Goal: Task Accomplishment & Management: Manage account settings

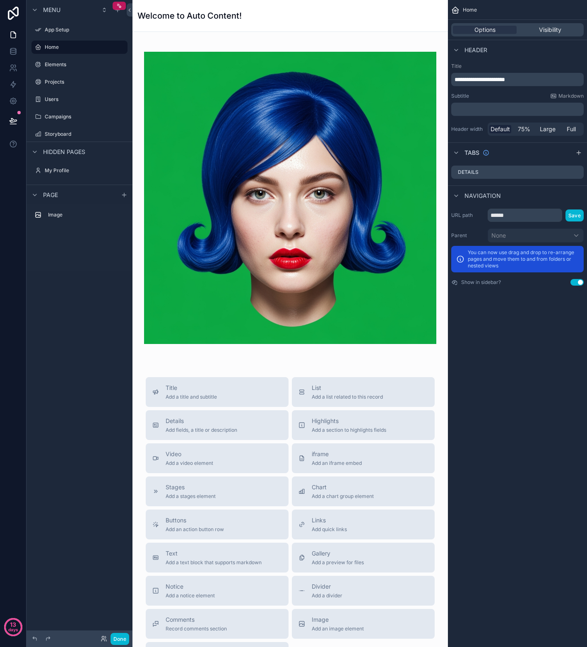
click at [481, 77] on span "**********" at bounding box center [479, 80] width 50 height 6
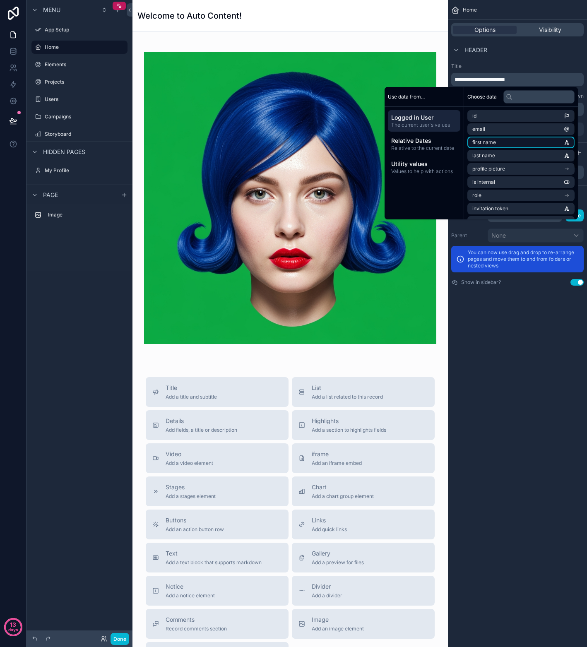
click at [479, 140] on span "first name" at bounding box center [484, 142] width 24 height 7
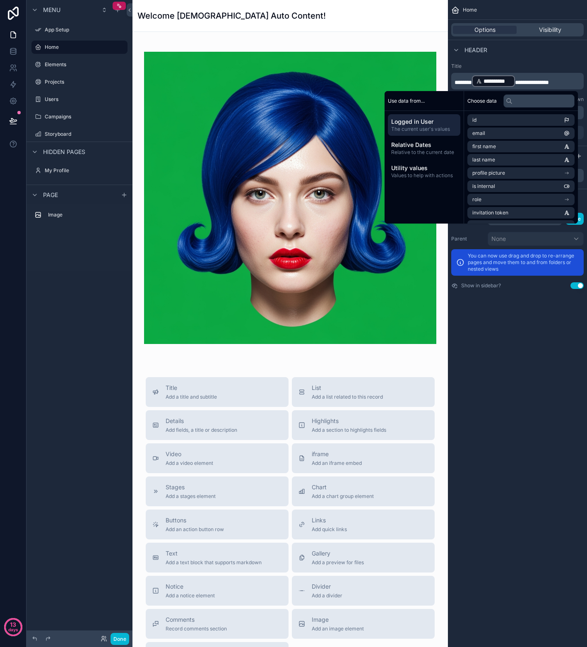
click at [524, 82] on span "**********" at bounding box center [532, 82] width 34 height 6
click at [494, 321] on div "**********" at bounding box center [517, 323] width 139 height 647
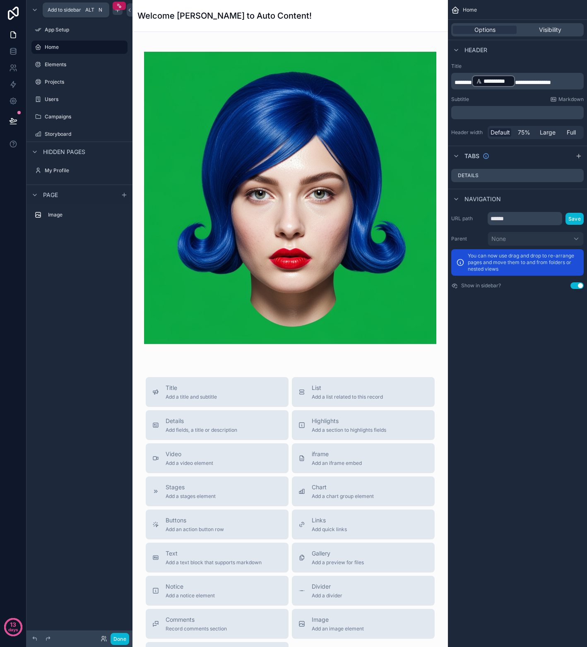
click at [117, 11] on icon "scrollable content" at bounding box center [117, 10] width 0 height 4
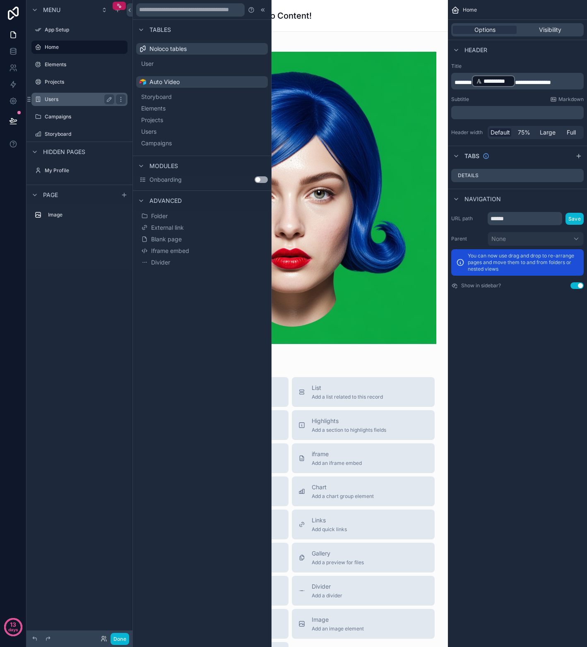
click at [74, 103] on div "Users" at bounding box center [79, 99] width 69 height 10
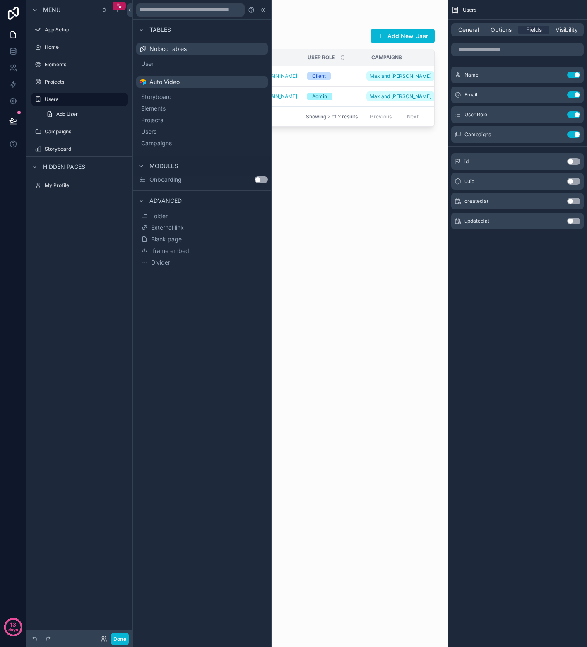
click at [410, 223] on div "scrollable content" at bounding box center [289, 318] width 315 height 637
click at [262, 13] on div at bounding box center [263, 10] width 10 height 10
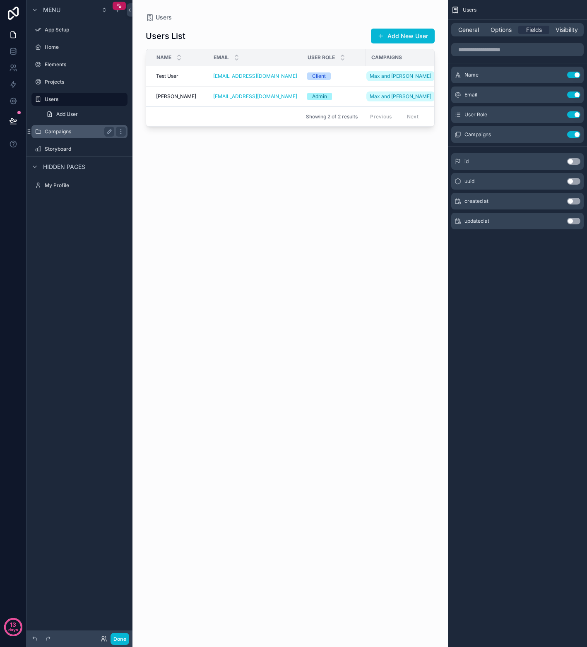
click at [67, 133] on label "Campaigns" at bounding box center [78, 131] width 66 height 7
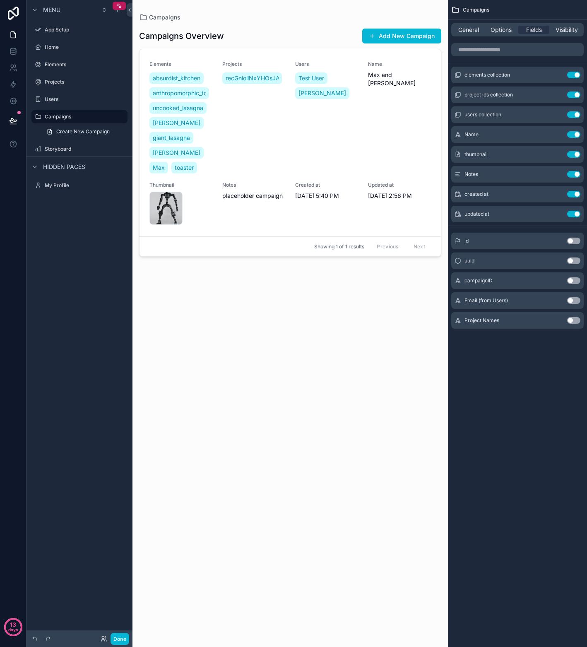
click at [574, 322] on button "Use setting" at bounding box center [573, 320] width 13 height 7
click at [560, 234] on icon "scrollable content" at bounding box center [556, 233] width 7 height 7
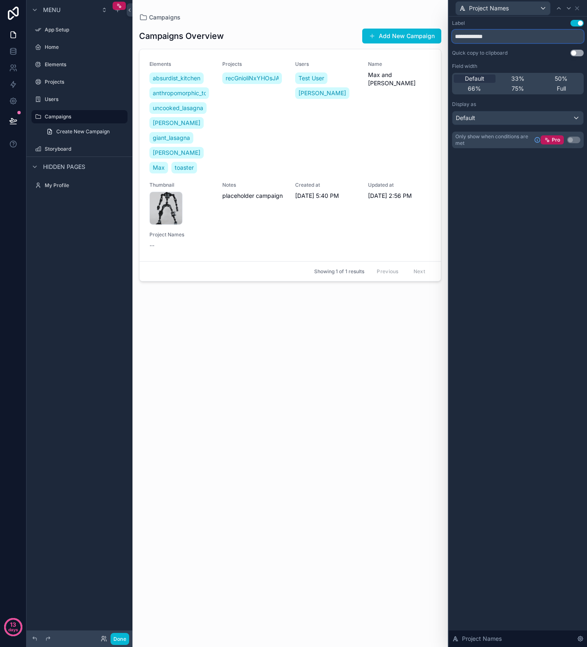
drag, startPoint x: 474, startPoint y: 38, endPoint x: 508, endPoint y: 41, distance: 34.0
click at [508, 41] on input "**********" at bounding box center [518, 36] width 132 height 13
type input "********"
click at [366, 372] on div "scrollable content" at bounding box center [289, 318] width 315 height 637
click at [577, 9] on icon at bounding box center [576, 8] width 7 height 7
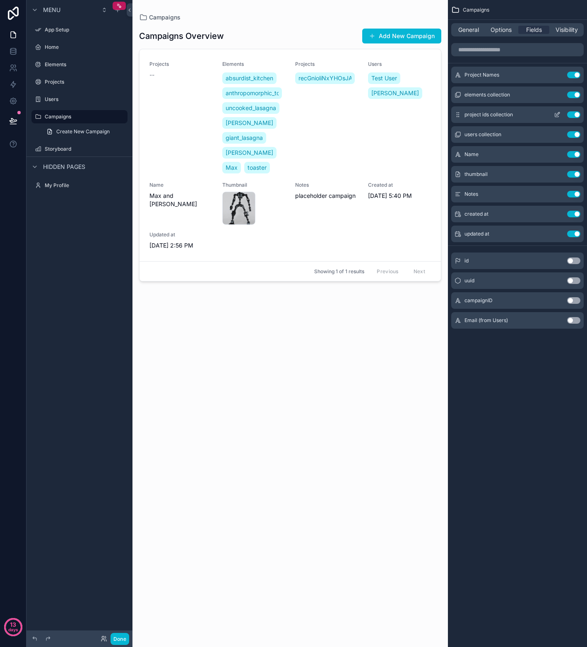
click at [571, 114] on button "Use setting" at bounding box center [573, 114] width 13 height 7
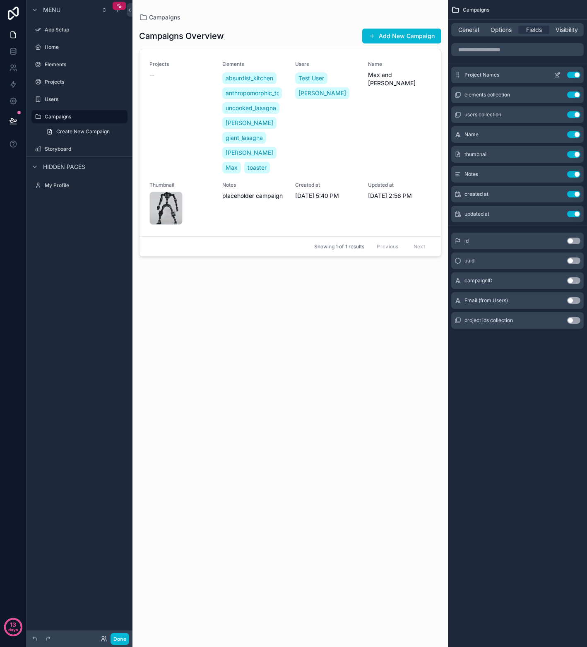
click at [504, 77] on div "Project Names Use setting" at bounding box center [517, 75] width 132 height 17
click at [551, 75] on button "scrollable content" at bounding box center [556, 75] width 13 height 7
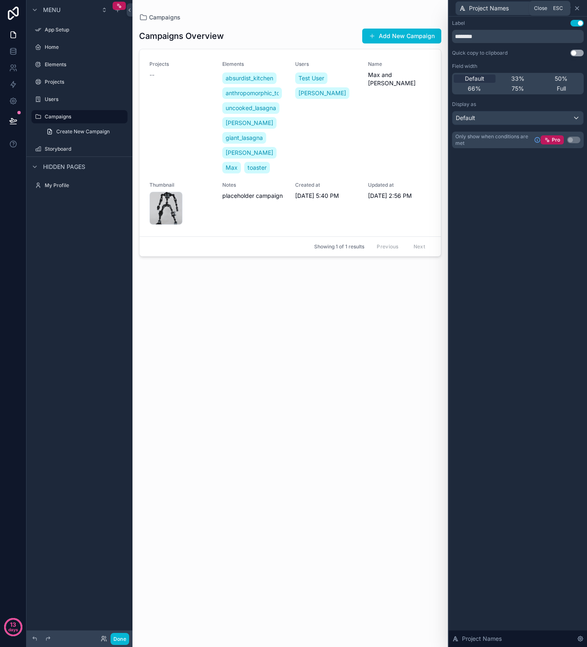
click at [575, 7] on icon at bounding box center [576, 8] width 3 height 3
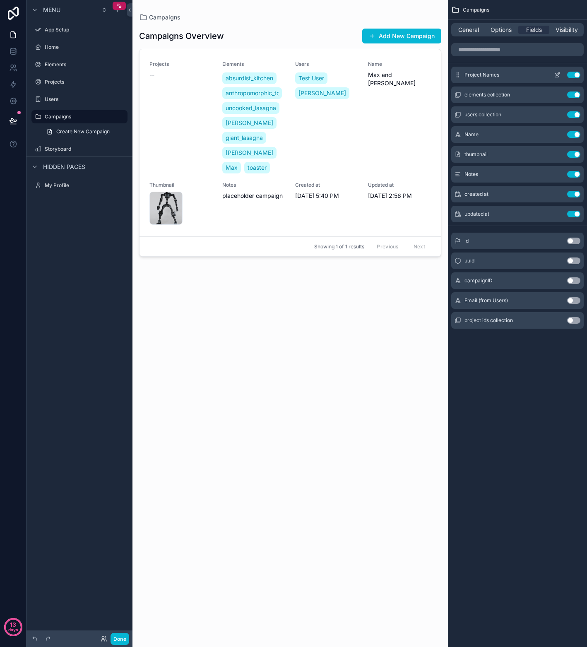
click at [556, 75] on icon "scrollable content" at bounding box center [556, 75] width 7 height 7
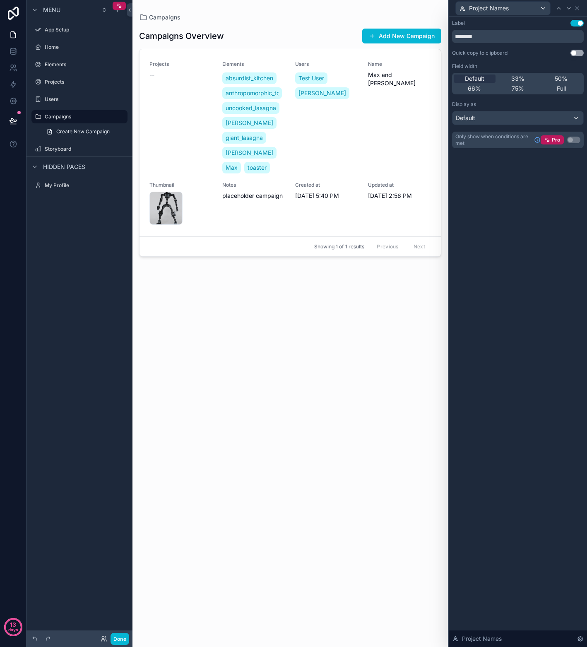
click at [580, 8] on div "Project Names" at bounding box center [518, 8] width 132 height 16
click at [577, 7] on icon at bounding box center [576, 8] width 3 height 3
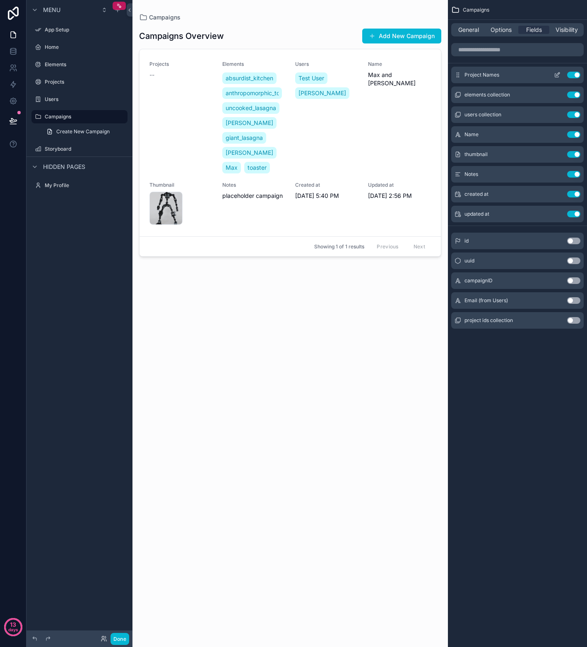
click at [567, 75] on button "Use setting" at bounding box center [573, 75] width 13 height 7
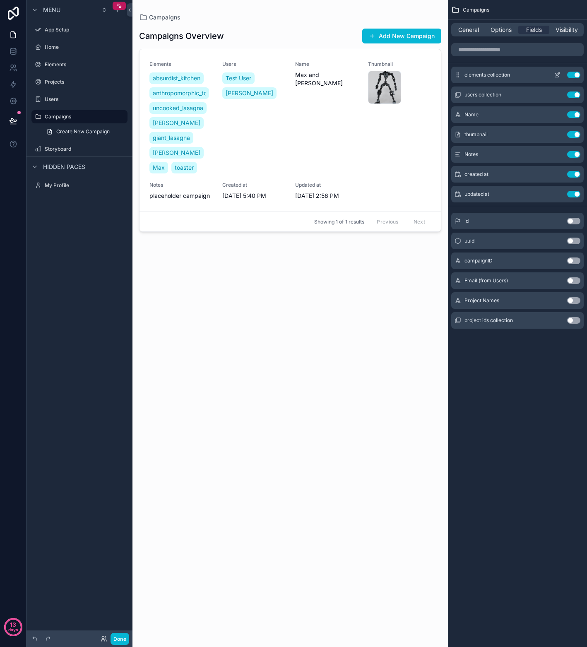
click at [569, 75] on button "Use setting" at bounding box center [573, 75] width 13 height 7
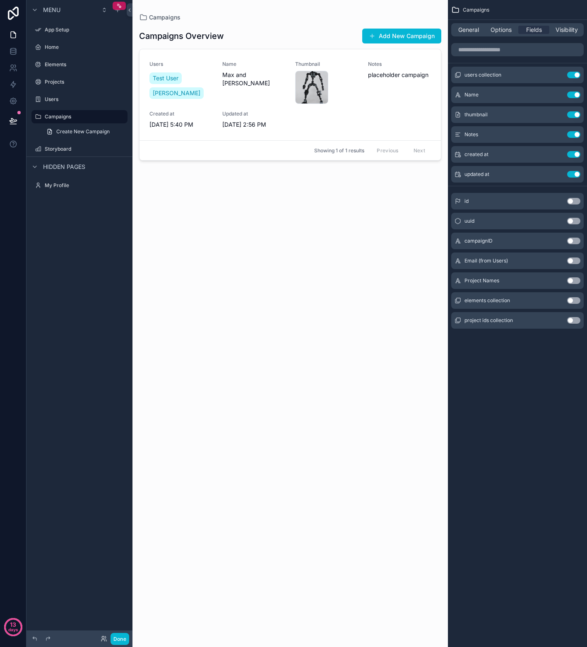
click at [577, 302] on button "Use setting" at bounding box center [573, 300] width 13 height 7
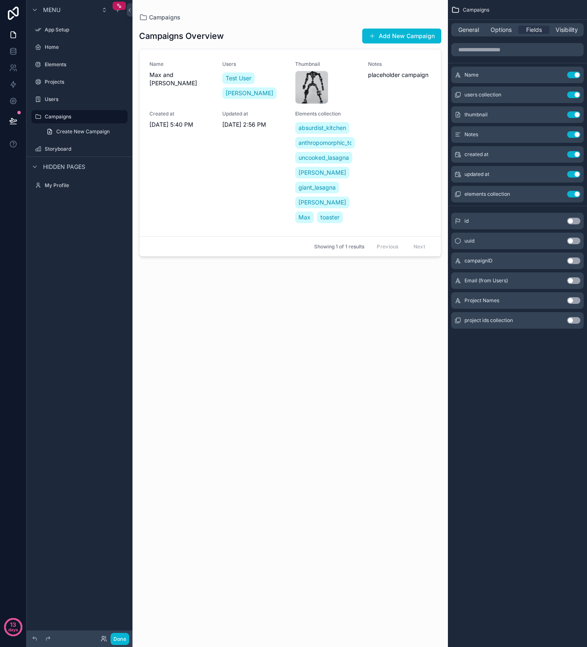
click at [529, 346] on div "Campaigns General Options Fields Visibility Name Use setting users collection U…" at bounding box center [517, 176] width 139 height 352
click at [577, 300] on button "Use setting" at bounding box center [573, 300] width 13 height 7
click at [556, 213] on icon "scrollable content" at bounding box center [556, 214] width 7 height 7
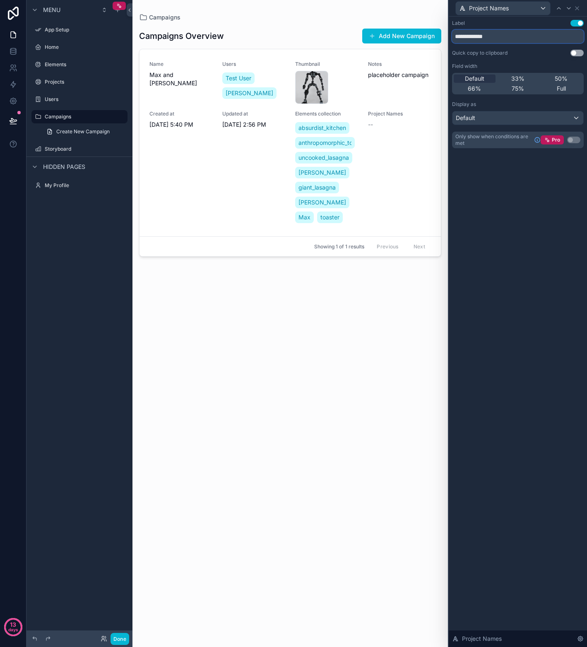
drag, startPoint x: 474, startPoint y: 34, endPoint x: 502, endPoint y: 38, distance: 28.8
click at [502, 38] on input "**********" at bounding box center [518, 36] width 132 height 13
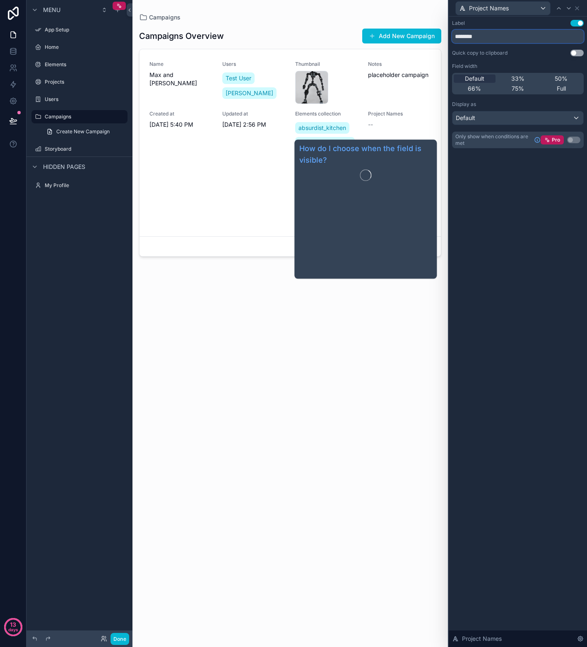
type input "********"
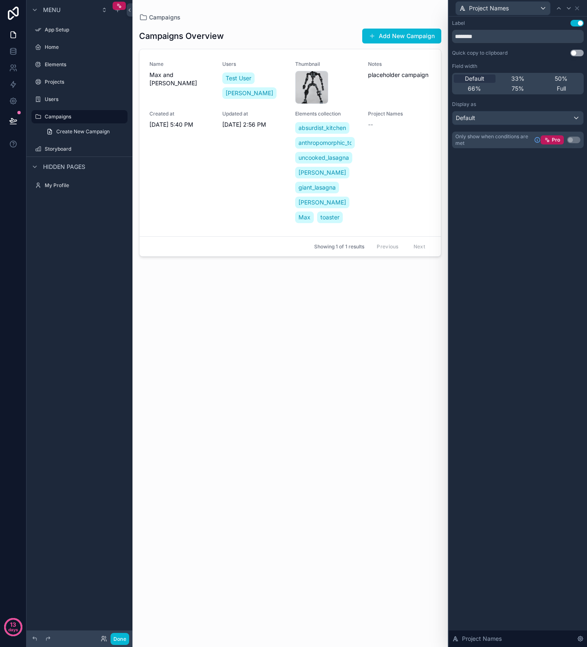
click at [507, 181] on div "Label Use setting ******** Quick copy to clipboard Use setting Field width Defa…" at bounding box center [517, 332] width 138 height 630
click at [576, 11] on icon at bounding box center [576, 8] width 7 height 7
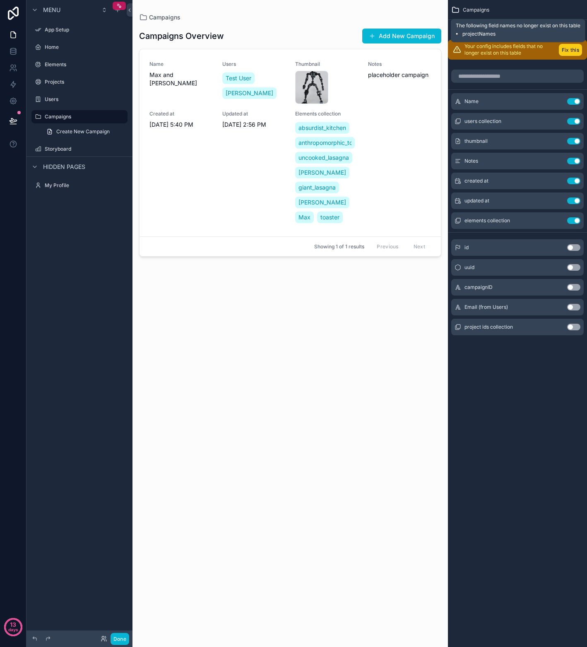
click at [565, 53] on button "Fix this" at bounding box center [569, 50] width 23 height 12
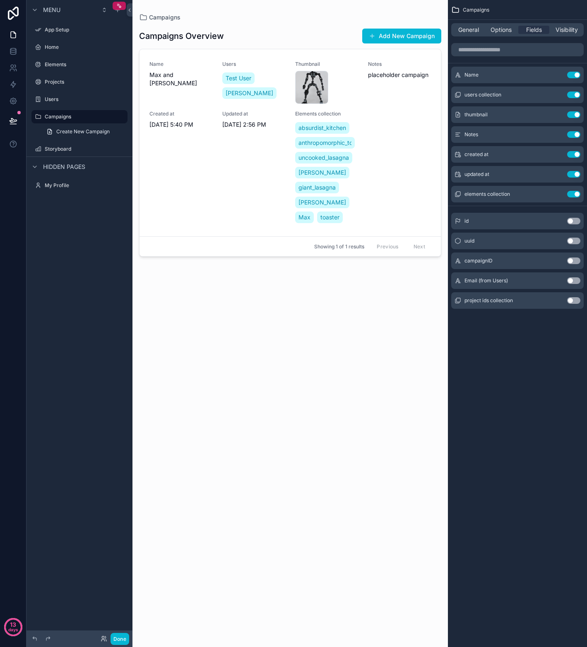
click at [574, 300] on button "Use setting" at bounding box center [573, 300] width 13 height 7
click at [568, 302] on button "Use setting" at bounding box center [573, 300] width 13 height 7
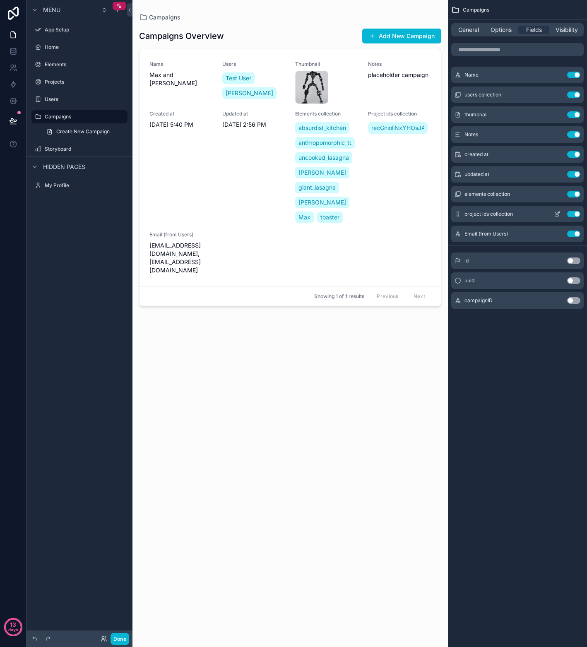
click at [569, 215] on button "Use setting" at bounding box center [573, 214] width 13 height 7
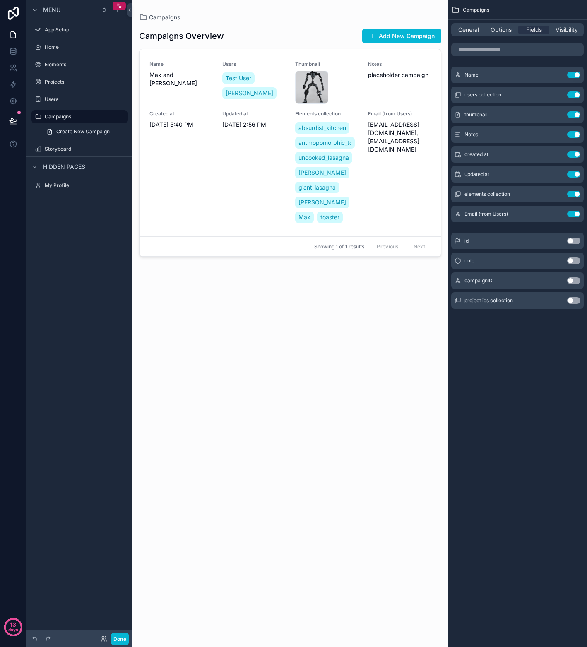
click at [577, 302] on button "Use setting" at bounding box center [573, 300] width 13 height 7
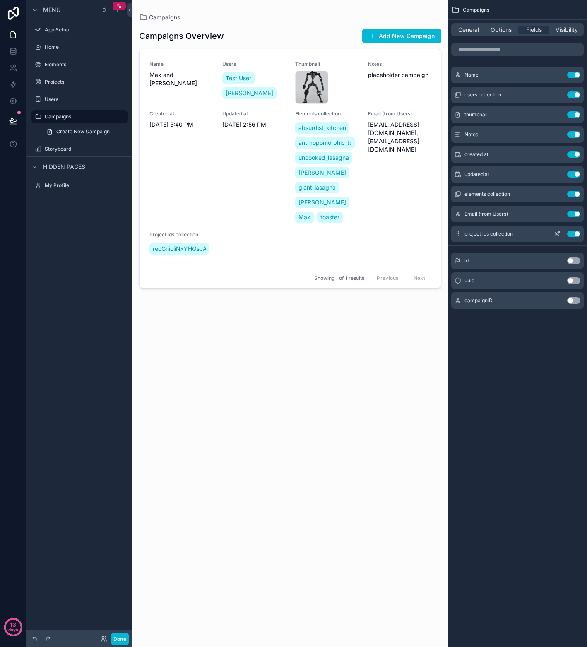
click at [569, 234] on button "Use setting" at bounding box center [573, 233] width 13 height 7
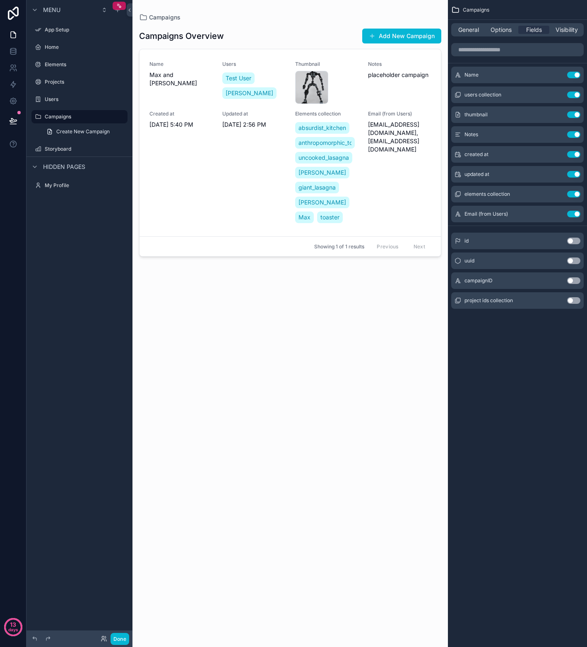
click at [217, 380] on div "Campaigns Overview Add New Campaign Name Max and Matthew Users Test User Noah A…" at bounding box center [290, 329] width 302 height 615
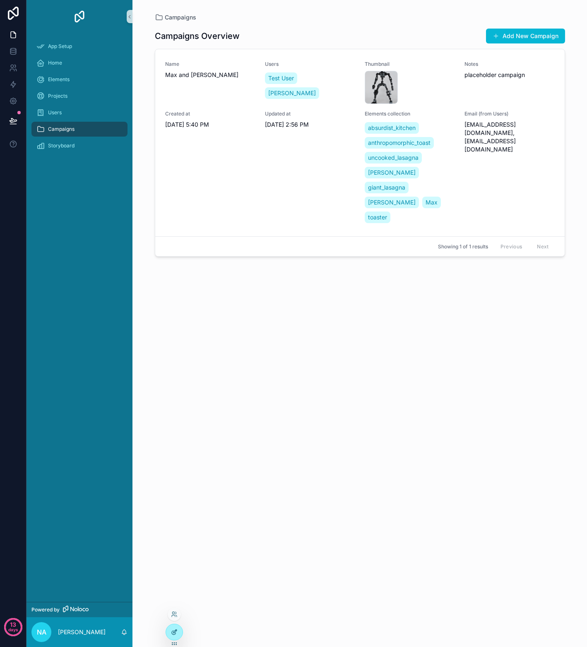
click at [174, 632] on icon at bounding box center [174, 630] width 3 height 3
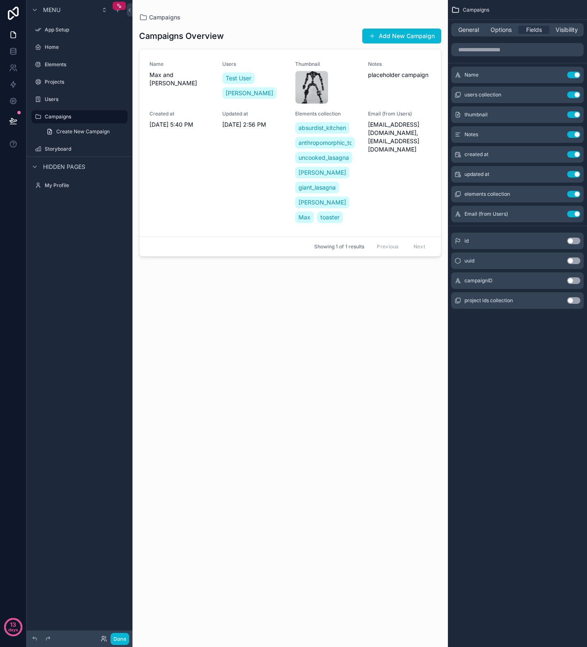
click at [576, 298] on button "Use setting" at bounding box center [573, 300] width 13 height 7
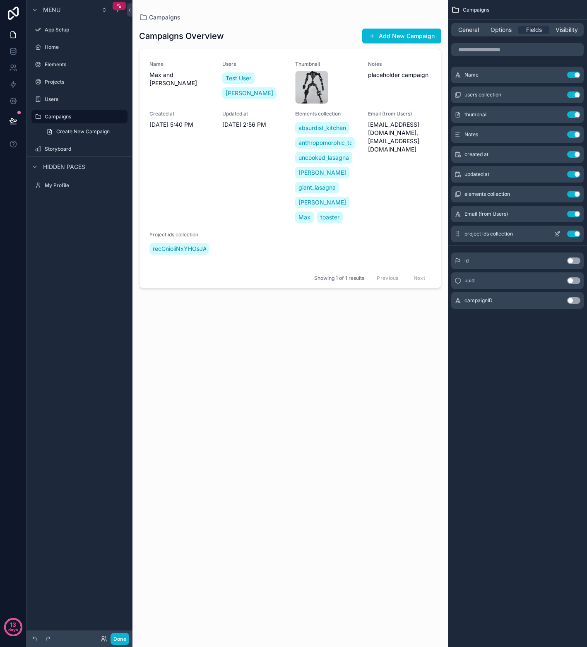
click at [559, 231] on icon "scrollable content" at bounding box center [556, 233] width 7 height 7
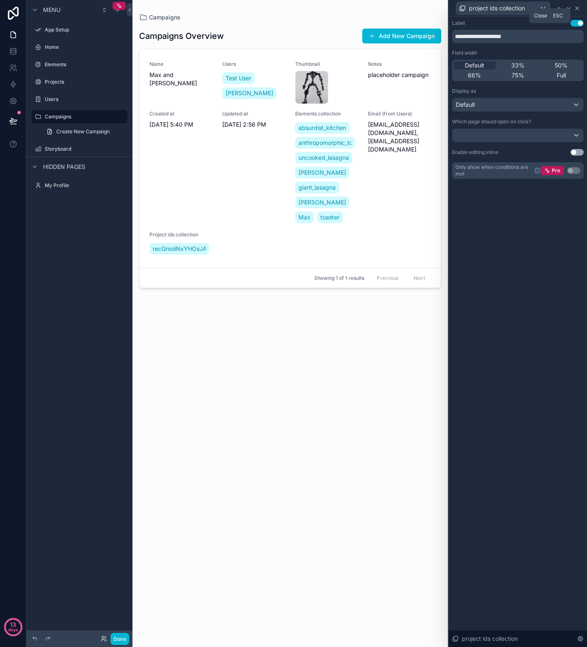
click at [579, 7] on icon at bounding box center [576, 8] width 7 height 7
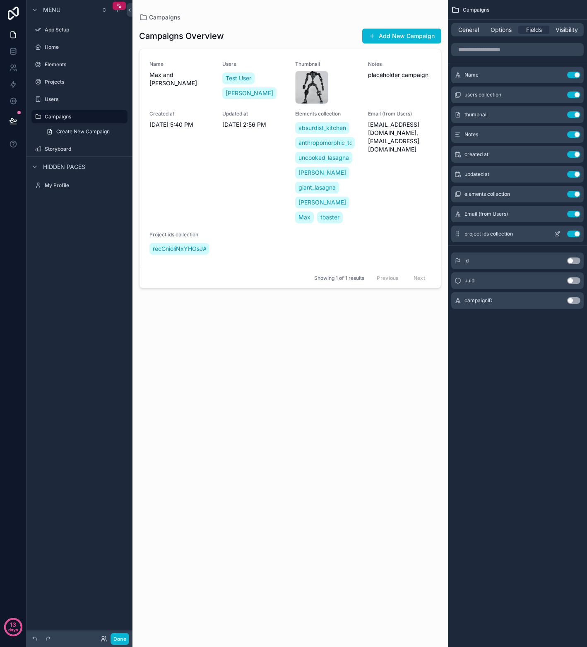
click at [571, 235] on button "Use setting" at bounding box center [573, 233] width 13 height 7
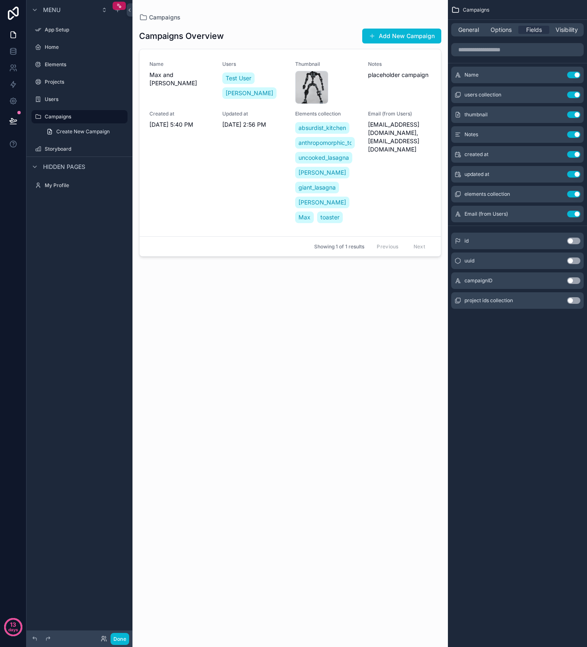
click at [275, 219] on div "scrollable content" at bounding box center [289, 318] width 315 height 637
click at [112, 118] on icon "scrollable content" at bounding box center [109, 116] width 7 height 7
click at [113, 116] on button "scrollable content" at bounding box center [109, 117] width 10 height 10
click at [118, 117] on icon "scrollable content" at bounding box center [120, 116] width 7 height 7
click at [118, 116] on icon "scrollable content" at bounding box center [120, 116] width 7 height 7
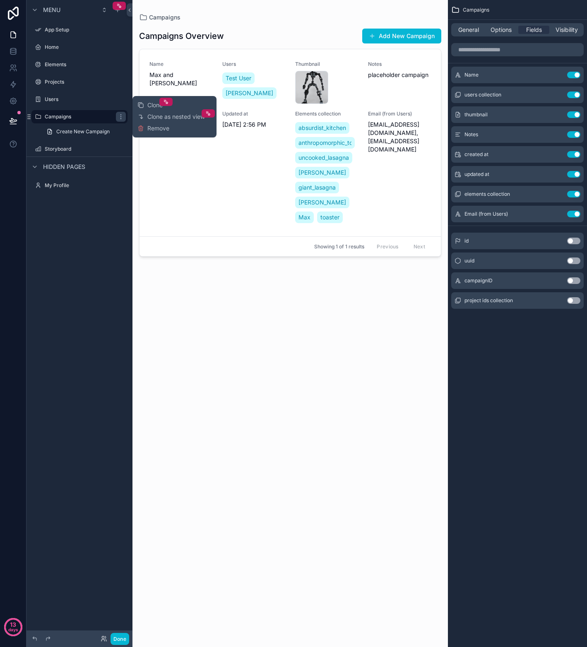
click at [214, 315] on div "Campaigns Overview Add New Campaign Name Max and Matthew Users Test User Noah A…" at bounding box center [290, 329] width 302 height 615
click at [270, 199] on div "Updated at 8/12/2025 2:56 PM" at bounding box center [253, 167] width 63 height 114
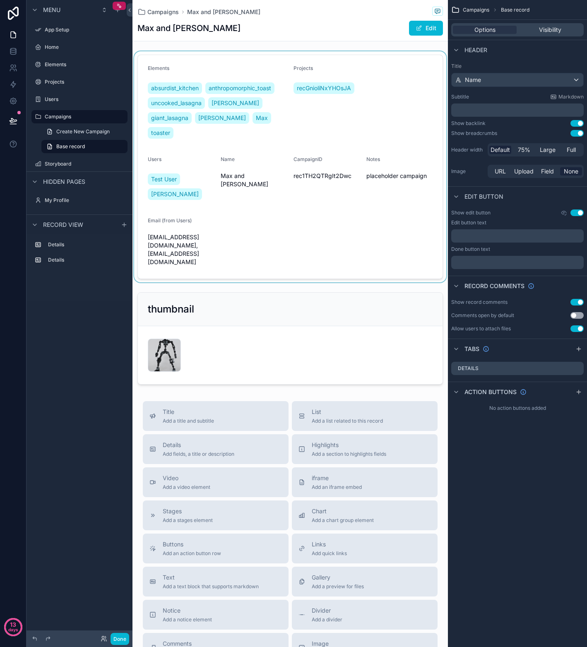
click at [319, 208] on div "scrollable content" at bounding box center [289, 166] width 315 height 231
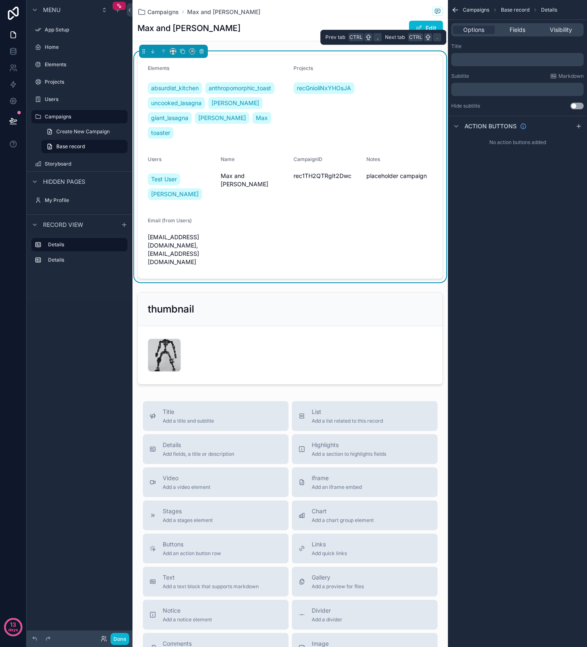
click at [520, 37] on div "Options Fields Visibility" at bounding box center [517, 30] width 139 height 20
click at [526, 34] on div "Fields" at bounding box center [517, 30] width 42 height 8
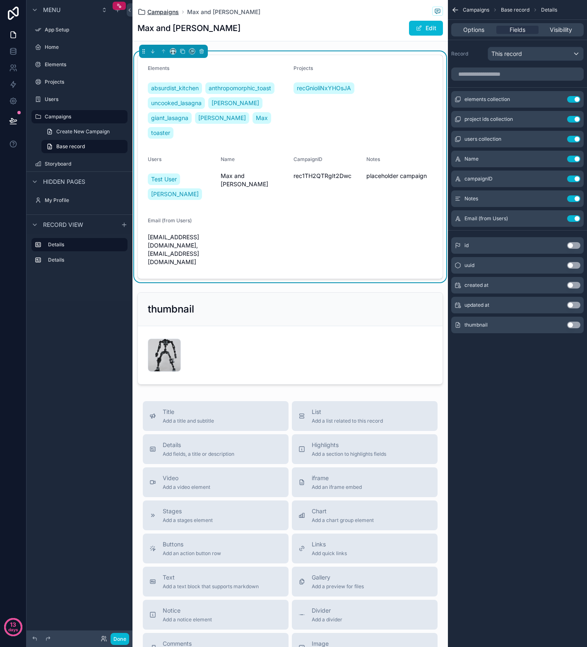
click at [170, 13] on span "Campaigns" at bounding box center [162, 12] width 31 height 8
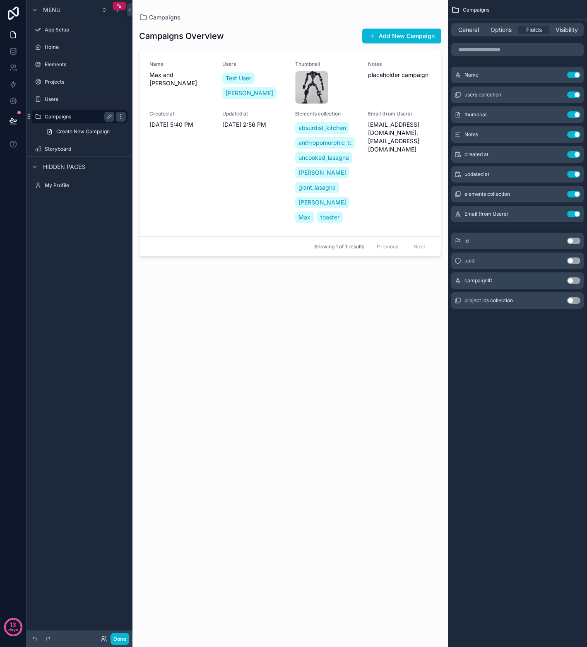
click at [120, 117] on icon "scrollable content" at bounding box center [120, 116] width 0 height 0
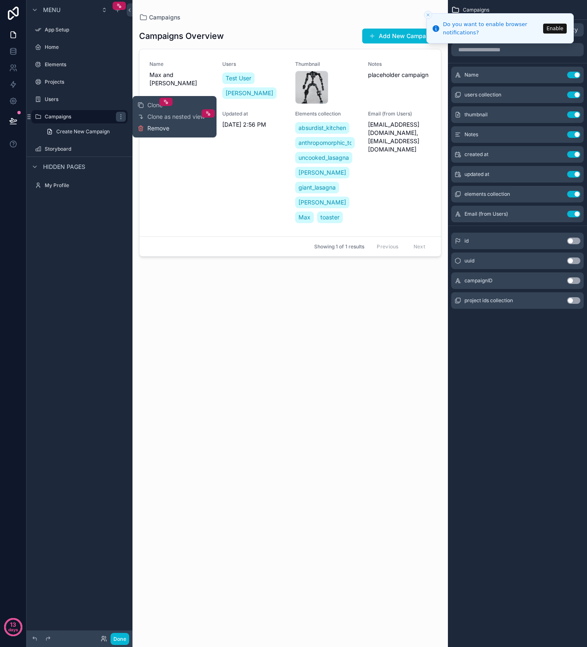
click at [153, 128] on span "Remove" at bounding box center [158, 128] width 22 height 8
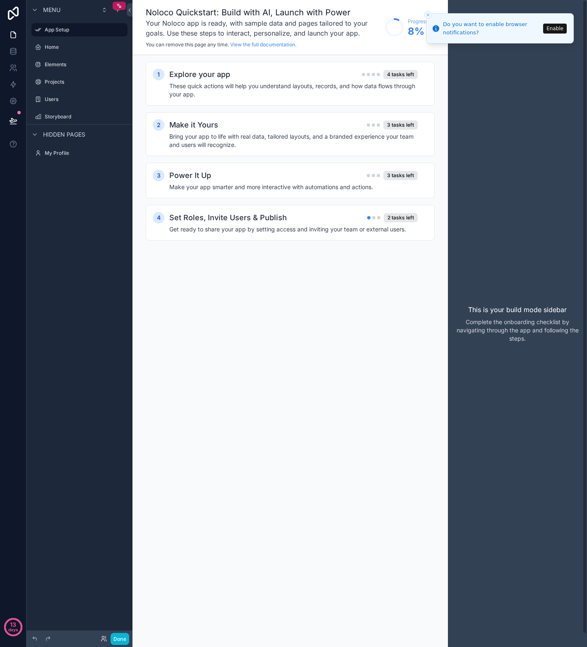
click at [300, 329] on div "Noloco Quickstart: Build with AI, Launch with Power Your Noloco app is ready, w…" at bounding box center [289, 323] width 315 height 647
click at [429, 15] on icon "Close toast" at bounding box center [427, 14] width 5 height 5
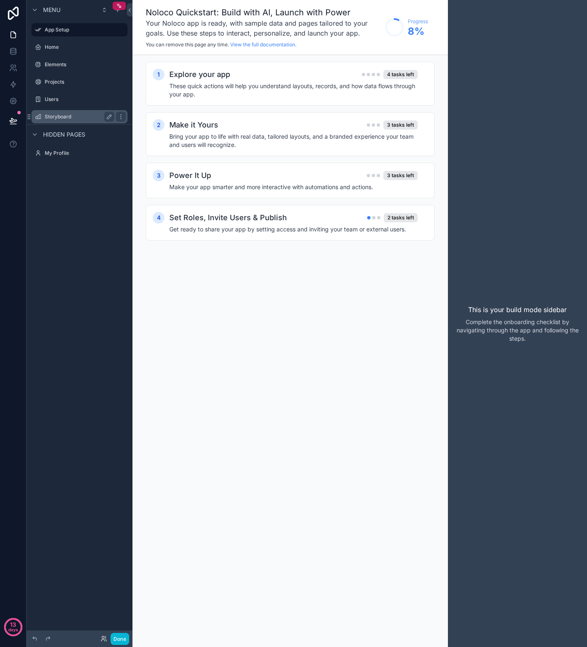
click at [69, 118] on label "Storyboard" at bounding box center [78, 116] width 66 height 7
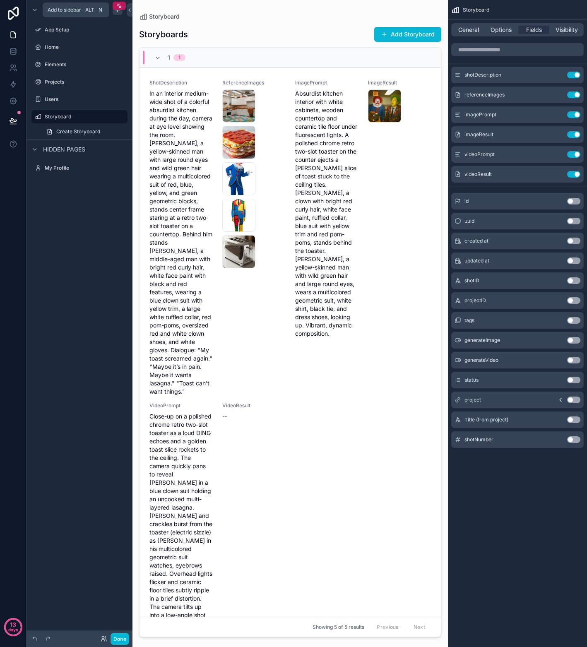
click at [119, 11] on icon "scrollable content" at bounding box center [117, 10] width 7 height 7
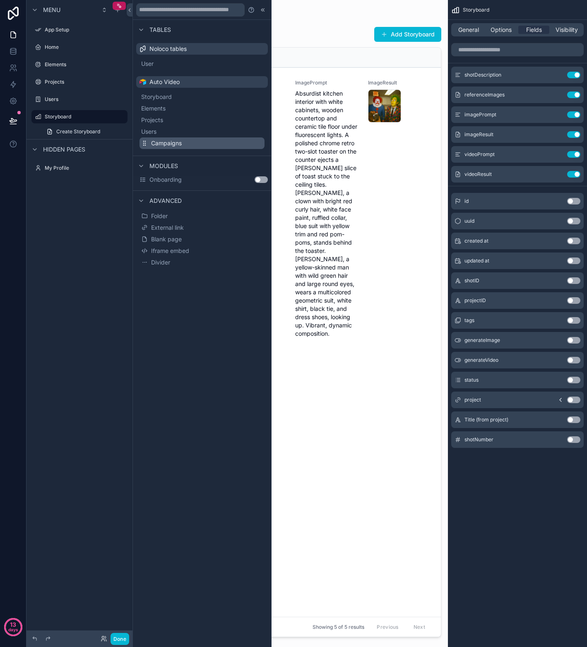
click at [165, 142] on span "Campaigns" at bounding box center [166, 143] width 31 height 8
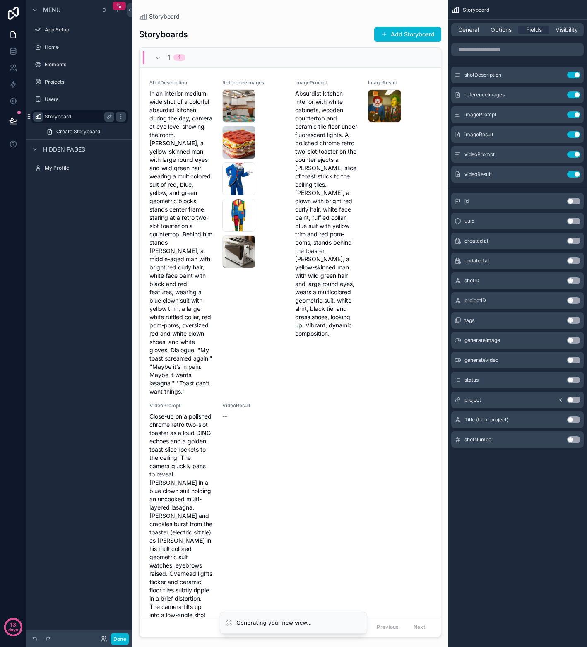
click at [38, 117] on icon "scrollable content" at bounding box center [38, 116] width 7 height 7
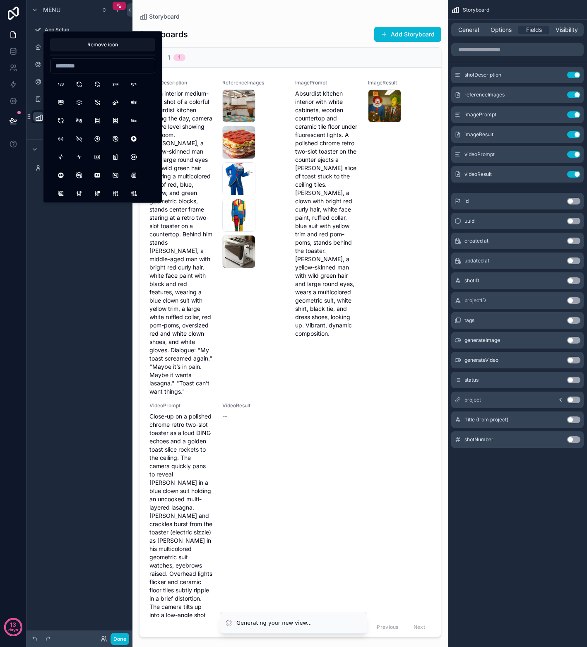
click at [53, 215] on div "**********" at bounding box center [79, 318] width 106 height 637
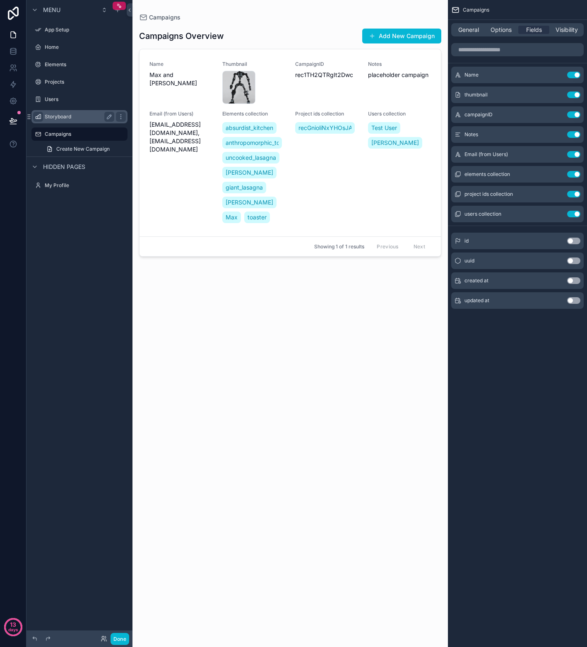
click at [296, 148] on div "scrollable content" at bounding box center [289, 318] width 315 height 637
click at [571, 115] on button "Use setting" at bounding box center [573, 114] width 13 height 7
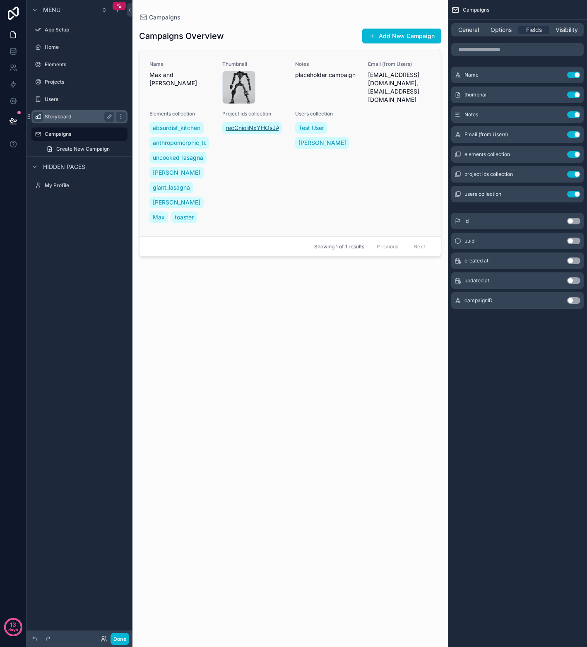
click at [258, 128] on span "recGnioliNxYHOsJA" at bounding box center [251, 128] width 53 height 8
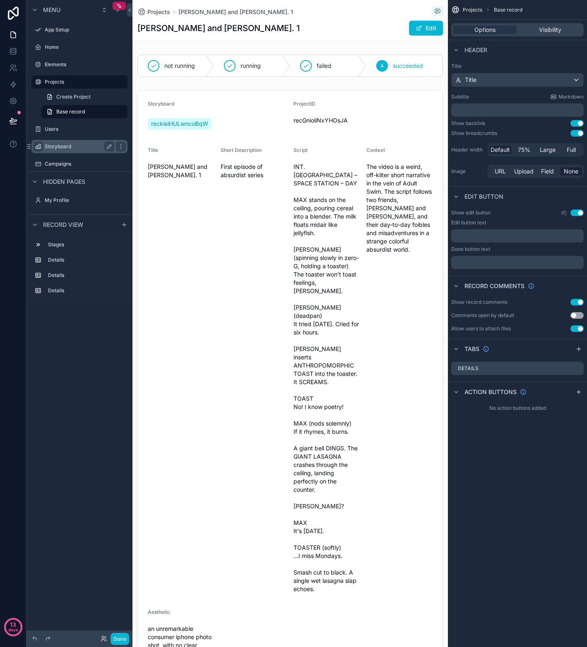
click at [65, 148] on label "Storyboard" at bounding box center [78, 146] width 66 height 7
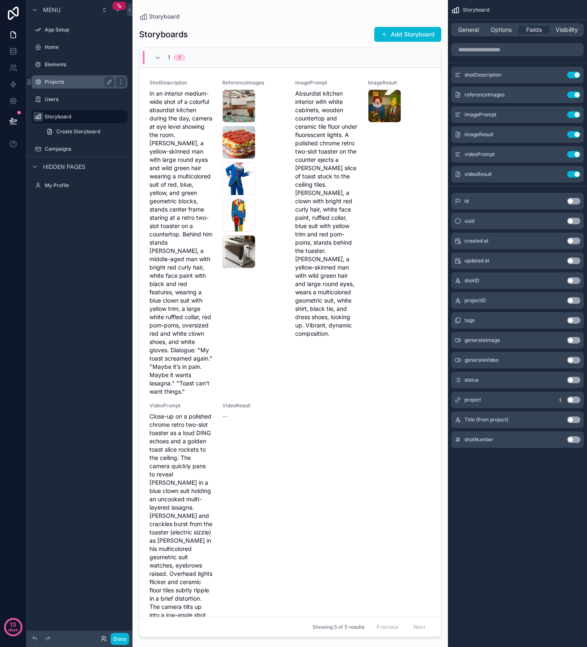
click at [68, 77] on div "Projects" at bounding box center [79, 81] width 93 height 13
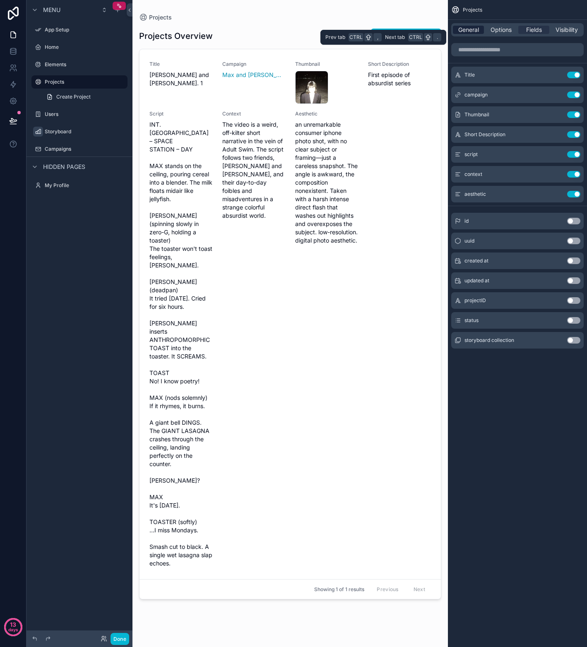
click at [475, 31] on span "General" at bounding box center [468, 30] width 21 height 8
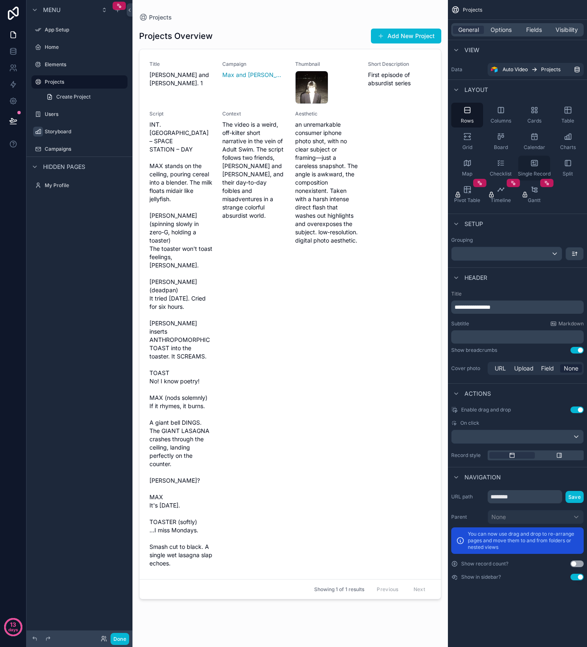
click at [537, 164] on div "Single Record" at bounding box center [534, 168] width 32 height 25
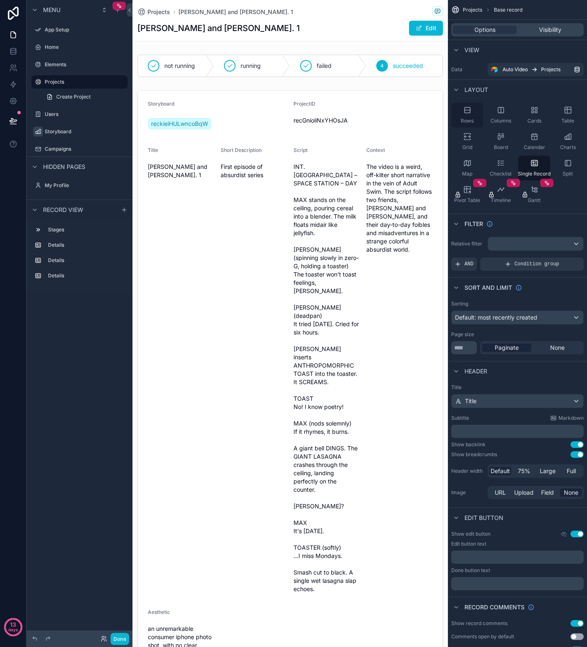
click at [470, 114] on icon "scrollable content" at bounding box center [467, 110] width 8 height 8
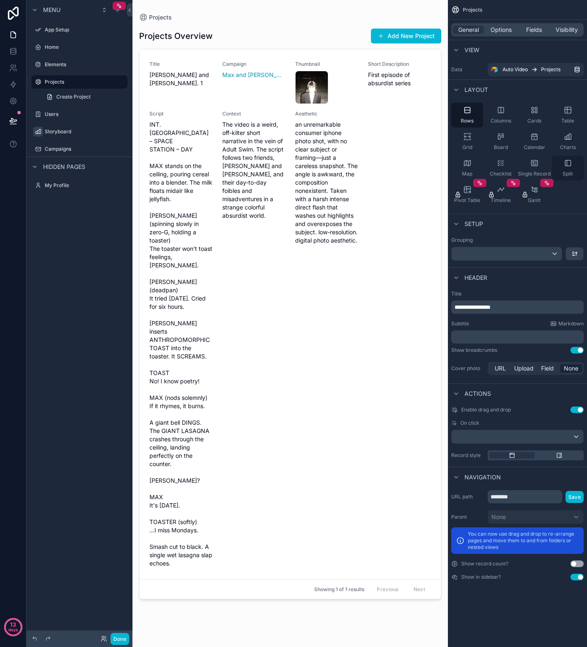
click at [569, 166] on icon "scrollable content" at bounding box center [567, 163] width 8 height 8
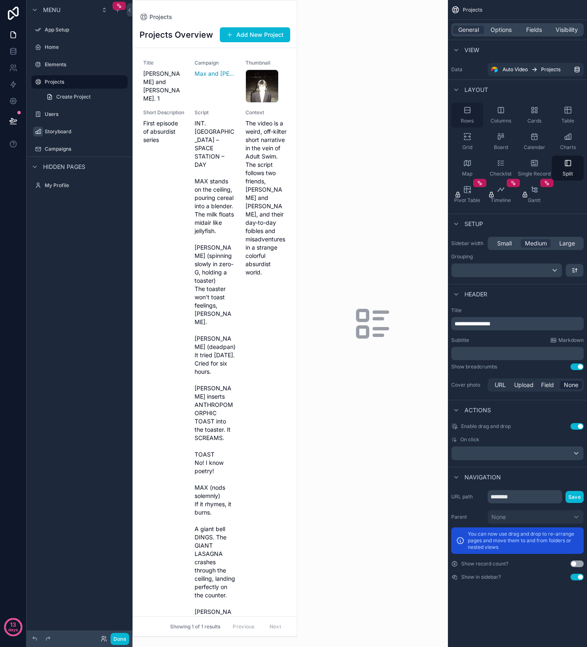
click at [462, 112] on div "Rows" at bounding box center [467, 115] width 32 height 25
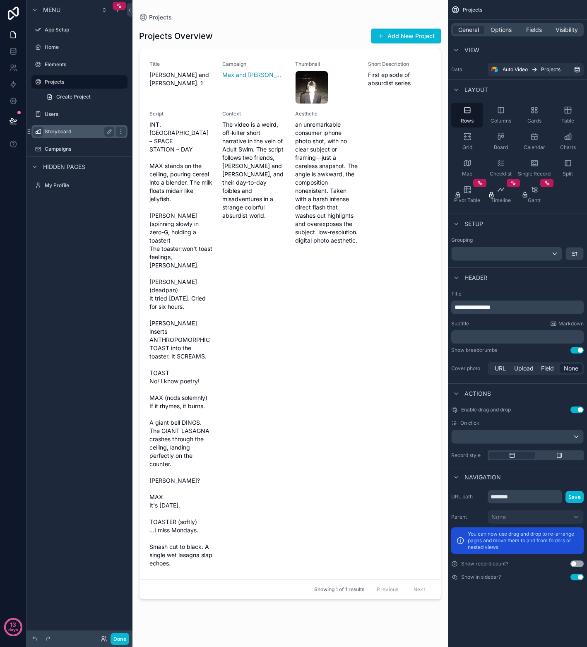
click at [60, 134] on label "Storyboard" at bounding box center [78, 131] width 66 height 7
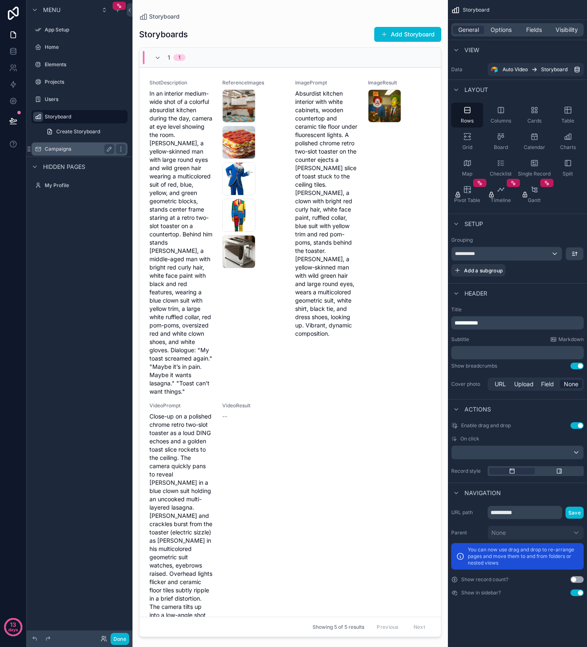
click at [55, 149] on label "Campaigns" at bounding box center [78, 149] width 66 height 7
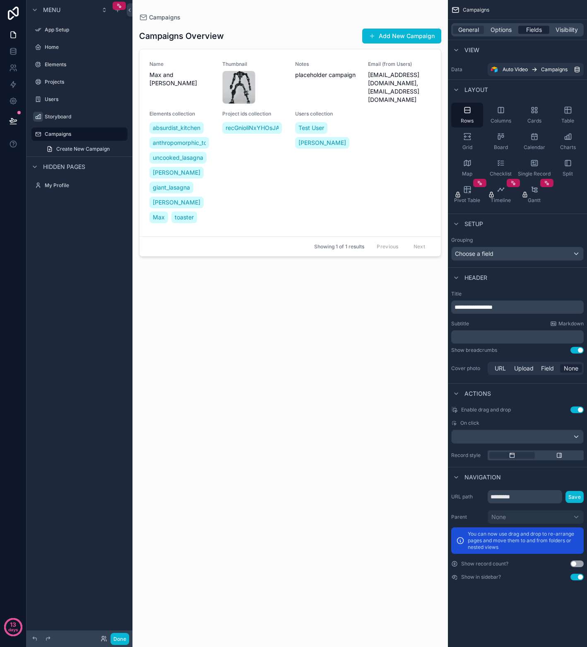
click at [532, 30] on span "Fields" at bounding box center [534, 30] width 16 height 8
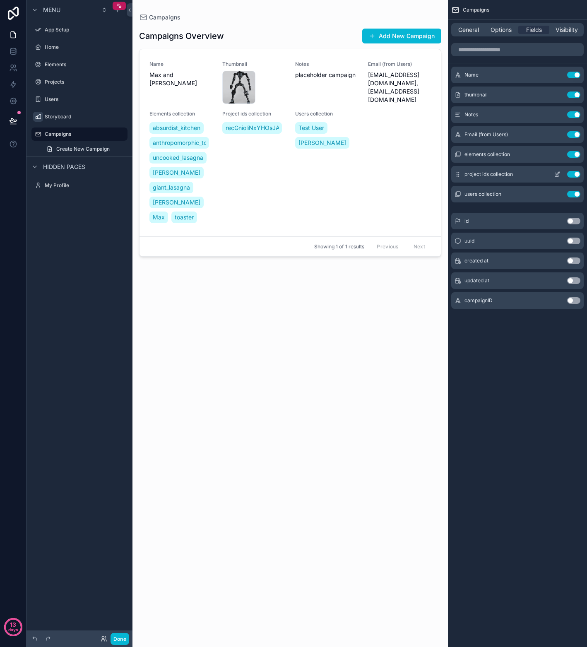
click at [457, 177] on icon "scrollable content" at bounding box center [457, 174] width 7 height 7
click at [558, 175] on icon "scrollable content" at bounding box center [556, 174] width 7 height 7
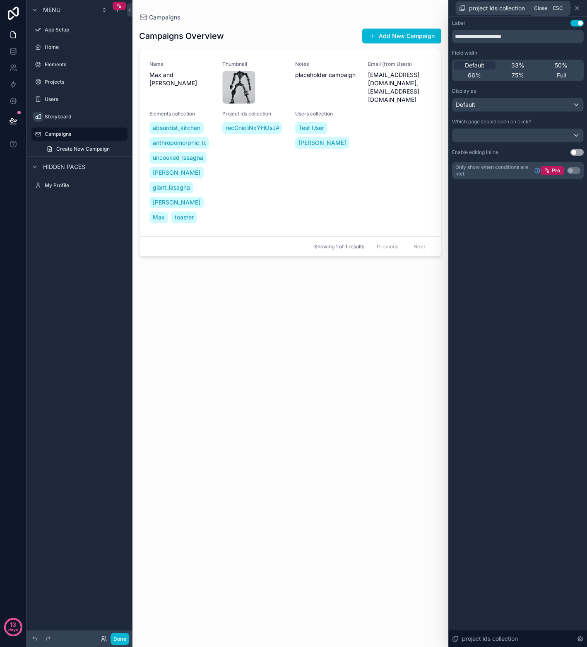
click at [579, 5] on icon at bounding box center [576, 8] width 7 height 7
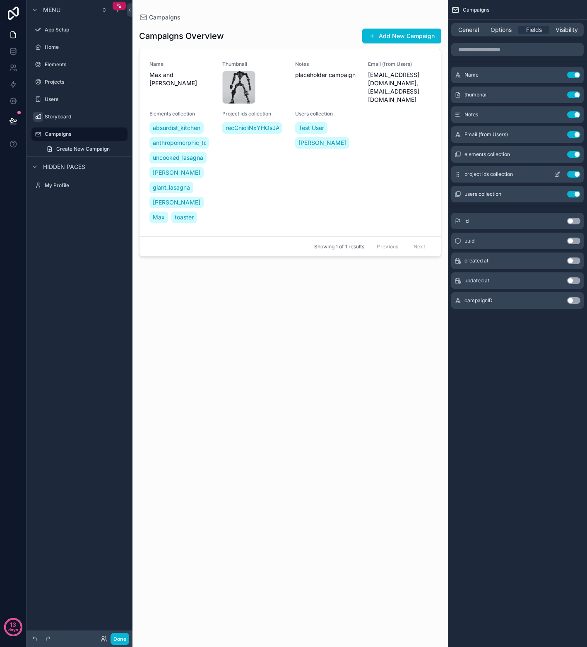
click at [501, 177] on div "project ids collection Use setting" at bounding box center [517, 174] width 132 height 17
click at [553, 176] on icon "scrollable content" at bounding box center [556, 174] width 7 height 7
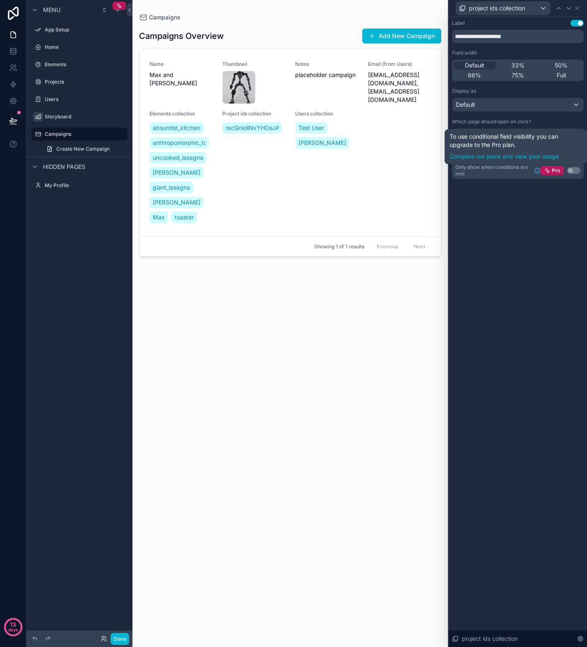
click at [518, 224] on div "**********" at bounding box center [517, 332] width 138 height 630
click at [574, 132] on div at bounding box center [517, 135] width 131 height 13
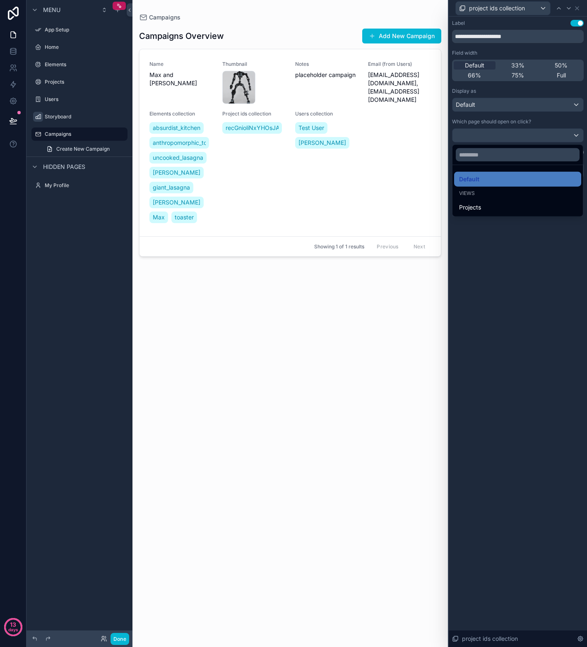
click at [552, 119] on div at bounding box center [517, 323] width 138 height 647
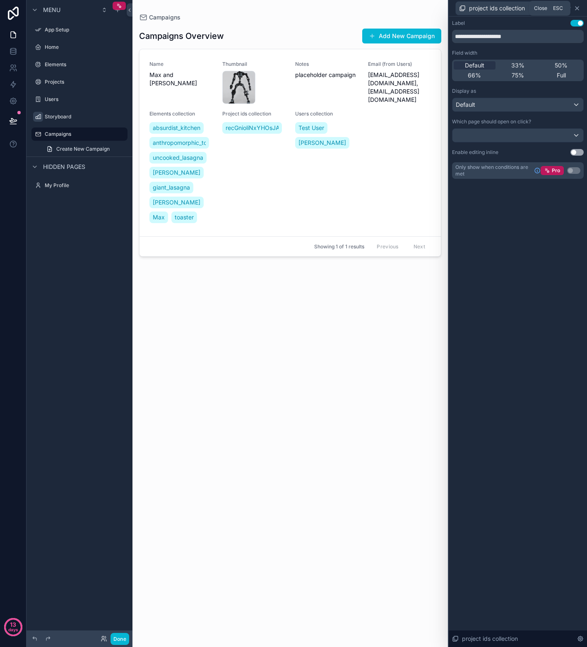
click at [577, 9] on icon at bounding box center [576, 8] width 7 height 7
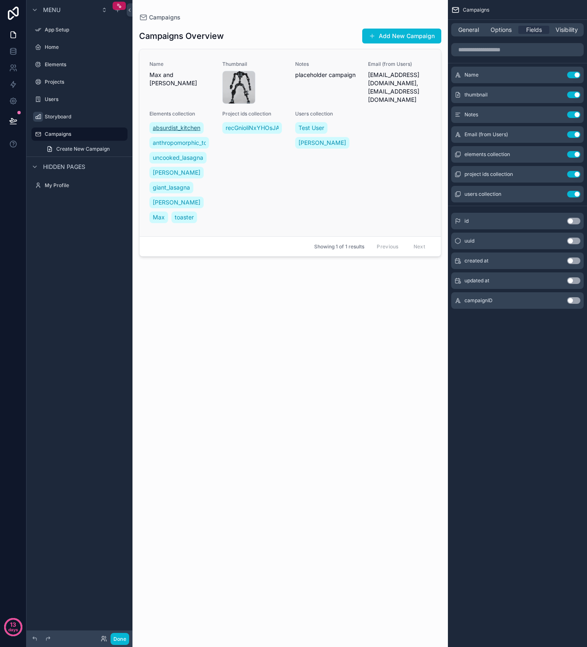
click at [180, 129] on span "absurdist_kitchen" at bounding box center [177, 128] width 48 height 8
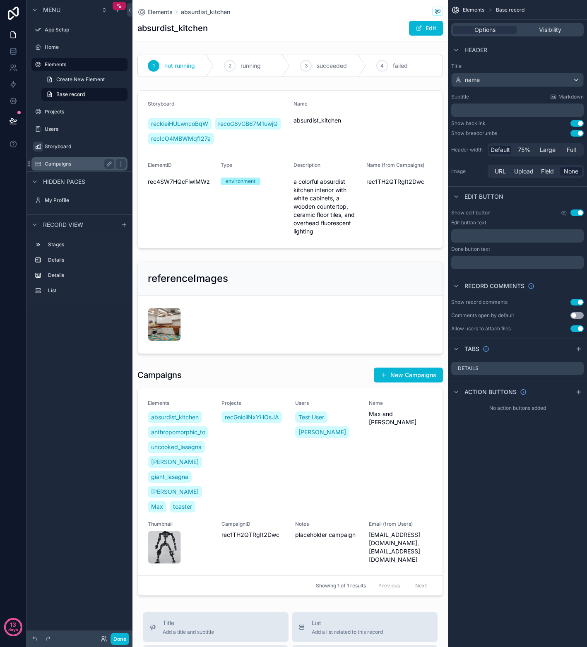
click at [65, 165] on label "Campaigns" at bounding box center [78, 163] width 66 height 7
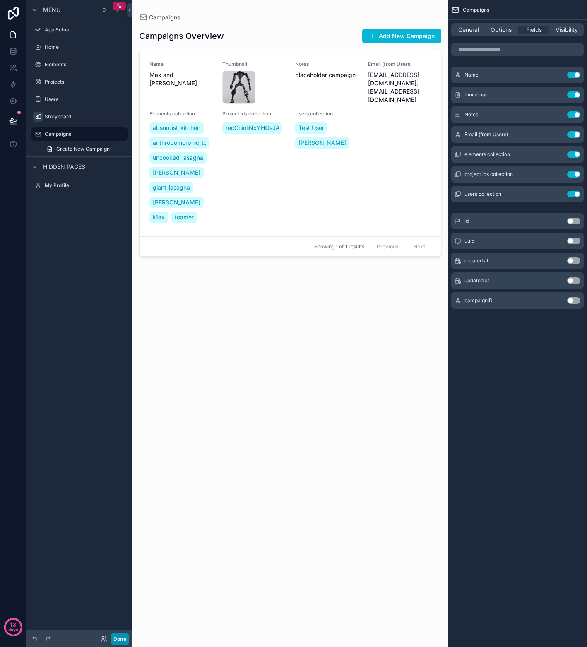
click at [118, 640] on button "Done" at bounding box center [119, 638] width 19 height 12
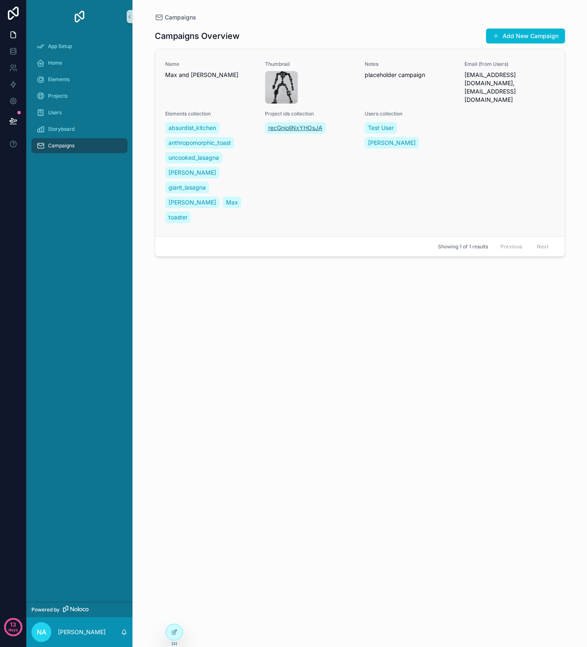
click at [302, 129] on span "recGnioliNxYHOsJA" at bounding box center [295, 128] width 54 height 8
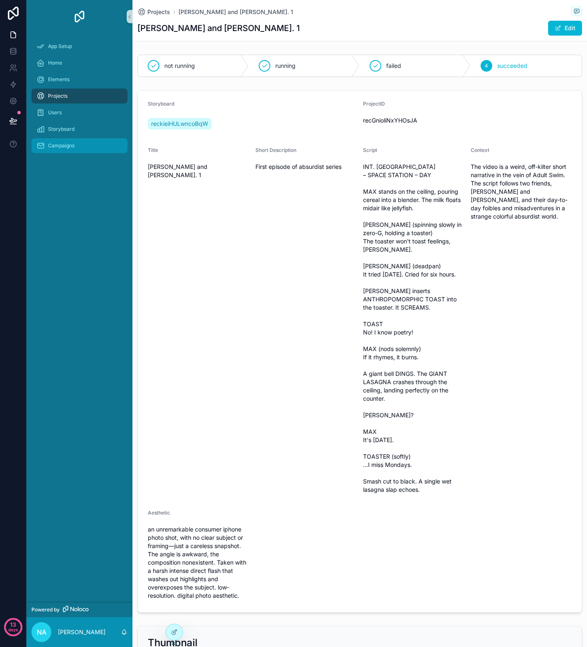
click at [47, 144] on div "Campaigns" at bounding box center [79, 145] width 86 height 13
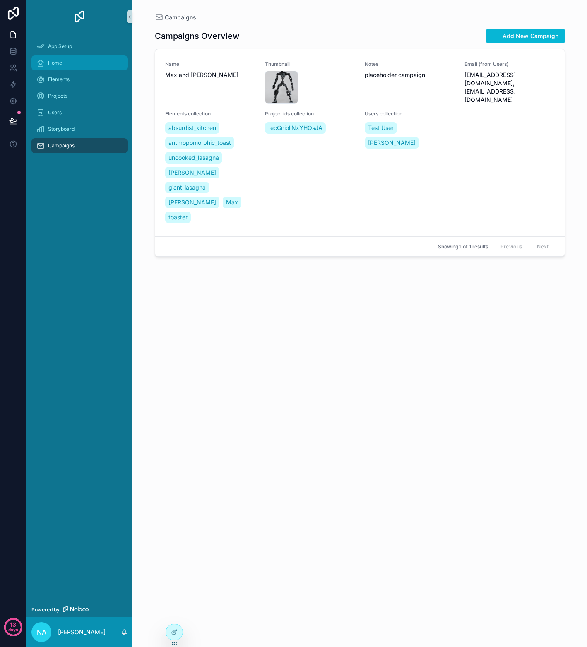
click at [67, 61] on div "Home" at bounding box center [79, 62] width 86 height 13
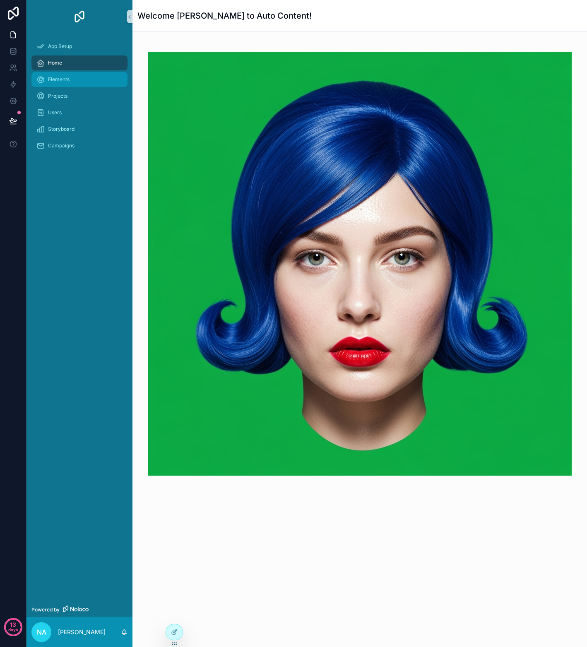
click at [78, 75] on div "Elements" at bounding box center [79, 79] width 86 height 13
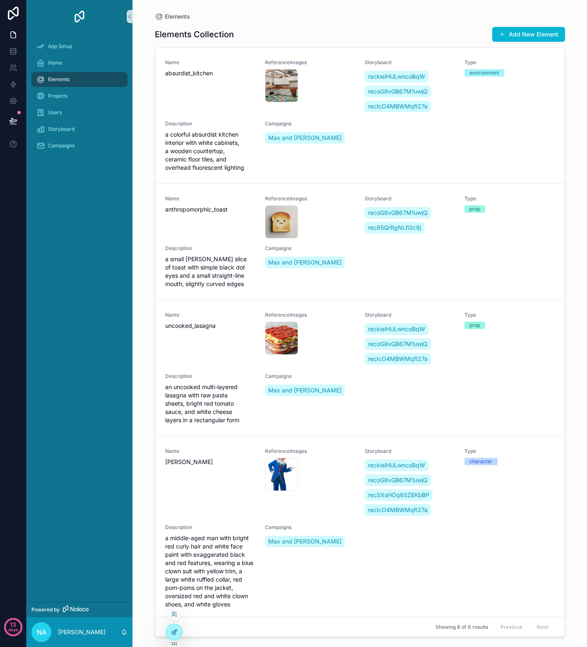
click at [173, 637] on div at bounding box center [174, 632] width 17 height 16
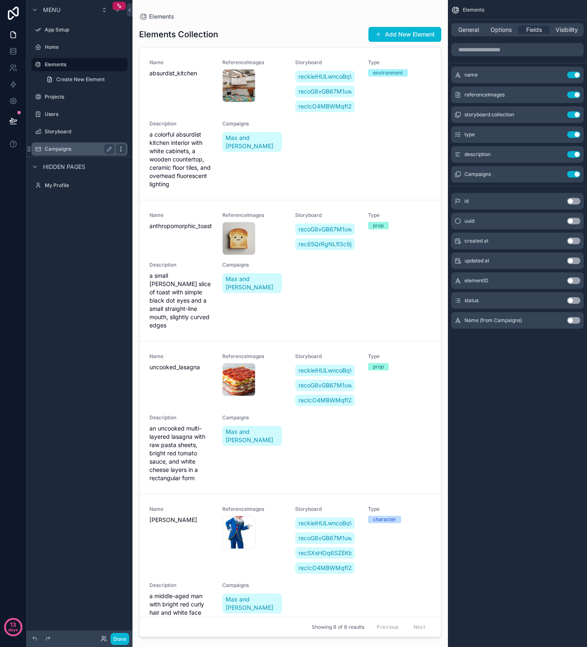
click at [122, 148] on icon "scrollable content" at bounding box center [120, 149] width 7 height 7
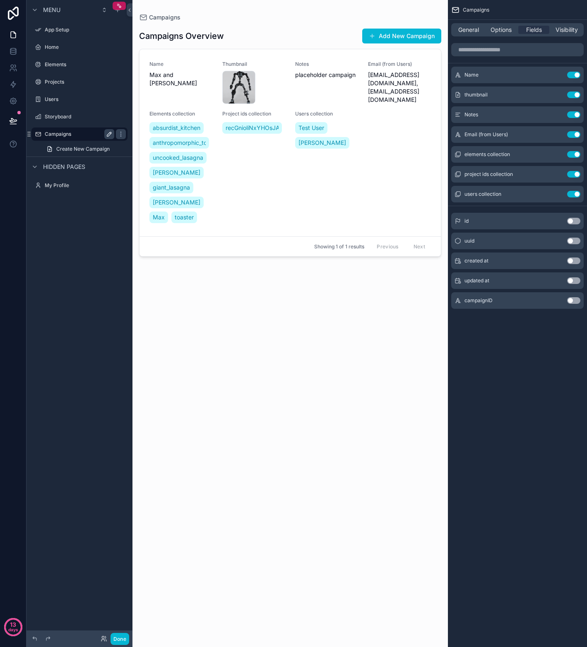
click at [108, 135] on icon "scrollable content" at bounding box center [109, 134] width 7 height 7
click at [122, 131] on icon "scrollable content" at bounding box center [120, 134] width 7 height 7
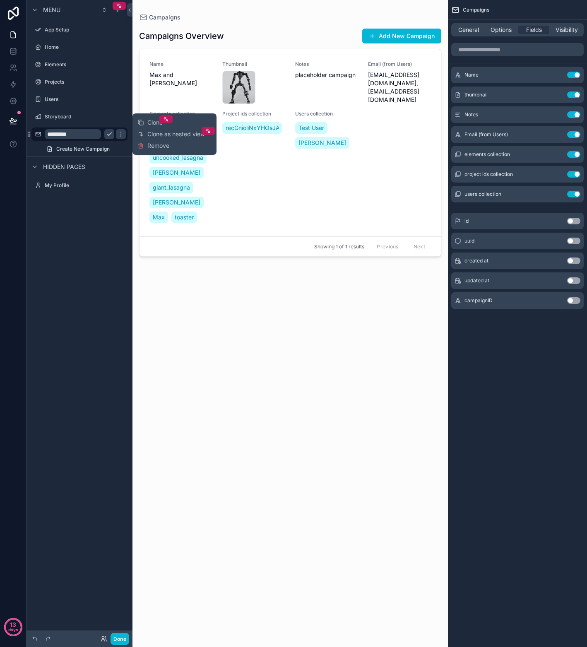
click at [110, 134] on icon "scrollable content" at bounding box center [109, 134] width 7 height 7
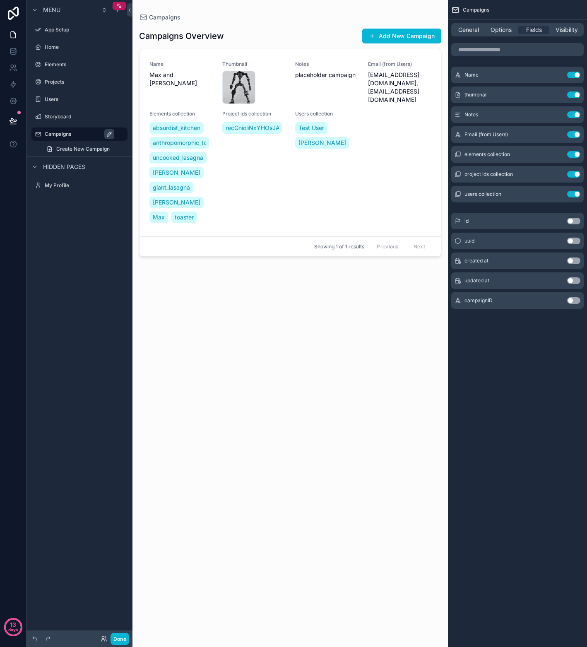
click at [108, 134] on icon "scrollable content" at bounding box center [109, 134] width 7 height 7
click at [89, 135] on input "*********" at bounding box center [79, 134] width 68 height 10
click at [91, 134] on input "*********" at bounding box center [79, 134] width 68 height 10
type input "*********"
click at [0, 0] on icon "scrollable content" at bounding box center [0, 0] width 0 height 0
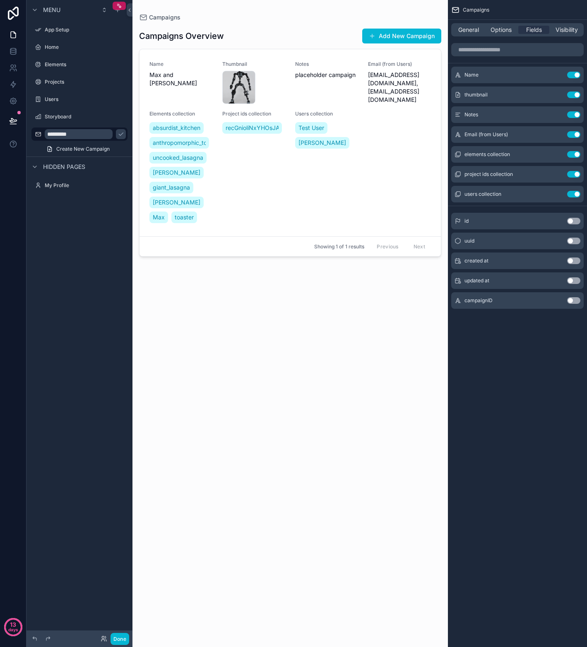
click at [0, 0] on icon "scrollable content" at bounding box center [0, 0] width 0 height 0
click at [110, 135] on icon "scrollable content" at bounding box center [109, 134] width 7 height 7
click at [554, 93] on icon "scrollable content" at bounding box center [556, 94] width 7 height 7
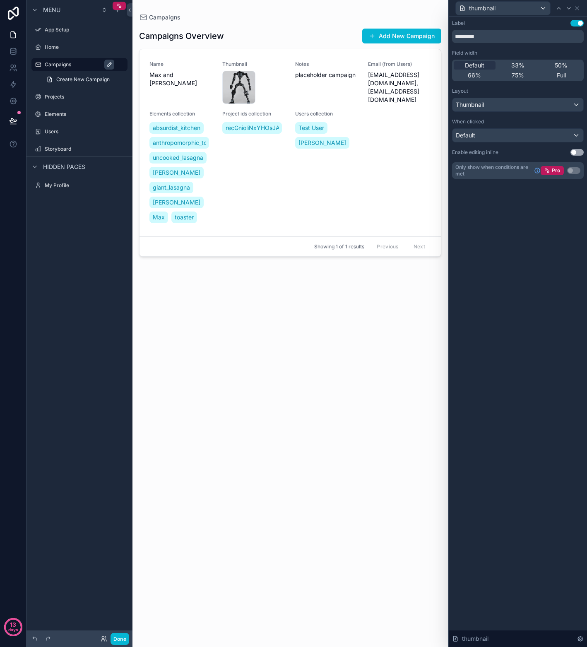
click at [574, 24] on button "Use setting" at bounding box center [576, 23] width 13 height 7
click at [325, 278] on div "scrollable content" at bounding box center [289, 318] width 315 height 637
click at [340, 214] on div "Users collection Test User Noah Aust" at bounding box center [326, 167] width 63 height 114
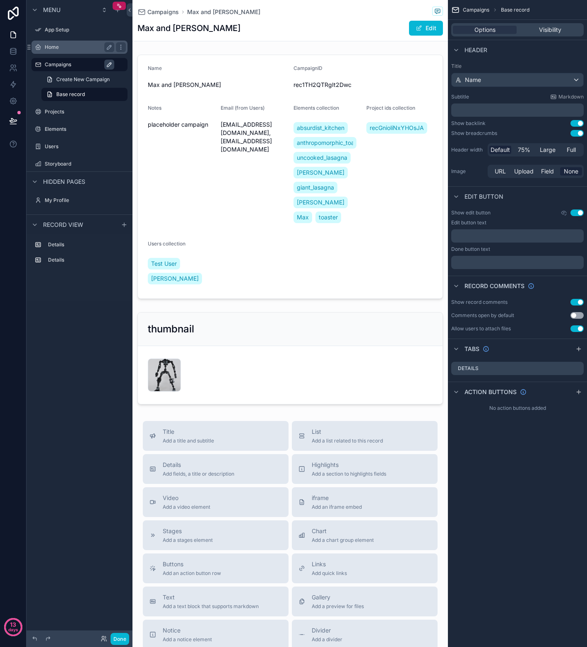
click at [58, 50] on label "Home" at bounding box center [78, 47] width 66 height 7
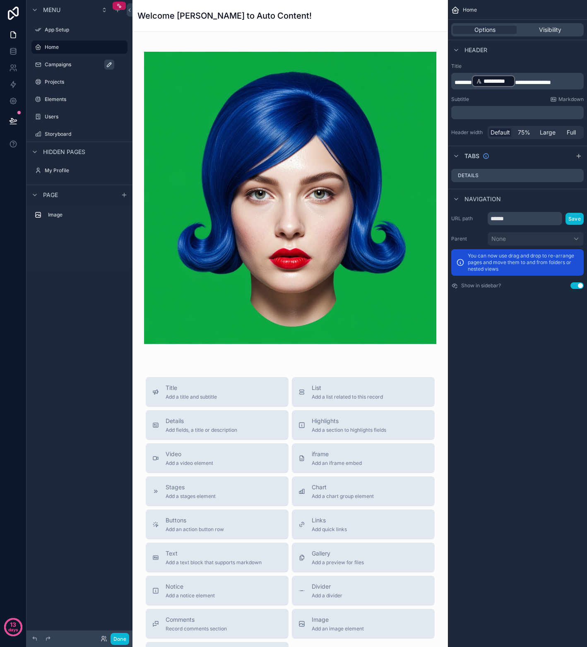
click at [57, 64] on label "Campaigns" at bounding box center [84, 64] width 78 height 7
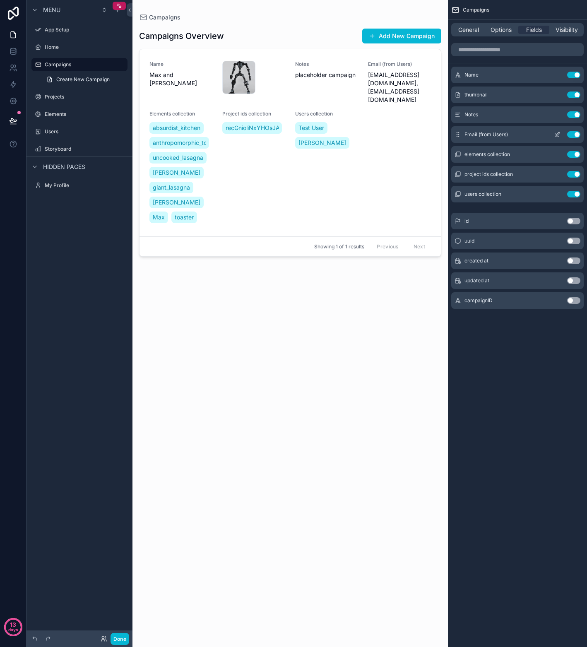
click at [568, 136] on button "Use setting" at bounding box center [573, 134] width 13 height 7
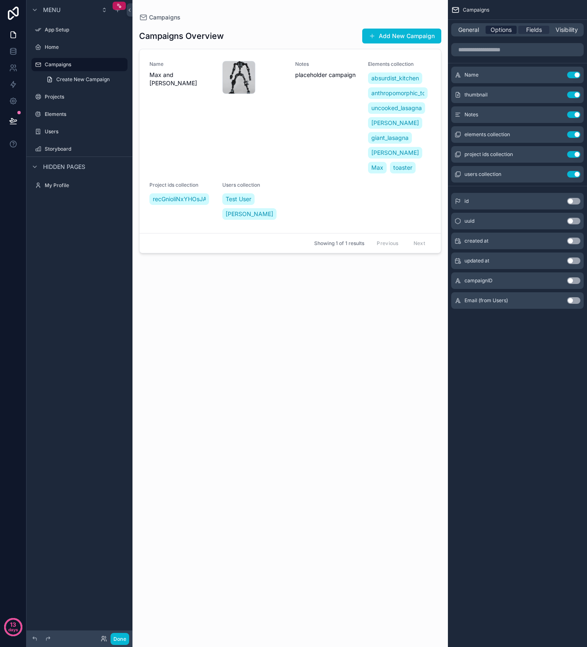
click at [494, 31] on span "Options" at bounding box center [500, 30] width 21 height 8
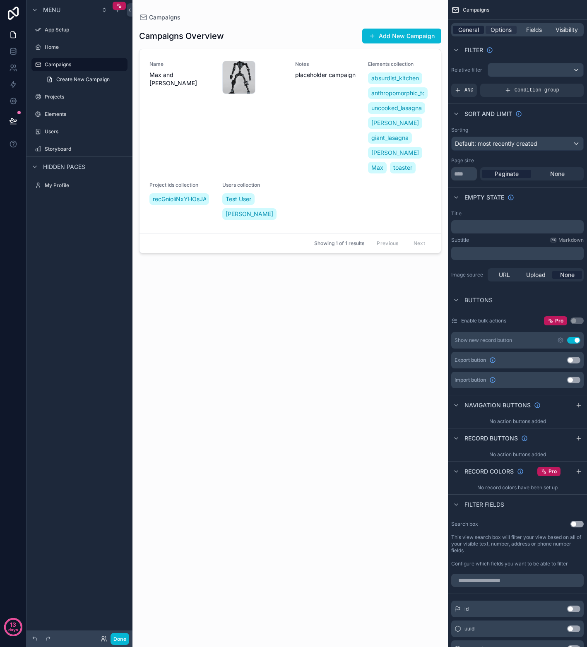
click at [476, 31] on span "General" at bounding box center [468, 30] width 21 height 8
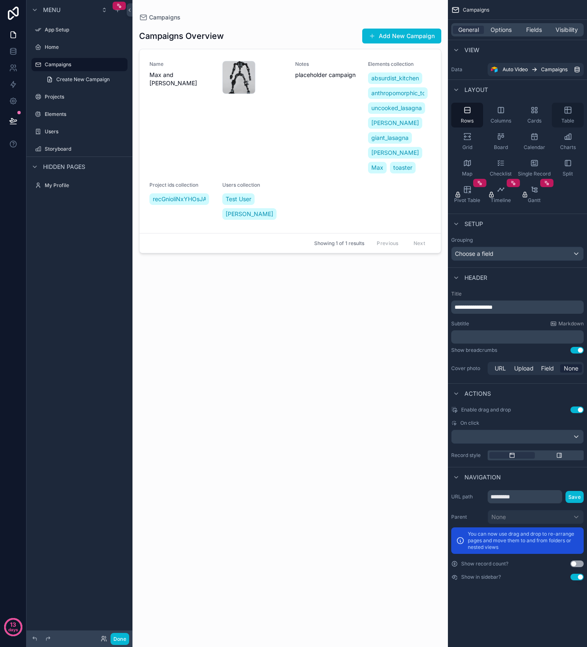
click at [568, 110] on icon "scrollable content" at bounding box center [567, 110] width 8 height 8
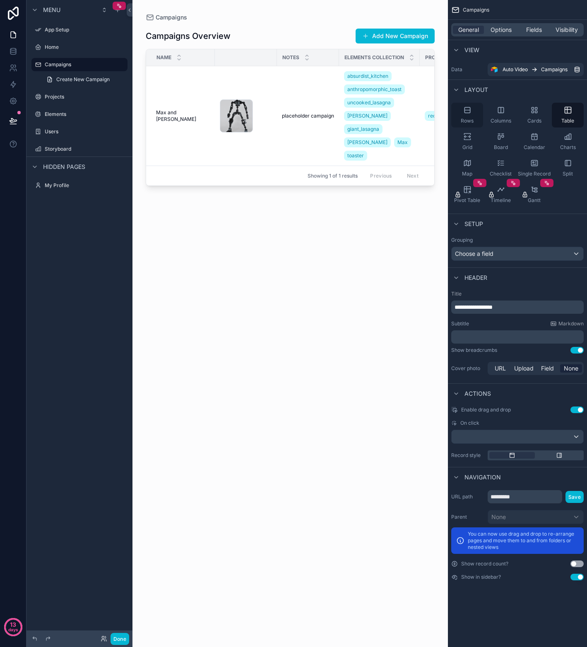
click at [467, 120] on span "Rows" at bounding box center [466, 120] width 13 height 7
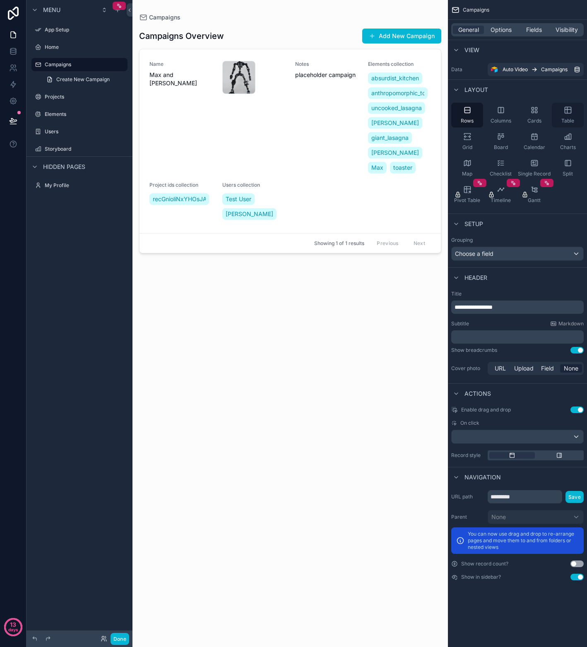
click at [566, 118] on span "Table" at bounding box center [567, 120] width 13 height 7
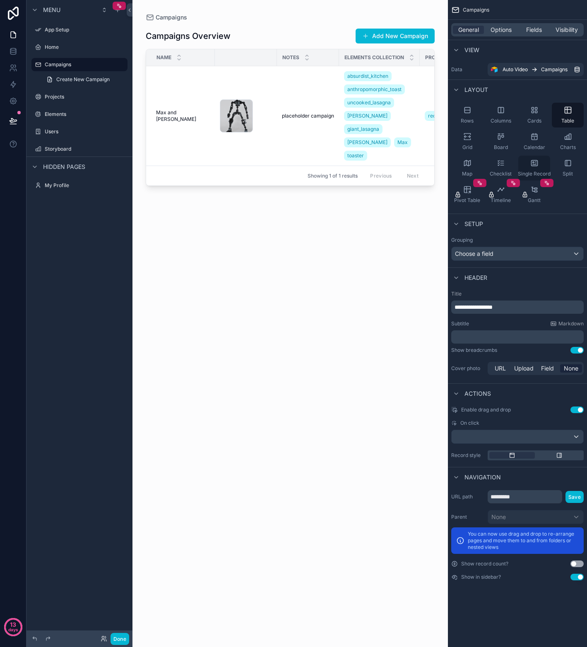
click at [536, 161] on icon "scrollable content" at bounding box center [534, 163] width 8 height 8
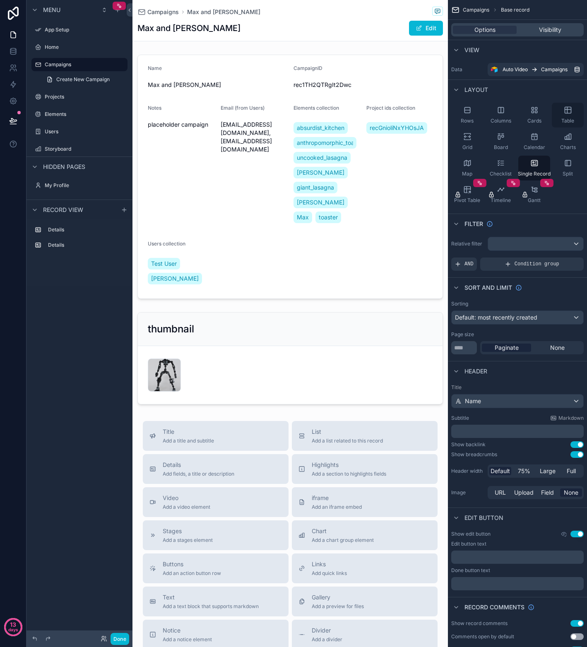
click at [566, 115] on div "Table" at bounding box center [567, 115] width 32 height 25
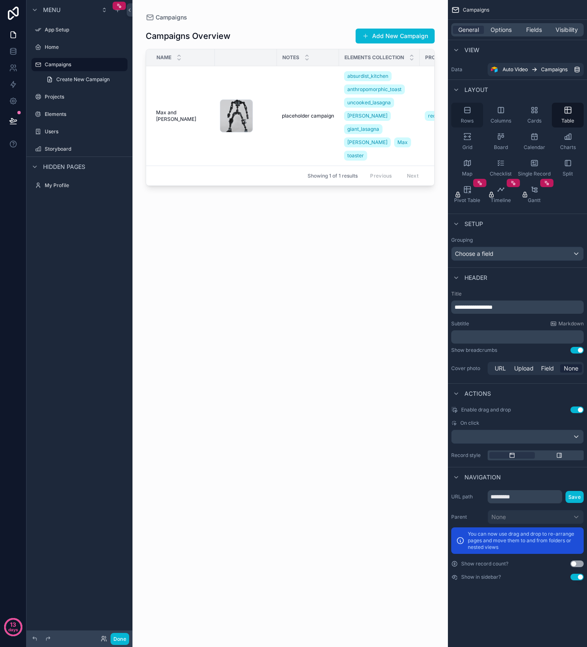
click at [473, 115] on div "Rows" at bounding box center [467, 115] width 32 height 25
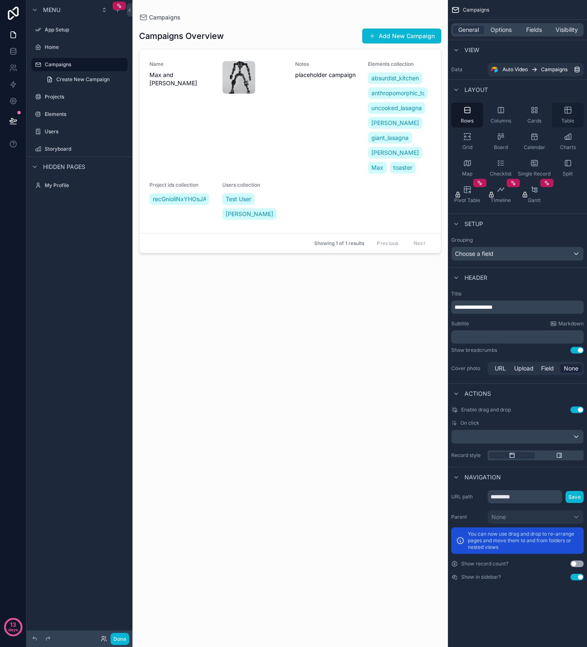
click at [566, 114] on icon "scrollable content" at bounding box center [567, 110] width 8 height 8
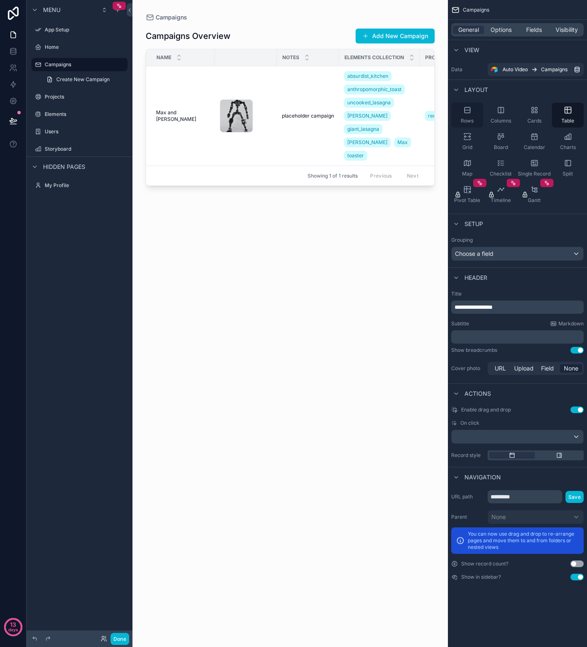
click at [472, 115] on div "Rows" at bounding box center [467, 115] width 32 height 25
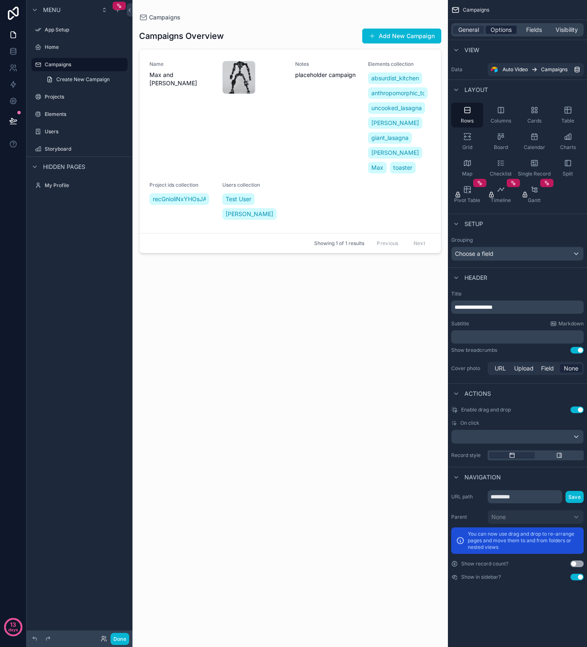
click at [501, 32] on span "Options" at bounding box center [500, 30] width 21 height 8
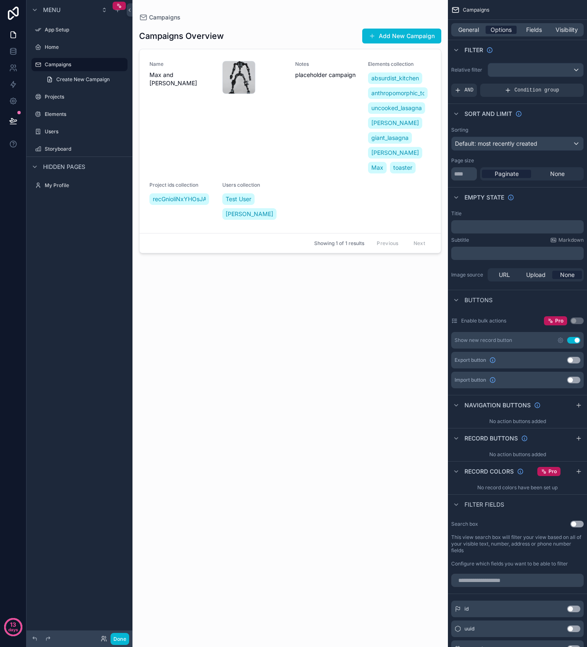
click at [515, 28] on div "Options" at bounding box center [500, 30] width 31 height 8
click at [540, 27] on span "Fields" at bounding box center [534, 30] width 16 height 8
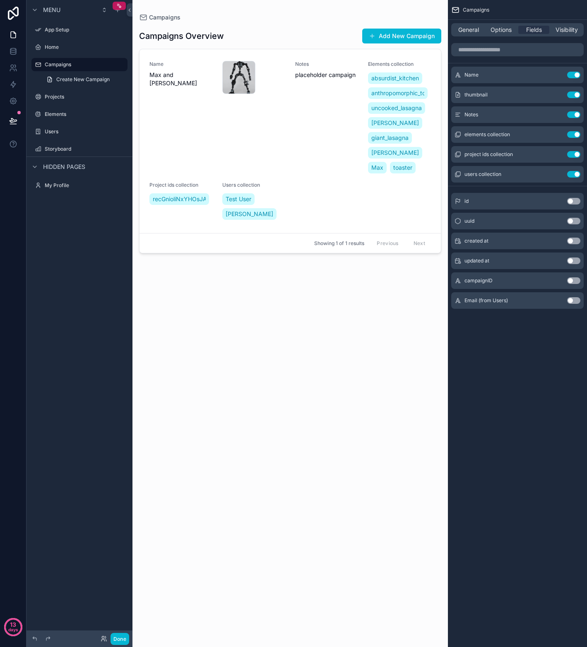
click at [543, 376] on div "Campaigns General Options Fields Visibility Name Use setting thumbnail Use sett…" at bounding box center [517, 323] width 139 height 647
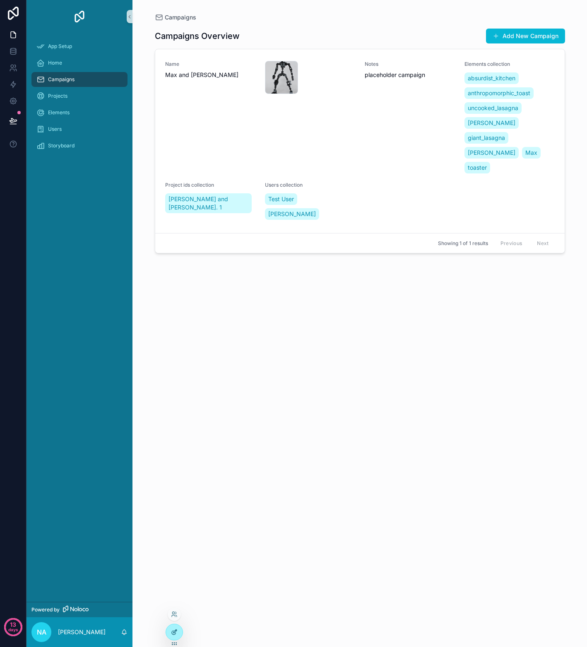
click at [172, 632] on icon at bounding box center [174, 632] width 4 height 4
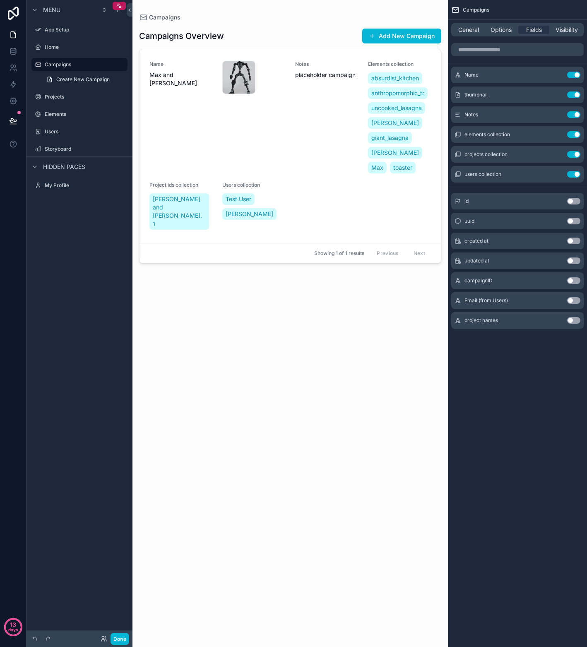
click at [574, 321] on button "Use setting" at bounding box center [573, 320] width 13 height 7
click at [569, 196] on button "Use setting" at bounding box center [573, 194] width 13 height 7
click at [553, 153] on icon "scrollable content" at bounding box center [556, 154] width 7 height 7
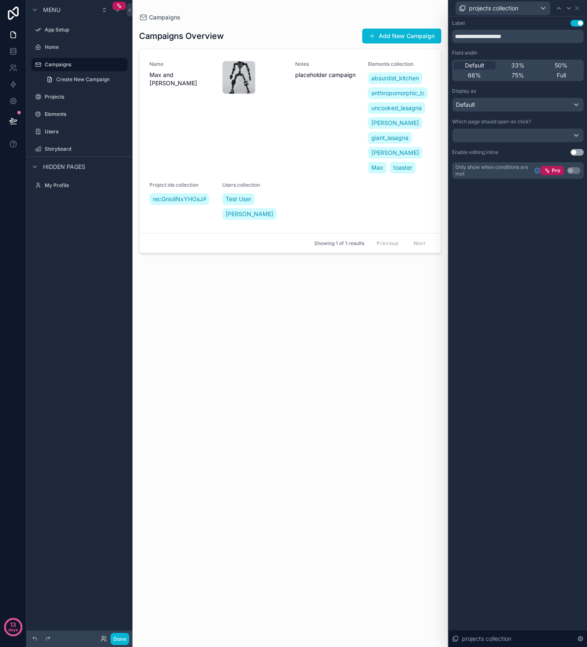
click at [232, 294] on div "scrollable content" at bounding box center [289, 318] width 315 height 637
click at [13, 52] on icon at bounding box center [13, 51] width 8 height 8
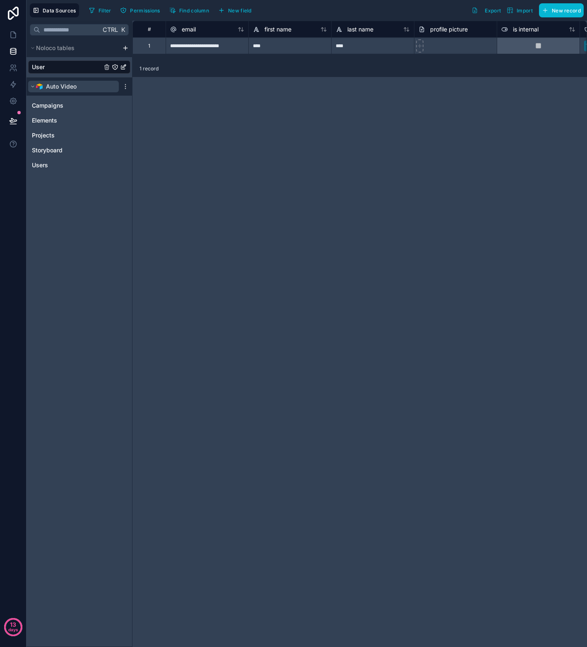
click at [32, 86] on icon "scrollable content" at bounding box center [32, 86] width 5 height 5
click at [32, 86] on icon "scrollable content" at bounding box center [32, 86] width 1 height 2
click at [50, 107] on span "Campaigns" at bounding box center [47, 105] width 31 height 8
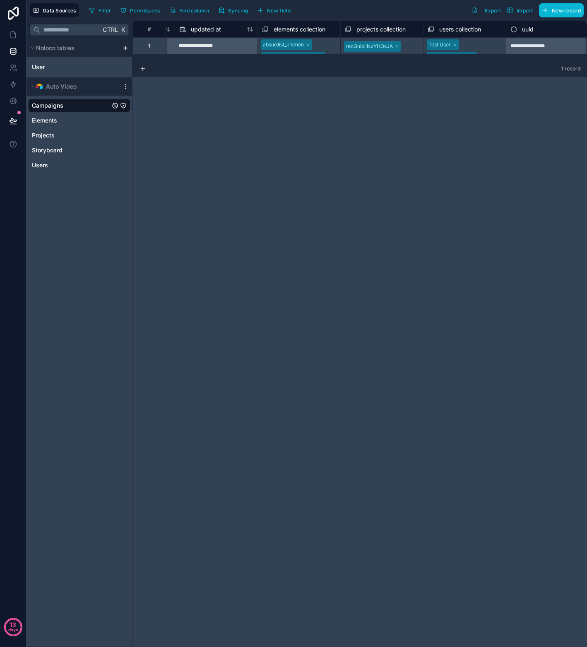
scroll to position [0, 489]
click at [380, 28] on span "projects collection" at bounding box center [378, 29] width 49 height 8
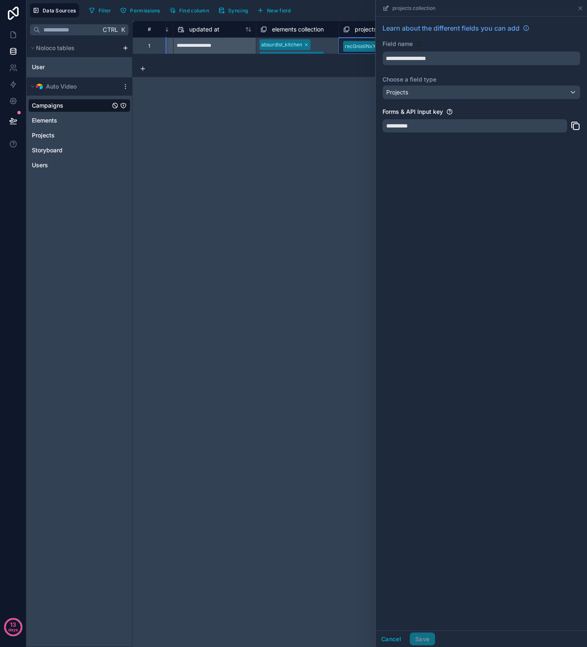
click at [577, 124] on icon at bounding box center [575, 126] width 10 height 10
click at [275, 120] on div "**********" at bounding box center [359, 334] width 454 height 626
click at [577, 9] on icon at bounding box center [580, 8] width 7 height 7
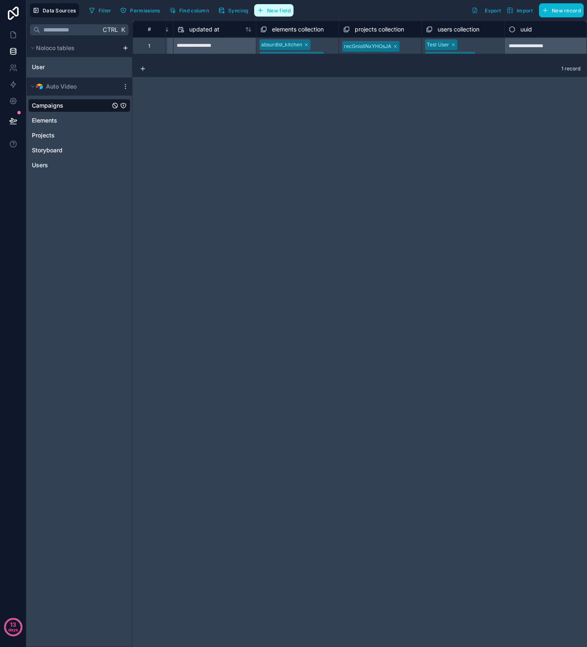
click at [277, 14] on button "New field" at bounding box center [273, 10] width 39 height 12
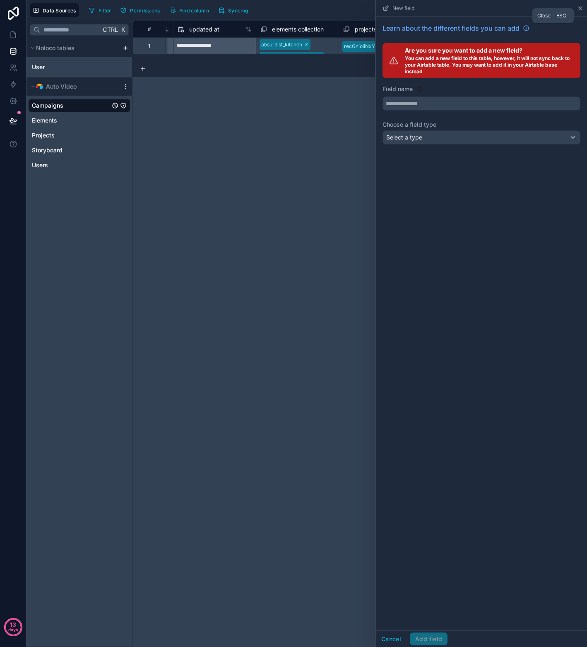
click at [581, 10] on icon at bounding box center [580, 8] width 7 height 7
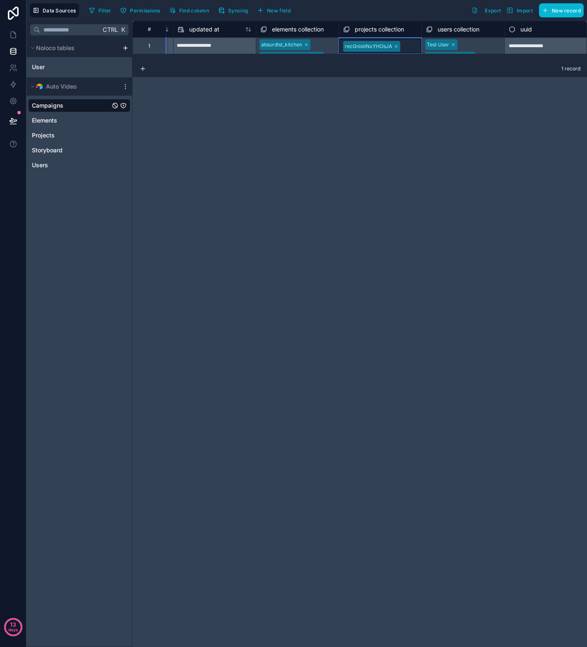
click at [402, 28] on span "projects collection" at bounding box center [378, 29] width 49 height 8
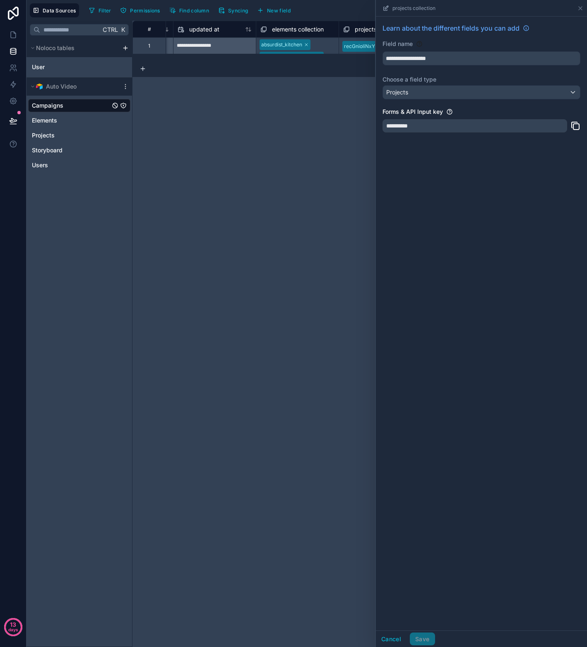
click at [334, 101] on div "**********" at bounding box center [359, 334] width 454 height 626
click at [577, 6] on icon at bounding box center [580, 8] width 7 height 7
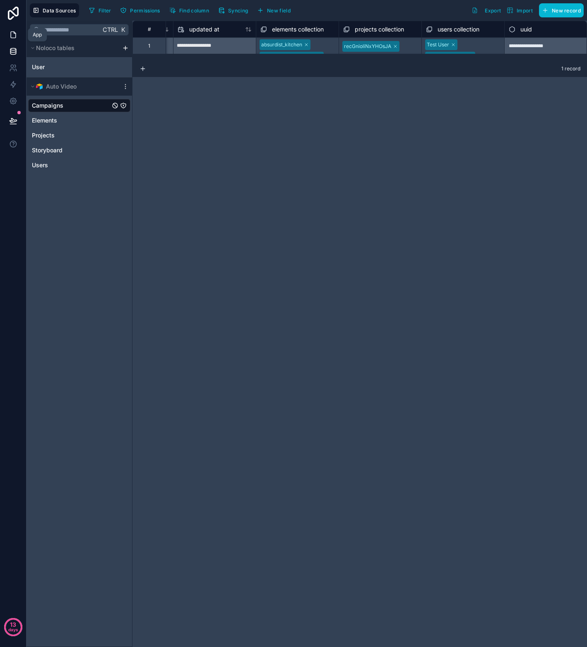
click at [17, 35] on icon at bounding box center [13, 35] width 8 height 8
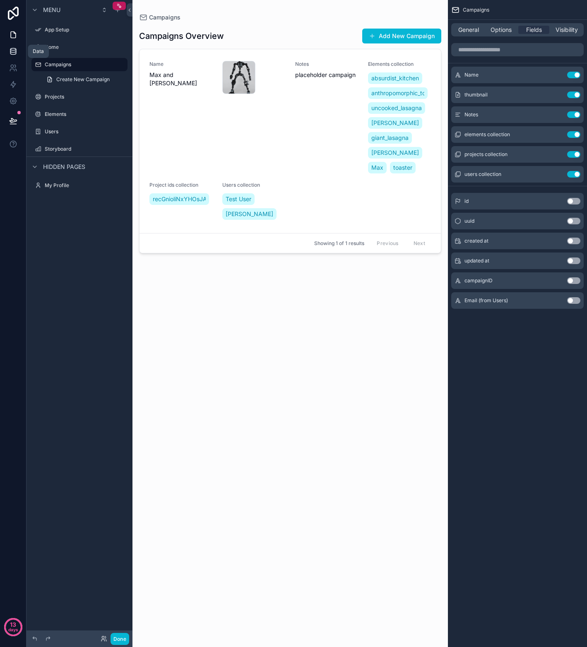
click at [7, 57] on link at bounding box center [13, 51] width 26 height 17
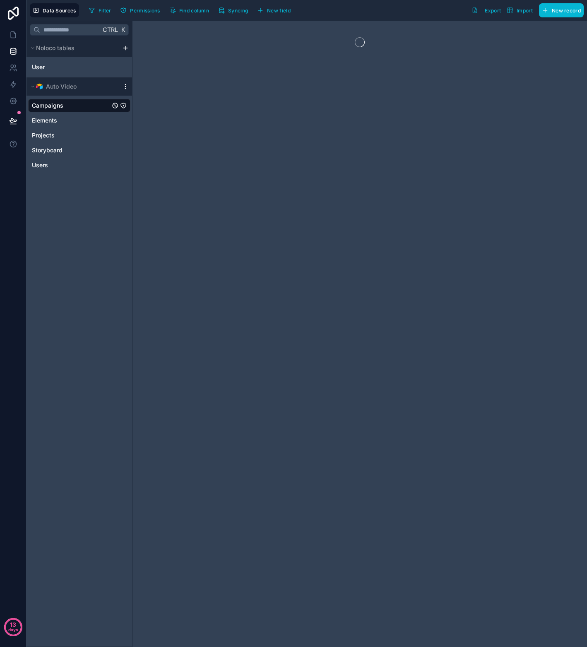
click at [127, 87] on icon "scrollable content" at bounding box center [125, 86] width 7 height 7
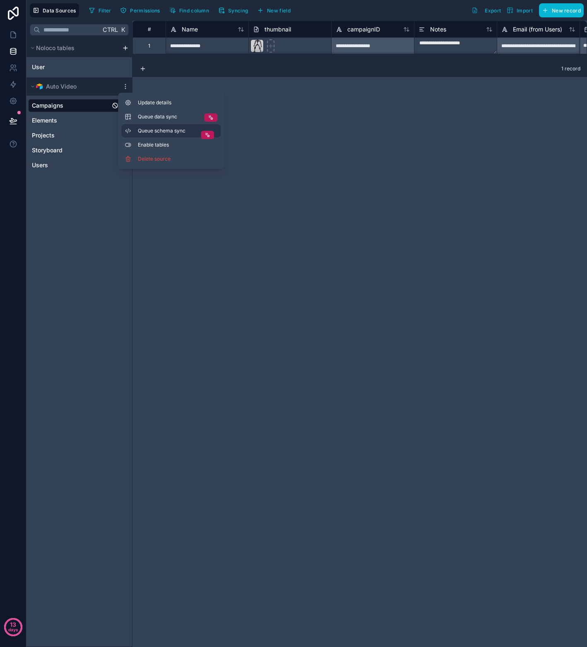
click at [145, 131] on span "Queue schema sync" at bounding box center [168, 130] width 60 height 7
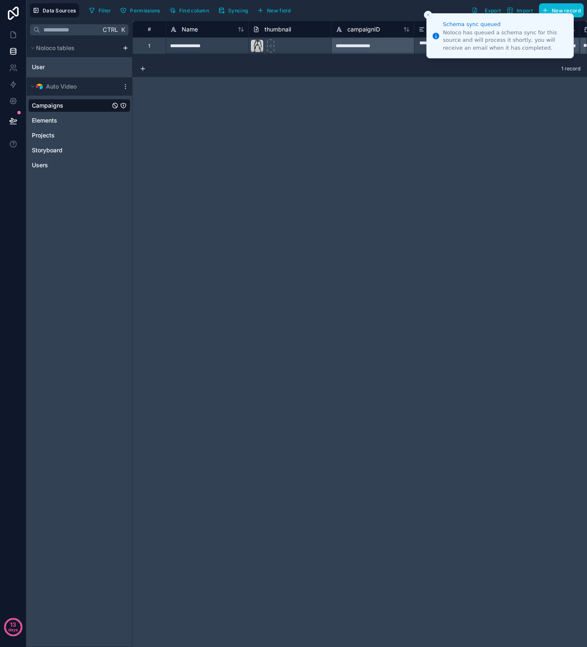
click at [424, 14] on button "Close toast" at bounding box center [428, 15] width 8 height 8
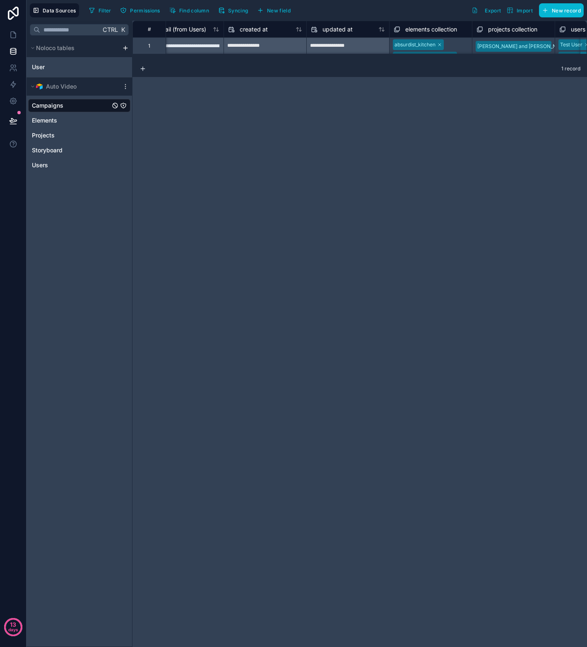
scroll to position [0, 366]
click at [12, 34] on icon at bounding box center [13, 35] width 8 height 8
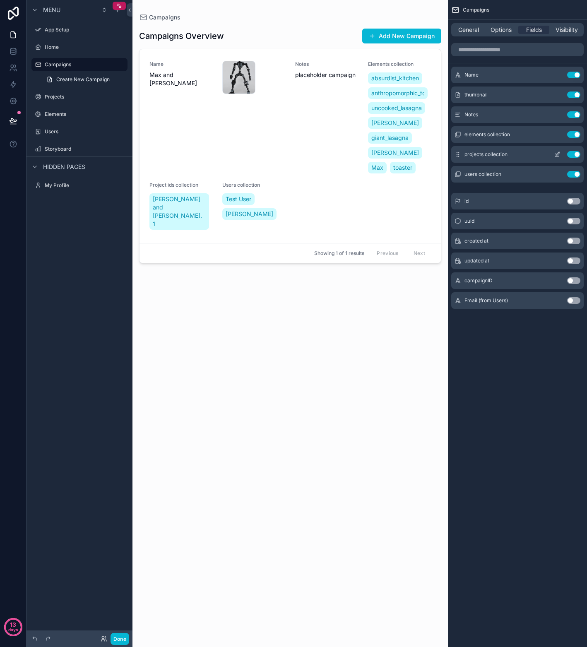
click at [560, 155] on button "scrollable content" at bounding box center [556, 154] width 13 height 7
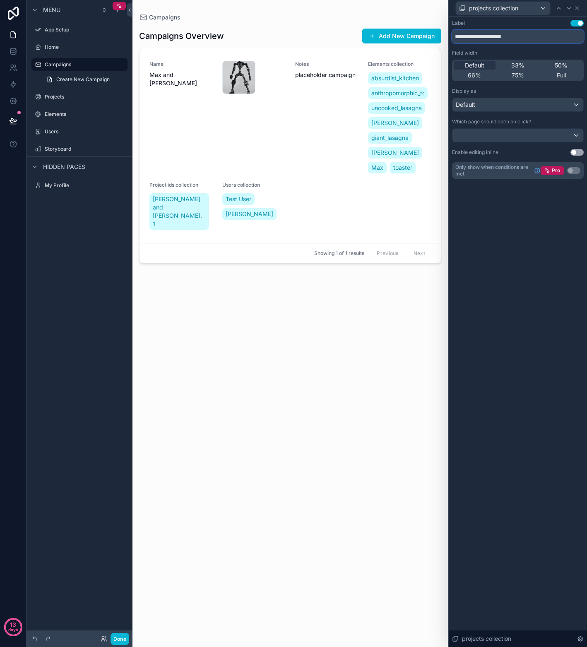
drag, startPoint x: 519, startPoint y: 37, endPoint x: 474, endPoint y: 36, distance: 45.1
click at [474, 36] on input "**********" at bounding box center [518, 36] width 132 height 13
type input "********"
click at [369, 329] on div "Campaigns Overview Add New Campaign Name Max and Matthew 0db7ab9ea096fe803ca4d5…" at bounding box center [290, 329] width 302 height 615
click at [577, 6] on icon at bounding box center [576, 8] width 7 height 7
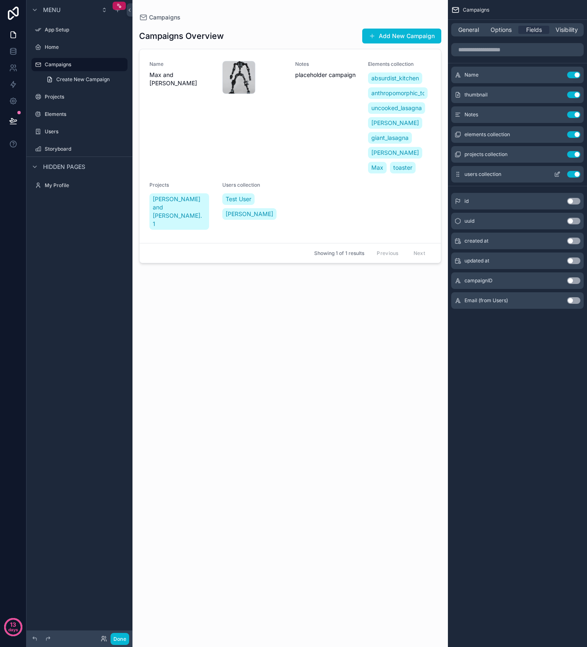
click at [479, 177] on div "users collection Use setting" at bounding box center [517, 174] width 132 height 17
click at [558, 174] on icon "scrollable content" at bounding box center [557, 173] width 3 height 3
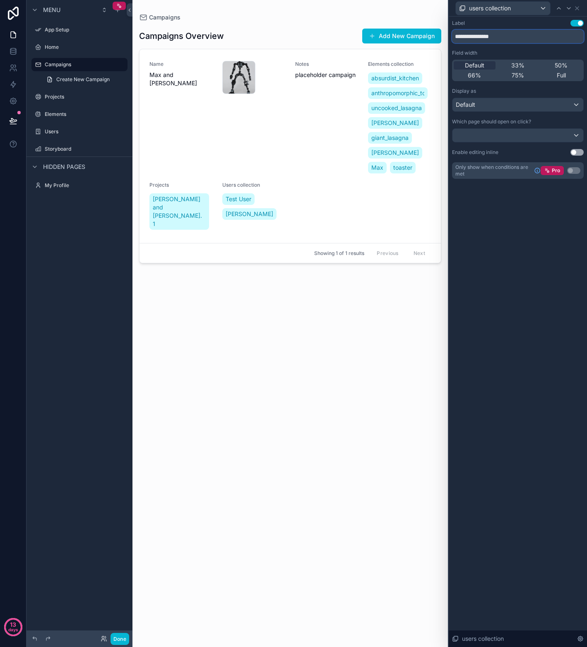
drag, startPoint x: 505, startPoint y: 35, endPoint x: 472, endPoint y: 41, distance: 33.2
click at [472, 41] on input "**********" at bounding box center [518, 36] width 132 height 13
type input "*****"
click at [578, 10] on icon at bounding box center [576, 8] width 3 height 3
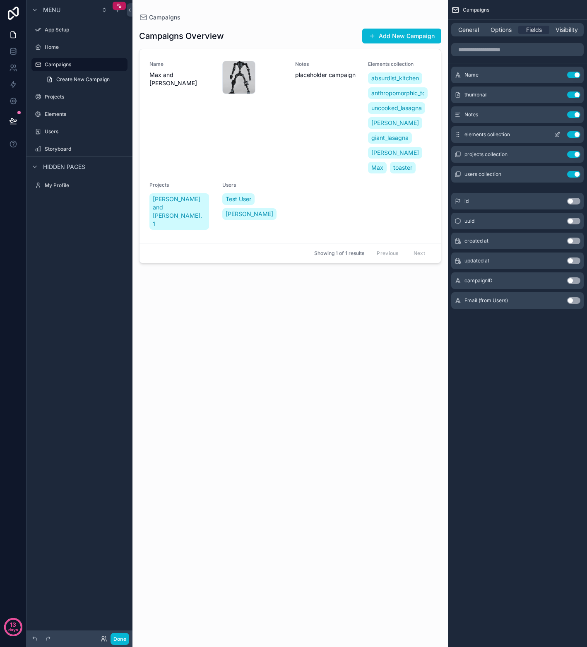
click at [557, 133] on icon "scrollable content" at bounding box center [557, 133] width 3 height 3
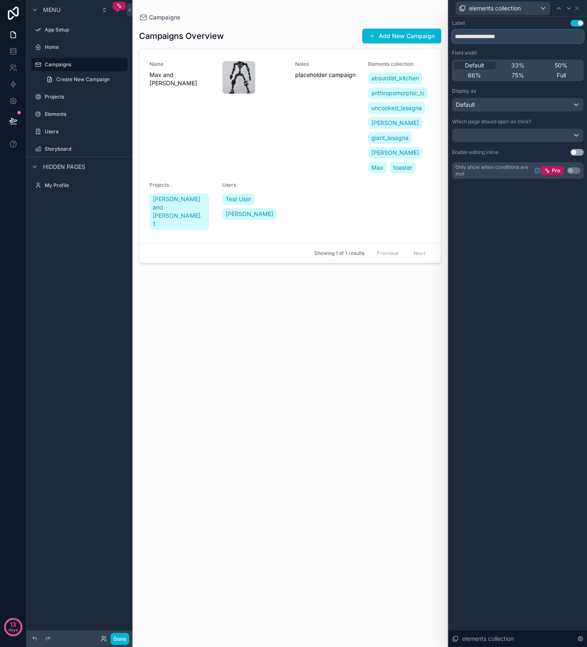
drag, startPoint x: 478, startPoint y: 36, endPoint x: 530, endPoint y: 40, distance: 52.2
click at [530, 40] on input "**********" at bounding box center [518, 36] width 132 height 13
type input "********"
click at [391, 282] on div "Campaigns Overview Add New Campaign Name Max and Matthew 0db7ab9ea096fe803ca4d5…" at bounding box center [290, 329] width 302 height 615
click at [577, 10] on icon at bounding box center [576, 8] width 7 height 7
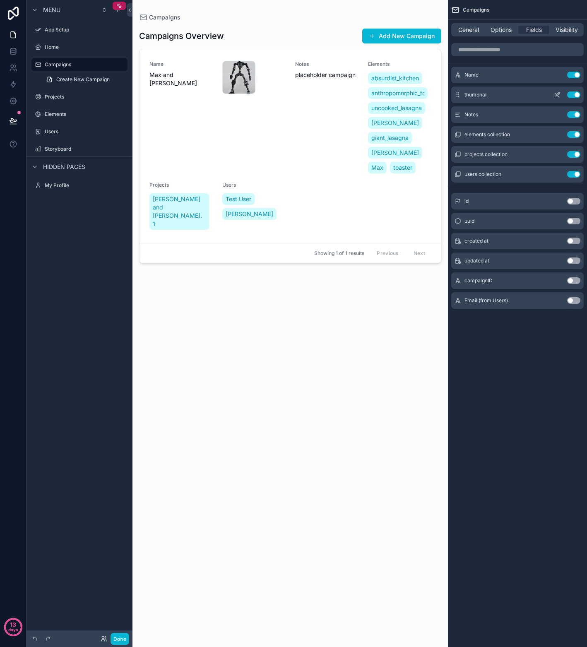
click at [556, 96] on icon "scrollable content" at bounding box center [556, 94] width 7 height 7
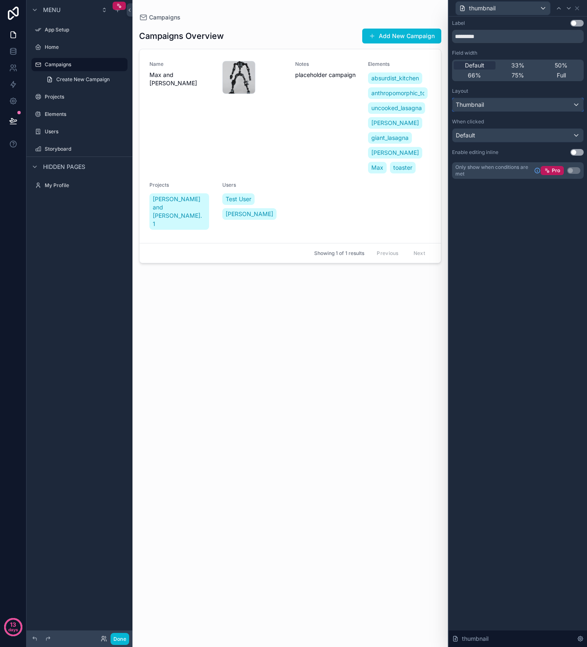
click at [549, 104] on div "Thumbnail" at bounding box center [517, 104] width 131 height 13
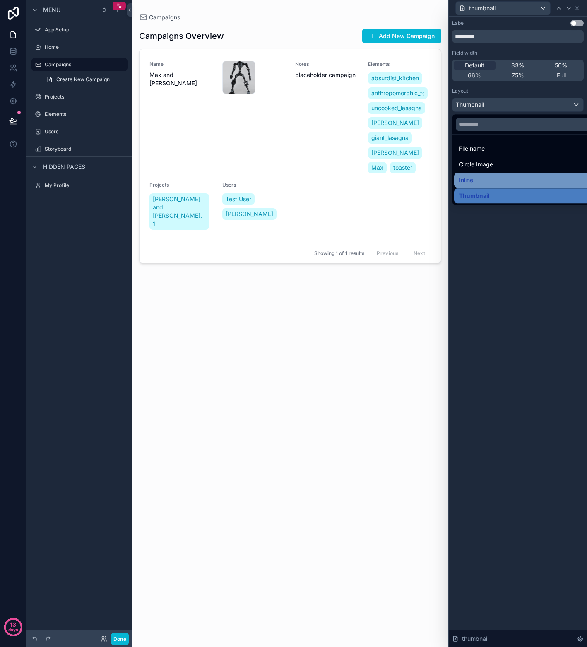
click at [483, 174] on div "Inline" at bounding box center [527, 179] width 147 height 15
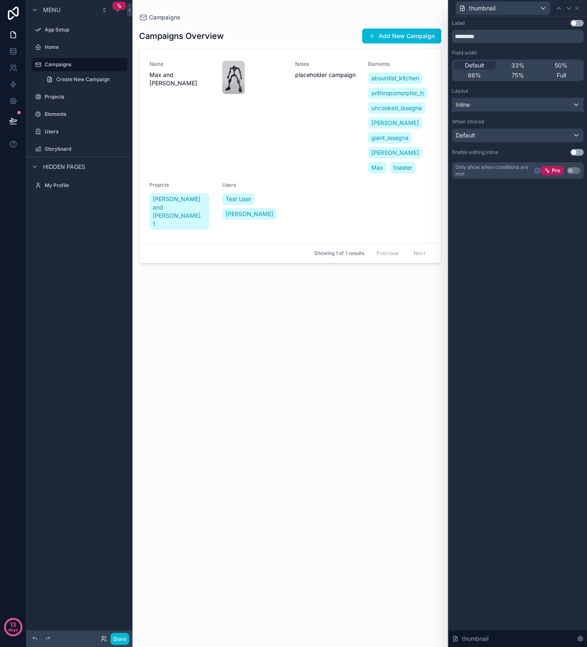
click at [507, 102] on div "Inline" at bounding box center [517, 104] width 131 height 13
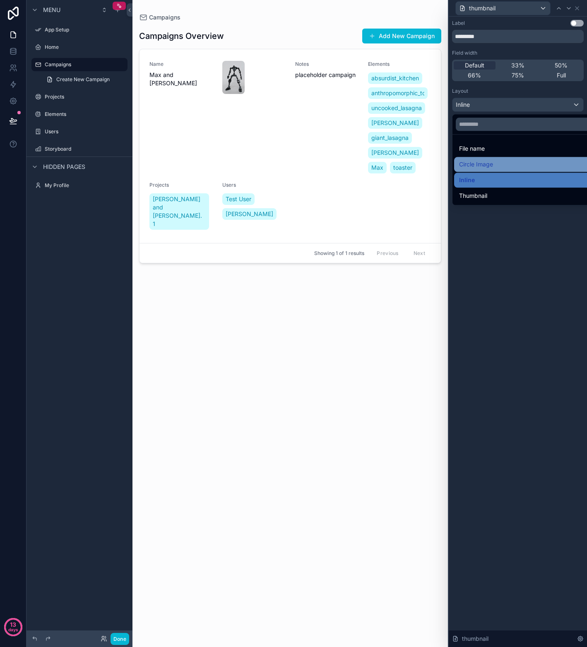
click at [486, 166] on span "Circle Image" at bounding box center [476, 164] width 34 height 10
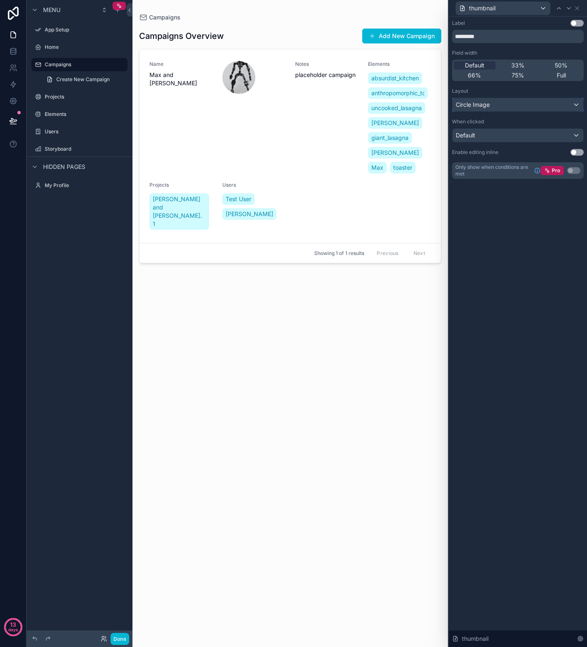
click at [513, 105] on div "Circle Image" at bounding box center [517, 104] width 131 height 13
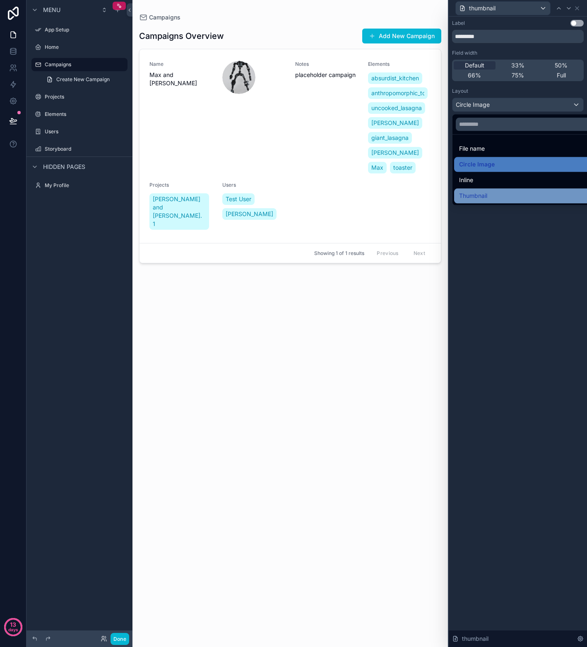
click at [477, 191] on span "Thumbnail" at bounding box center [473, 196] width 28 height 10
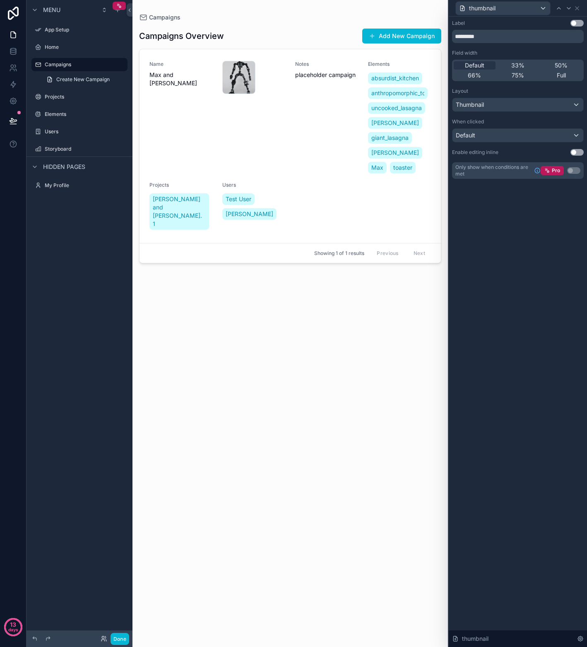
click at [489, 203] on div "Label Use setting ********* Field width Default 33% 50% 66% 75% Full Layout Thu…" at bounding box center [517, 332] width 138 height 630
click at [359, 286] on div "Campaigns Overview Add New Campaign Name Max and Matthew 0db7ab9ea096fe803ca4d5…" at bounding box center [290, 329] width 302 height 615
click at [307, 187] on div "Name Max and Matthew 0db7ab9ea096fe803ca4d5967a6465a8 .jpg Notes placeholder ca…" at bounding box center [289, 146] width 281 height 170
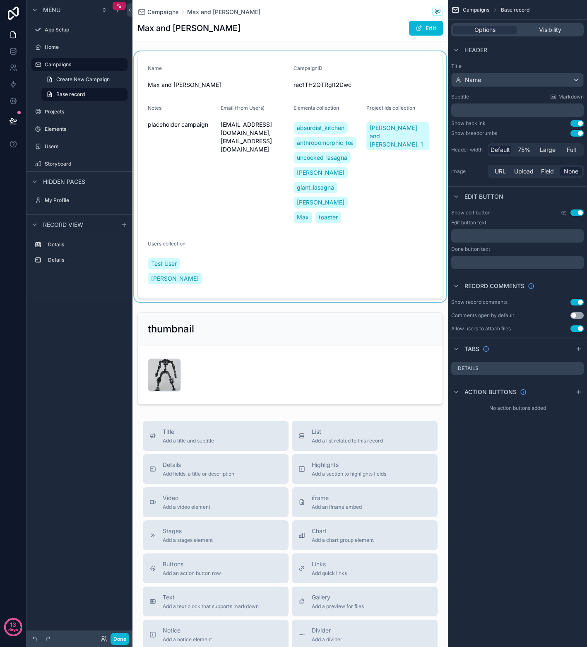
click at [261, 97] on div "scrollable content" at bounding box center [289, 176] width 315 height 251
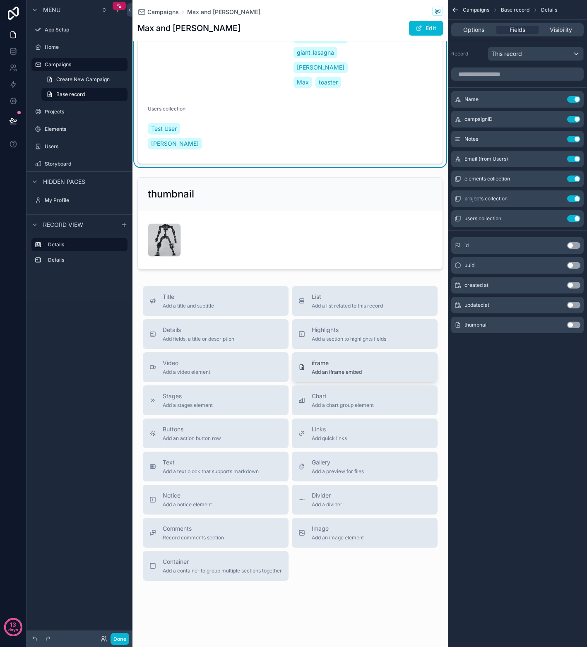
scroll to position [141, 0]
click at [249, 567] on span "Add a container to group multiple sections together" at bounding box center [222, 570] width 119 height 7
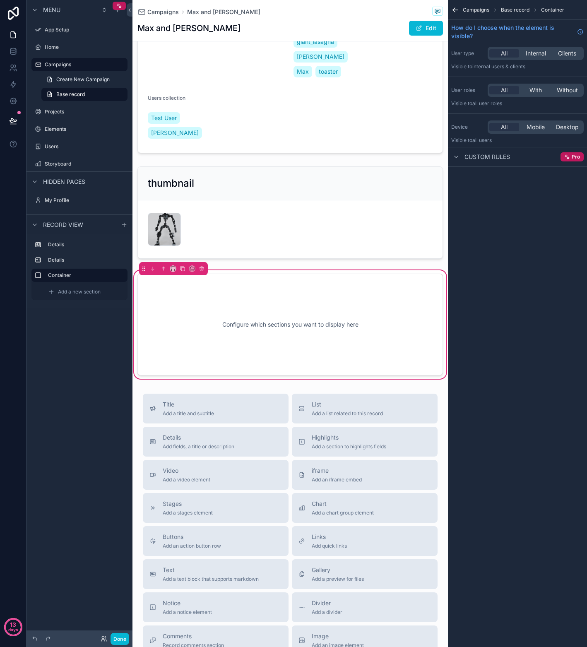
scroll to position [0, 0]
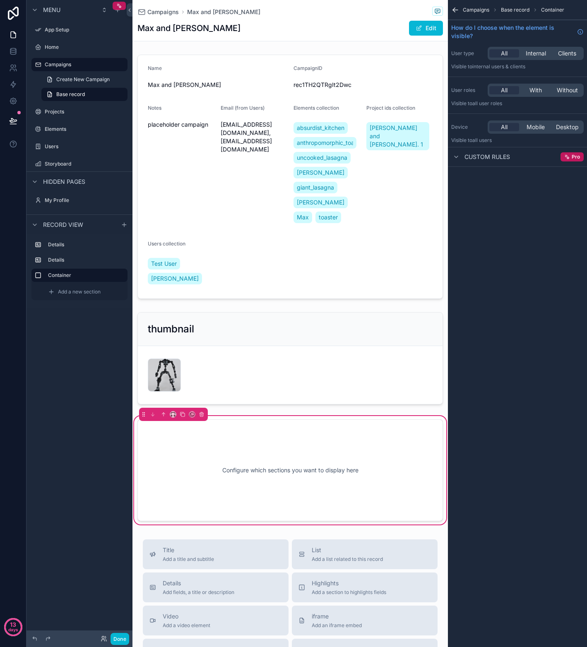
click at [204, 438] on div "Configure which sections you want to display here" at bounding box center [290, 470] width 278 height 74
click at [201, 414] on icon "scrollable content" at bounding box center [201, 415] width 0 height 2
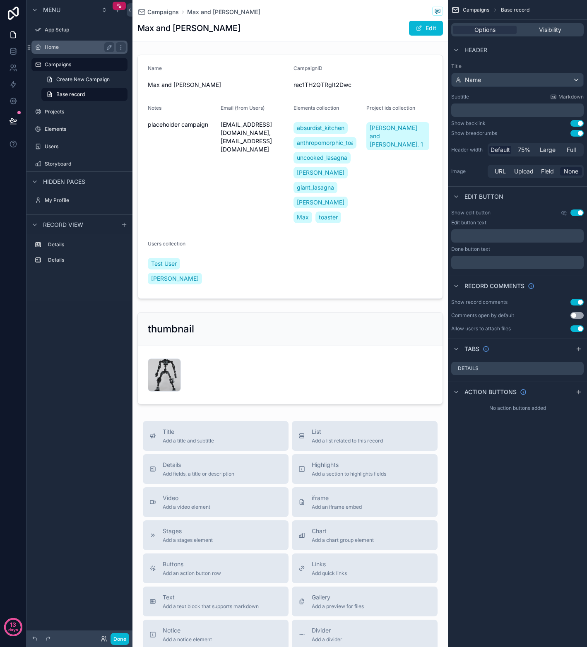
click at [52, 48] on label "Home" at bounding box center [78, 47] width 66 height 7
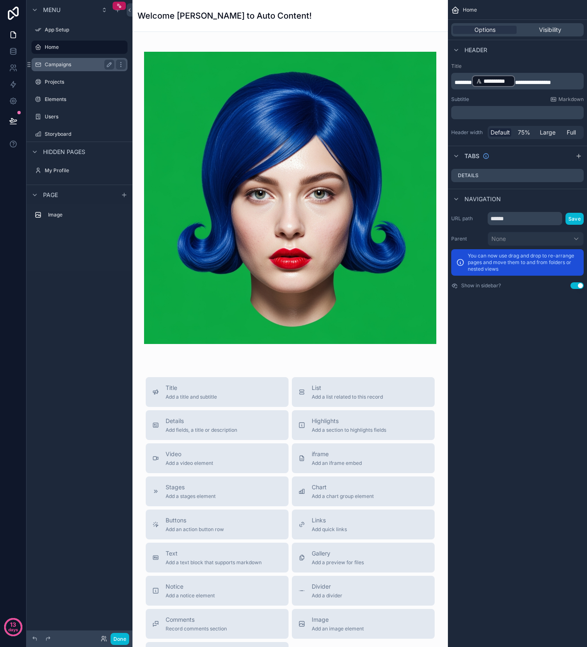
click at [60, 61] on label "Campaigns" at bounding box center [78, 64] width 66 height 7
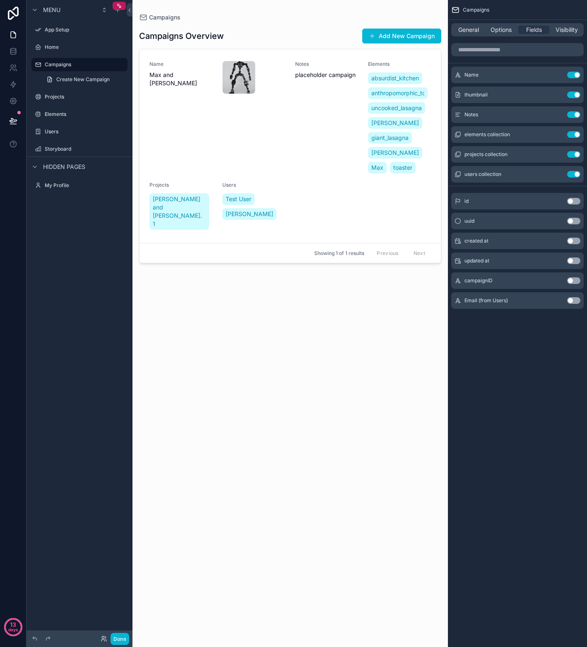
click at [242, 148] on div "scrollable content" at bounding box center [289, 318] width 315 height 637
click at [295, 130] on div "Notes placeholder campaign" at bounding box center [326, 118] width 63 height 114
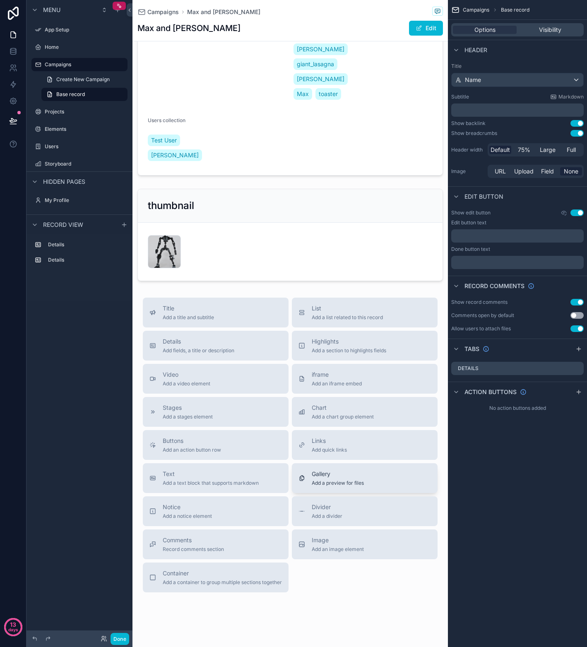
scroll to position [124, 0]
click at [230, 583] on span "Add a container to group multiple sections together" at bounding box center [222, 581] width 119 height 7
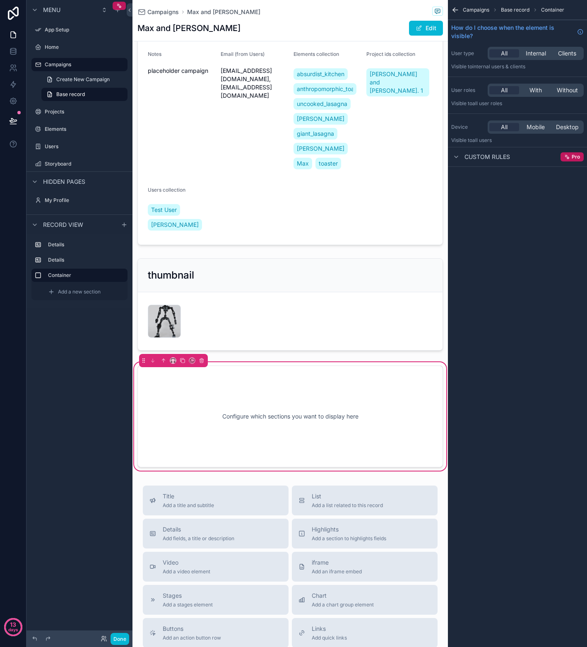
scroll to position [83, 0]
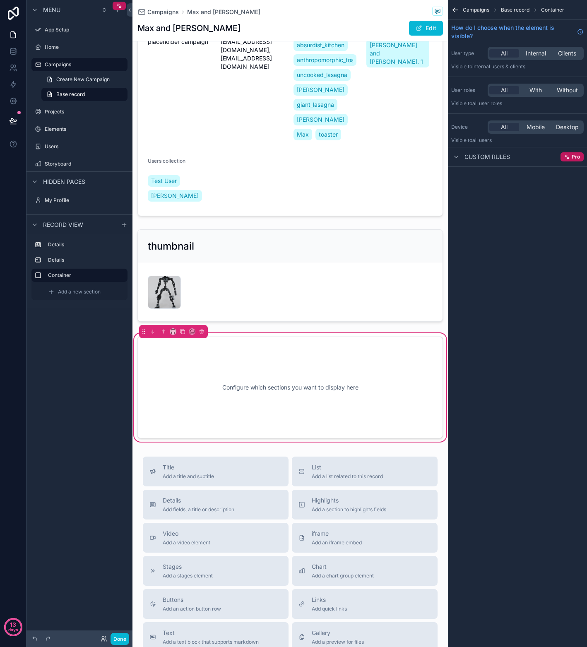
click at [275, 402] on div "Configure which sections you want to display here" at bounding box center [290, 387] width 278 height 74
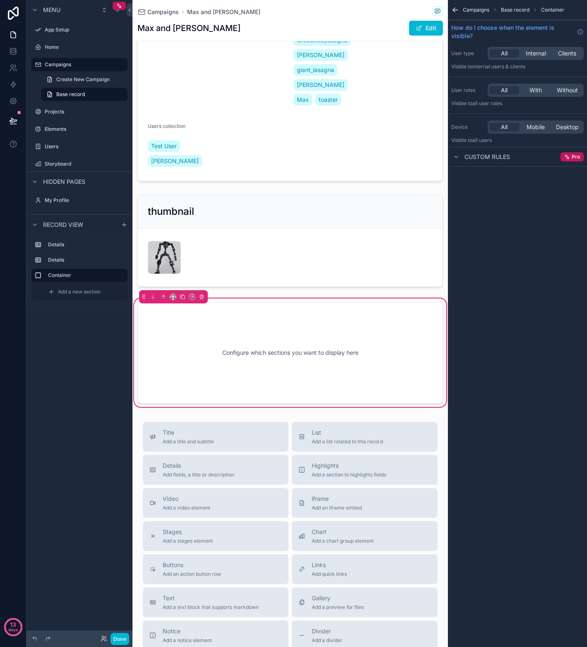
scroll to position [165, 0]
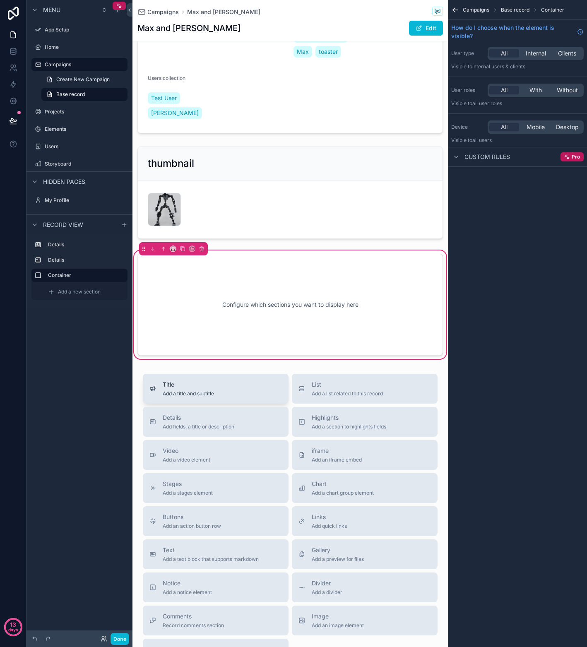
click at [242, 391] on div "Title Add a title and subtitle" at bounding box center [215, 388] width 132 height 17
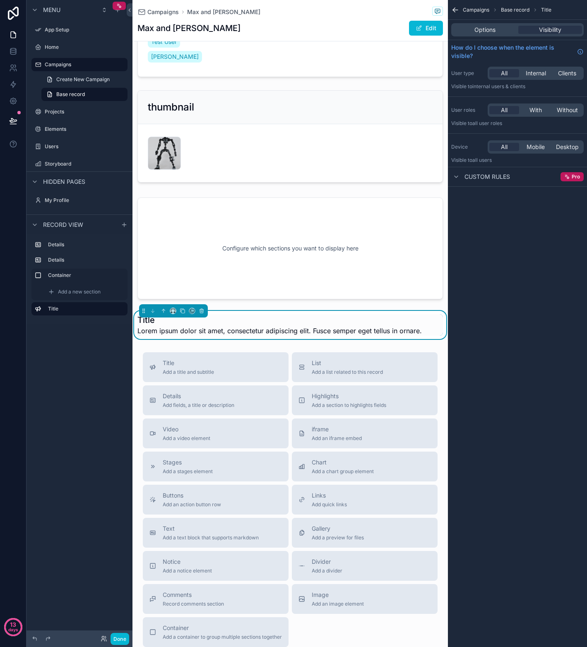
scroll to position [222, 0]
click at [164, 309] on icon "scrollable content" at bounding box center [163, 310] width 6 height 6
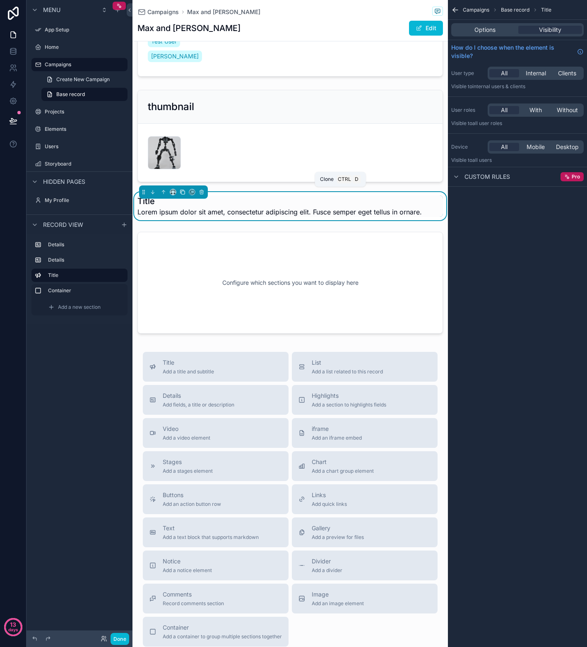
click at [184, 192] on icon "scrollable content" at bounding box center [183, 192] width 6 height 6
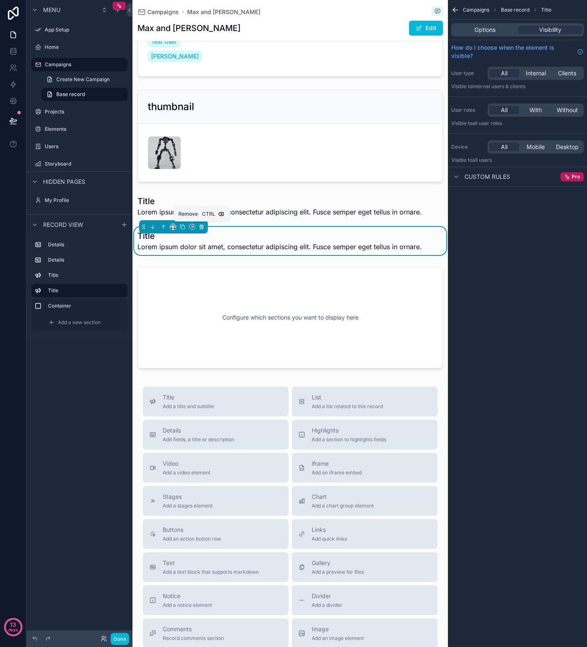
click at [204, 226] on button "scrollable content" at bounding box center [201, 226] width 9 height 9
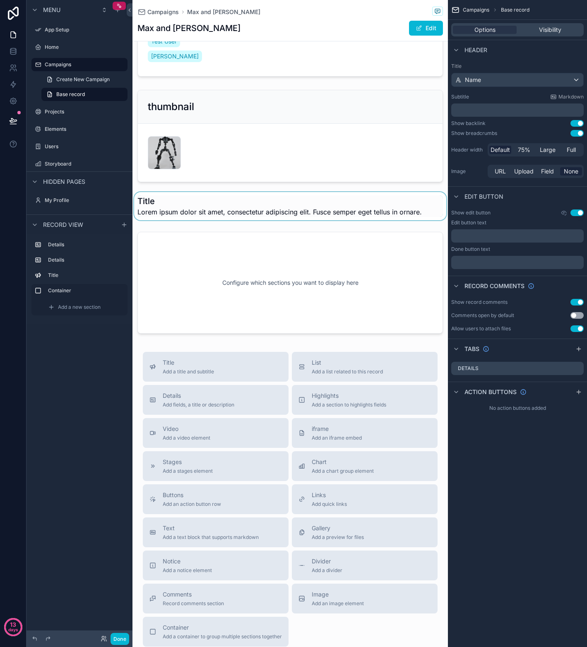
click at [160, 211] on div "scrollable content" at bounding box center [289, 206] width 315 height 28
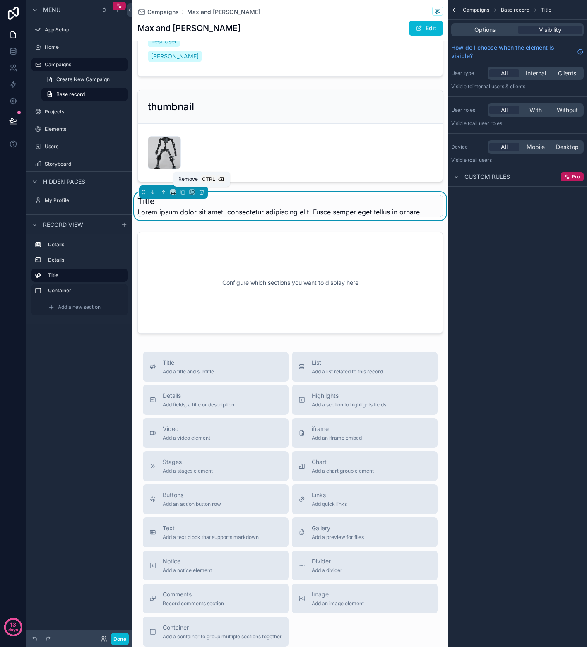
click at [202, 192] on icon "scrollable content" at bounding box center [202, 192] width 6 height 6
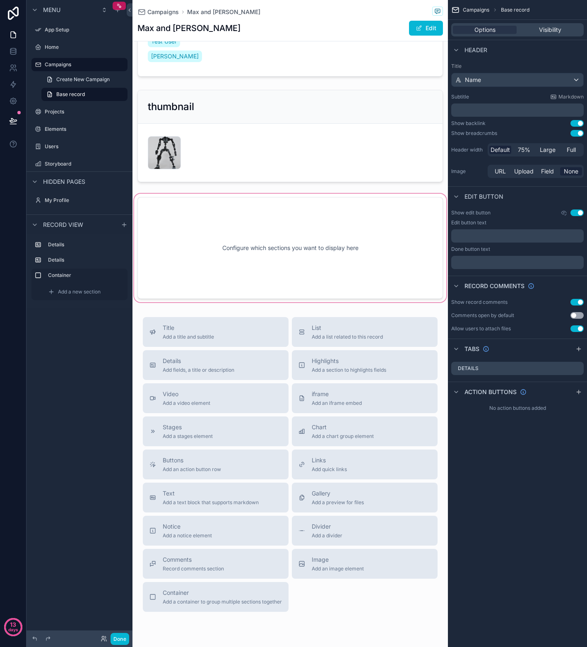
click at [232, 244] on div "scrollable content" at bounding box center [289, 248] width 315 height 112
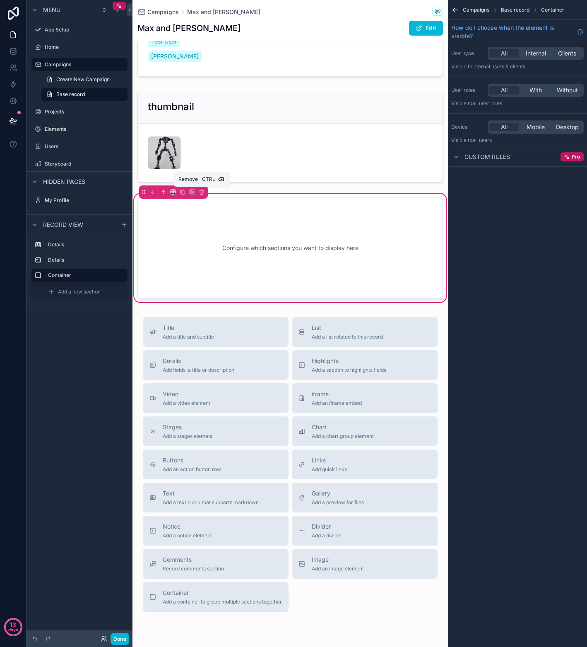
click at [200, 191] on icon "scrollable content" at bounding box center [201, 192] width 3 height 3
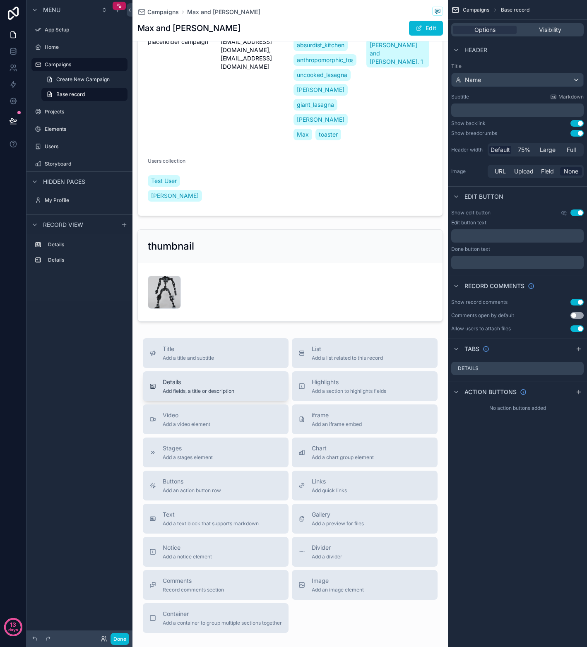
scroll to position [0, 0]
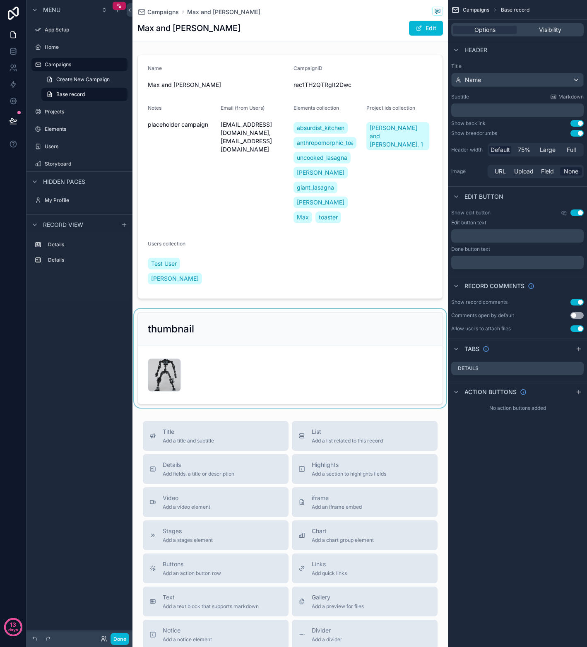
click at [185, 329] on div "scrollable content" at bounding box center [289, 358] width 315 height 99
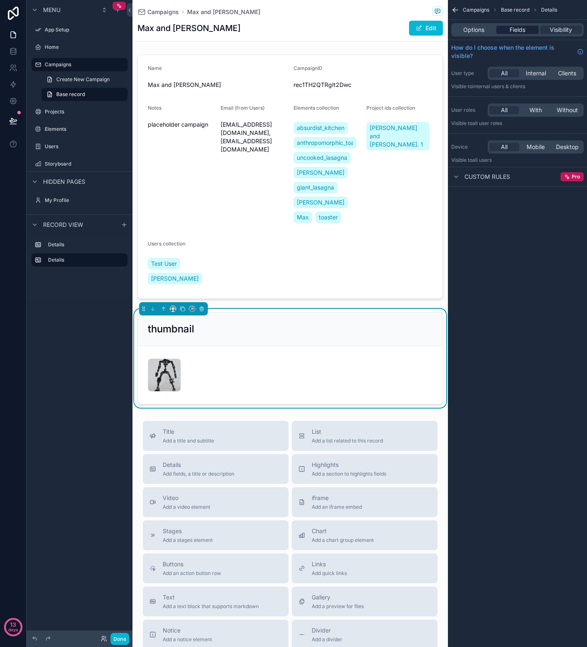
click at [517, 31] on span "Fields" at bounding box center [517, 30] width 16 height 8
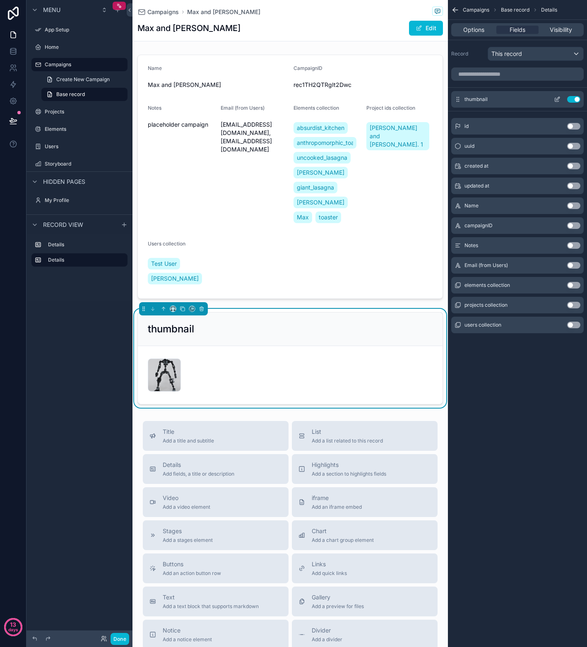
click at [572, 98] on button "Use setting" at bounding box center [573, 99] width 13 height 7
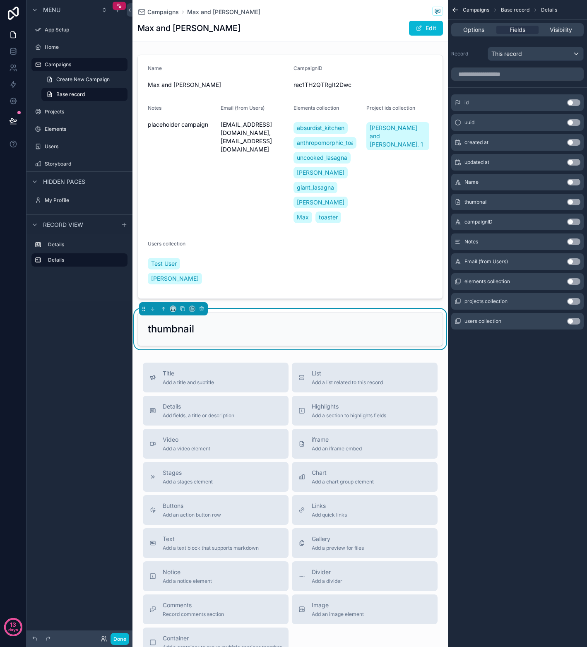
click at [578, 99] on button "Use setting" at bounding box center [573, 102] width 13 height 7
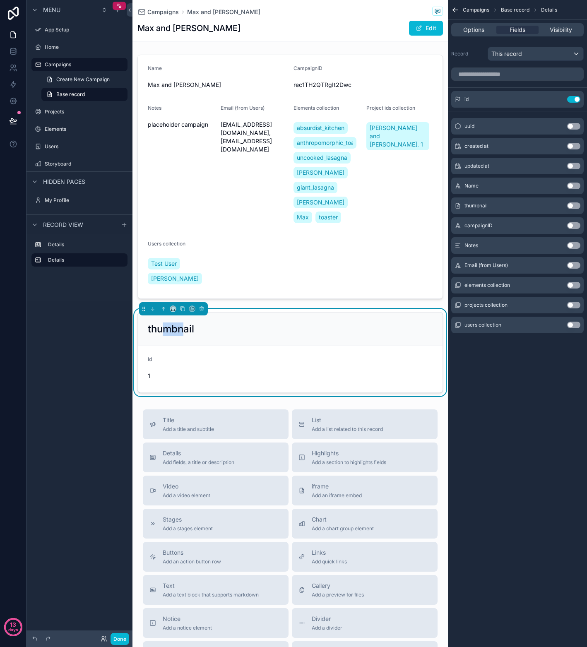
drag, startPoint x: 185, startPoint y: 327, endPoint x: 162, endPoint y: 331, distance: 23.5
click at [162, 331] on h2 "thumbnail" at bounding box center [171, 328] width 46 height 13
click at [199, 330] on div "thumbnail" at bounding box center [290, 328] width 285 height 13
click at [572, 102] on button "Use setting" at bounding box center [573, 99] width 13 height 7
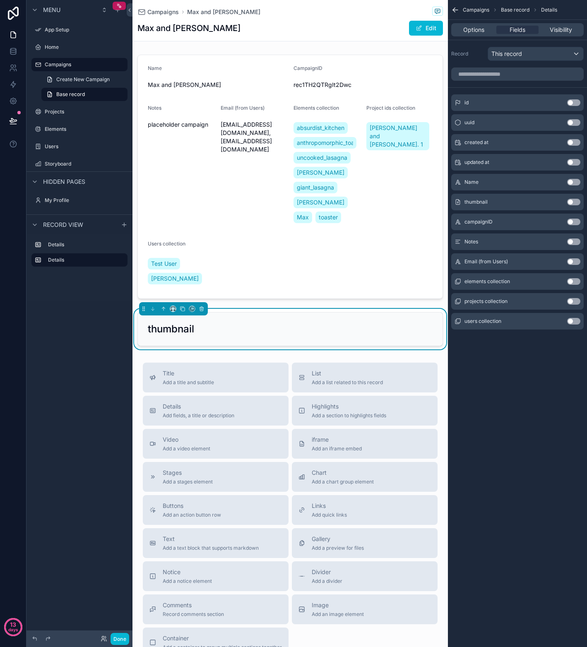
click at [574, 199] on button "Use setting" at bounding box center [573, 202] width 13 height 7
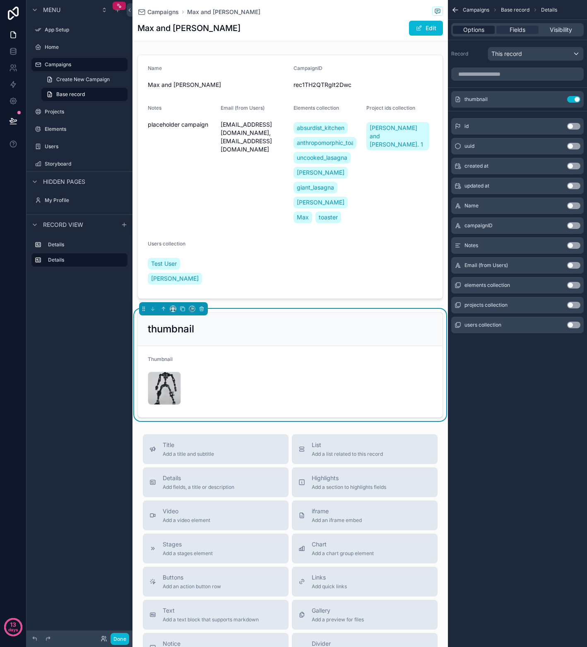
click at [483, 31] on span "Options" at bounding box center [473, 30] width 21 height 8
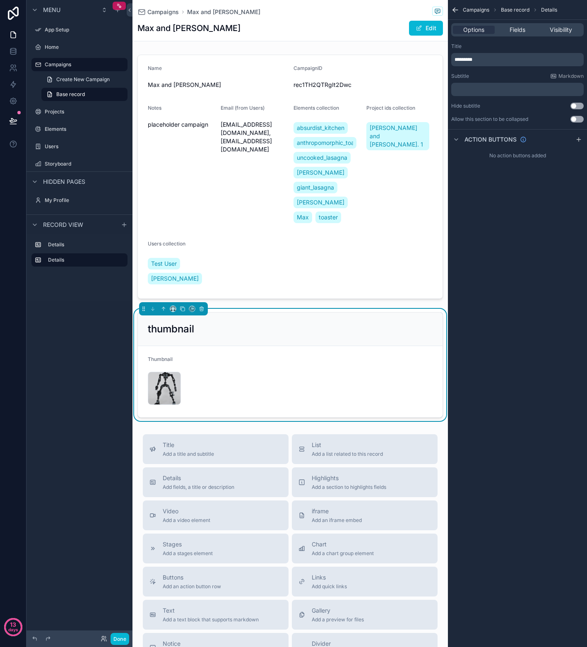
click at [234, 377] on form "Thumbnail 0db7ab9ea096fe803ca4d5967a6465a8 .jpg" at bounding box center [290, 381] width 304 height 71
click at [523, 32] on span "Fields" at bounding box center [517, 30] width 16 height 8
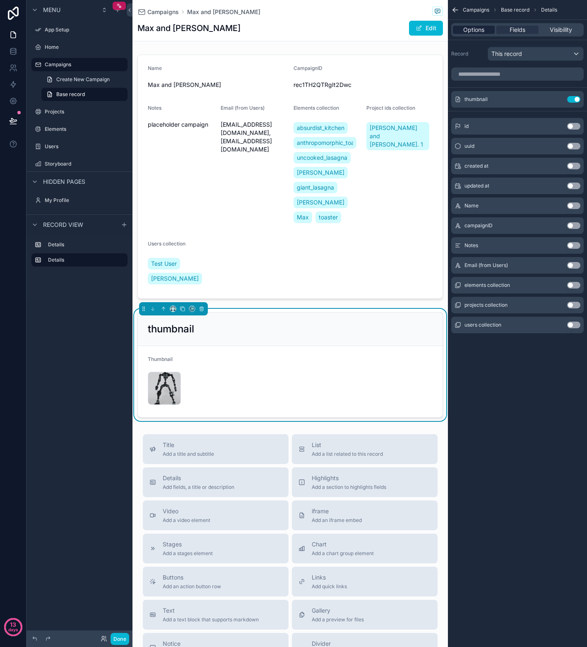
click at [465, 32] on span "Options" at bounding box center [473, 30] width 21 height 8
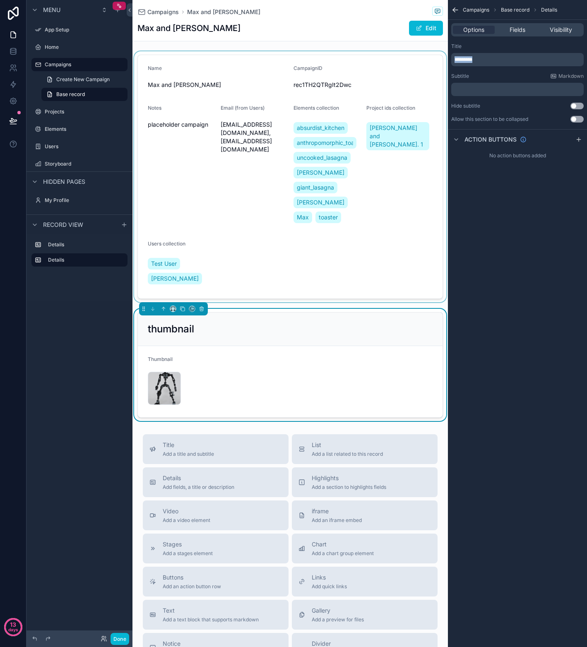
drag, startPoint x: 486, startPoint y: 58, endPoint x: 410, endPoint y: 62, distance: 75.4
click at [410, 62] on div "App Setup Home Campaigns Projects Elements Users Storyboard My Profile Powered …" at bounding box center [359, 323] width 454 height 647
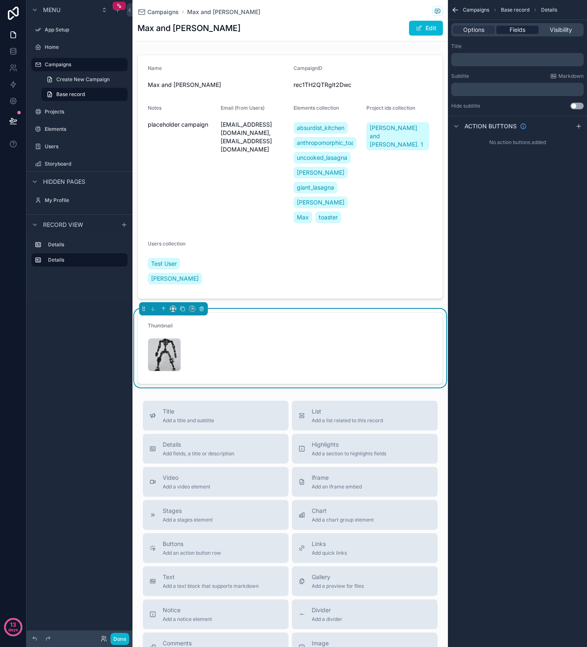
click at [514, 29] on span "Fields" at bounding box center [517, 30] width 16 height 8
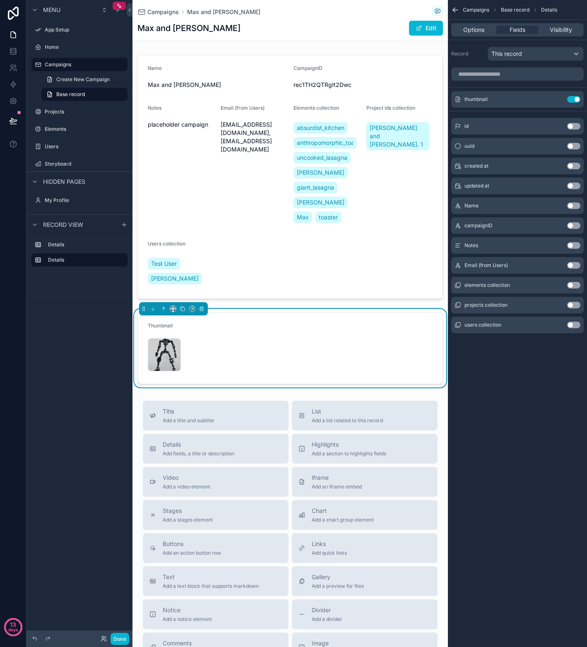
click at [578, 205] on button "Use setting" at bounding box center [573, 205] width 13 height 7
click at [557, 97] on icon "scrollable content" at bounding box center [556, 99] width 7 height 7
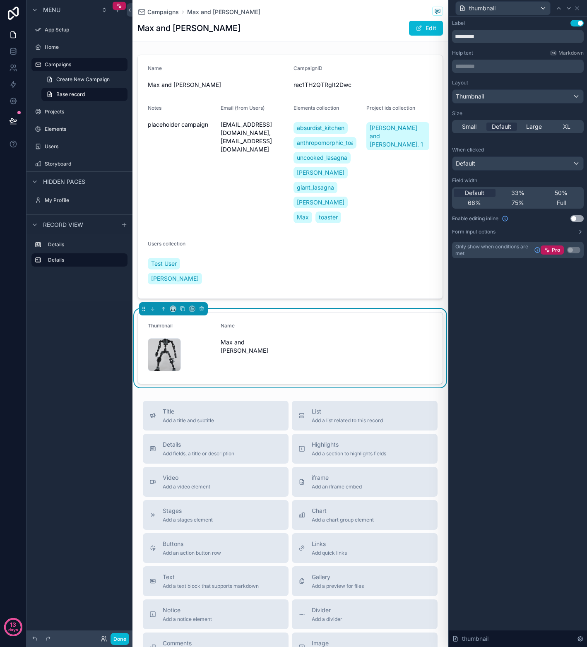
click at [575, 23] on button "Use setting" at bounding box center [576, 23] width 13 height 7
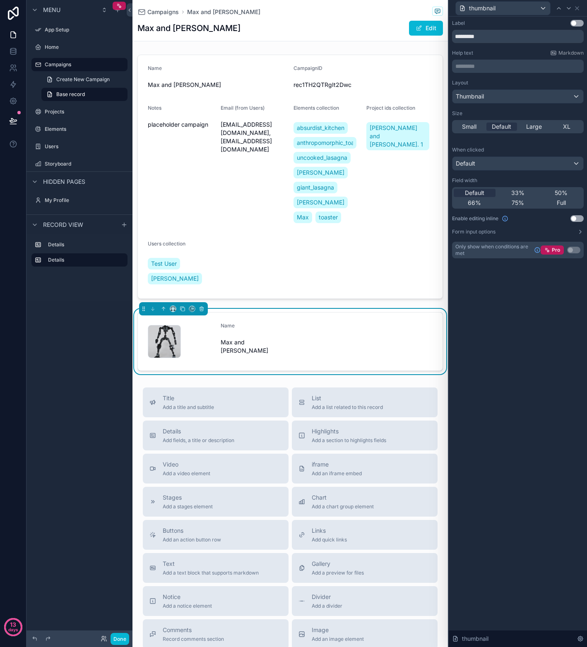
click at [271, 321] on form "0db7ab9ea096fe803ca4d5967a6465a8 .jpg Name Max and Matthew" at bounding box center [290, 341] width 304 height 58
click at [577, 9] on icon at bounding box center [576, 8] width 7 height 7
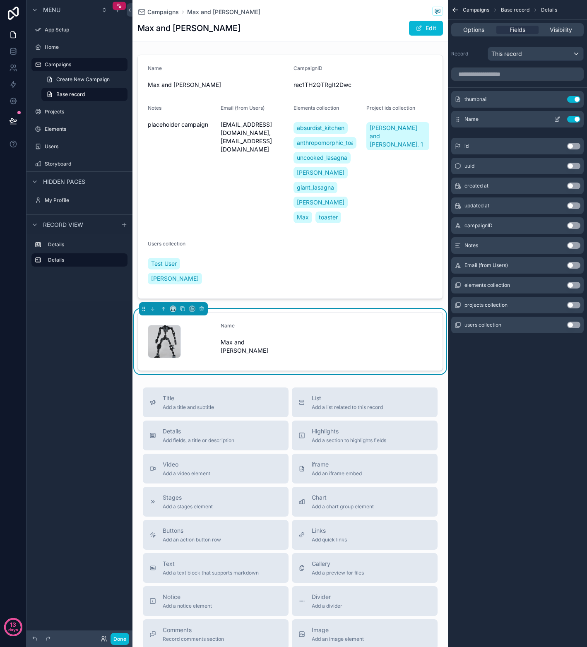
click at [479, 119] on div "Name Use setting" at bounding box center [517, 119] width 132 height 17
click at [558, 120] on icon "scrollable content" at bounding box center [556, 119] width 7 height 7
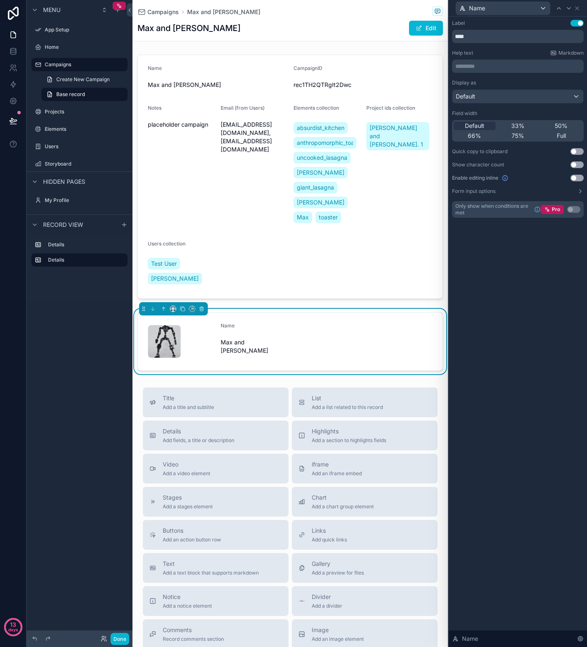
click at [575, 23] on button "Use setting" at bounding box center [576, 23] width 13 height 7
click at [564, 126] on span "50%" at bounding box center [560, 126] width 13 height 8
click at [477, 122] on span "Default" at bounding box center [474, 126] width 19 height 8
click at [579, 8] on icon at bounding box center [576, 8] width 7 height 7
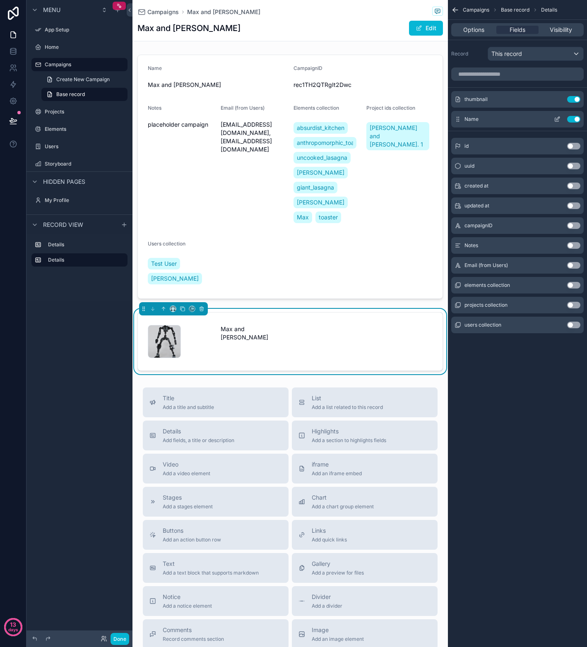
click at [459, 117] on icon "scrollable content" at bounding box center [457, 119] width 7 height 7
click at [474, 117] on span "Name" at bounding box center [471, 119] width 14 height 7
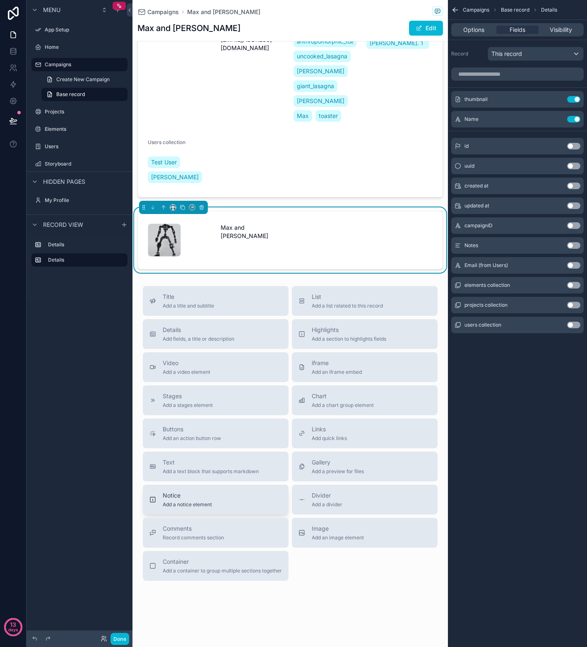
scroll to position [66, 0]
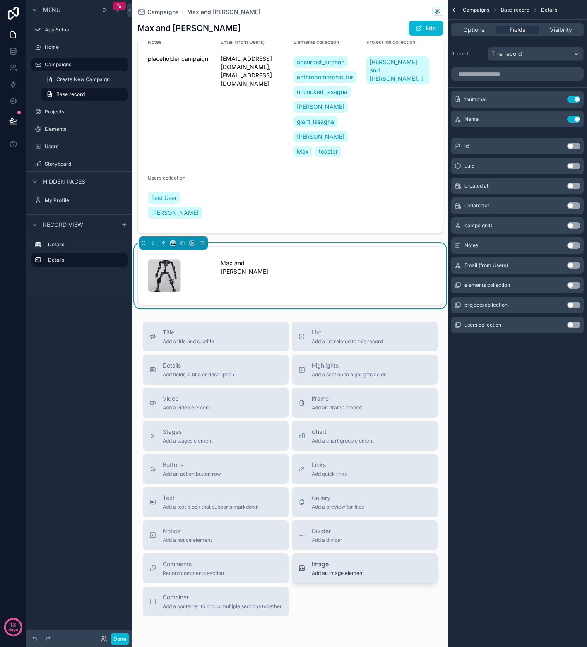
click at [341, 568] on div "Image Add an image element" at bounding box center [337, 568] width 52 height 17
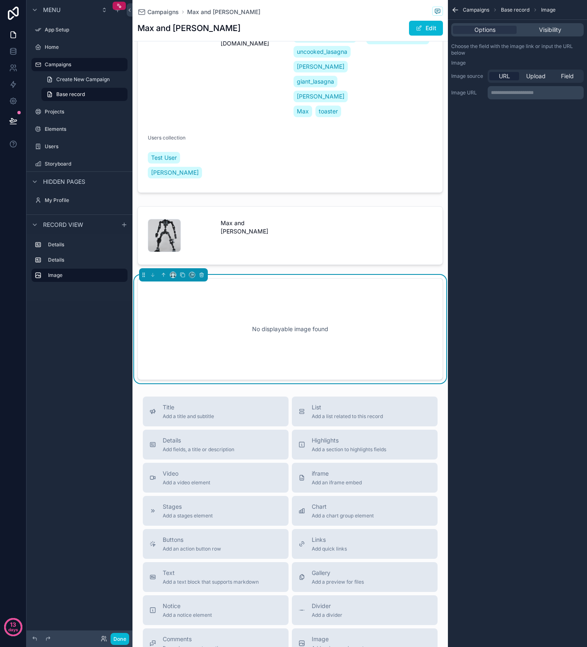
scroll to position [111, 0]
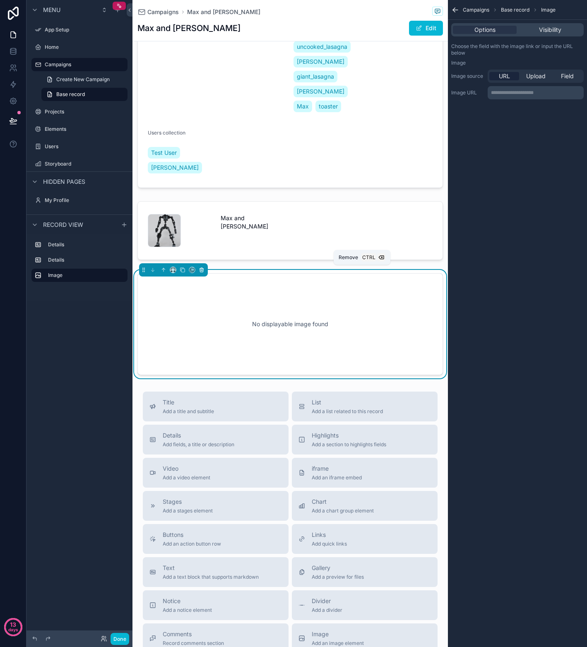
click at [204, 267] on button "scrollable content" at bounding box center [201, 269] width 9 height 9
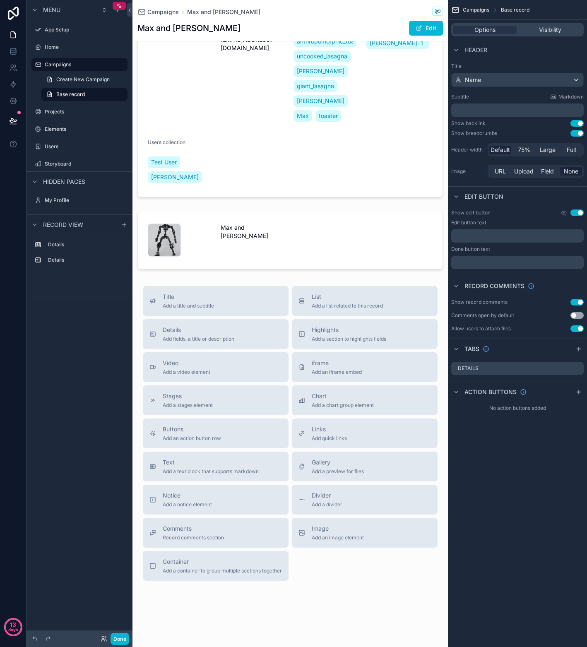
scroll to position [107, 0]
click at [195, 468] on span "Add a text block that supports markdown" at bounding box center [211, 471] width 96 height 7
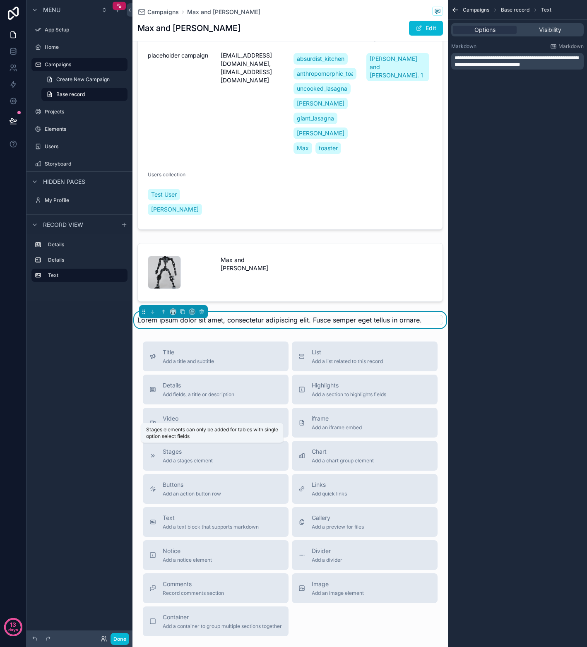
scroll to position [65, 0]
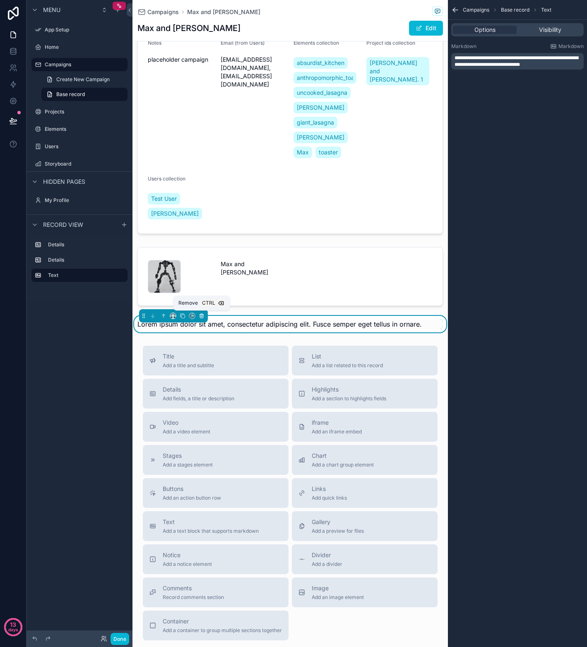
click at [202, 316] on icon "scrollable content" at bounding box center [202, 316] width 6 height 6
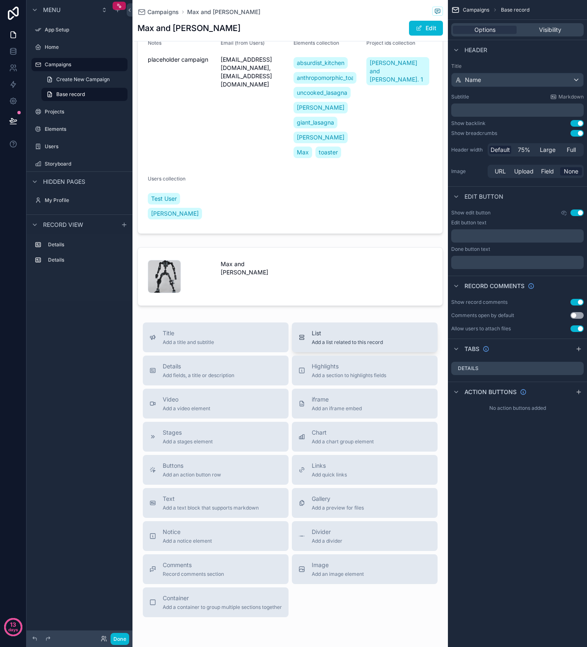
click at [401, 336] on div "List Add a list related to this record" at bounding box center [364, 337] width 132 height 17
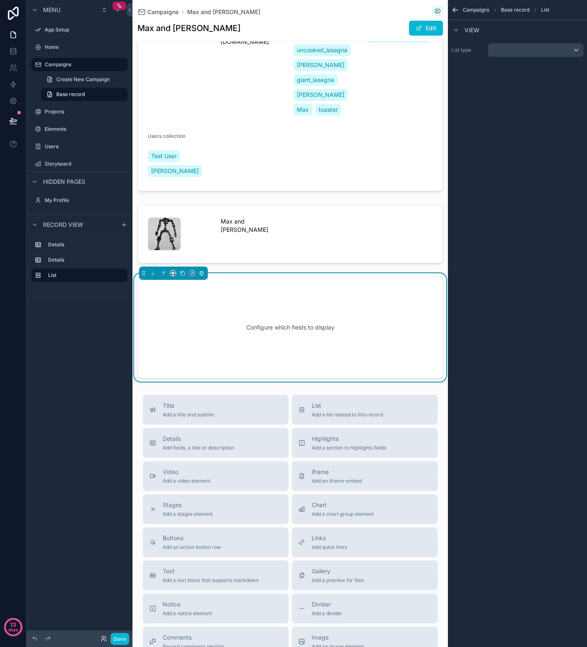
scroll to position [111, 0]
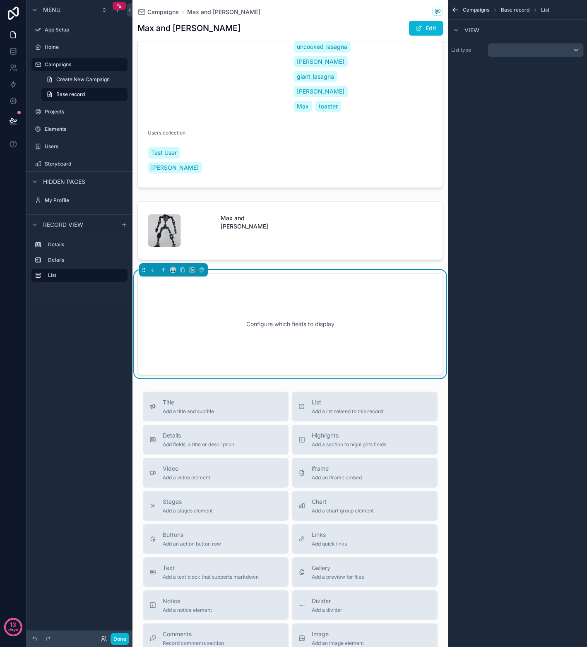
click at [358, 332] on div "Configure which fields to display" at bounding box center [290, 324] width 278 height 74
click at [563, 46] on div "scrollable content" at bounding box center [535, 49] width 95 height 13
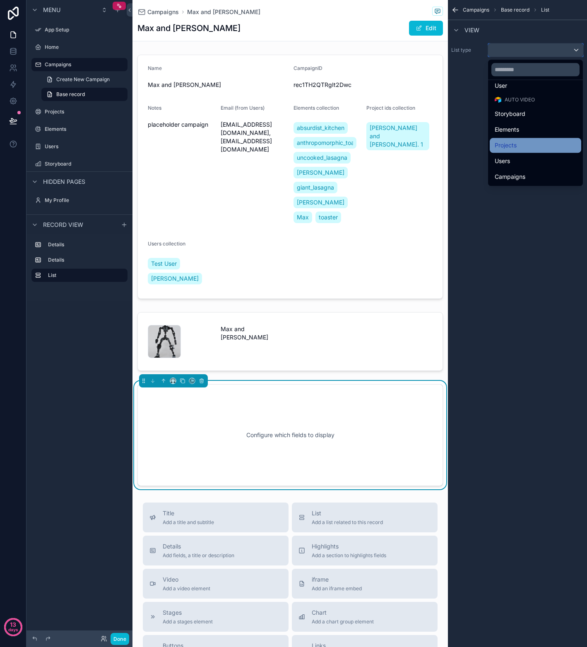
scroll to position [0, 0]
click at [517, 148] on span "Elements" at bounding box center [506, 150] width 24 height 10
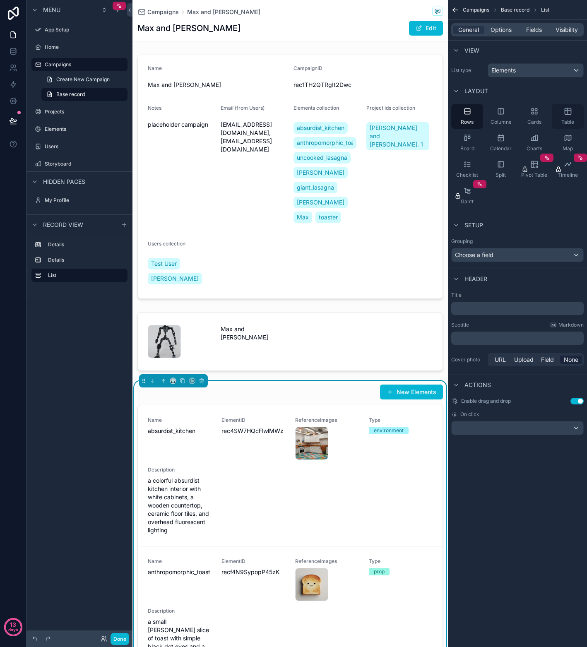
click at [566, 110] on icon "scrollable content" at bounding box center [567, 111] width 8 height 8
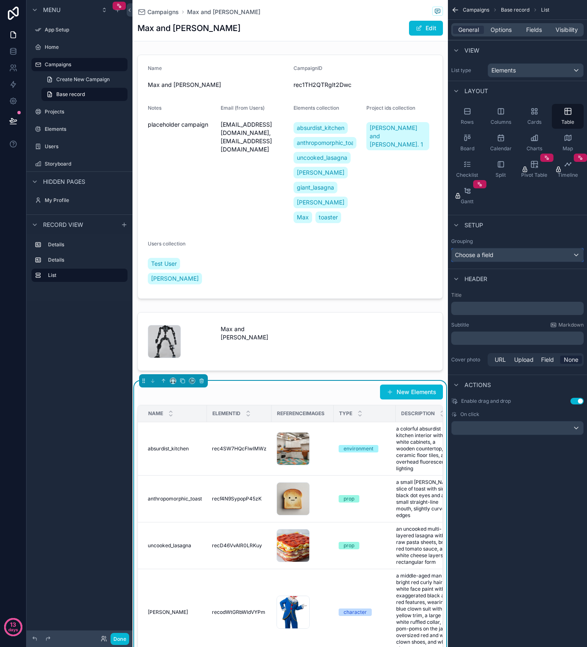
click at [531, 251] on div "Choose a field" at bounding box center [517, 254] width 132 height 13
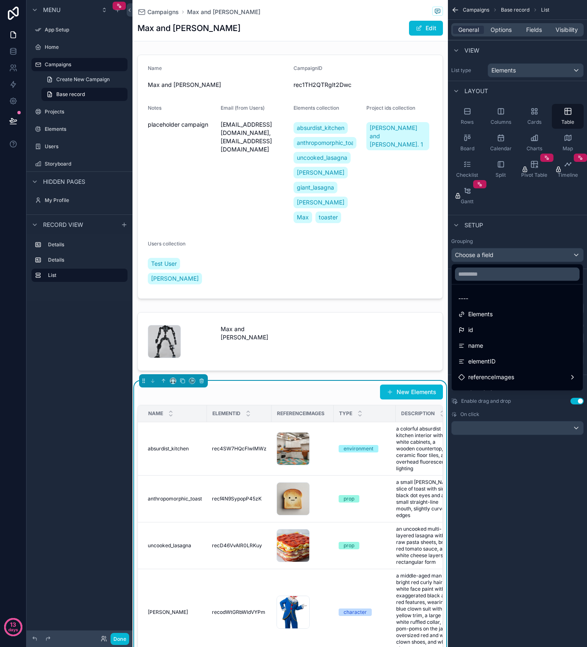
click at [534, 234] on div "scrollable content" at bounding box center [293, 323] width 587 height 647
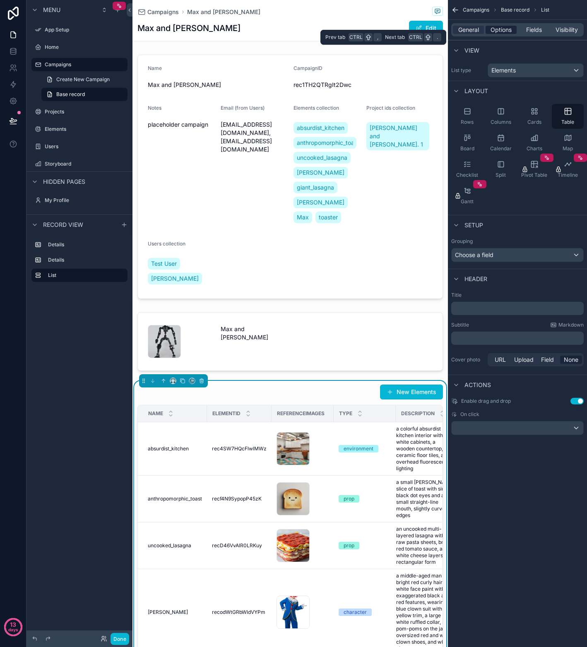
click at [507, 31] on span "Options" at bounding box center [500, 30] width 21 height 8
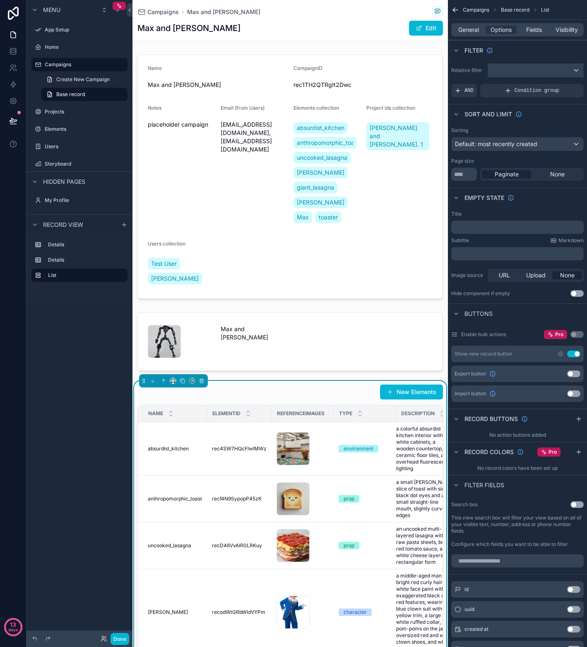
click at [568, 71] on div "scrollable content" at bounding box center [535, 70] width 95 height 13
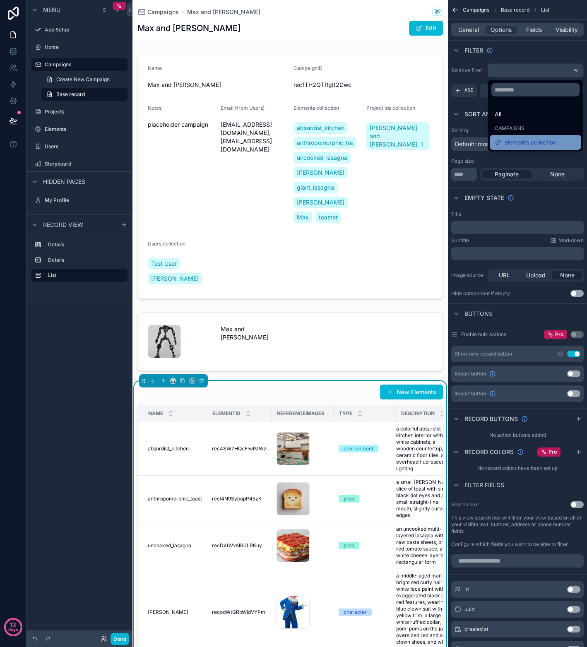
click at [529, 139] on span "elements collection" at bounding box center [530, 142] width 52 height 10
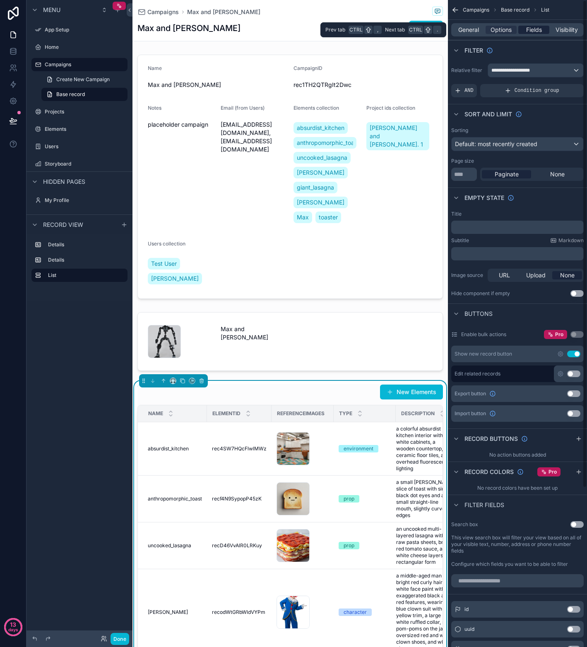
click at [536, 32] on span "Fields" at bounding box center [534, 30] width 16 height 8
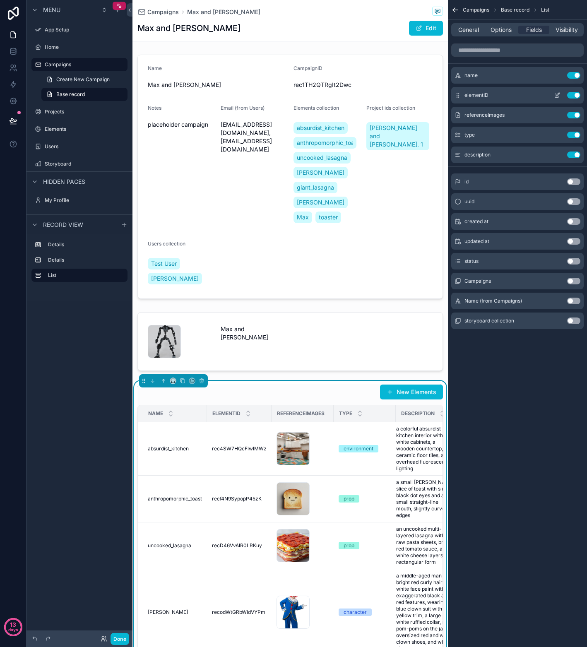
click at [570, 96] on button "Use setting" at bounding box center [573, 95] width 13 height 7
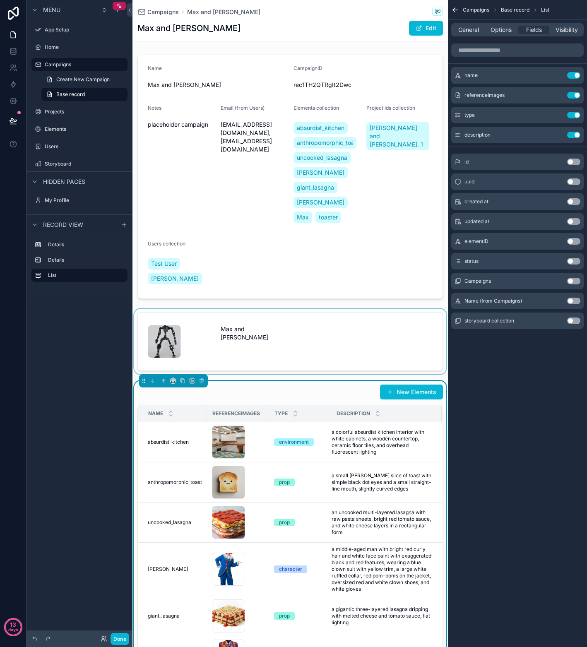
click at [285, 337] on div "scrollable content" at bounding box center [289, 341] width 315 height 65
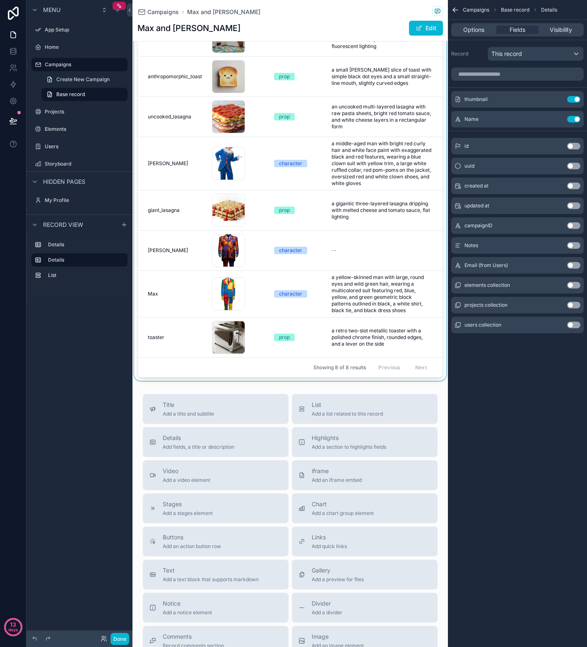
scroll to position [455, 0]
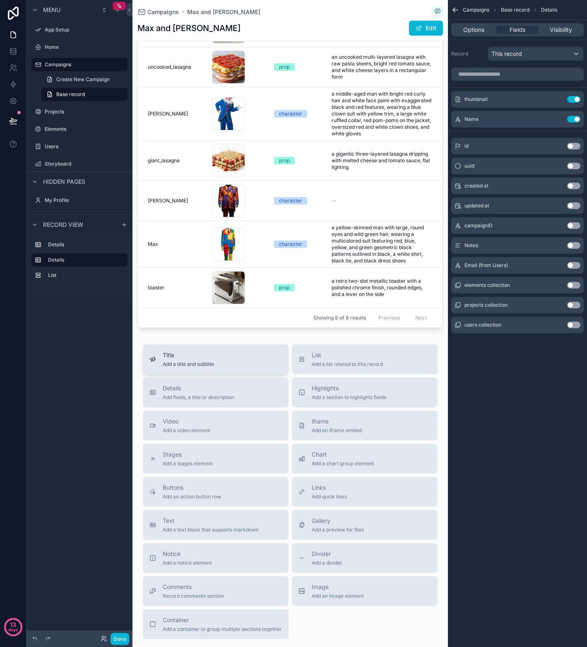
click at [210, 367] on span "Add a title and subtitle" at bounding box center [188, 364] width 51 height 7
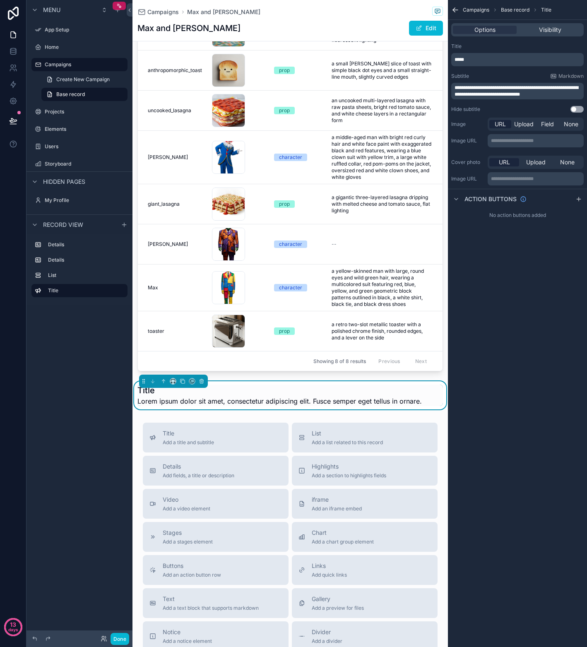
scroll to position [322, 0]
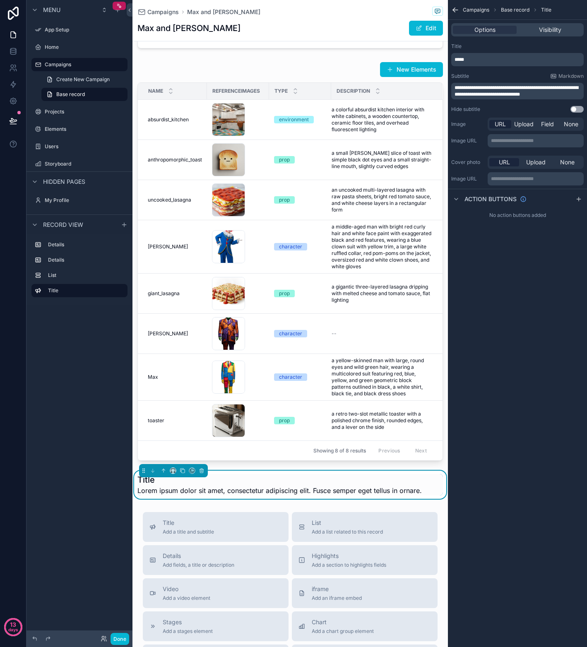
click at [481, 60] on p "*****" at bounding box center [517, 59] width 127 height 7
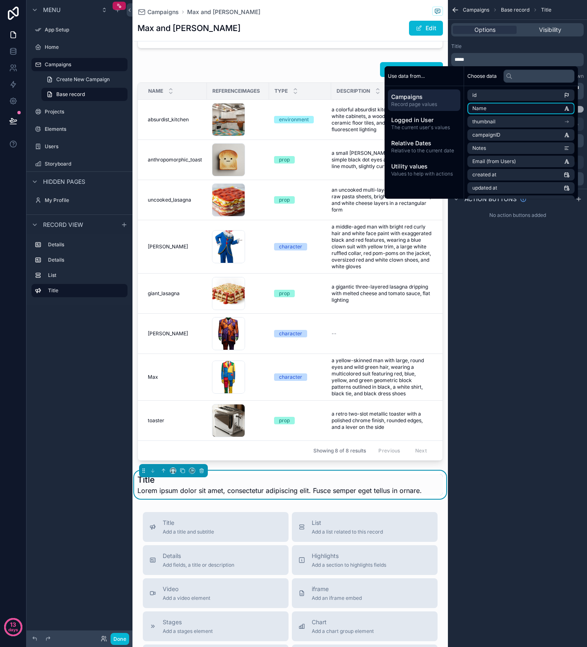
click at [477, 108] on span "Name" at bounding box center [479, 108] width 14 height 7
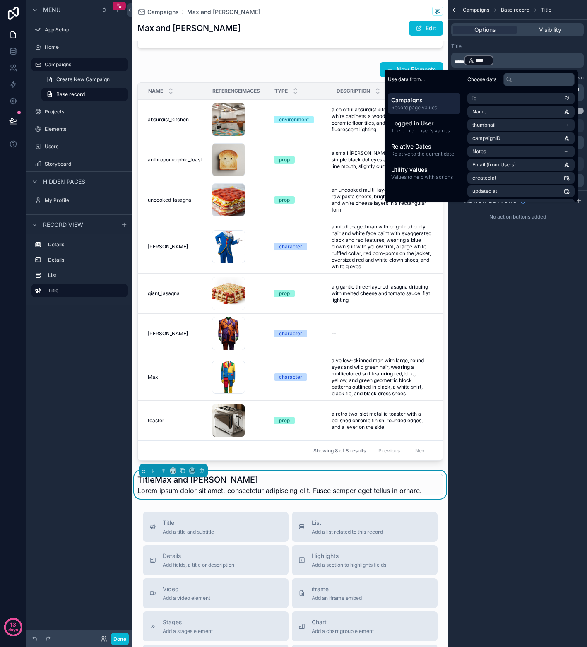
click at [481, 49] on div "Title" at bounding box center [517, 46] width 132 height 7
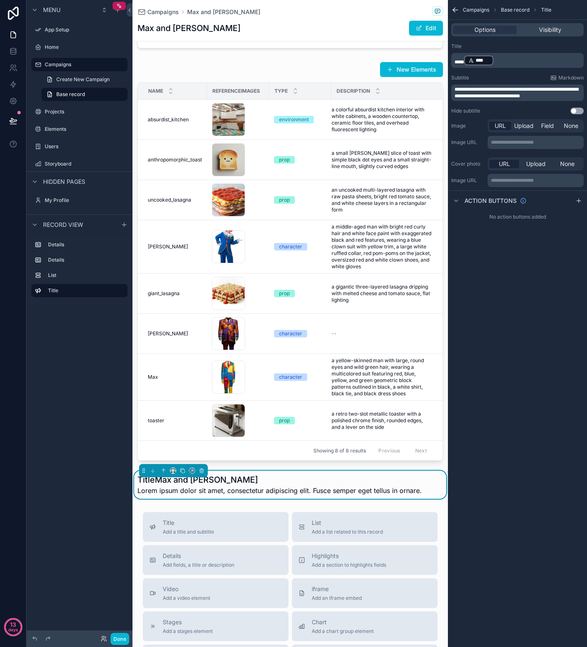
click at [463, 61] on span "*****" at bounding box center [459, 62] width 10 height 5
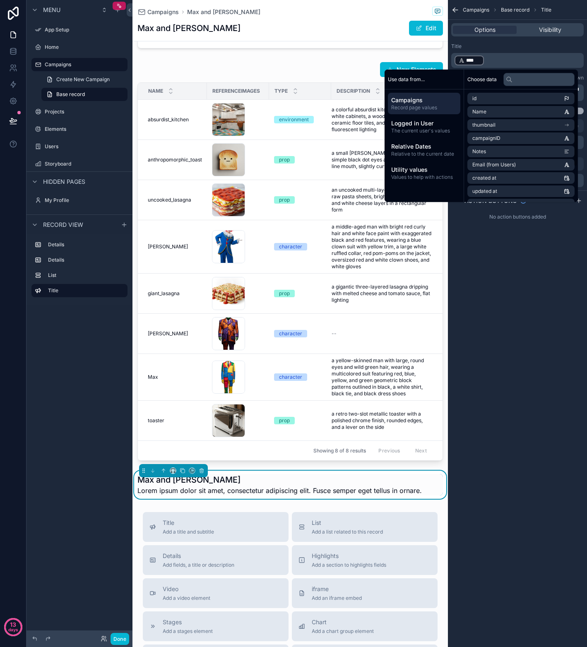
click at [490, 272] on div "**********" at bounding box center [517, 323] width 139 height 647
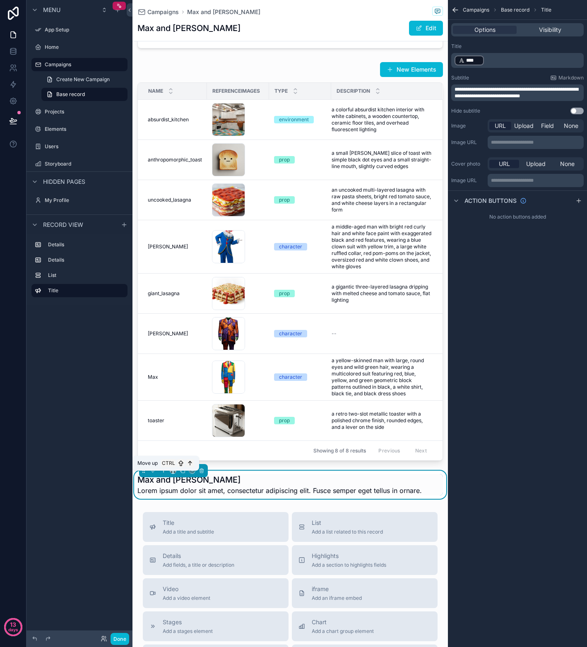
click at [165, 473] on icon "scrollable content" at bounding box center [163, 470] width 6 height 6
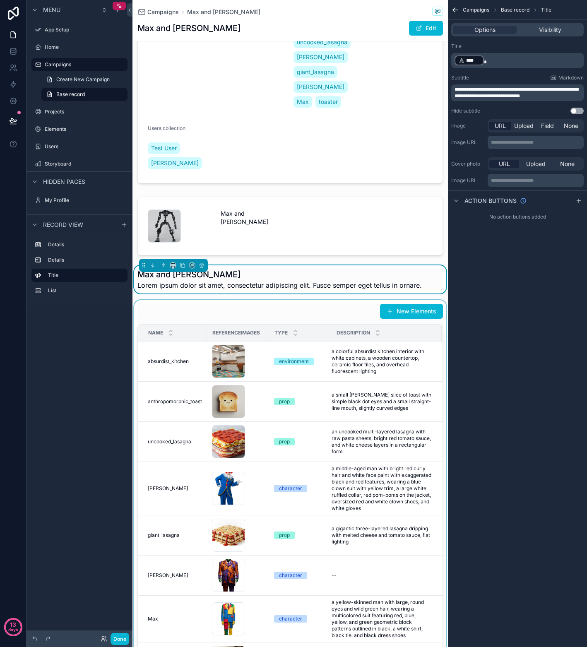
scroll to position [0, 0]
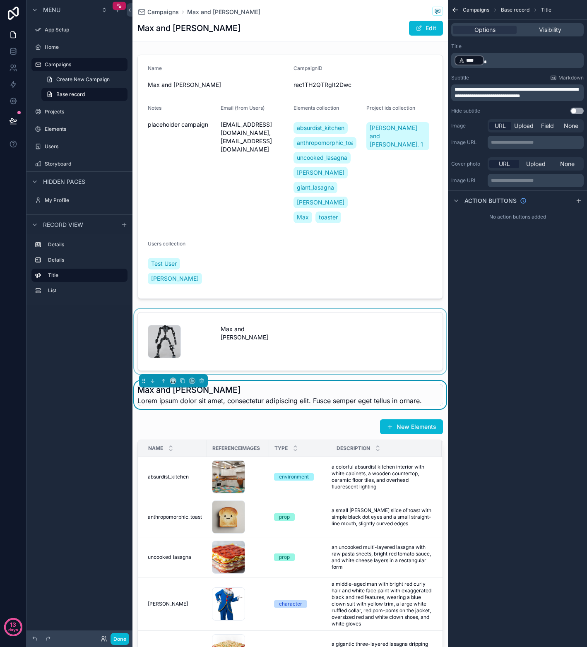
click at [253, 325] on div "scrollable content" at bounding box center [289, 341] width 315 height 65
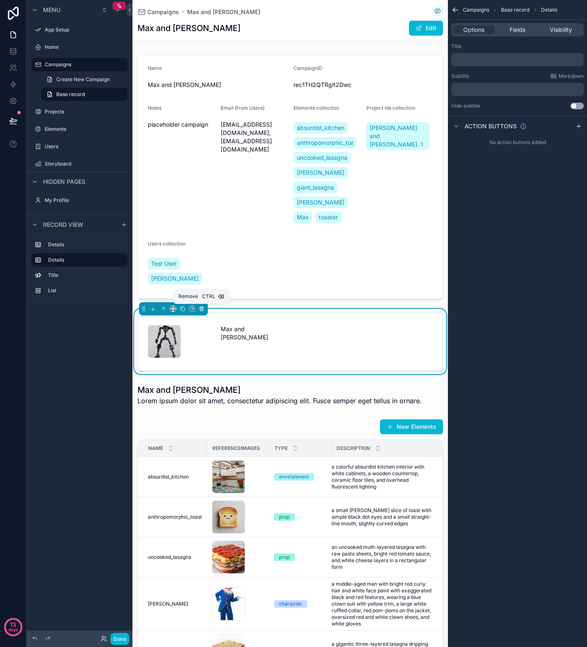
click at [201, 310] on icon "scrollable content" at bounding box center [202, 309] width 6 height 6
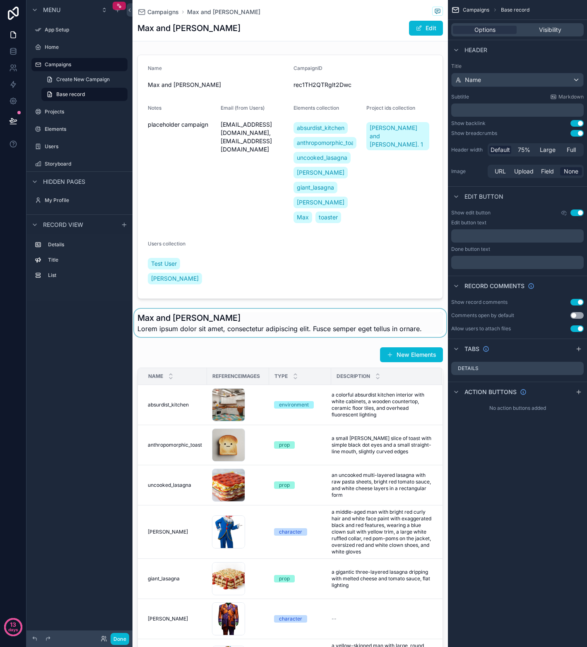
click at [284, 330] on div "scrollable content" at bounding box center [289, 323] width 315 height 28
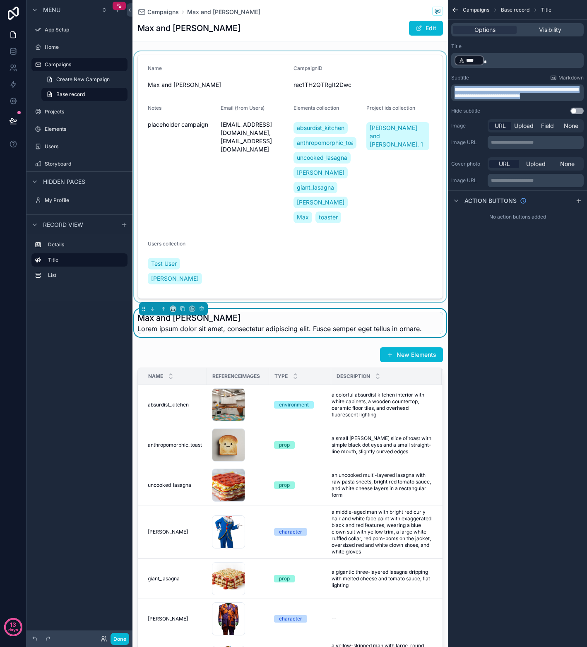
drag, startPoint x: 556, startPoint y: 98, endPoint x: 416, endPoint y: 82, distance: 140.6
click at [416, 82] on div "App Setup Home Campaigns Projects Elements Users Storyboard My Profile Powered …" at bounding box center [359, 323] width 454 height 647
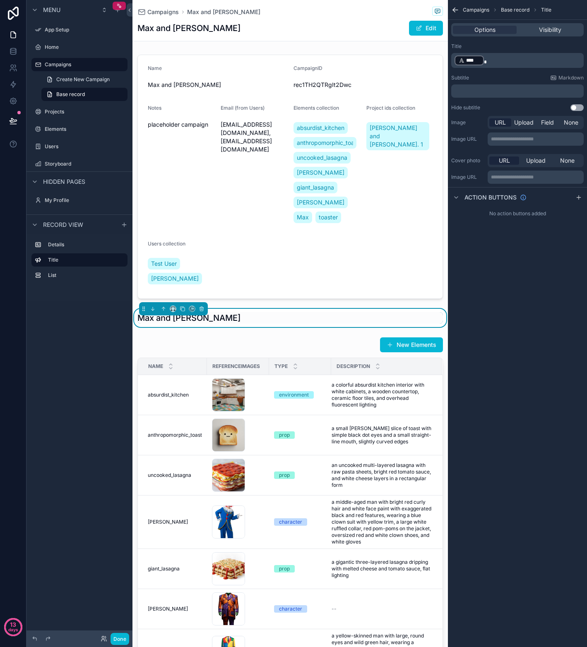
click at [457, 90] on p "﻿" at bounding box center [517, 91] width 127 height 7
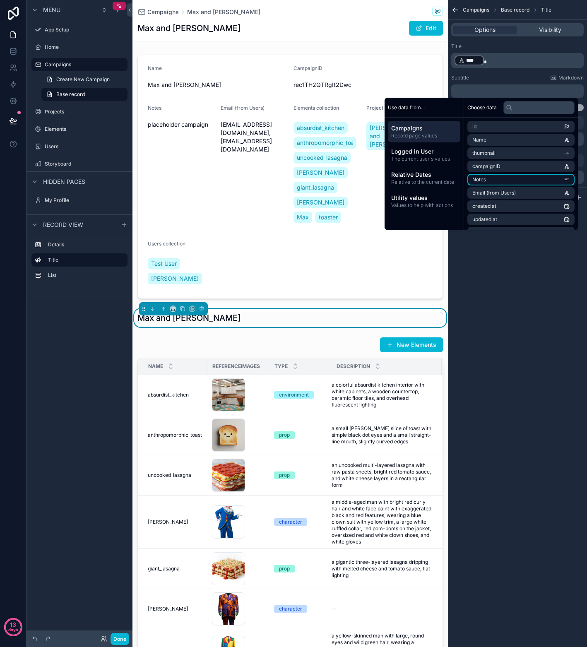
click at [523, 178] on li "Notes" at bounding box center [520, 180] width 107 height 12
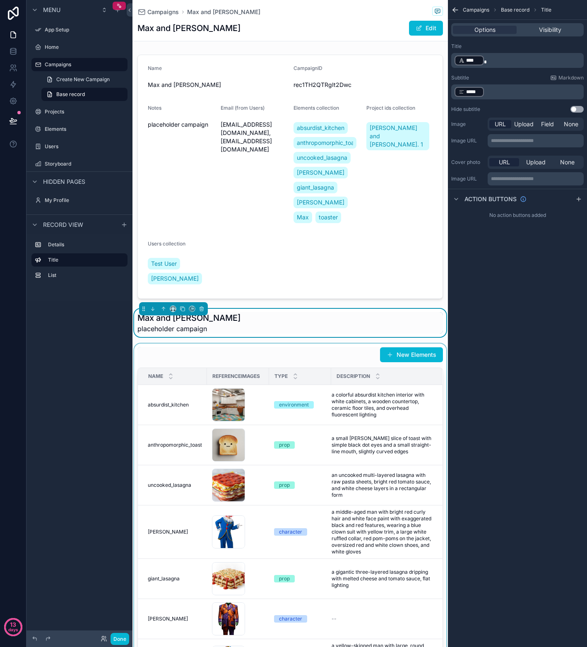
click at [298, 343] on div "scrollable content" at bounding box center [289, 545] width 315 height 405
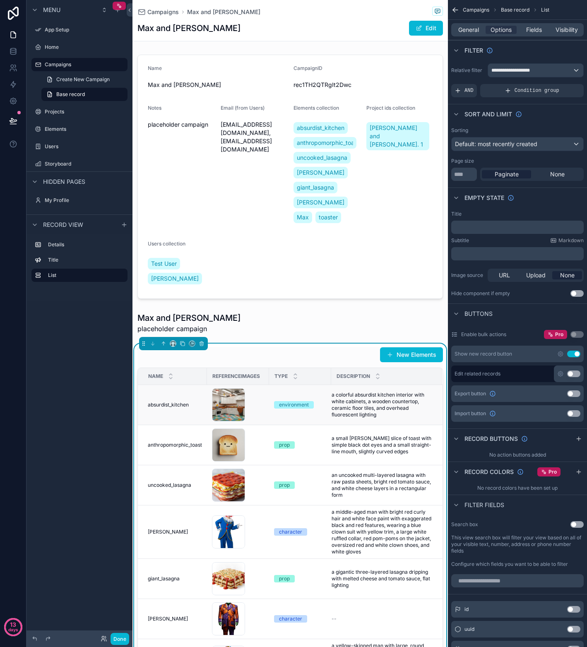
click at [288, 392] on td "environment" at bounding box center [300, 405] width 62 height 40
click at [456, 197] on icon "scrollable content" at bounding box center [455, 198] width 3 height 2
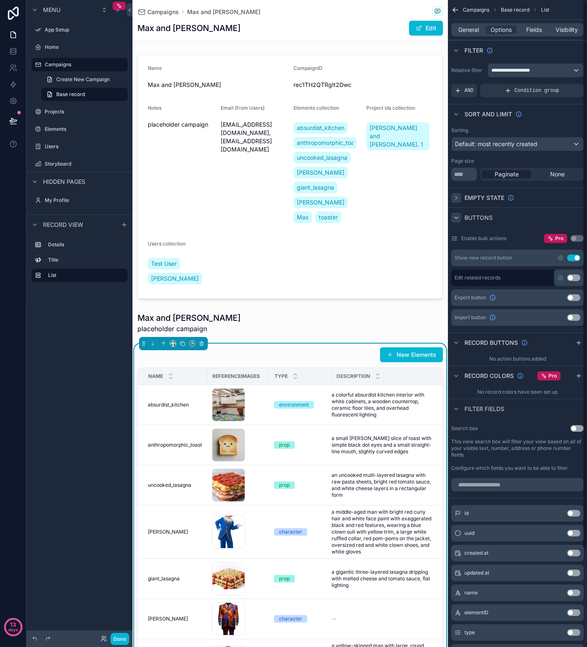
click at [455, 216] on icon "scrollable content" at bounding box center [456, 217] width 7 height 7
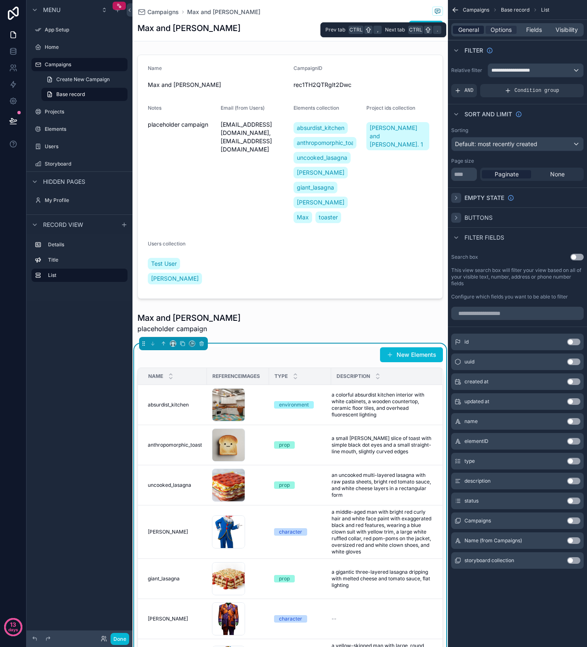
click at [465, 28] on span "General" at bounding box center [468, 30] width 21 height 8
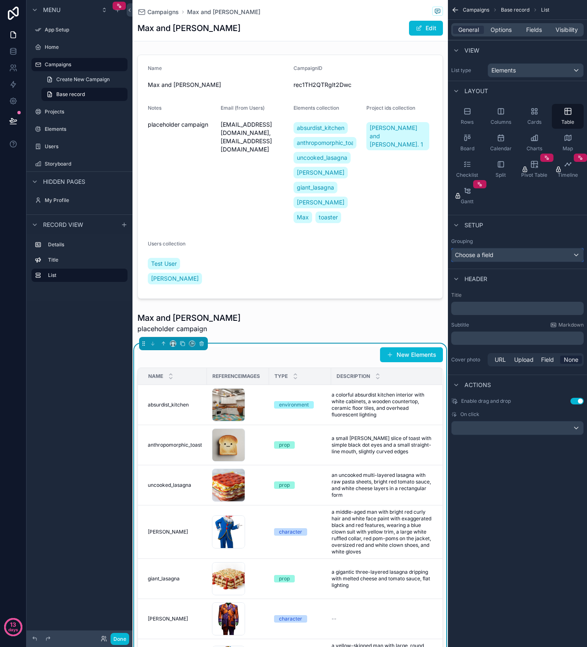
click at [563, 251] on div "Choose a field" at bounding box center [517, 254] width 132 height 13
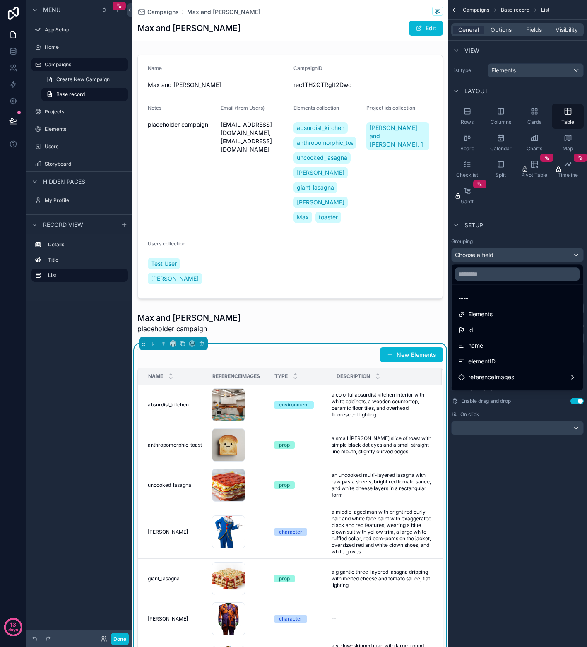
click at [567, 228] on div "scrollable content" at bounding box center [293, 323] width 587 height 647
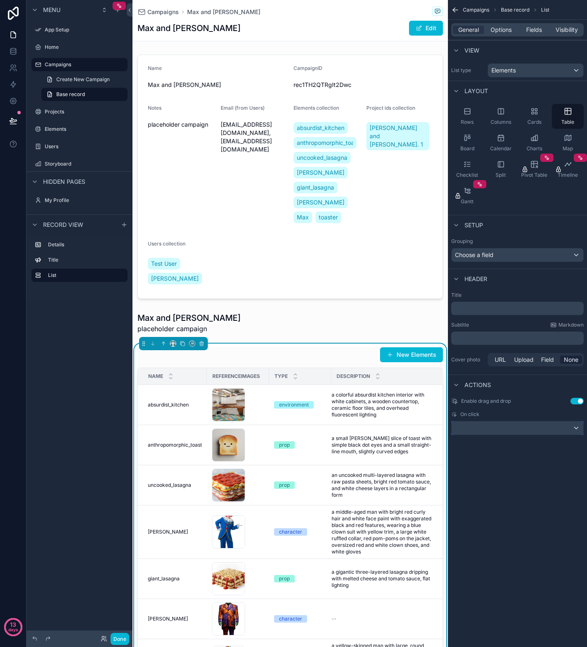
click at [579, 431] on div "scrollable content" at bounding box center [517, 427] width 132 height 13
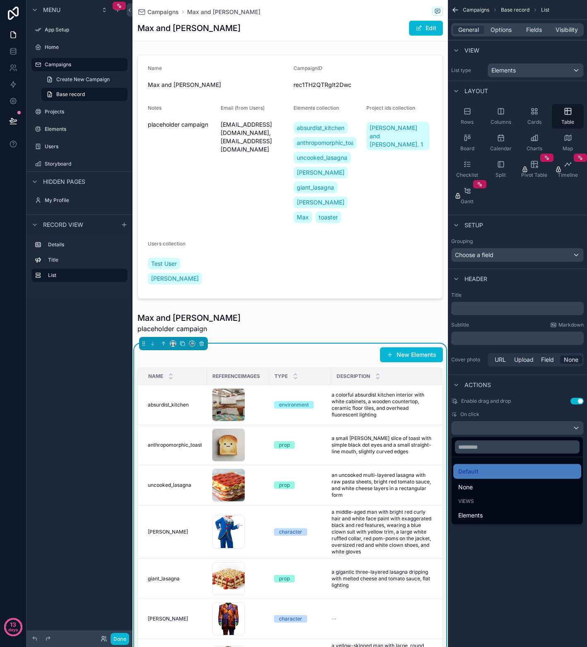
click at [577, 430] on div "scrollable content" at bounding box center [293, 323] width 587 height 647
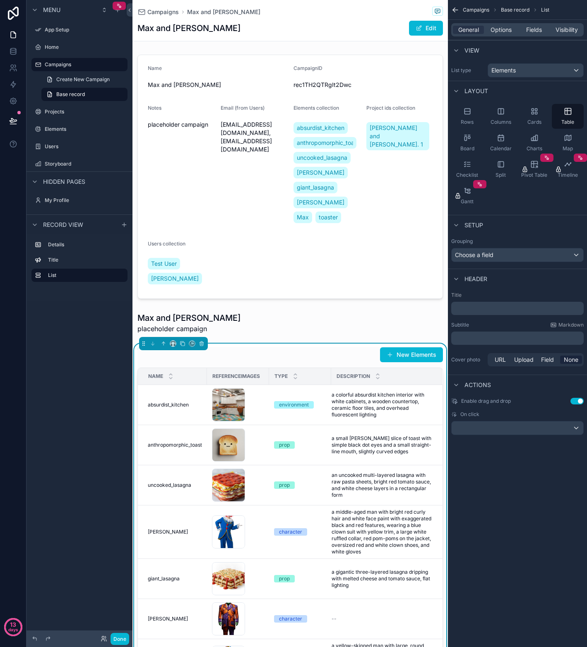
click at [285, 340] on div "Name Max and Matthew CampaignID rec1TH2QTRgIt2Dwc Notes placeholder campaign Em…" at bounding box center [289, 399] width 315 height 697
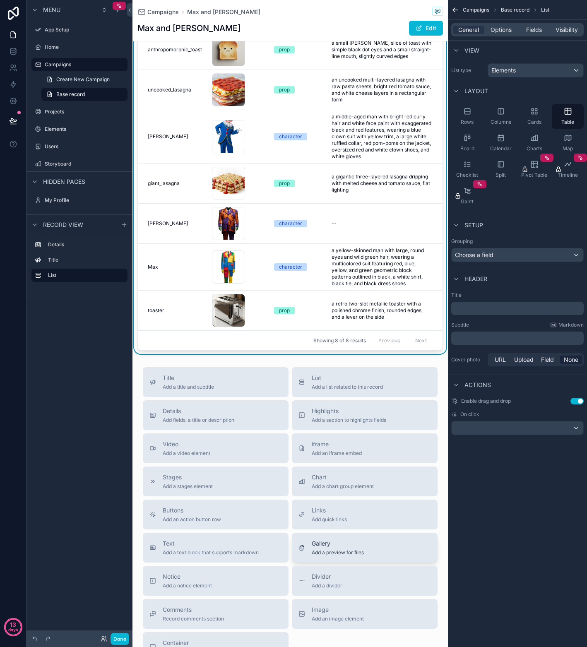
scroll to position [487, 0]
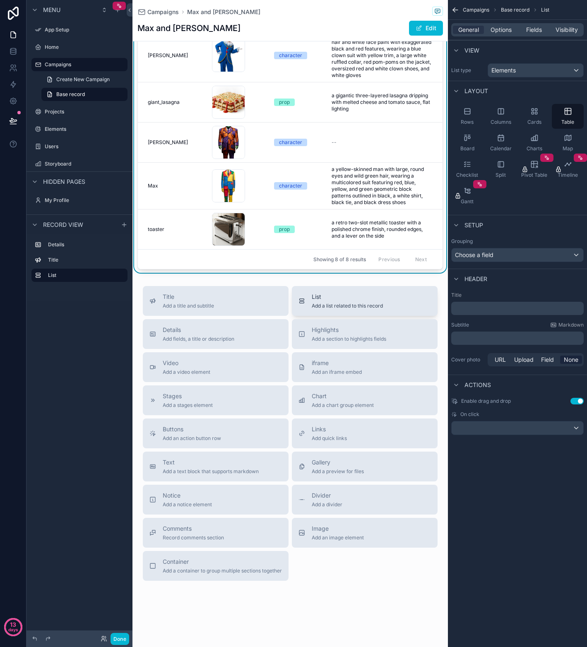
click at [342, 302] on span "Add a list related to this record" at bounding box center [346, 305] width 71 height 7
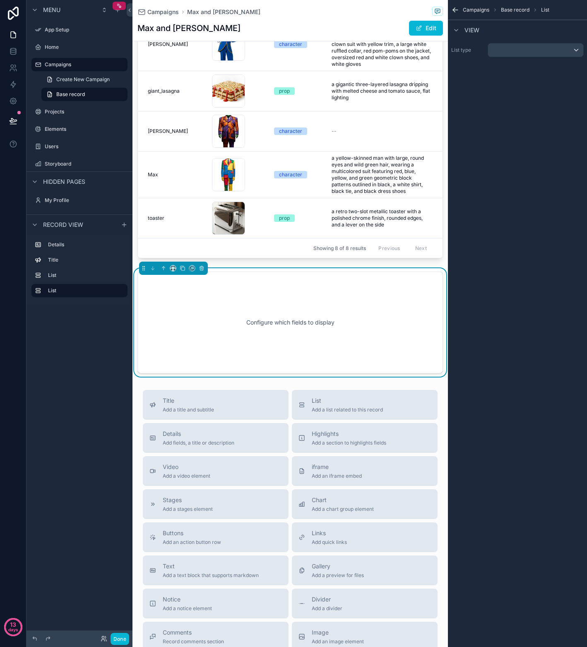
scroll to position [491, 0]
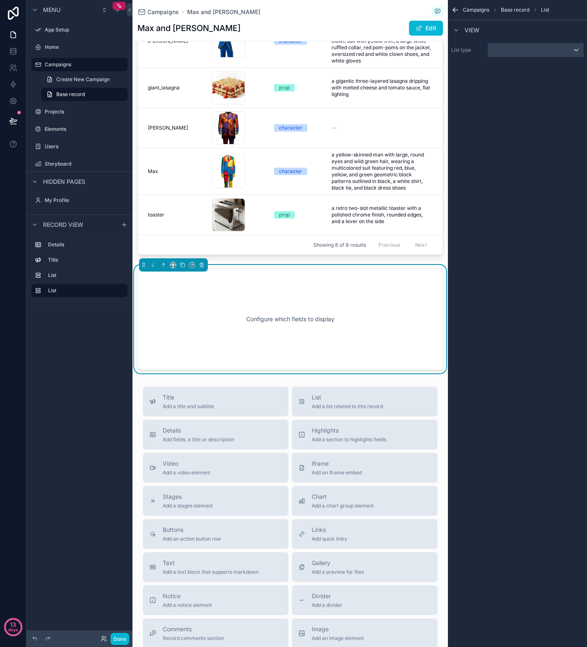
click at [515, 49] on div "scrollable content" at bounding box center [535, 49] width 95 height 13
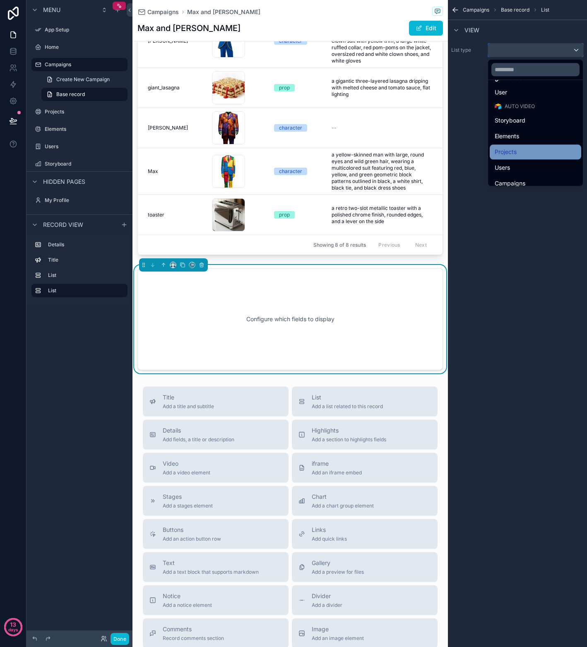
scroll to position [21, 0]
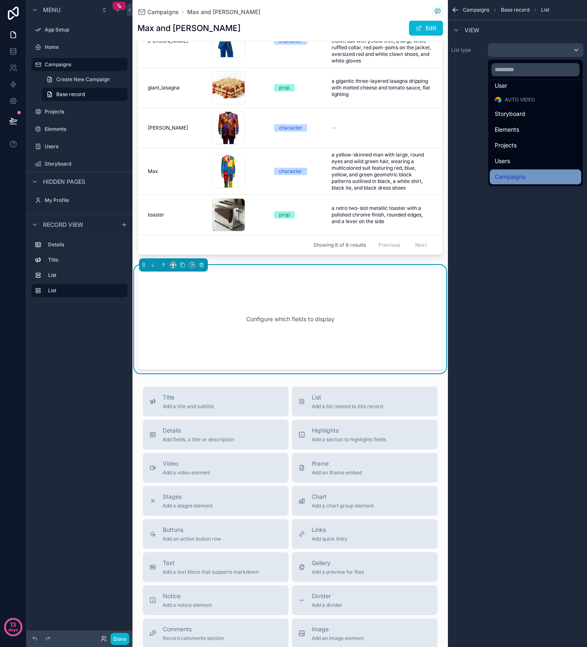
click at [521, 174] on span "Campaigns" at bounding box center [509, 177] width 31 height 10
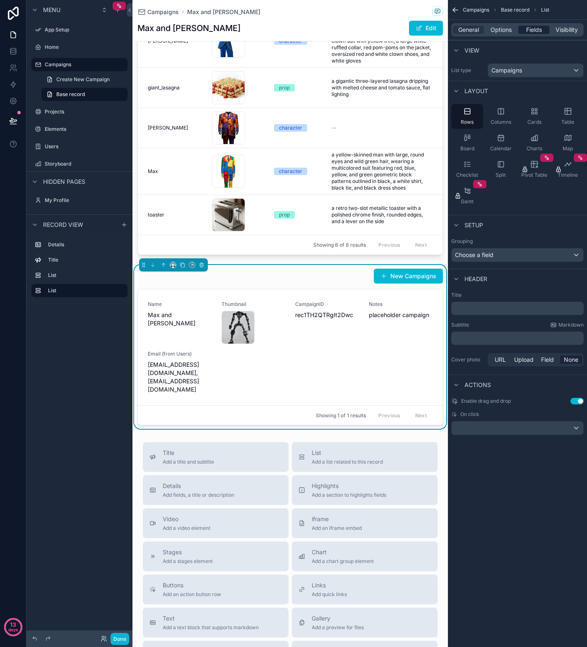
click at [537, 32] on span "Fields" at bounding box center [534, 30] width 16 height 8
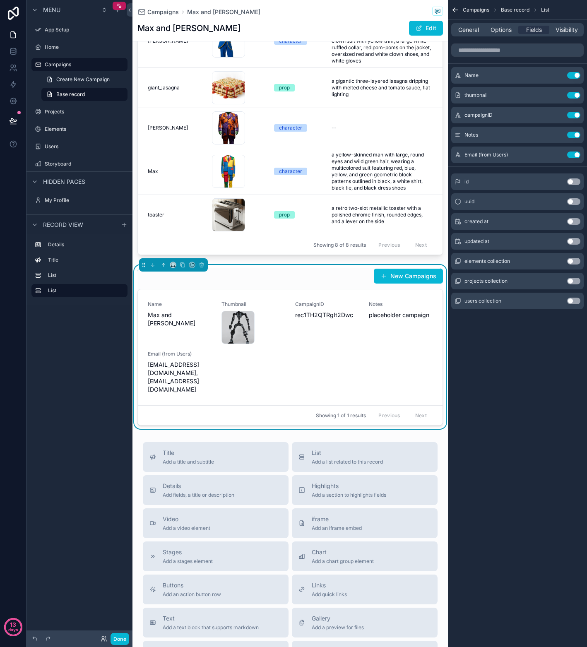
click at [576, 279] on button "Use setting" at bounding box center [573, 281] width 13 height 7
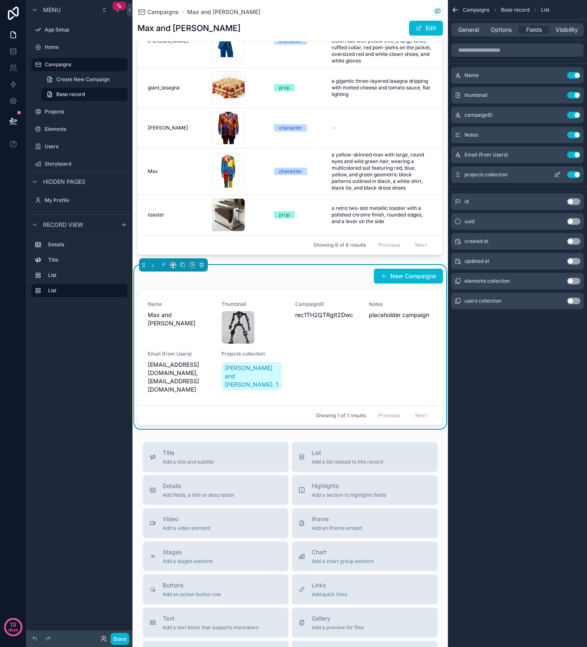
click at [570, 175] on button "Use setting" at bounding box center [573, 174] width 13 height 7
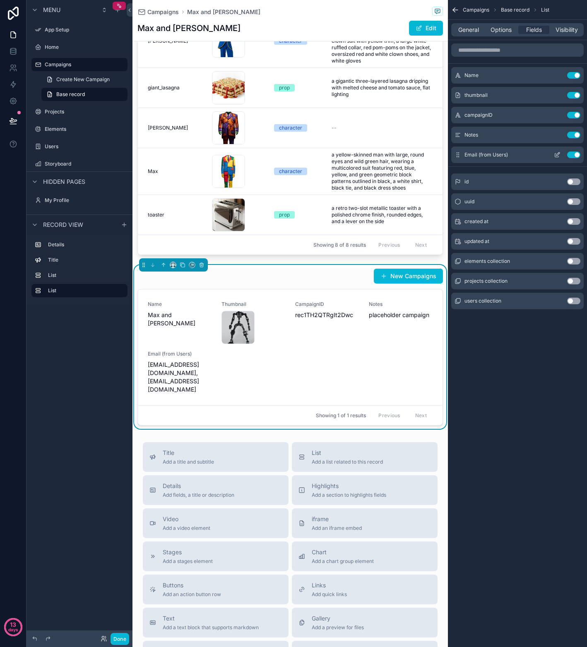
click at [571, 155] on button "Use setting" at bounding box center [573, 154] width 13 height 7
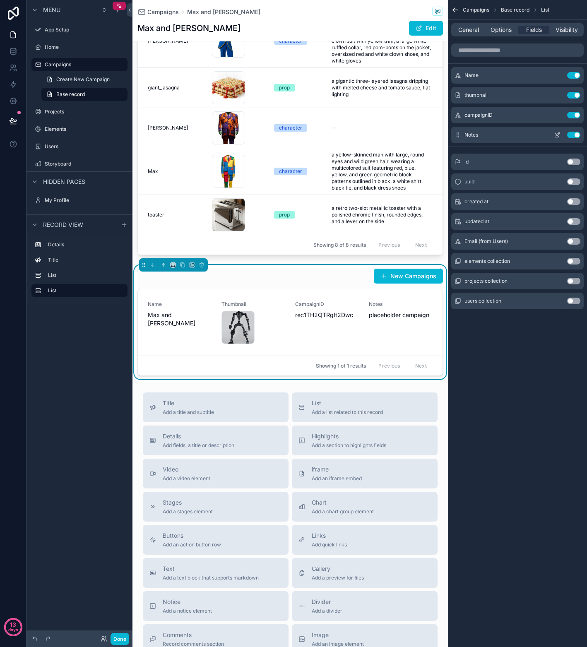
click at [572, 134] on button "Use setting" at bounding box center [573, 135] width 13 height 7
drag, startPoint x: 572, startPoint y: 115, endPoint x: 570, endPoint y: 93, distance: 22.0
click at [572, 114] on button "Use setting" at bounding box center [573, 115] width 13 height 7
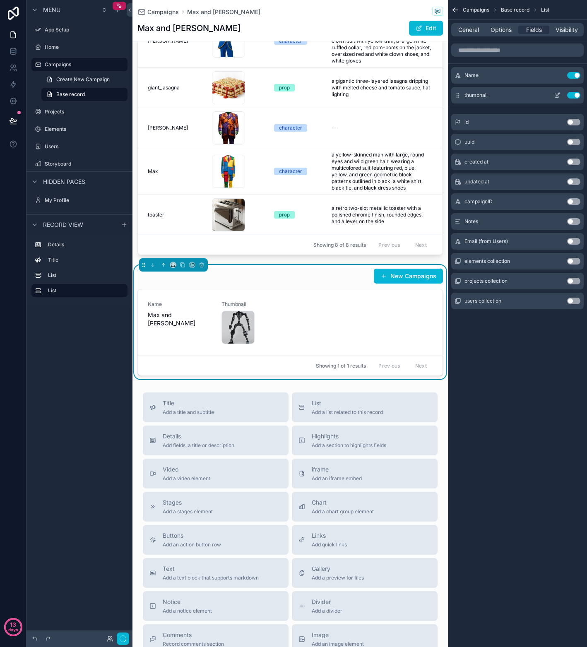
click at [570, 93] on button "Use setting" at bounding box center [573, 95] width 13 height 7
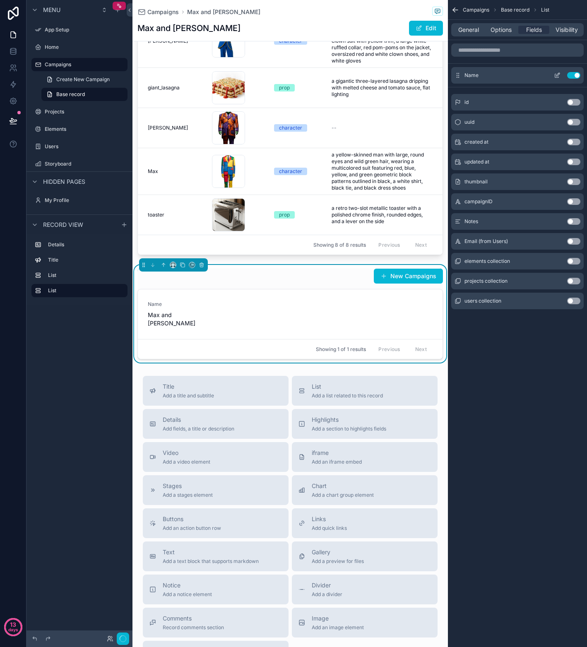
click at [571, 74] on button "Use setting" at bounding box center [573, 75] width 13 height 7
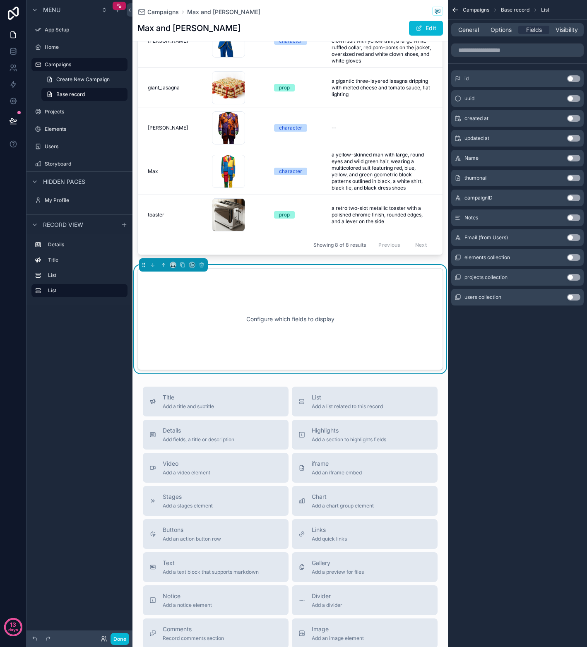
click at [578, 278] on button "Use setting" at bounding box center [573, 277] width 13 height 7
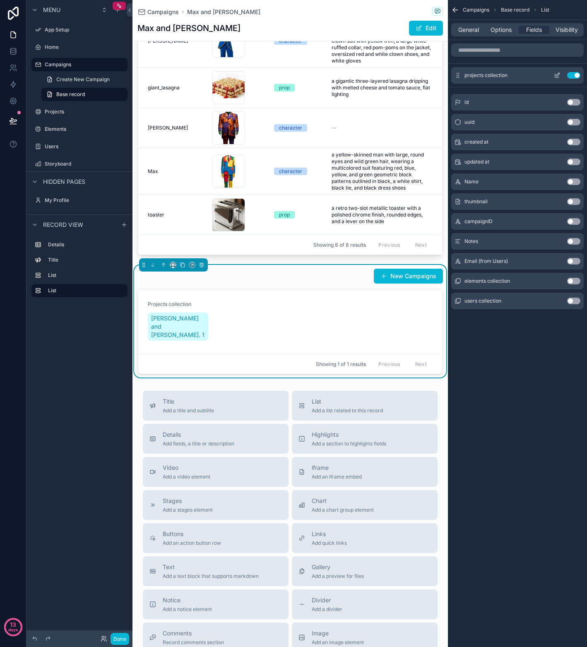
click at [555, 76] on icon "scrollable content" at bounding box center [557, 76] width 4 height 4
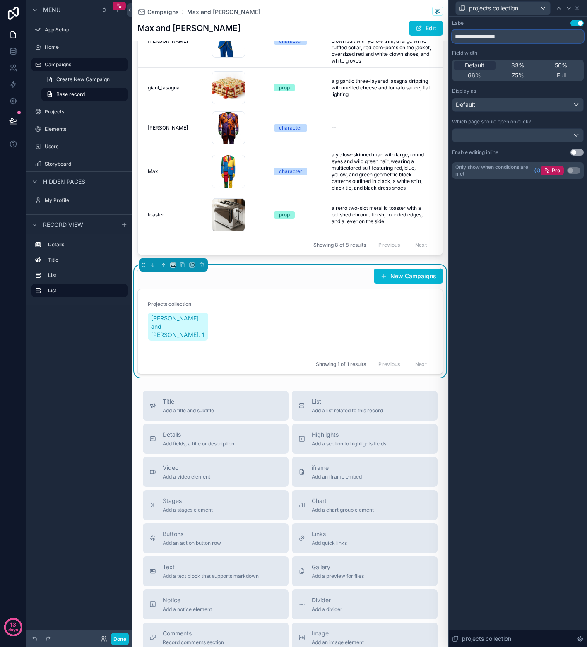
drag, startPoint x: 513, startPoint y: 37, endPoint x: 478, endPoint y: 38, distance: 34.8
click at [478, 38] on input "**********" at bounding box center [518, 36] width 132 height 13
type input "********"
click at [530, 49] on div "Label Use setting ******** Field width Default 33% 50% 66% 75% Full Display as …" at bounding box center [518, 99] width 132 height 159
click at [577, 9] on icon at bounding box center [576, 8] width 3 height 3
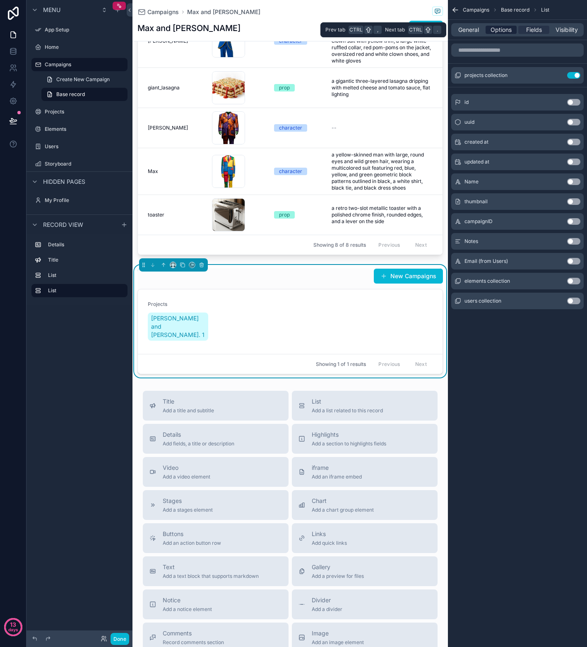
click at [499, 27] on span "Options" at bounding box center [500, 30] width 21 height 8
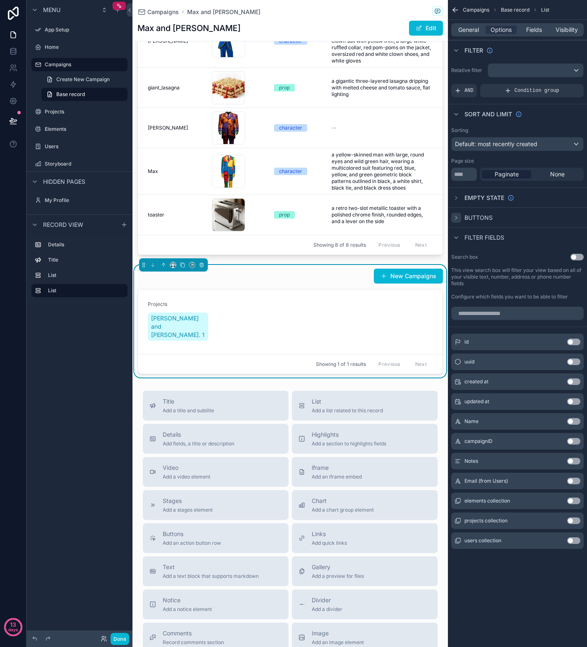
click at [453, 218] on icon "scrollable content" at bounding box center [456, 217] width 7 height 7
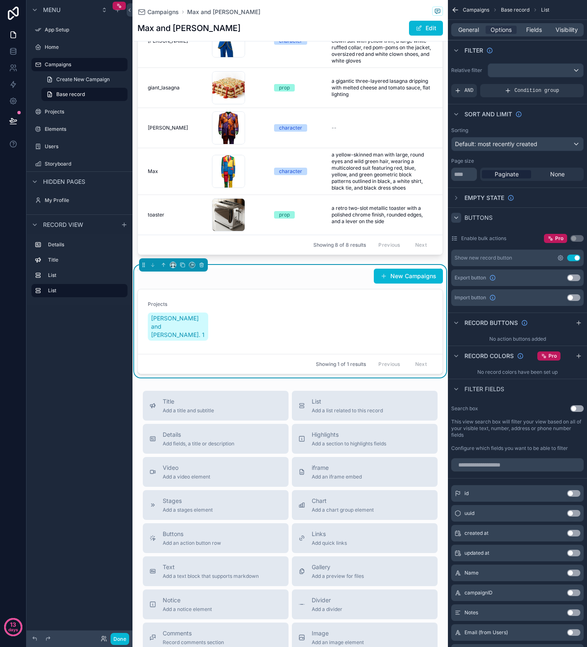
click at [559, 259] on icon "scrollable content" at bounding box center [560, 257] width 7 height 7
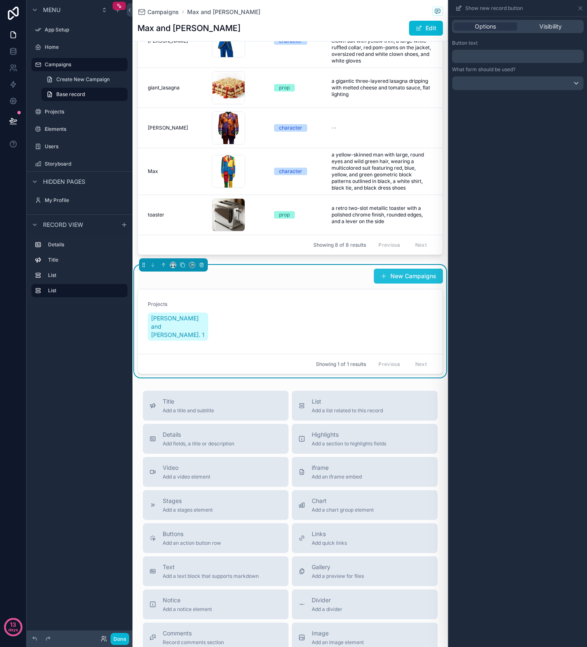
click at [406, 277] on button "New Campaigns" at bounding box center [408, 275] width 69 height 15
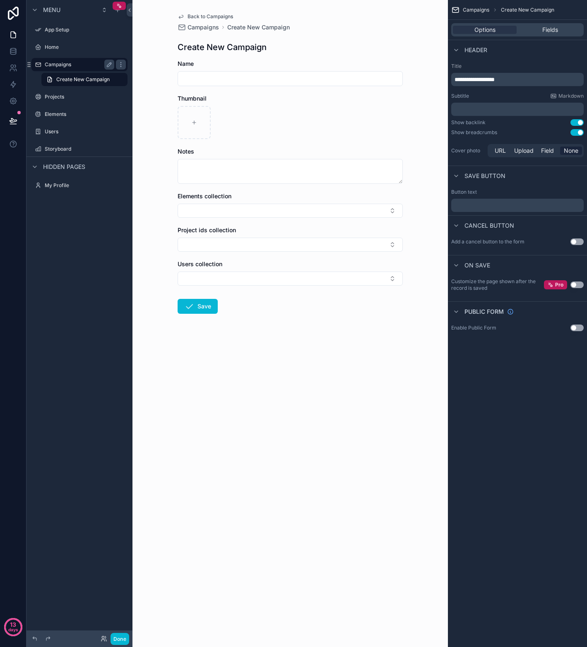
click at [60, 63] on label "Campaigns" at bounding box center [78, 64] width 66 height 7
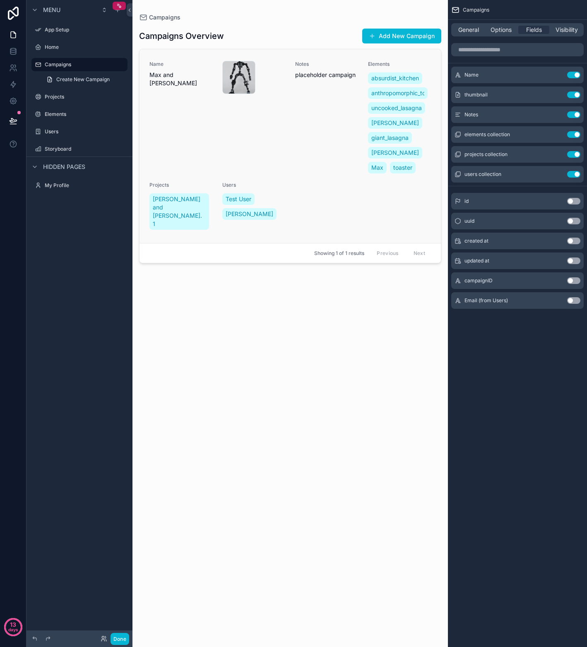
click at [297, 137] on div "Notes placeholder campaign" at bounding box center [326, 118] width 63 height 114
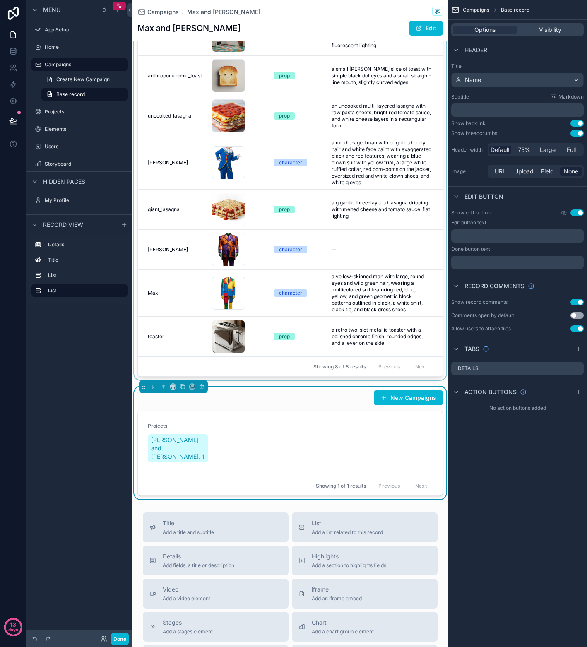
scroll to position [414, 0]
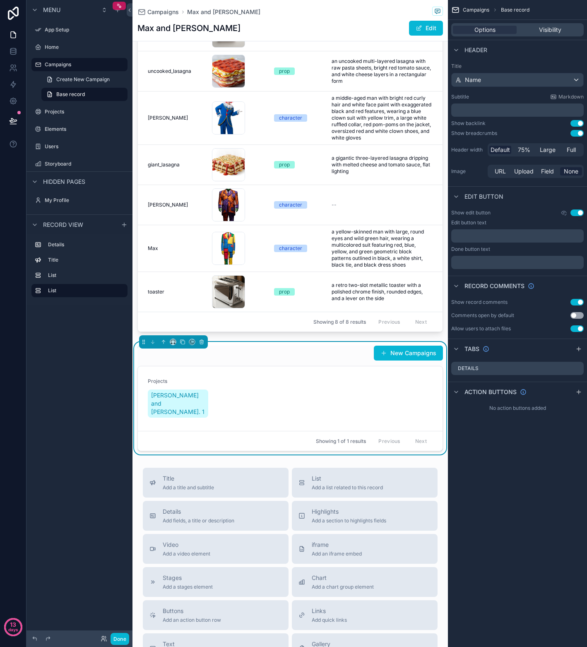
click at [311, 361] on div "New Campaigns" at bounding box center [289, 353] width 305 height 16
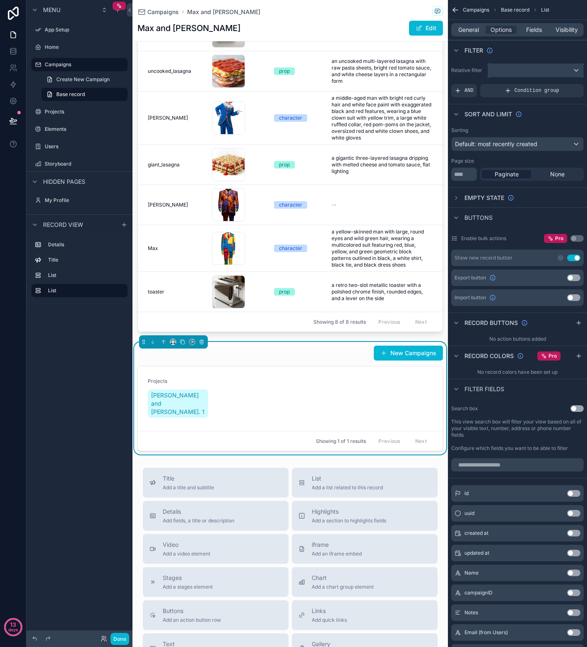
click at [532, 72] on div "scrollable content" at bounding box center [535, 70] width 95 height 13
click at [199, 415] on div "[PERSON_NAME] and [PERSON_NAME]. 1" at bounding box center [180, 403] width 64 height 31
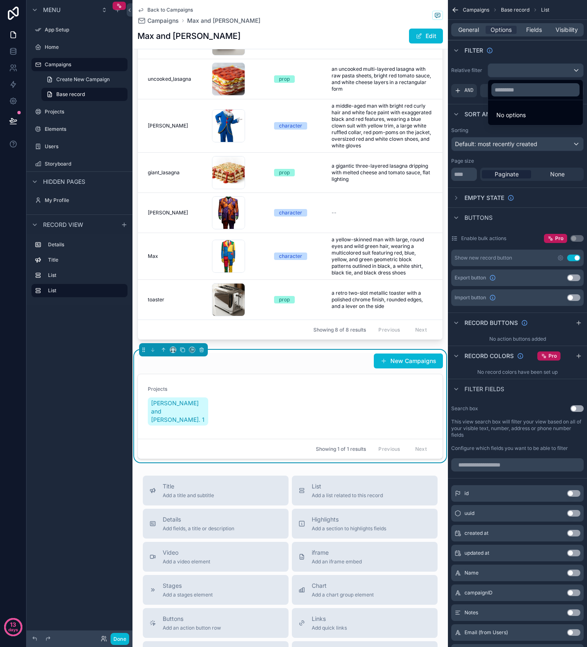
scroll to position [421, 0]
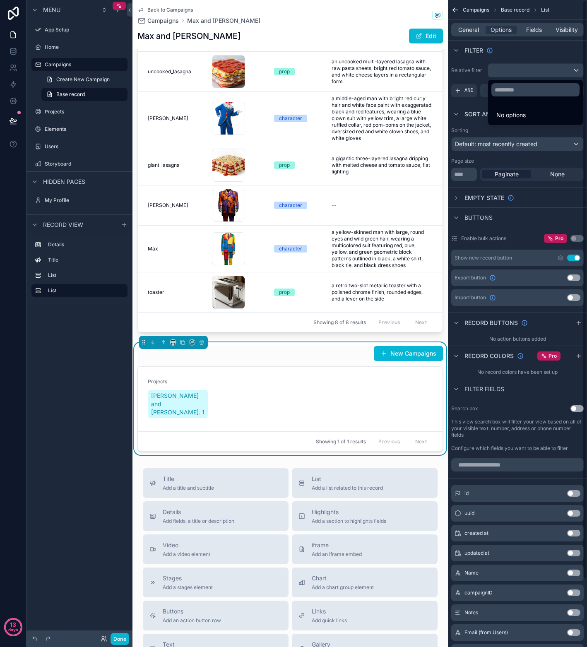
click at [476, 57] on div "scrollable content" at bounding box center [293, 323] width 587 height 647
click at [576, 73] on div "scrollable content" at bounding box center [535, 70] width 95 height 13
click at [320, 361] on div "New Campaigns" at bounding box center [289, 353] width 305 height 16
click at [203, 344] on icon "scrollable content" at bounding box center [201, 342] width 3 height 3
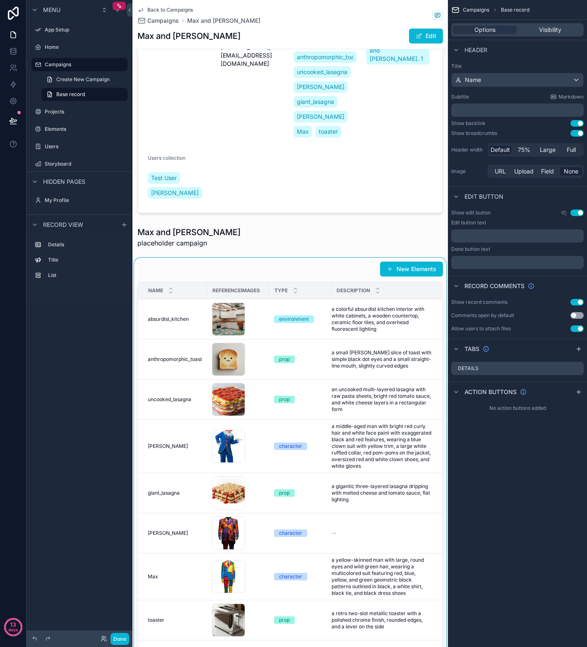
scroll to position [0, 0]
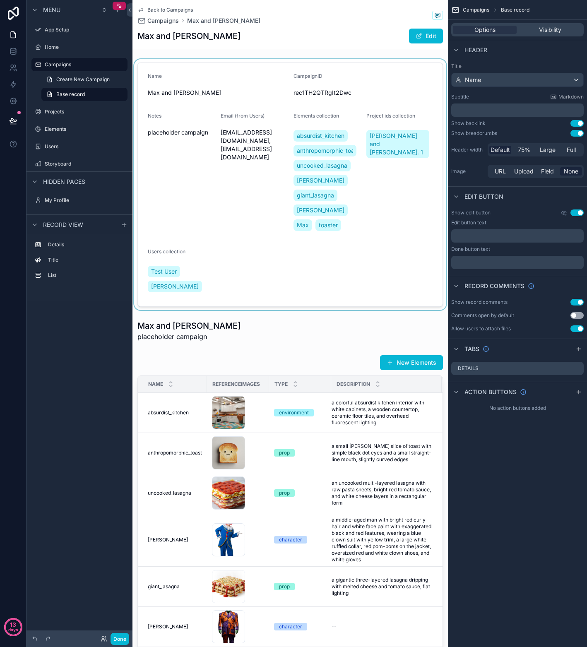
click at [328, 271] on div "scrollable content" at bounding box center [289, 184] width 315 height 251
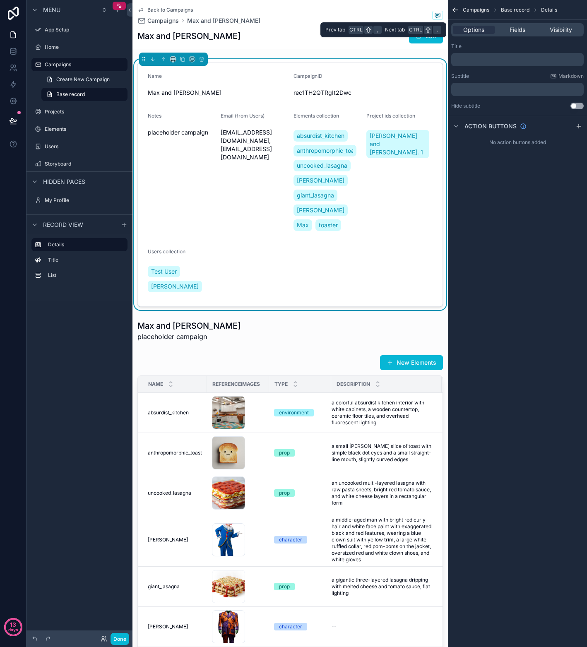
click at [512, 34] on div "Options Fields Visibility" at bounding box center [517, 29] width 132 height 13
click at [515, 31] on span "Fields" at bounding box center [517, 30] width 16 height 8
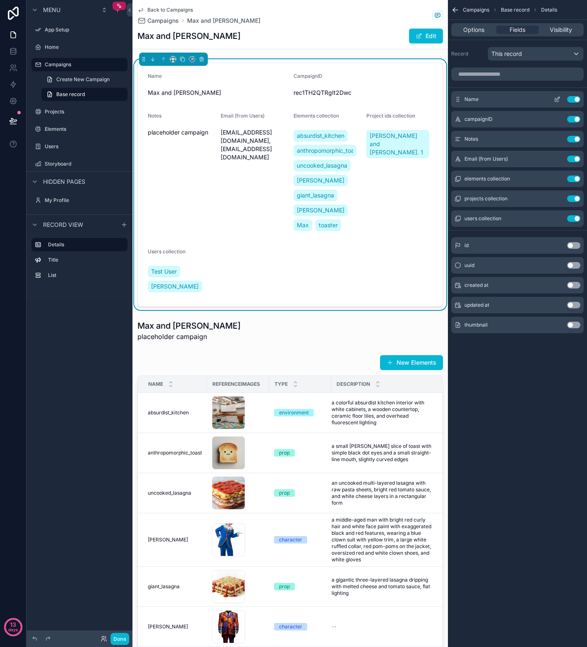
click at [571, 97] on button "Use setting" at bounding box center [573, 99] width 13 height 7
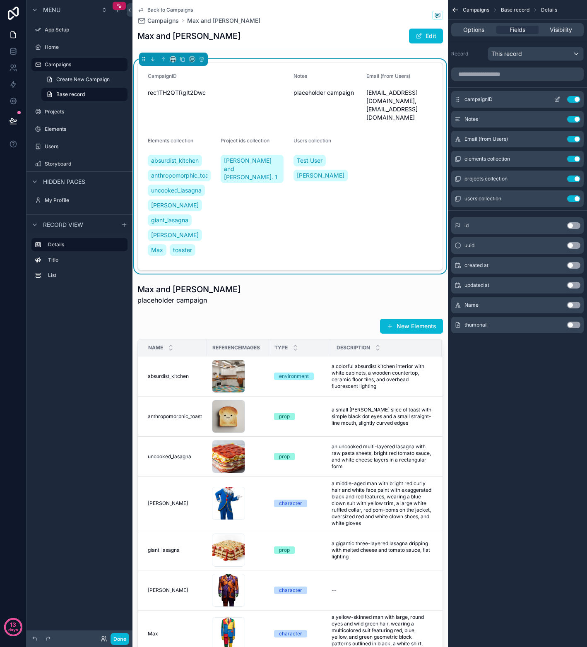
click at [569, 101] on button "Use setting" at bounding box center [573, 99] width 13 height 7
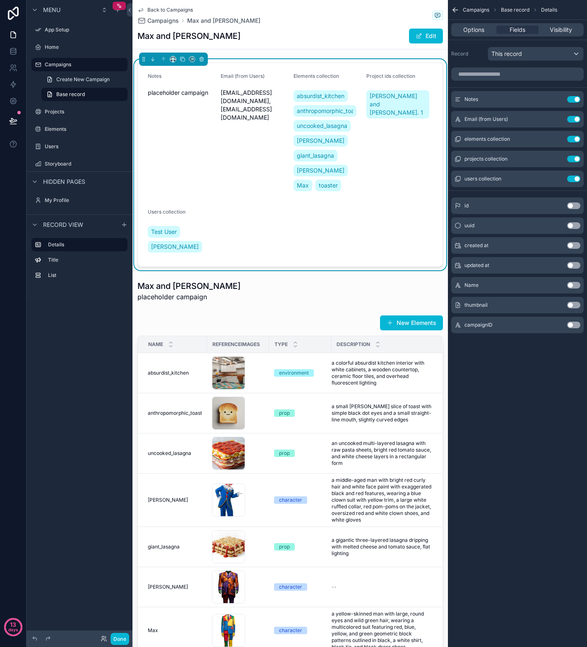
click at [569, 101] on button "Use setting" at bounding box center [573, 99] width 13 height 7
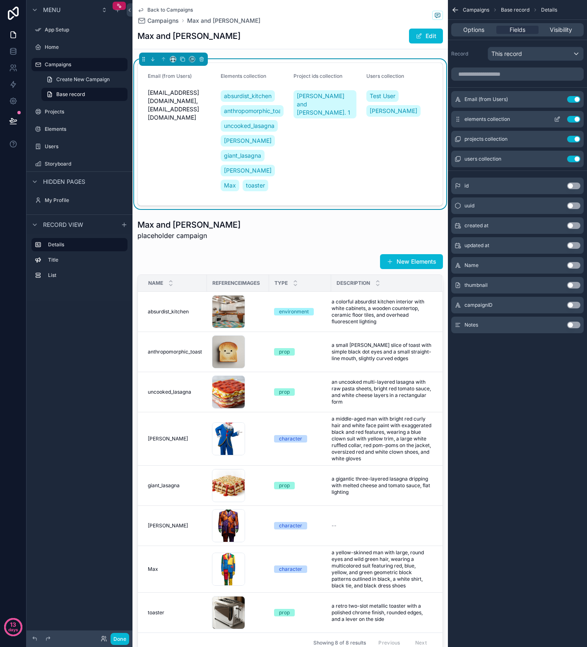
click at [568, 119] on button "Use setting" at bounding box center [573, 119] width 13 height 7
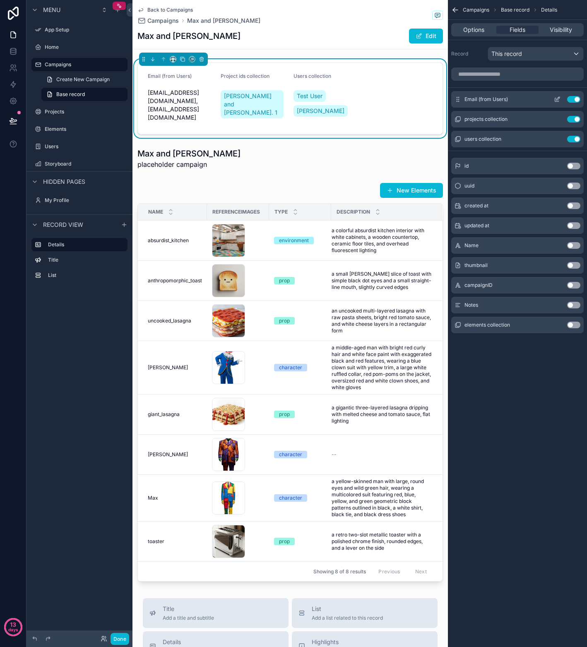
click at [571, 100] on button "Use setting" at bounding box center [573, 99] width 13 height 7
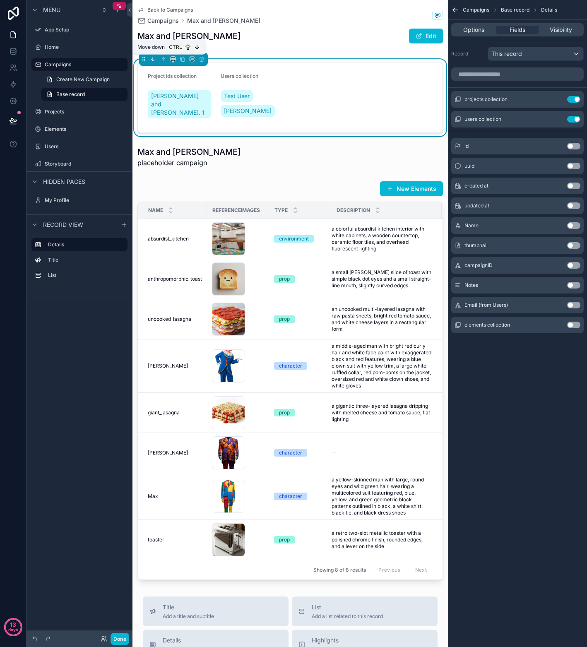
click at [154, 60] on icon "scrollable content" at bounding box center [154, 61] width 2 height 2
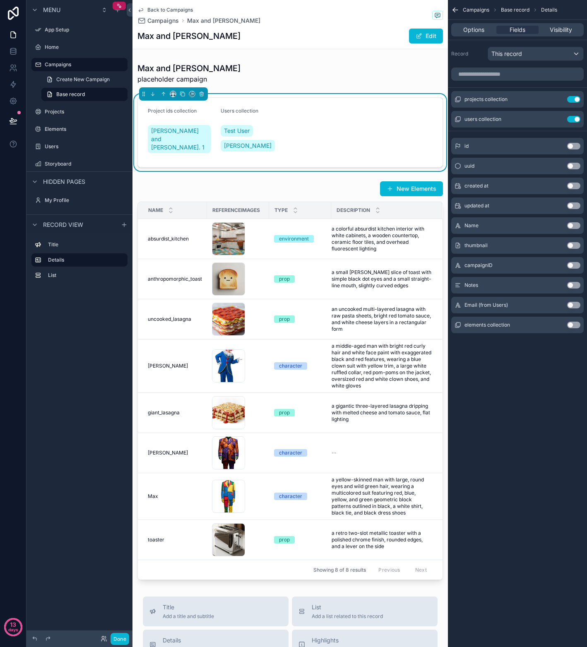
click at [187, 172] on div "Max and Matthew placeholder campaign Project ids collection Max and Matthew Ep.…" at bounding box center [289, 321] width 315 height 524
click at [190, 177] on div "scrollable content" at bounding box center [289, 379] width 315 height 405
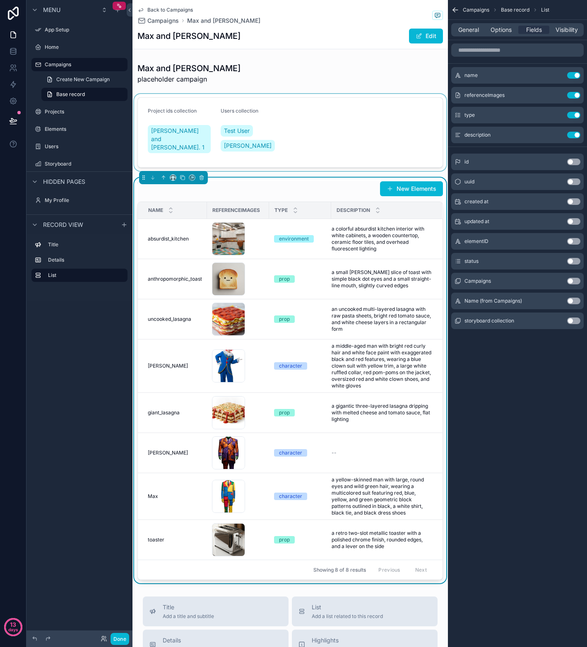
click at [323, 144] on div "scrollable content" at bounding box center [289, 132] width 315 height 77
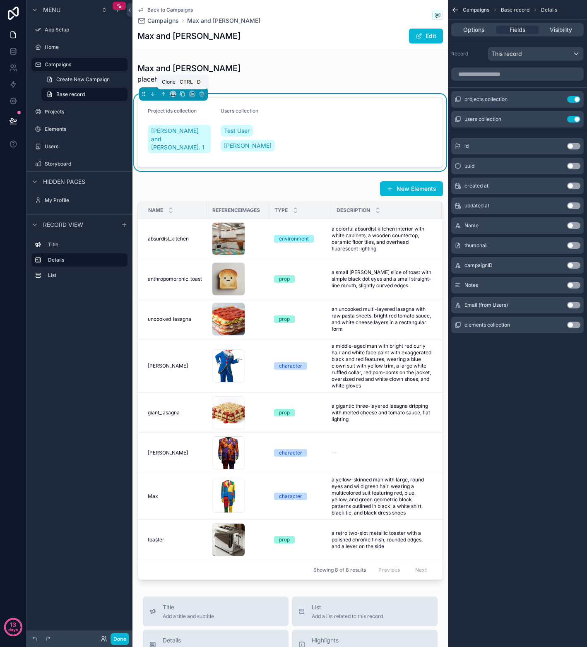
click at [182, 96] on icon "scrollable content" at bounding box center [183, 94] width 6 height 6
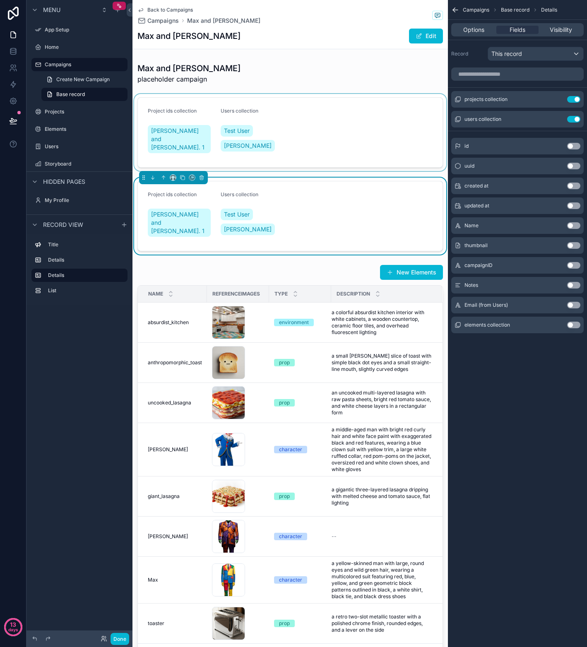
click at [298, 140] on div "scrollable content" at bounding box center [289, 132] width 315 height 77
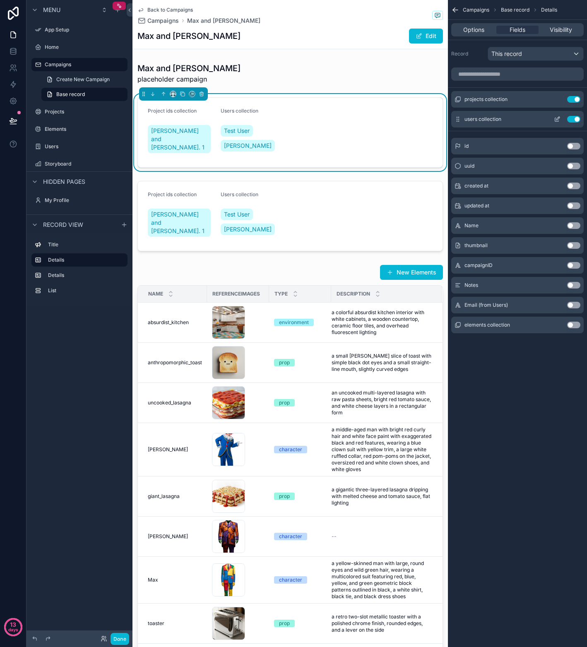
click at [569, 118] on button "Use setting" at bounding box center [573, 119] width 13 height 7
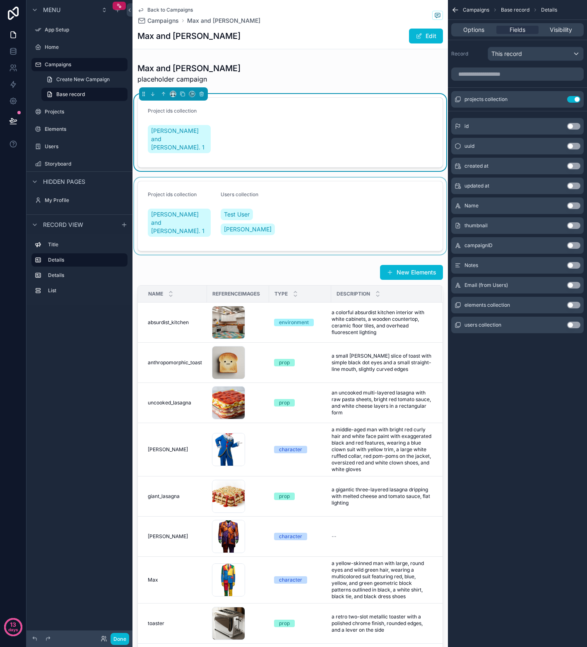
click at [268, 205] on div "scrollable content" at bounding box center [289, 215] width 315 height 77
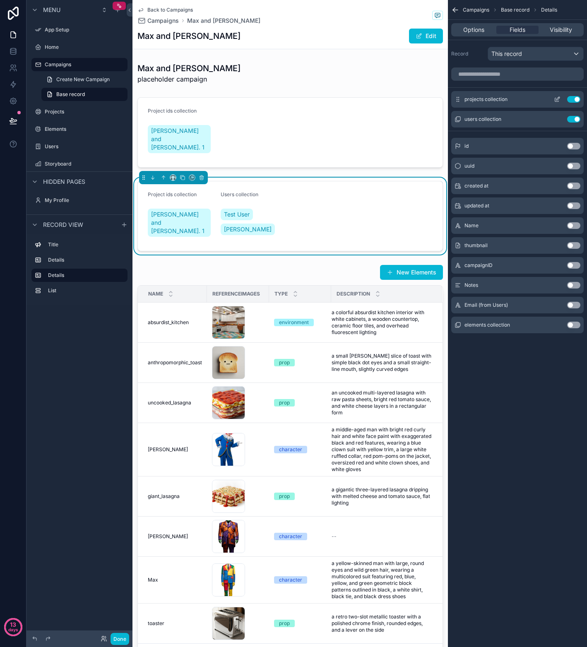
click at [570, 100] on button "Use setting" at bounding box center [573, 99] width 13 height 7
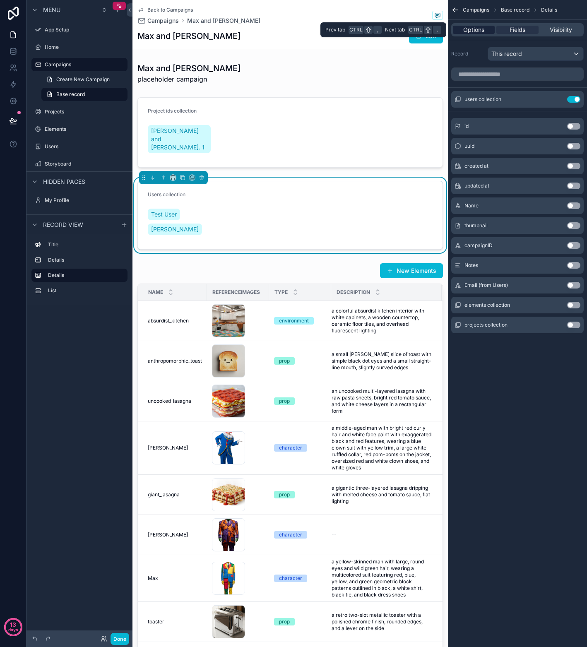
click at [467, 30] on span "Options" at bounding box center [473, 30] width 21 height 8
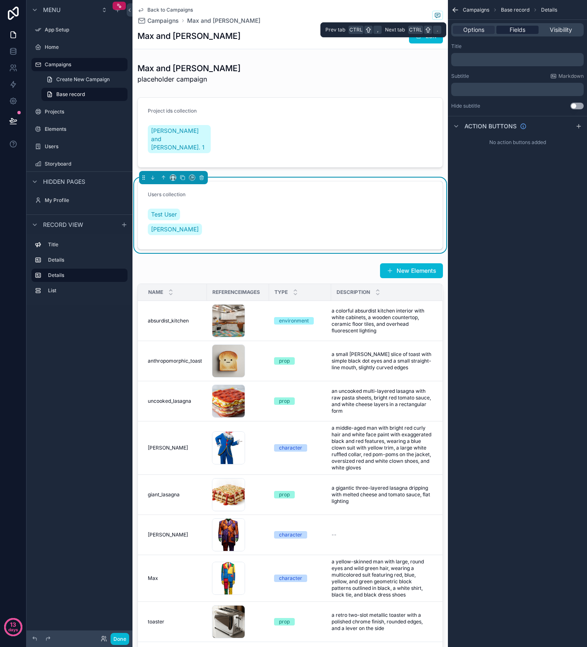
click at [513, 28] on span "Fields" at bounding box center [517, 30] width 16 height 8
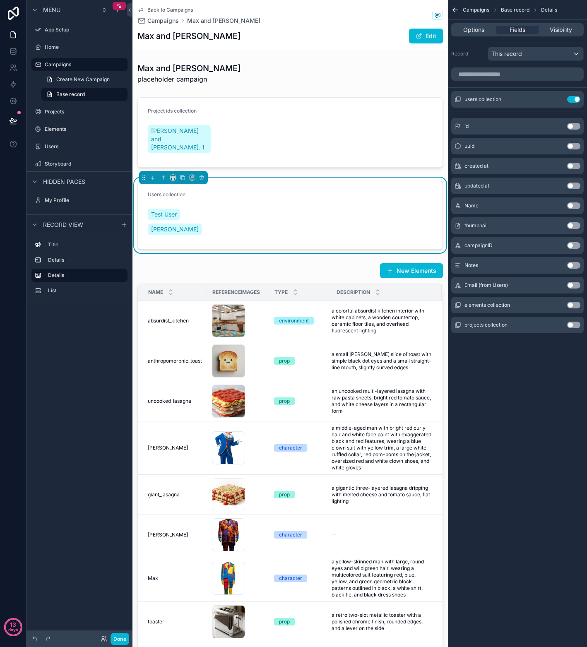
click at [283, 216] on form "Users collection Test User Noah Aust" at bounding box center [290, 215] width 304 height 68
click at [484, 29] on div "Options" at bounding box center [474, 30] width 42 height 8
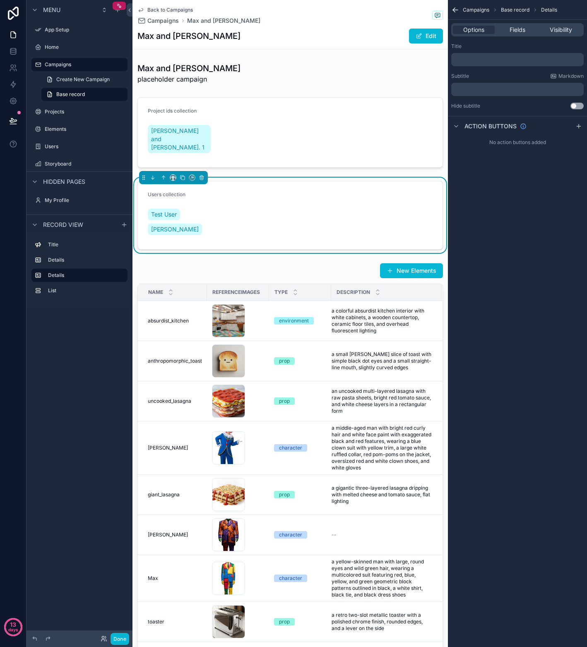
click at [254, 247] on div "Max and Matthew placeholder campaign Project ids collection Max and Matthew Ep.…" at bounding box center [289, 362] width 315 height 606
click at [117, 640] on button "Done" at bounding box center [119, 638] width 19 height 12
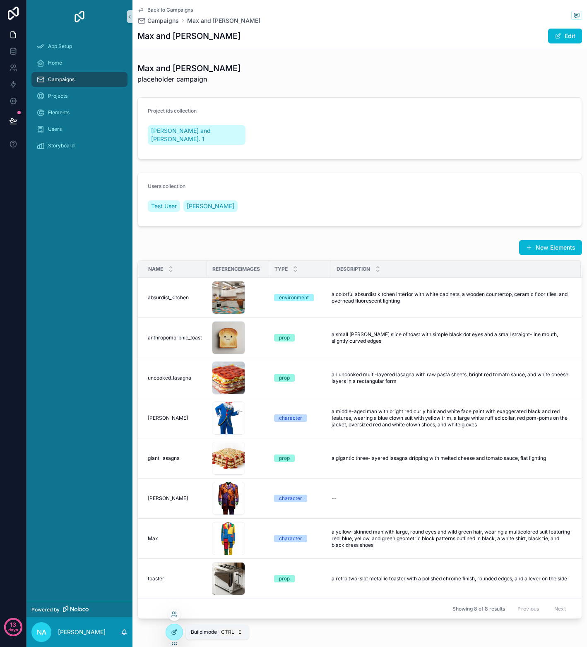
click at [173, 633] on icon at bounding box center [174, 631] width 7 height 7
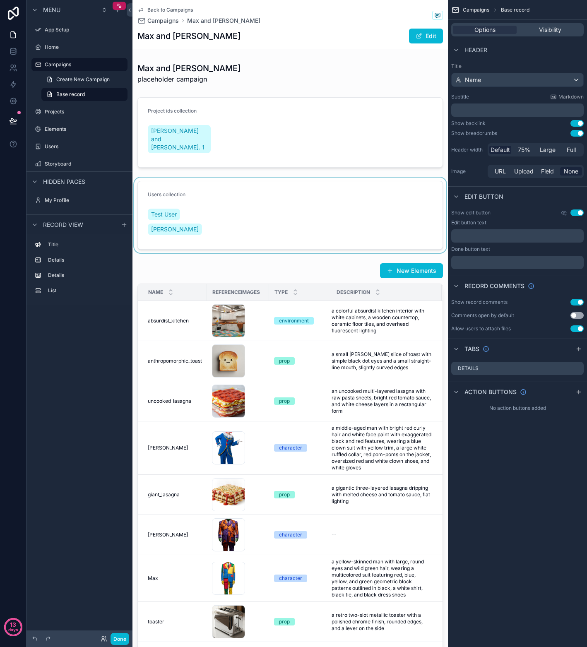
click at [246, 196] on div "scrollable content" at bounding box center [289, 214] width 315 height 75
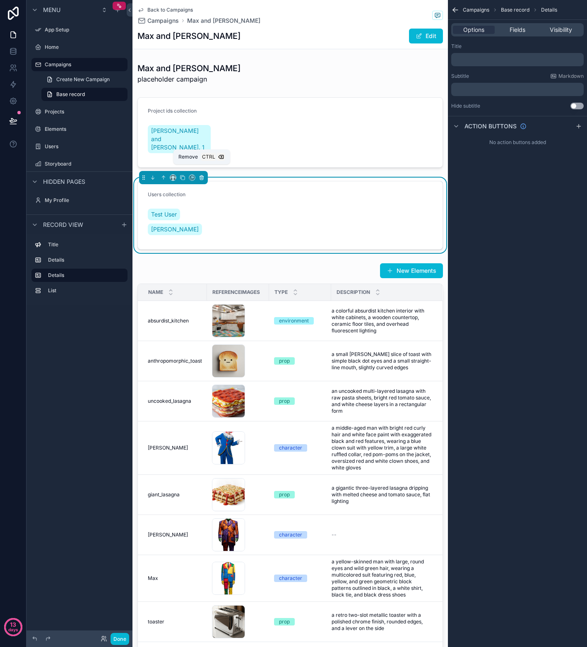
click at [202, 175] on icon "scrollable content" at bounding box center [202, 178] width 6 height 6
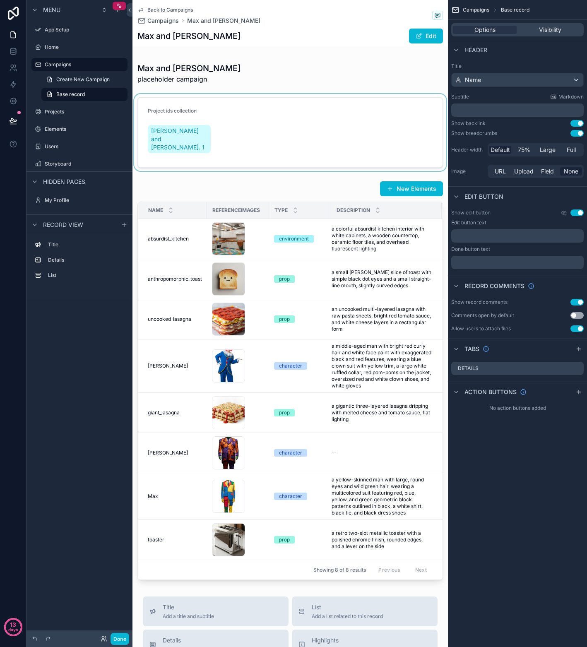
click at [288, 134] on div "scrollable content" at bounding box center [289, 132] width 315 height 77
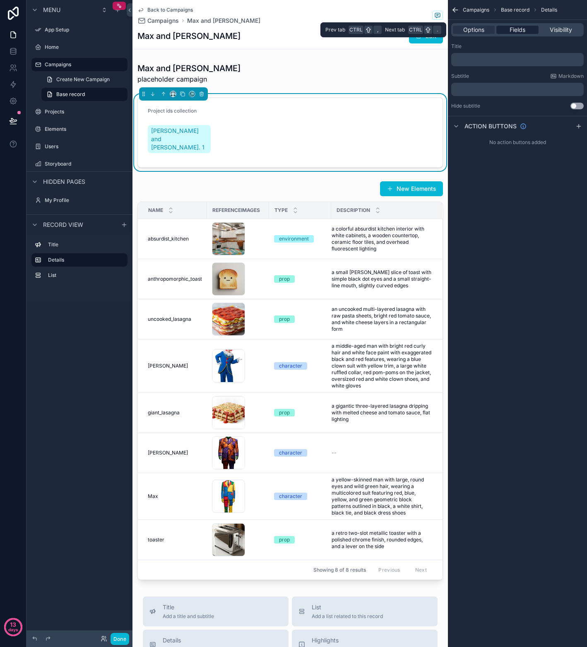
click at [505, 29] on div "Fields" at bounding box center [517, 30] width 42 height 8
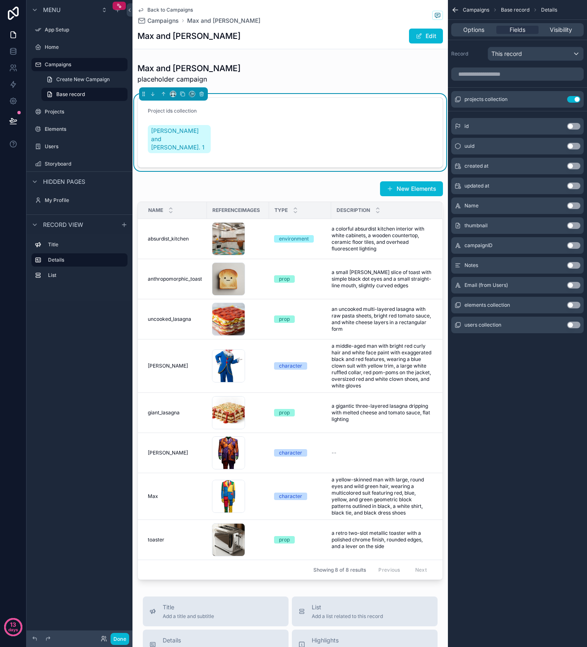
click at [574, 323] on button "Use setting" at bounding box center [573, 324] width 13 height 7
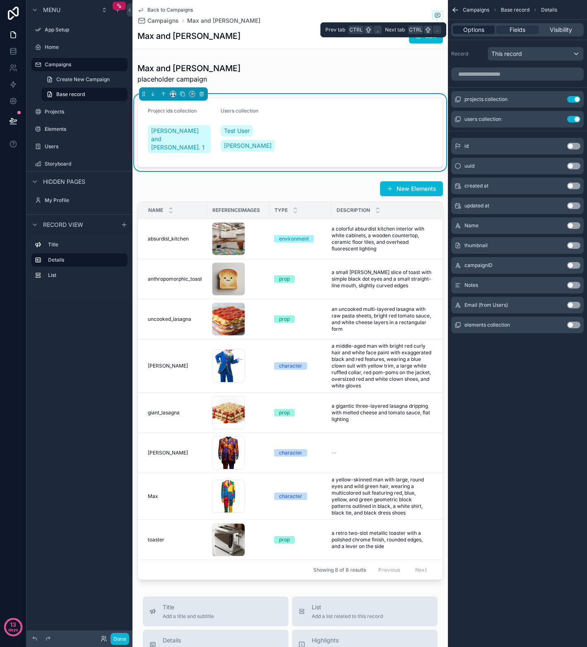
click at [474, 29] on span "Options" at bounding box center [473, 30] width 21 height 8
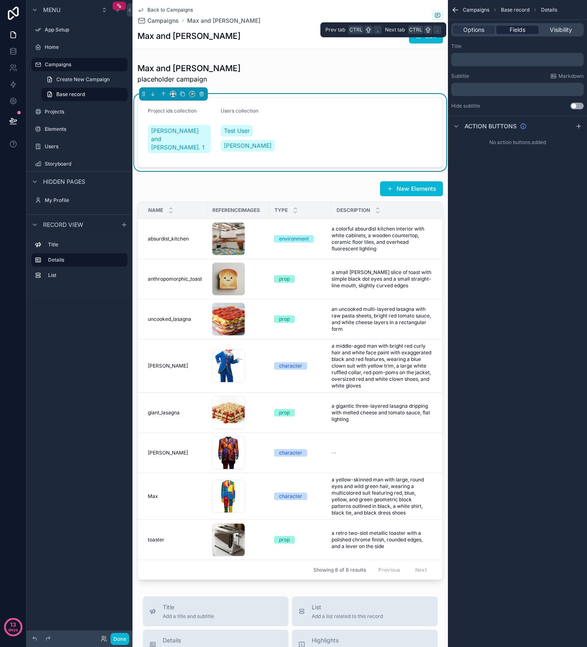
click at [510, 29] on span "Fields" at bounding box center [517, 30] width 16 height 8
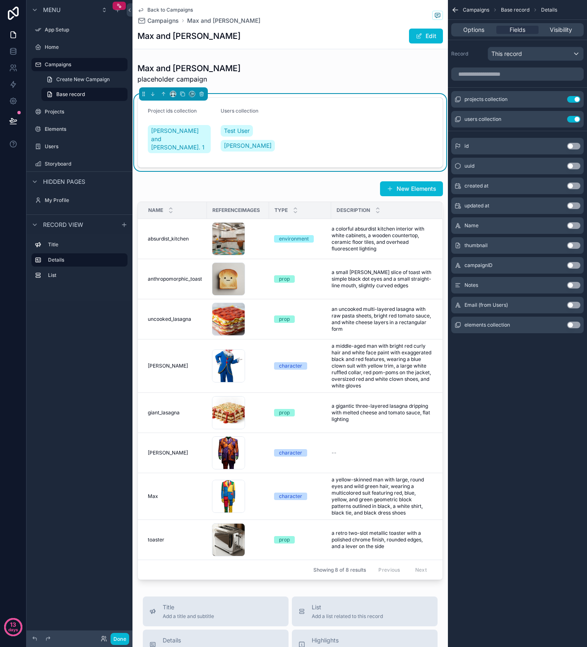
click at [275, 36] on div "Max and Matthew Edit" at bounding box center [289, 36] width 305 height 16
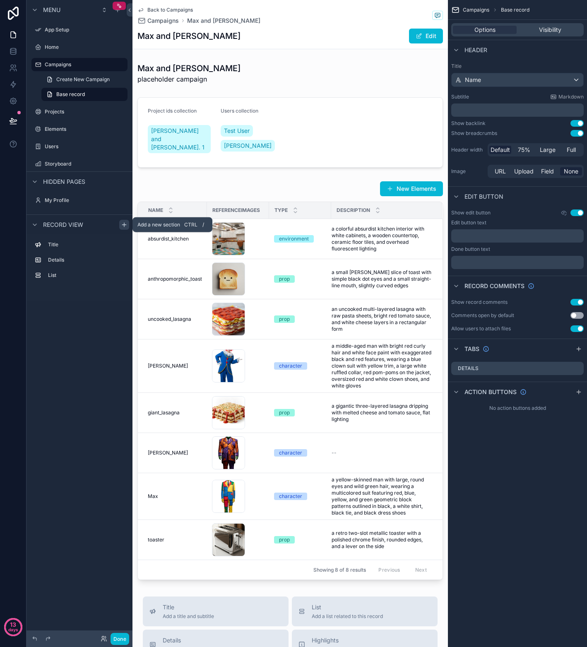
click at [124, 226] on icon "scrollable content" at bounding box center [124, 224] width 7 height 7
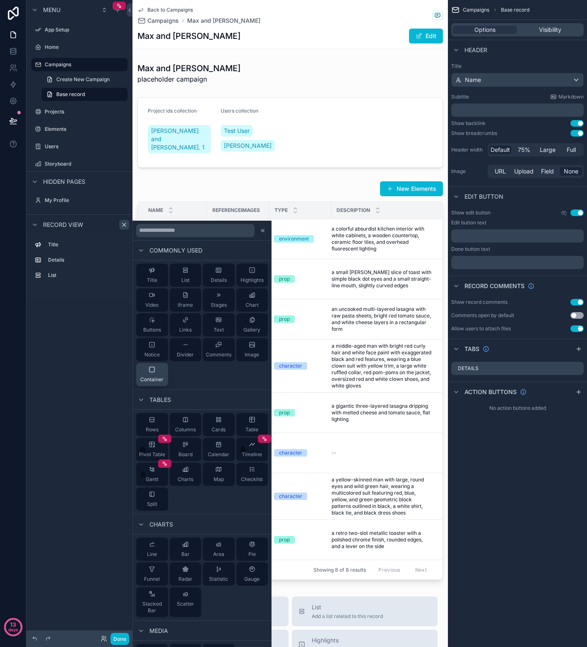
click at [153, 378] on span "Container" at bounding box center [151, 379] width 23 height 7
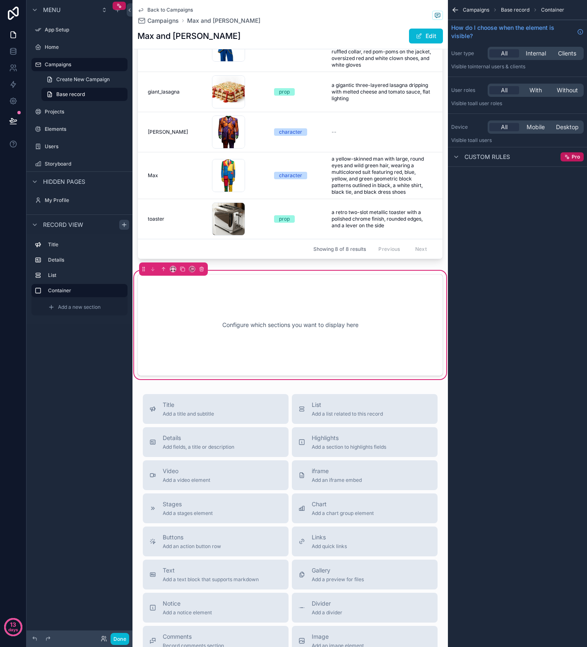
scroll to position [325, 0]
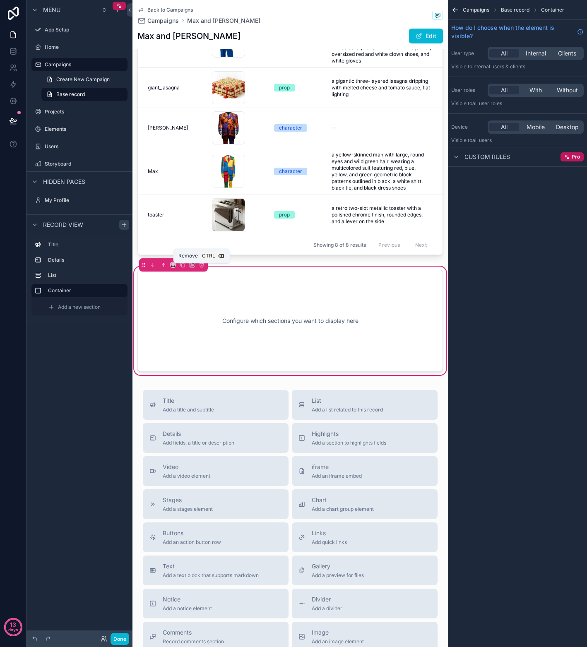
click at [199, 268] on icon "scrollable content" at bounding box center [202, 265] width 6 height 6
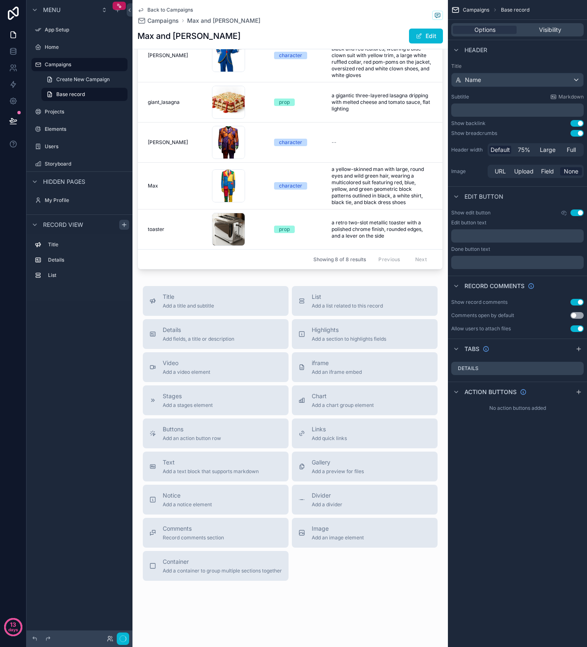
scroll to position [320, 0]
click at [66, 92] on span "Base record" at bounding box center [70, 94] width 29 height 7
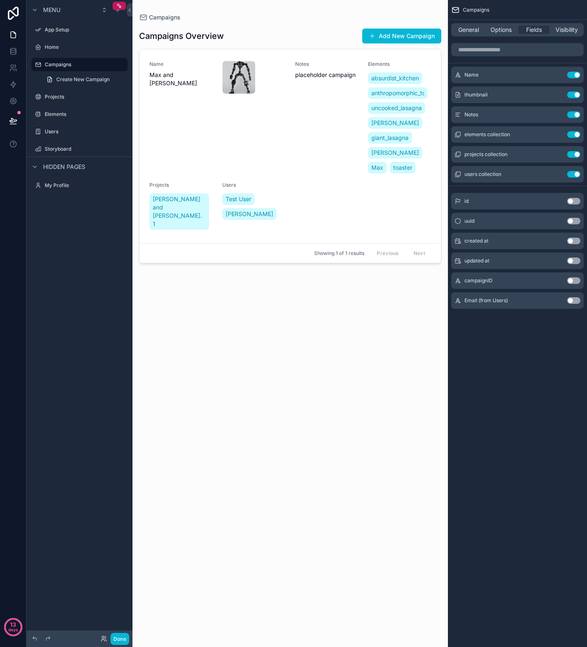
click at [284, 124] on div "scrollable content" at bounding box center [289, 318] width 315 height 637
click at [289, 139] on div "Name Max and Matthew 0db7ab9ea096fe803ca4d5967a6465a8 .jpg Notes placeholder ca…" at bounding box center [289, 146] width 281 height 170
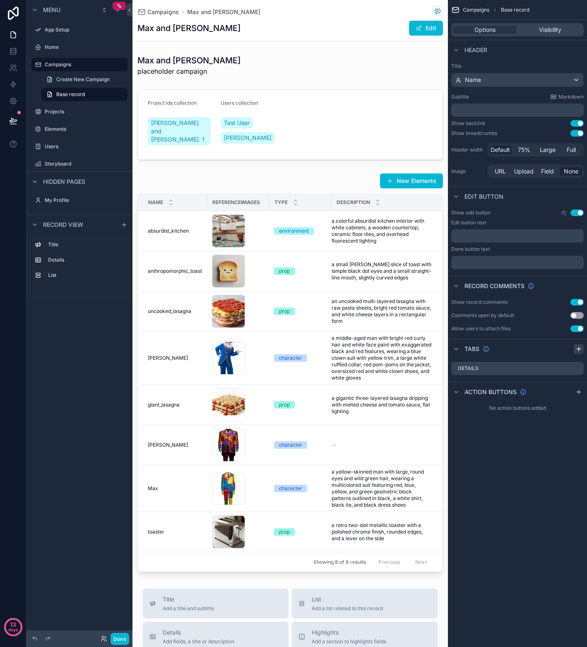
click at [576, 348] on icon "scrollable content" at bounding box center [578, 348] width 7 height 7
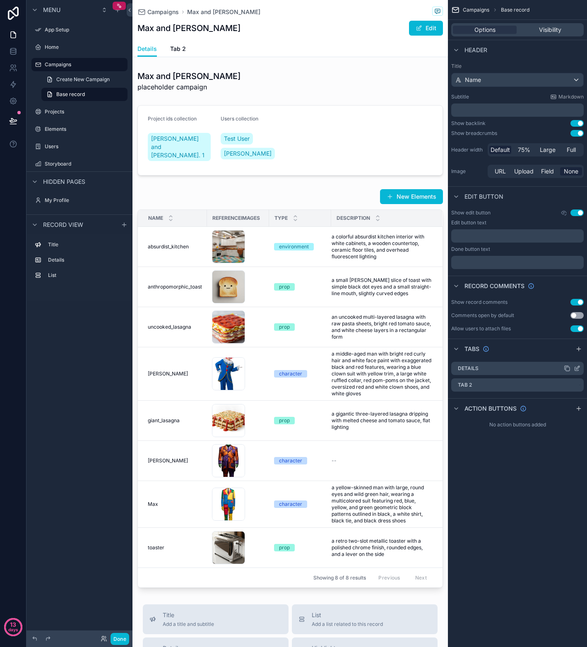
click at [577, 369] on icon "scrollable content" at bounding box center [576, 368] width 7 height 7
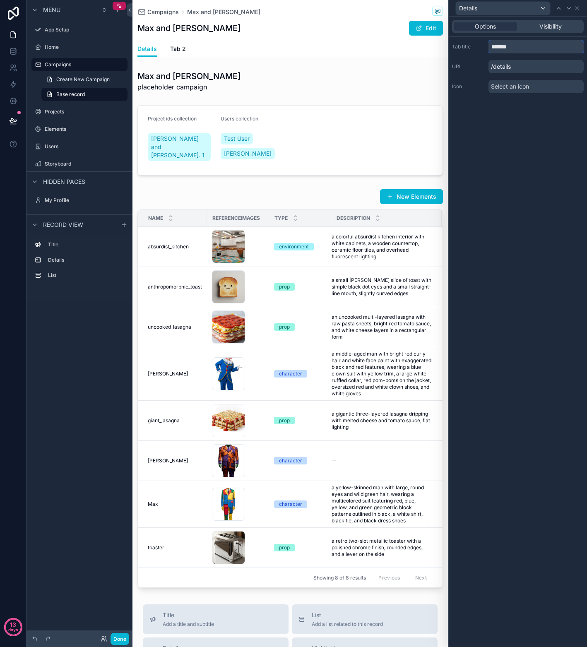
drag, startPoint x: 519, startPoint y: 47, endPoint x: 456, endPoint y: 43, distance: 63.4
click at [456, 43] on div "Tab title *******" at bounding box center [518, 46] width 132 height 13
type input "********"
click at [578, 8] on icon at bounding box center [576, 8] width 7 height 7
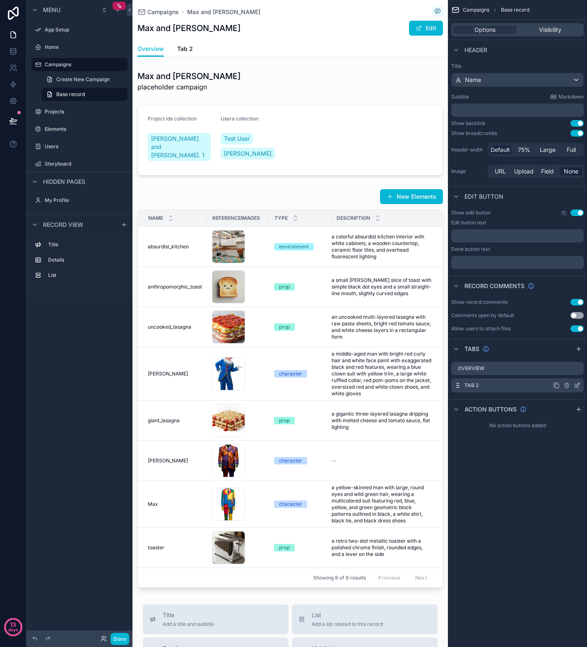
click at [472, 386] on label "Tab 2" at bounding box center [471, 385] width 14 height 7
click at [577, 385] on icon "scrollable content" at bounding box center [577, 384] width 3 height 3
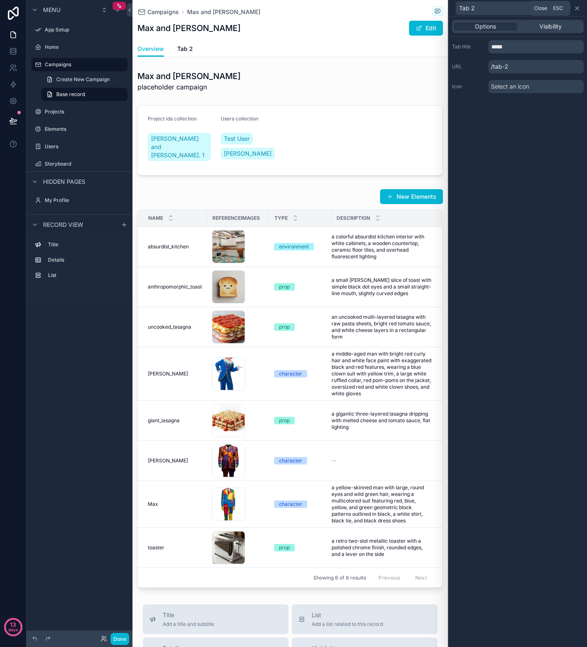
click at [576, 10] on icon at bounding box center [576, 8] width 7 height 7
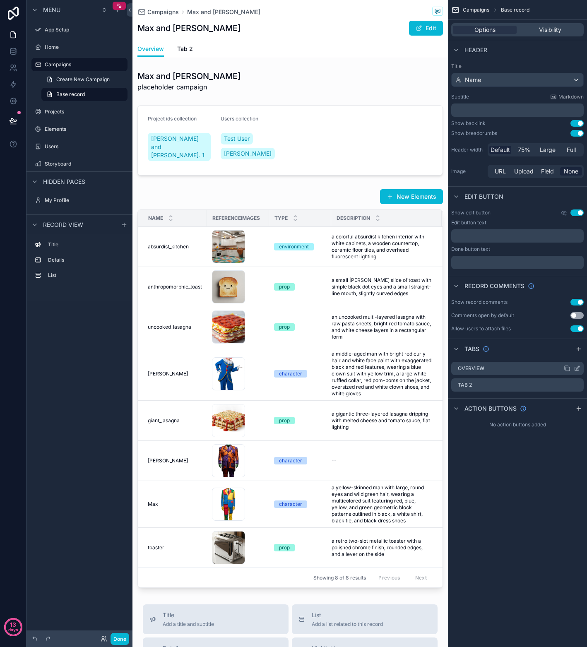
click at [578, 366] on icon "scrollable content" at bounding box center [576, 368] width 7 height 7
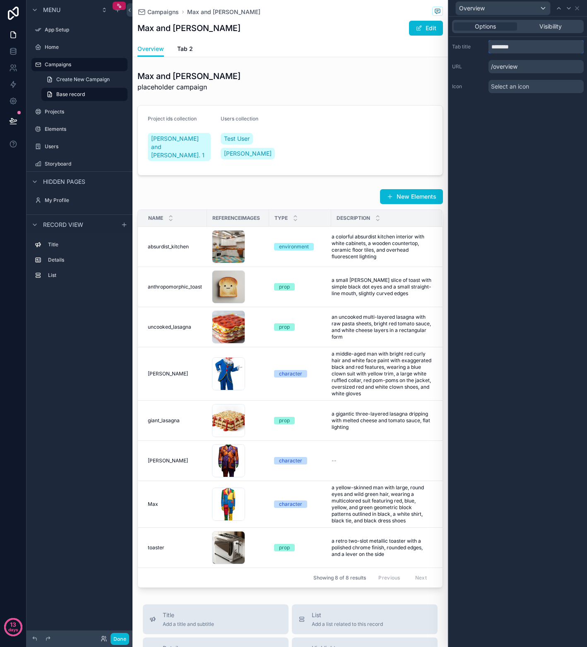
drag, startPoint x: 530, startPoint y: 47, endPoint x: 473, endPoint y: 45, distance: 57.1
click at [473, 45] on div "Tab title ********" at bounding box center [518, 46] width 132 height 13
type input "********"
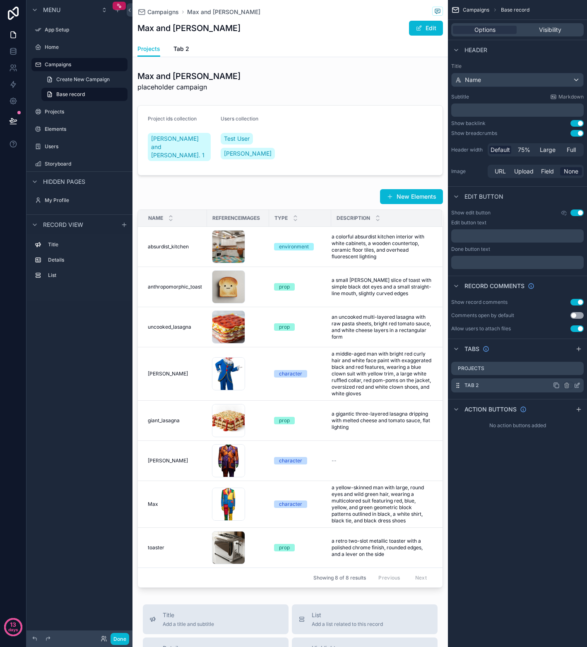
click at [504, 386] on div "Tab 2" at bounding box center [517, 385] width 132 height 14
click at [576, 383] on icon "scrollable content" at bounding box center [576, 385] width 7 height 7
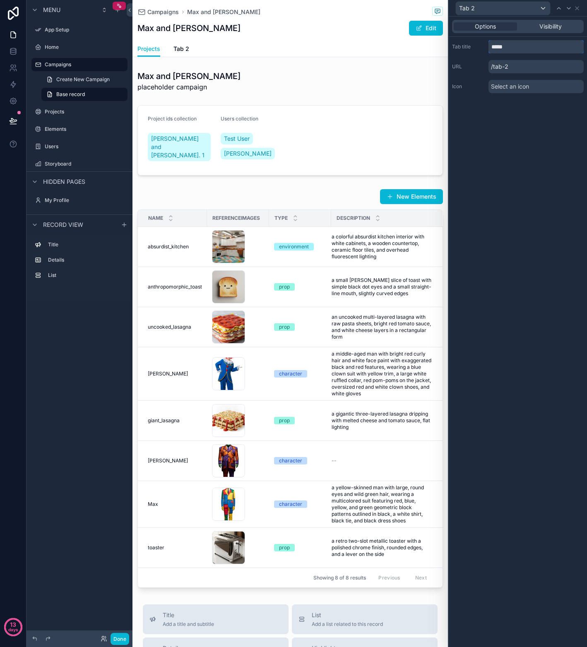
drag, startPoint x: 505, startPoint y: 46, endPoint x: 472, endPoint y: 46, distance: 33.1
click at [472, 46] on div "Tab title *****" at bounding box center [518, 46] width 132 height 13
type input "*****"
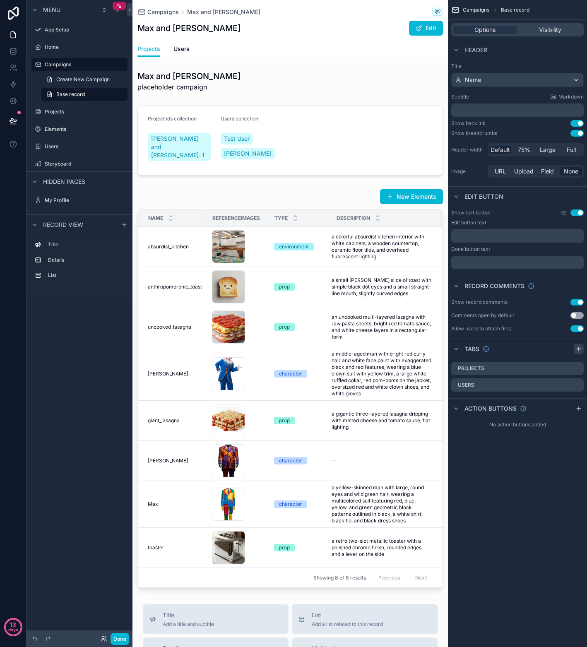
click at [578, 349] on icon "scrollable content" at bounding box center [578, 349] width 0 height 4
click at [580, 346] on icon "scrollable content" at bounding box center [578, 348] width 7 height 7
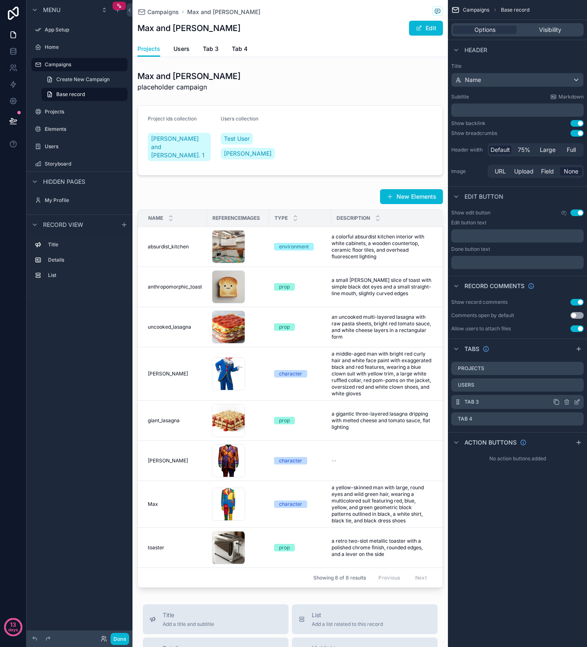
click at [577, 403] on icon "scrollable content" at bounding box center [577, 402] width 4 height 4
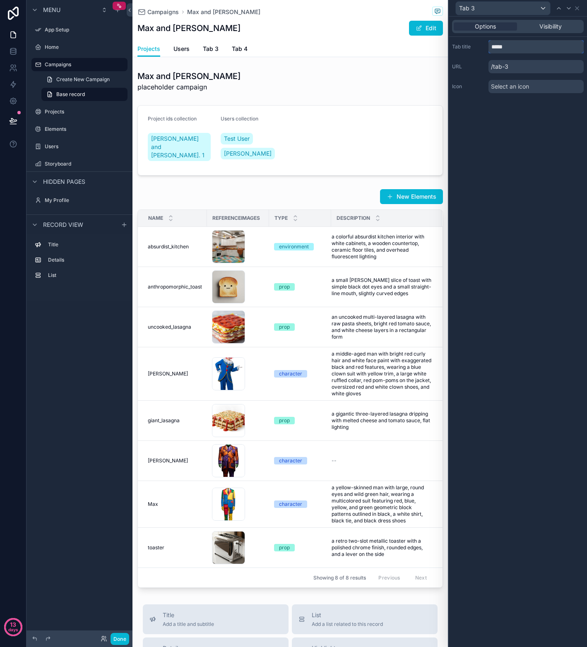
drag, startPoint x: 520, startPoint y: 45, endPoint x: 481, endPoint y: 44, distance: 39.3
click at [481, 44] on div "Tab title *****" at bounding box center [518, 46] width 132 height 13
type input "********"
click at [577, 8] on icon at bounding box center [576, 8] width 3 height 3
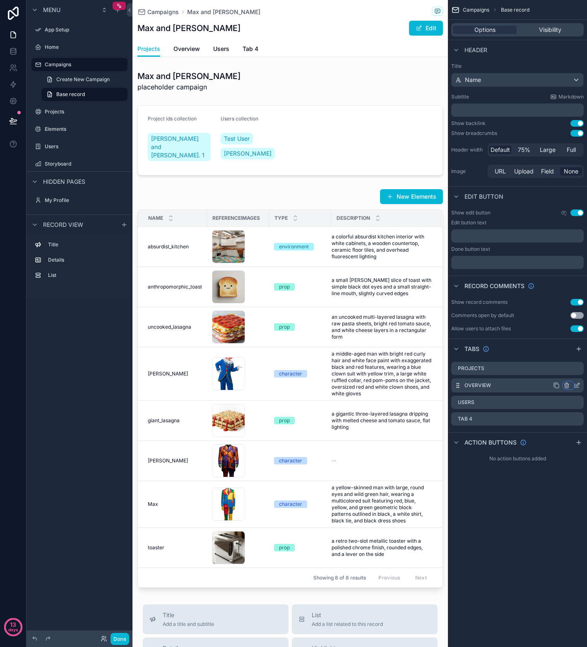
click at [565, 384] on icon "scrollable content" at bounding box center [566, 385] width 7 height 7
click at [546, 404] on span "Remove tab and contents" at bounding box center [531, 400] width 70 height 10
click at [578, 370] on icon "scrollable content" at bounding box center [577, 369] width 4 height 4
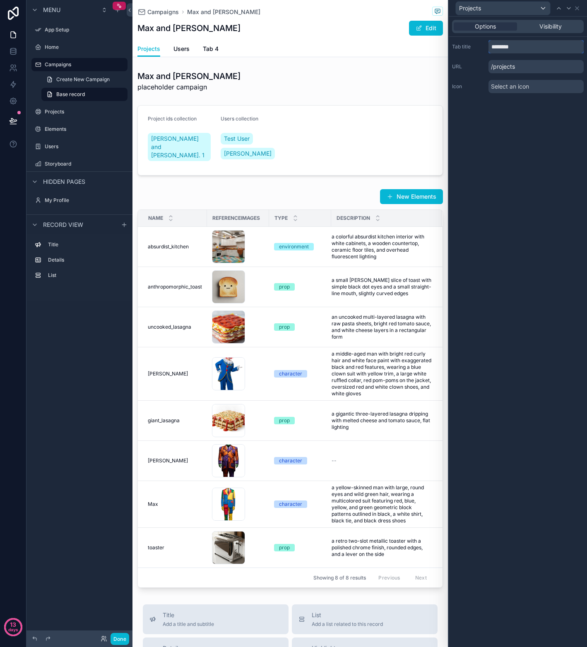
drag, startPoint x: 524, startPoint y: 47, endPoint x: 476, endPoint y: 46, distance: 48.4
click at [476, 46] on div "Tab title ********" at bounding box center [518, 46] width 132 height 13
type input "********"
click at [579, 10] on icon at bounding box center [576, 8] width 7 height 7
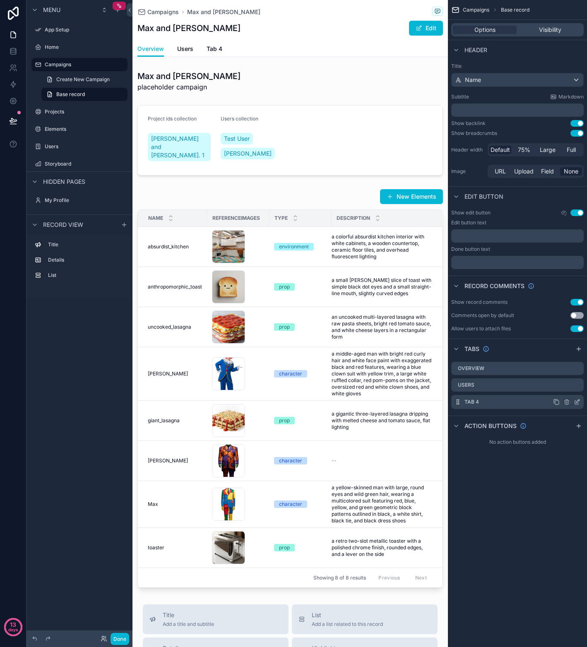
click at [578, 400] on icon "scrollable content" at bounding box center [578, 400] width 1 height 1
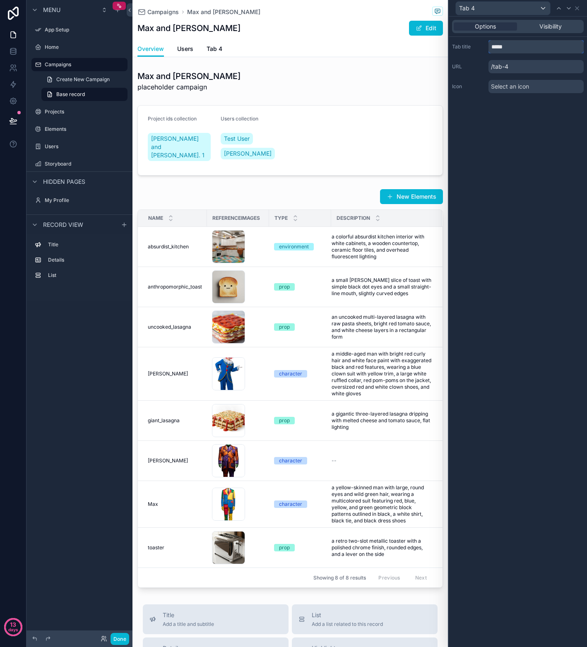
drag, startPoint x: 523, startPoint y: 44, endPoint x: 478, endPoint y: 40, distance: 44.9
click at [478, 40] on div "Tab title *****" at bounding box center [518, 46] width 132 height 13
type input "********"
click at [578, 5] on icon at bounding box center [576, 8] width 7 height 7
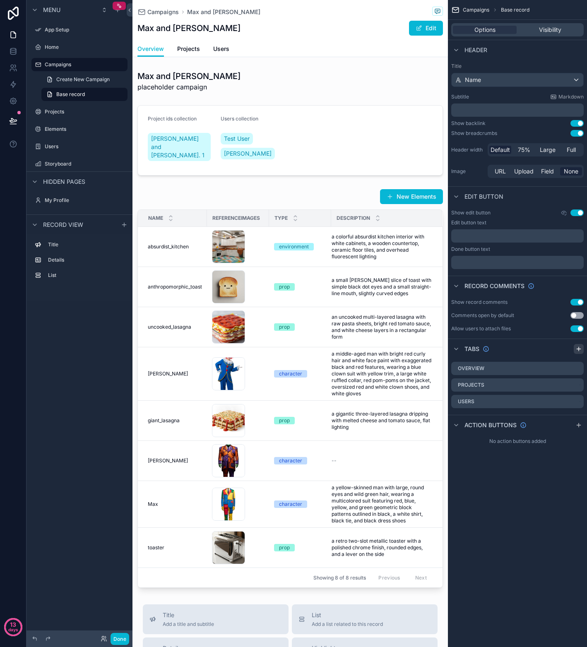
click at [576, 350] on icon "scrollable content" at bounding box center [578, 348] width 7 height 7
click at [575, 416] on icon "scrollable content" at bounding box center [576, 418] width 7 height 7
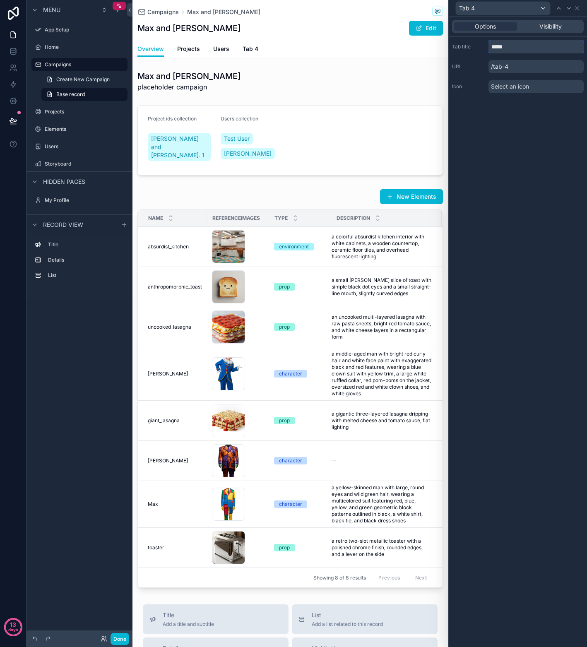
drag, startPoint x: 527, startPoint y: 49, endPoint x: 470, endPoint y: 48, distance: 56.3
click at [470, 48] on div "Tab title *****" at bounding box center [518, 46] width 132 height 13
type input "********"
click at [529, 152] on div "Options Visibility Tab title ******** URL /elements Icon Select an icon" at bounding box center [517, 332] width 138 height 630
click at [577, 8] on icon at bounding box center [576, 8] width 3 height 3
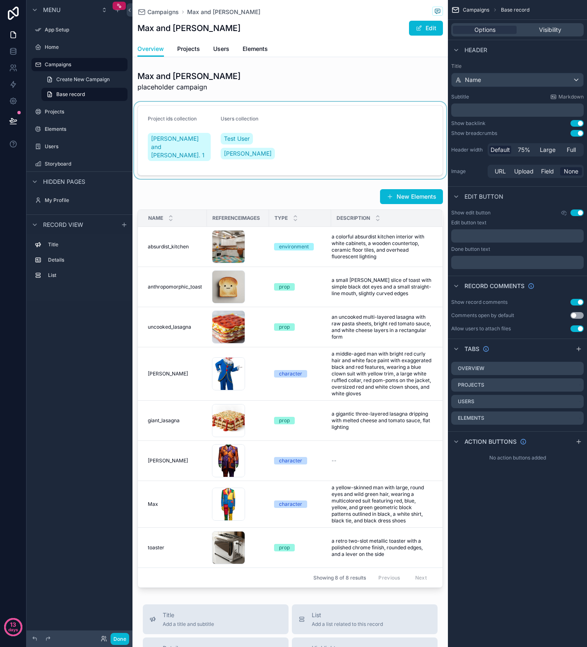
click at [296, 136] on div "scrollable content" at bounding box center [289, 140] width 315 height 77
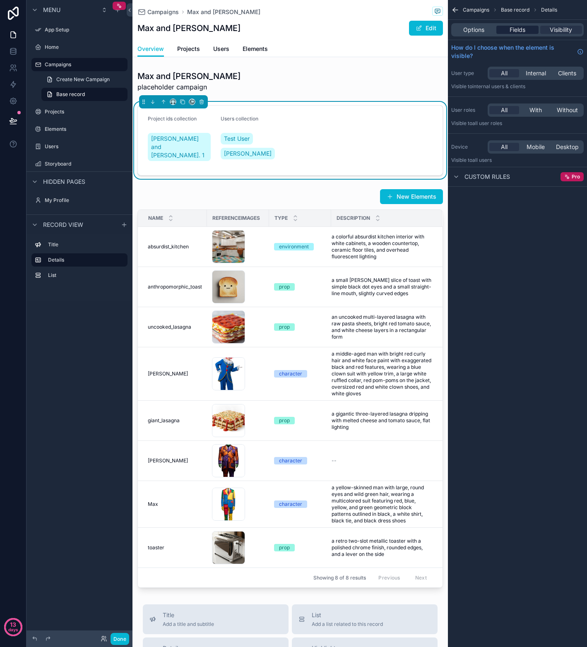
click at [520, 28] on span "Fields" at bounding box center [517, 30] width 16 height 8
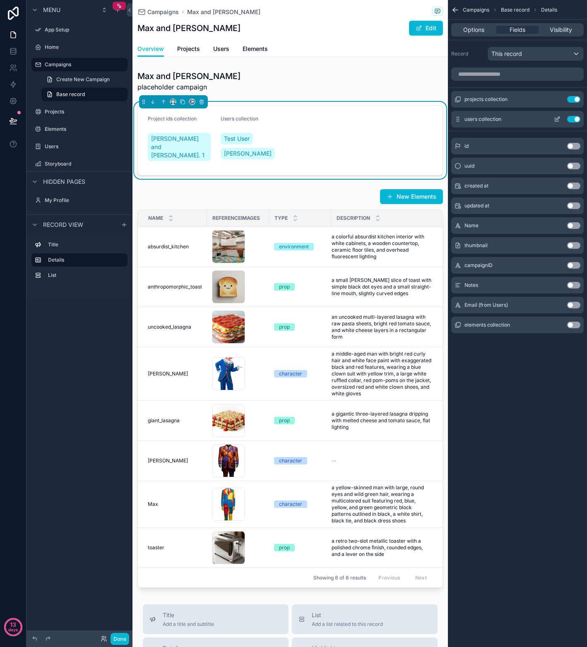
click at [568, 118] on button "Use setting" at bounding box center [573, 119] width 13 height 7
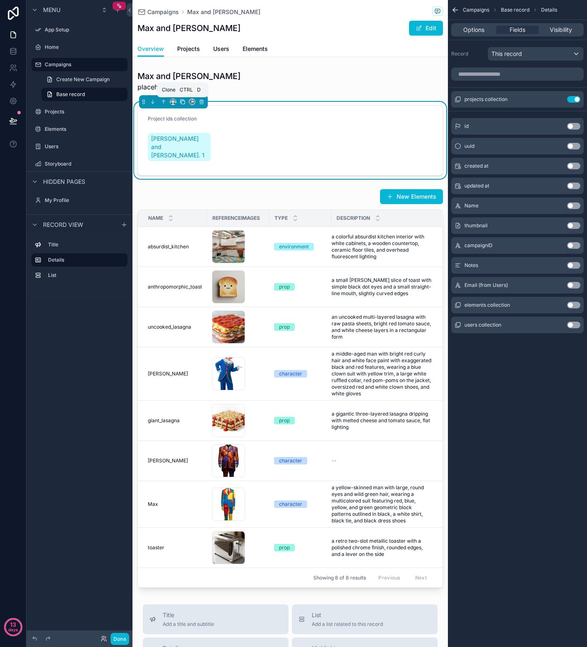
click at [183, 103] on icon "scrollable content" at bounding box center [183, 102] width 6 height 6
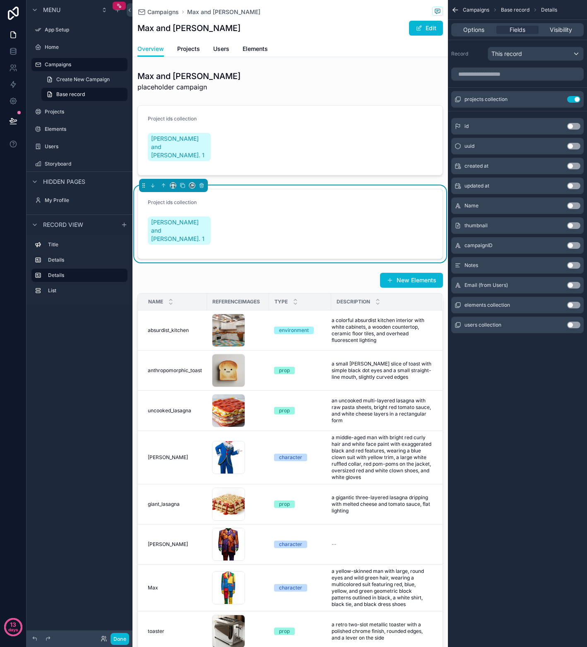
click at [235, 219] on form "Project ids collection Max and Matthew Ep. 1" at bounding box center [290, 223] width 304 height 69
click at [369, 129] on div "scrollable content" at bounding box center [289, 140] width 315 height 77
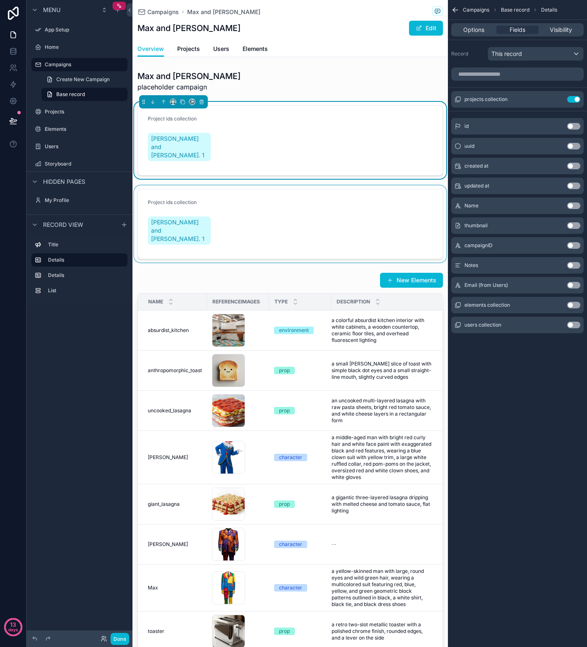
click at [334, 213] on div "scrollable content" at bounding box center [289, 223] width 315 height 77
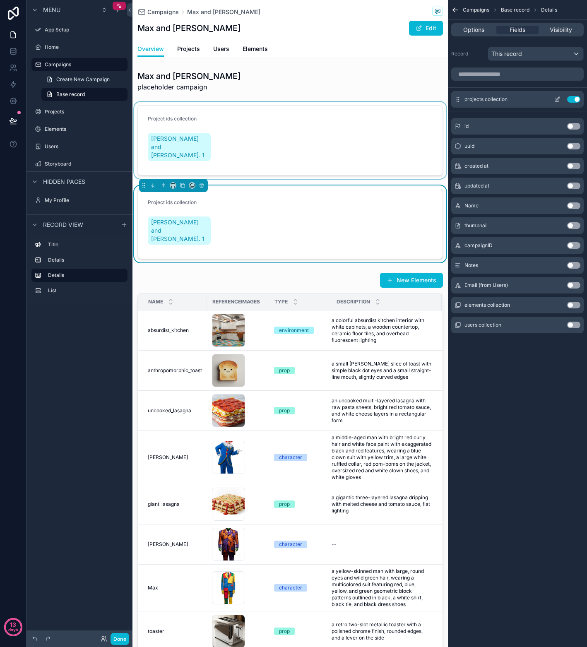
click at [567, 100] on button "Use setting" at bounding box center [573, 99] width 13 height 7
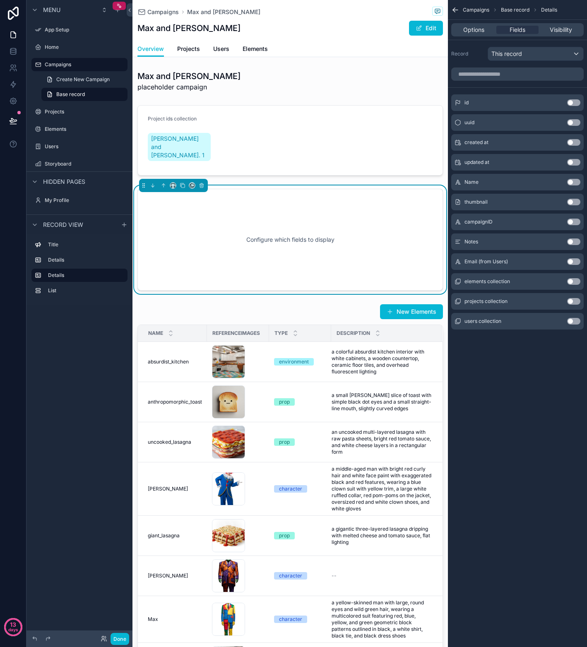
click at [577, 322] on button "Use setting" at bounding box center [573, 321] width 13 height 7
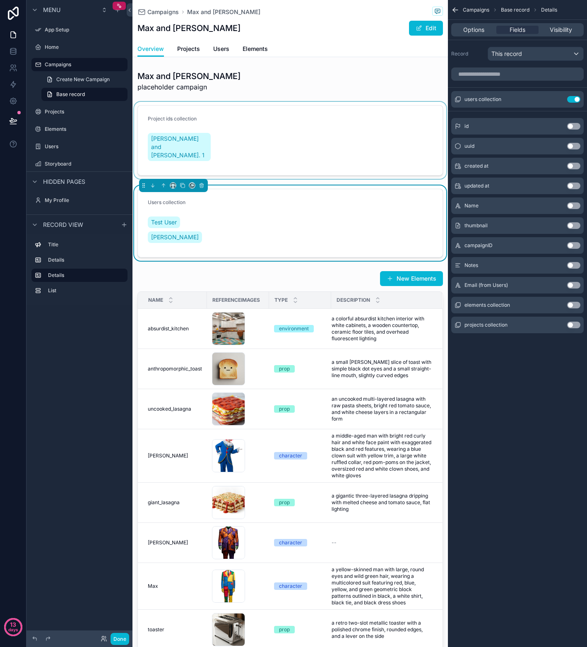
click at [283, 125] on div "scrollable content" at bounding box center [289, 140] width 315 height 77
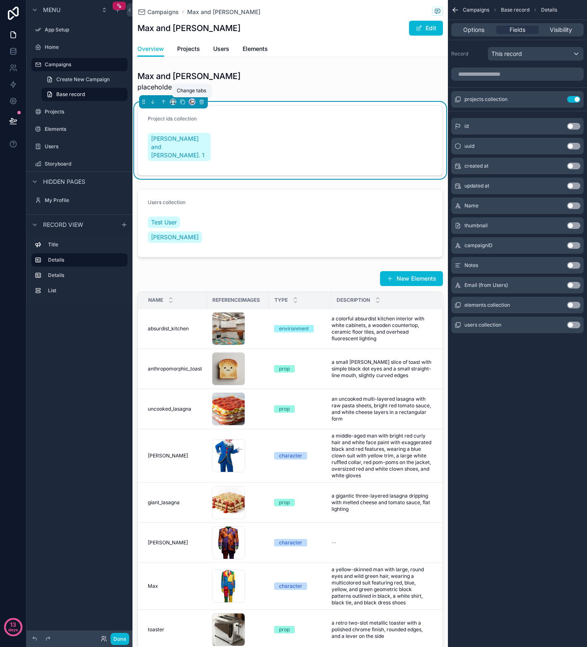
click at [193, 101] on icon "scrollable content" at bounding box center [192, 102] width 6 height 6
click at [211, 141] on span "Projects" at bounding box center [211, 145] width 22 height 10
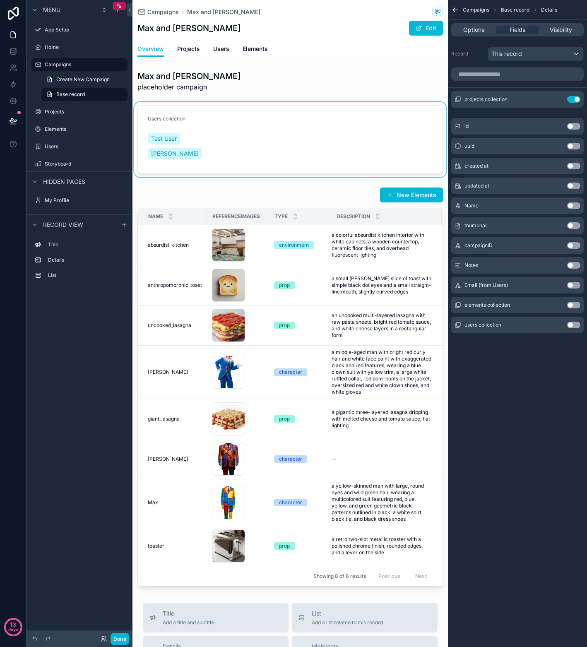
click at [222, 121] on div "scrollable content" at bounding box center [289, 139] width 315 height 75
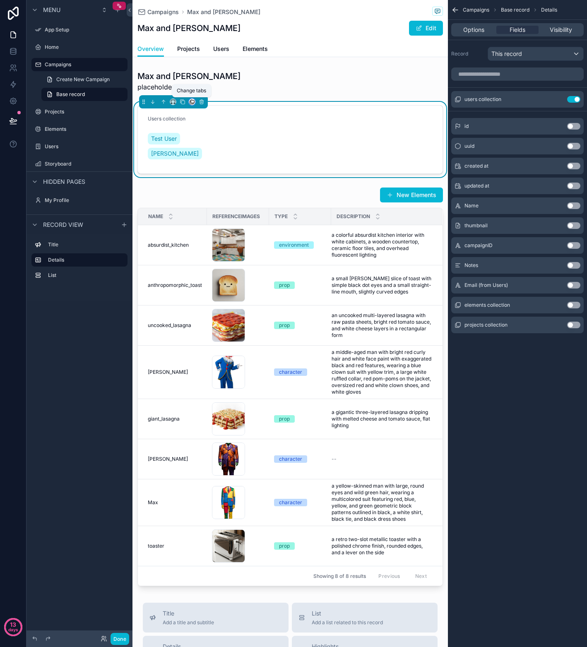
click at [191, 102] on icon "scrollable content" at bounding box center [192, 102] width 6 height 6
click at [216, 167] on div "Users" at bounding box center [213, 169] width 26 height 10
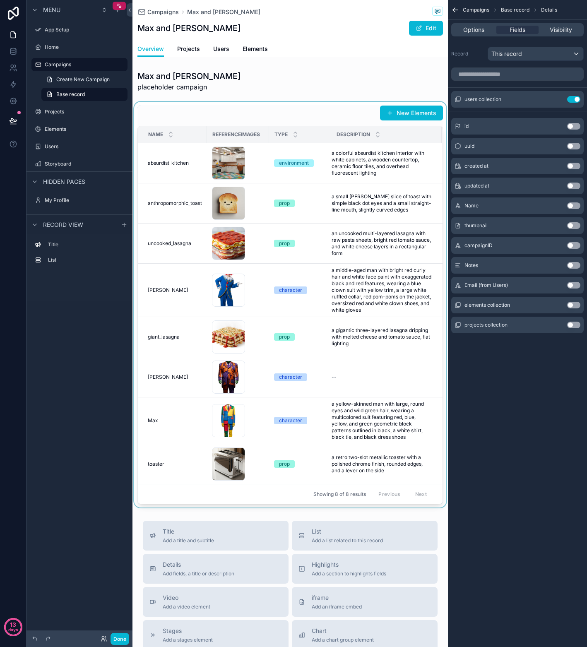
click at [217, 114] on div "scrollable content" at bounding box center [289, 304] width 315 height 405
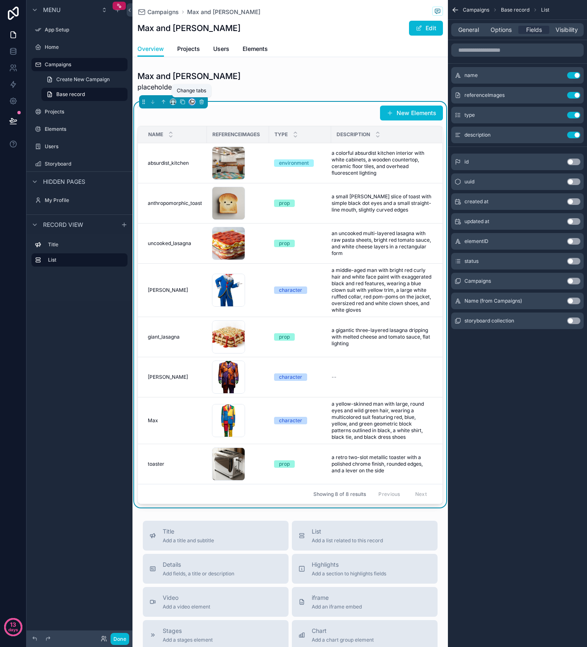
click at [192, 101] on icon "scrollable content" at bounding box center [192, 102] width 6 height 6
click at [210, 187] on div "Elements" at bounding box center [213, 193] width 46 height 23
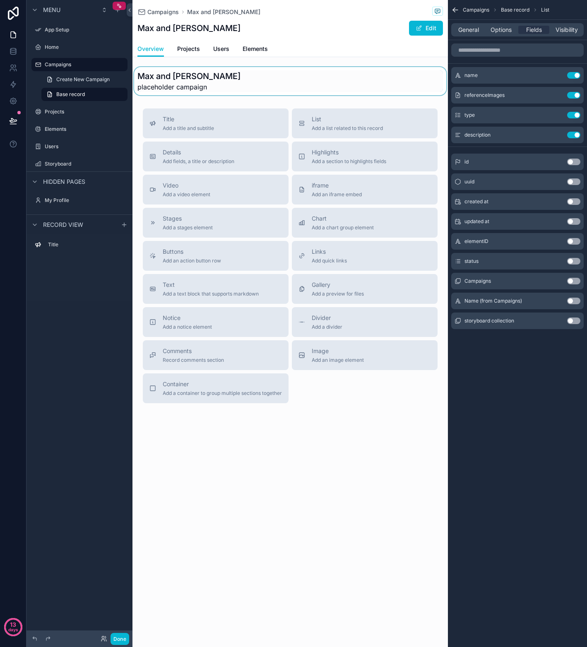
click at [245, 81] on div "scrollable content" at bounding box center [289, 81] width 315 height 28
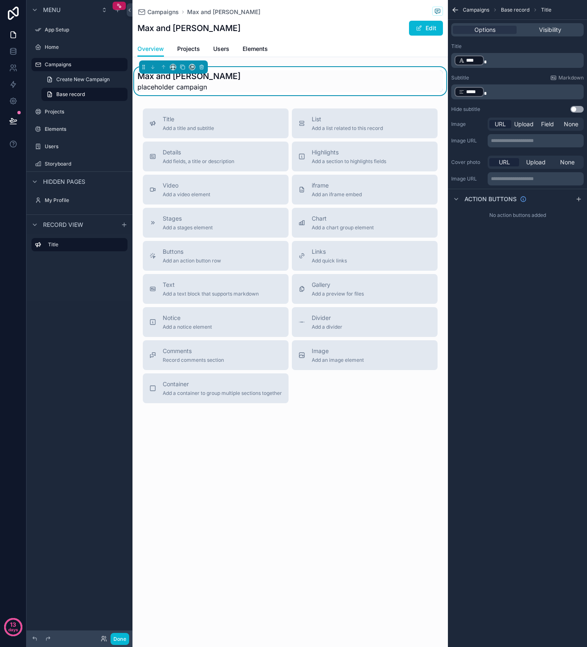
click at [268, 99] on div "Campaigns Max and Matthew Max and Matthew Edit Overview Overview Projects Users…" at bounding box center [289, 234] width 315 height 469
click at [219, 294] on span "Add a text block that supports markdown" at bounding box center [211, 293] width 96 height 7
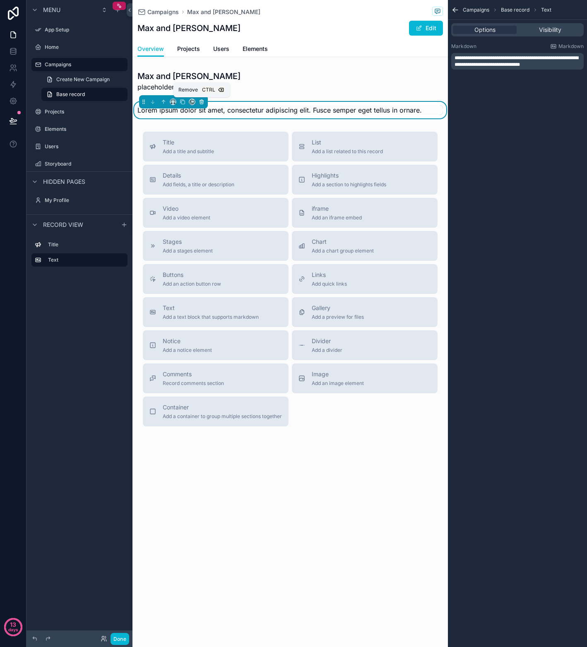
click at [200, 104] on icon "scrollable content" at bounding box center [201, 102] width 3 height 3
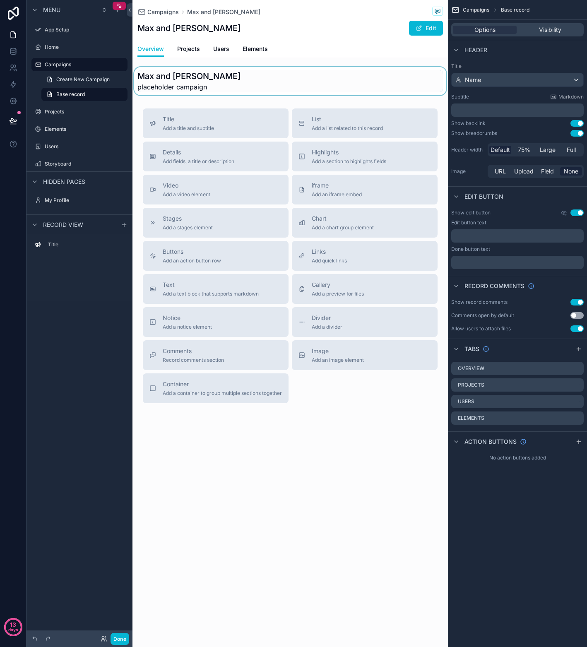
click at [237, 78] on div "scrollable content" at bounding box center [289, 81] width 315 height 28
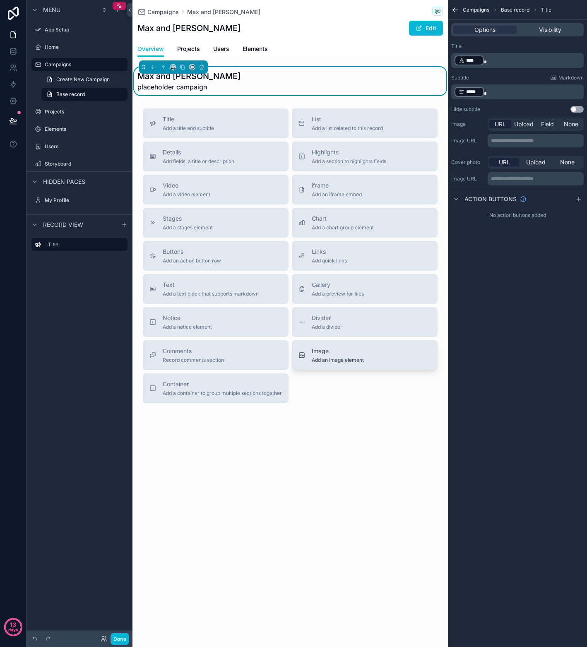
click at [353, 353] on span "Image" at bounding box center [337, 351] width 52 height 8
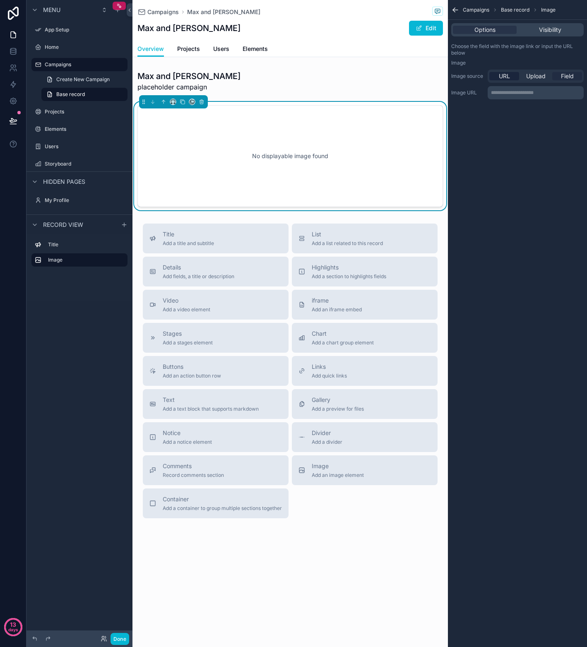
click at [570, 75] on span "Field" at bounding box center [566, 76] width 13 height 8
click at [560, 90] on div "scrollable content" at bounding box center [535, 92] width 95 height 13
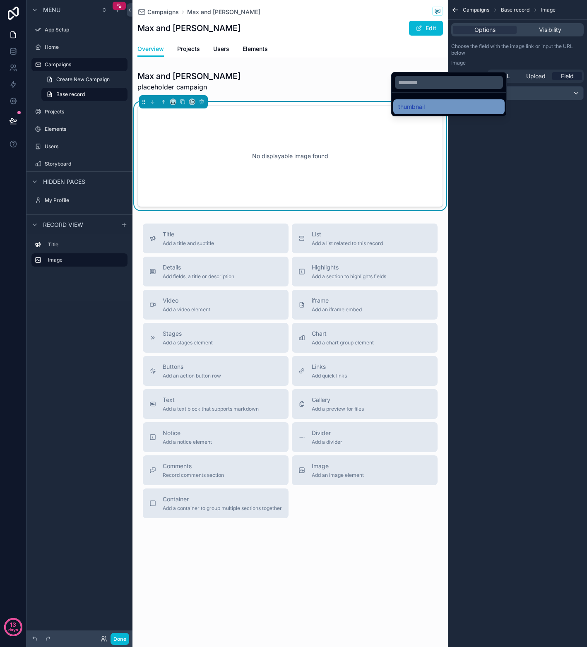
click at [452, 108] on div "thumbnail" at bounding box center [448, 107] width 101 height 10
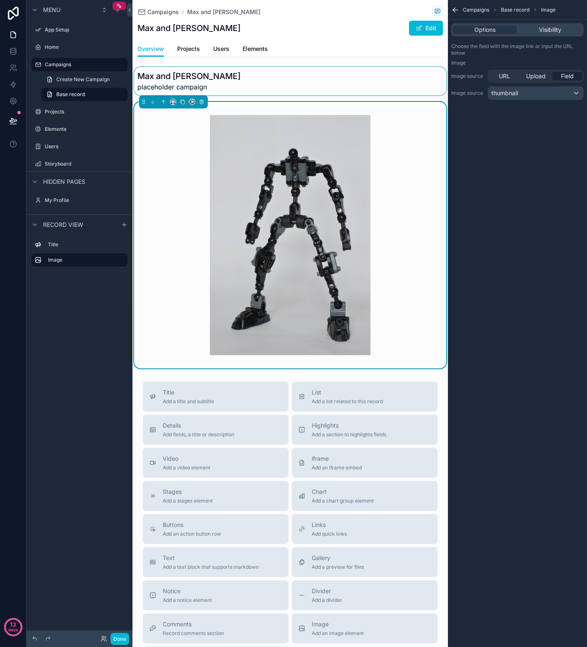
click at [241, 81] on div "scrollable content" at bounding box center [289, 81] width 315 height 28
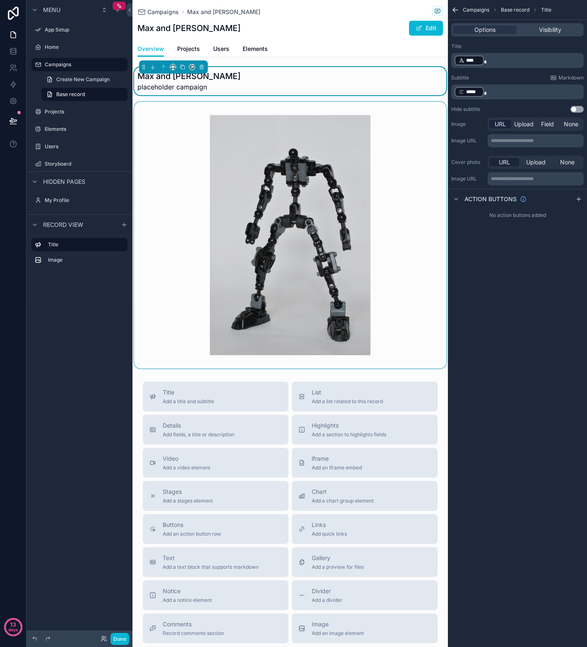
click at [184, 240] on div "scrollable content" at bounding box center [289, 235] width 315 height 266
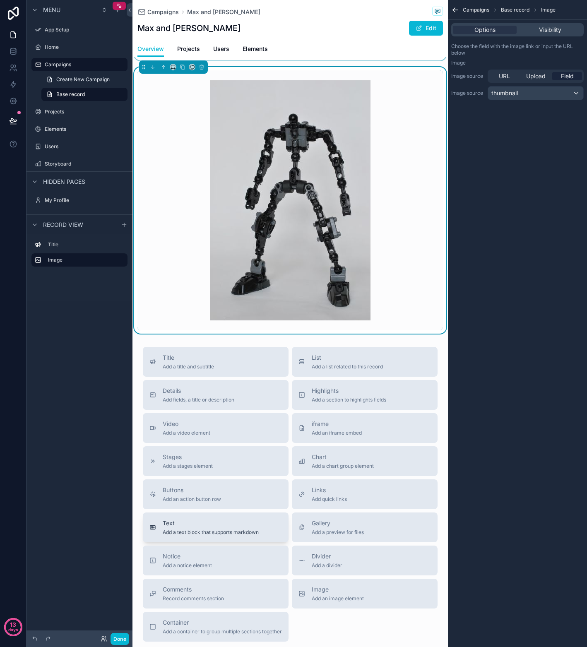
scroll to position [83, 0]
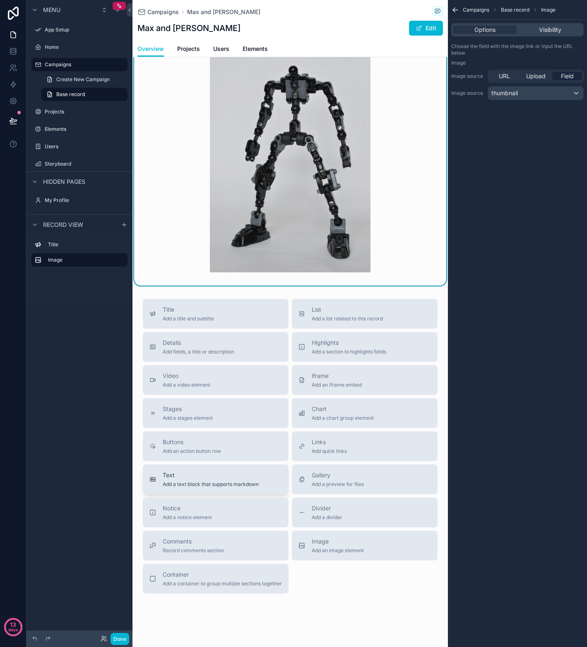
click at [204, 474] on span "Text" at bounding box center [211, 475] width 96 height 8
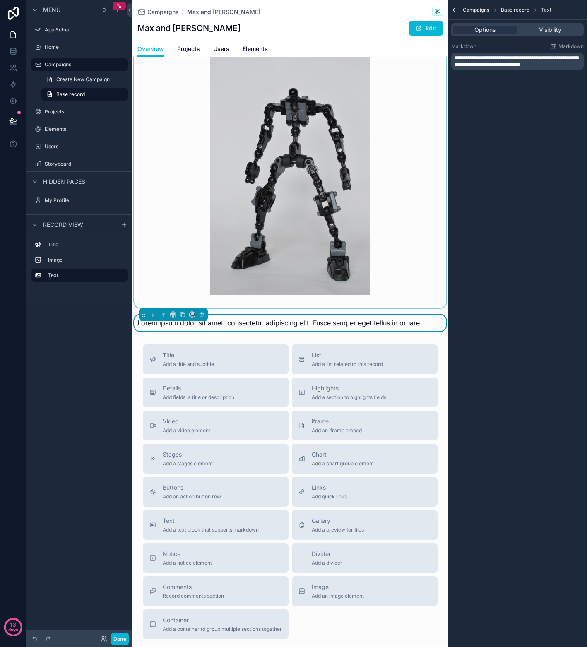
scroll to position [60, 0]
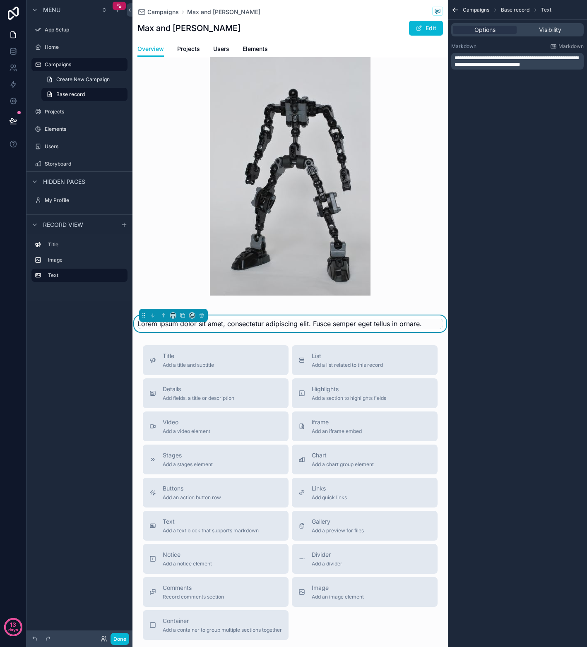
click at [522, 61] on span "**********" at bounding box center [516, 61] width 124 height 12
drag, startPoint x: 548, startPoint y: 65, endPoint x: 404, endPoint y: 46, distance: 145.6
click at [404, 46] on div "App Setup Home Campaigns Projects Elements Users Storyboard My Profile Powered …" at bounding box center [359, 323] width 454 height 647
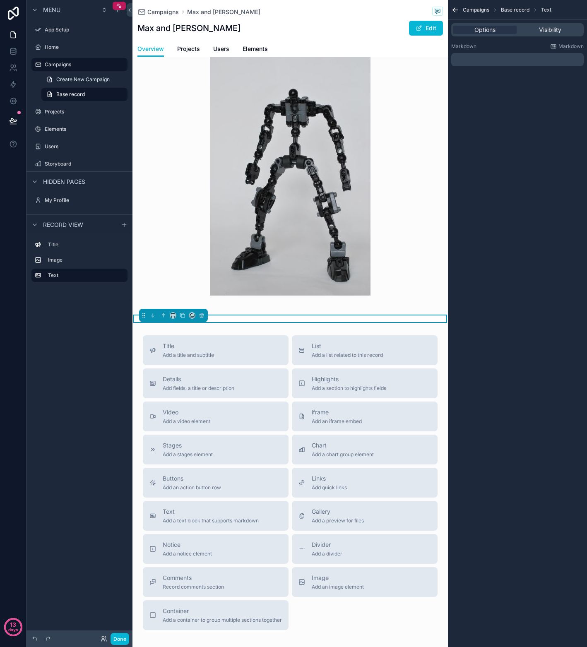
click at [462, 61] on p "﻿" at bounding box center [517, 59] width 127 height 7
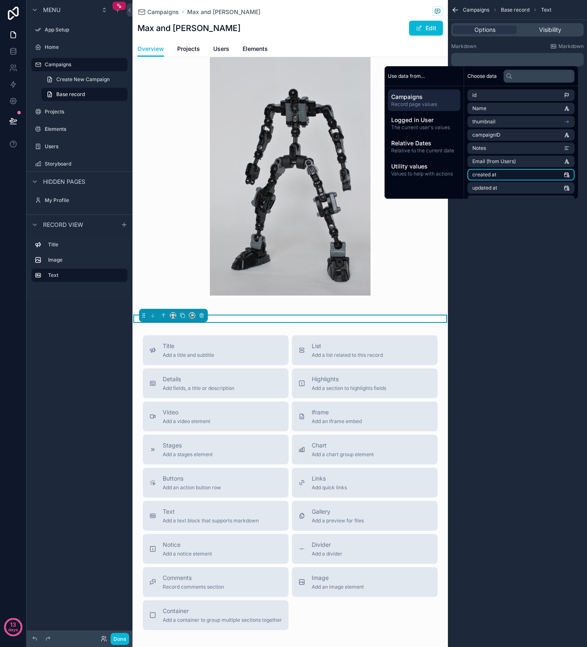
click at [500, 174] on li "created at" at bounding box center [520, 175] width 107 height 12
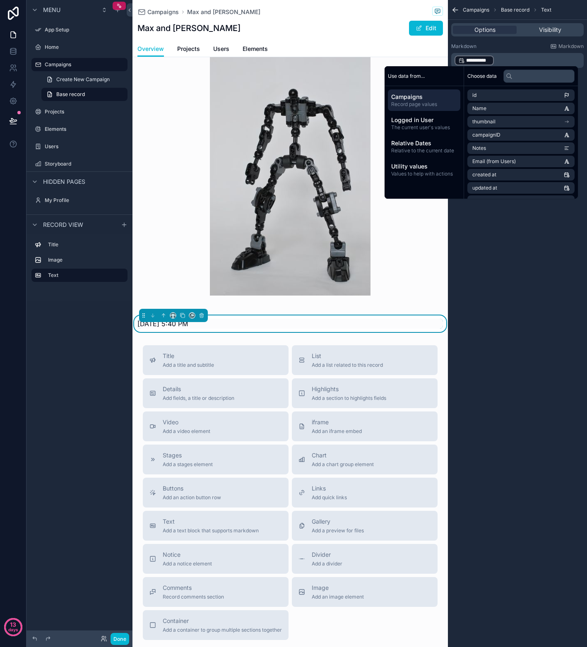
click at [454, 62] on div "**********" at bounding box center [473, 60] width 39 height 10
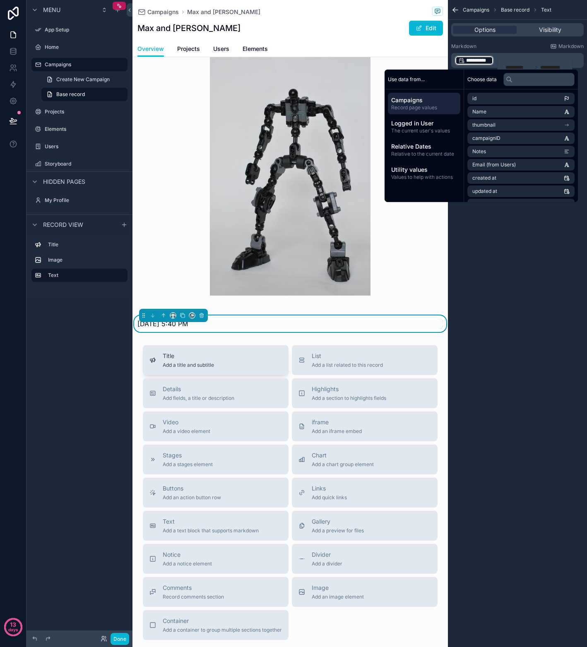
click at [212, 362] on div "Title Add a title and subtitle" at bounding box center [215, 360] width 132 height 17
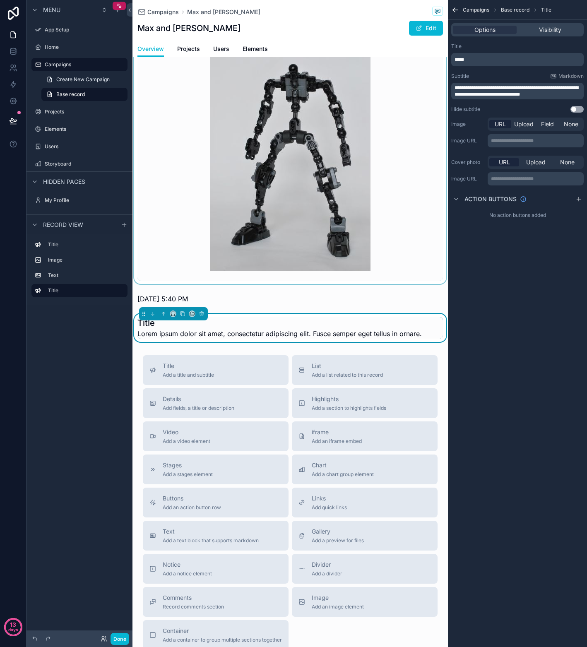
scroll to position [89, 0]
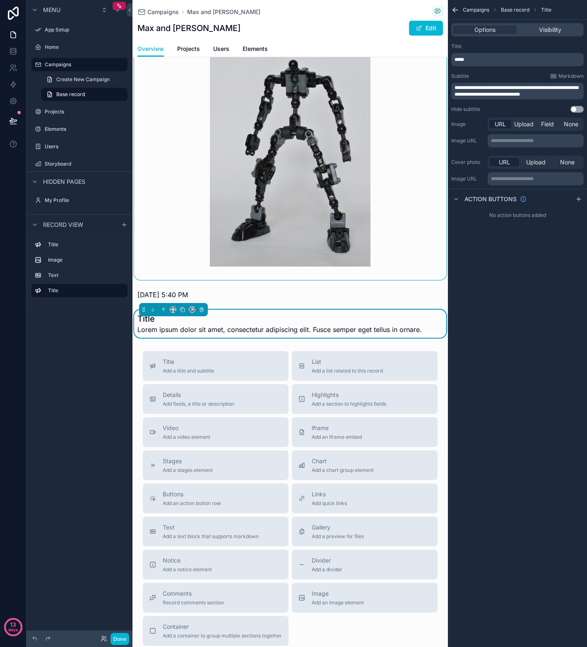
click at [198, 243] on div "scrollable content" at bounding box center [289, 146] width 315 height 266
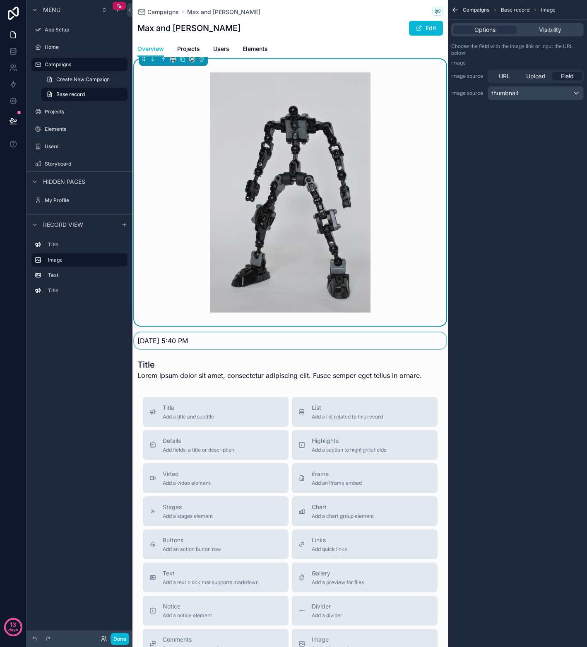
scroll to position [0, 0]
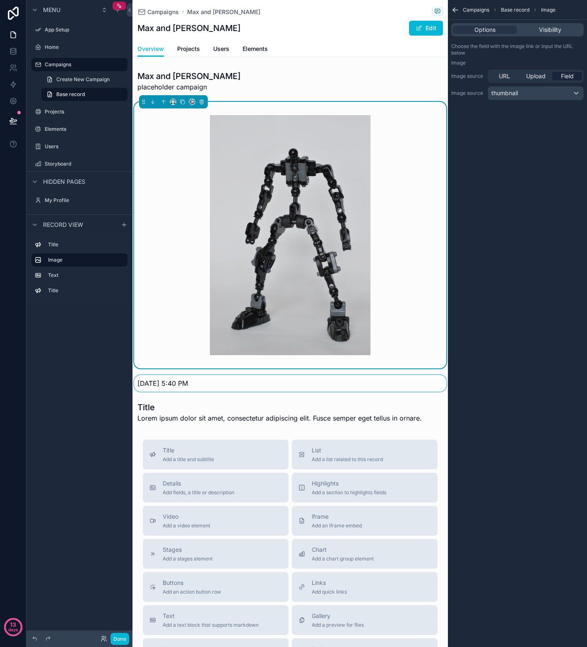
click at [215, 380] on div "scrollable content" at bounding box center [289, 383] width 315 height 17
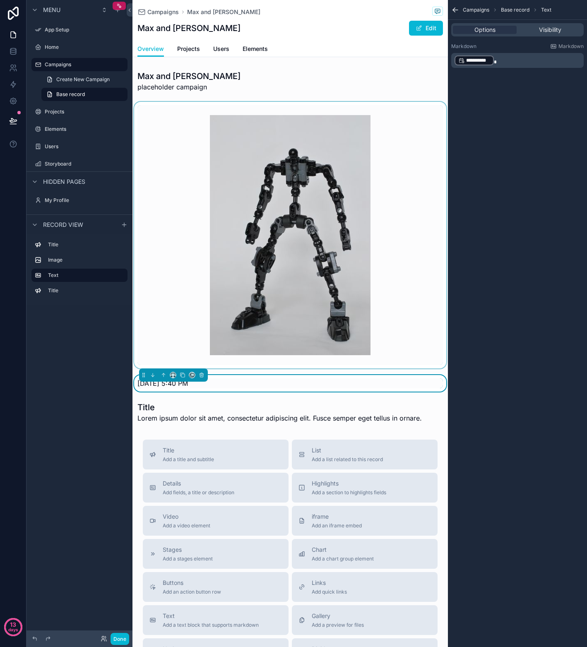
click at [453, 59] on div "**********" at bounding box center [517, 60] width 132 height 15
click at [497, 60] on p "**********" at bounding box center [517, 61] width 127 height 12
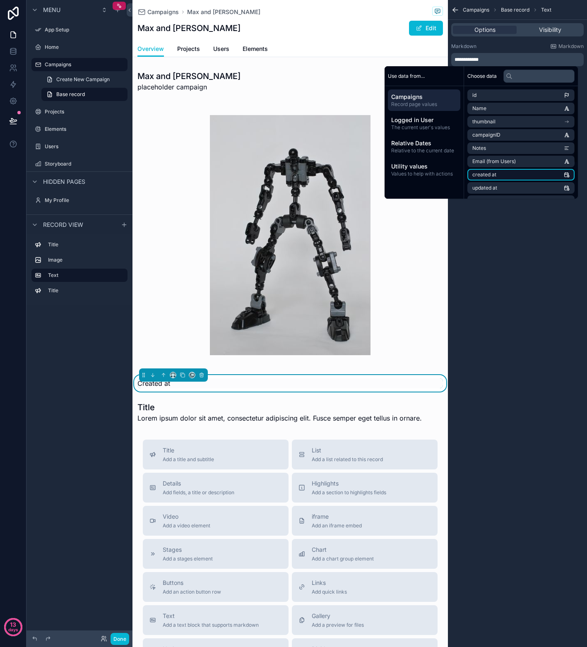
click at [501, 174] on li "created at" at bounding box center [520, 175] width 107 height 12
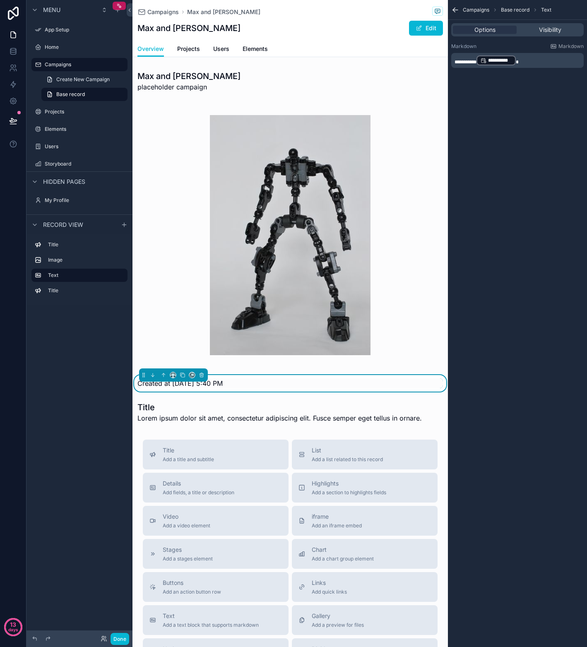
click at [534, 57] on p "**********" at bounding box center [517, 61] width 127 height 12
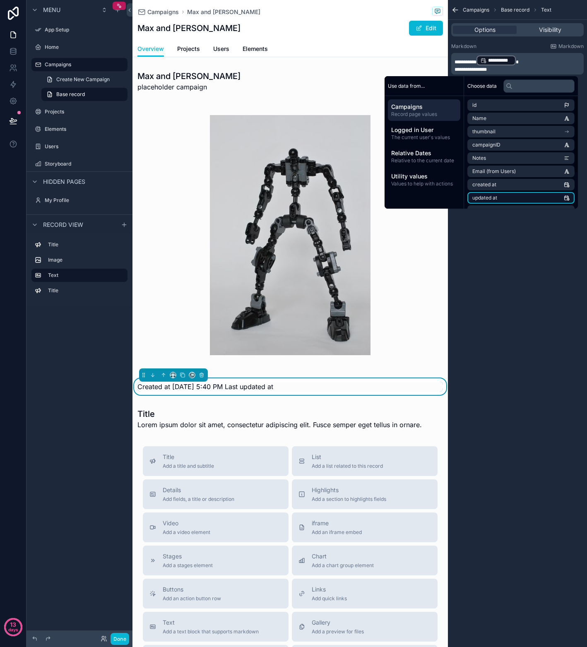
click at [522, 196] on li "updated at" at bounding box center [520, 198] width 107 height 12
click at [545, 72] on p "**********" at bounding box center [517, 72] width 127 height 12
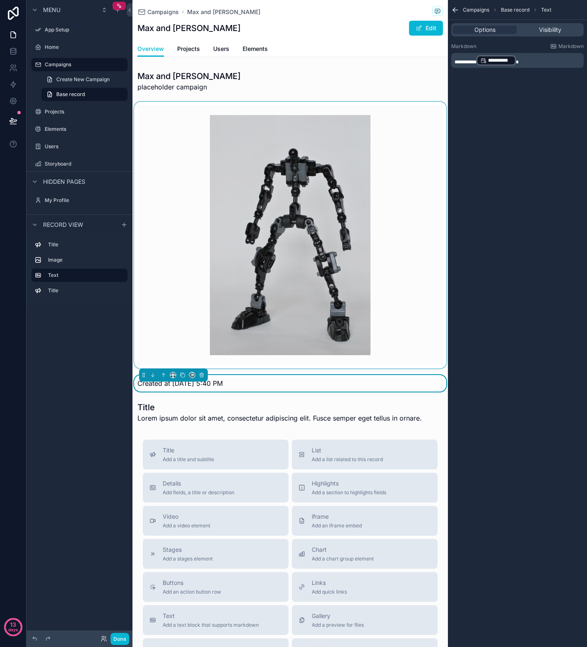
click at [170, 309] on div "scrollable content" at bounding box center [289, 235] width 315 height 266
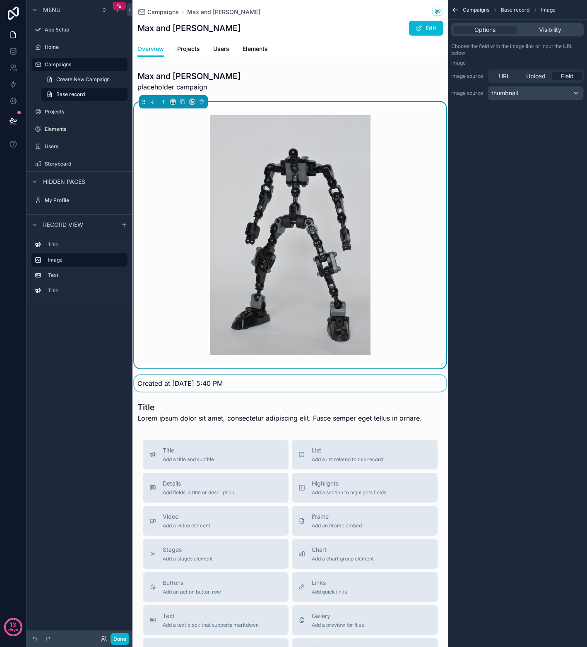
click at [180, 381] on div "scrollable content" at bounding box center [289, 383] width 315 height 17
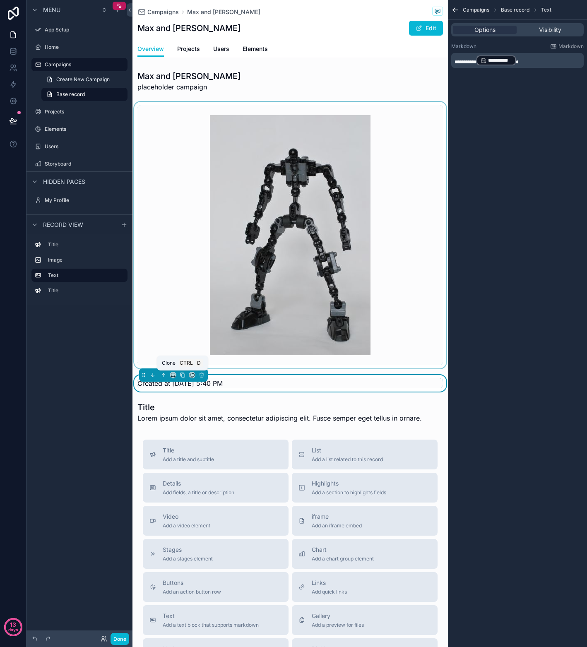
click at [184, 375] on icon "scrollable content" at bounding box center [182, 375] width 3 height 3
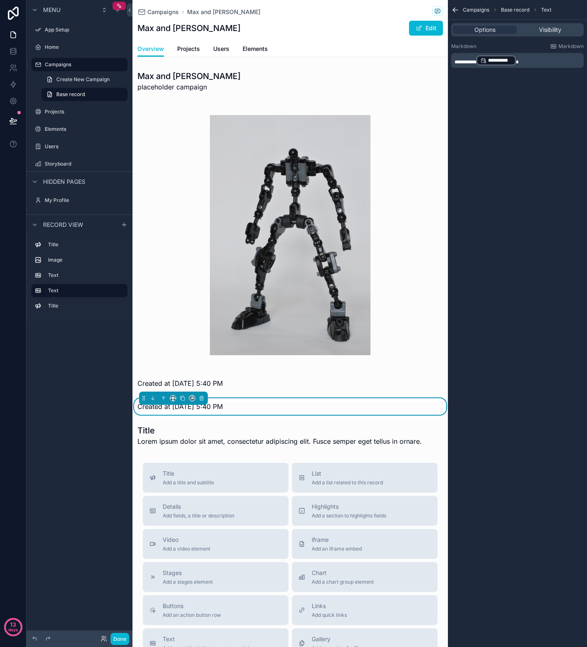
click at [187, 408] on span "Created at 8/3/2025 5:40 PM" at bounding box center [179, 406] width 85 height 8
drag, startPoint x: 472, startPoint y: 60, endPoint x: 447, endPoint y: 60, distance: 25.6
click at [447, 60] on div "App Setup Home Campaigns Projects Elements Users Storyboard My Profile Powered …" at bounding box center [359, 323] width 454 height 647
click at [486, 61] on span "**********" at bounding box center [470, 62] width 32 height 5
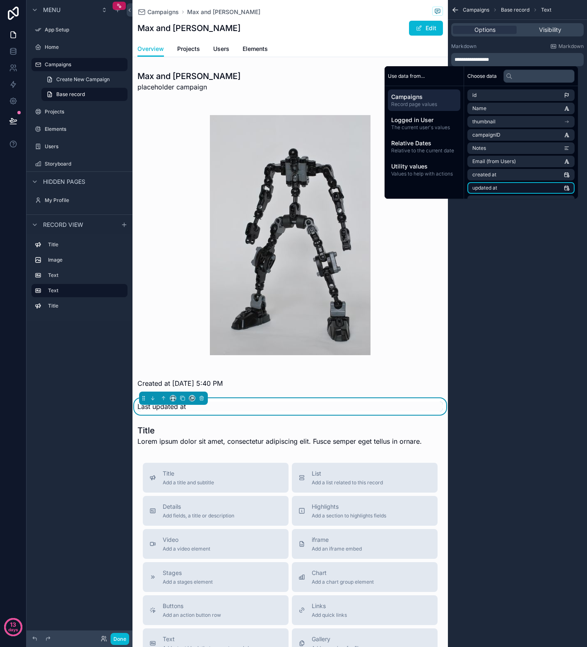
click at [502, 187] on li "updated at" at bounding box center [520, 188] width 107 height 12
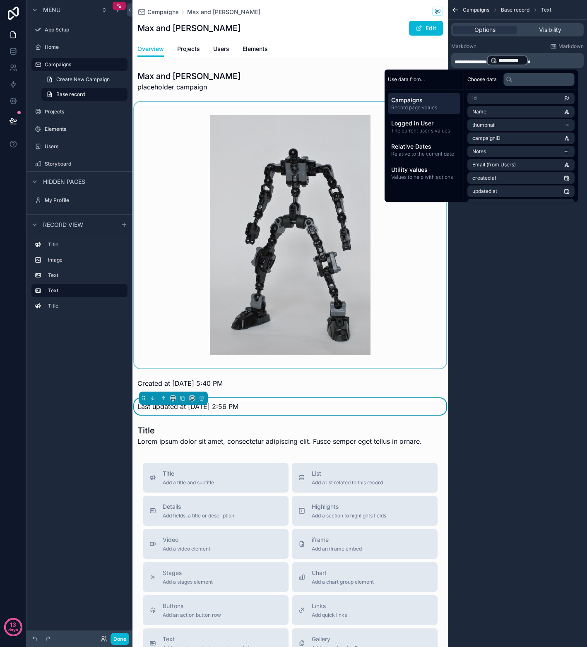
click at [385, 306] on div "scrollable content" at bounding box center [289, 235] width 315 height 266
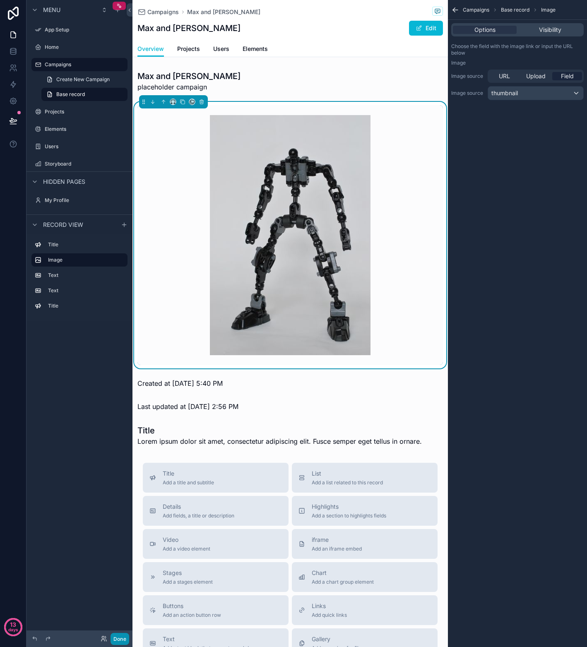
click at [117, 641] on button "Done" at bounding box center [119, 638] width 19 height 12
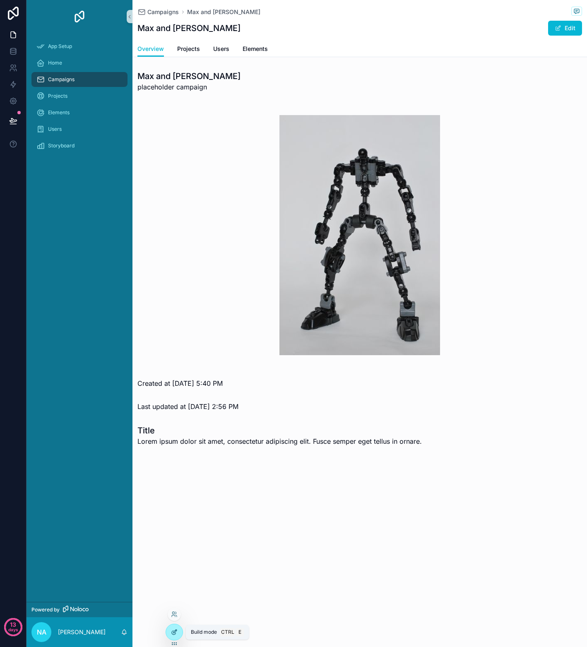
click at [174, 632] on icon at bounding box center [174, 630] width 3 height 3
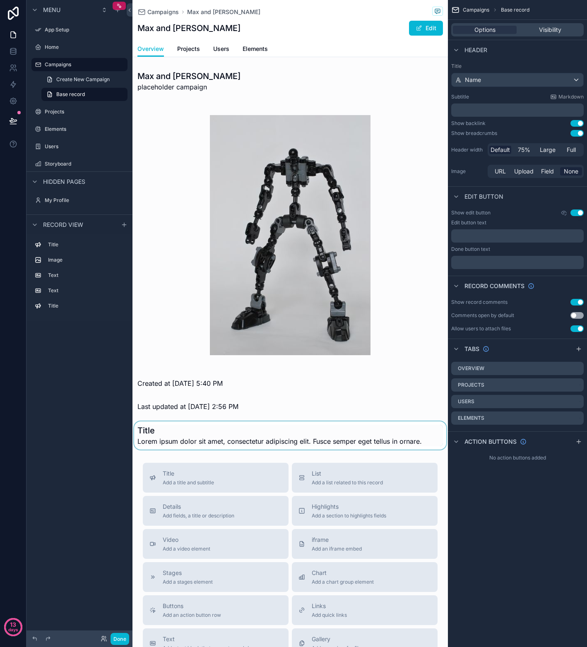
click at [205, 431] on div "scrollable content" at bounding box center [289, 435] width 315 height 28
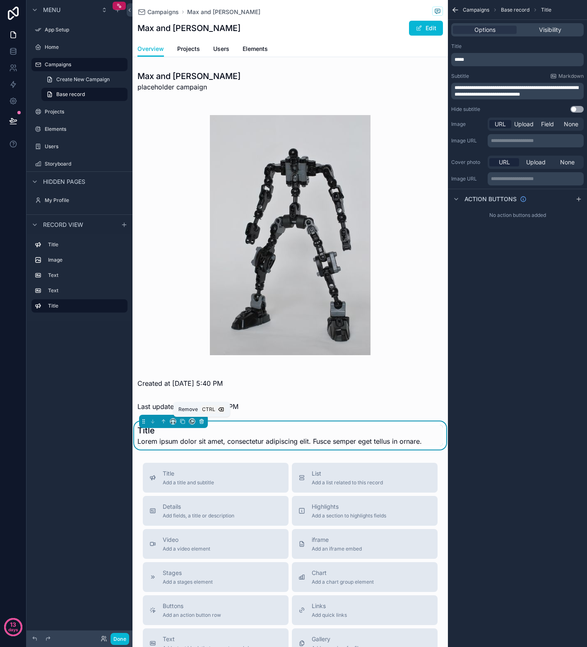
click at [201, 423] on icon "scrollable content" at bounding box center [201, 421] width 3 height 3
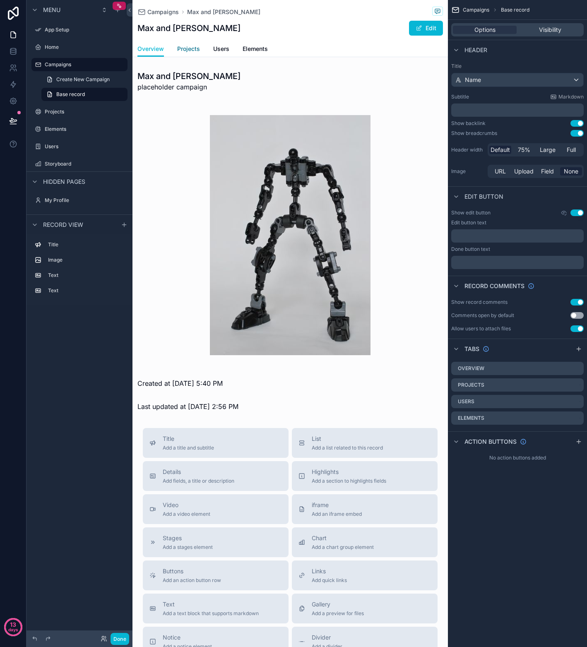
click at [187, 49] on span "Projects" at bounding box center [188, 49] width 23 height 8
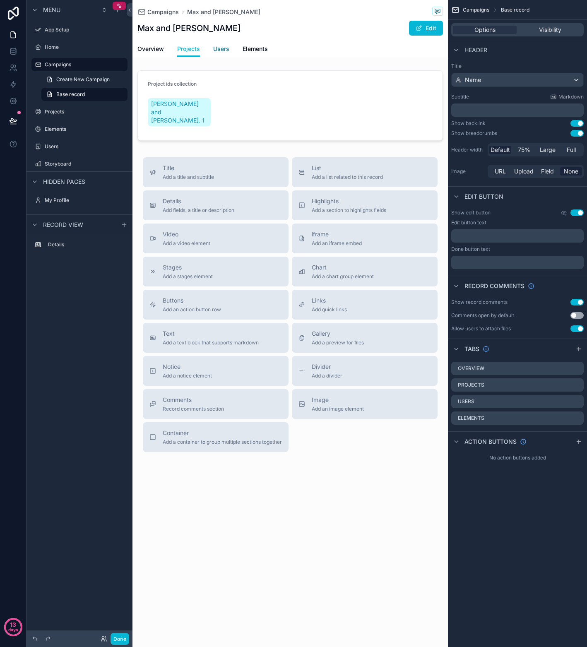
click at [225, 51] on span "Users" at bounding box center [221, 49] width 16 height 8
click at [122, 639] on button "Done" at bounding box center [119, 638] width 19 height 12
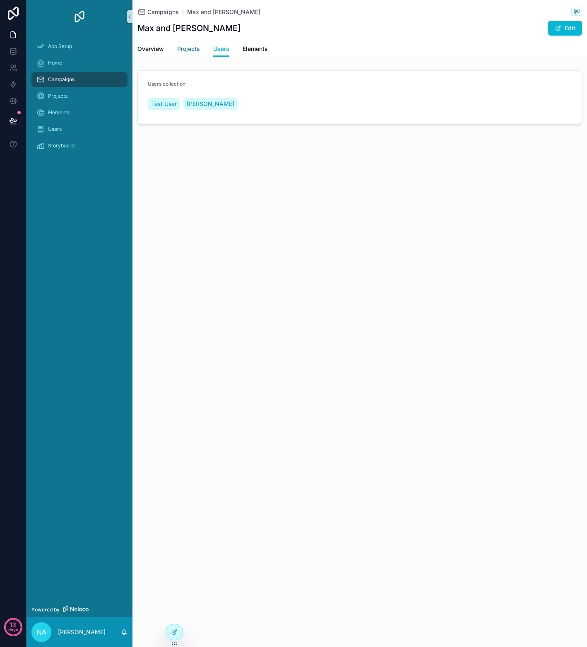
click at [187, 50] on span "Projects" at bounding box center [188, 49] width 23 height 8
click at [157, 53] on span "Overview" at bounding box center [150, 49] width 26 height 8
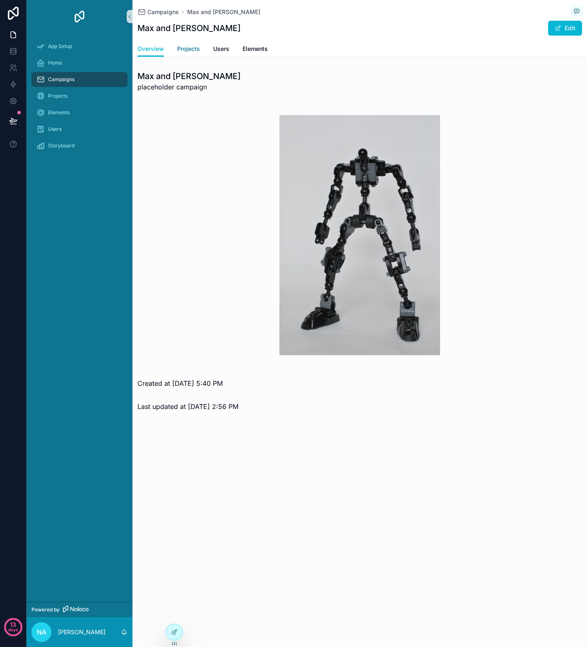
click at [186, 50] on span "Projects" at bounding box center [188, 49] width 23 height 8
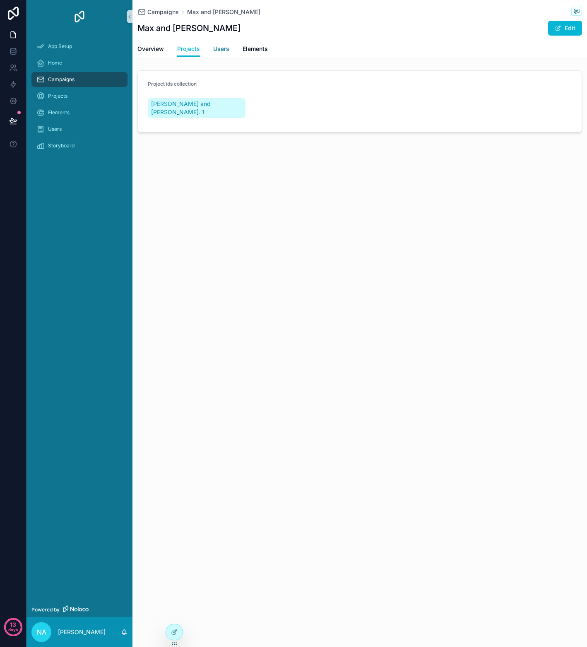
click at [213, 47] on span "Users" at bounding box center [221, 49] width 16 height 8
click at [256, 47] on span "Elements" at bounding box center [254, 49] width 25 height 8
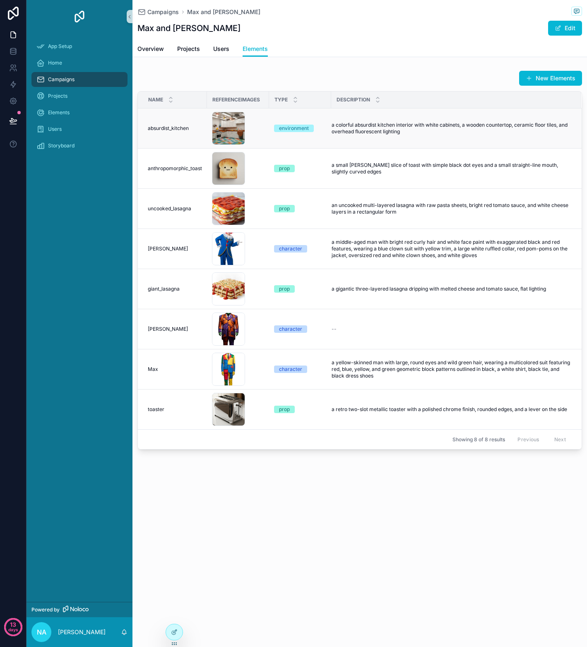
click at [172, 125] on span "absurdist_kitchen" at bounding box center [168, 128] width 41 height 7
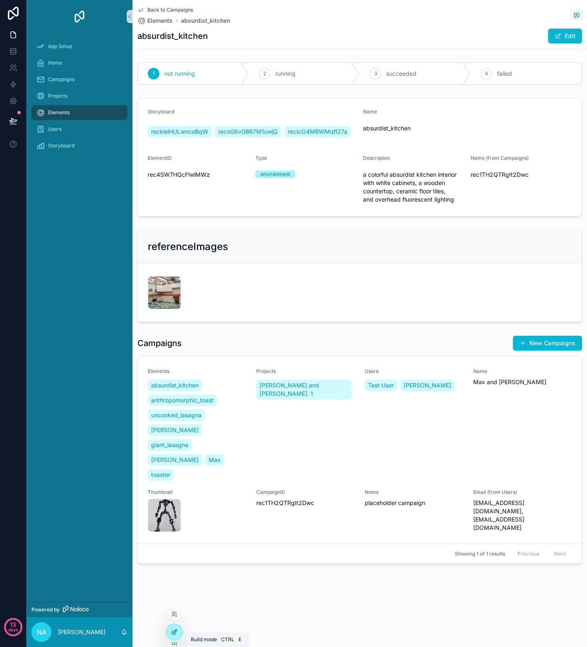
click at [176, 635] on div at bounding box center [174, 632] width 17 height 16
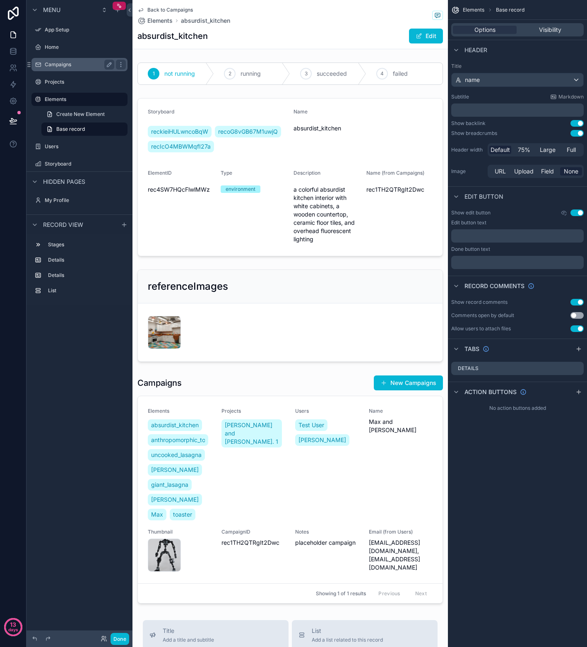
click at [65, 63] on label "Campaigns" at bounding box center [78, 64] width 66 height 7
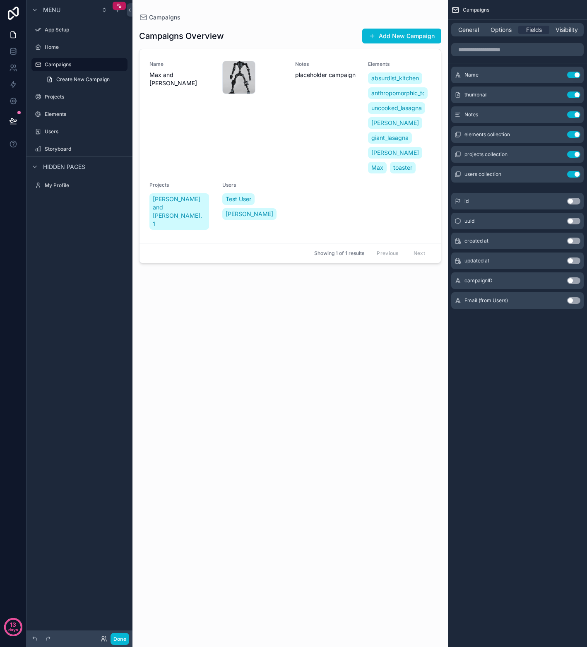
click at [314, 155] on div "scrollable content" at bounding box center [289, 318] width 315 height 637
click at [311, 160] on div "Notes placeholder campaign" at bounding box center [326, 118] width 63 height 114
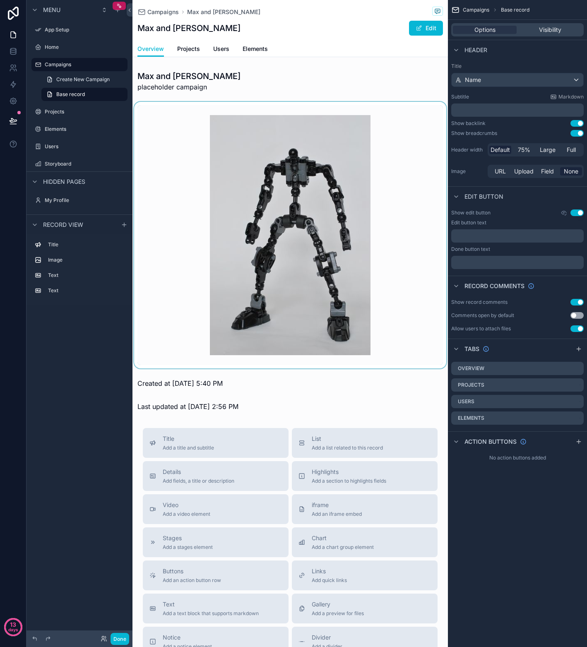
click at [306, 198] on div "scrollable content" at bounding box center [289, 235] width 315 height 266
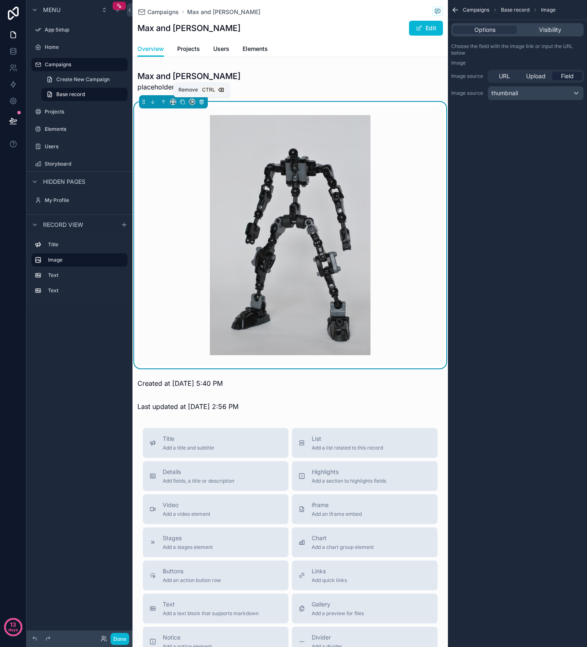
click at [202, 103] on icon "scrollable content" at bounding box center [201, 102] width 3 height 3
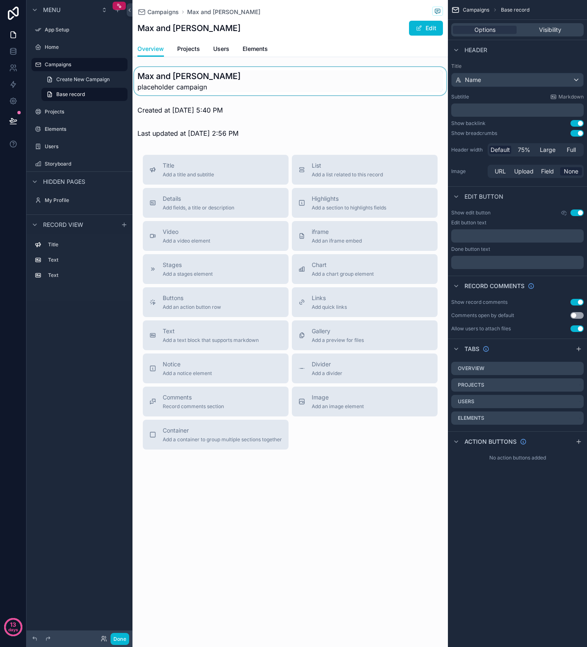
click at [232, 83] on div "scrollable content" at bounding box center [289, 81] width 315 height 28
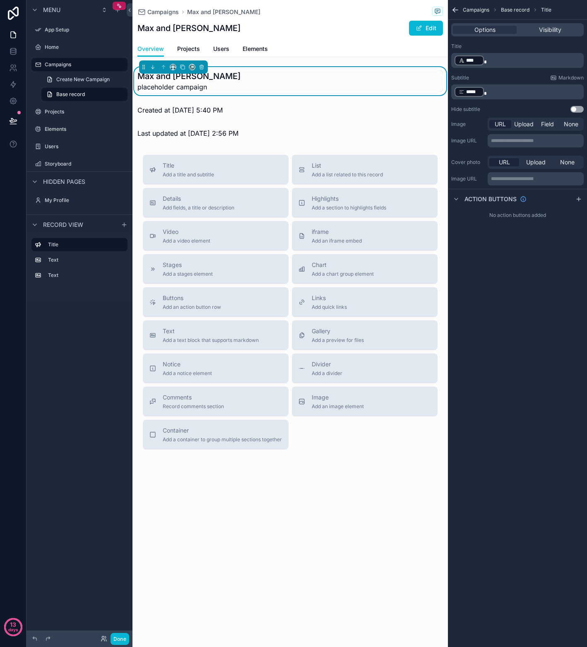
click at [520, 178] on p "**********" at bounding box center [536, 178] width 91 height 7
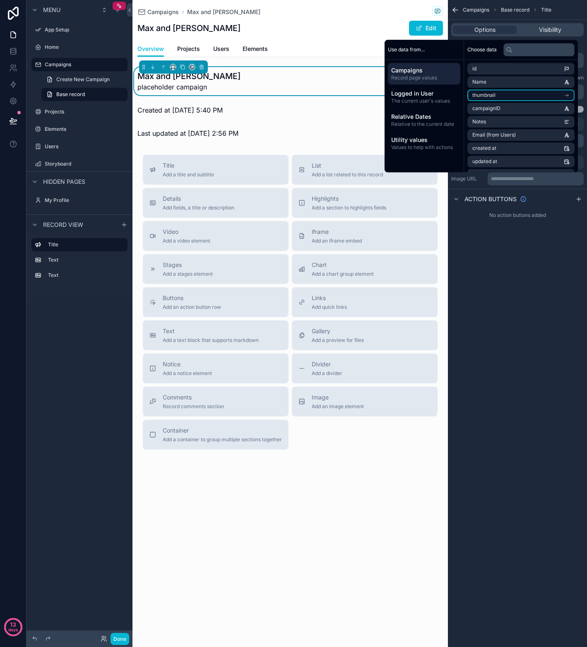
click at [483, 96] on span "thumbnail" at bounding box center [483, 95] width 23 height 7
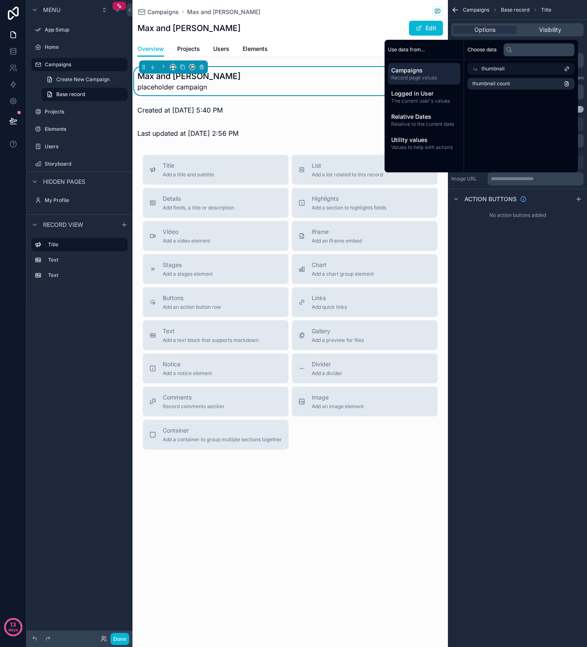
click at [501, 265] on div "**********" at bounding box center [517, 323] width 139 height 647
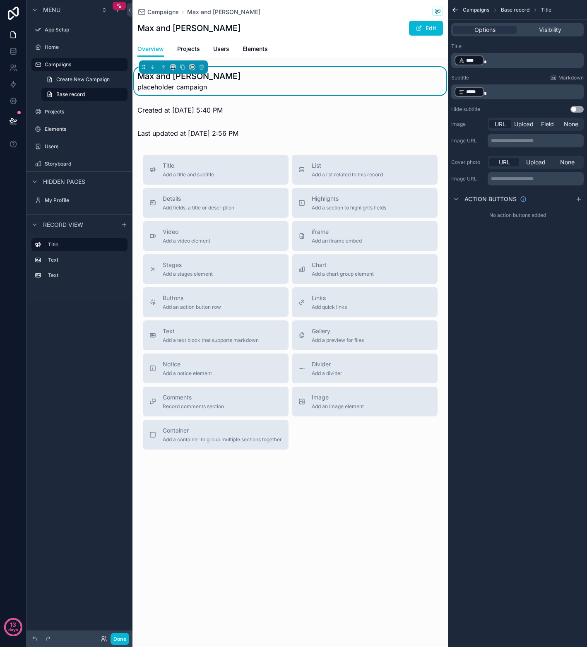
click at [517, 178] on p "**********" at bounding box center [536, 178] width 91 height 7
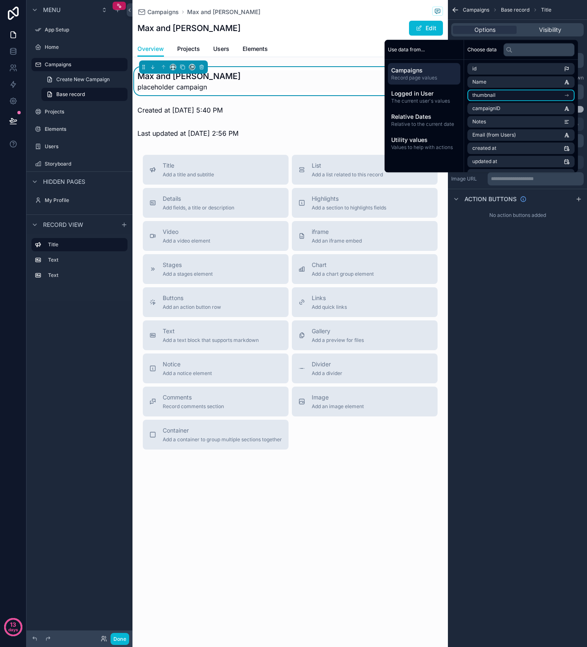
click at [482, 97] on span "thumbnail" at bounding box center [483, 95] width 23 height 7
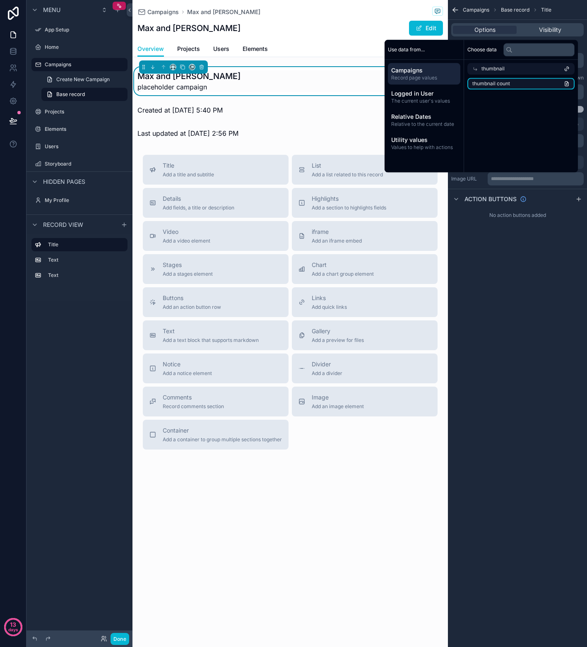
click at [486, 85] on span "thumbnail count" at bounding box center [491, 83] width 38 height 7
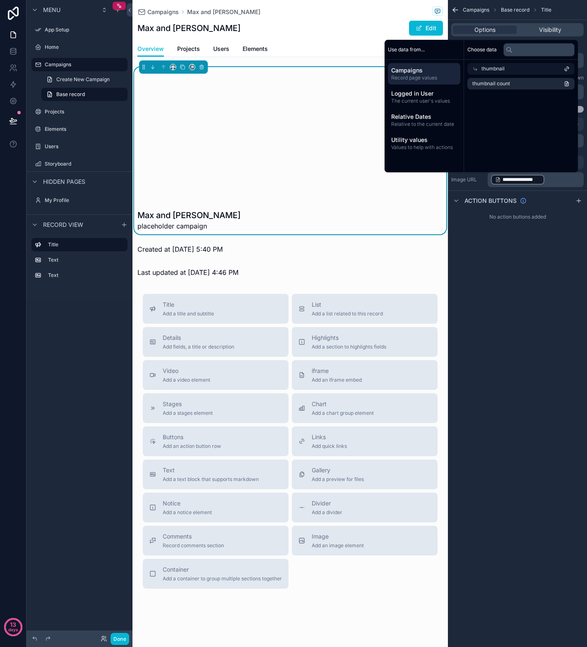
click at [481, 245] on div "**********" at bounding box center [517, 323] width 139 height 647
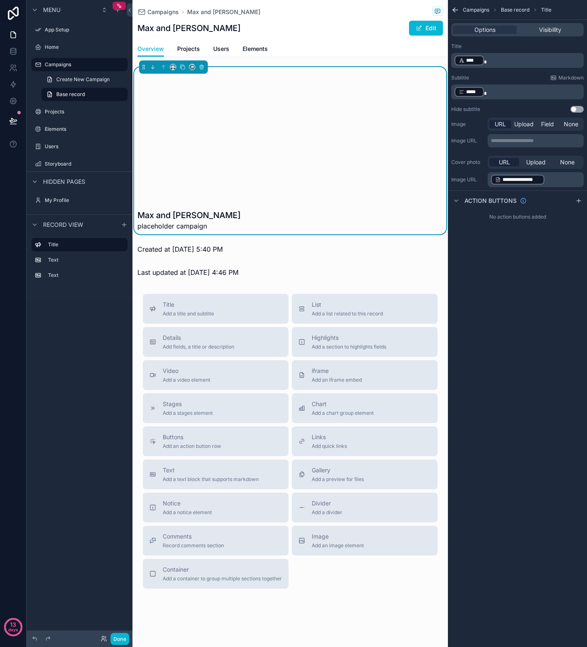
click at [547, 178] on p "**********" at bounding box center [536, 180] width 91 height 12
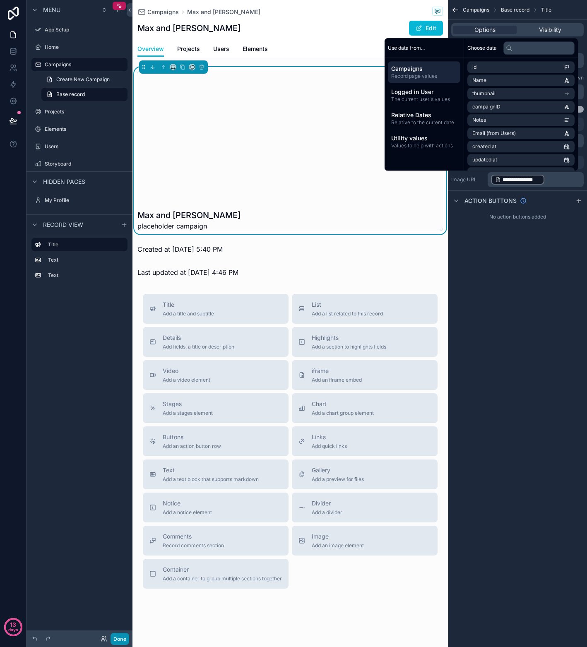
click at [124, 638] on button "Done" at bounding box center [119, 638] width 19 height 12
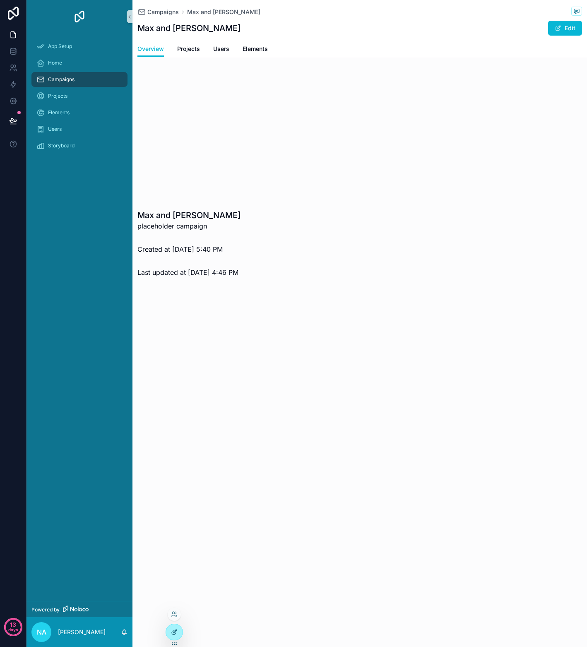
click at [171, 630] on icon at bounding box center [174, 631] width 7 height 7
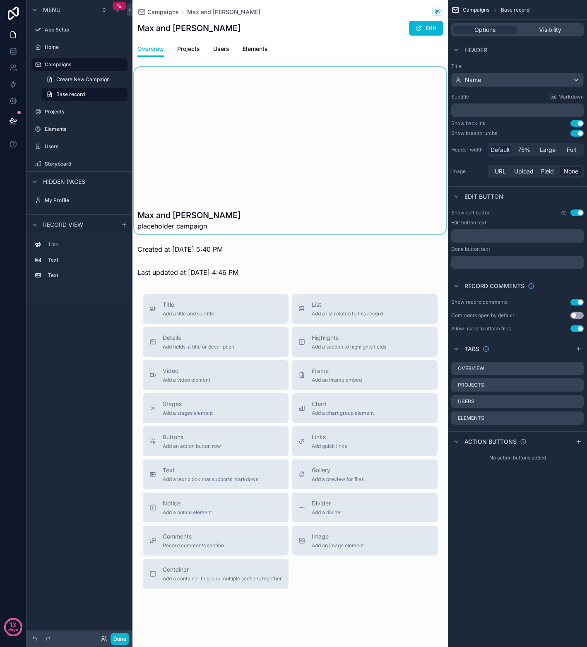
click at [245, 179] on div "scrollable content" at bounding box center [289, 150] width 315 height 167
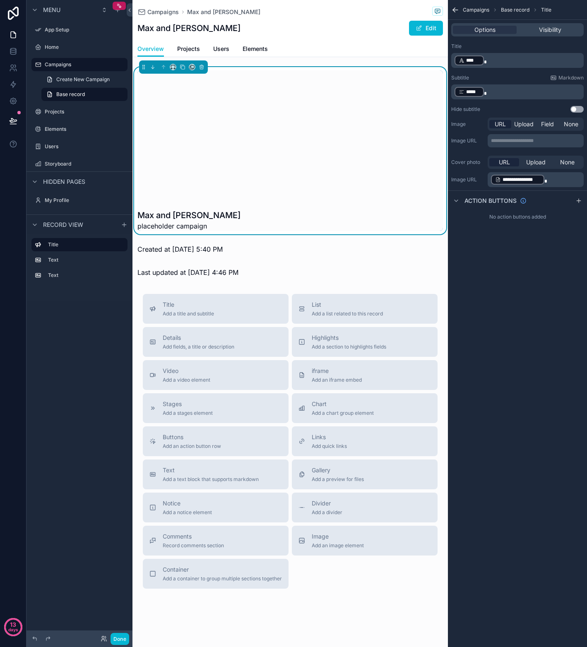
click at [560, 179] on p "**********" at bounding box center [536, 180] width 91 height 12
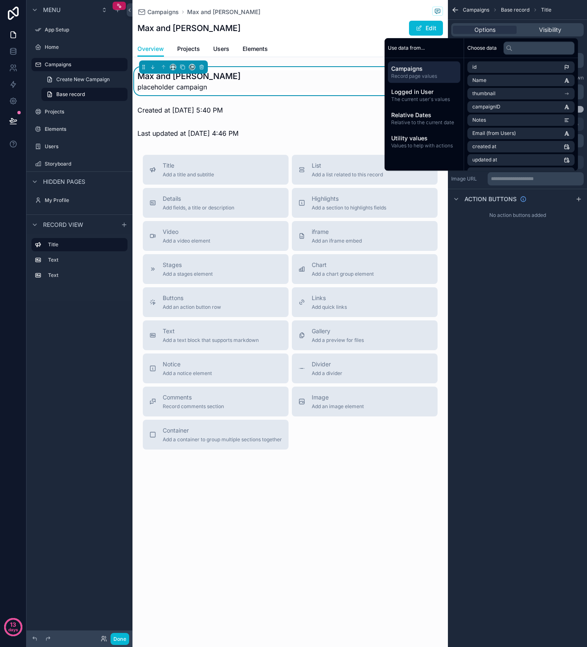
click at [506, 251] on div "**********" at bounding box center [517, 323] width 139 height 647
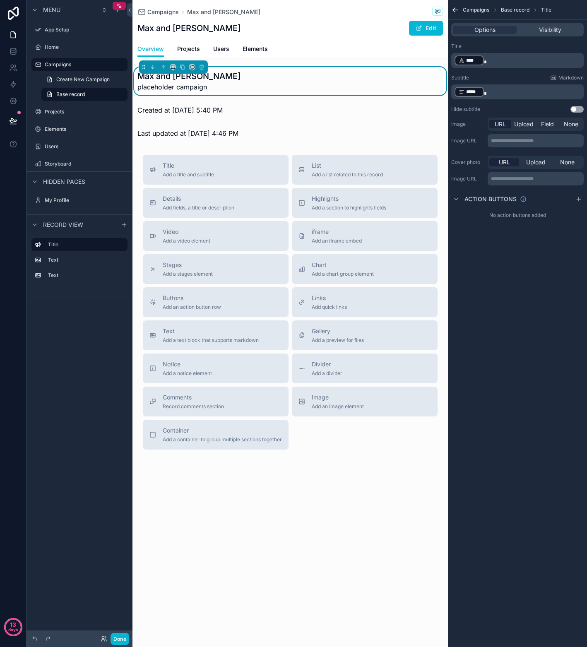
click at [500, 142] on p "**********" at bounding box center [536, 140] width 91 height 7
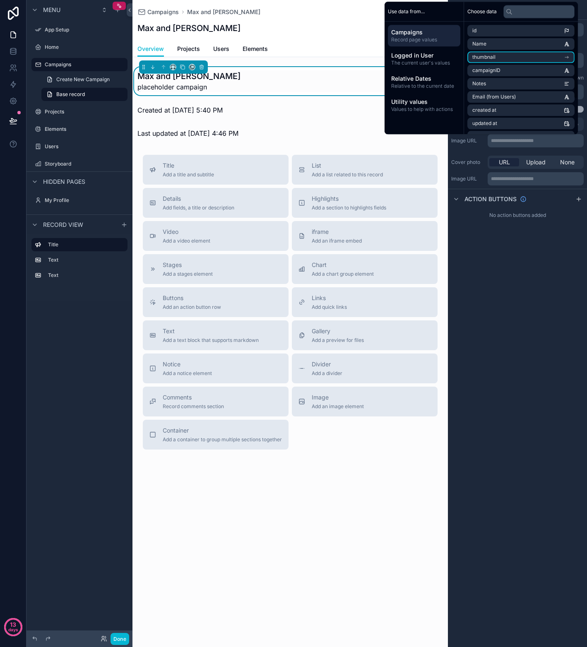
click at [503, 53] on li "thumbnail" at bounding box center [520, 57] width 107 height 12
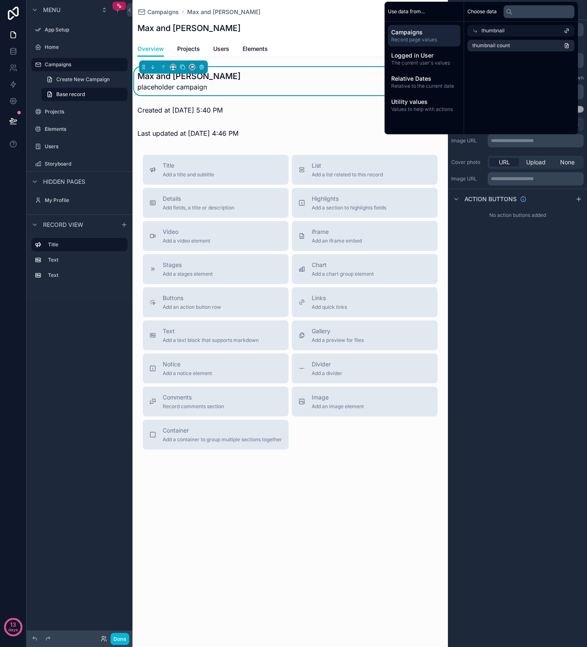
click at [511, 28] on div "thumbnail" at bounding box center [520, 31] width 107 height 12
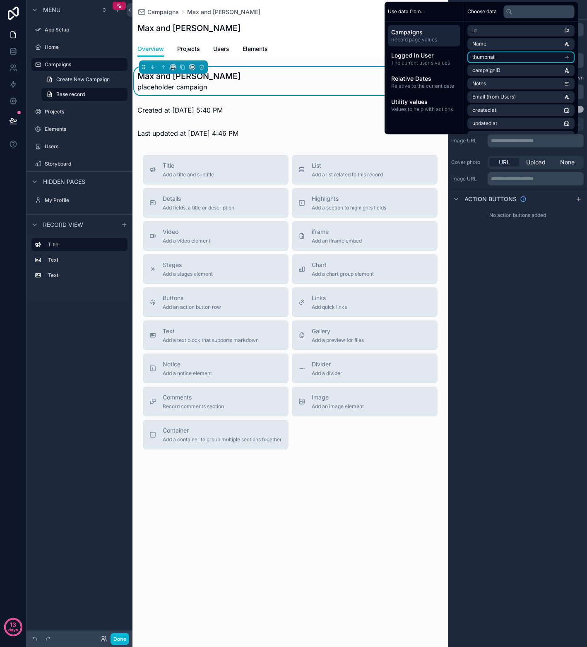
click at [498, 57] on li "thumbnail" at bounding box center [520, 57] width 107 height 12
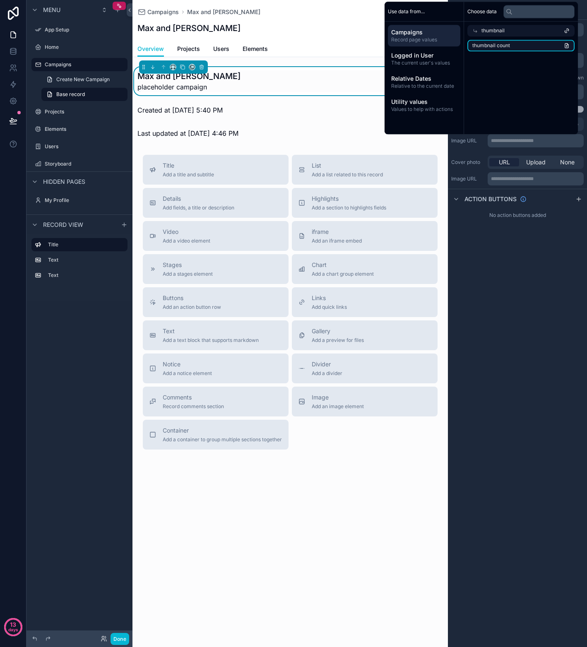
click at [505, 44] on span "thumbnail count" at bounding box center [491, 45] width 38 height 7
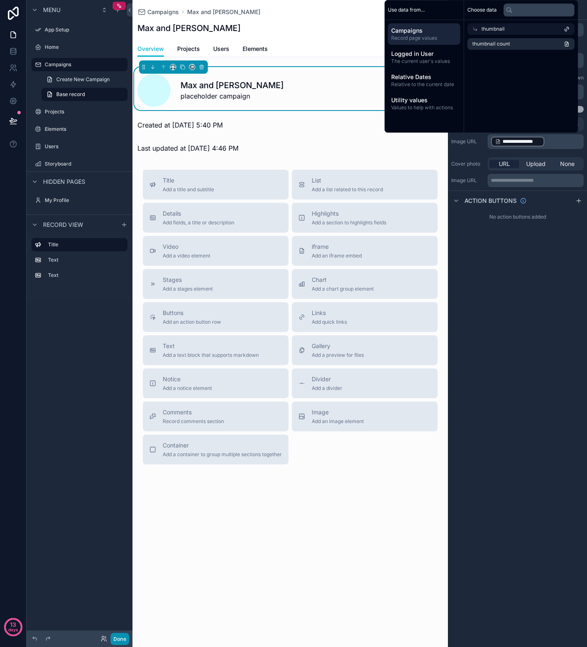
click at [122, 641] on button "Done" at bounding box center [119, 638] width 19 height 12
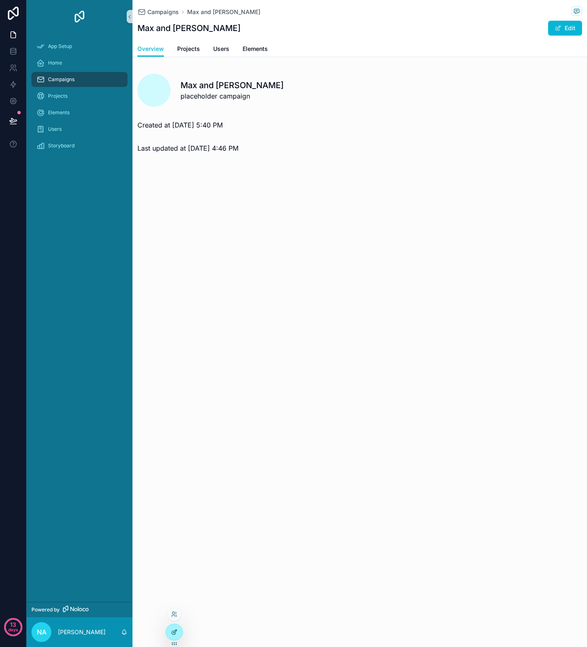
click at [171, 629] on icon at bounding box center [174, 631] width 7 height 7
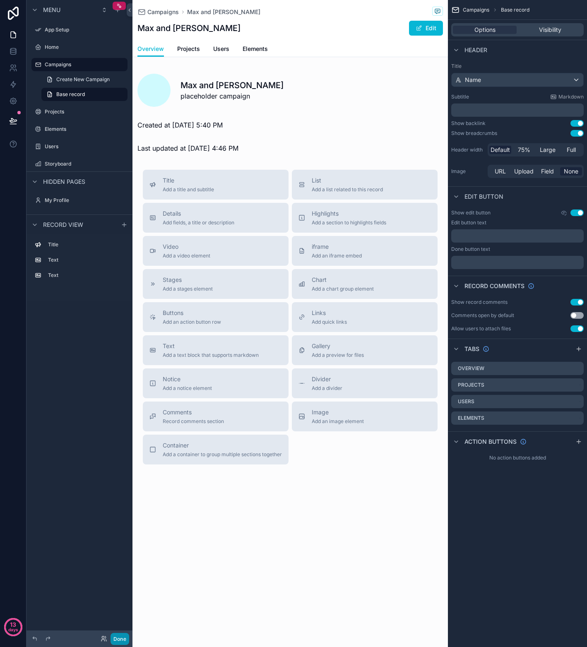
click at [121, 638] on button "Done" at bounding box center [119, 638] width 19 height 12
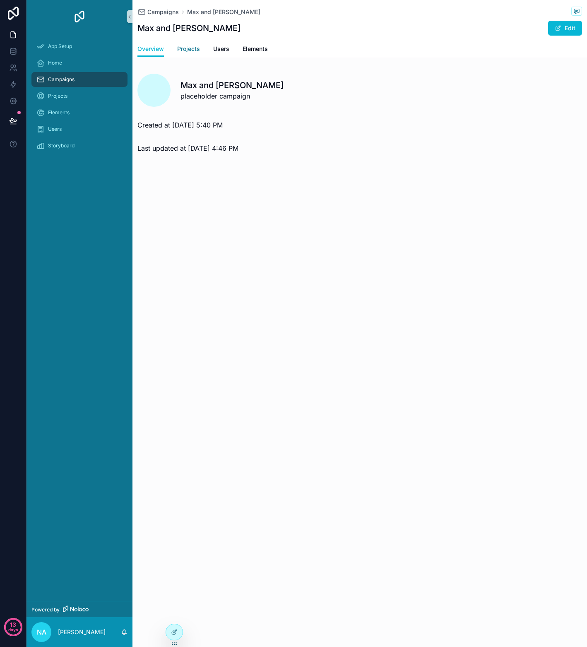
click at [190, 52] on span "Projects" at bounding box center [188, 49] width 23 height 8
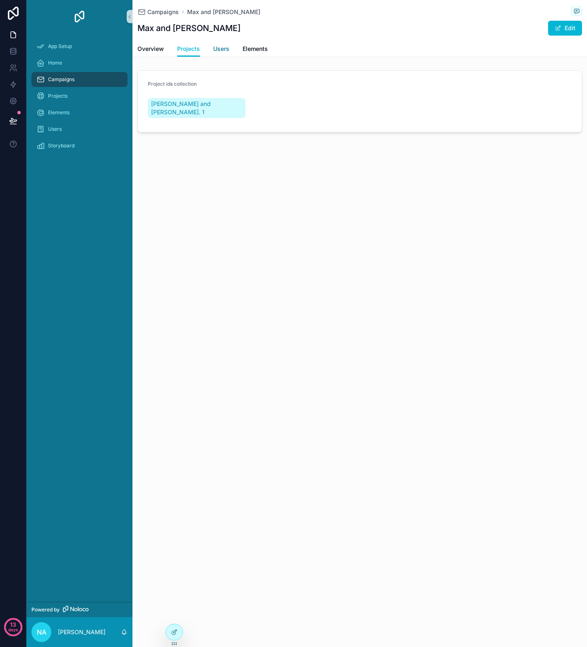
click at [221, 47] on span "Users" at bounding box center [221, 49] width 16 height 8
click at [257, 46] on span "Elements" at bounding box center [254, 49] width 25 height 8
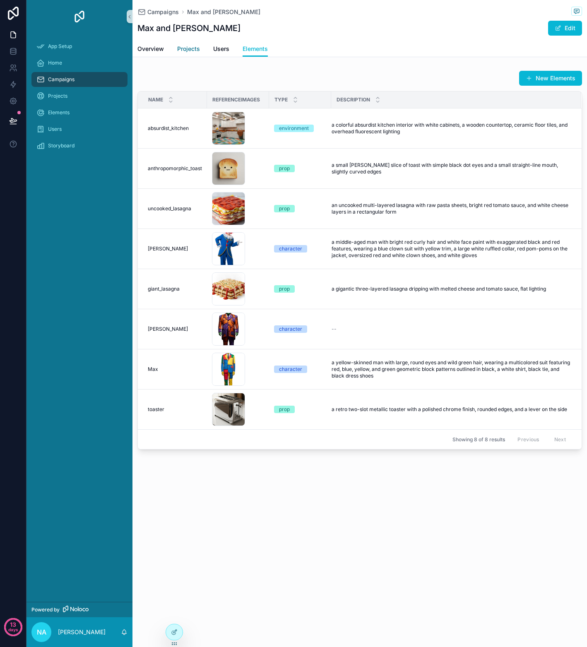
click at [190, 50] on span "Projects" at bounding box center [188, 49] width 23 height 8
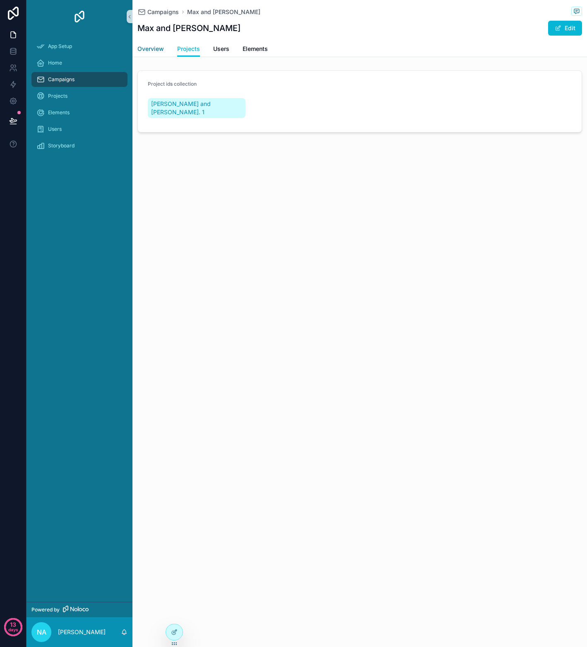
click at [158, 51] on span "Overview" at bounding box center [150, 49] width 26 height 8
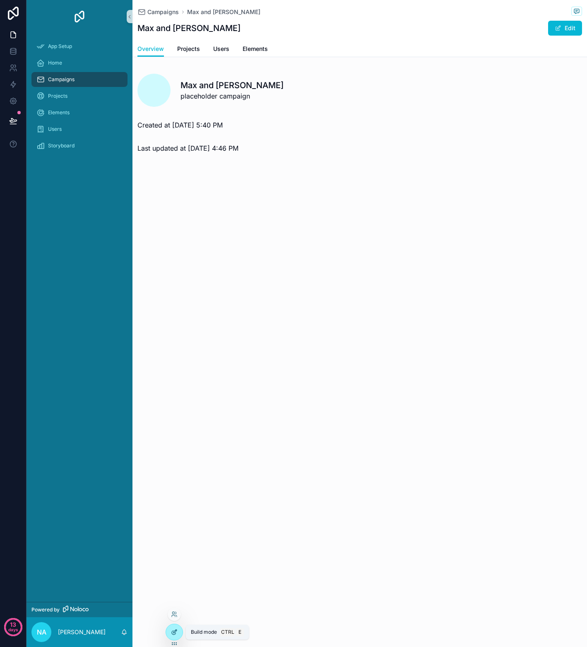
click at [170, 634] on div at bounding box center [174, 632] width 17 height 16
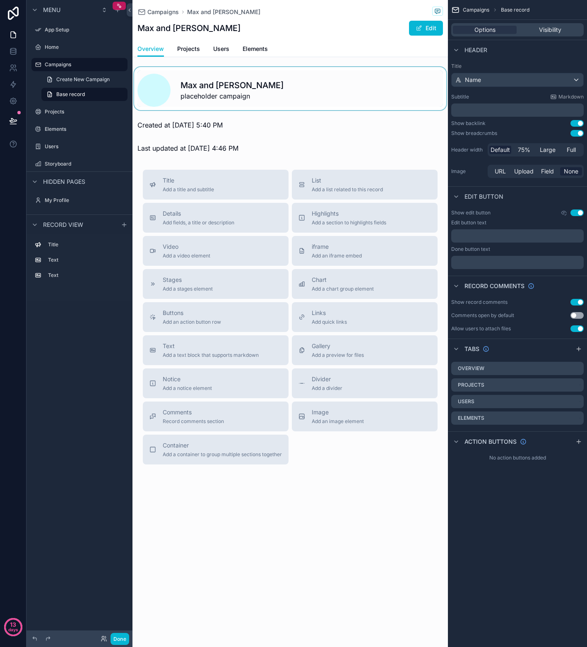
click at [274, 96] on div "scrollable content" at bounding box center [289, 88] width 315 height 43
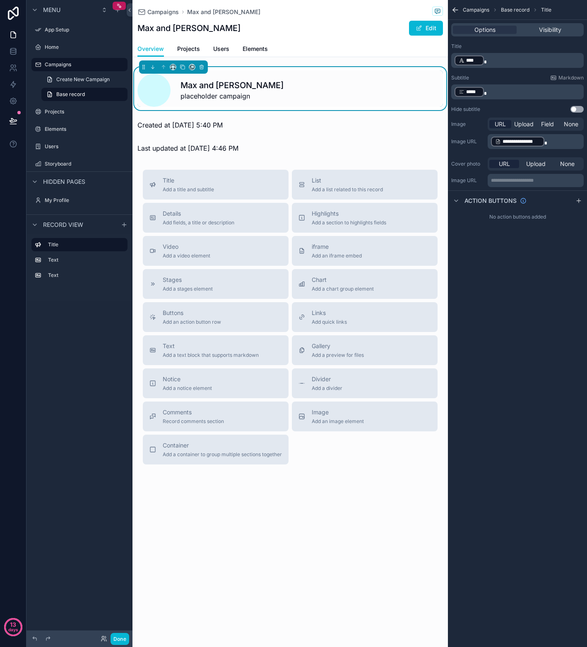
click at [554, 140] on p "**********" at bounding box center [536, 142] width 91 height 12
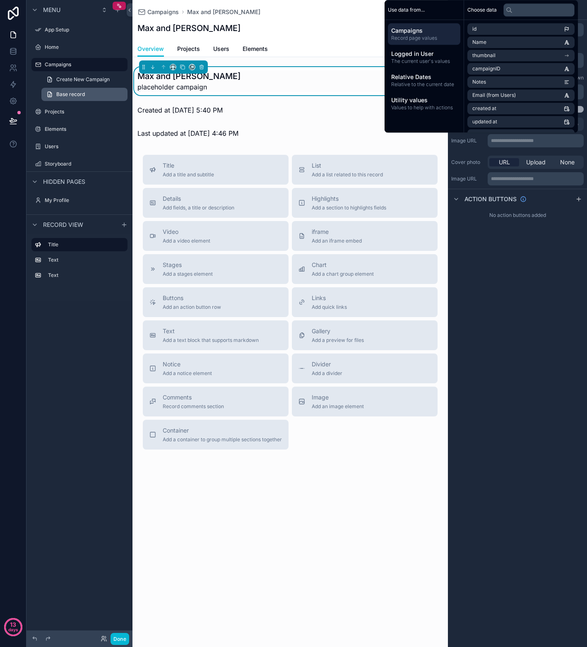
click at [79, 92] on span "Base record" at bounding box center [70, 94] width 29 height 7
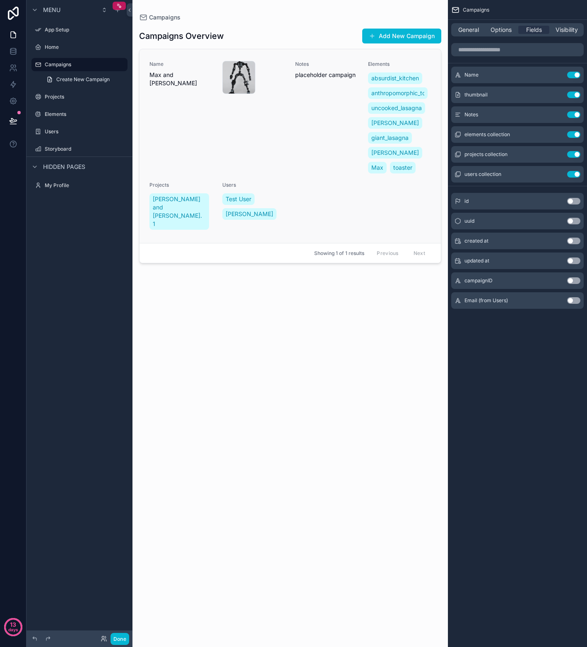
click at [278, 139] on div "0db7ab9ea096fe803ca4d5967a6465a8 .jpg" at bounding box center [253, 118] width 63 height 114
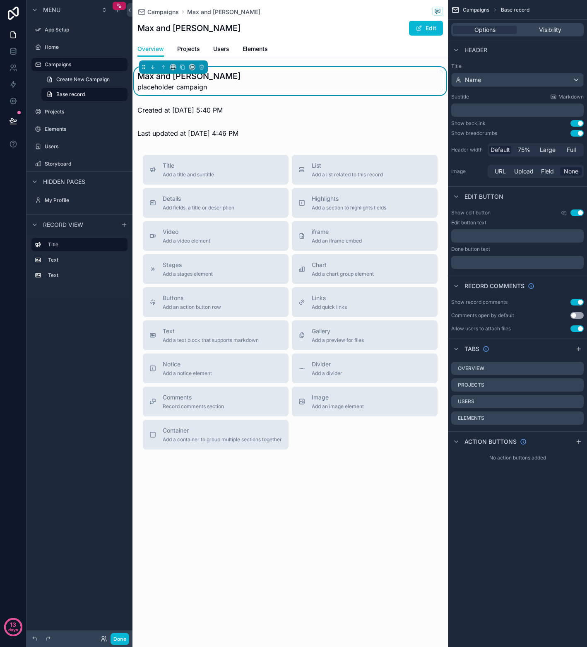
click at [279, 495] on div "Campaigns Max and Matthew Max and Matthew Edit Overview Overview Projects Users…" at bounding box center [289, 257] width 315 height 515
click at [328, 478] on div "Campaigns Max and Matthew Max and Matthew Edit Overview Overview Projects Users…" at bounding box center [289, 257] width 315 height 515
click at [257, 64] on div "Campaigns Max and Matthew Max and Matthew Edit Overview Overview Projects Users…" at bounding box center [289, 257] width 315 height 515
click at [547, 174] on span "Field" at bounding box center [547, 171] width 13 height 8
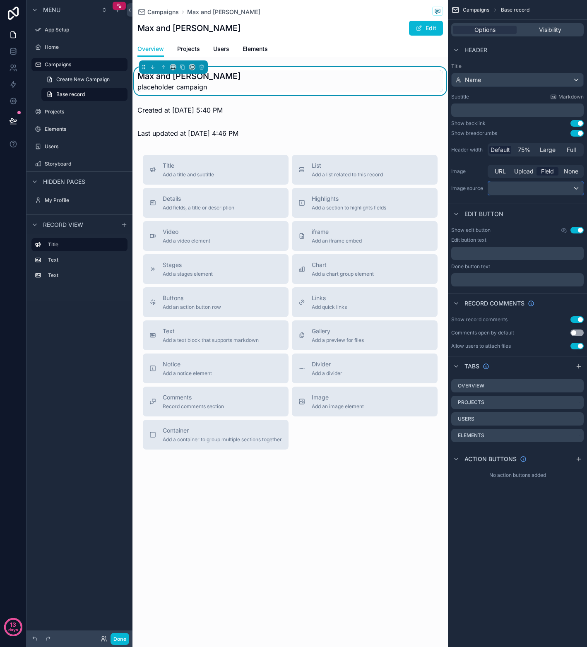
click at [528, 187] on div "scrollable content" at bounding box center [535, 188] width 95 height 13
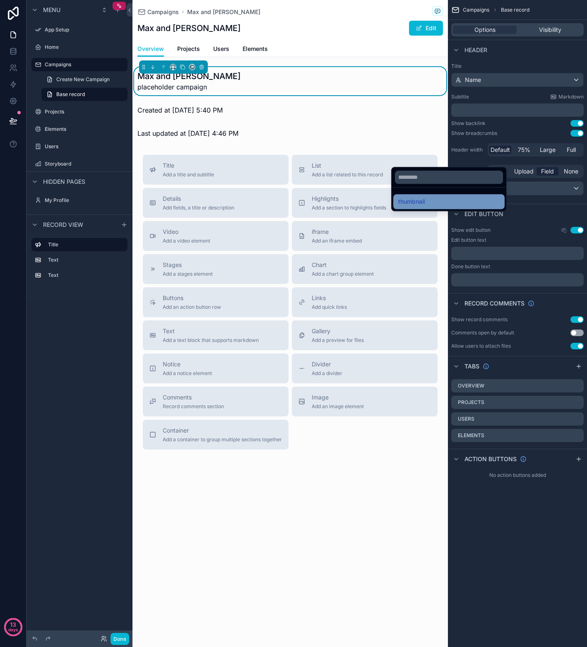
click at [452, 201] on div "thumbnail" at bounding box center [448, 201] width 101 height 10
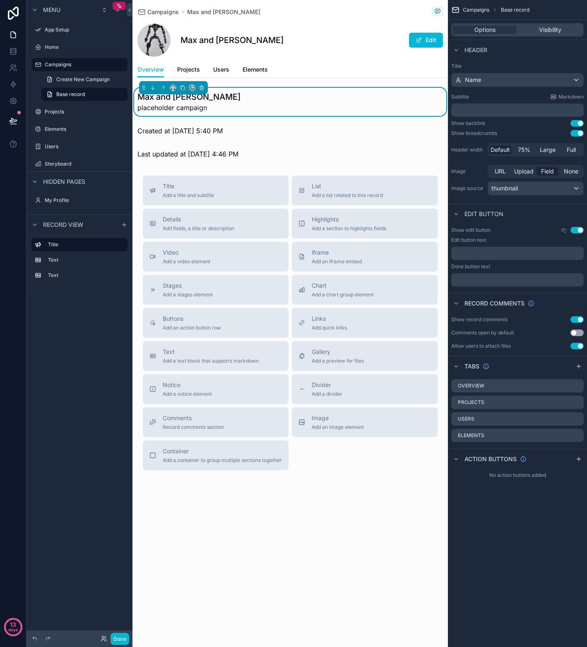
click at [303, 500] on div "Campaigns Max and Matthew Max and Matthew Edit Overview Overview Projects Users…" at bounding box center [289, 268] width 315 height 536
click at [493, 113] on p "﻿" at bounding box center [517, 110] width 127 height 8
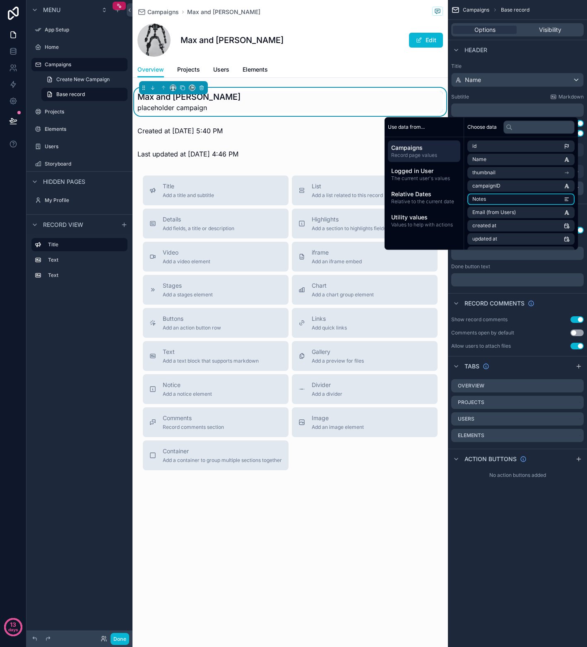
click at [496, 196] on li "Notes" at bounding box center [520, 199] width 107 height 12
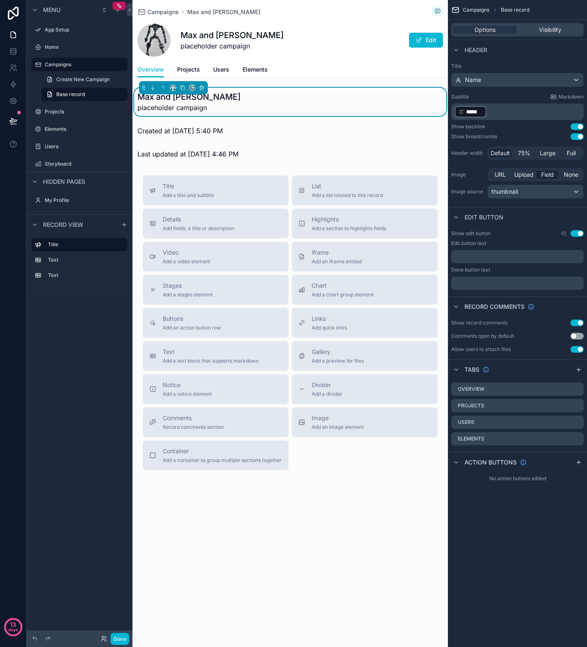
click at [519, 113] on p "﻿ ***** ﻿ ﻿" at bounding box center [517, 111] width 127 height 13
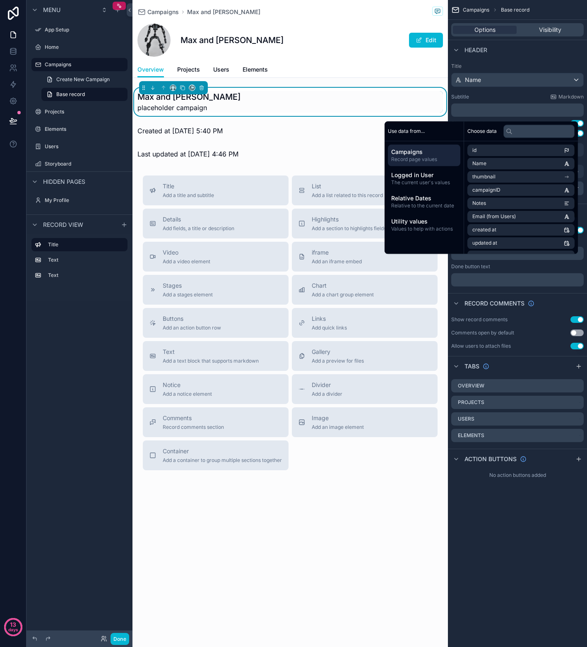
click at [321, 541] on div "Campaigns Max and Matthew Max and Matthew Edit Overview Overview Projects Users…" at bounding box center [289, 323] width 315 height 647
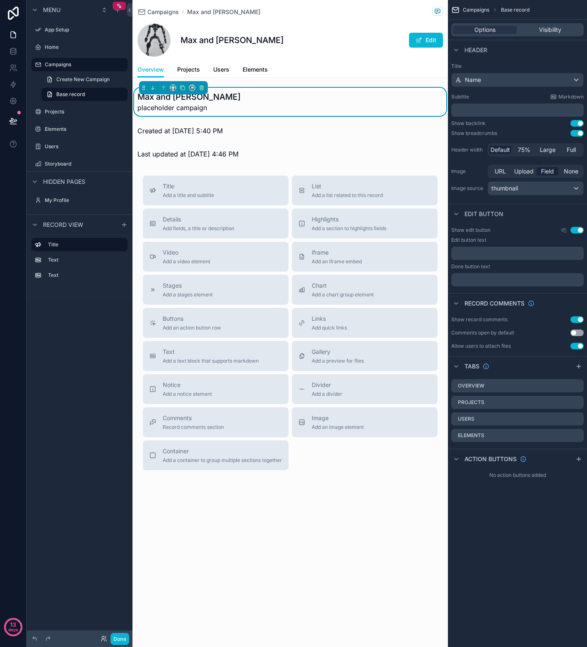
click at [278, 101] on div "Max and Matthew placeholder campaign" at bounding box center [289, 102] width 305 height 22
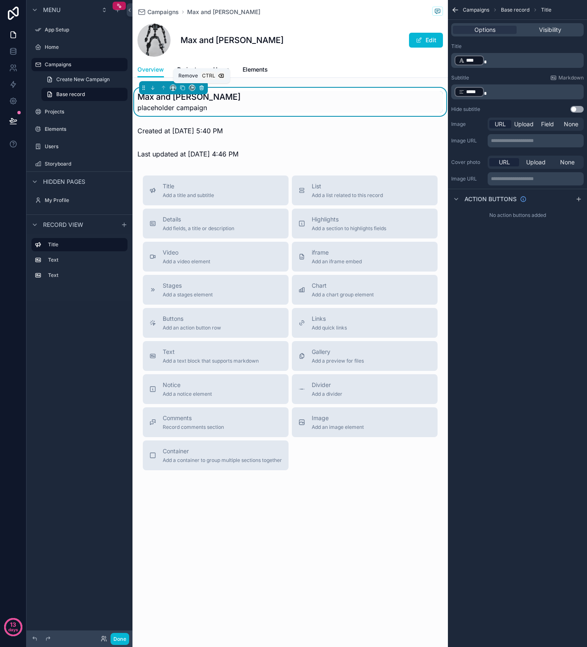
click at [202, 88] on icon "scrollable content" at bounding box center [201, 87] width 3 height 3
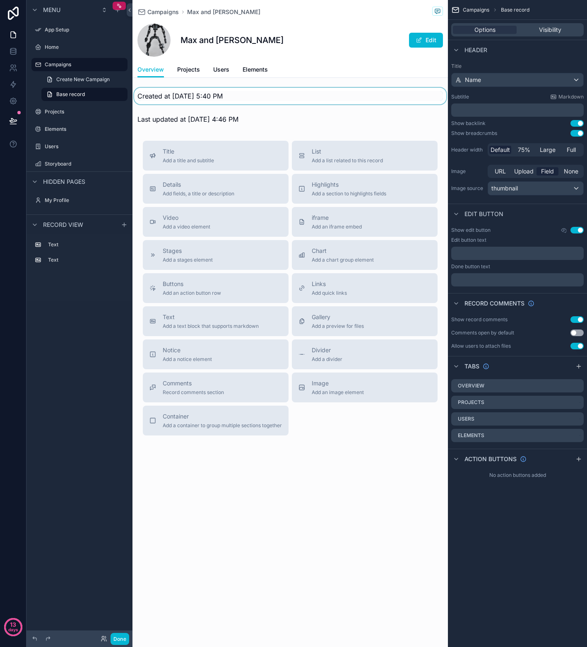
click at [193, 96] on div "scrollable content" at bounding box center [289, 96] width 315 height 17
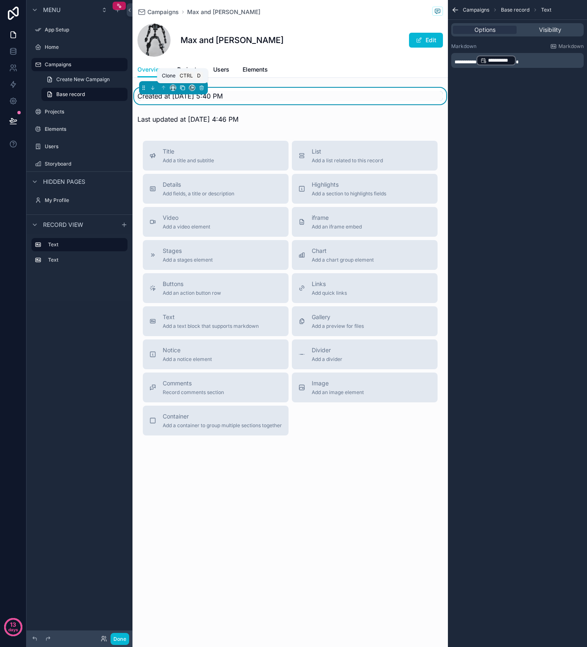
click at [184, 89] on icon "scrollable content" at bounding box center [182, 87] width 3 height 3
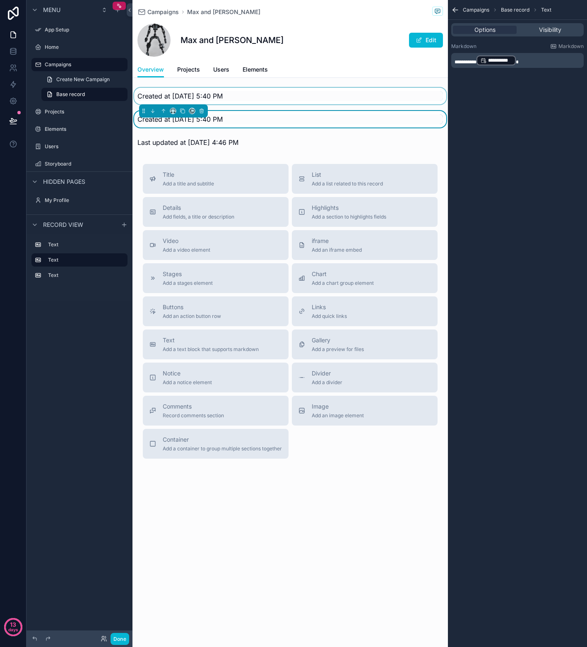
click at [232, 96] on div "scrollable content" at bounding box center [289, 96] width 315 height 17
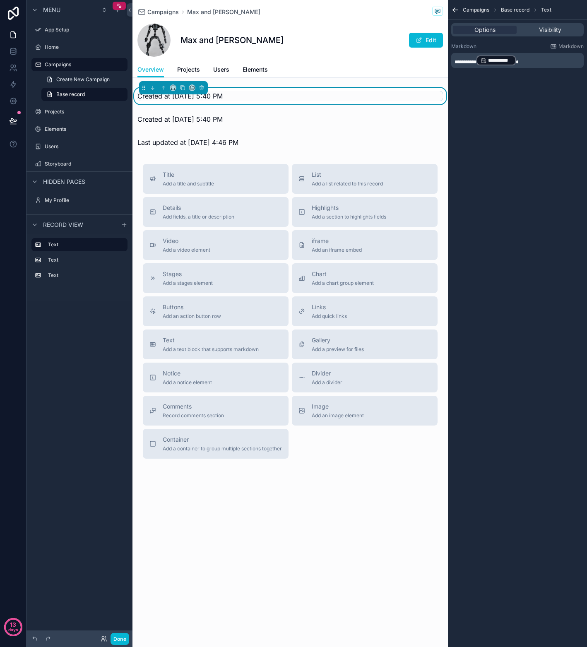
click at [257, 95] on div "Created at 8/3/2025 5:40 PM" at bounding box center [289, 96] width 305 height 10
click at [548, 57] on p "**********" at bounding box center [517, 61] width 127 height 12
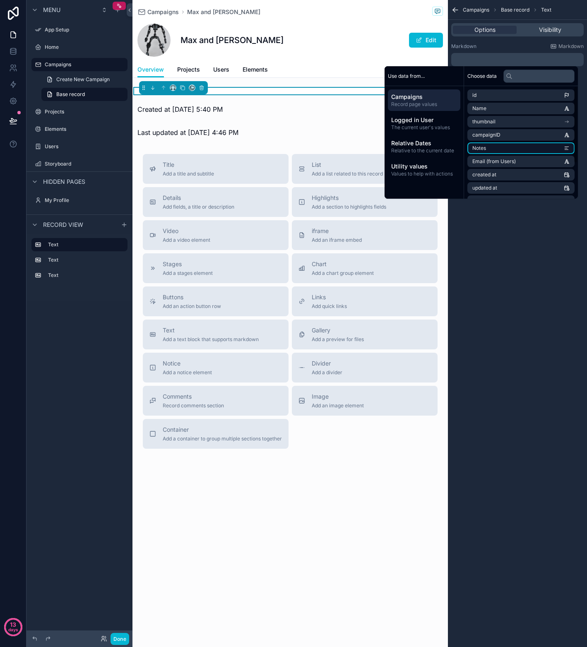
click at [485, 150] on li "Notes" at bounding box center [520, 148] width 107 height 12
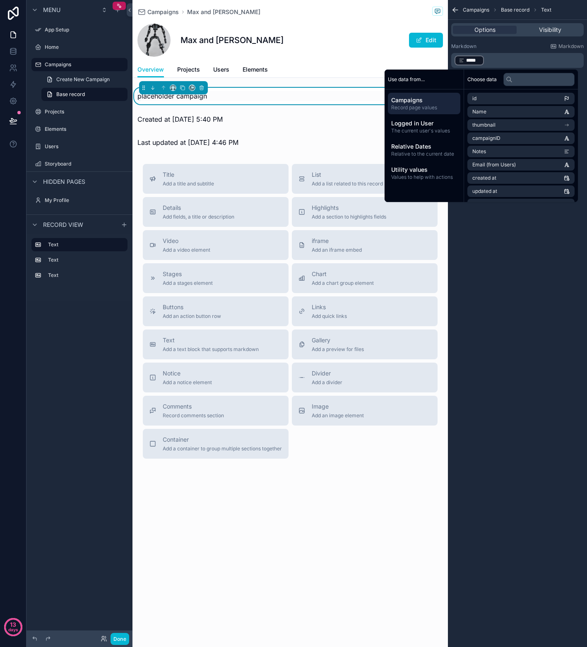
click at [337, 513] on div "Campaigns Max and Matthew Max and Matthew Edit Overview Overview Projects Users…" at bounding box center [289, 262] width 315 height 524
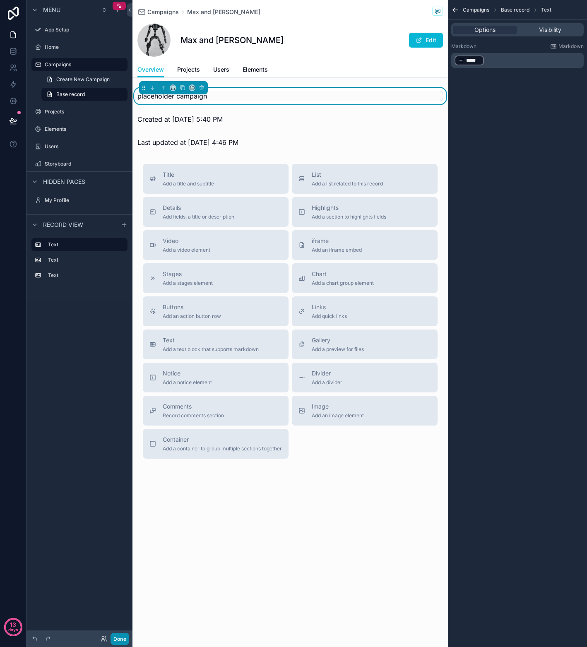
click at [123, 640] on button "Done" at bounding box center [119, 638] width 19 height 12
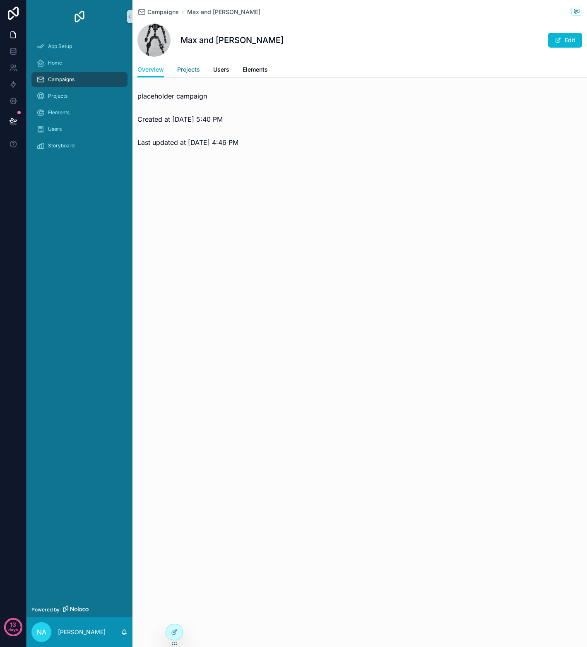
click at [183, 72] on span "Projects" at bounding box center [188, 69] width 23 height 8
click at [223, 67] on span "Users" at bounding box center [221, 69] width 16 height 8
click at [256, 70] on span "Elements" at bounding box center [254, 69] width 25 height 8
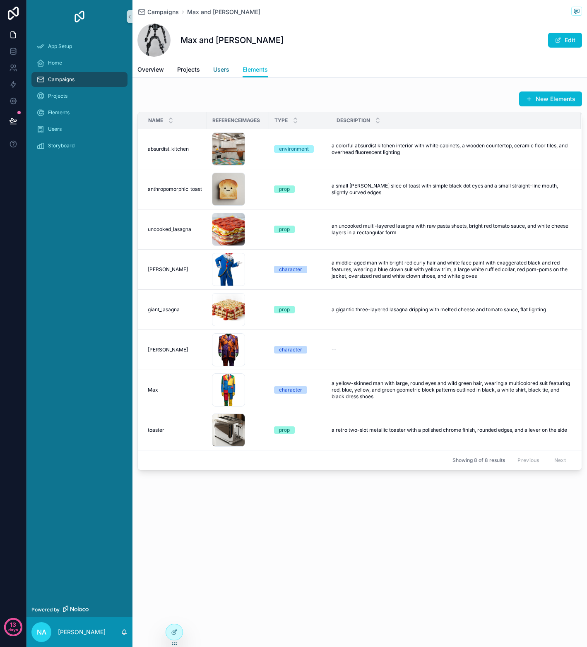
click at [227, 72] on span "Users" at bounding box center [221, 69] width 16 height 8
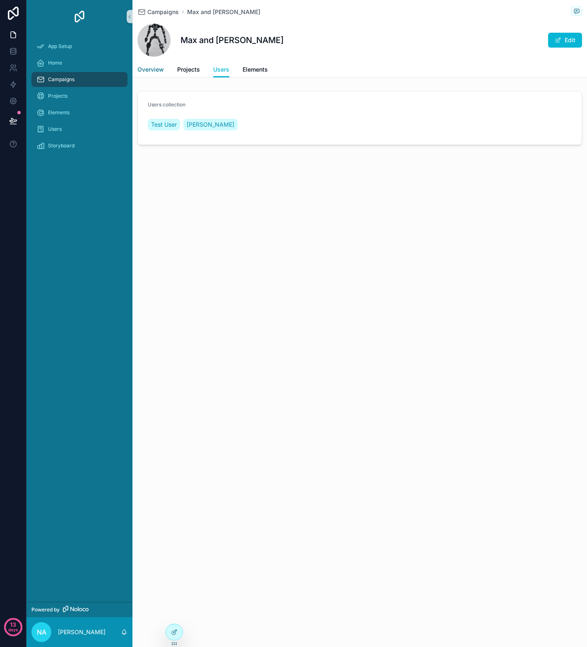
click at [149, 72] on span "Overview" at bounding box center [150, 69] width 26 height 8
click at [177, 635] on div at bounding box center [174, 632] width 17 height 16
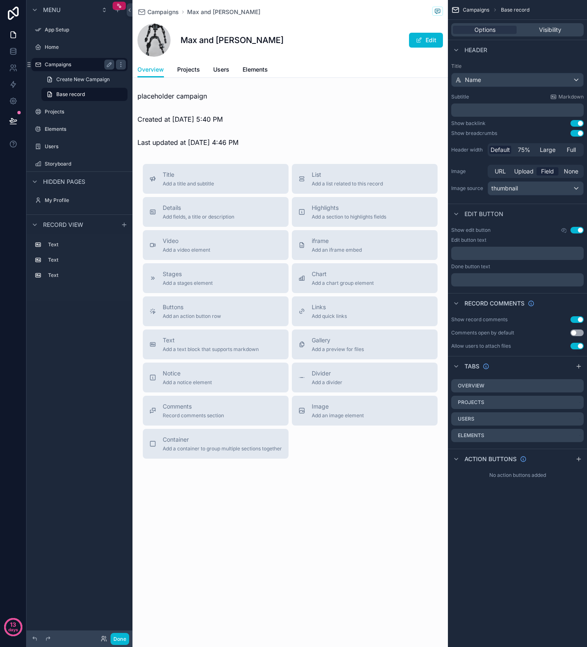
click at [69, 69] on div "Campaigns" at bounding box center [79, 65] width 69 height 10
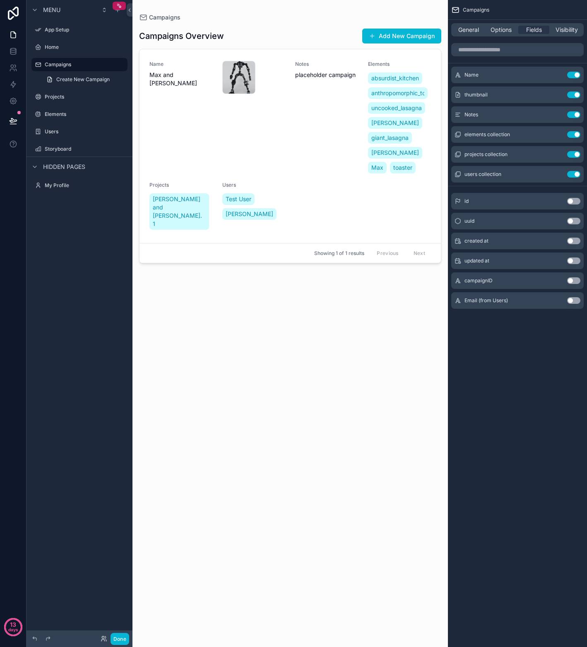
click at [337, 157] on div "scrollable content" at bounding box center [289, 318] width 315 height 637
click at [571, 134] on button "Use setting" at bounding box center [573, 134] width 13 height 7
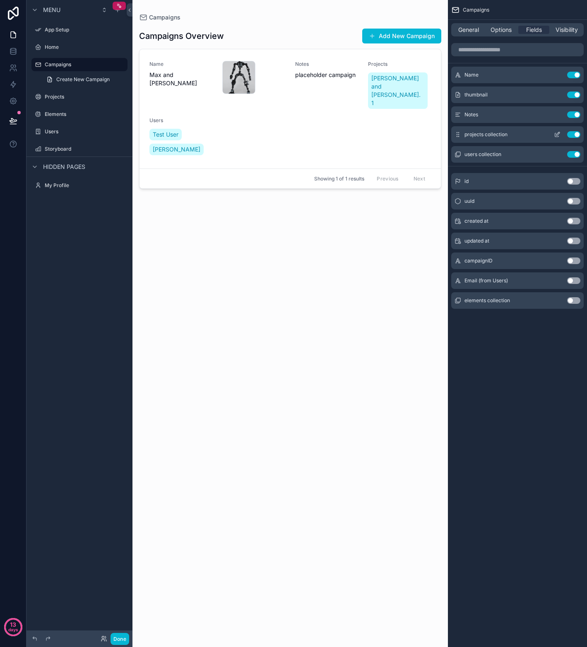
click at [570, 136] on button "Use setting" at bounding box center [573, 134] width 13 height 7
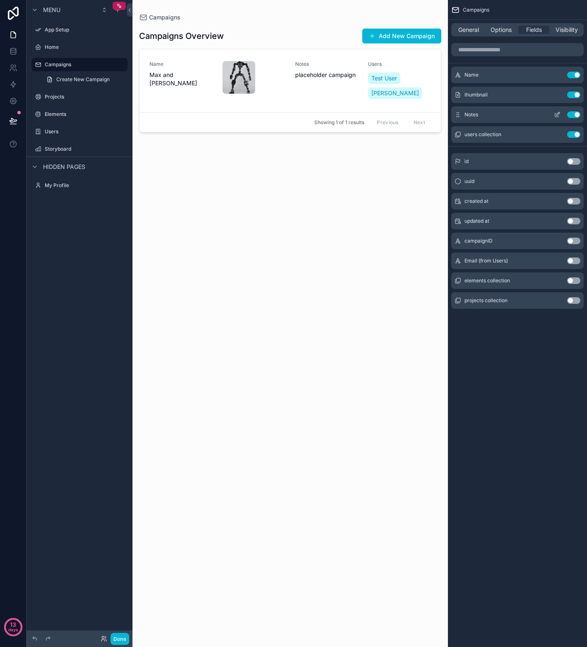
click at [568, 115] on button "Use setting" at bounding box center [573, 114] width 13 height 7
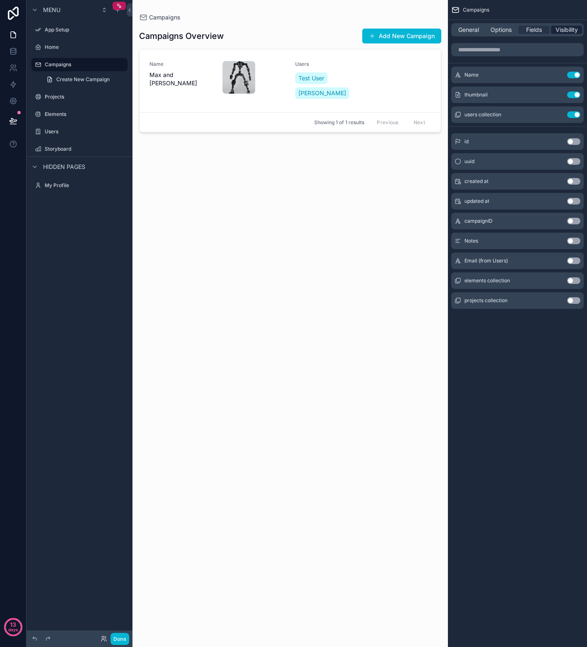
click at [559, 29] on span "Visibility" at bounding box center [566, 30] width 22 height 8
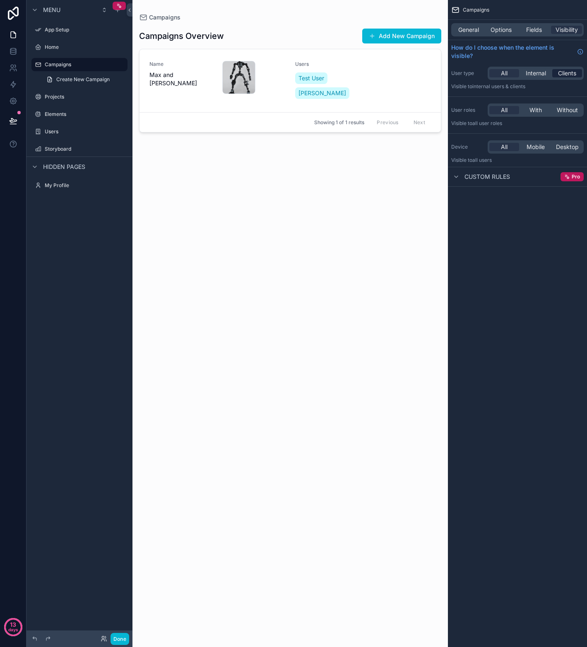
click at [568, 74] on span "Clients" at bounding box center [567, 73] width 18 height 8
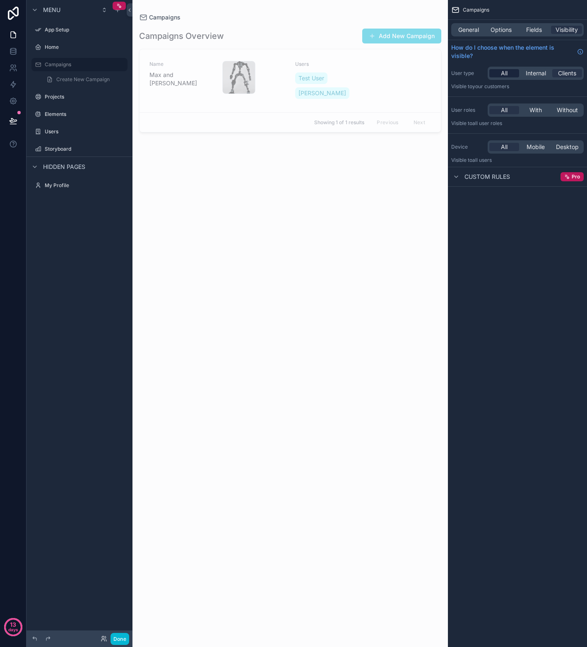
click at [504, 73] on span "All" at bounding box center [504, 73] width 7 height 8
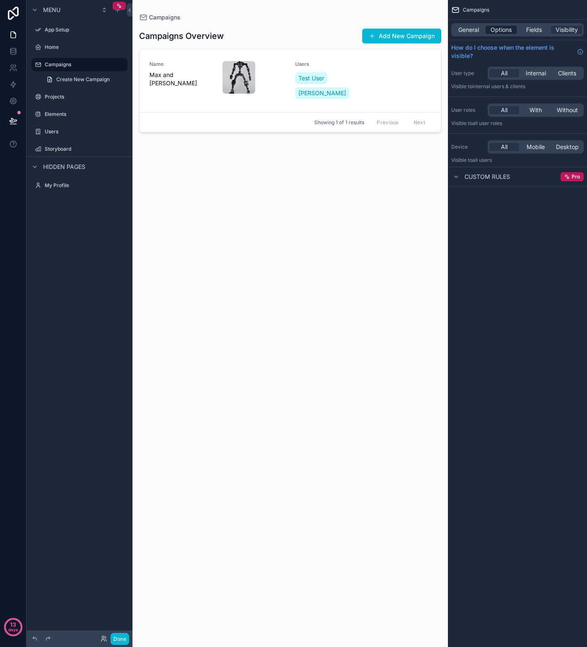
click at [503, 30] on span "Options" at bounding box center [500, 30] width 21 height 8
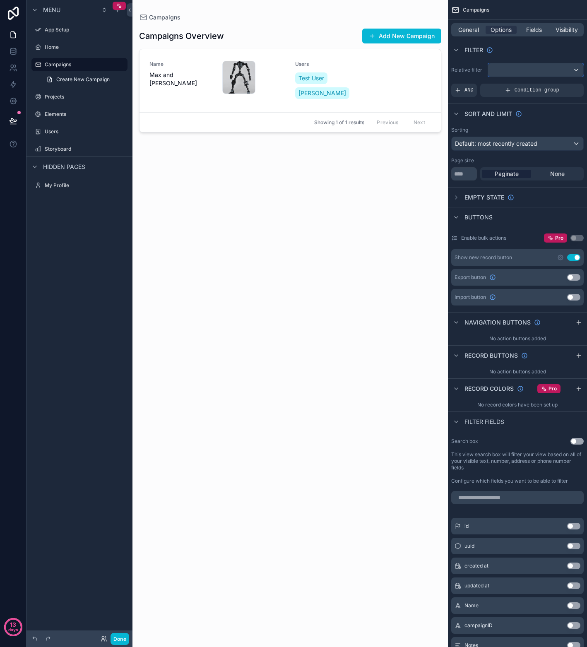
click at [572, 66] on div "scrollable content" at bounding box center [535, 69] width 95 height 13
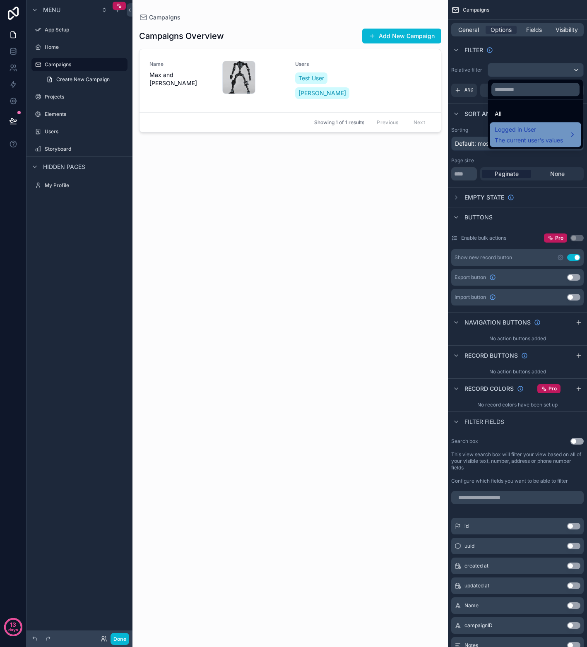
click at [543, 139] on span "The current user's values" at bounding box center [528, 140] width 68 height 8
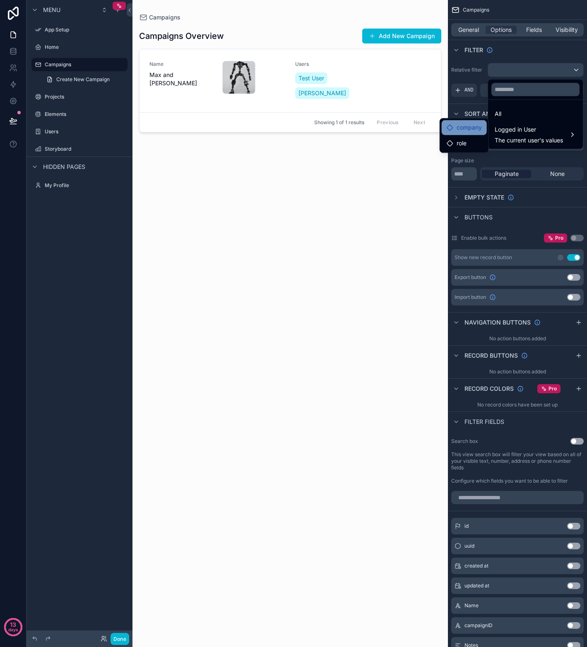
click at [472, 131] on span "company" at bounding box center [468, 127] width 25 height 10
click at [473, 125] on span "company" at bounding box center [468, 127] width 25 height 10
click at [475, 144] on div "role" at bounding box center [463, 143] width 35 height 10
click at [525, 159] on div "scrollable content" at bounding box center [293, 323] width 587 height 647
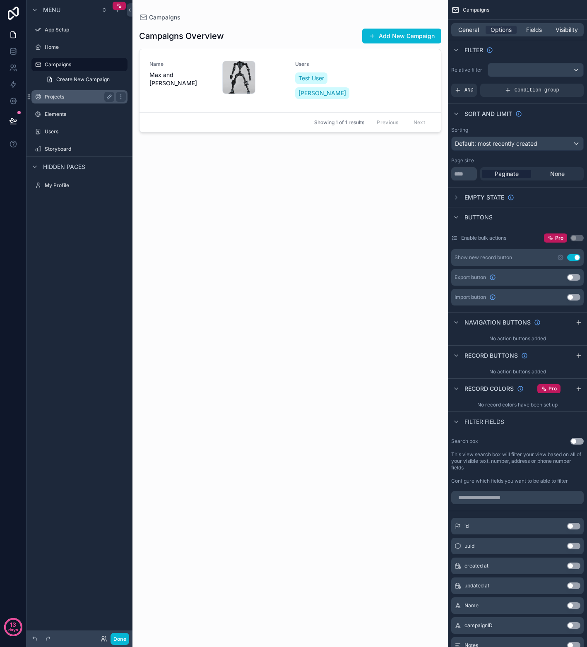
click at [66, 100] on label "Projects" at bounding box center [78, 96] width 66 height 7
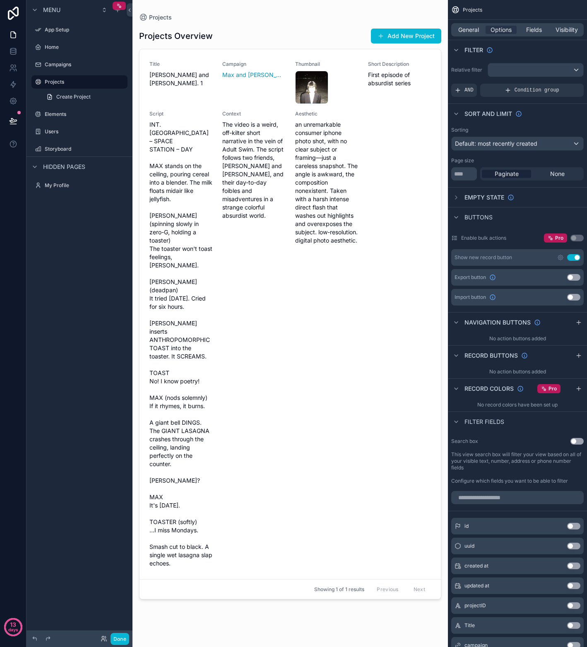
click at [302, 158] on div "scrollable content" at bounding box center [289, 318] width 315 height 637
click at [274, 248] on div "Context The video is a weird, off-kilter short narrative in the vein of Adult S…" at bounding box center [253, 338] width 63 height 457
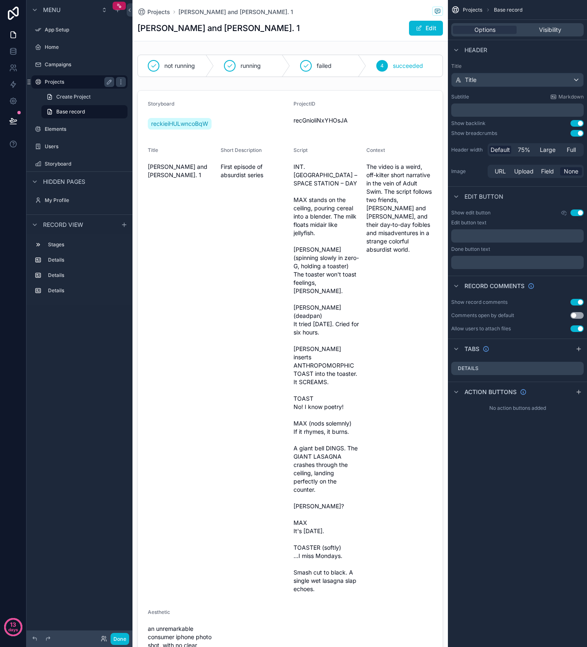
click at [59, 83] on label "Projects" at bounding box center [78, 82] width 66 height 7
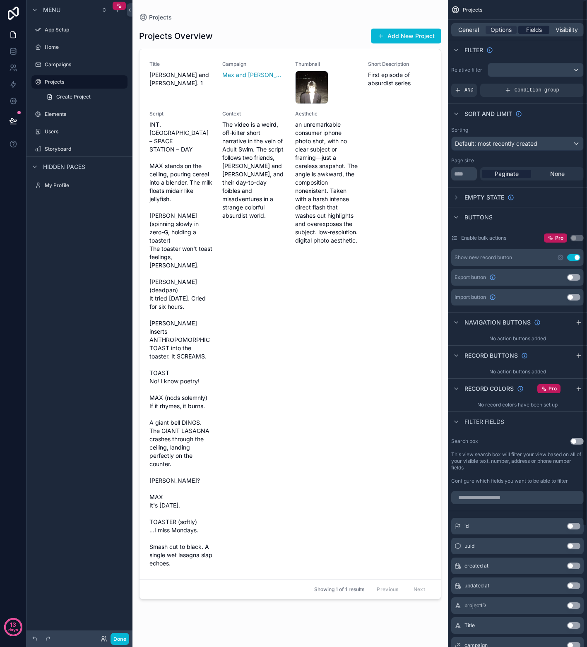
click at [531, 31] on span "Fields" at bounding box center [534, 30] width 16 height 8
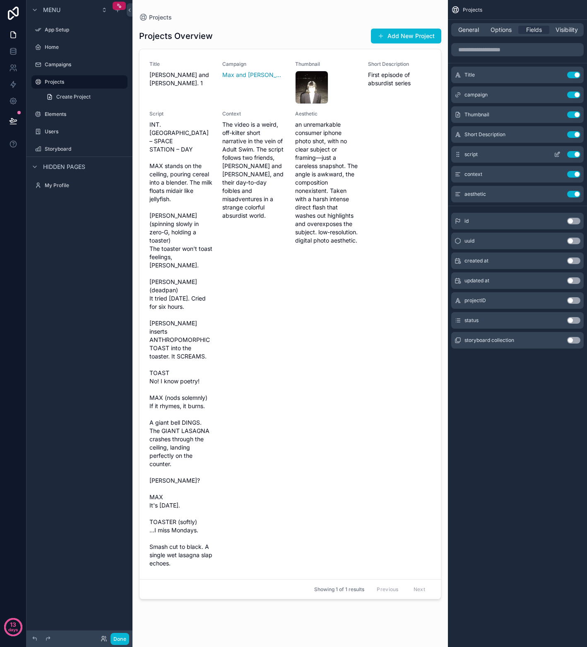
click at [571, 157] on button "Use setting" at bounding box center [573, 154] width 13 height 7
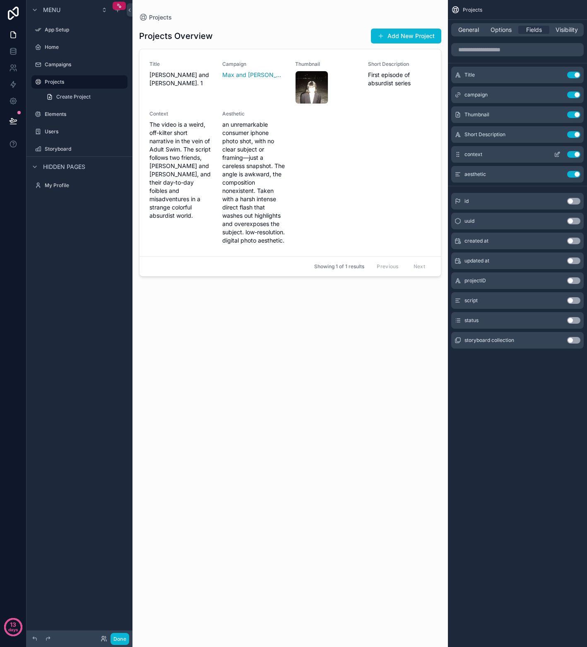
click at [569, 156] on button "Use setting" at bounding box center [573, 154] width 13 height 7
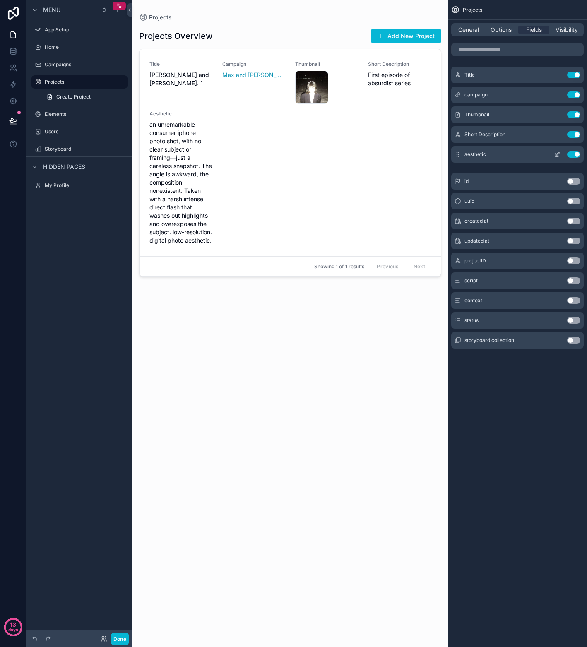
click at [569, 153] on button "Use setting" at bounding box center [573, 154] width 13 height 7
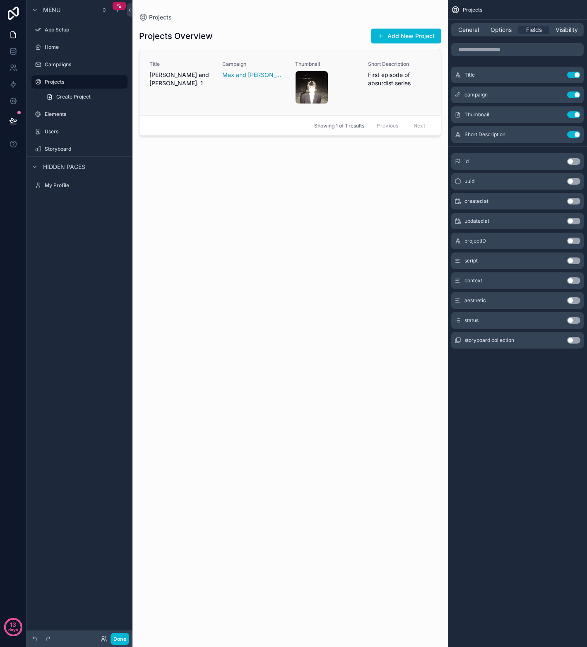
click at [256, 104] on link "Title [PERSON_NAME] and [PERSON_NAME]. 1 Campaign [PERSON_NAME] and [PERSON_NAM…" at bounding box center [289, 82] width 301 height 66
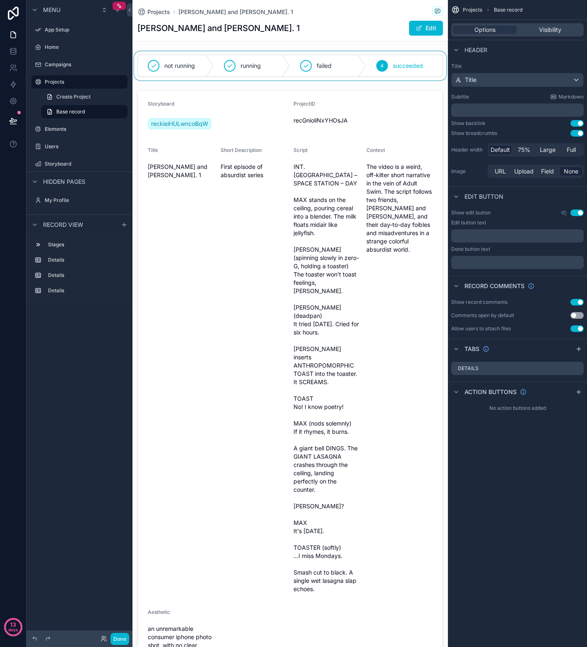
click at [274, 73] on div "scrollable content" at bounding box center [289, 65] width 315 height 29
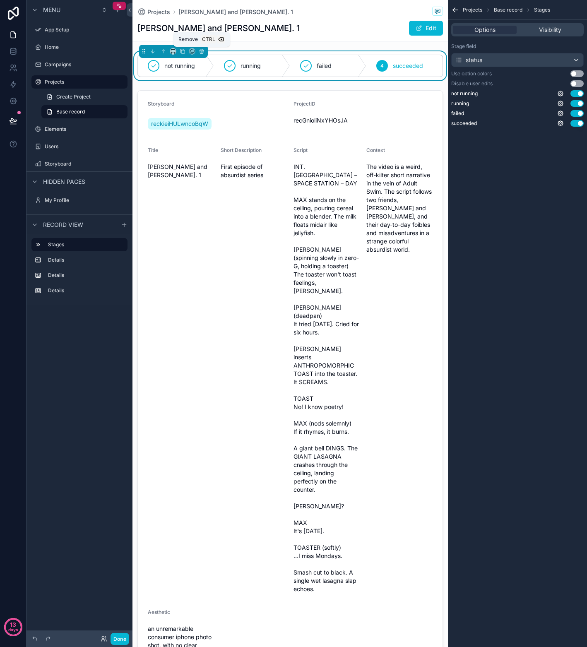
click at [203, 51] on icon "scrollable content" at bounding box center [202, 51] width 6 height 6
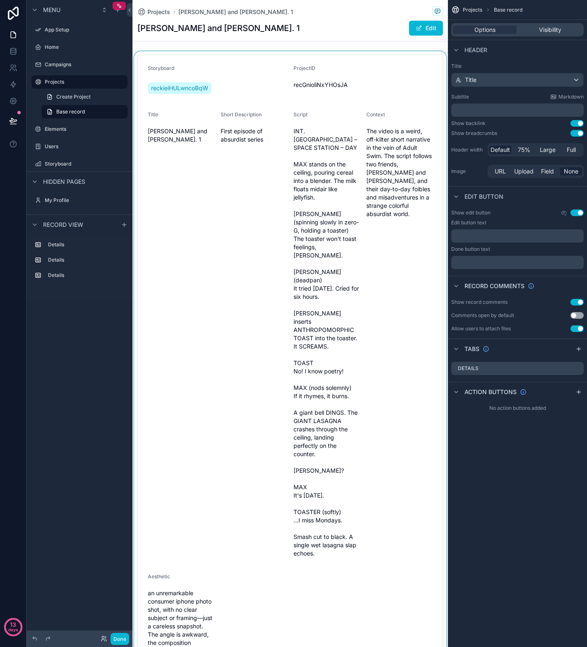
click at [269, 93] on div "scrollable content" at bounding box center [289, 385] width 315 height 669
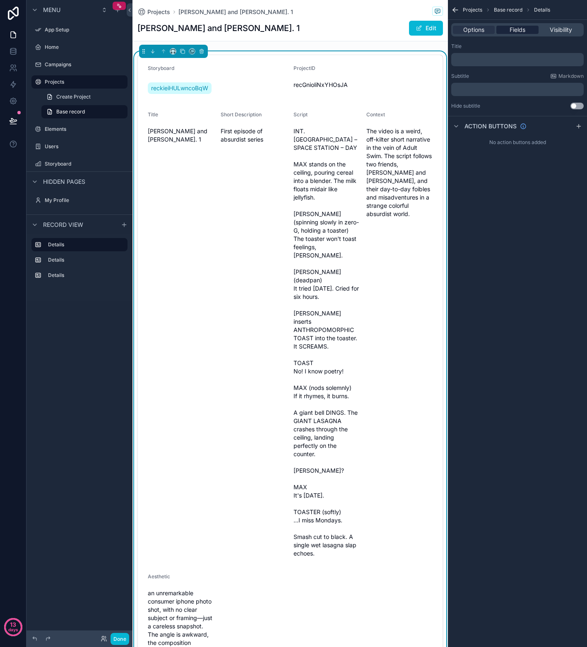
click at [521, 30] on span "Fields" at bounding box center [517, 30] width 16 height 8
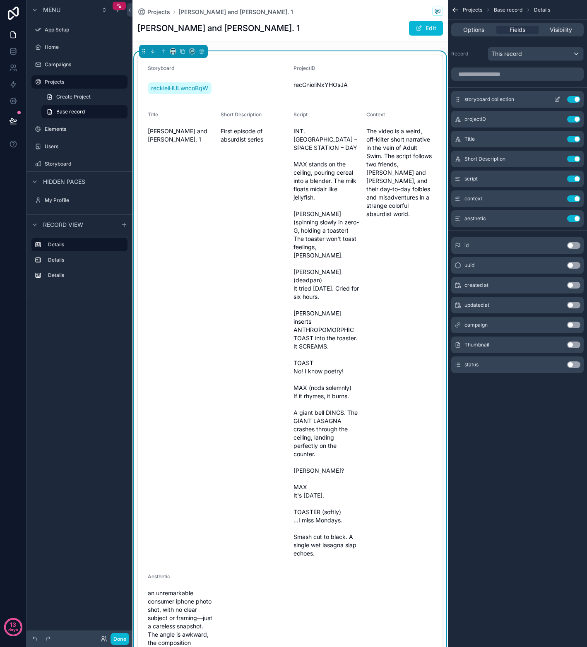
click at [570, 100] on button "Use setting" at bounding box center [573, 99] width 13 height 7
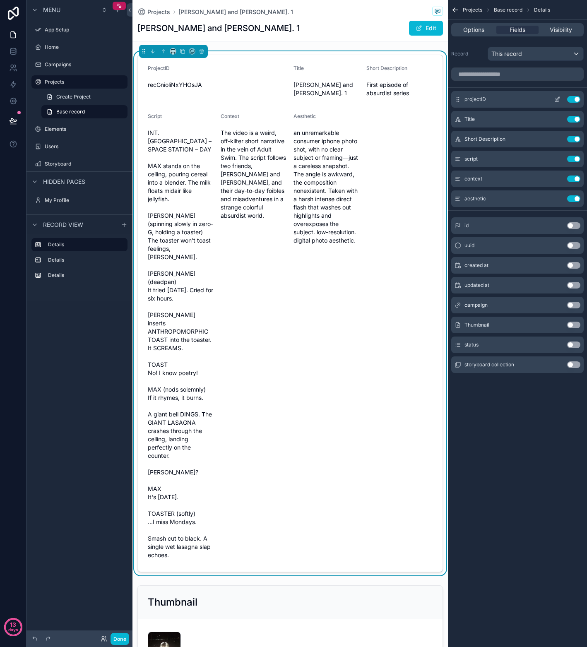
click at [570, 101] on button "Use setting" at bounding box center [573, 99] width 13 height 7
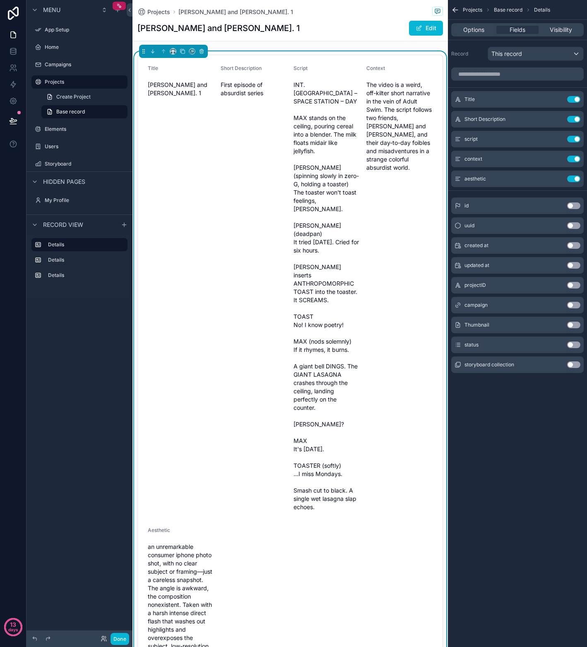
click at [577, 365] on button "Use setting" at bounding box center [573, 364] width 13 height 7
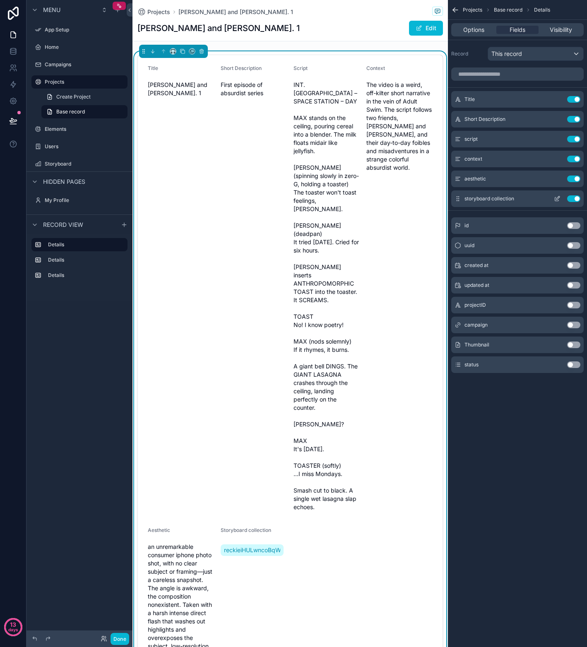
click at [569, 199] on button "Use setting" at bounding box center [573, 198] width 13 height 7
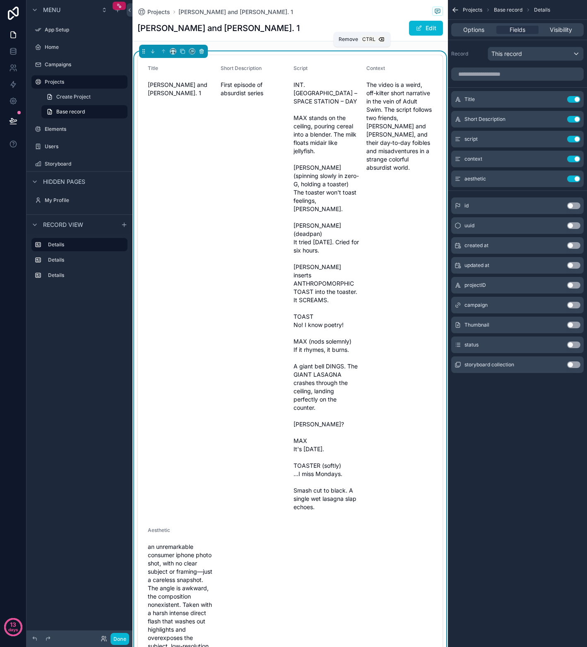
click at [201, 52] on icon "scrollable content" at bounding box center [201, 52] width 0 height 2
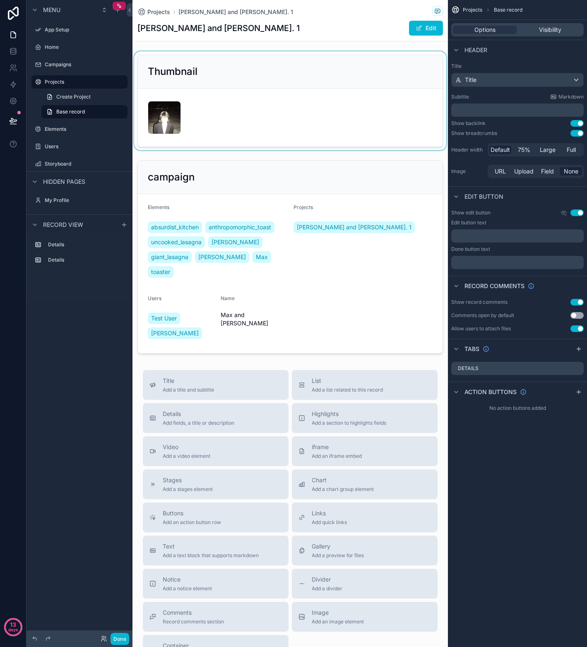
click at [278, 70] on div "scrollable content" at bounding box center [289, 100] width 315 height 99
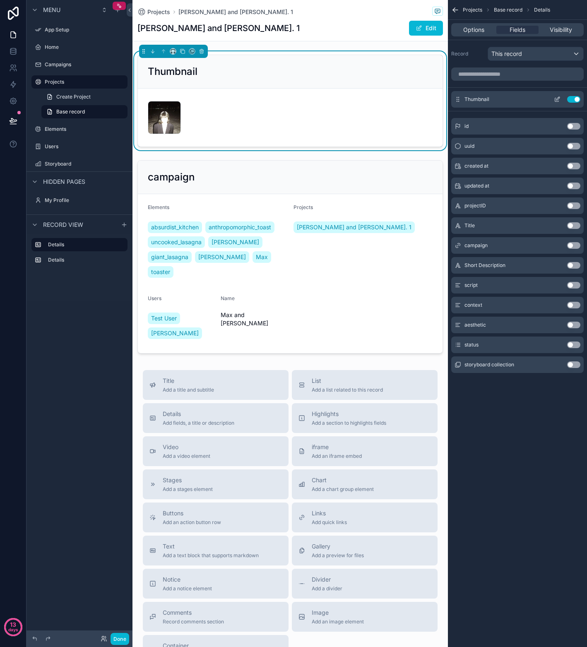
click at [557, 101] on icon "scrollable content" at bounding box center [556, 99] width 7 height 7
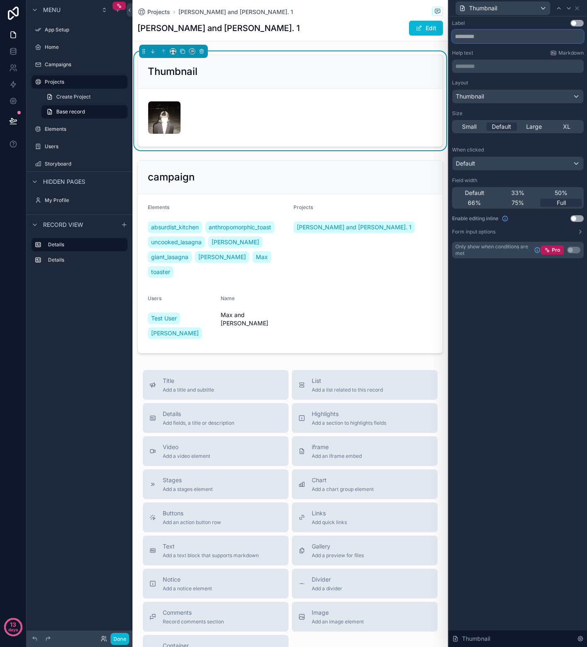
drag, startPoint x: 488, startPoint y: 38, endPoint x: 445, endPoint y: 37, distance: 43.0
click at [445, 37] on div "Thumbnail Label Use setting Help text Markdown ********* ﻿ Layout Thumbnail Siz…" at bounding box center [293, 323] width 587 height 647
click at [579, 9] on icon at bounding box center [576, 8] width 7 height 7
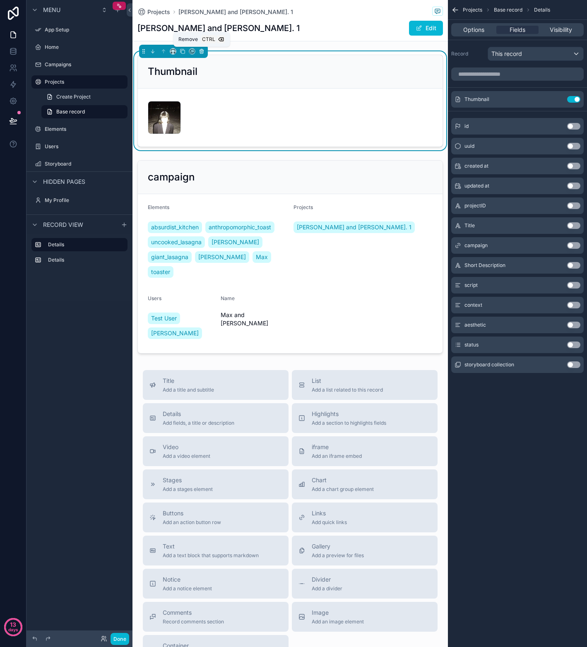
click at [200, 54] on button "scrollable content" at bounding box center [201, 51] width 9 height 9
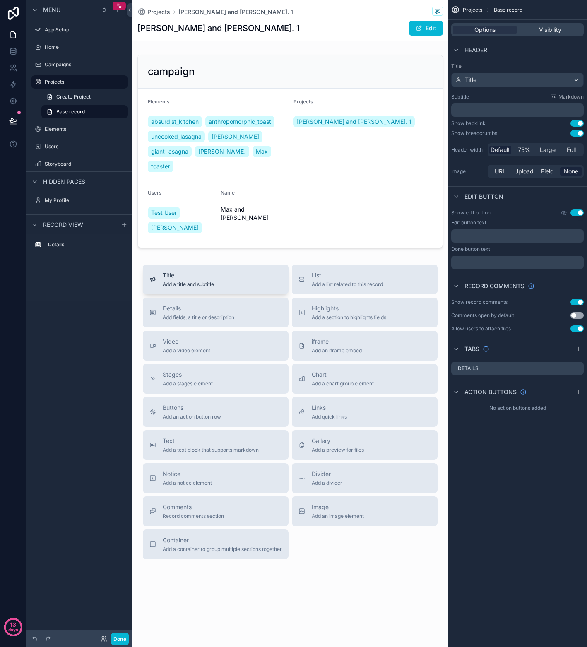
click at [189, 281] on span "Add a title and subtitle" at bounding box center [188, 284] width 51 height 7
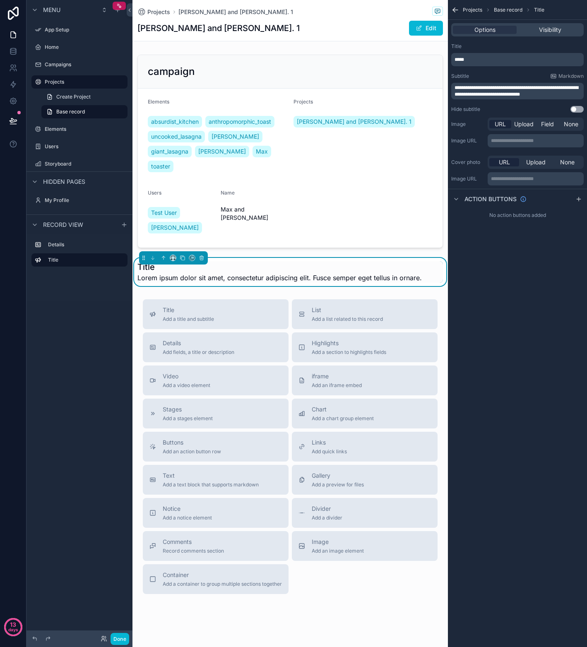
drag, startPoint x: 477, startPoint y: 63, endPoint x: 460, endPoint y: 61, distance: 17.1
click at [460, 61] on div "*****" at bounding box center [517, 59] width 132 height 13
drag, startPoint x: 470, startPoint y: 57, endPoint x: 433, endPoint y: 59, distance: 36.9
click at [433, 59] on div "App Setup Home Campaigns Projects Elements Users Storyboard My Profile Powered …" at bounding box center [359, 323] width 454 height 647
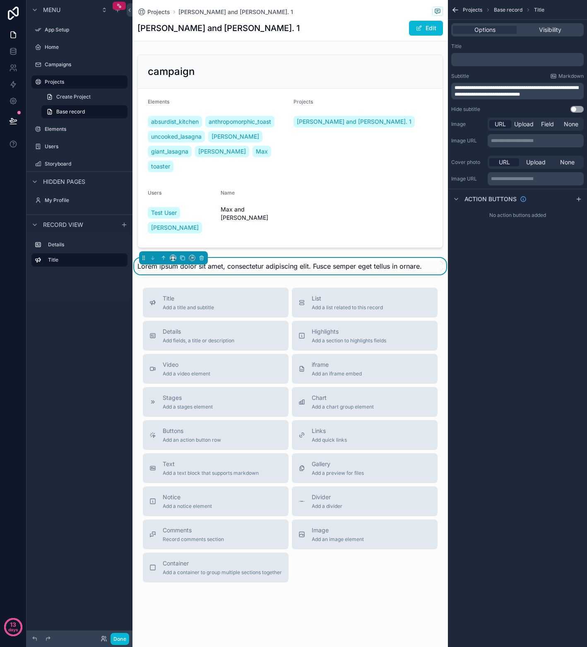
click at [472, 59] on p "﻿" at bounding box center [517, 59] width 127 height 7
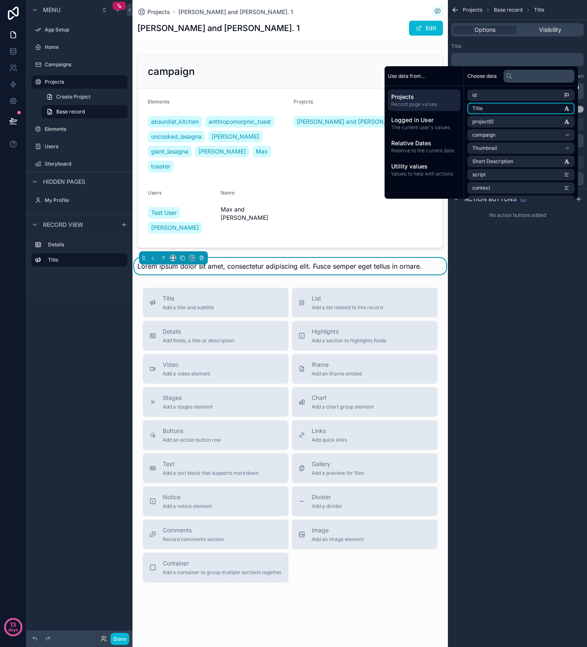
click at [493, 108] on li "Title" at bounding box center [520, 109] width 107 height 12
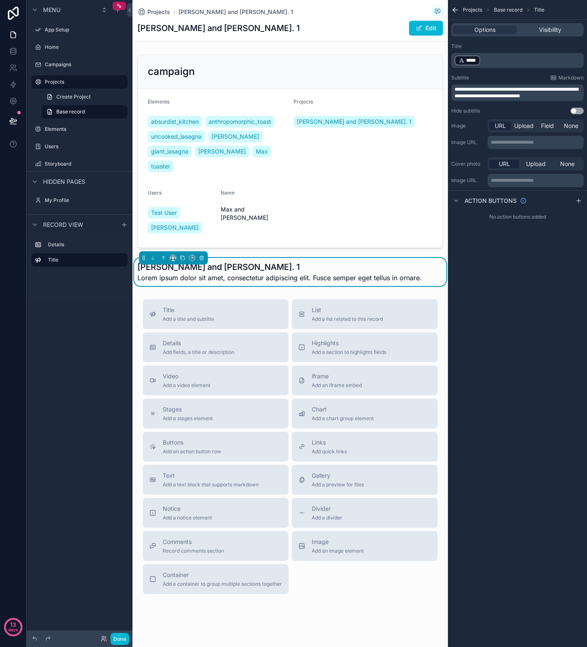
click at [561, 285] on div "**********" at bounding box center [517, 323] width 139 height 647
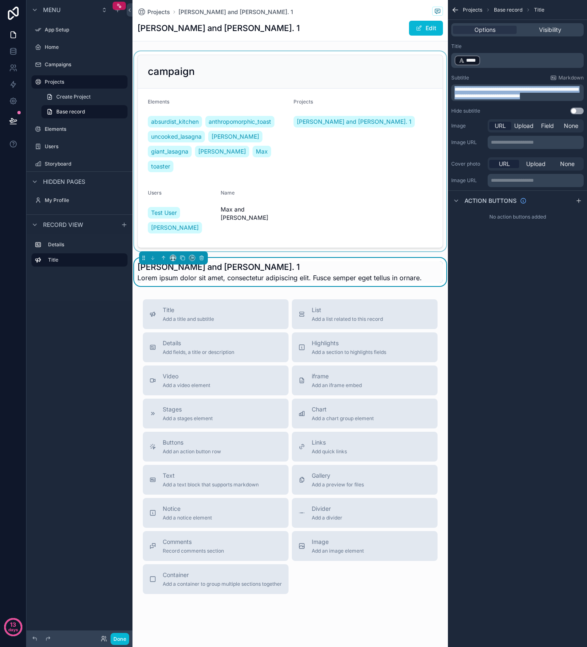
drag, startPoint x: 548, startPoint y: 97, endPoint x: 444, endPoint y: 89, distance: 104.2
click at [444, 89] on div "App Setup Home Campaigns Projects Elements Users Storyboard My Profile Powered …" at bounding box center [359, 323] width 454 height 647
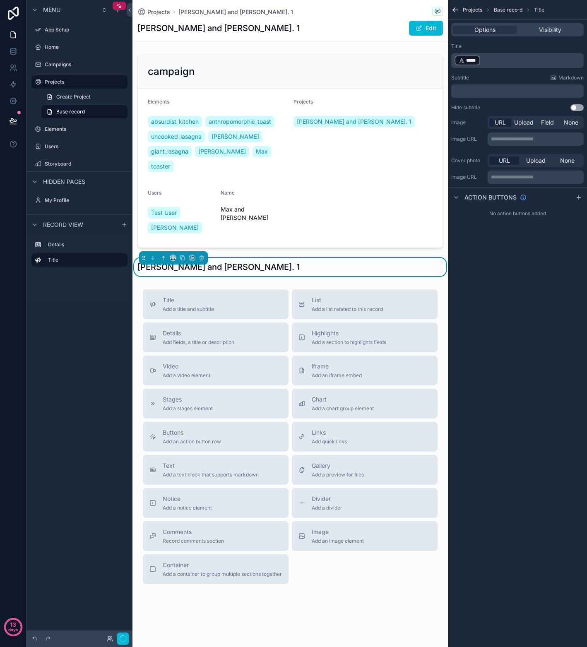
click at [483, 89] on p "﻿" at bounding box center [517, 91] width 127 height 7
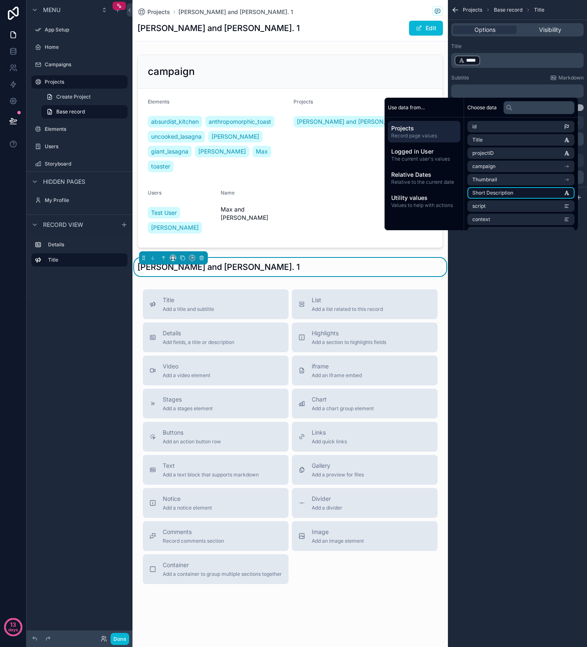
click at [496, 194] on span "Short Description" at bounding box center [492, 192] width 41 height 7
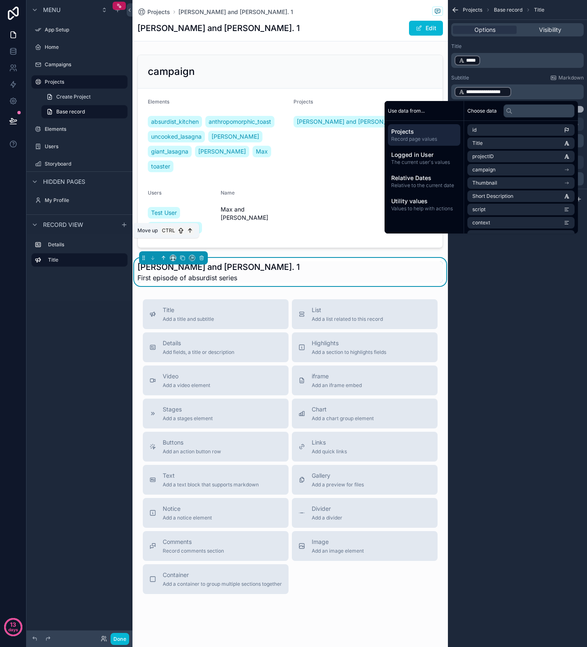
click at [165, 255] on icon "scrollable content" at bounding box center [163, 258] width 6 height 6
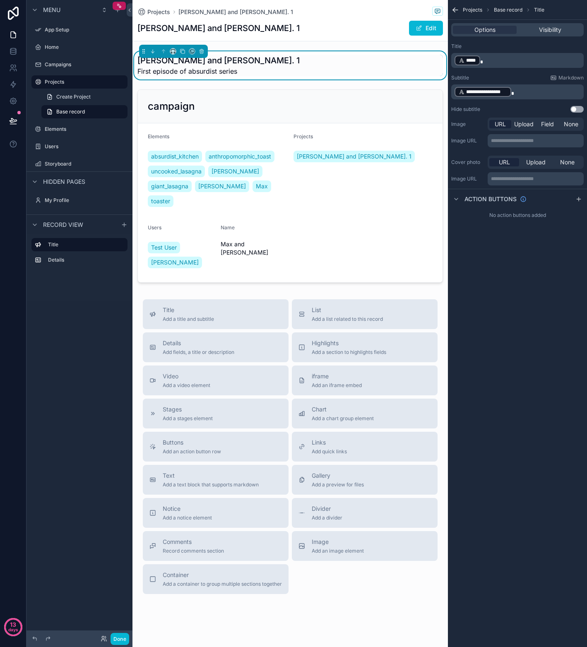
click at [350, 67] on div "[PERSON_NAME] and [PERSON_NAME]. 1 First episode of absurdist series" at bounding box center [289, 66] width 305 height 22
click at [548, 125] on span "Field" at bounding box center [547, 124] width 13 height 8
click at [503, 142] on div "scrollable content" at bounding box center [535, 140] width 95 height 13
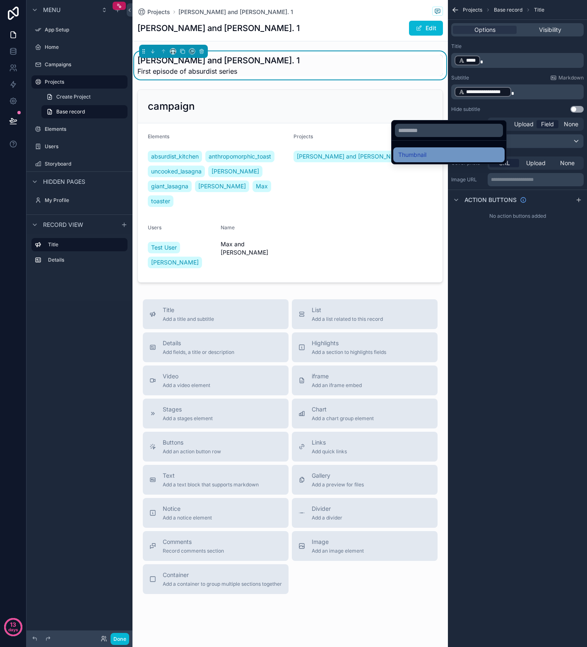
click at [431, 154] on div "Thumbnail" at bounding box center [448, 155] width 101 height 10
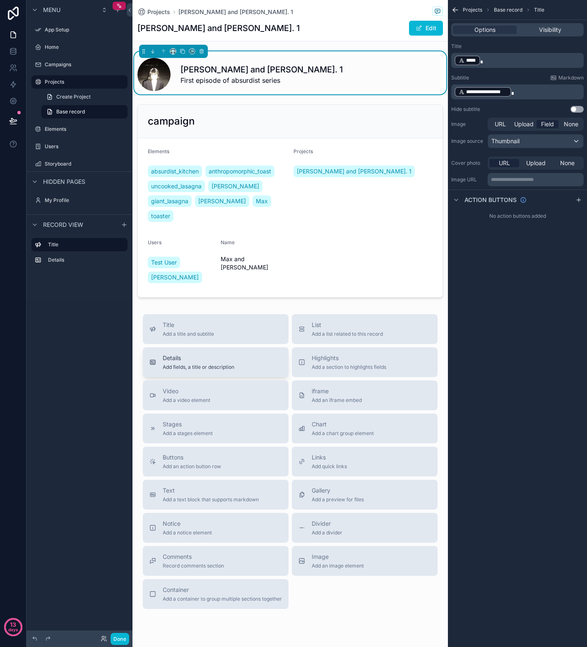
click at [225, 354] on span "Details" at bounding box center [199, 358] width 72 height 8
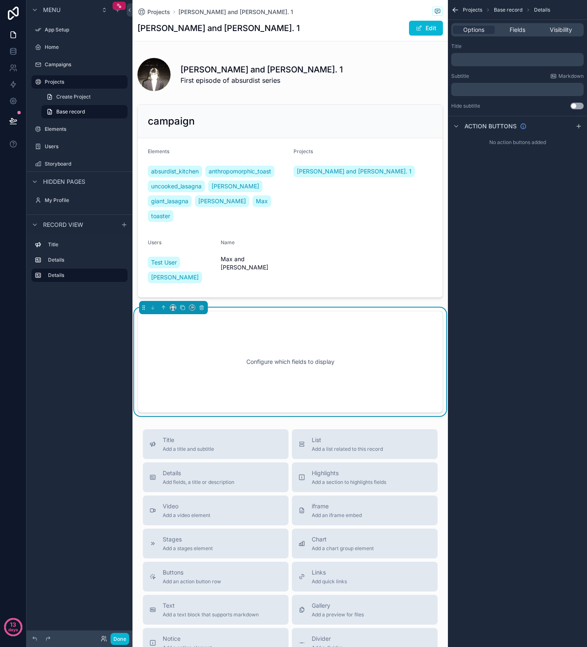
scroll to position [23, 0]
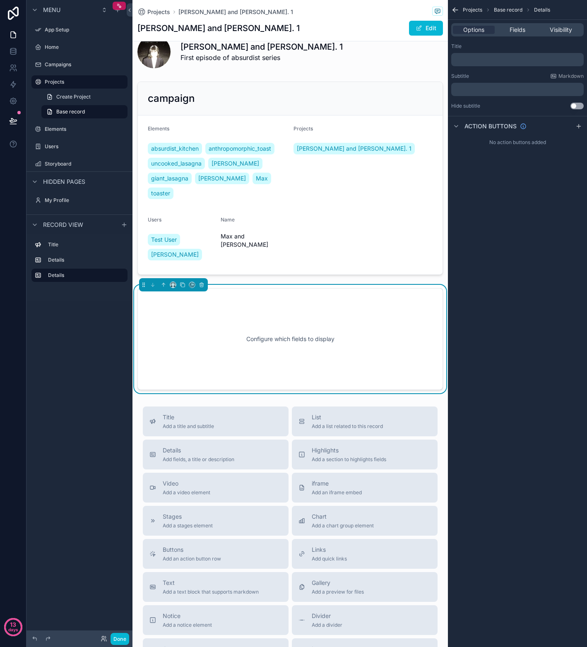
click at [254, 326] on div "Configure which fields to display" at bounding box center [290, 339] width 278 height 74
click at [234, 302] on div "Configure which fields to display" at bounding box center [290, 339] width 278 height 74
click at [514, 31] on span "Fields" at bounding box center [517, 30] width 16 height 8
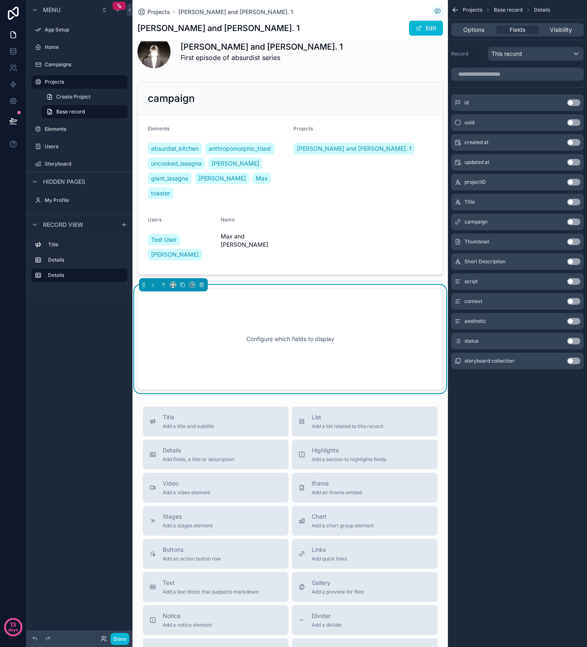
click at [573, 222] on button "Use setting" at bounding box center [573, 221] width 13 height 7
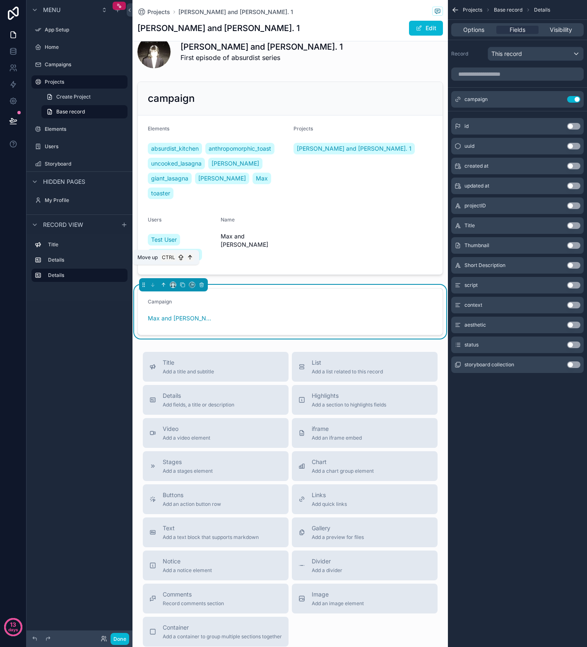
click at [165, 282] on icon "scrollable content" at bounding box center [163, 285] width 6 height 6
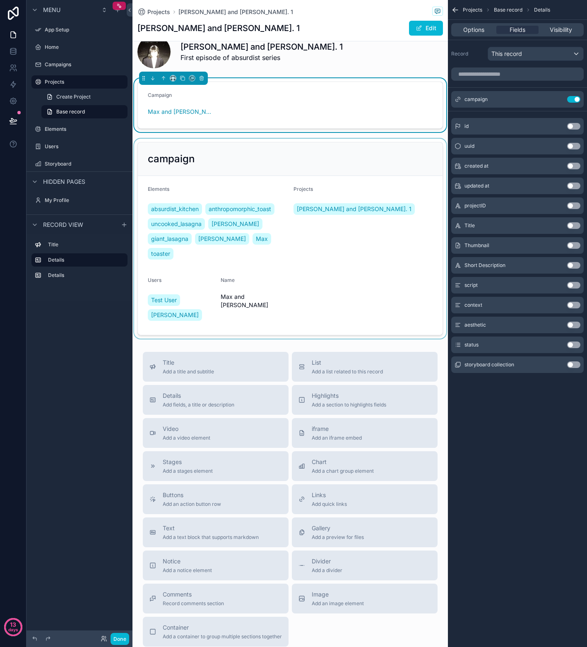
scroll to position [0, 0]
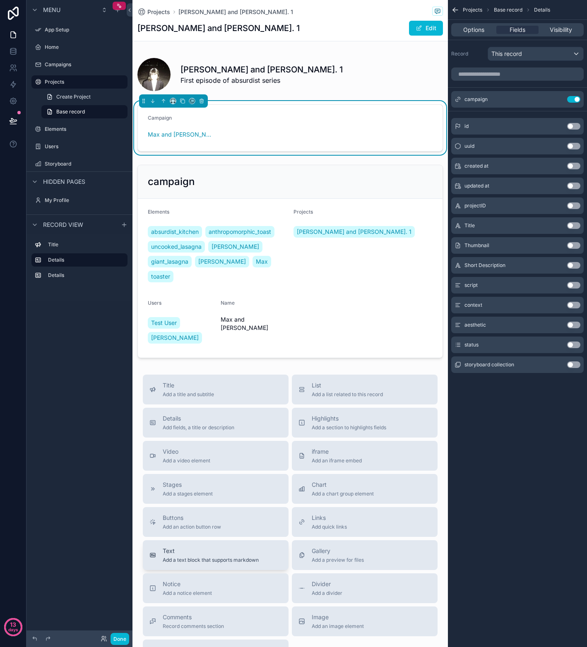
click at [212, 546] on div "Text Add a text block that supports markdown" at bounding box center [211, 554] width 96 height 17
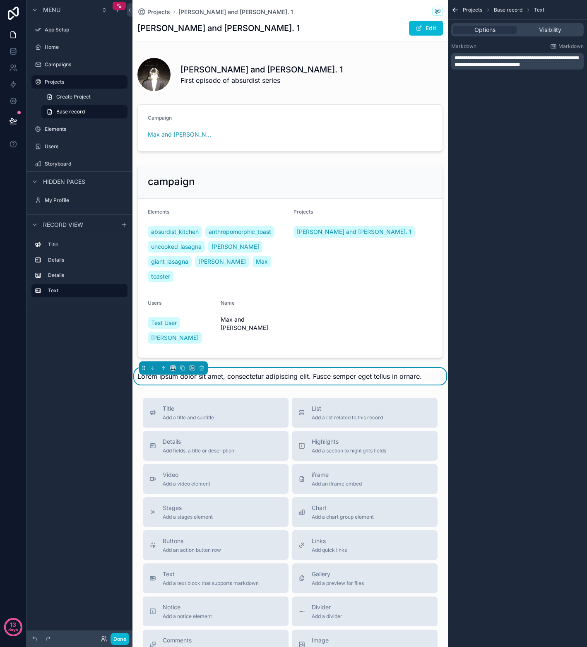
scroll to position [37, 0]
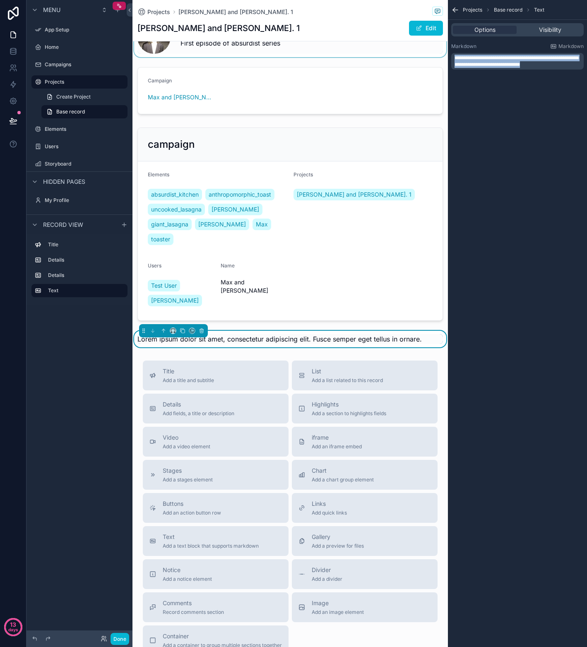
drag, startPoint x: 555, startPoint y: 66, endPoint x: 439, endPoint y: 52, distance: 116.7
click at [439, 52] on div "App Setup Home Campaigns Projects Elements Users Storyboard My Profile Powered …" at bounding box center [359, 323] width 454 height 647
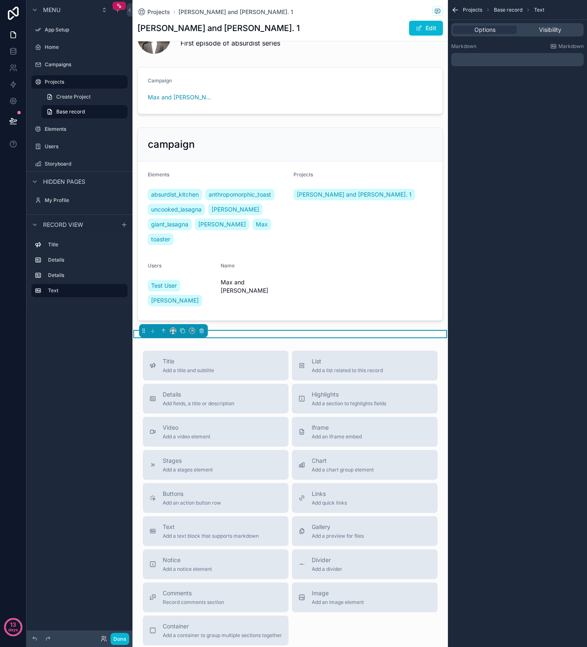
click at [470, 57] on p "﻿" at bounding box center [517, 59] width 127 height 7
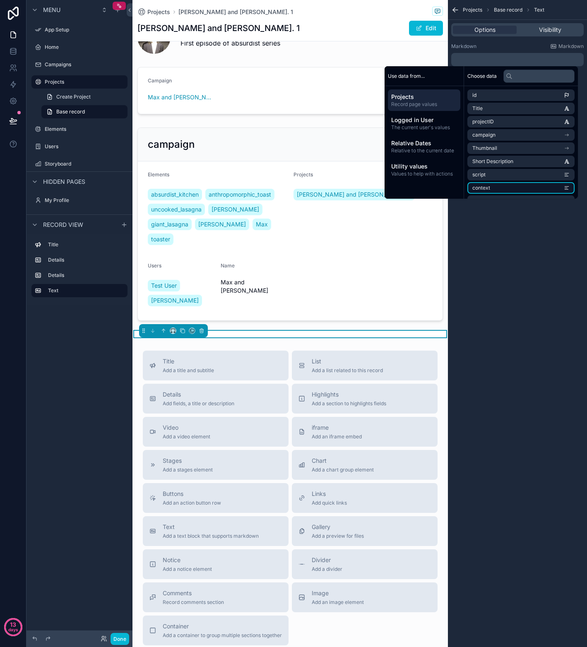
click at [513, 186] on li "context" at bounding box center [520, 188] width 107 height 12
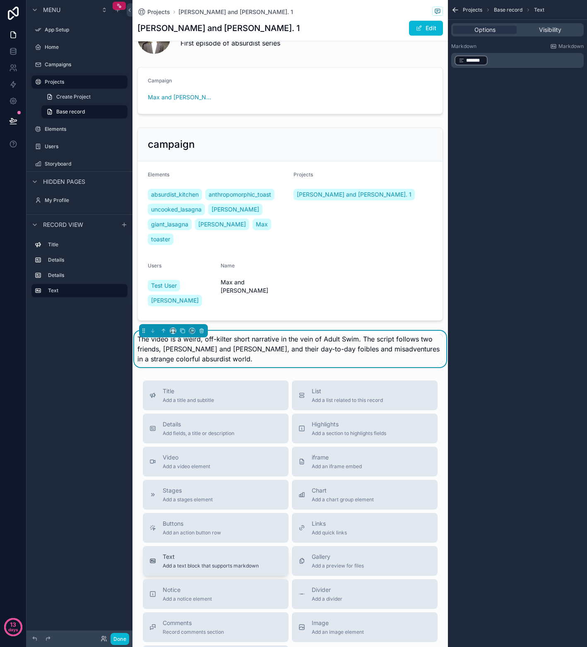
click at [190, 562] on span "Add a text block that supports markdown" at bounding box center [211, 565] width 96 height 7
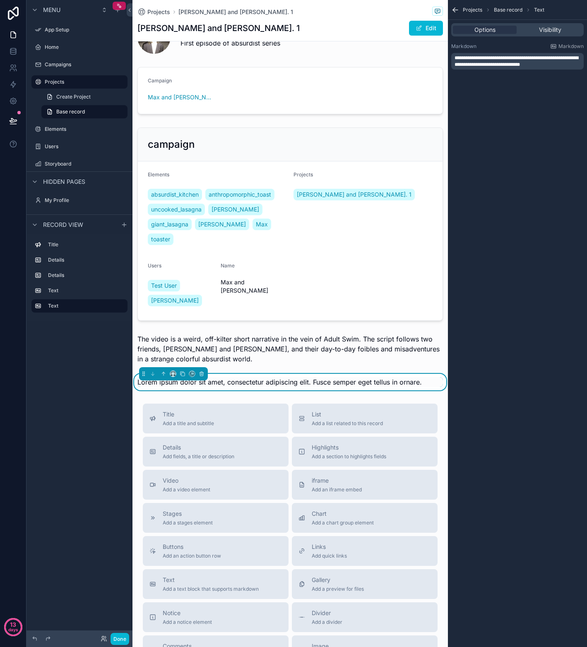
scroll to position [80, 0]
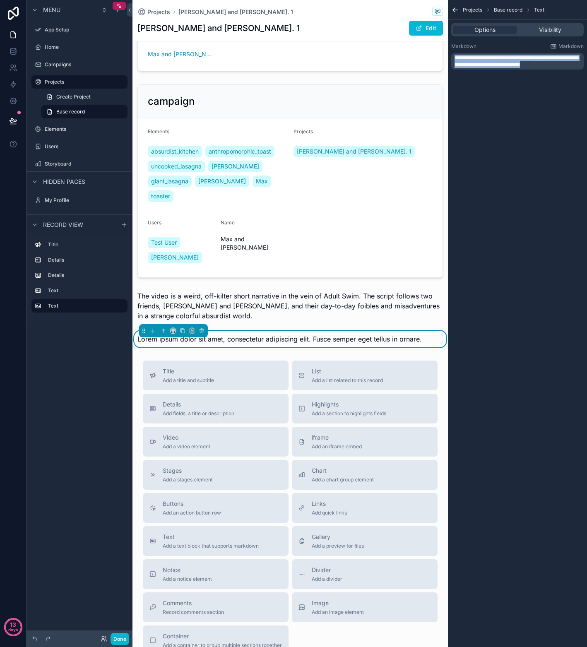
drag, startPoint x: 553, startPoint y: 66, endPoint x: 449, endPoint y: 60, distance: 104.8
click at [449, 60] on div "**********" at bounding box center [517, 56] width 139 height 33
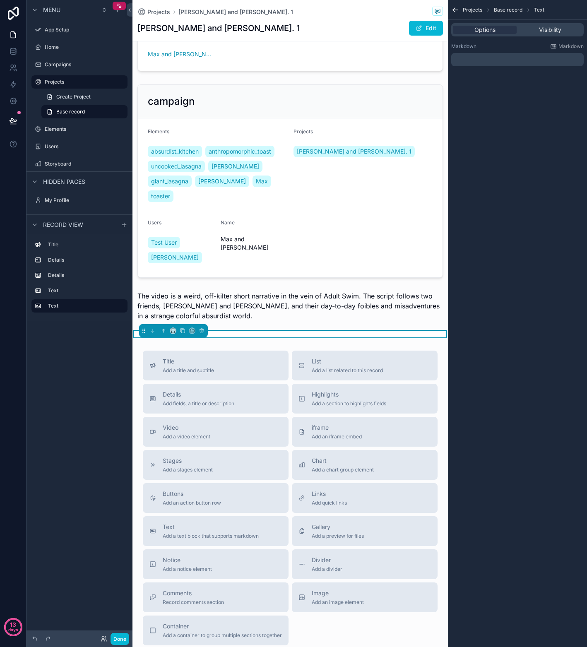
click at [477, 60] on p "﻿" at bounding box center [517, 59] width 127 height 7
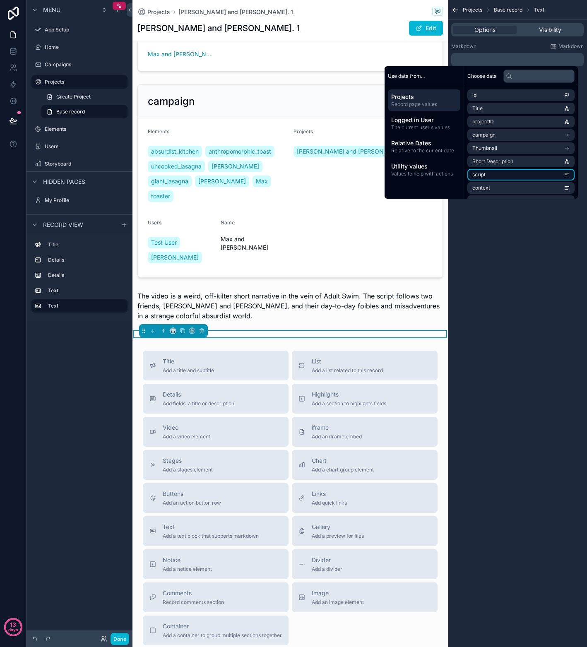
click at [496, 175] on li "script" at bounding box center [520, 175] width 107 height 12
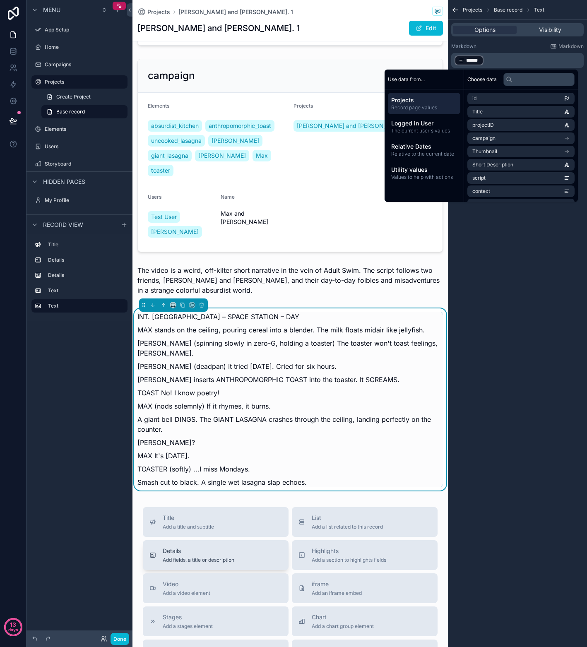
scroll to position [163, 0]
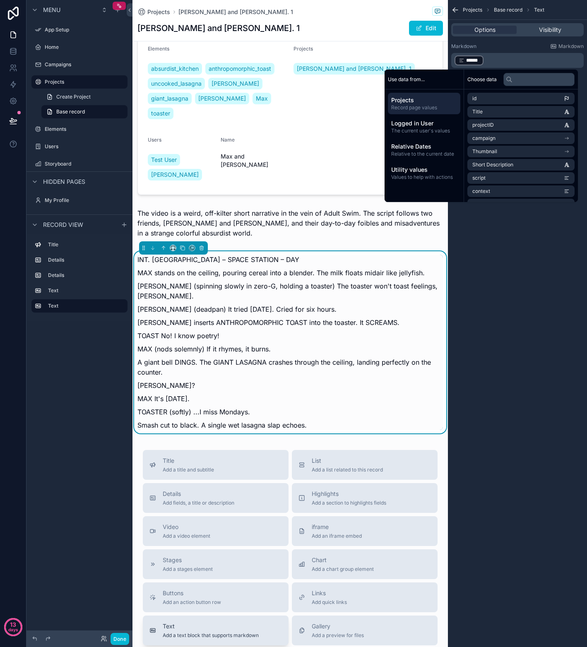
click at [171, 622] on div "Text Add a text block that supports markdown" at bounding box center [211, 630] width 96 height 17
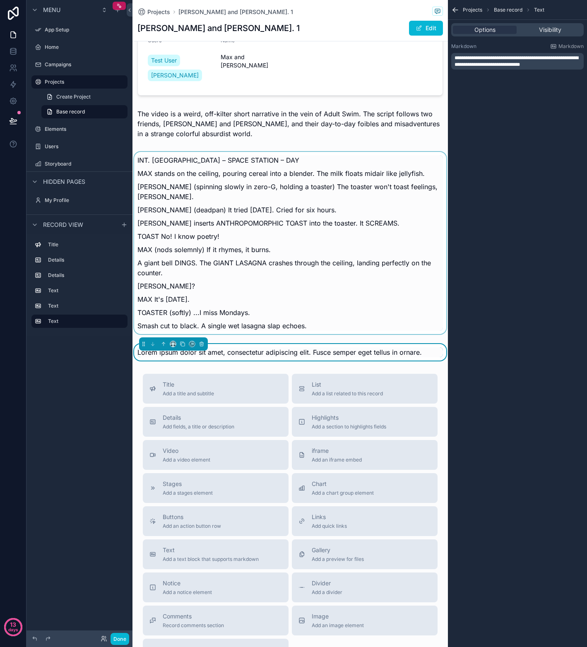
scroll to position [266, 0]
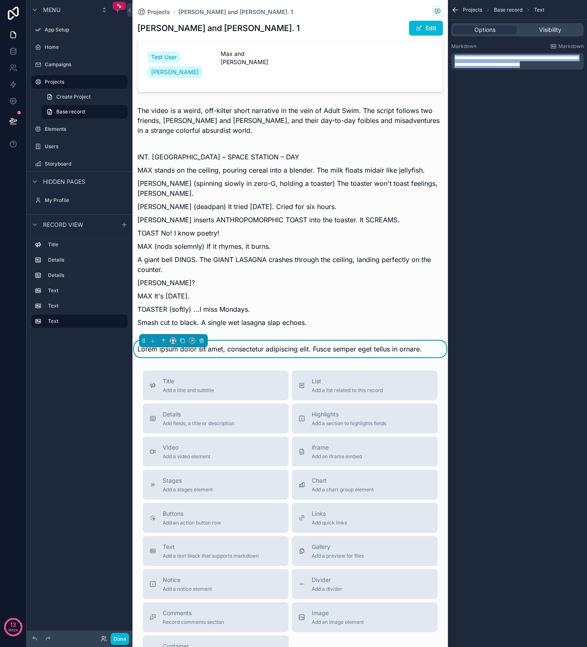
drag, startPoint x: 548, startPoint y: 65, endPoint x: 449, endPoint y: 55, distance: 99.9
click at [449, 55] on div "**********" at bounding box center [517, 56] width 139 height 33
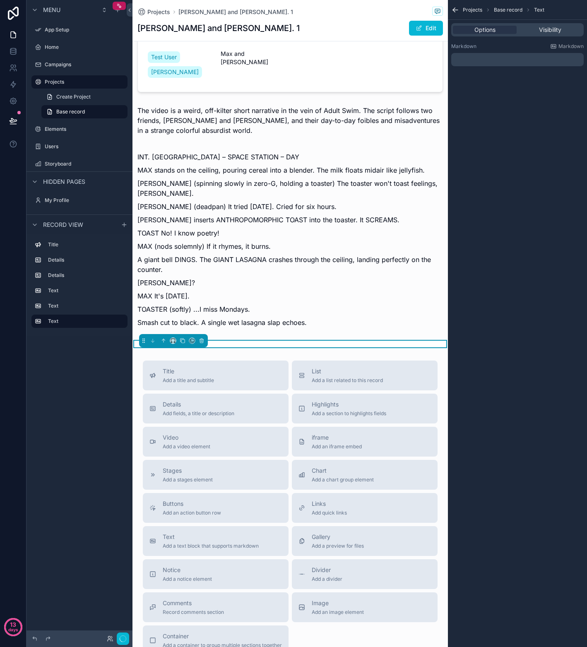
click at [472, 58] on p "﻿" at bounding box center [517, 59] width 127 height 7
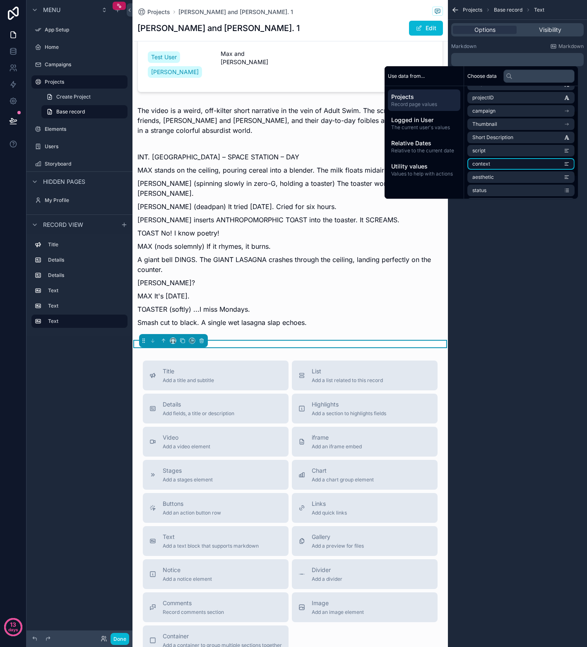
scroll to position [41, 0]
click at [486, 159] on span "aesthetic" at bounding box center [483, 159] width 22 height 7
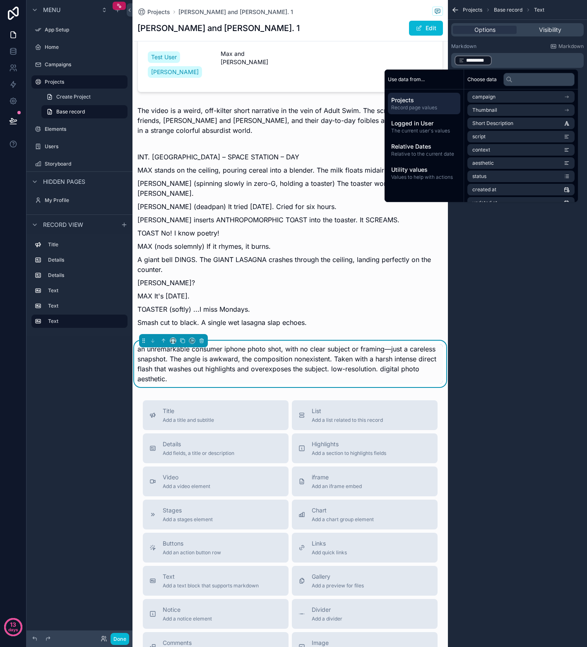
click at [296, 366] on div "Projects Max and Matthew Ep. 1 Max and Matthew Ep. 1 Edit Max and Matthew Ep. 1…" at bounding box center [289, 247] width 315 height 1026
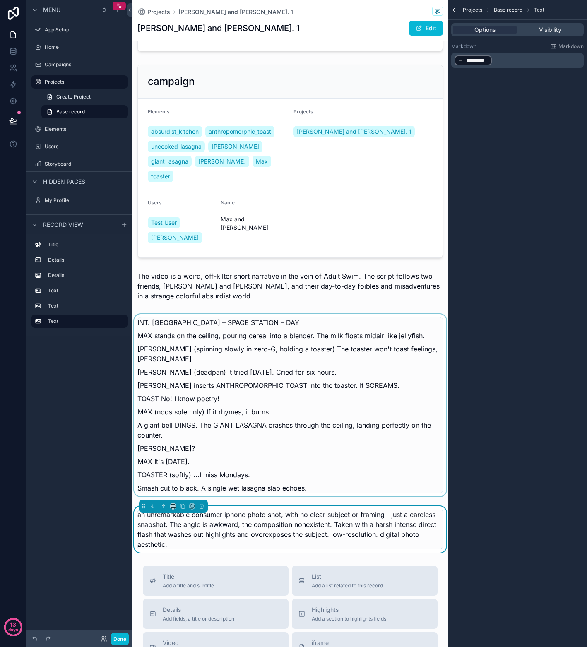
scroll to position [0, 0]
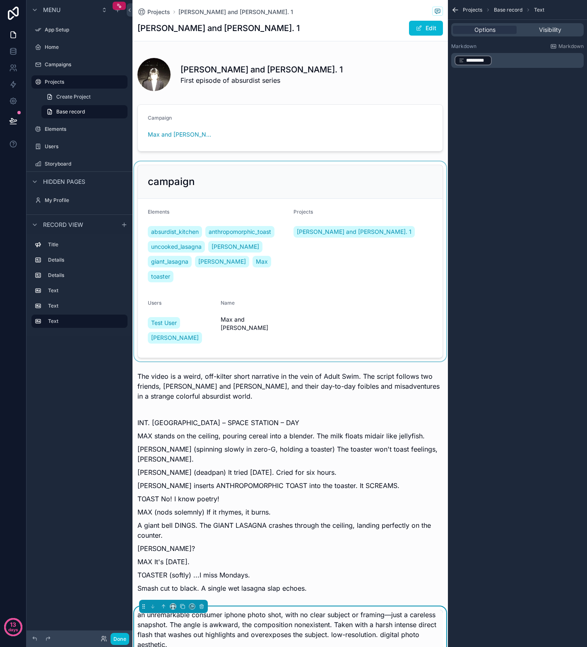
click at [235, 216] on div "scrollable content" at bounding box center [289, 261] width 315 height 200
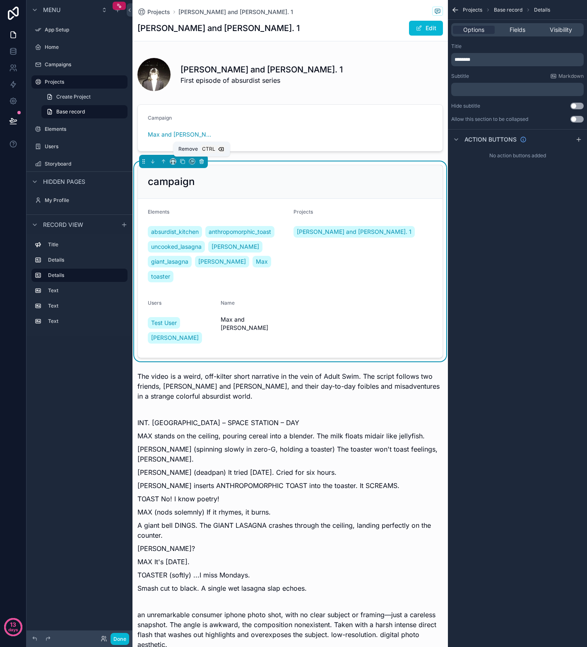
click at [200, 163] on icon "scrollable content" at bounding box center [201, 161] width 3 height 3
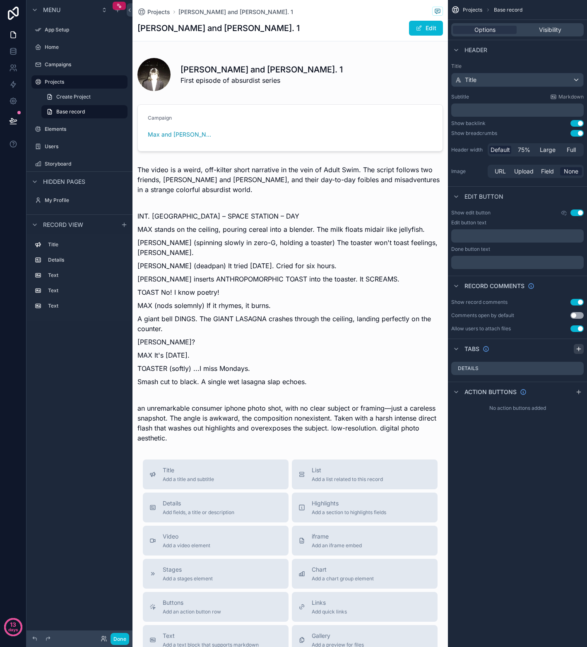
click at [579, 351] on icon "scrollable content" at bounding box center [578, 348] width 7 height 7
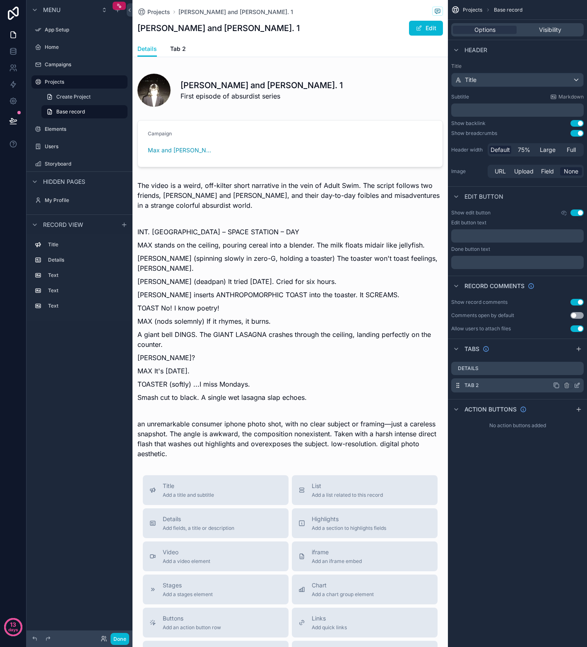
click at [576, 384] on icon "scrollable content" at bounding box center [576, 385] width 7 height 7
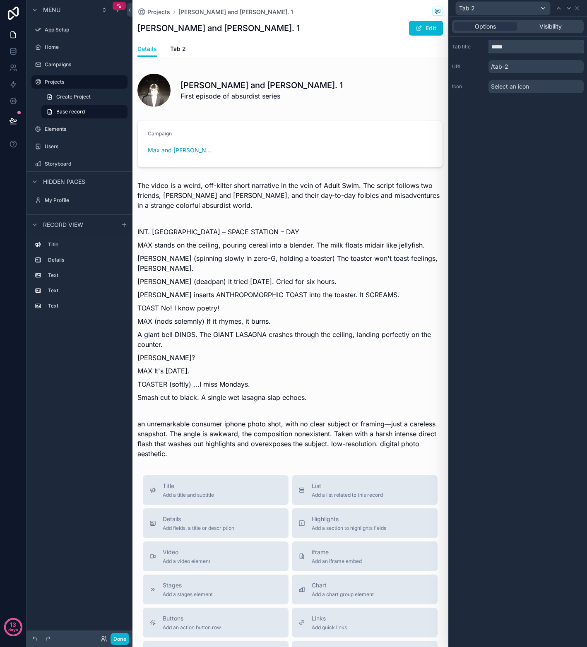
drag, startPoint x: 521, startPoint y: 47, endPoint x: 480, endPoint y: 48, distance: 41.4
click at [480, 48] on div "Tab title *****" at bounding box center [518, 46] width 132 height 13
type input "*******"
click at [577, 7] on icon at bounding box center [576, 8] width 7 height 7
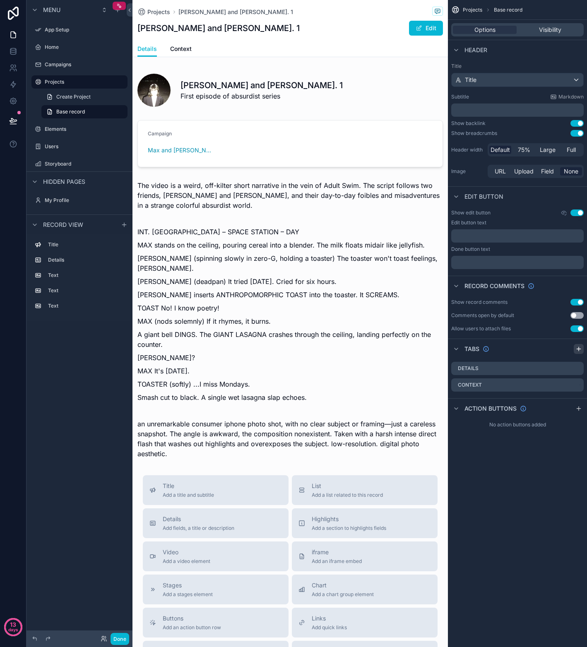
drag, startPoint x: 577, startPoint y: 351, endPoint x: 573, endPoint y: 351, distance: 4.2
click at [577, 351] on div "scrollable content" at bounding box center [578, 349] width 10 height 10
click at [501, 401] on div "Tab 3" at bounding box center [517, 402] width 132 height 14
click at [578, 402] on icon "scrollable content" at bounding box center [576, 401] width 7 height 7
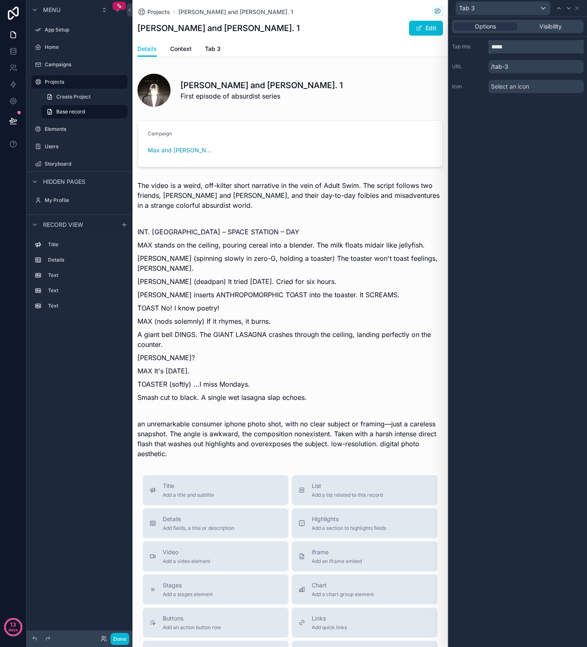
drag, startPoint x: 520, startPoint y: 46, endPoint x: 487, endPoint y: 48, distance: 32.3
click at [487, 48] on div "Tab title *****" at bounding box center [518, 46] width 132 height 13
type input "******"
click at [494, 144] on div "Options Visibility Tab title ****** URL /script Icon Select an icon" at bounding box center [517, 332] width 138 height 630
click at [578, 8] on icon at bounding box center [576, 8] width 7 height 7
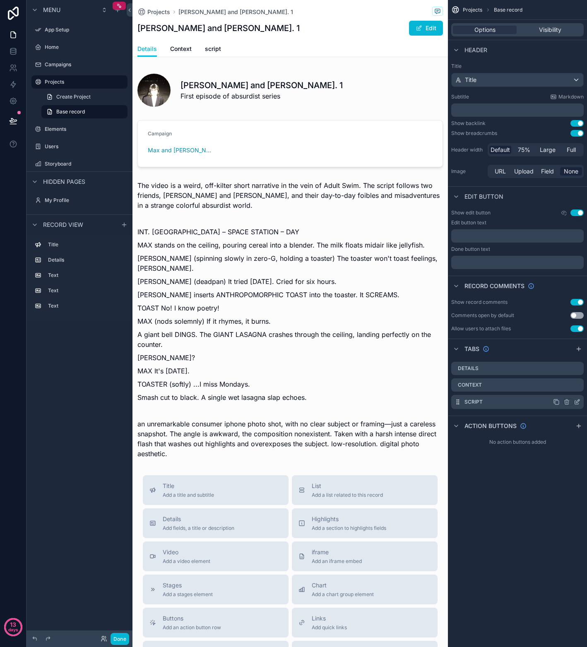
click at [575, 402] on icon "scrollable content" at bounding box center [576, 401] width 7 height 7
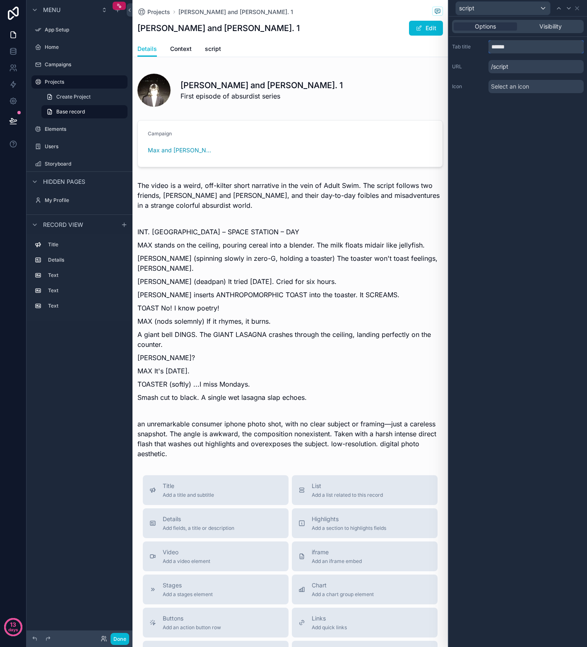
click at [492, 47] on input "******" at bounding box center [535, 46] width 95 height 13
type input "******"
click at [579, 7] on icon at bounding box center [576, 8] width 7 height 7
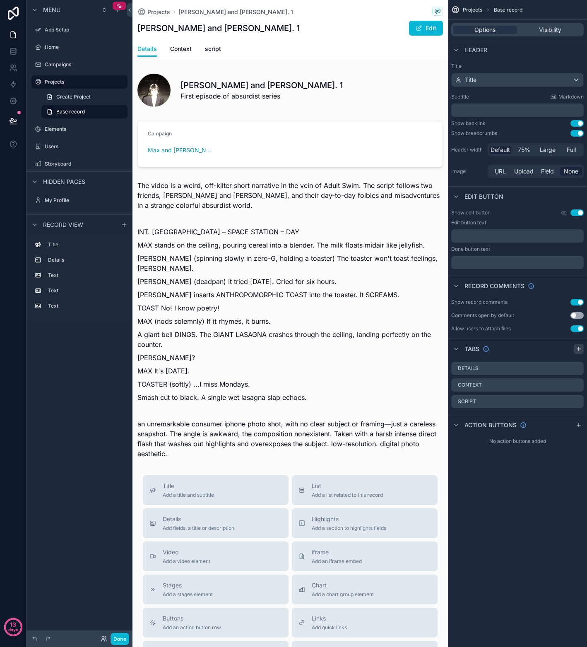
click at [577, 349] on icon "scrollable content" at bounding box center [578, 349] width 4 height 0
click at [577, 417] on icon "scrollable content" at bounding box center [577, 417] width 3 height 3
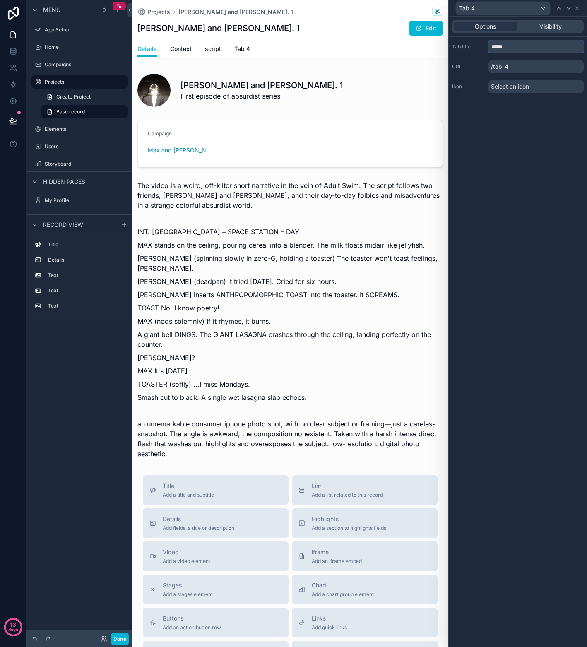
drag, startPoint x: 520, startPoint y: 47, endPoint x: 480, endPoint y: 43, distance: 40.3
click at [480, 43] on div "Tab title *****" at bounding box center [518, 46] width 132 height 13
type input "*********"
click at [514, 145] on div "Options Visibility Tab title ********* URL /tab-4 Icon Select an icon" at bounding box center [517, 332] width 138 height 630
click at [578, 8] on icon at bounding box center [576, 8] width 7 height 7
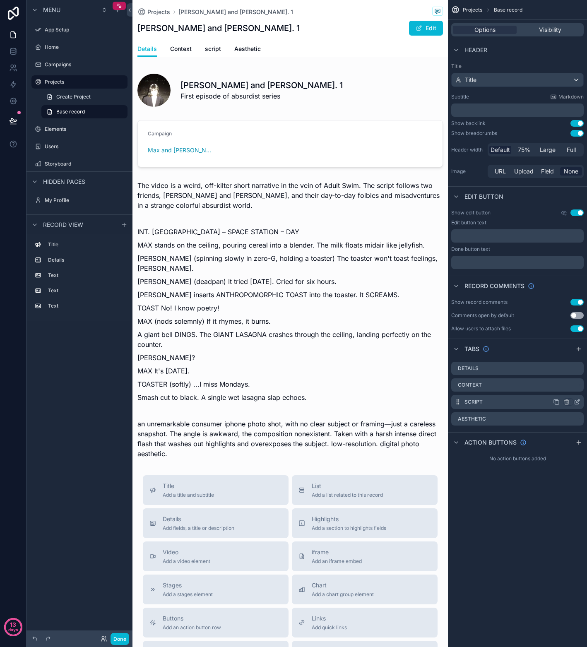
click at [577, 400] on icon "scrollable content" at bounding box center [577, 400] width 3 height 3
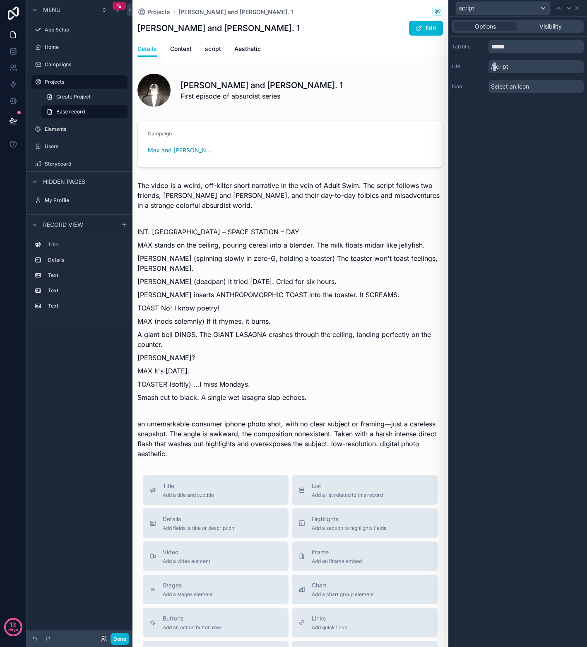
click at [495, 67] on p "/script" at bounding box center [535, 66] width 95 height 13
click at [518, 47] on input "******" at bounding box center [535, 46] width 95 height 13
click at [514, 115] on div "Options Visibility Tab title ****** URL /script Icon Select an icon" at bounding box center [517, 332] width 138 height 630
click at [579, 5] on icon at bounding box center [576, 8] width 7 height 7
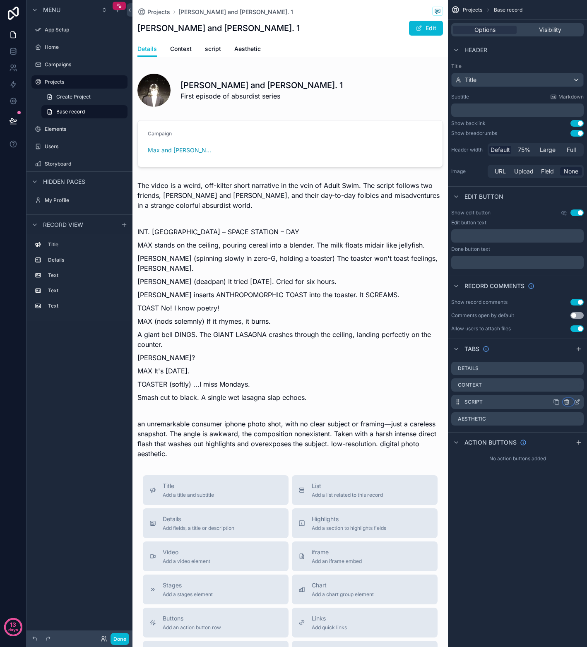
click at [566, 402] on icon "scrollable content" at bounding box center [566, 402] width 0 height 2
click at [567, 402] on div "scrollable content" at bounding box center [293, 323] width 587 height 647
click at [568, 402] on icon "scrollable content" at bounding box center [566, 402] width 4 height 4
click at [551, 421] on span "Remove tab and contents" at bounding box center [531, 417] width 70 height 10
click at [578, 349] on icon "scrollable content" at bounding box center [578, 349] width 0 height 4
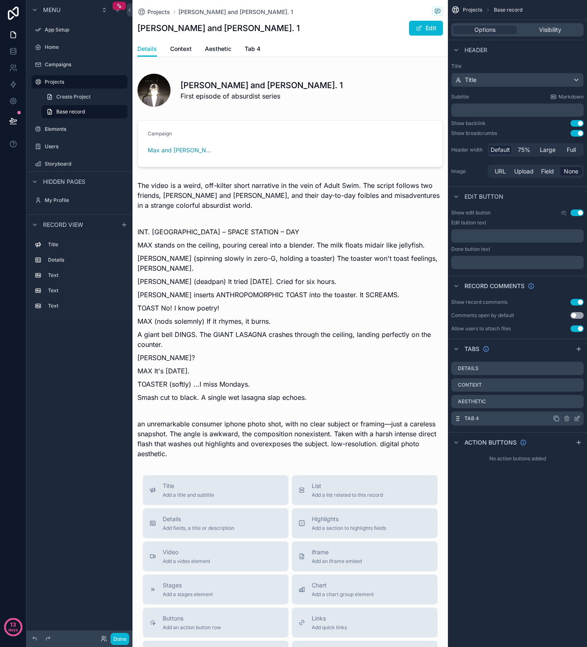
click at [576, 416] on icon "scrollable content" at bounding box center [576, 418] width 7 height 7
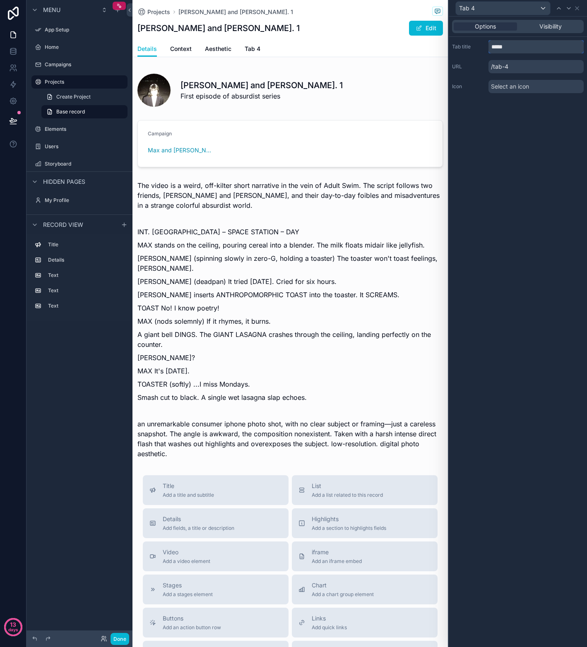
drag, startPoint x: 515, startPoint y: 49, endPoint x: 485, endPoint y: 48, distance: 29.4
click at [485, 48] on div "Tab title *****" at bounding box center [518, 46] width 132 height 13
type input "******"
click at [493, 116] on div "Options Visibility Tab title ****** URL /script Icon Select an icon" at bounding box center [517, 332] width 138 height 630
click at [577, 8] on icon at bounding box center [576, 8] width 3 height 3
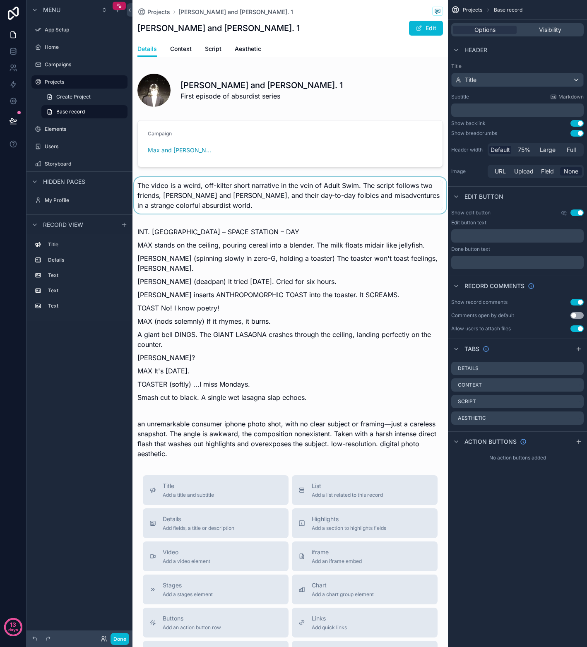
click at [233, 195] on div "scrollable content" at bounding box center [289, 195] width 315 height 36
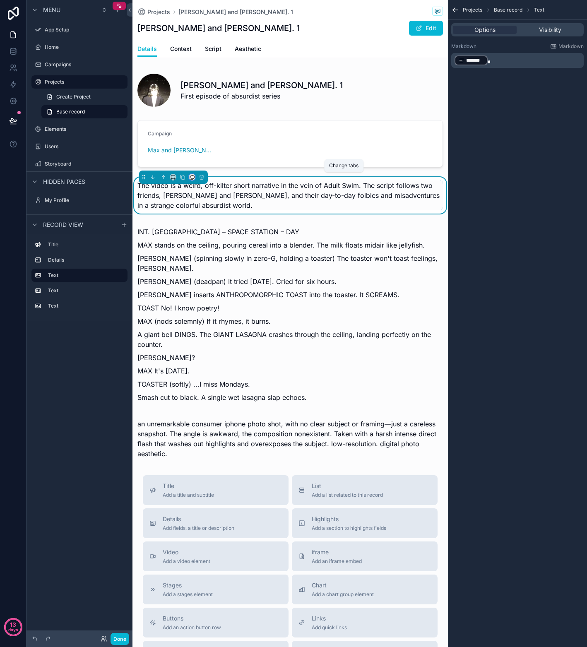
click at [191, 178] on icon "scrollable content" at bounding box center [192, 176] width 3 height 3
click at [204, 216] on span "Context" at bounding box center [211, 220] width 22 height 10
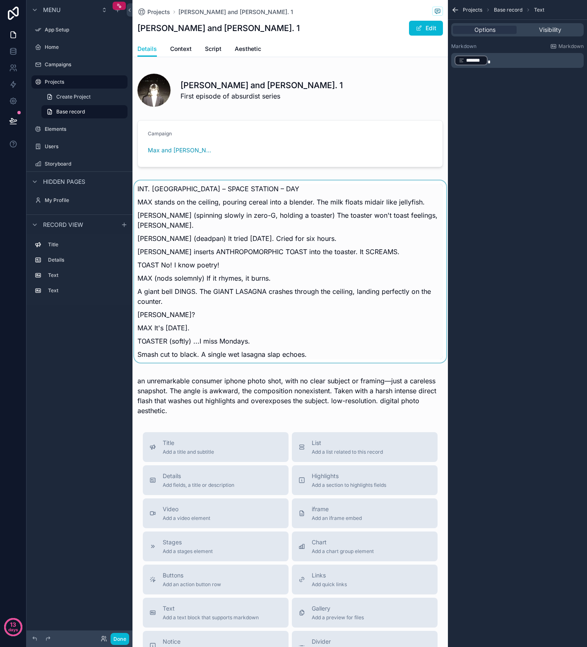
click at [220, 230] on div "scrollable content" at bounding box center [289, 271] width 315 height 189
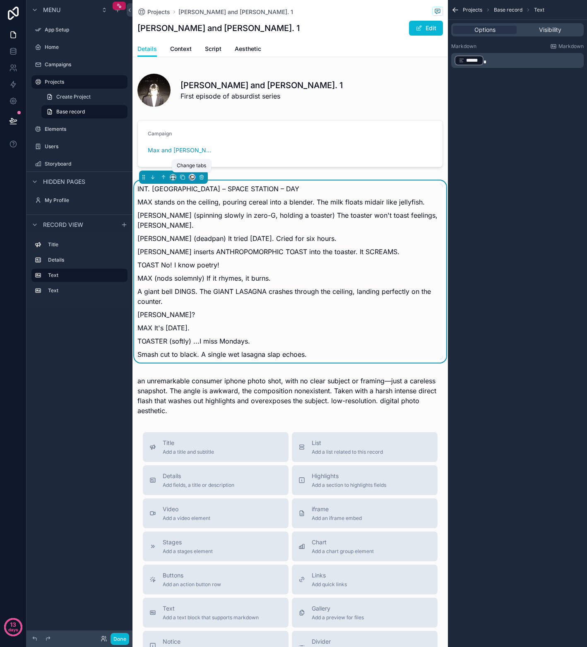
click at [191, 177] on icon "scrollable content" at bounding box center [192, 176] width 3 height 3
click at [219, 247] on div "Script" at bounding box center [213, 244] width 26 height 10
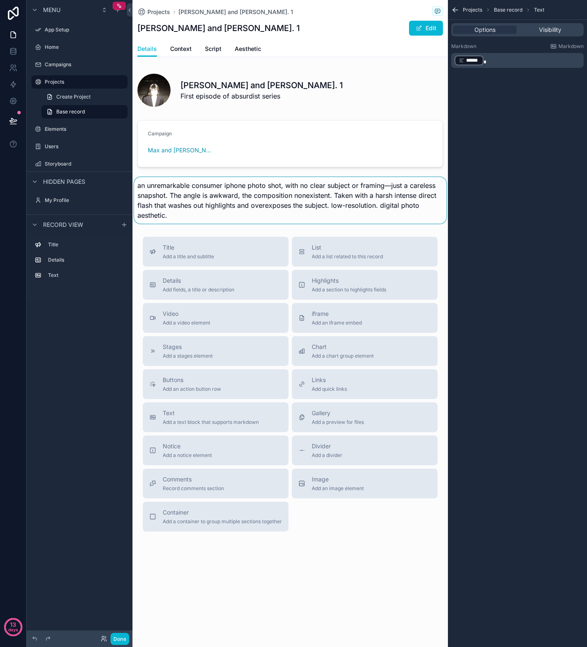
click at [228, 191] on div "scrollable content" at bounding box center [289, 200] width 315 height 46
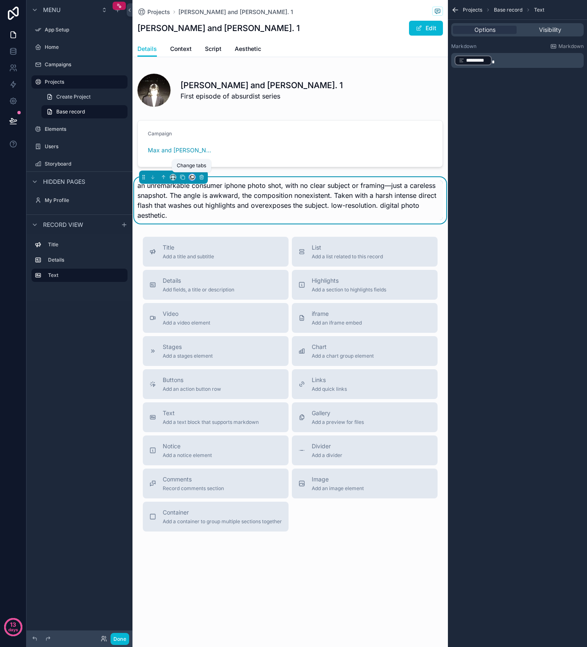
click at [192, 177] on icon "scrollable content" at bounding box center [192, 177] width 6 height 6
click at [211, 266] on span "Aesthetic" at bounding box center [213, 268] width 26 height 10
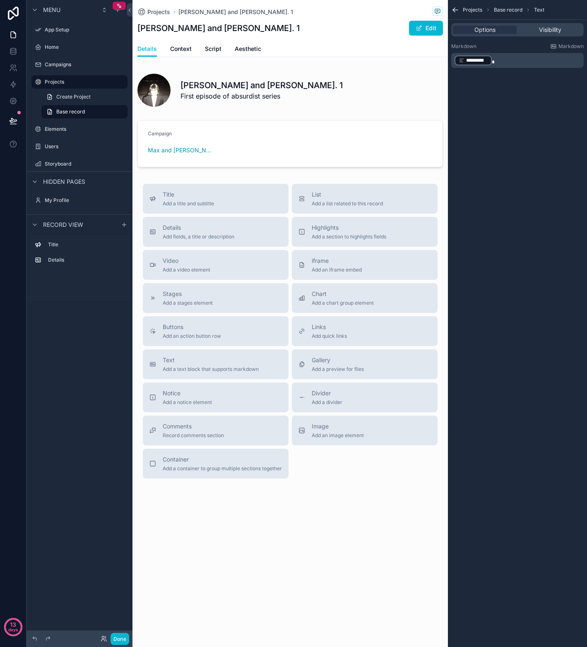
click at [290, 31] on div "Max and Matthew Ep. 1 Edit" at bounding box center [289, 28] width 305 height 16
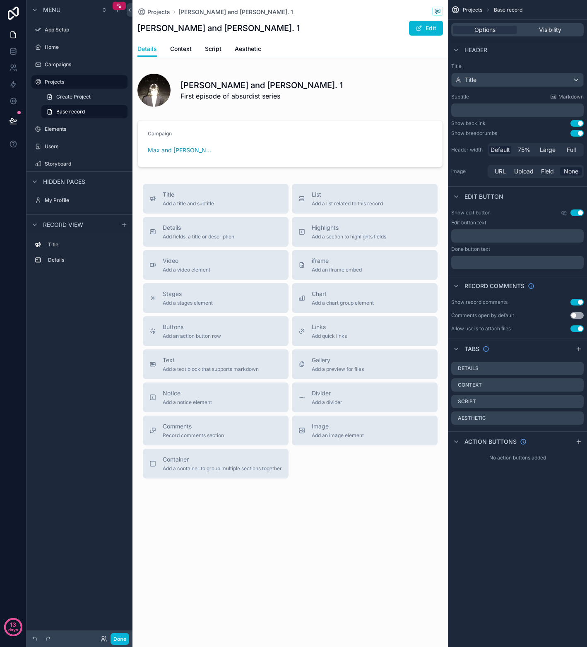
click at [488, 107] on p "﻿" at bounding box center [517, 110] width 127 height 8
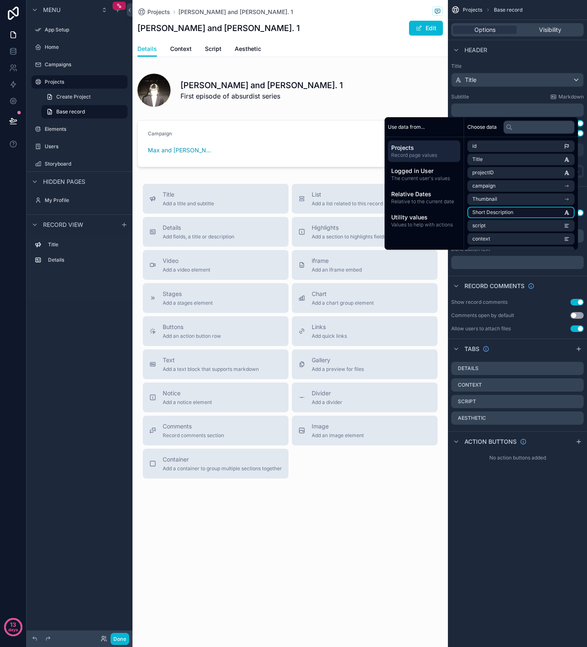
click at [495, 213] on span "Short Description" at bounding box center [492, 212] width 41 height 7
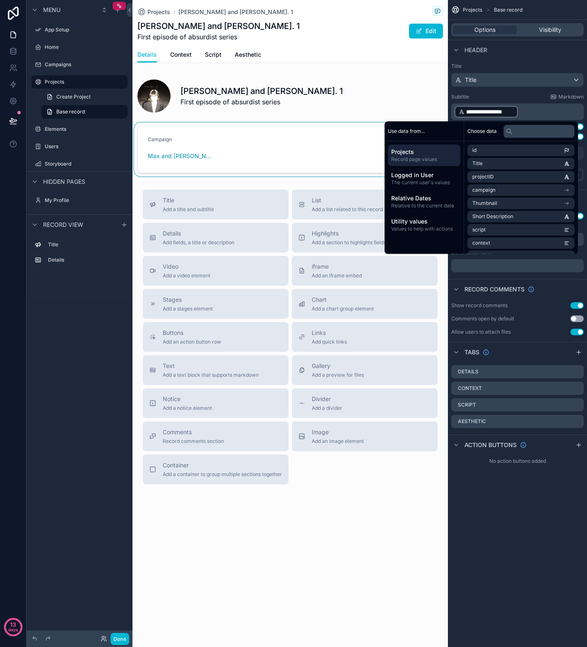
click at [242, 144] on div "scrollable content" at bounding box center [289, 149] width 315 height 54
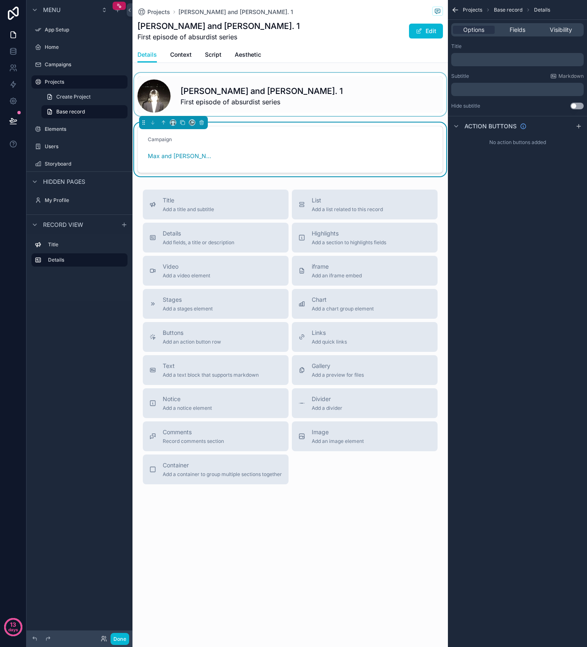
click at [326, 87] on div "scrollable content" at bounding box center [289, 94] width 315 height 43
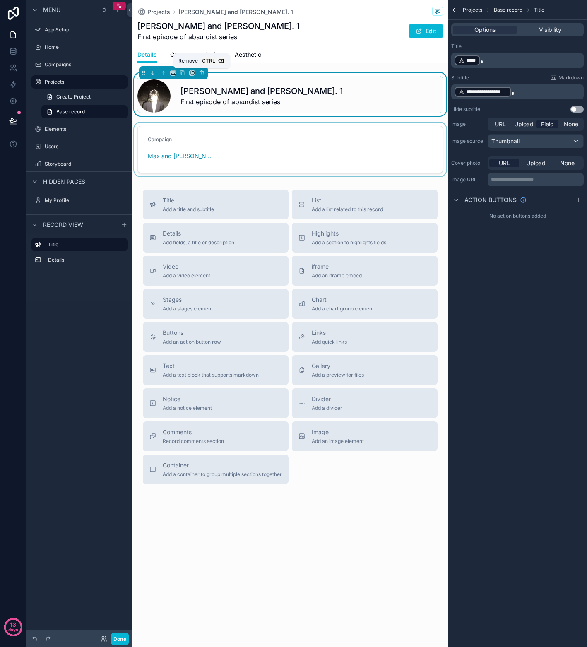
click at [202, 75] on icon "scrollable content" at bounding box center [202, 73] width 6 height 6
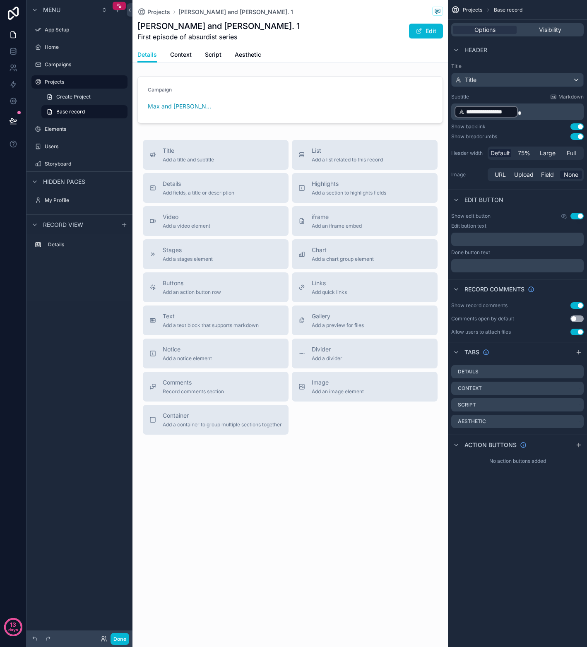
click at [315, 501] on div "Projects Max and Matthew Ep. 1 Max and Matthew Ep. 1 First episode of absurdist…" at bounding box center [289, 323] width 315 height 647
click at [548, 175] on span "Field" at bounding box center [547, 174] width 13 height 8
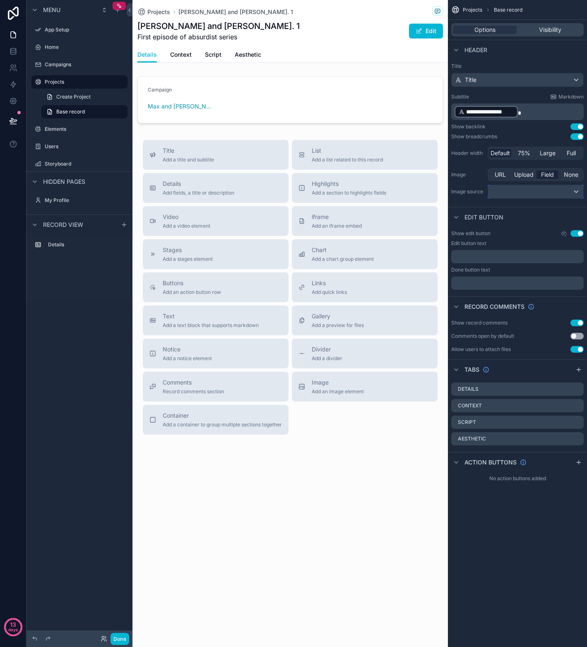
click at [513, 192] on div "scrollable content" at bounding box center [535, 191] width 95 height 13
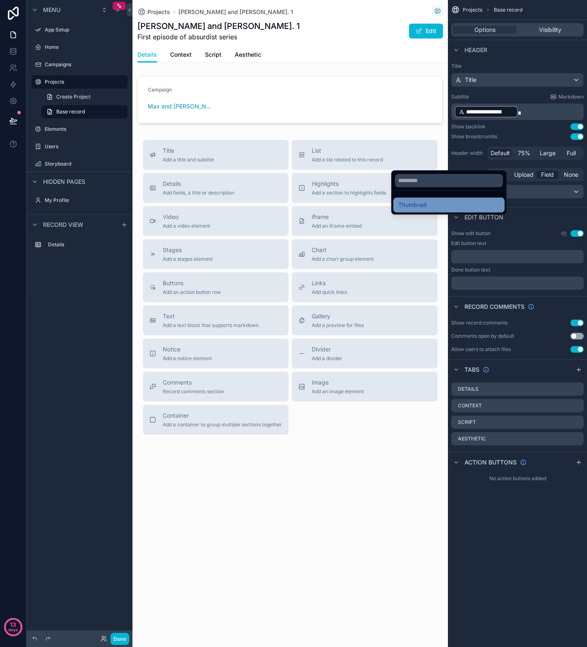
click at [436, 203] on div "Thumbnail" at bounding box center [448, 205] width 101 height 10
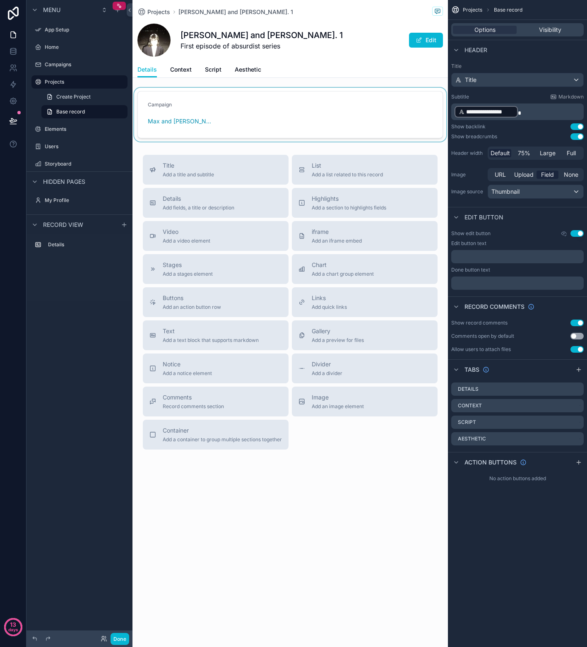
click at [368, 104] on div "scrollable content" at bounding box center [289, 115] width 315 height 54
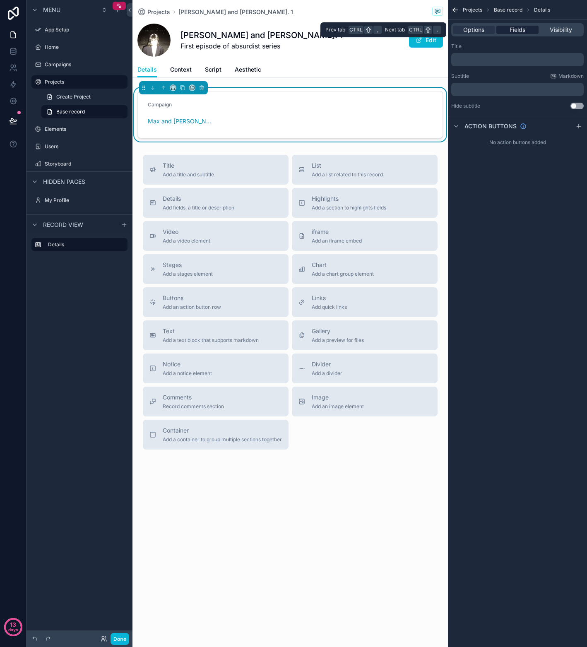
click at [511, 28] on span "Fields" at bounding box center [517, 30] width 16 height 8
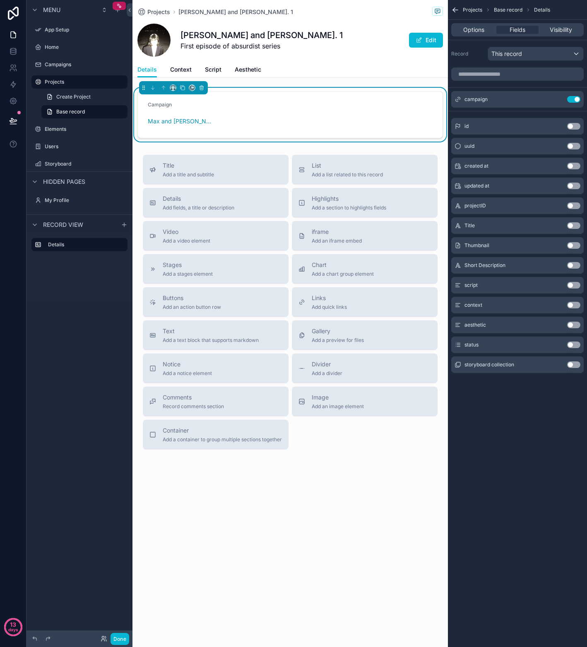
click at [575, 167] on button "Use setting" at bounding box center [573, 166] width 13 height 7
click at [578, 187] on button "Use setting" at bounding box center [573, 185] width 13 height 7
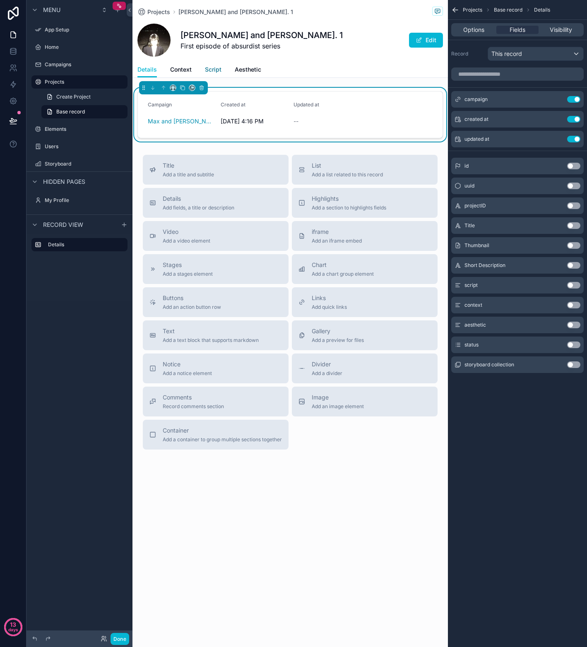
click at [210, 66] on span "Script" at bounding box center [213, 69] width 17 height 8
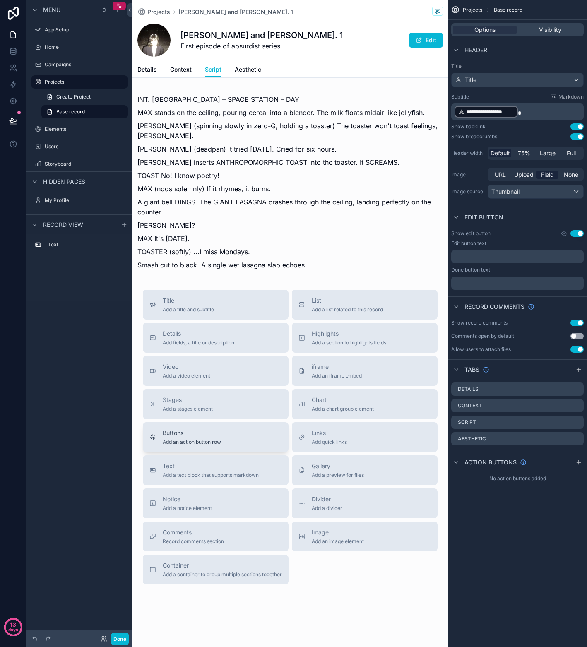
click at [200, 429] on span "Buttons" at bounding box center [192, 433] width 58 height 8
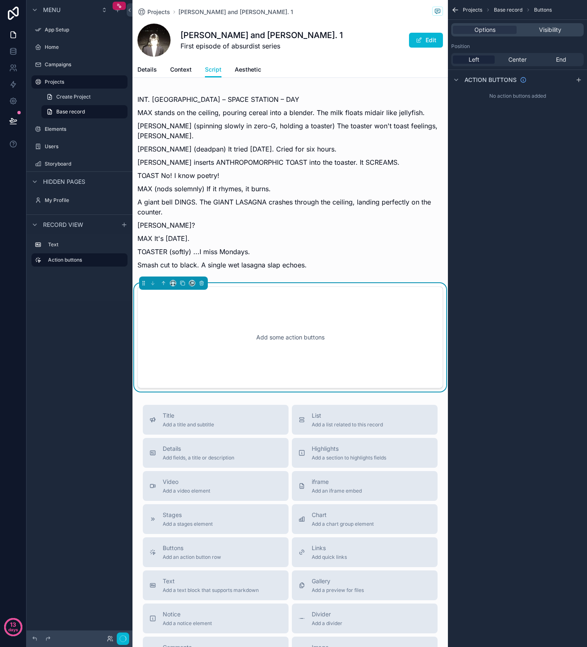
scroll to position [4, 0]
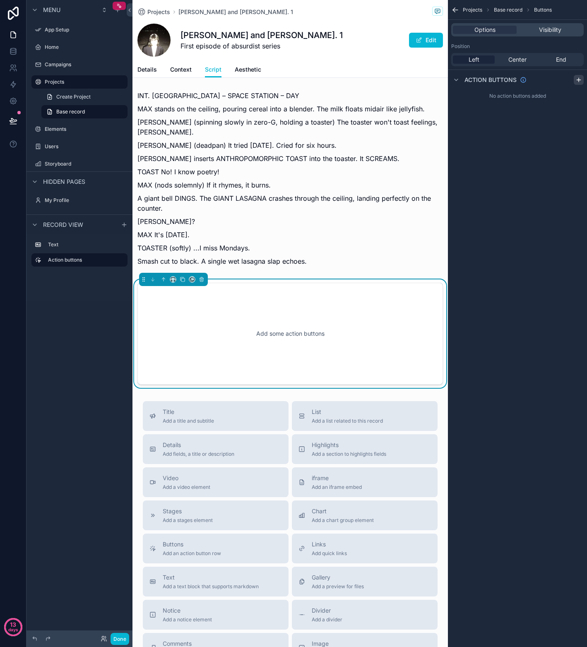
click at [577, 80] on icon "scrollable content" at bounding box center [578, 80] width 4 height 0
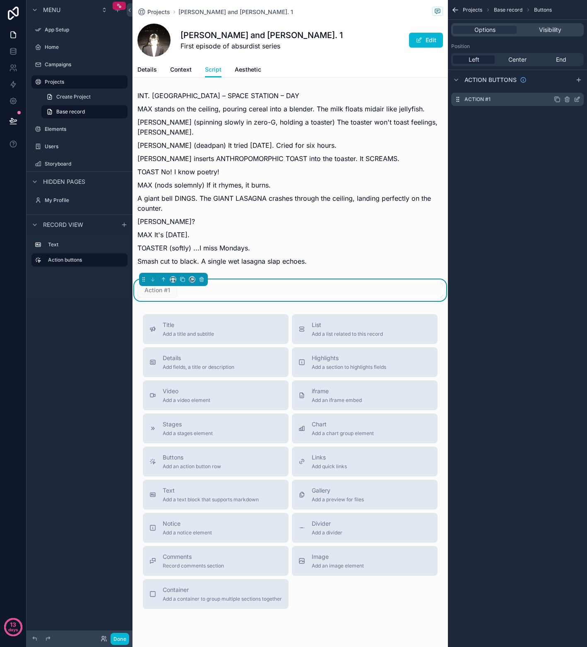
click at [527, 100] on div "Action #1" at bounding box center [517, 99] width 132 height 13
click at [578, 99] on icon "scrollable content" at bounding box center [576, 99] width 7 height 7
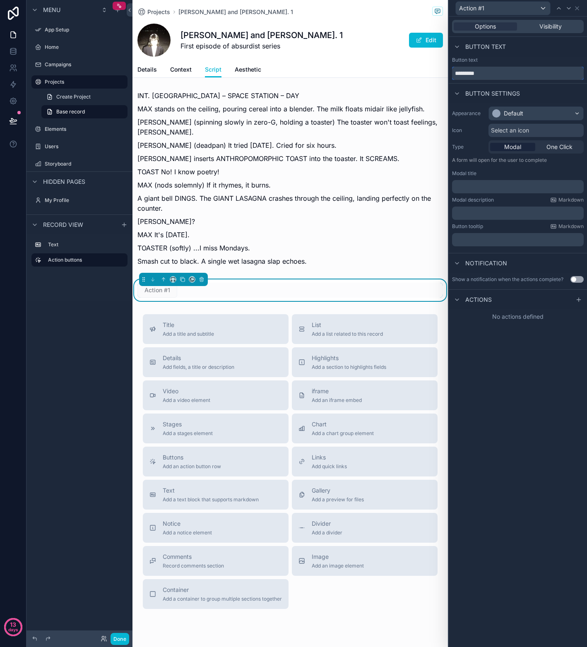
drag, startPoint x: 491, startPoint y: 72, endPoint x: 433, endPoint y: 70, distance: 57.1
click at [433, 70] on div "Action #1 Options Visibility Button text Button text ********* Button settings …" at bounding box center [293, 323] width 587 height 647
type input "****"
click at [371, 200] on div "scrollable content" at bounding box center [289, 178] width 315 height 189
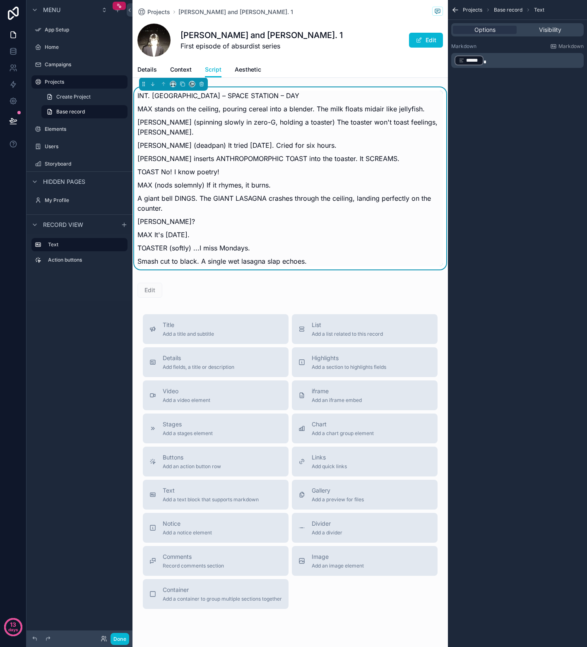
click at [303, 140] on p "[PERSON_NAME] (deadpan) It tried [DATE]. Cried for six hours." at bounding box center [289, 145] width 305 height 10
click at [312, 279] on div "scrollable content" at bounding box center [289, 290] width 315 height 22
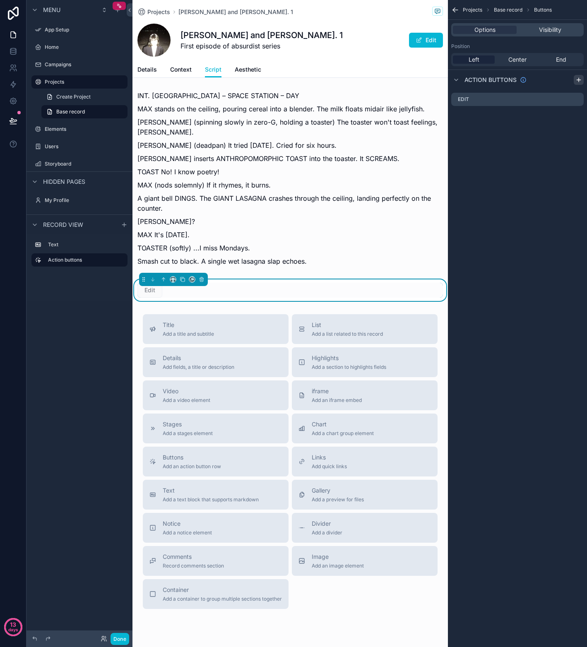
click at [577, 79] on icon "scrollable content" at bounding box center [578, 80] width 7 height 7
click at [577, 115] on icon "scrollable content" at bounding box center [576, 116] width 7 height 7
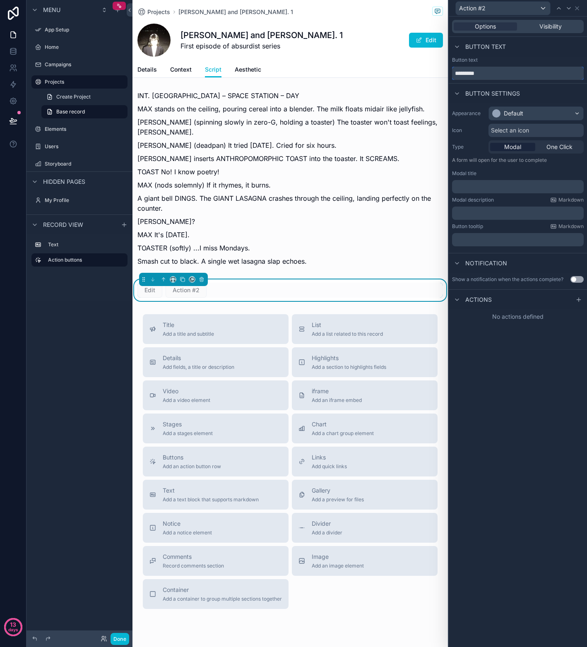
drag, startPoint x: 501, startPoint y: 77, endPoint x: 429, endPoint y: 72, distance: 71.3
click at [429, 72] on div "Action #2 Options Visibility Button text Button text ********* Button settings …" at bounding box center [293, 323] width 587 height 647
type input "********"
click at [570, 113] on div "Default" at bounding box center [536, 113] width 94 height 13
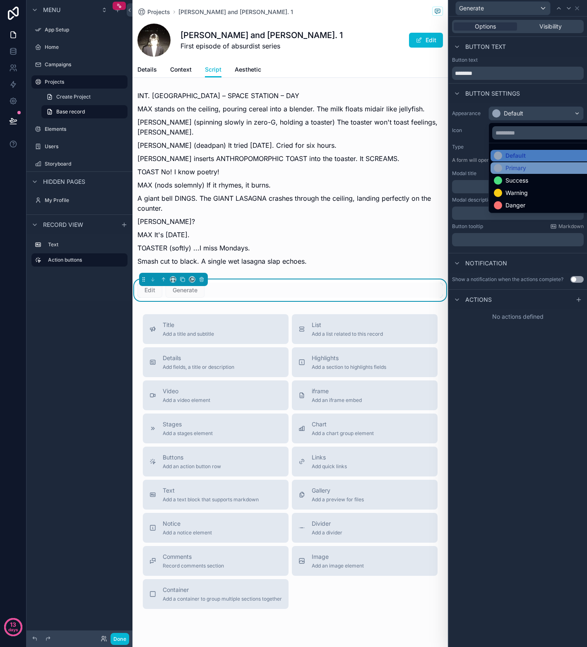
click at [521, 164] on div "Primary" at bounding box center [515, 168] width 21 height 8
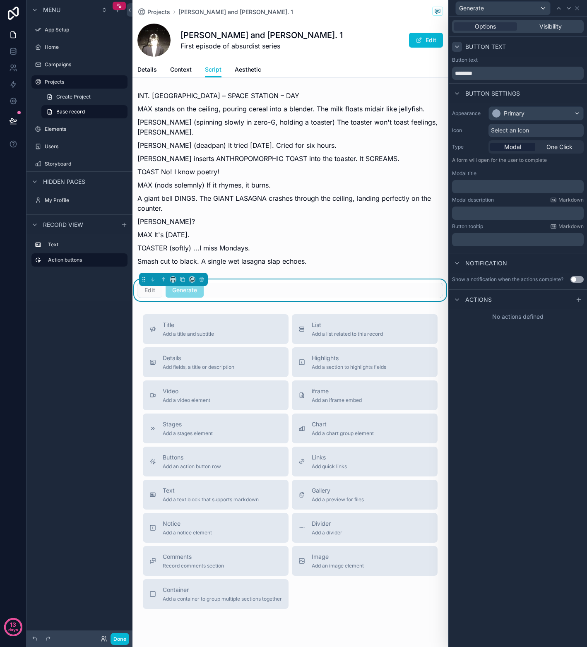
click at [455, 46] on icon at bounding box center [456, 47] width 3 height 2
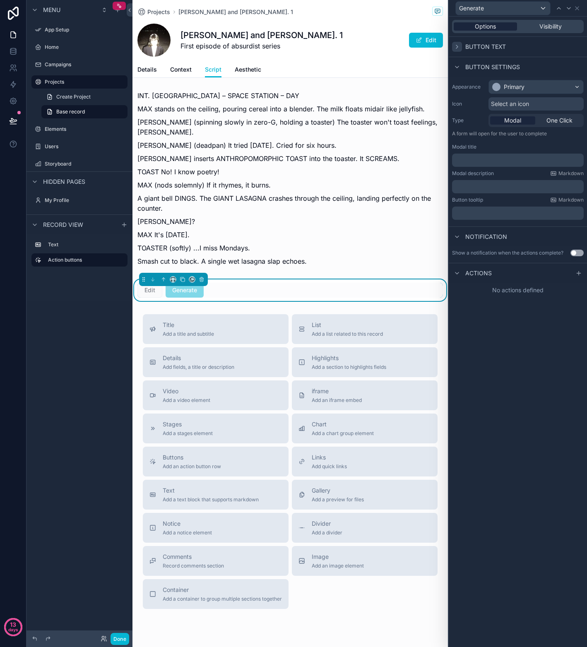
click at [484, 27] on span "Options" at bounding box center [484, 26] width 21 height 8
click at [152, 285] on span "Edit" at bounding box center [149, 289] width 25 height 8
click at [577, 5] on icon at bounding box center [576, 8] width 7 height 7
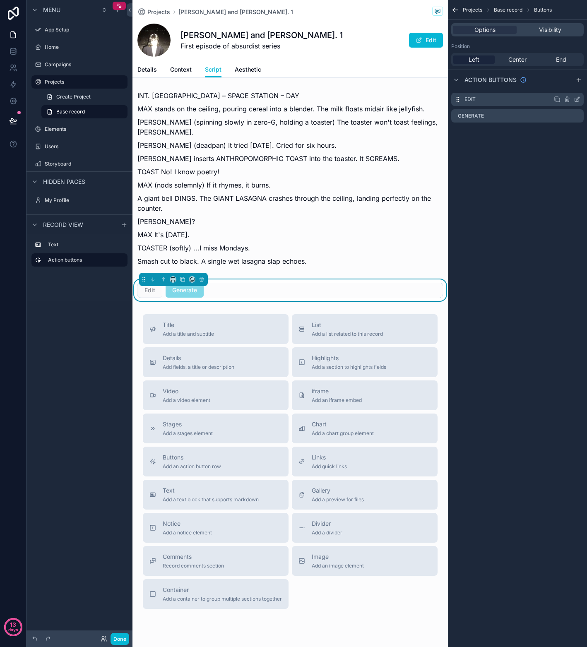
click at [516, 101] on div "Edit" at bounding box center [517, 99] width 132 height 13
click at [576, 100] on icon "scrollable content" at bounding box center [576, 99] width 7 height 7
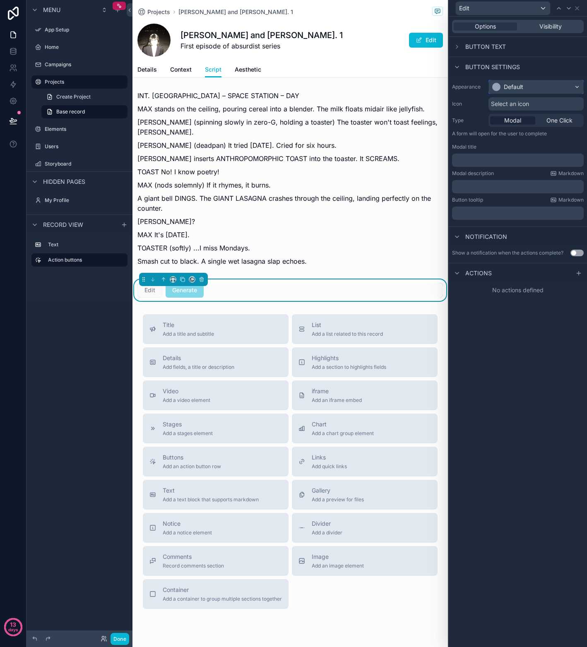
click at [529, 85] on div "Default" at bounding box center [536, 86] width 94 height 13
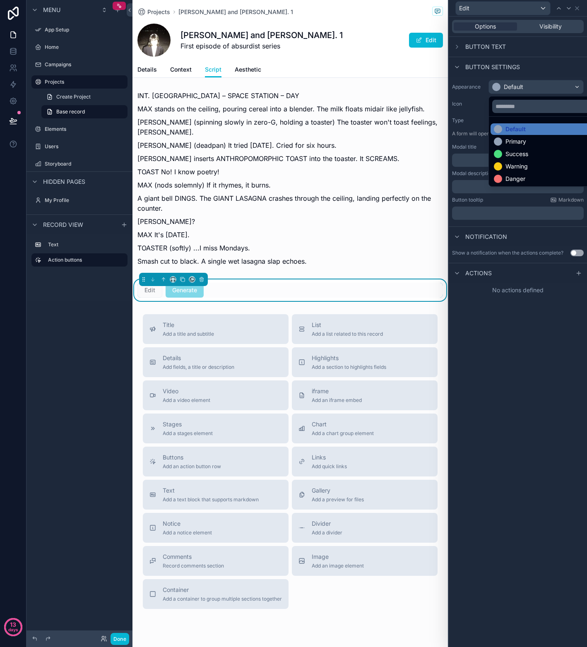
click at [519, 139] on div "Primary" at bounding box center [515, 141] width 21 height 8
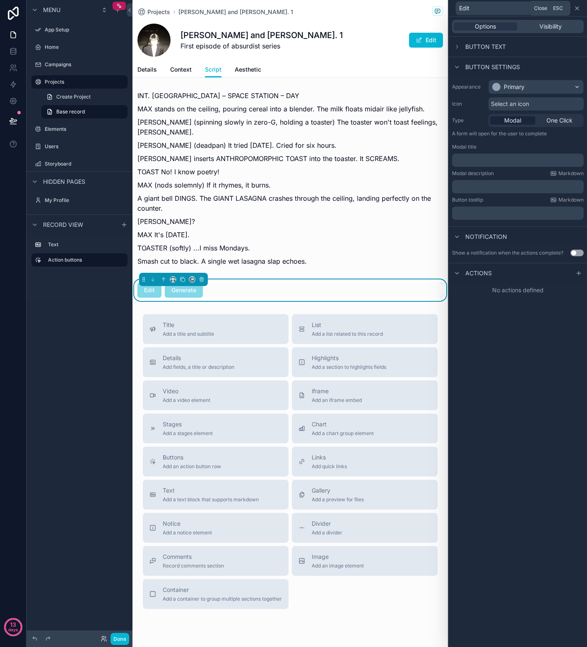
click at [577, 7] on icon at bounding box center [576, 8] width 3 height 3
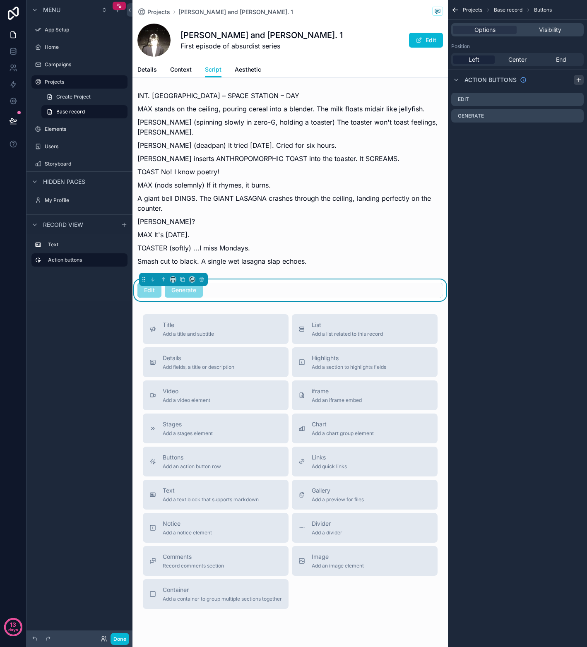
click at [575, 77] on icon "scrollable content" at bounding box center [578, 80] width 7 height 7
click at [574, 133] on icon "scrollable content" at bounding box center [576, 132] width 7 height 7
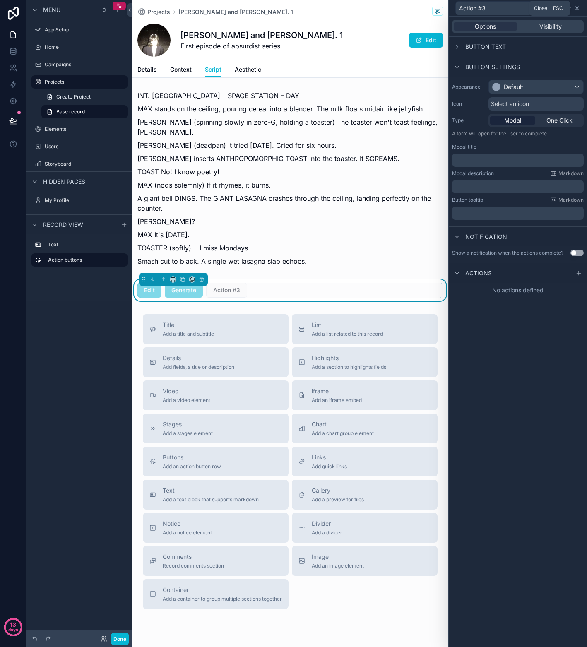
click at [575, 9] on icon at bounding box center [576, 8] width 7 height 7
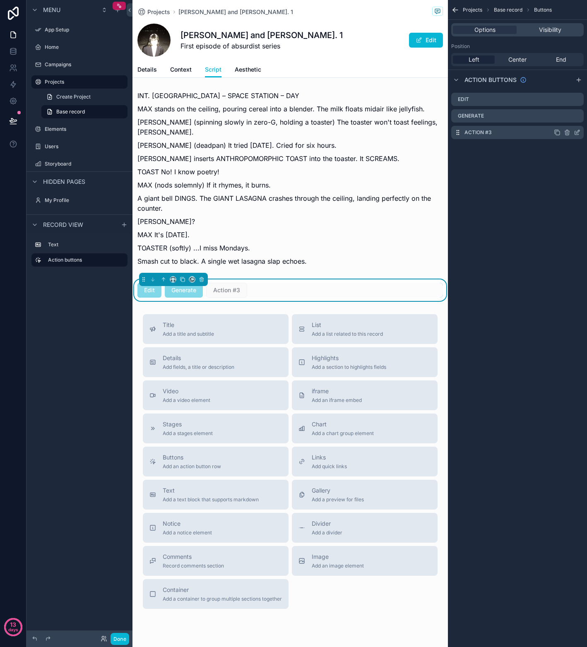
click at [575, 132] on icon "scrollable content" at bounding box center [576, 132] width 7 height 7
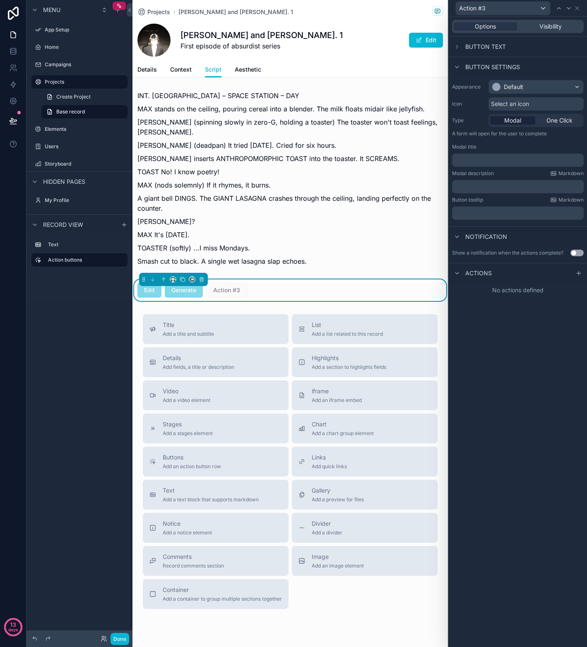
click at [471, 49] on span "Button text" at bounding box center [485, 47] width 41 height 8
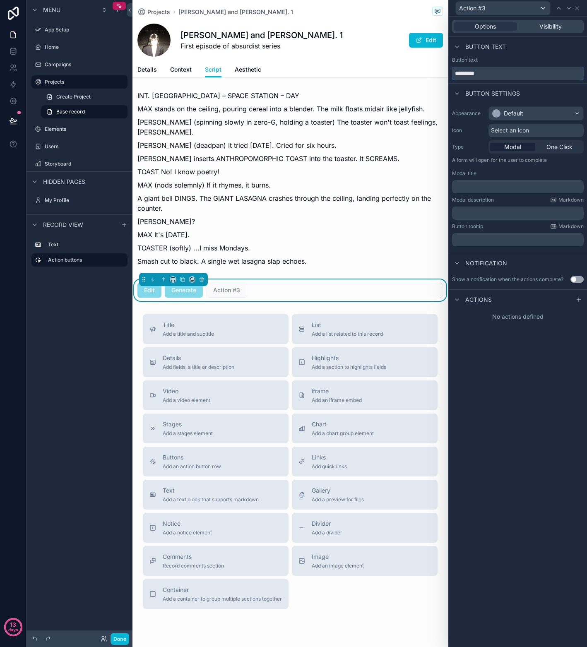
drag, startPoint x: 491, startPoint y: 72, endPoint x: 442, endPoint y: 73, distance: 49.6
click at [442, 73] on div "Action #3 Options Visibility Button text Button text ********* Button settings …" at bounding box center [293, 323] width 587 height 647
type input "******"
click at [517, 355] on div "Options Visibility Button text Button text ****** Button settings Appearance De…" at bounding box center [517, 332] width 138 height 630
click at [577, 10] on icon at bounding box center [576, 8] width 7 height 7
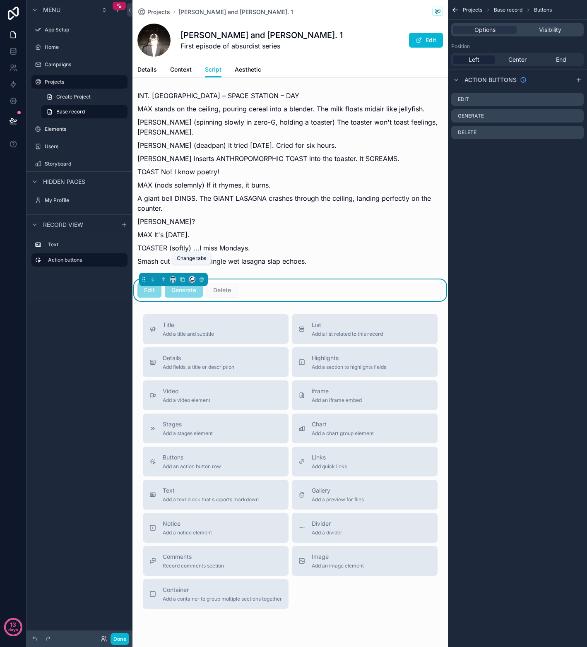
click at [190, 276] on icon "scrollable content" at bounding box center [192, 279] width 6 height 6
click at [221, 342] on div "Script" at bounding box center [213, 336] width 46 height 23
click at [119, 635] on button "Done" at bounding box center [119, 638] width 19 height 12
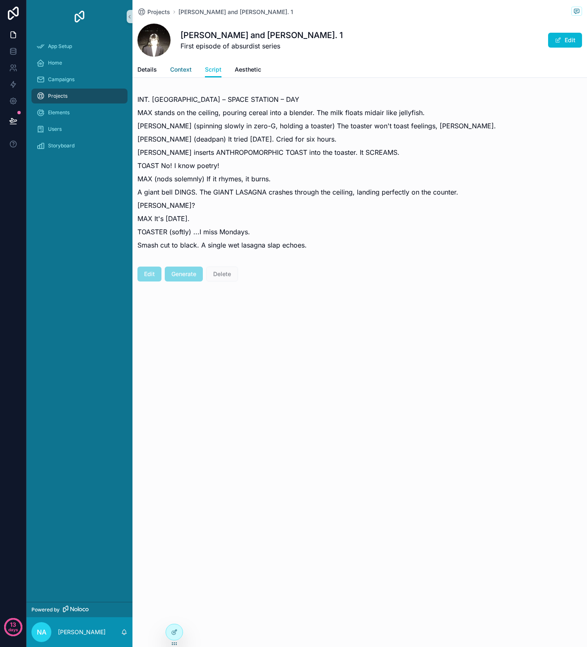
click at [180, 70] on span "Context" at bounding box center [181, 69] width 22 height 8
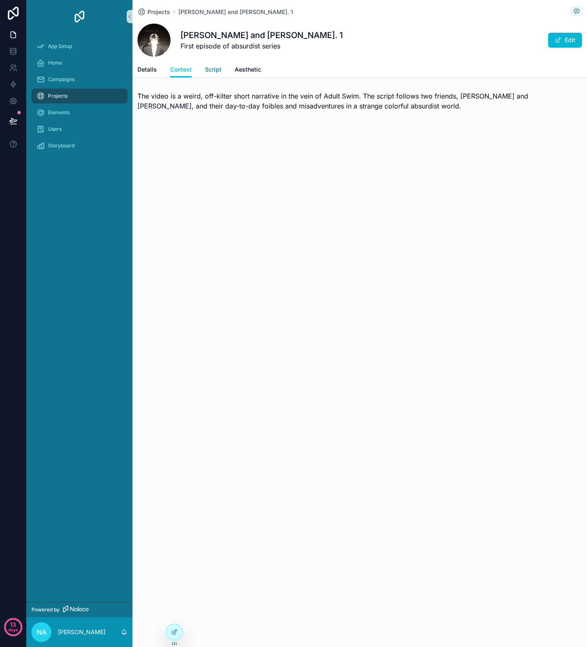
click at [218, 69] on span "Script" at bounding box center [213, 69] width 17 height 8
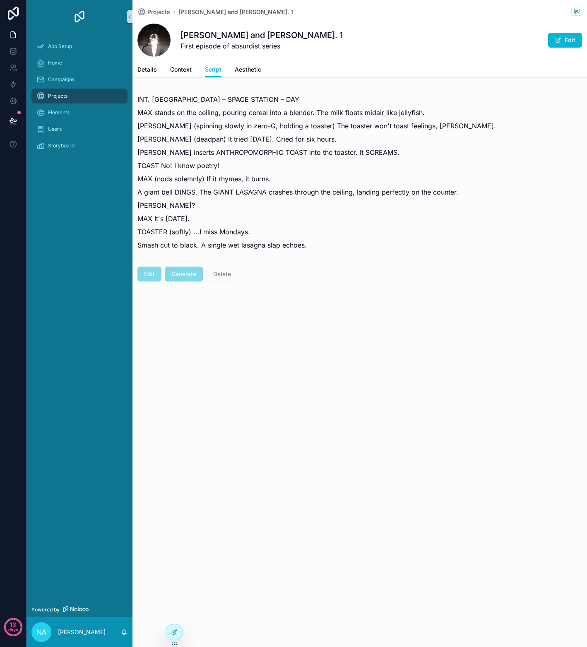
click at [184, 276] on span "Generate" at bounding box center [184, 273] width 38 height 8
click at [173, 628] on div at bounding box center [174, 632] width 17 height 16
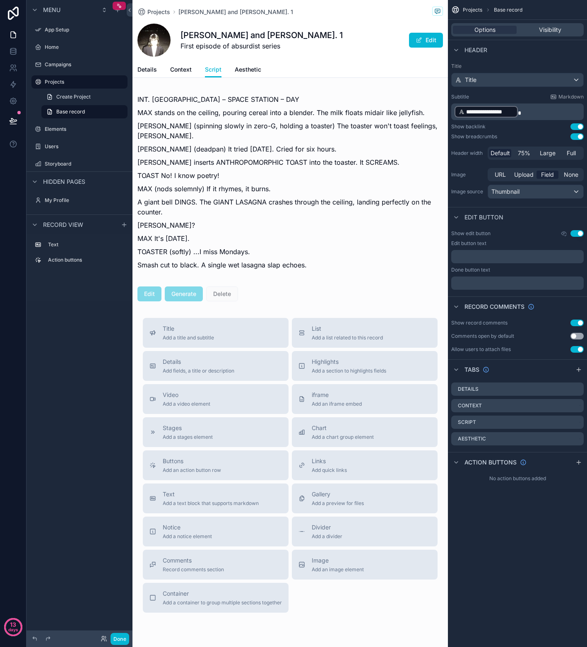
click at [393, 50] on div "Max and Matthew Ep. 1 First episode of absurdist series Edit" at bounding box center [289, 40] width 305 height 33
click at [576, 232] on button "Use setting" at bounding box center [576, 233] width 13 height 7
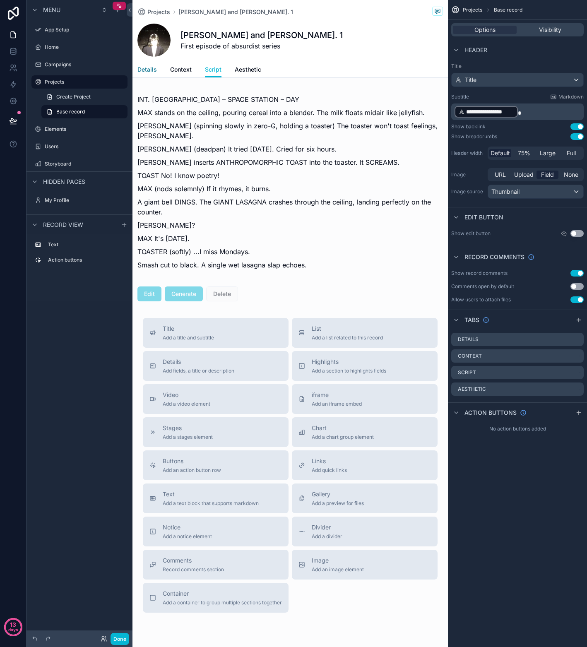
click at [147, 70] on span "Details" at bounding box center [146, 69] width 19 height 8
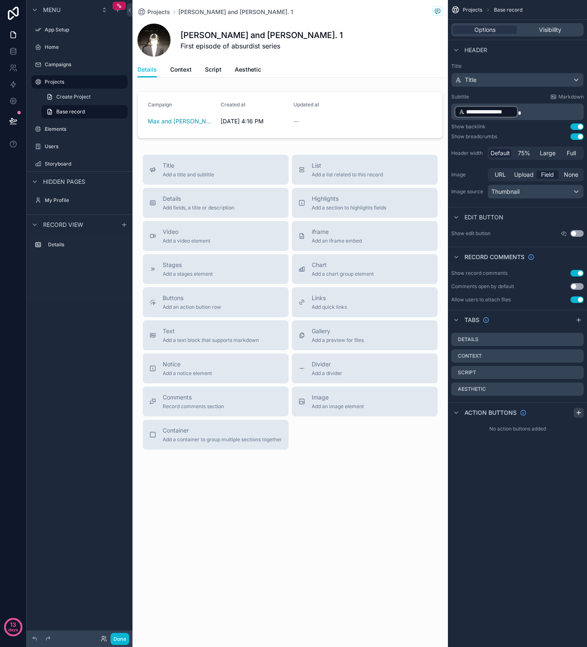
click at [580, 411] on icon "scrollable content" at bounding box center [578, 412] width 7 height 7
click at [551, 432] on icon "scrollable content" at bounding box center [550, 432] width 7 height 7
click at [563, 421] on icon at bounding box center [563, 418] width 7 height 7
click at [302, 129] on div "scrollable content" at bounding box center [289, 115] width 315 height 54
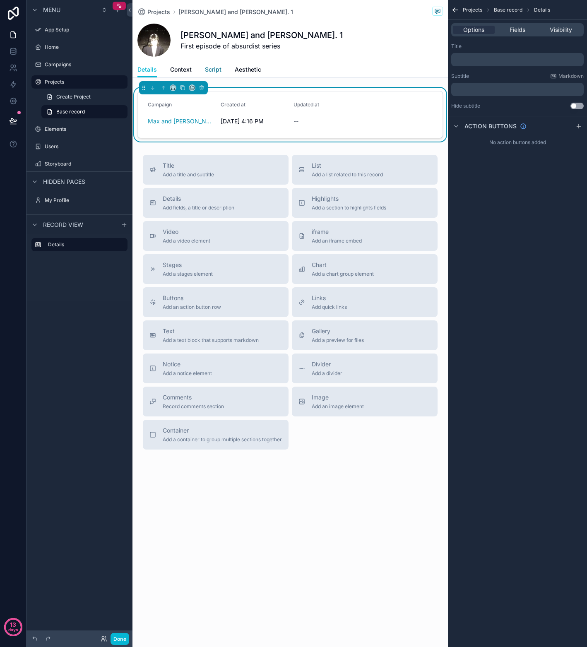
click at [215, 72] on span "Script" at bounding box center [213, 69] width 17 height 8
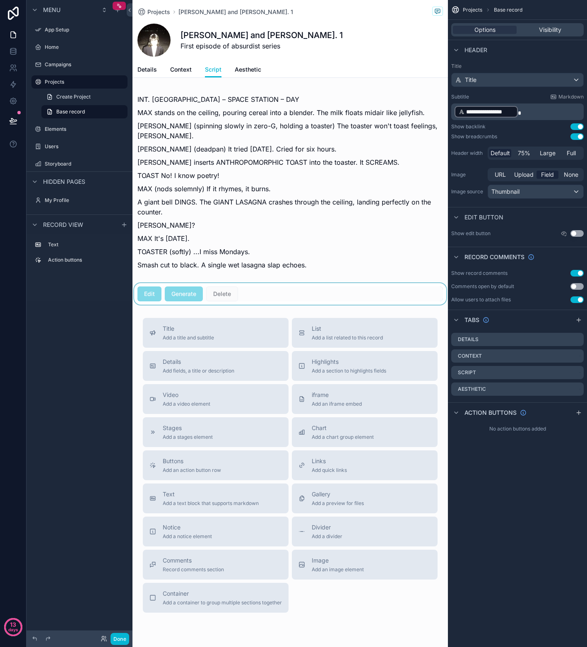
click at [262, 289] on div "scrollable content" at bounding box center [289, 294] width 315 height 22
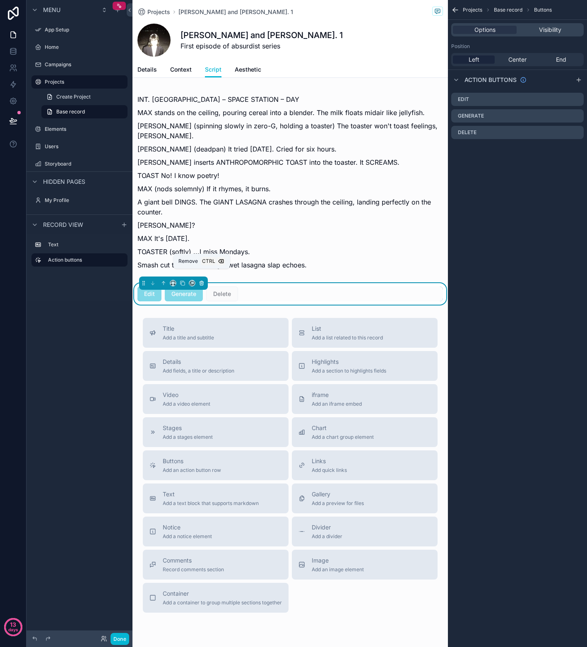
click at [202, 282] on icon "scrollable content" at bounding box center [201, 283] width 3 height 3
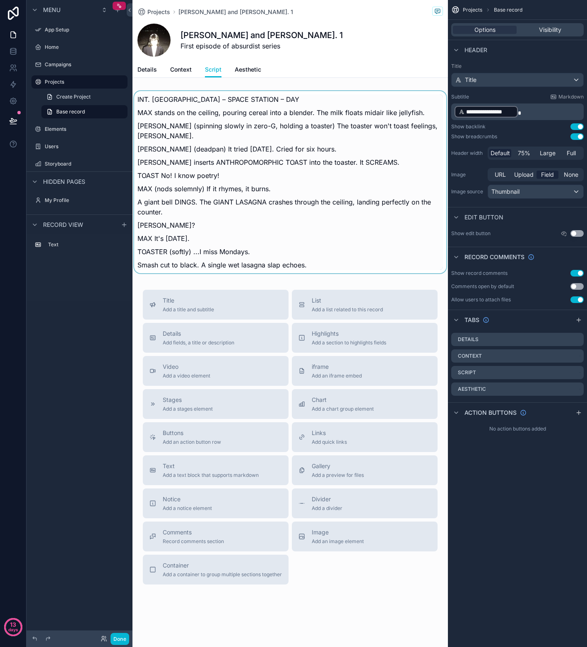
click at [314, 228] on div "scrollable content" at bounding box center [289, 182] width 315 height 189
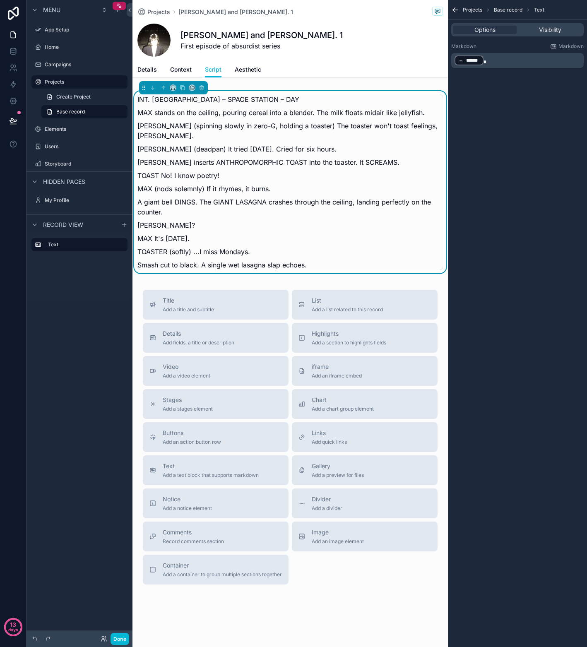
click at [224, 82] on div "Projects Max and Matthew Ep. 1 Max and Matthew Ep. 1 First episode of absurdist…" at bounding box center [289, 325] width 315 height 650
click at [184, 71] on span "Context" at bounding box center [181, 69] width 22 height 8
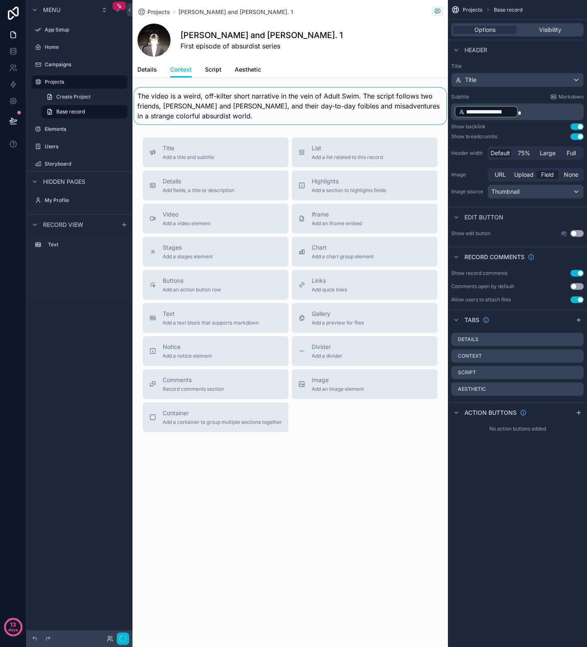
click at [233, 102] on div "scrollable content" at bounding box center [289, 106] width 315 height 36
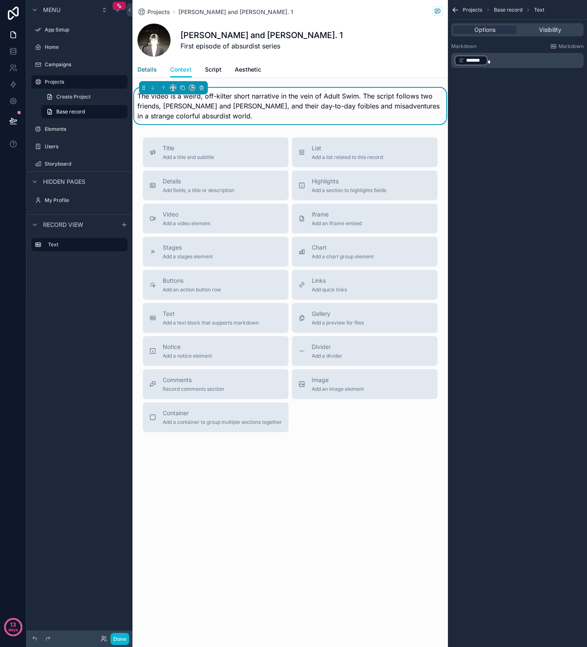
click at [145, 72] on span "Details" at bounding box center [146, 69] width 19 height 8
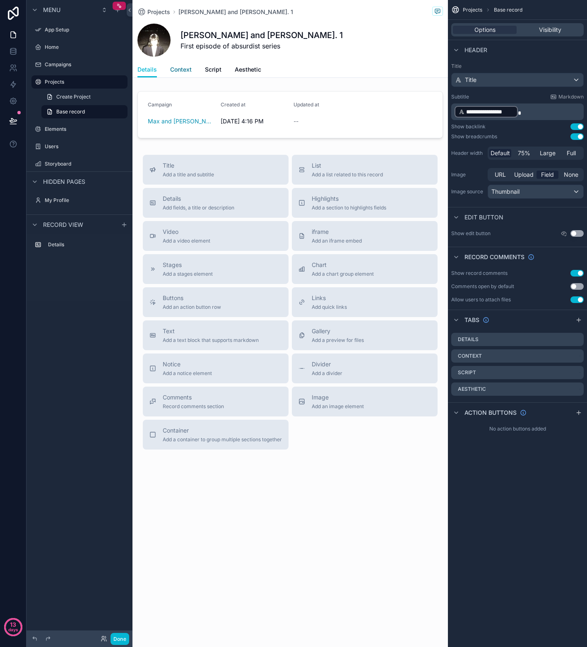
click at [189, 72] on span "Context" at bounding box center [181, 69] width 22 height 8
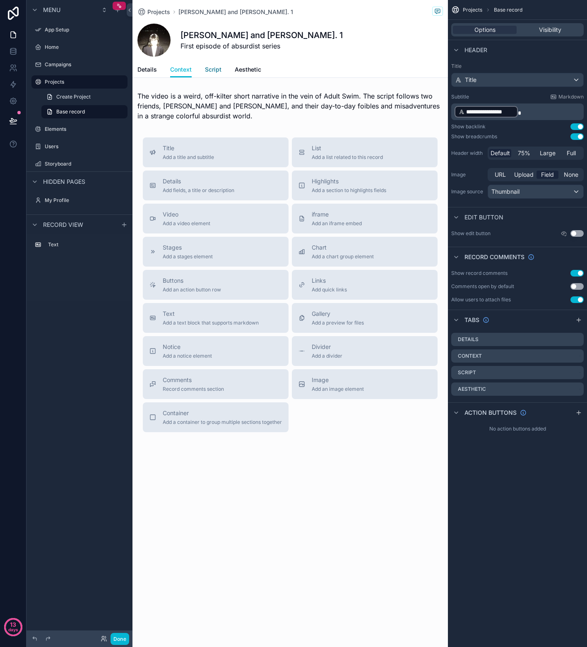
click at [213, 70] on span "Script" at bounding box center [213, 69] width 17 height 8
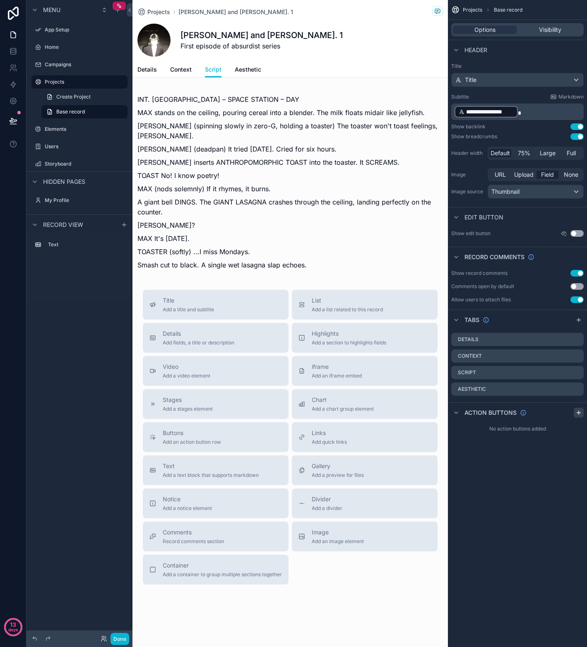
click at [580, 413] on icon "scrollable content" at bounding box center [578, 412] width 7 height 7
click at [552, 431] on icon "scrollable content" at bounding box center [550, 431] width 5 height 0
click at [564, 420] on icon at bounding box center [563, 418] width 7 height 7
click at [250, 70] on span "Aesthetic" at bounding box center [248, 69] width 26 height 8
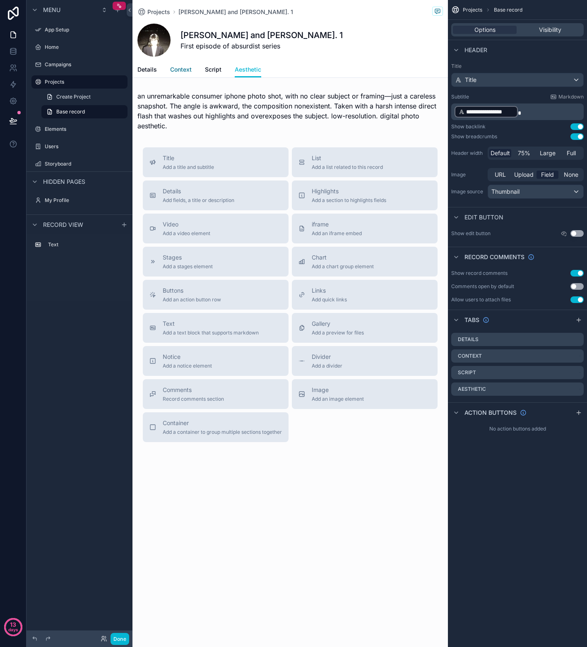
click at [179, 70] on span "Context" at bounding box center [181, 69] width 22 height 8
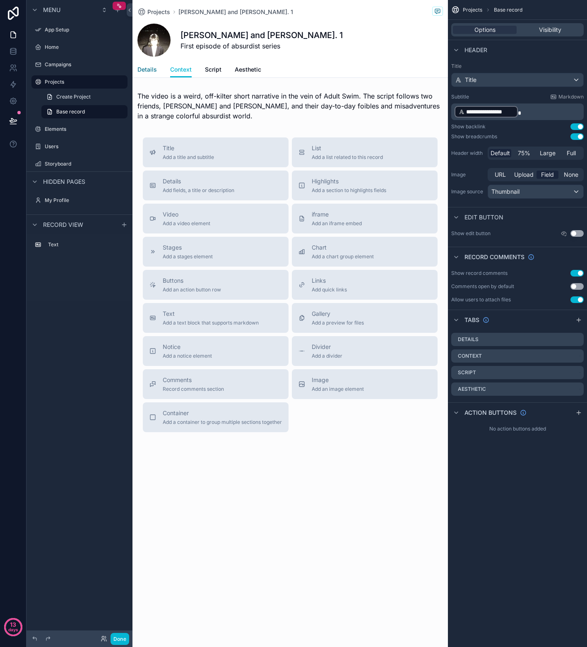
click at [148, 69] on span "Details" at bounding box center [146, 69] width 19 height 8
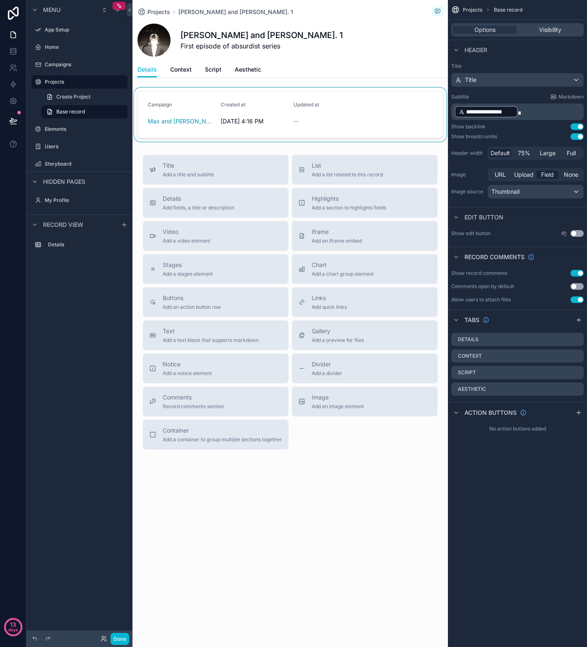
click at [328, 108] on div "scrollable content" at bounding box center [289, 115] width 315 height 54
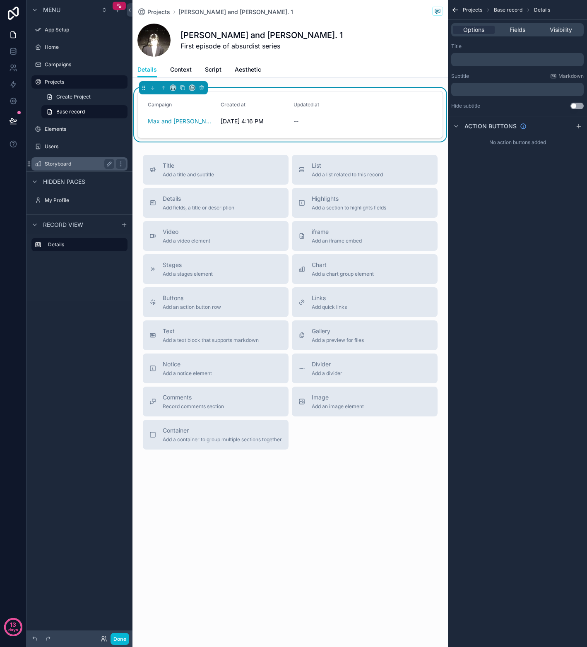
click at [68, 166] on label "Storyboard" at bounding box center [78, 163] width 66 height 7
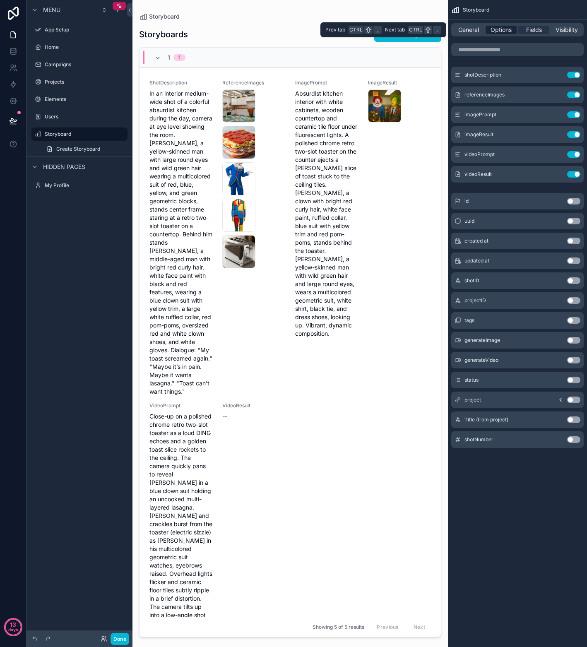
click at [507, 29] on span "Options" at bounding box center [500, 30] width 21 height 8
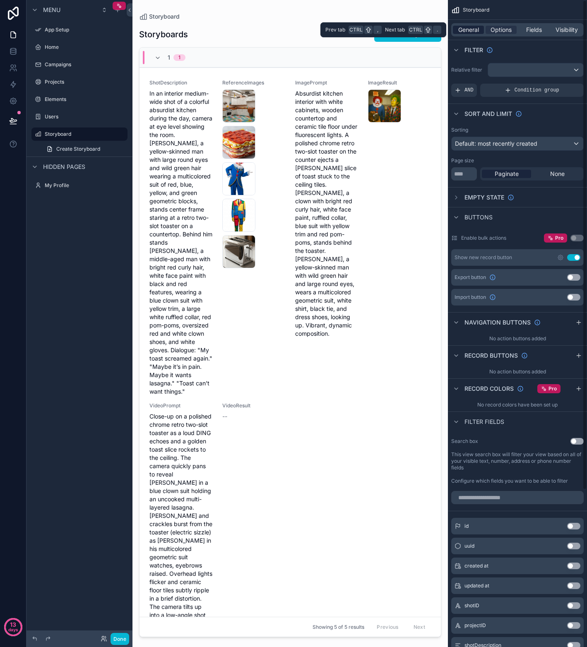
click at [474, 29] on span "General" at bounding box center [468, 30] width 21 height 8
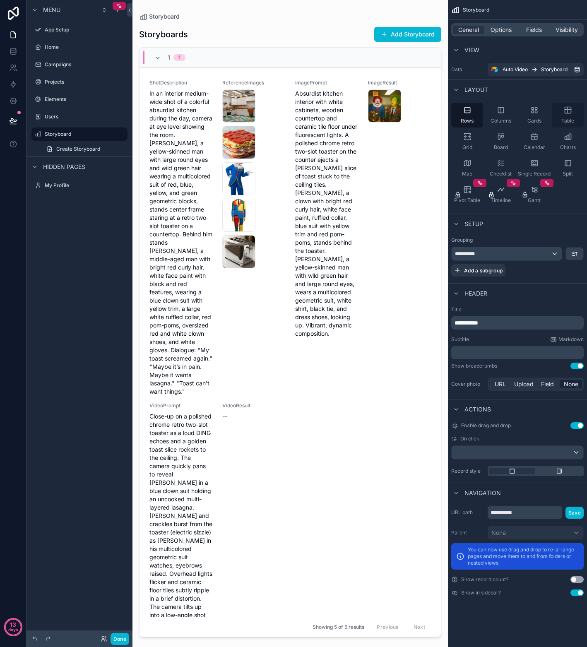
click at [563, 114] on icon "scrollable content" at bounding box center [567, 110] width 8 height 8
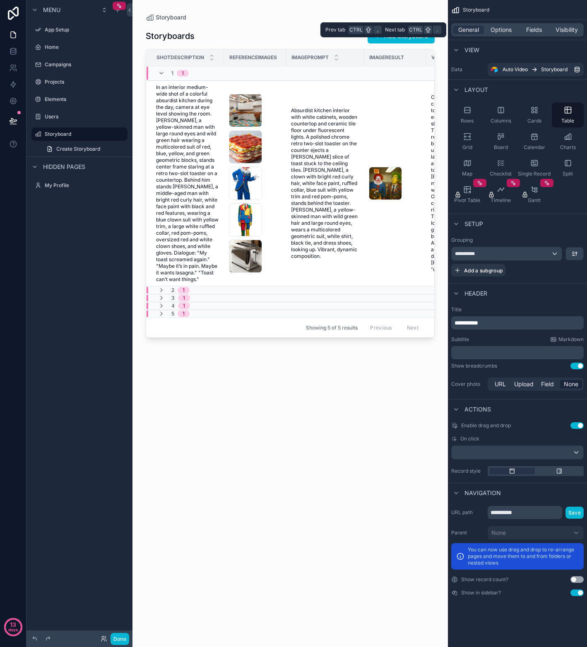
click at [504, 36] on div "General Options Fields Visibility" at bounding box center [517, 29] width 132 height 13
click at [509, 32] on span "Options" at bounding box center [500, 30] width 21 height 8
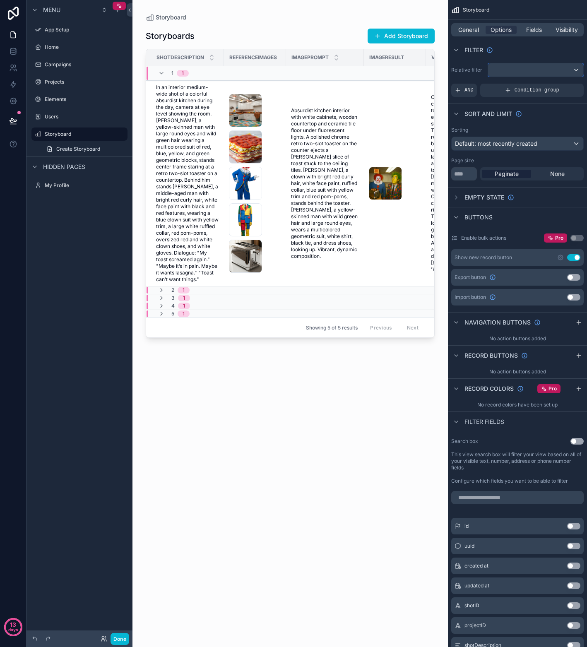
click at [510, 72] on div "scrollable content" at bounding box center [535, 69] width 95 height 13
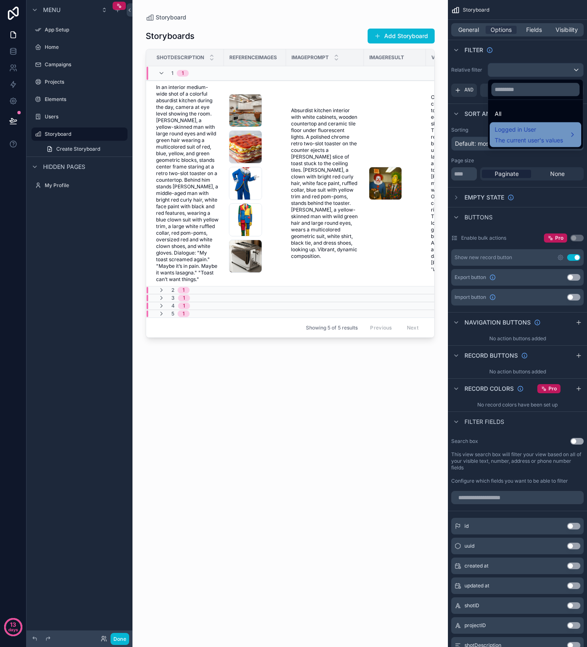
click at [529, 133] on span "Logged in User" at bounding box center [528, 130] width 68 height 10
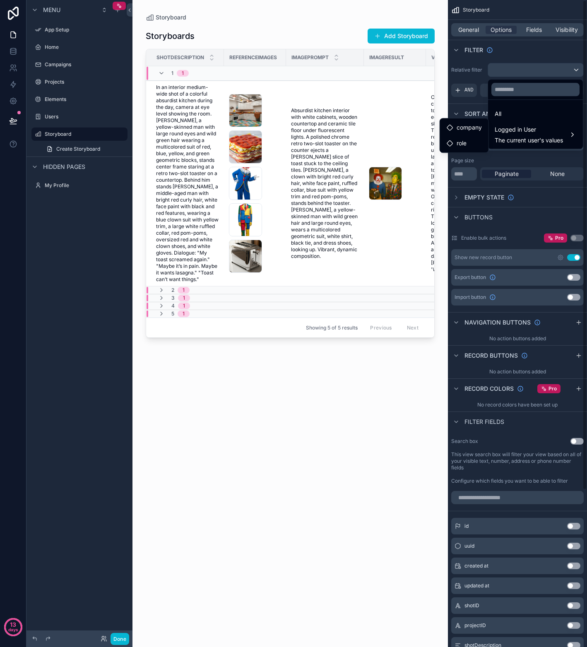
click at [482, 75] on div "scrollable content" at bounding box center [293, 323] width 587 height 647
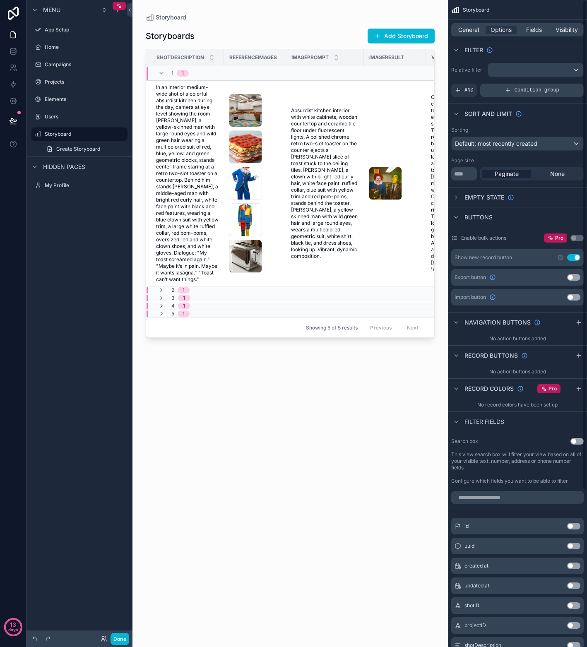
click at [542, 87] on span "Condition group" at bounding box center [536, 90] width 45 height 7
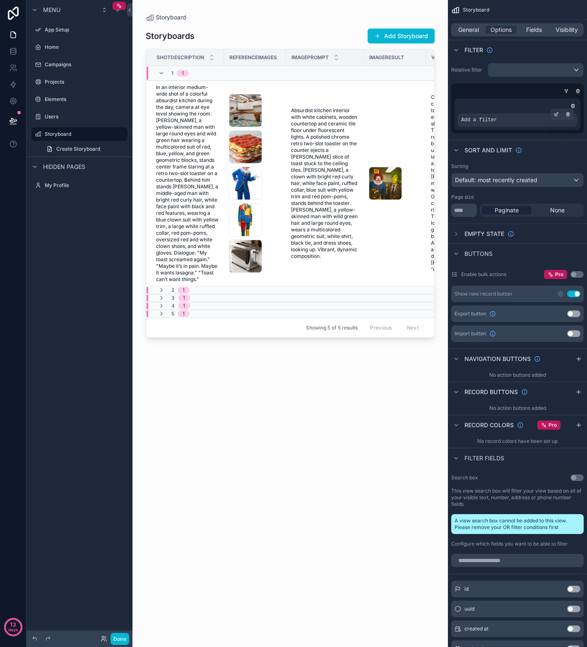
click at [477, 115] on div "Add a filter" at bounding box center [516, 119] width 119 height 13
click at [517, 103] on div "scrollable content" at bounding box center [516, 106] width 119 height 8
click at [521, 91] on div "scrollable content" at bounding box center [515, 91] width 132 height 8
click at [578, 91] on icon "scrollable content" at bounding box center [577, 91] width 5 height 5
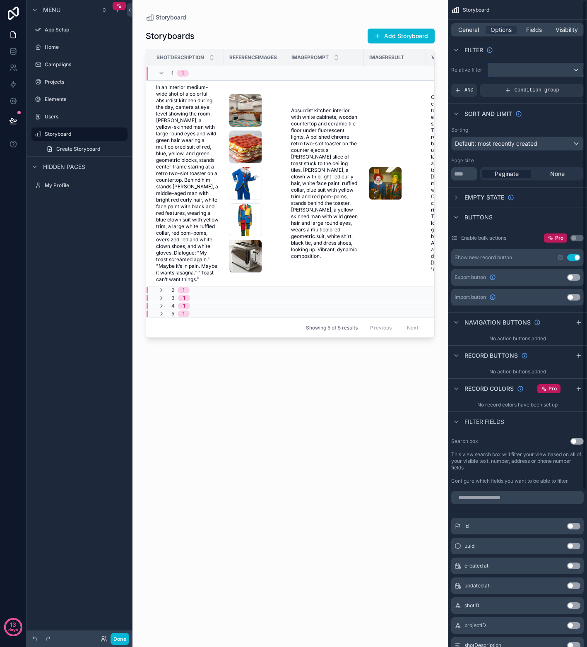
click at [570, 71] on div "scrollable content" at bounding box center [535, 69] width 95 height 13
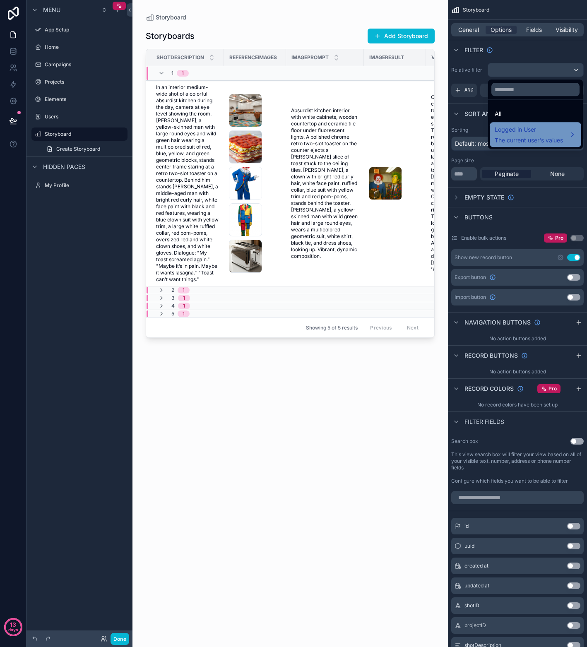
click at [532, 128] on span "Logged in User" at bounding box center [528, 130] width 68 height 10
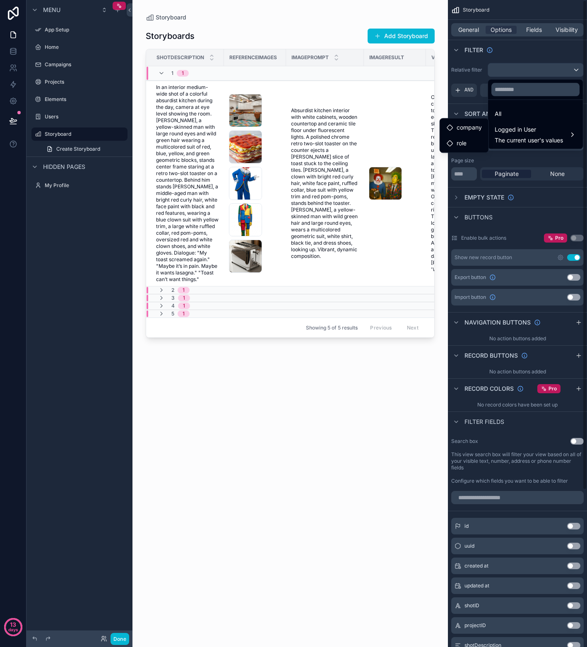
click at [478, 74] on div "scrollable content" at bounding box center [293, 323] width 587 height 647
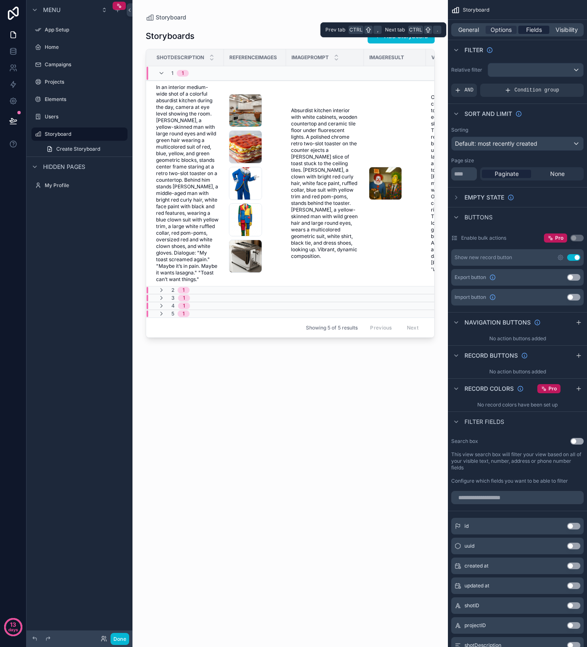
click at [532, 30] on span "Fields" at bounding box center [534, 30] width 16 height 8
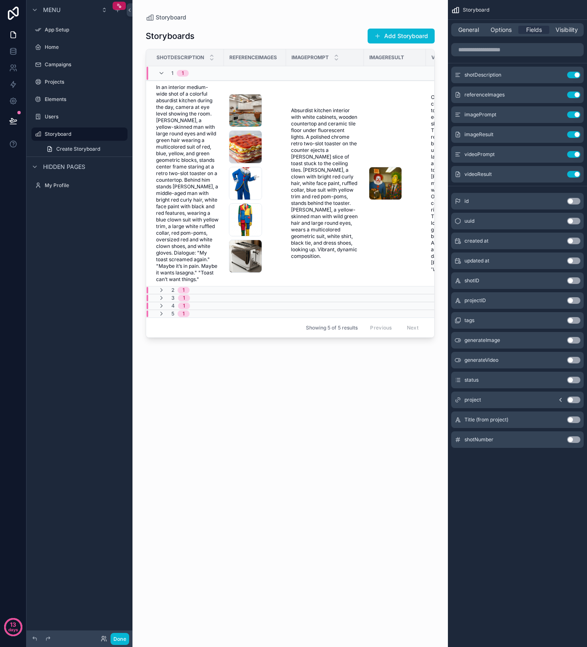
drag, startPoint x: 304, startPoint y: 338, endPoint x: 346, endPoint y: 336, distance: 42.2
click at [346, 336] on div "scrollable content" at bounding box center [289, 318] width 315 height 637
click at [122, 636] on button "Done" at bounding box center [119, 638] width 19 height 12
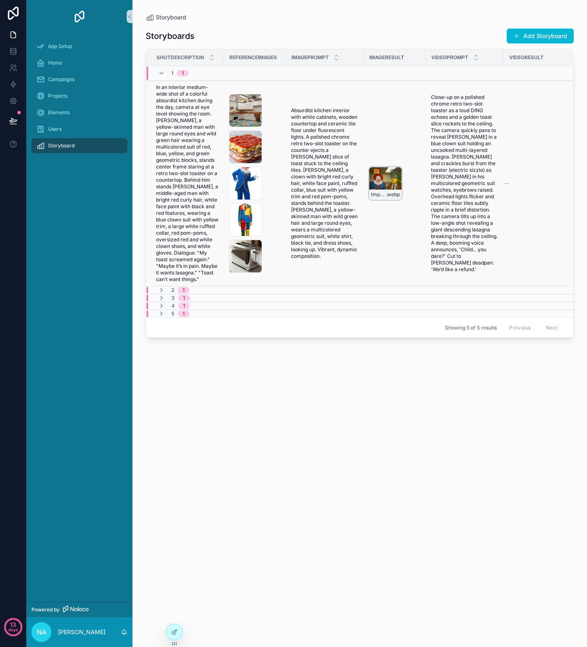
click at [383, 178] on div "tmpaiml7xp0 .webp" at bounding box center [385, 183] width 33 height 33
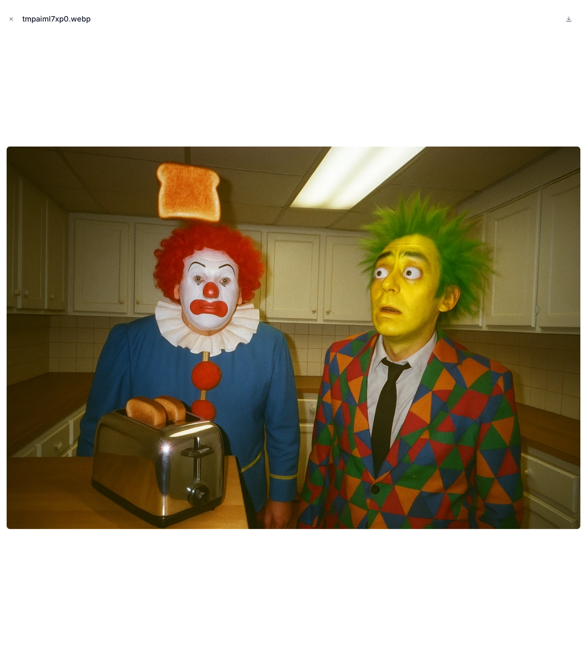
click at [472, 75] on div at bounding box center [293, 337] width 573 height 605
click at [9, 21] on icon "Close modal" at bounding box center [11, 19] width 6 height 6
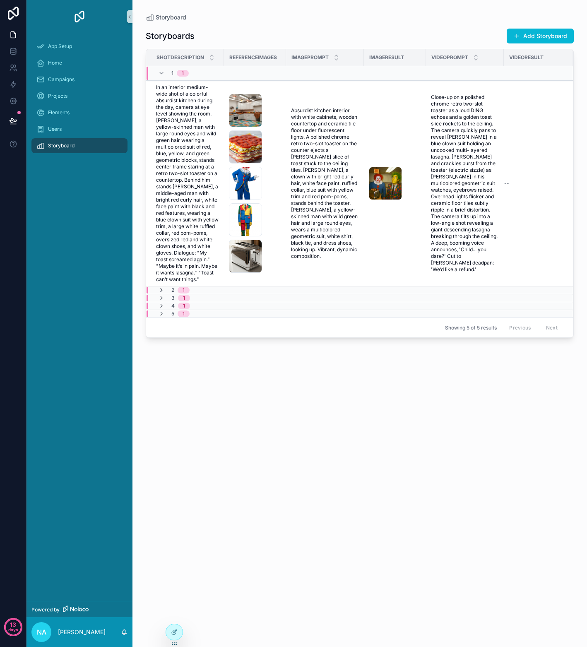
click at [160, 291] on icon "scrollable content" at bounding box center [161, 290] width 7 height 7
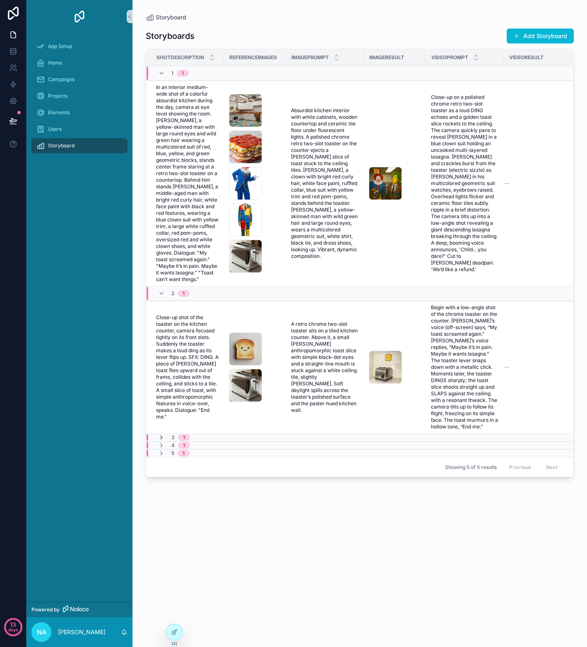
click at [159, 438] on icon "scrollable content" at bounding box center [161, 437] width 7 height 7
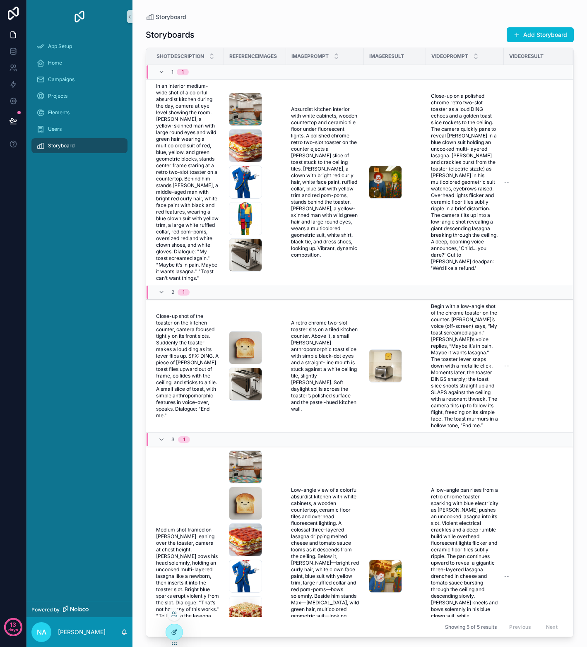
click at [175, 632] on icon at bounding box center [174, 631] width 7 height 7
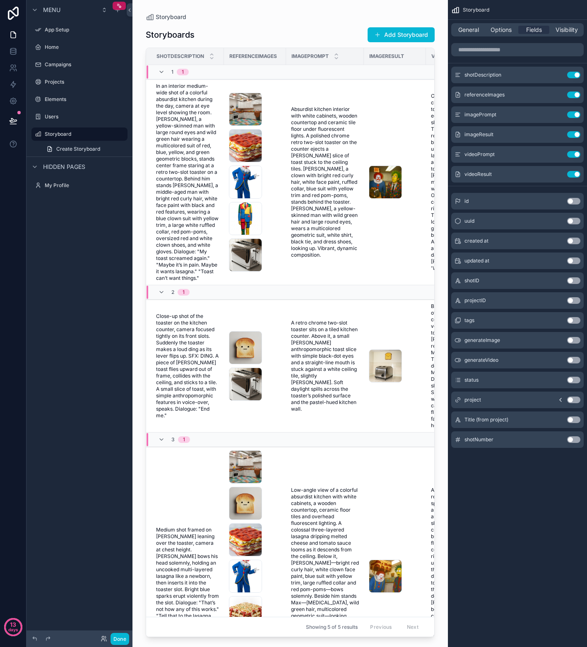
click at [199, 72] on div "1 1" at bounding box center [254, 71] width 217 height 13
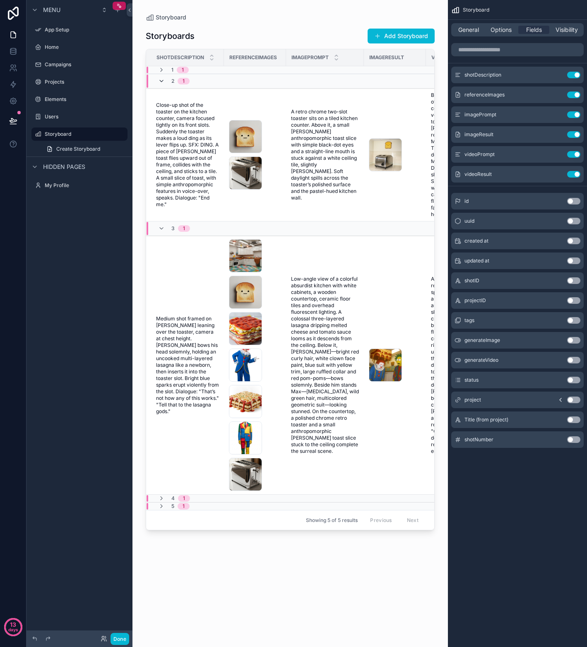
click at [162, 82] on icon "scrollable content" at bounding box center [161, 81] width 7 height 7
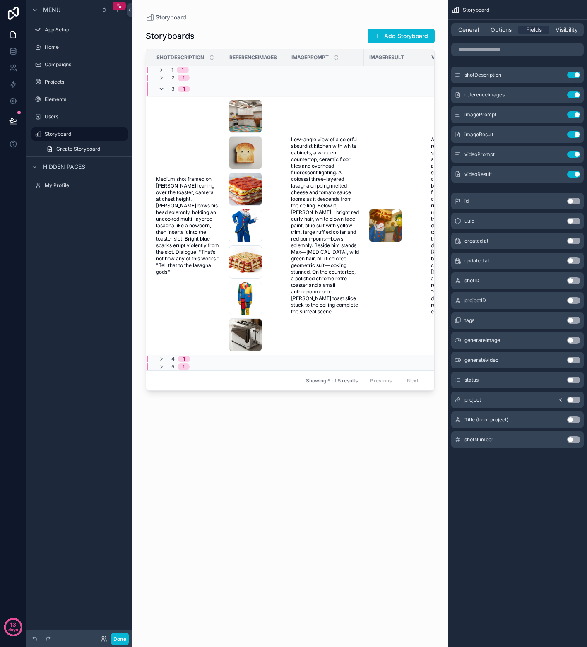
click at [160, 89] on icon "scrollable content" at bounding box center [161, 89] width 7 height 7
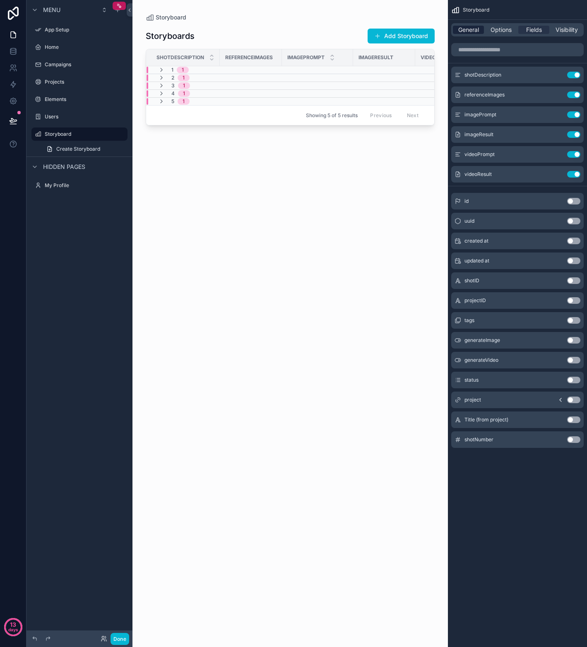
click at [468, 34] on span "General" at bounding box center [468, 30] width 21 height 8
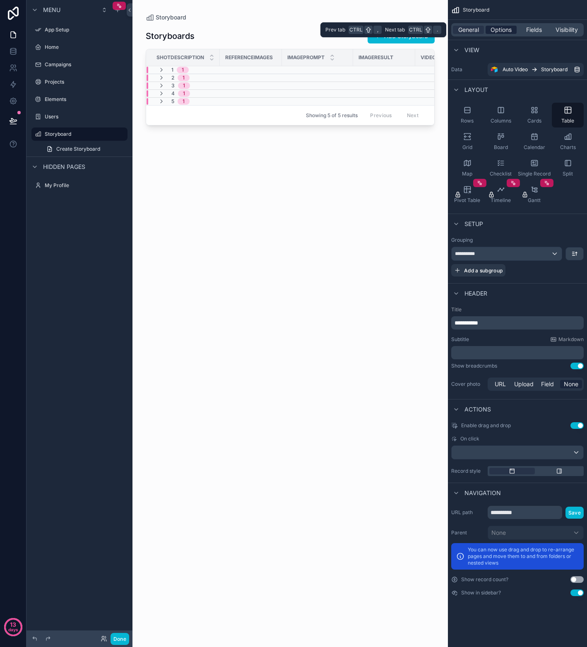
click at [487, 29] on div "Options" at bounding box center [500, 30] width 31 height 8
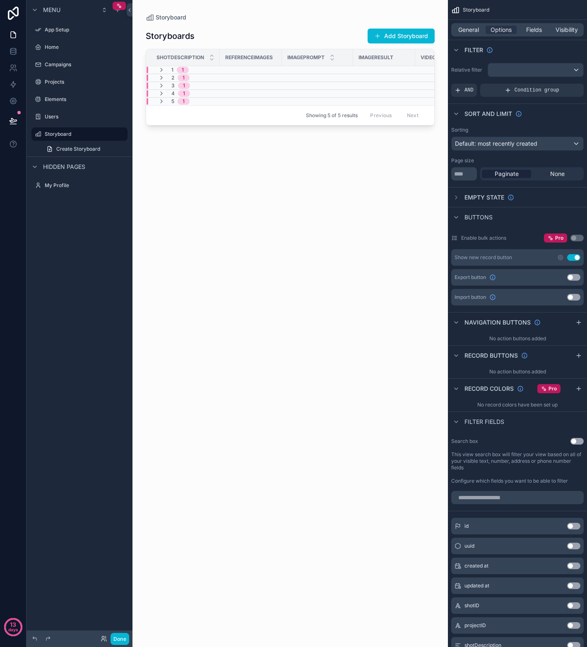
scroll to position [83, 0]
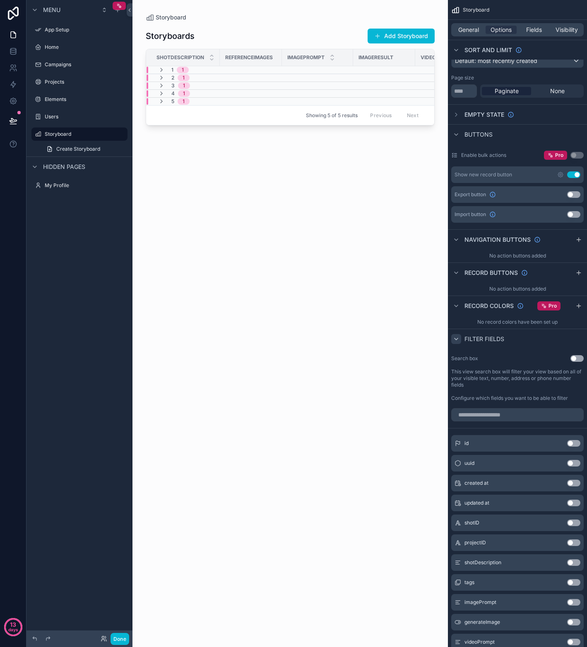
click at [456, 338] on icon "scrollable content" at bounding box center [456, 338] width 7 height 7
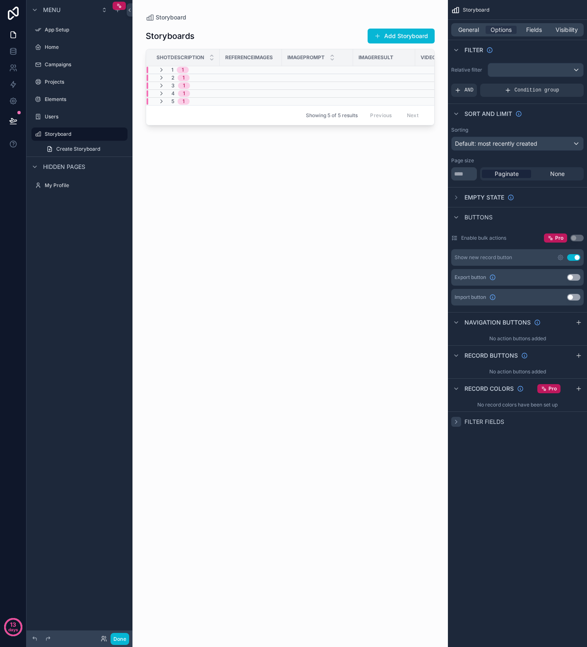
scroll to position [0, 0]
click at [573, 142] on div "Default: most recently created" at bounding box center [517, 143] width 132 height 13
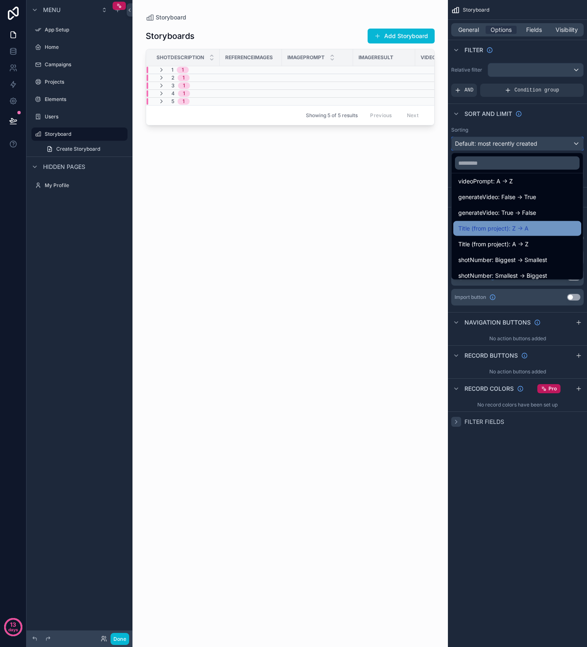
scroll to position [263, 0]
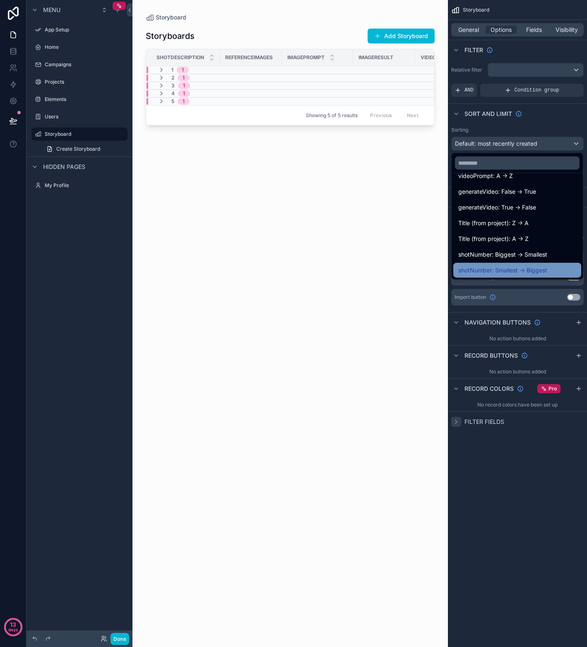
click at [530, 269] on span "shotNumber: Smallest -> Biggest" at bounding box center [502, 270] width 89 height 10
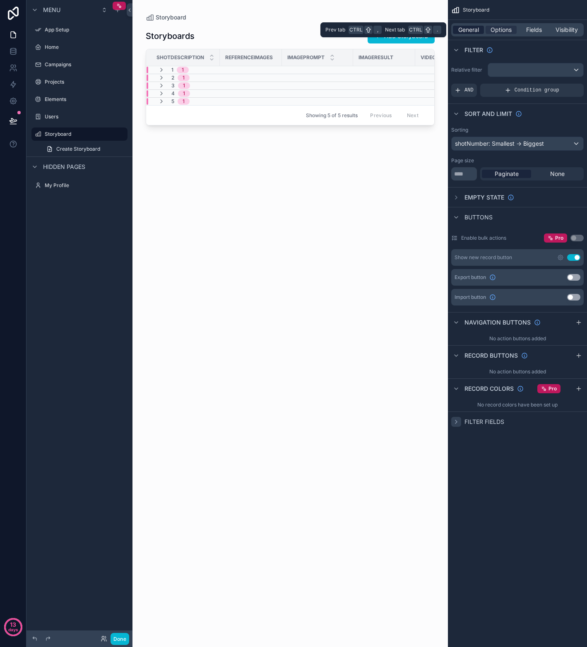
click at [468, 29] on span "General" at bounding box center [468, 30] width 21 height 8
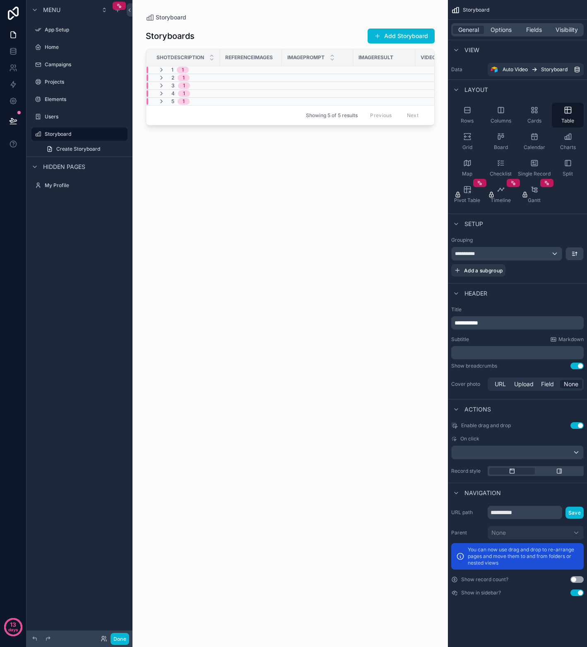
click at [573, 366] on button "Use setting" at bounding box center [576, 365] width 13 height 7
click at [577, 365] on button "Use setting" at bounding box center [576, 365] width 13 height 7
click at [572, 365] on button "Use setting" at bounding box center [576, 365] width 13 height 7
click at [573, 592] on button "Use setting" at bounding box center [576, 592] width 13 height 7
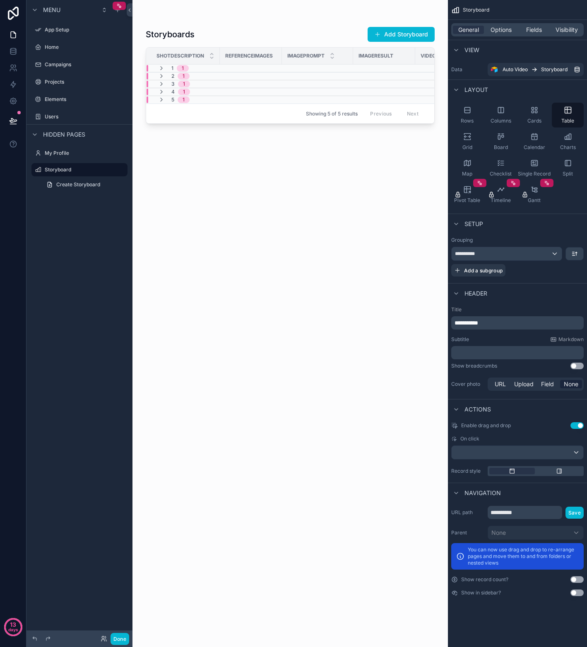
click at [580, 590] on button "Use setting" at bounding box center [576, 592] width 13 height 7
click at [462, 112] on div "Rows" at bounding box center [467, 115] width 32 height 25
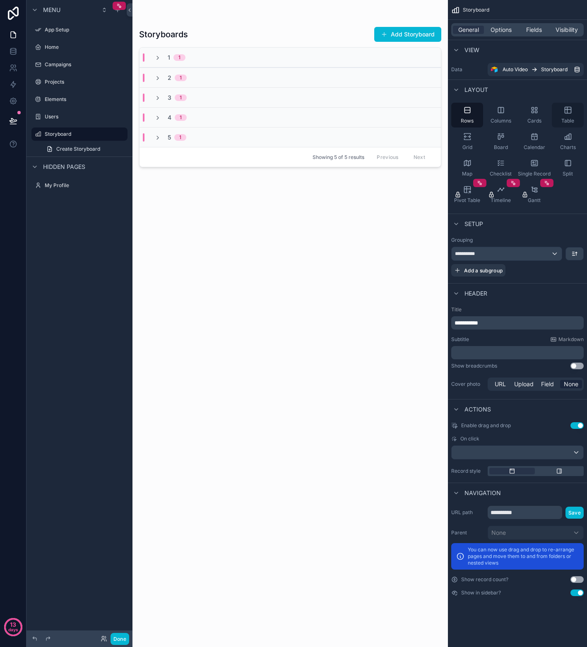
click at [571, 110] on icon "scrollable content" at bounding box center [567, 110] width 8 height 8
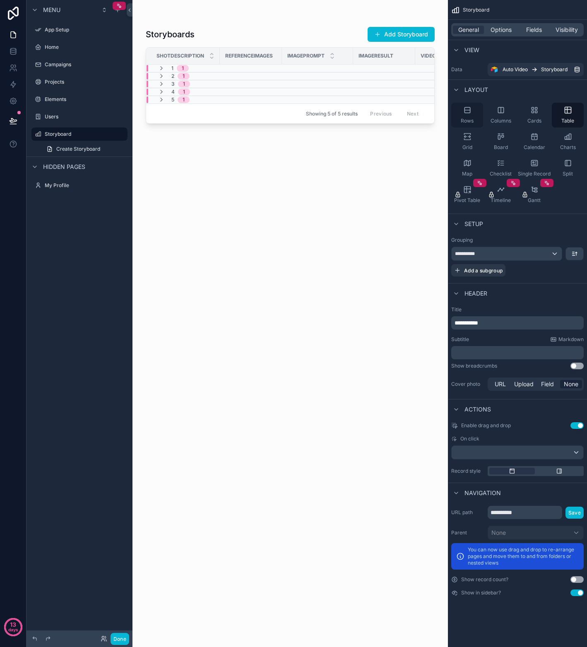
click at [468, 115] on div "Rows" at bounding box center [467, 115] width 32 height 25
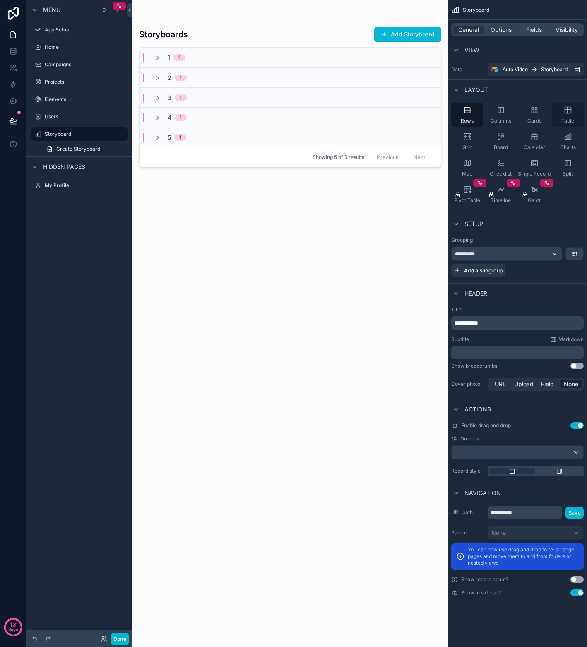
click at [571, 117] on div "Table" at bounding box center [567, 115] width 32 height 25
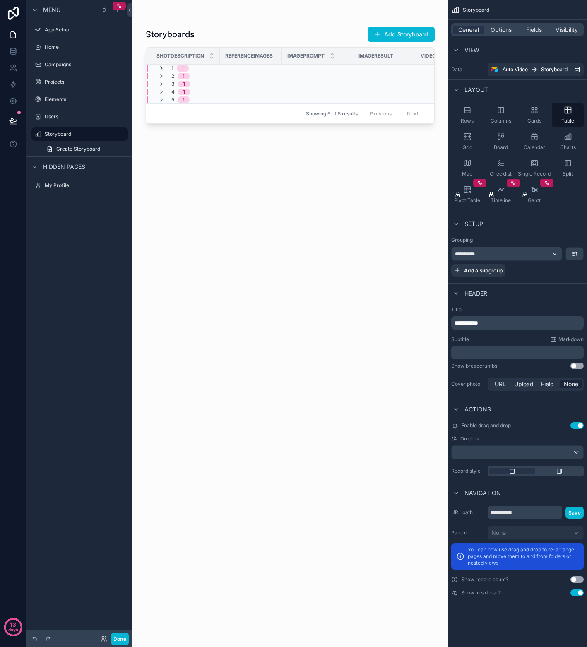
click at [160, 68] on icon "scrollable content" at bounding box center [161, 68] width 7 height 7
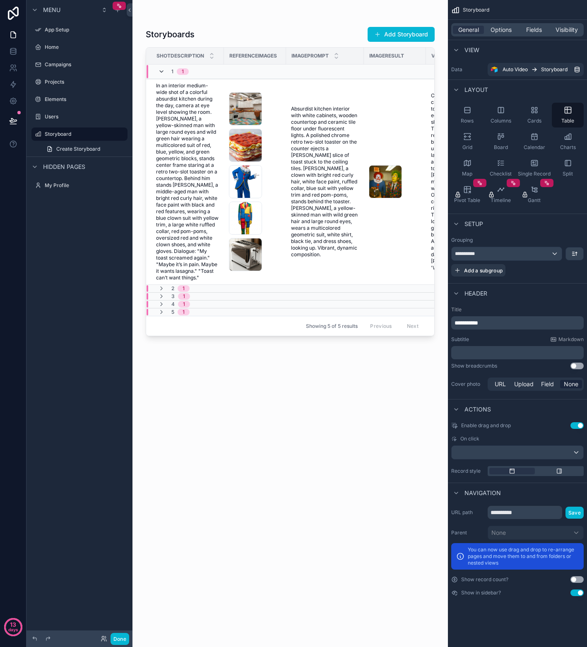
click at [160, 70] on icon "scrollable content" at bounding box center [161, 71] width 7 height 7
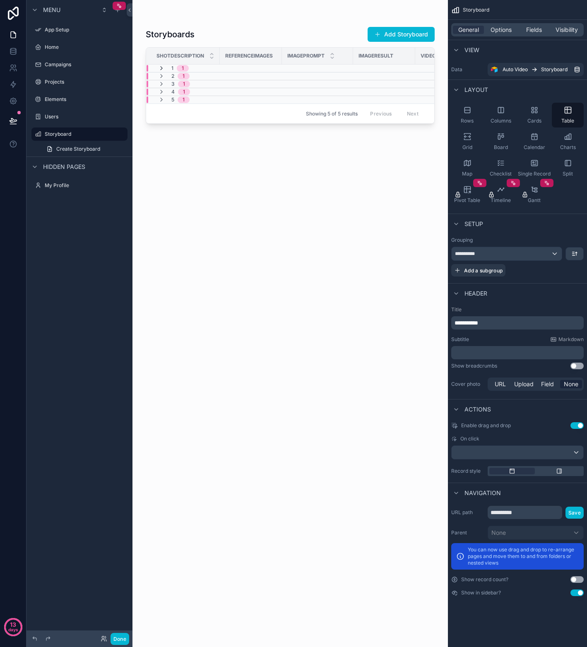
click at [162, 67] on icon "scrollable content" at bounding box center [161, 68] width 7 height 7
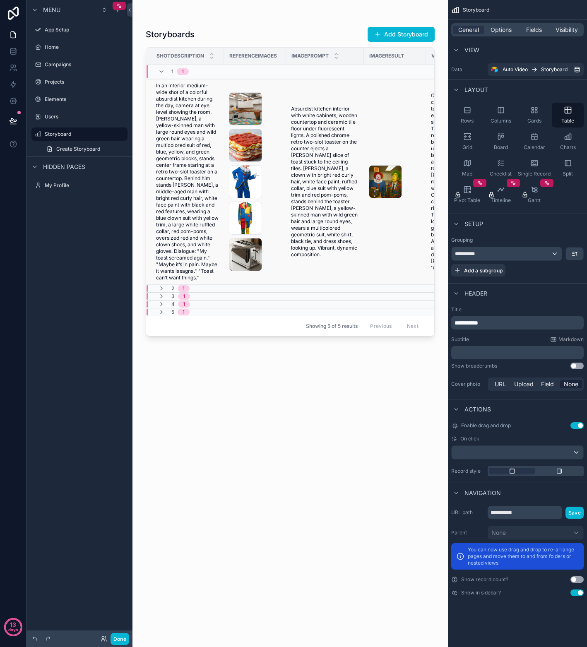
click at [206, 129] on span "In an interior medium-wide shot of a colorful absurdist kitchen during the day,…" at bounding box center [187, 181] width 63 height 199
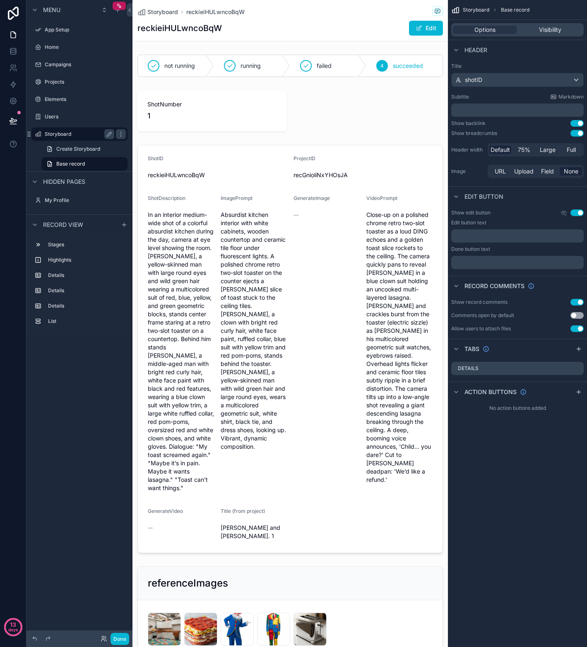
click at [62, 132] on label "Storyboard" at bounding box center [78, 134] width 66 height 7
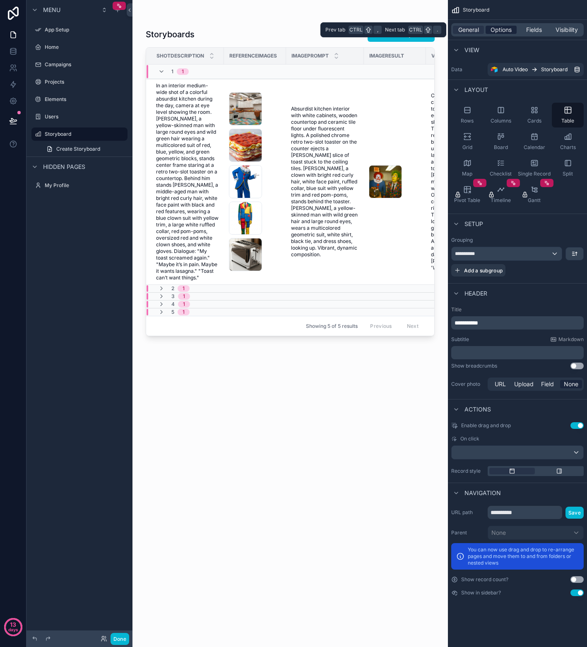
click at [503, 30] on span "Options" at bounding box center [500, 30] width 21 height 8
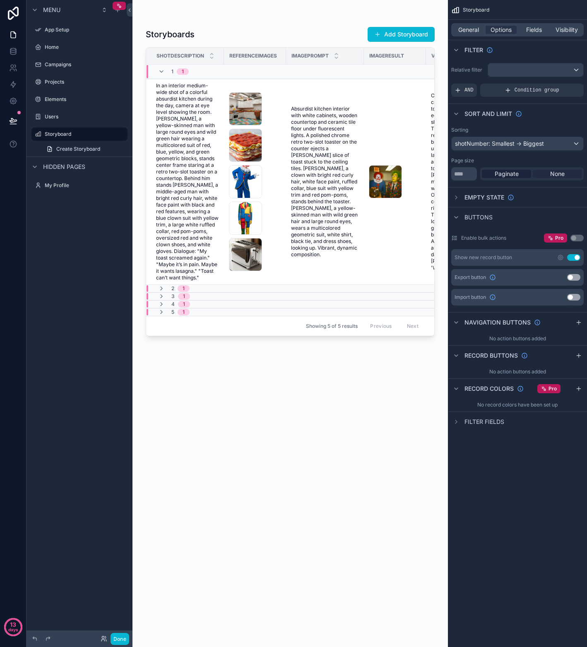
click at [564, 171] on span "None" at bounding box center [557, 174] width 14 height 8
click at [508, 174] on span "Paginate" at bounding box center [506, 174] width 24 height 8
click at [539, 26] on span "Fields" at bounding box center [534, 30] width 16 height 8
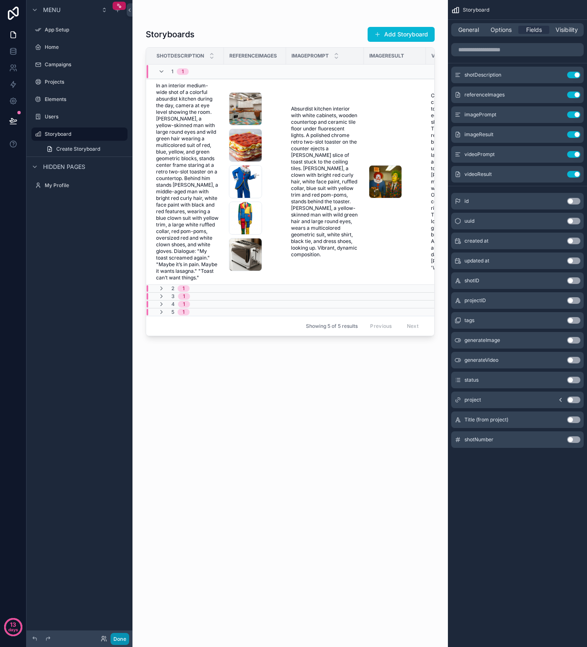
click at [117, 635] on button "Done" at bounding box center [119, 638] width 19 height 12
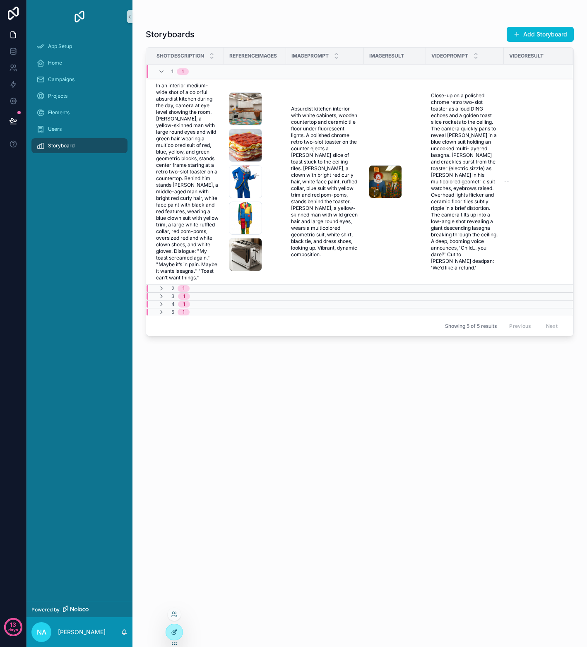
click at [168, 632] on div at bounding box center [174, 632] width 17 height 16
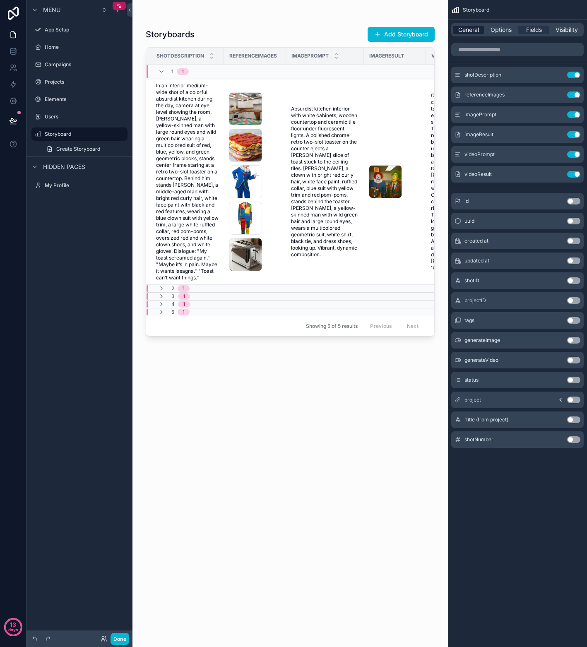
click at [461, 26] on span "General" at bounding box center [468, 30] width 21 height 8
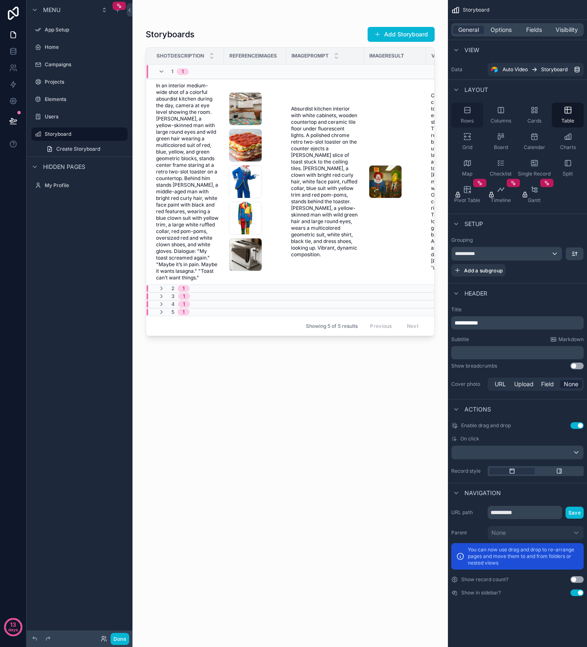
click at [472, 111] on div "Rows" at bounding box center [467, 115] width 32 height 25
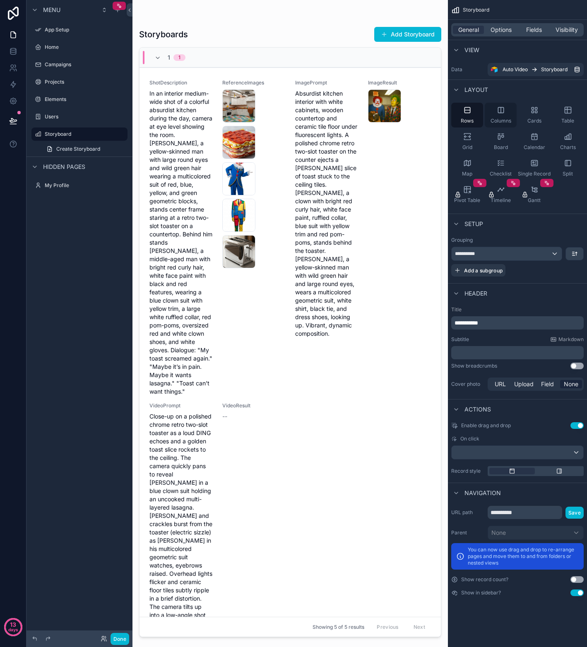
click at [498, 111] on icon "scrollable content" at bounding box center [500, 110] width 8 height 8
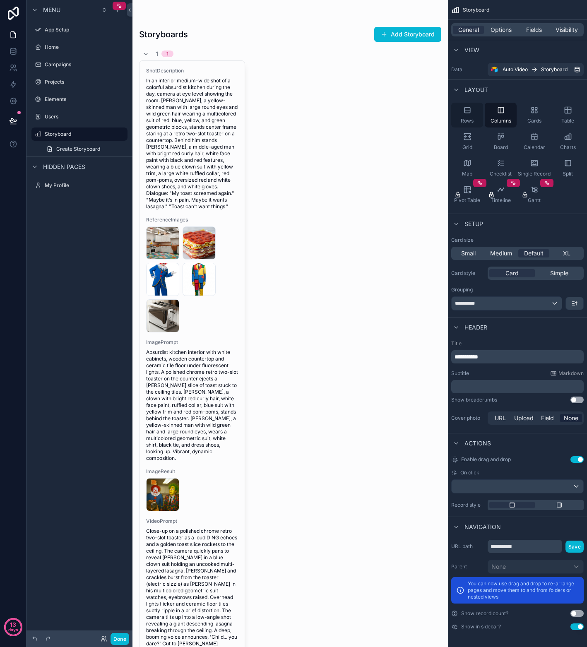
click at [470, 114] on icon "scrollable content" at bounding box center [467, 110] width 8 height 8
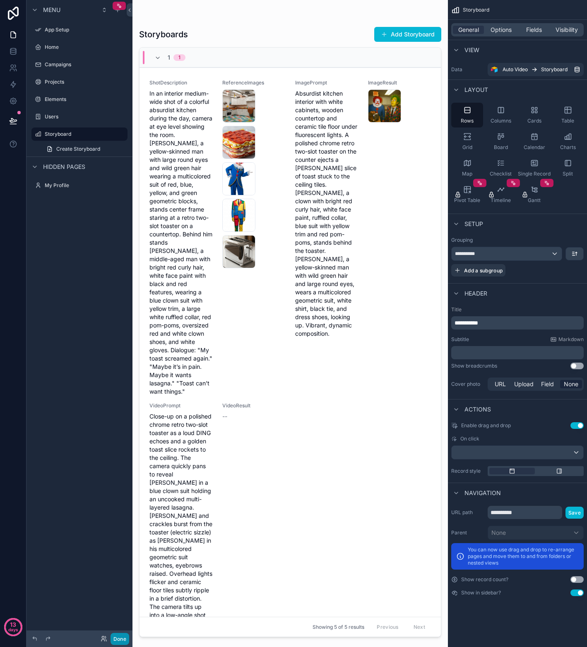
click at [120, 638] on button "Done" at bounding box center [119, 638] width 19 height 12
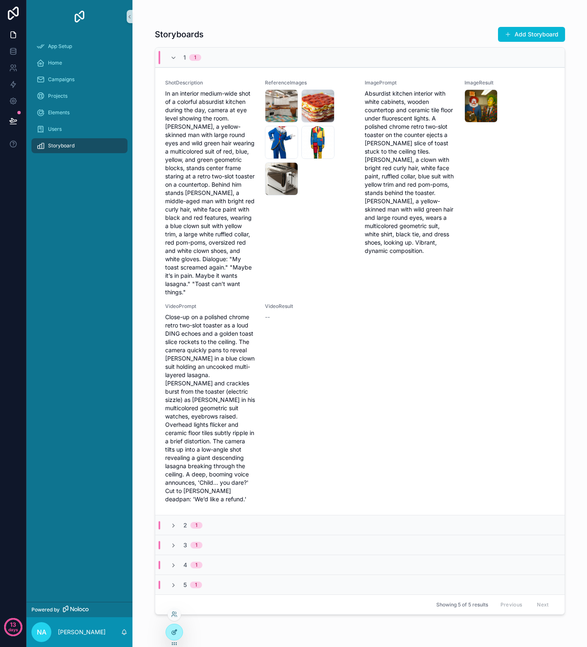
click at [172, 631] on icon at bounding box center [174, 632] width 4 height 4
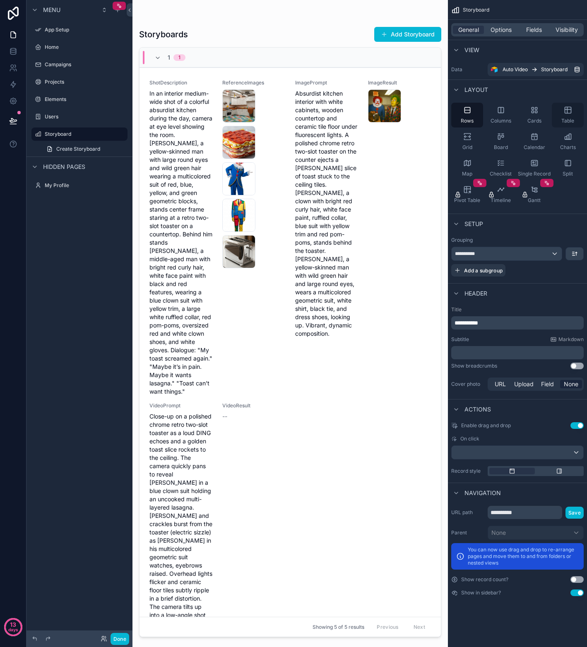
click at [565, 111] on icon "scrollable content" at bounding box center [567, 110] width 8 height 8
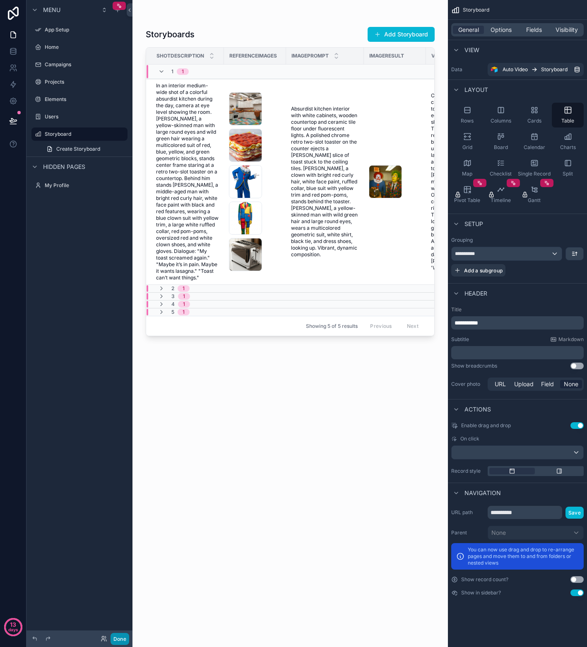
click at [120, 643] on button "Done" at bounding box center [119, 638] width 19 height 12
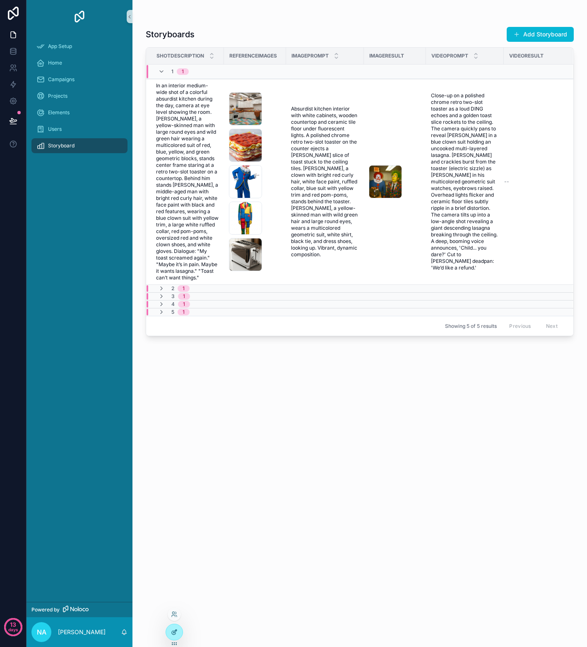
click at [175, 633] on icon at bounding box center [174, 631] width 7 height 7
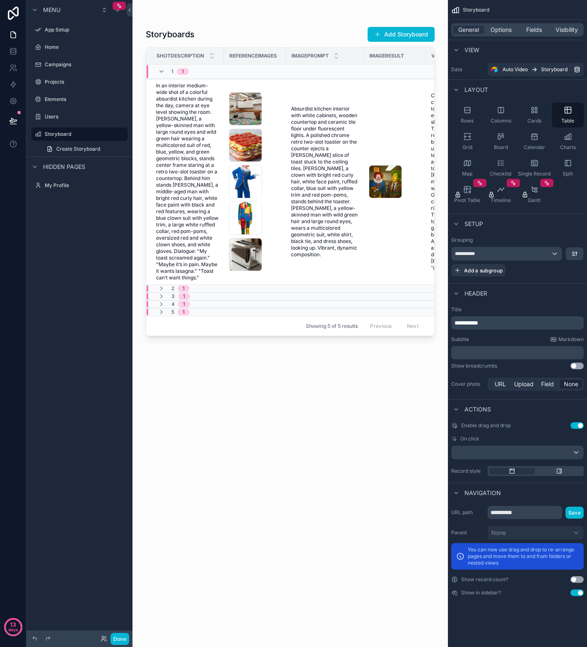
click at [403, 35] on div "scrollable content" at bounding box center [289, 318] width 315 height 637
click at [335, 35] on div "Storyboards Add Storyboard" at bounding box center [290, 34] width 289 height 16
click at [504, 27] on span "Options" at bounding box center [500, 30] width 21 height 8
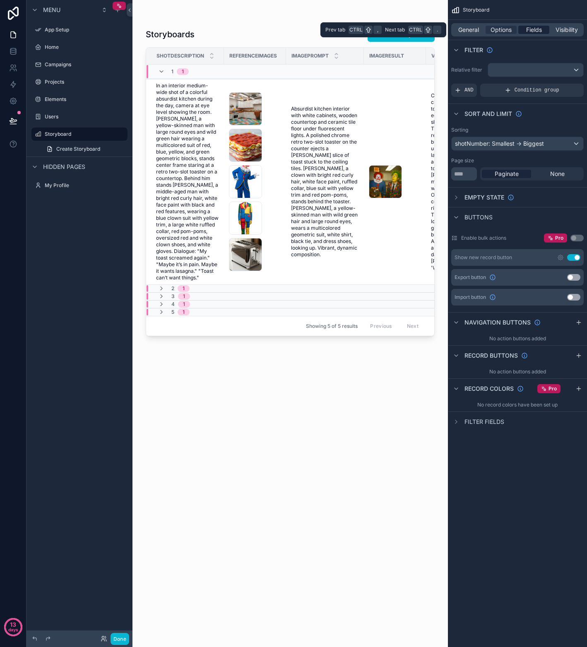
click at [526, 33] on span "Fields" at bounding box center [534, 30] width 16 height 8
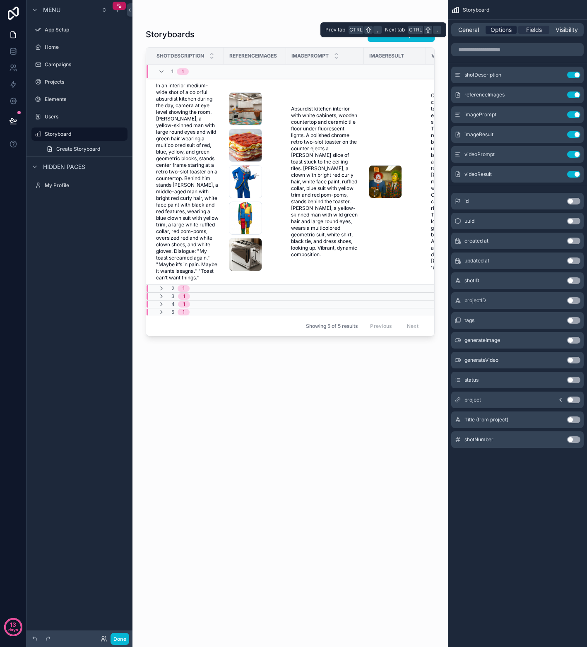
click at [502, 31] on span "Options" at bounding box center [500, 30] width 21 height 8
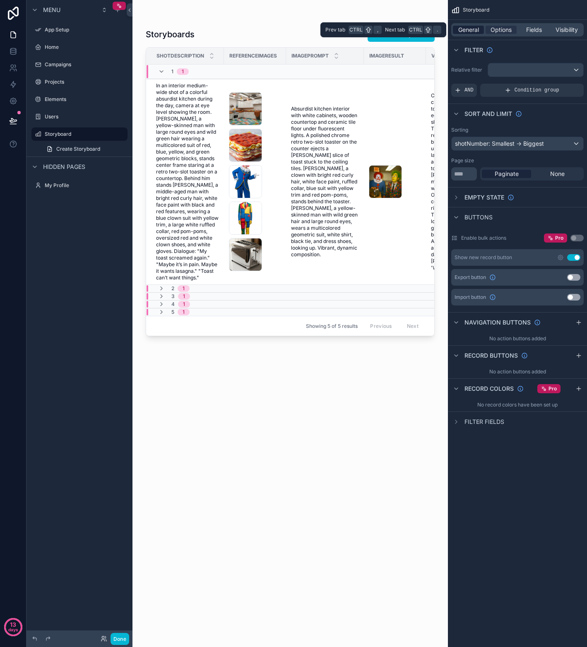
click at [467, 31] on span "General" at bounding box center [468, 30] width 21 height 8
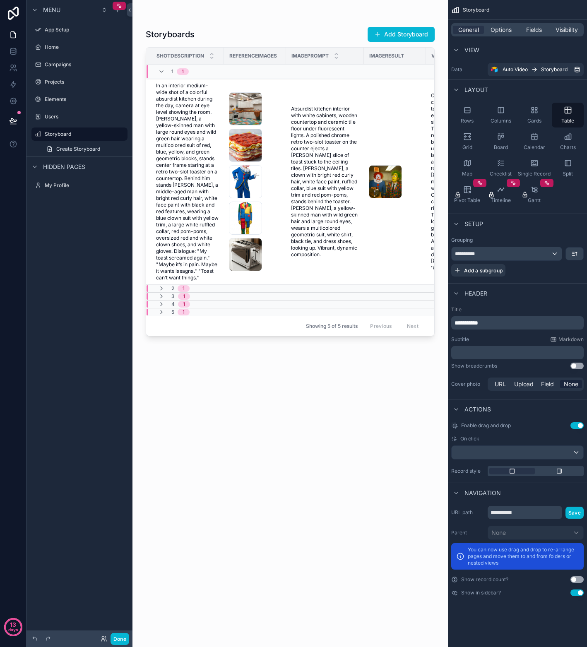
click at [254, 31] on div "Storyboards Add Storyboard" at bounding box center [290, 34] width 289 height 16
click at [500, 30] on span "Options" at bounding box center [500, 30] width 21 height 8
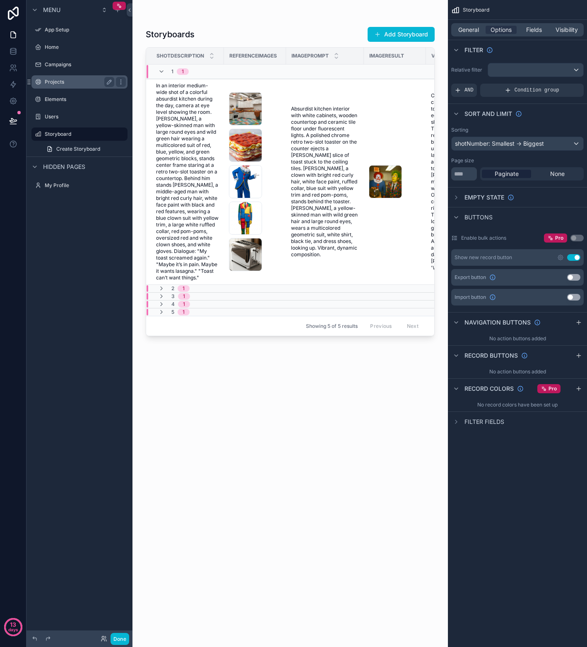
click at [58, 84] on label "Projects" at bounding box center [78, 82] width 66 height 7
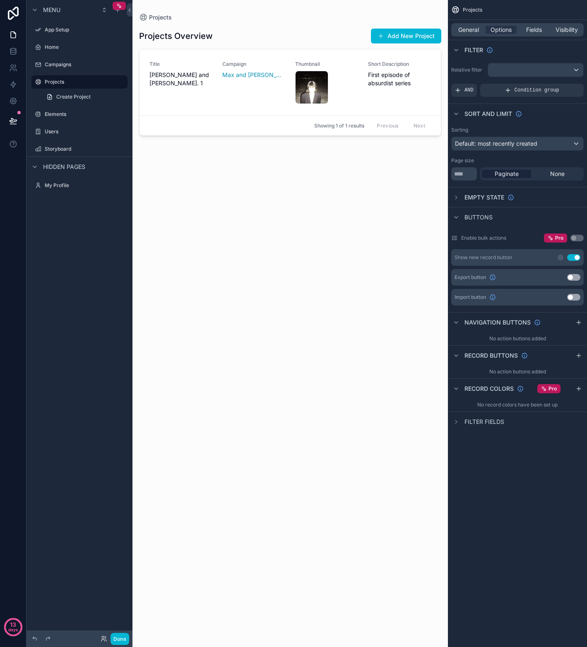
click at [231, 83] on div "scrollable content" at bounding box center [289, 318] width 315 height 637
click at [235, 99] on div "Campaign [PERSON_NAME] and [PERSON_NAME]" at bounding box center [253, 82] width 63 height 43
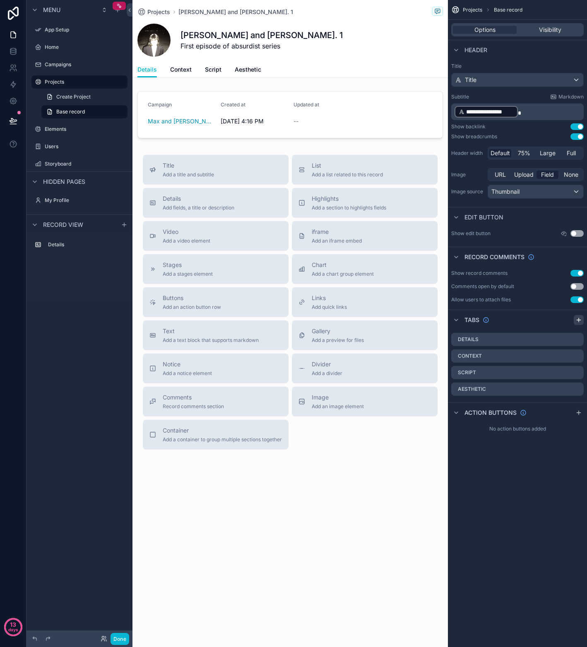
click at [578, 320] on icon "scrollable content" at bounding box center [578, 320] width 4 height 0
click at [577, 405] on icon "scrollable content" at bounding box center [576, 405] width 7 height 7
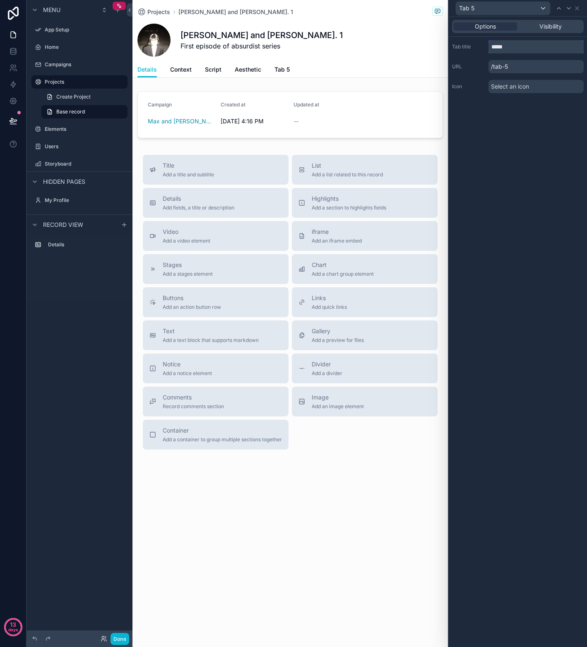
drag, startPoint x: 510, startPoint y: 45, endPoint x: 481, endPoint y: 43, distance: 29.4
click at [481, 43] on div "Tab title *****" at bounding box center [518, 46] width 132 height 13
type input "*********"
click at [497, 193] on div "Options Visibility Tab title ********* URL /shot-list Icon Select an icon" at bounding box center [517, 332] width 138 height 630
click at [575, 10] on icon at bounding box center [576, 8] width 3 height 3
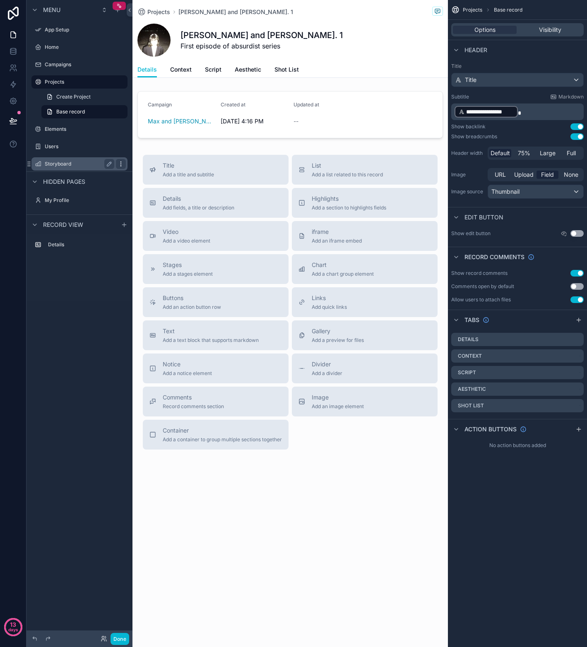
click at [123, 162] on icon "scrollable content" at bounding box center [120, 163] width 7 height 7
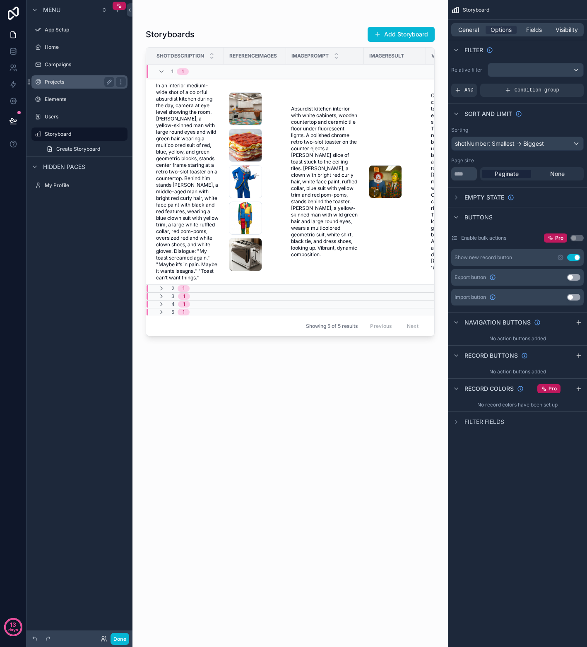
click at [71, 83] on label "Projects" at bounding box center [78, 82] width 66 height 7
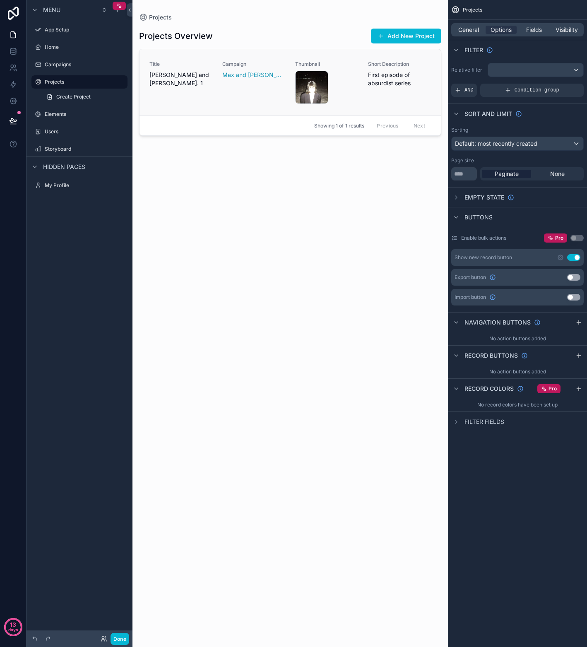
click at [203, 93] on div "Title [PERSON_NAME] and [PERSON_NAME]. 1" at bounding box center [180, 82] width 63 height 43
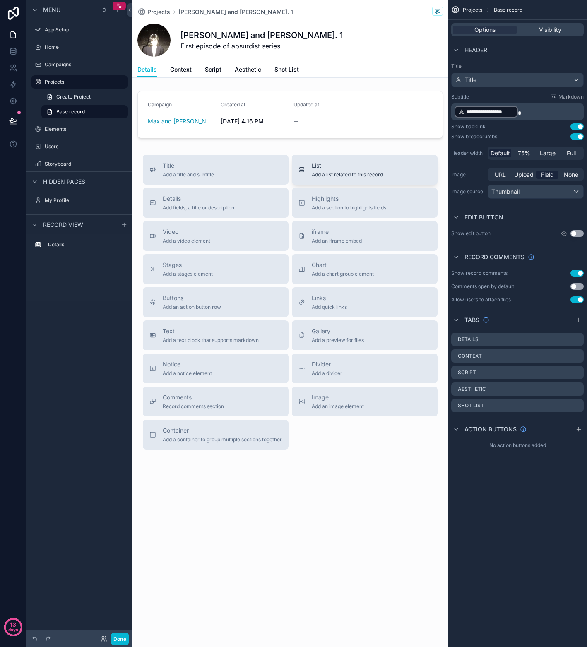
click at [358, 171] on span "Add a list related to this record" at bounding box center [346, 174] width 71 height 7
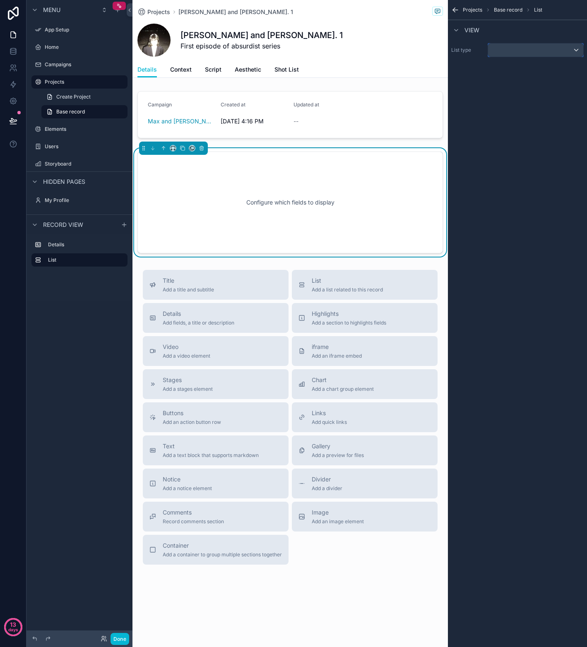
click at [544, 50] on div "scrollable content" at bounding box center [535, 49] width 95 height 13
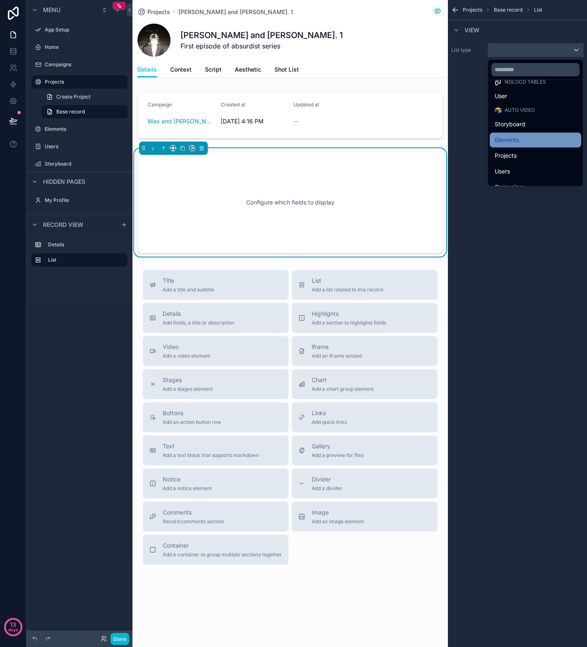
scroll to position [21, 0]
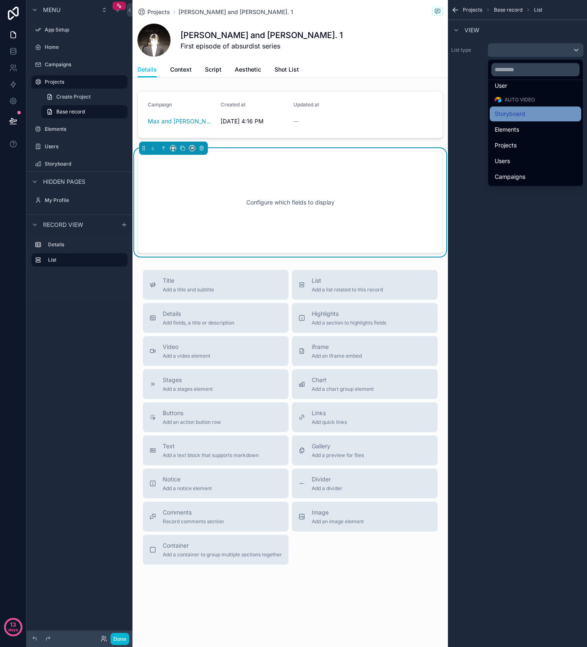
click at [532, 118] on div "Storyboard" at bounding box center [534, 114] width 81 height 10
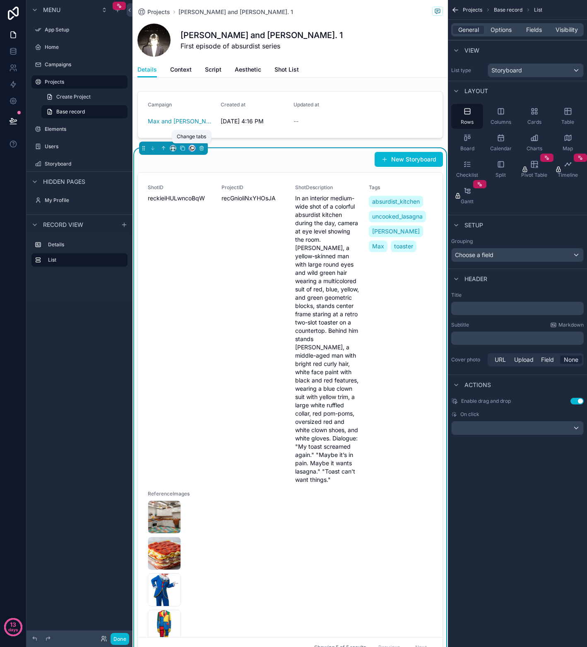
click at [191, 149] on icon "scrollable content" at bounding box center [192, 148] width 6 height 6
click at [214, 241] on div "Shot List" at bounding box center [213, 246] width 46 height 23
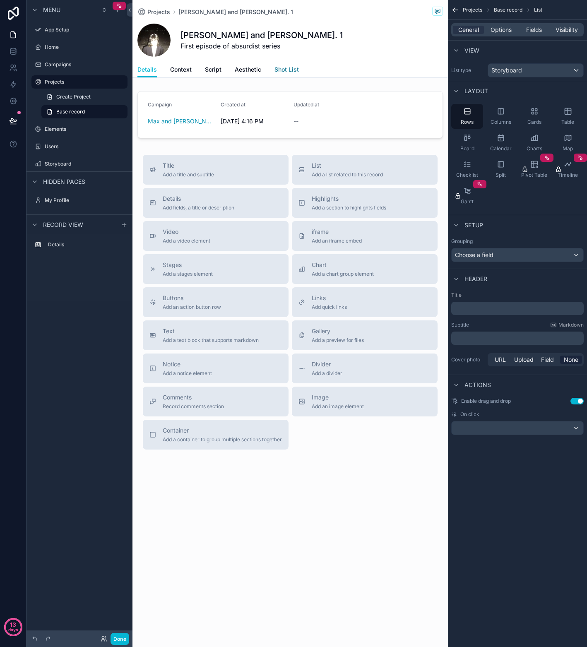
click at [280, 68] on span "Shot List" at bounding box center [286, 69] width 24 height 8
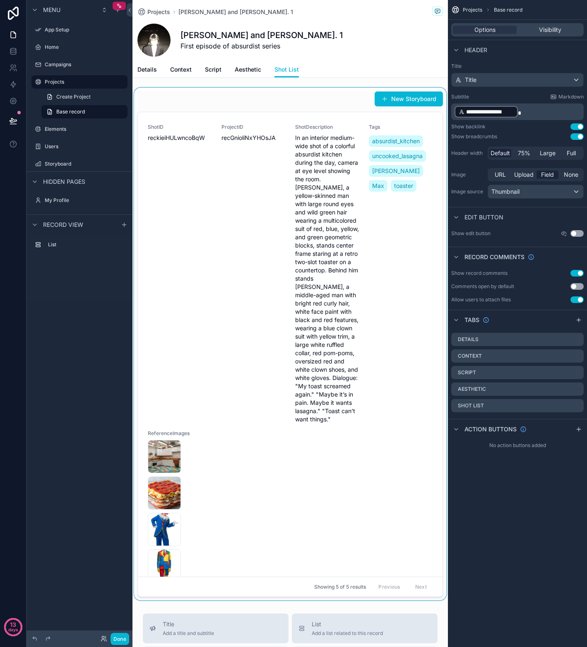
click at [251, 212] on div "scrollable content" at bounding box center [289, 344] width 315 height 512
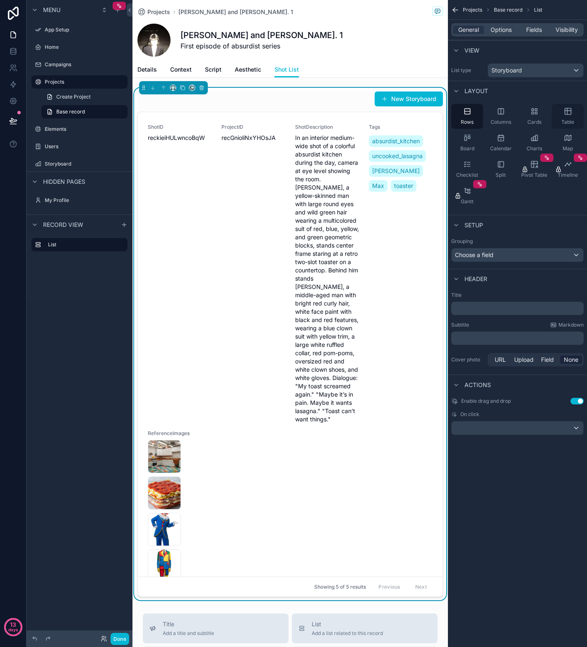
click at [572, 110] on div "Table" at bounding box center [567, 116] width 32 height 25
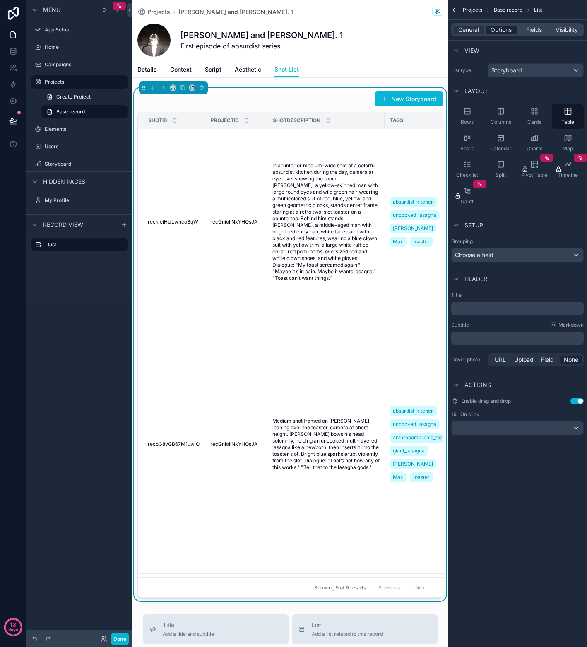
click at [500, 27] on span "Options" at bounding box center [500, 30] width 21 height 8
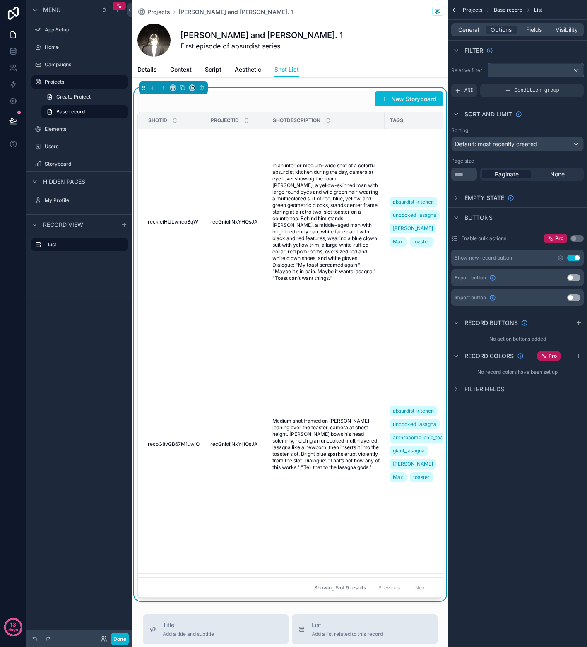
click at [579, 67] on div "scrollable content" at bounding box center [535, 70] width 95 height 13
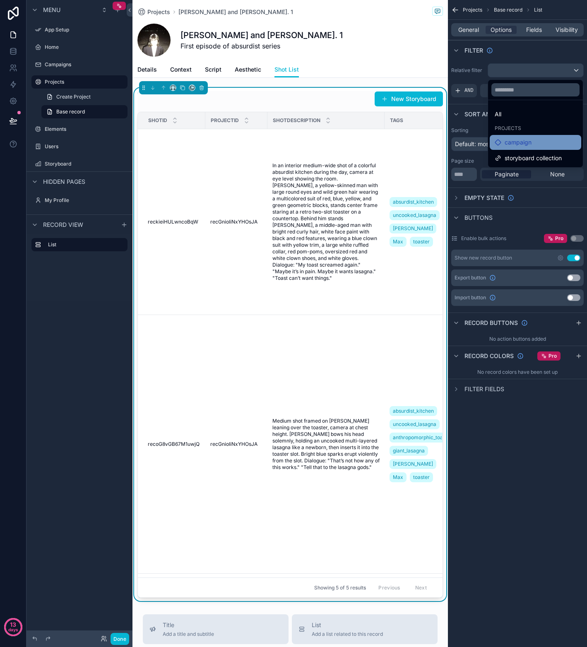
click at [514, 141] on span "campaign" at bounding box center [517, 142] width 27 height 10
click at [508, 142] on span "campaign" at bounding box center [517, 142] width 27 height 10
click at [528, 156] on span "storyboard collection" at bounding box center [532, 158] width 57 height 10
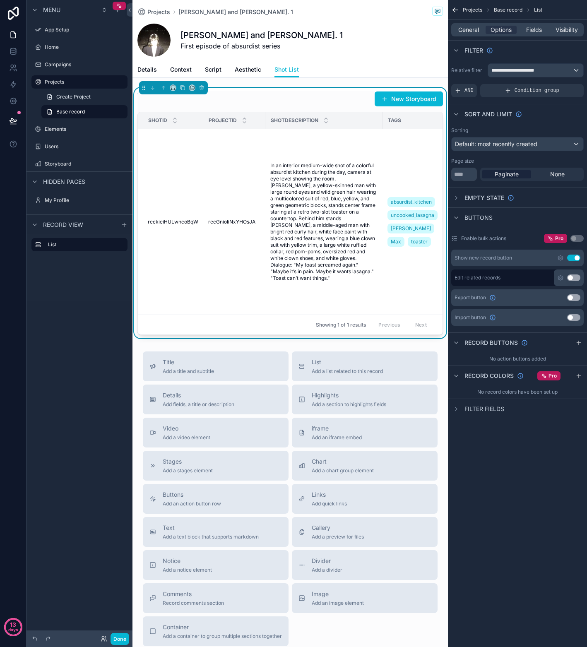
click at [534, 24] on div "General Options Fields Visibility" at bounding box center [517, 29] width 132 height 13
click at [534, 28] on span "Fields" at bounding box center [534, 30] width 16 height 8
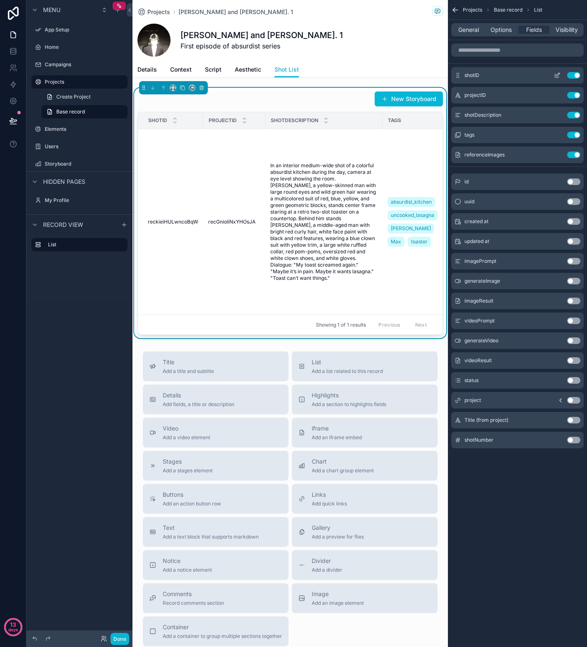
click at [568, 74] on button "Use setting" at bounding box center [573, 75] width 13 height 7
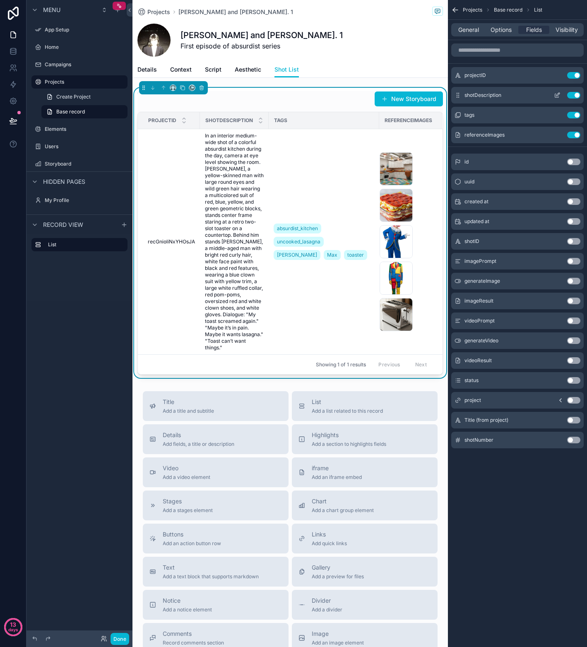
click at [569, 95] on button "Use setting" at bounding box center [573, 95] width 13 height 7
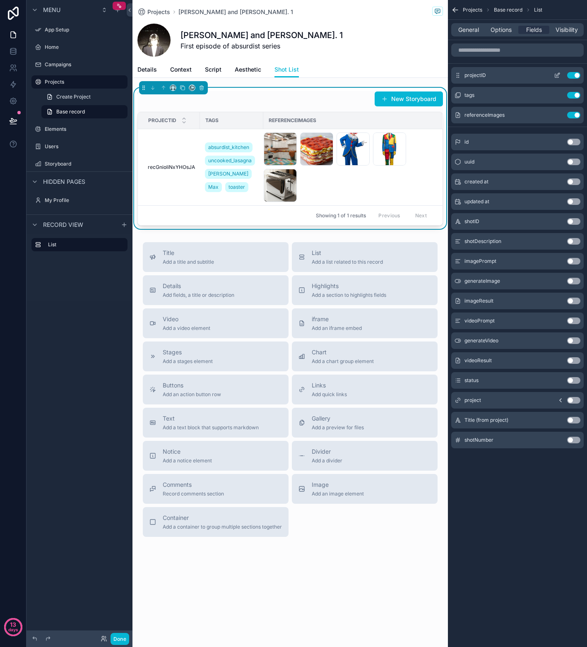
click at [571, 74] on button "Use setting" at bounding box center [573, 75] width 13 height 7
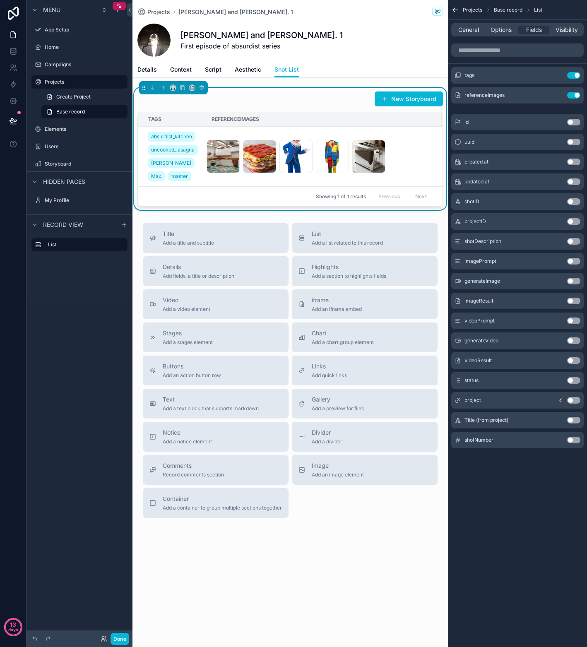
click at [575, 438] on button "Use setting" at bounding box center [573, 439] width 13 height 7
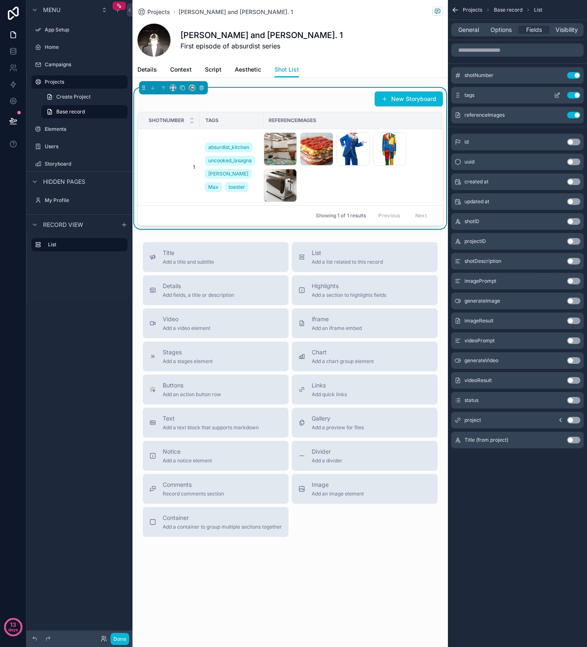
click at [572, 96] on button "Use setting" at bounding box center [573, 95] width 13 height 7
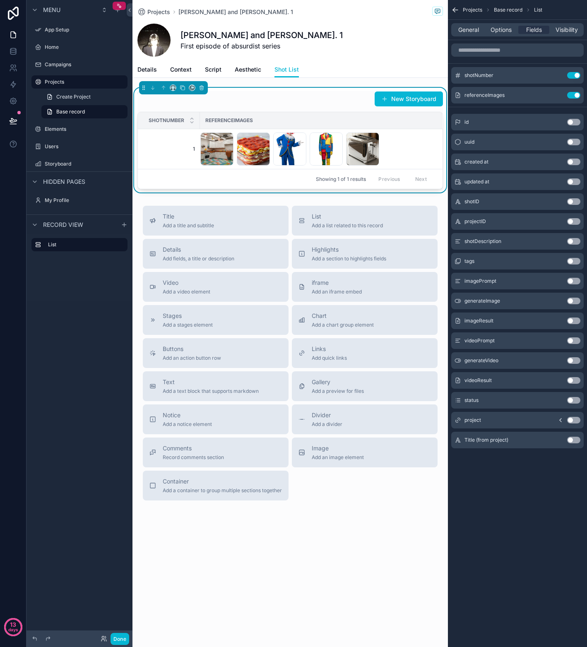
click at [577, 239] on button "Use setting" at bounding box center [573, 241] width 13 height 7
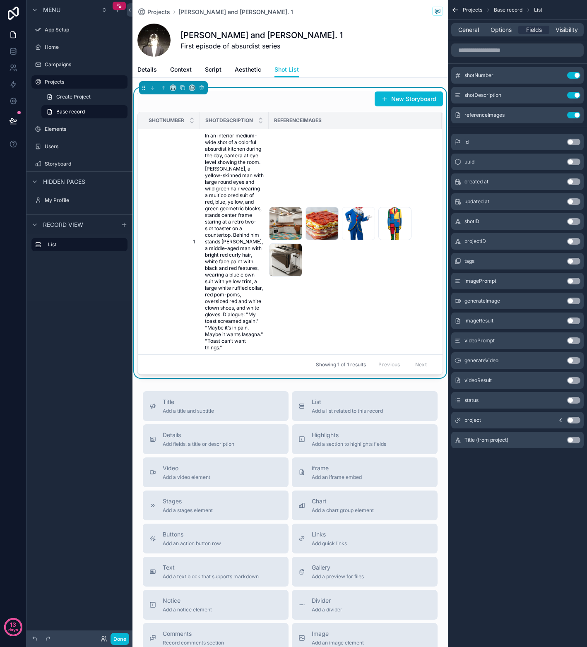
click at [574, 282] on button "Use setting" at bounding box center [573, 281] width 13 height 7
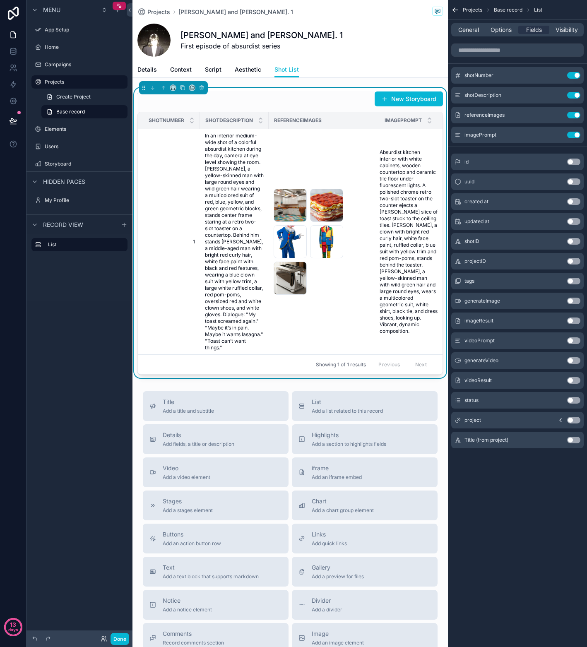
click at [577, 321] on button "Use setting" at bounding box center [573, 320] width 13 height 7
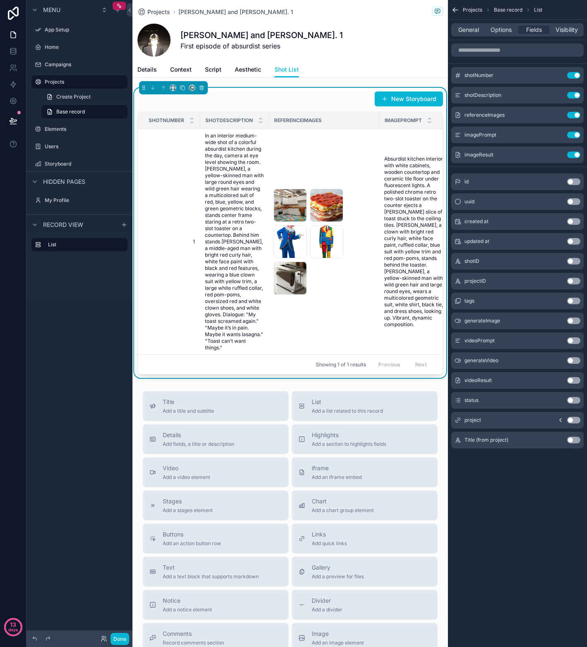
click at [575, 339] on button "Use setting" at bounding box center [573, 340] width 13 height 7
click at [577, 379] on button "Use setting" at bounding box center [573, 380] width 13 height 7
click at [505, 26] on span "Options" at bounding box center [500, 30] width 21 height 8
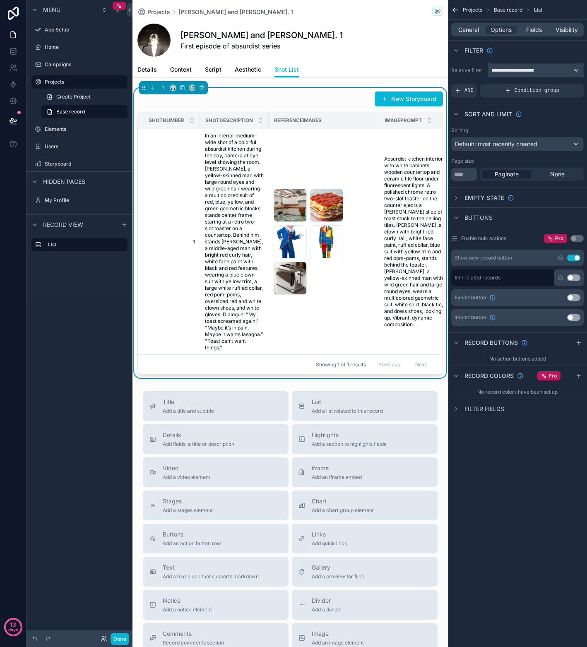
click at [573, 67] on div "**********" at bounding box center [535, 70] width 95 height 13
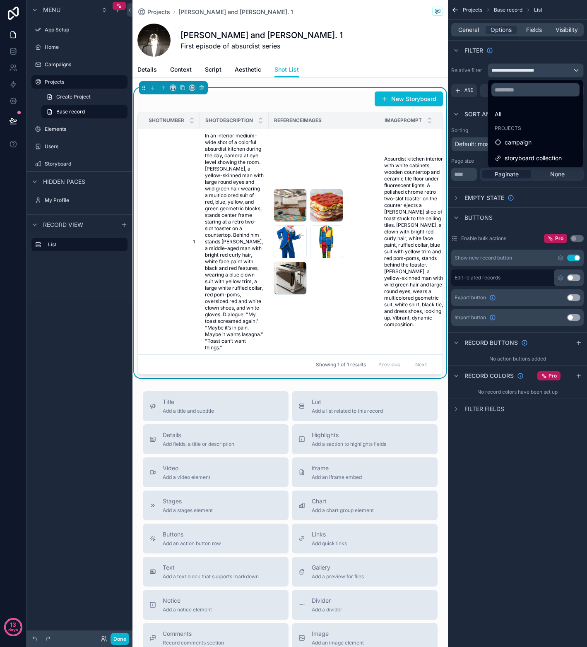
click at [457, 74] on div "scrollable content" at bounding box center [293, 323] width 587 height 647
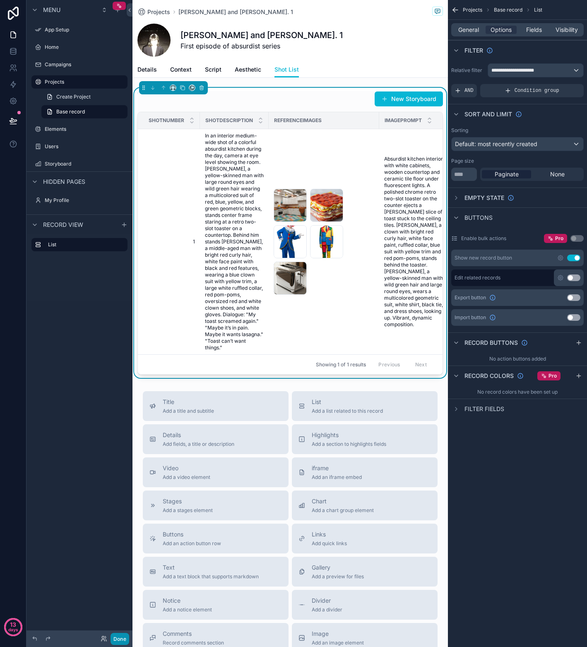
click at [120, 643] on button "Done" at bounding box center [119, 638] width 19 height 12
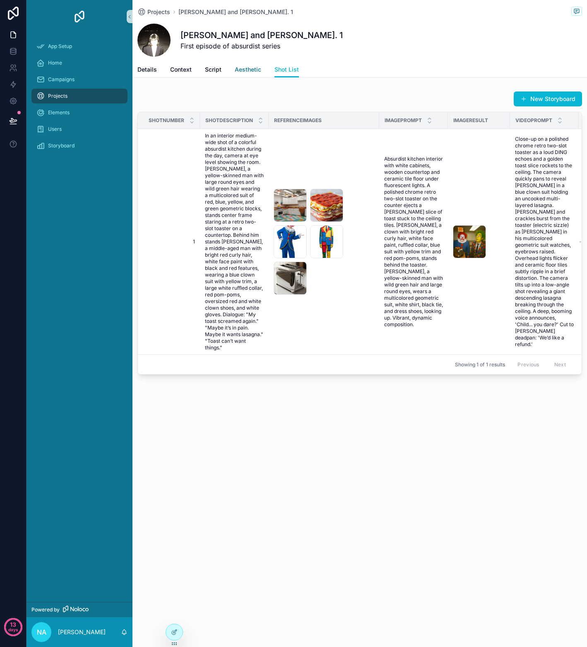
click at [239, 70] on span "Aesthetic" at bounding box center [248, 69] width 26 height 8
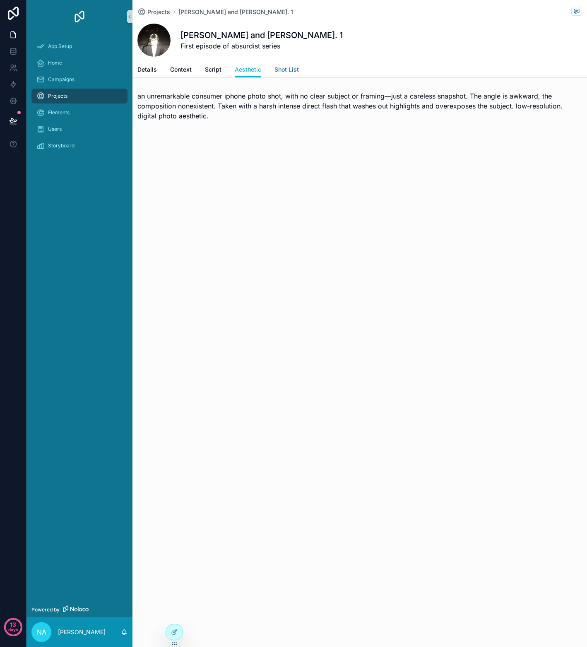
click at [284, 69] on span "Shot List" at bounding box center [286, 69] width 24 height 8
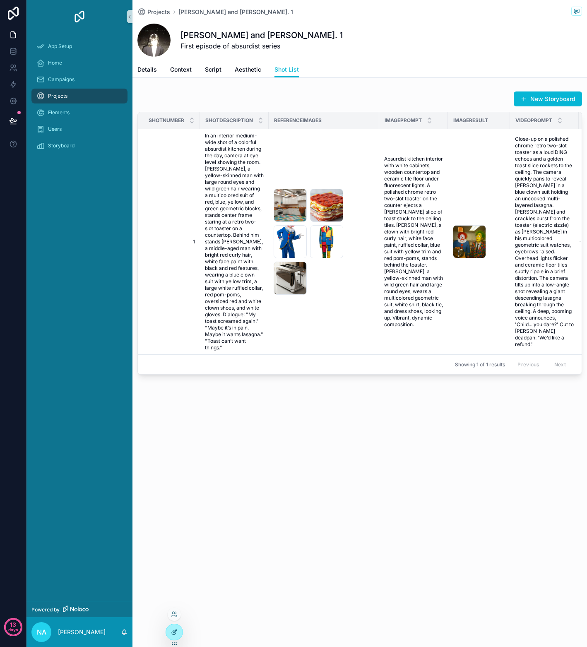
click at [171, 633] on icon at bounding box center [174, 631] width 7 height 7
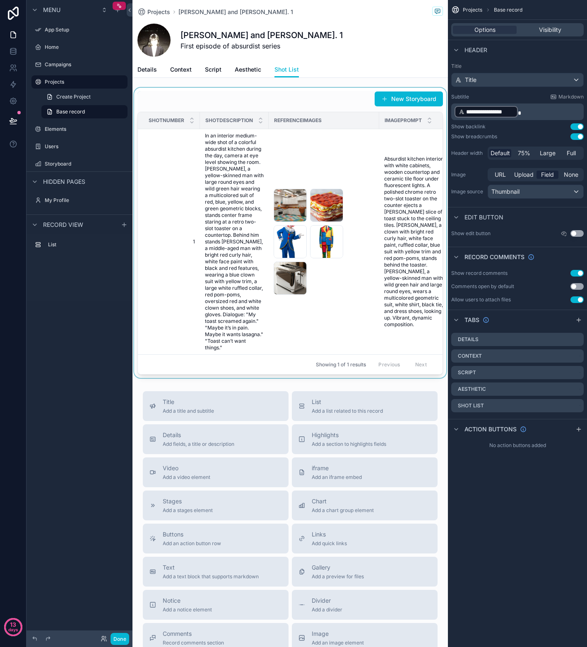
click at [304, 232] on div "scrollable content" at bounding box center [289, 233] width 315 height 290
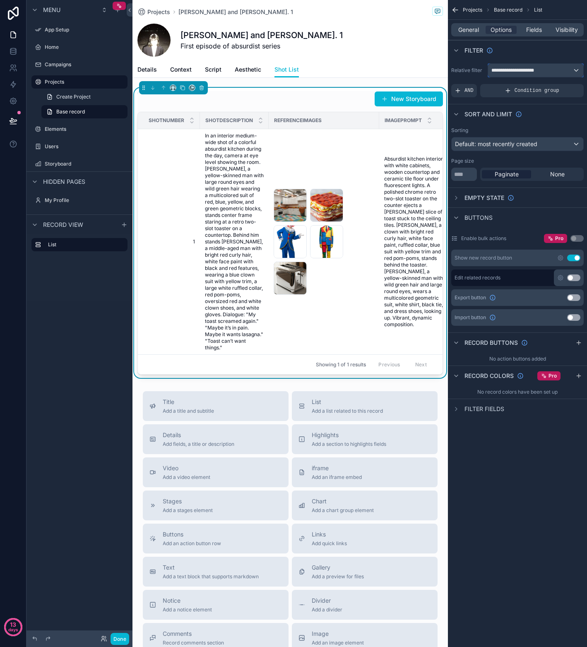
click at [571, 68] on div "**********" at bounding box center [535, 70] width 95 height 13
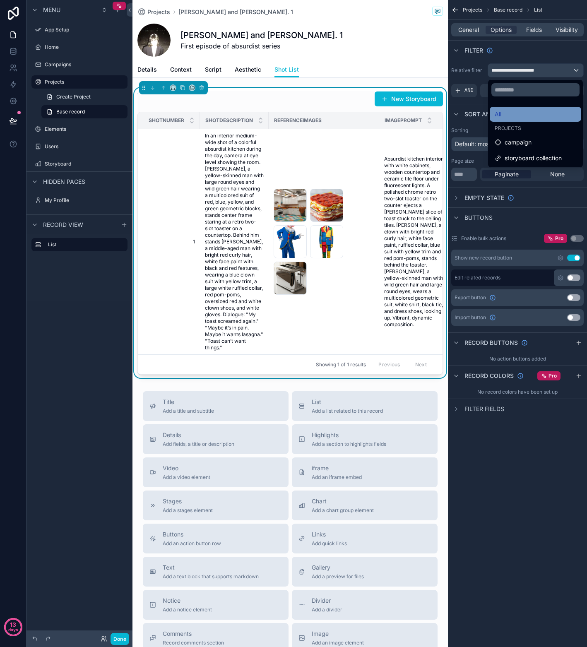
click at [546, 113] on div "All" at bounding box center [534, 114] width 81 height 10
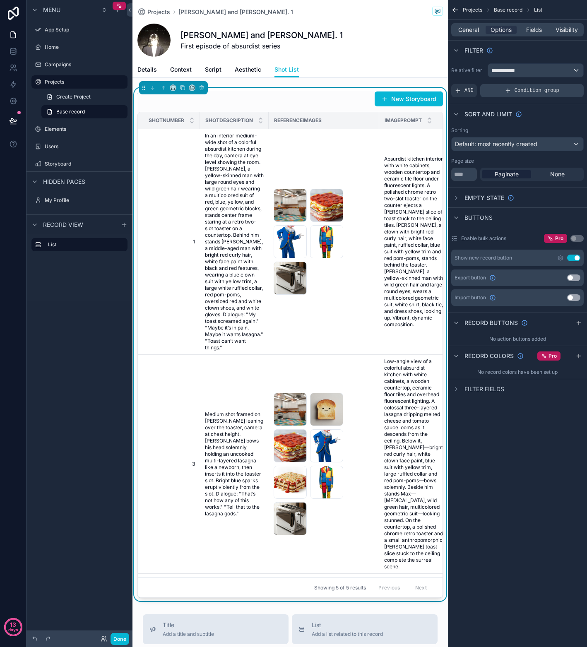
click at [556, 87] on span "Condition group" at bounding box center [536, 90] width 45 height 7
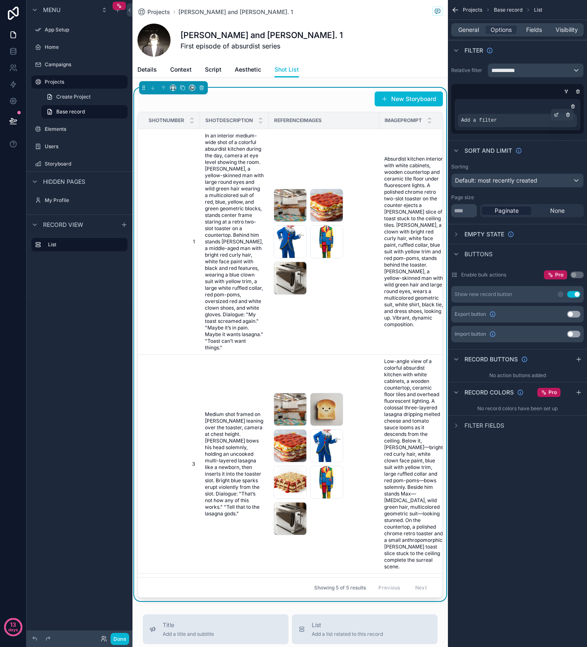
click at [539, 121] on div "Add a filter" at bounding box center [516, 120] width 119 height 13
click at [536, 123] on div "Add a filter" at bounding box center [516, 120] width 119 height 13
click at [554, 113] on icon "scrollable content" at bounding box center [555, 114] width 5 height 5
click at [380, 106] on span "Select a field" at bounding box center [373, 107] width 35 height 7
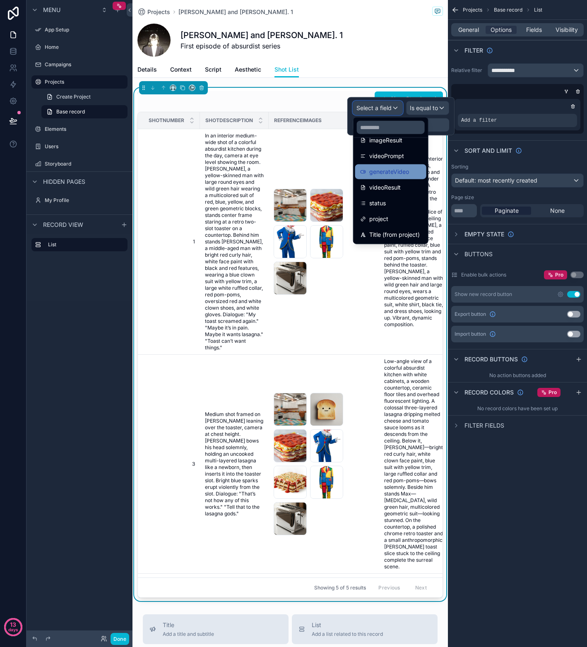
scroll to position [200, 0]
click at [412, 202] on div "project" at bounding box center [390, 203] width 61 height 10
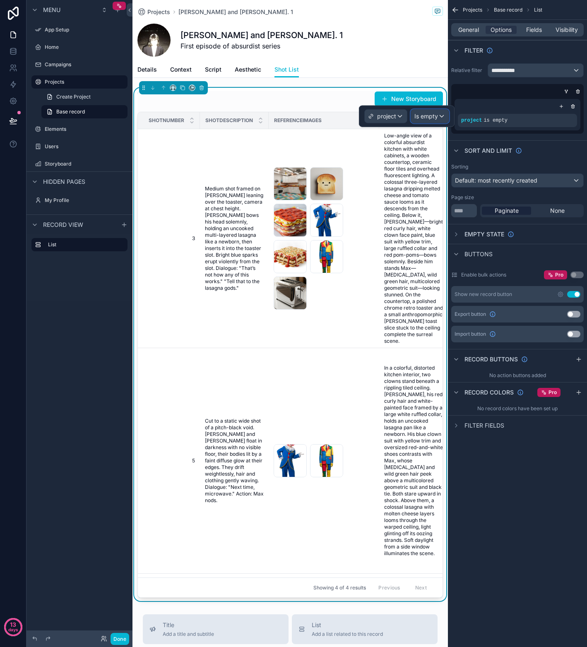
click at [438, 114] on div "Is empty" at bounding box center [430, 116] width 38 height 13
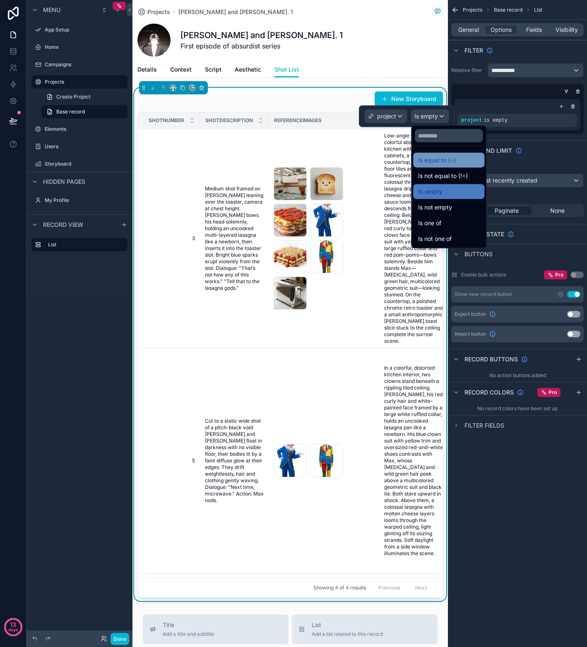
click at [452, 160] on span "Is equal to (=)" at bounding box center [437, 160] width 38 height 10
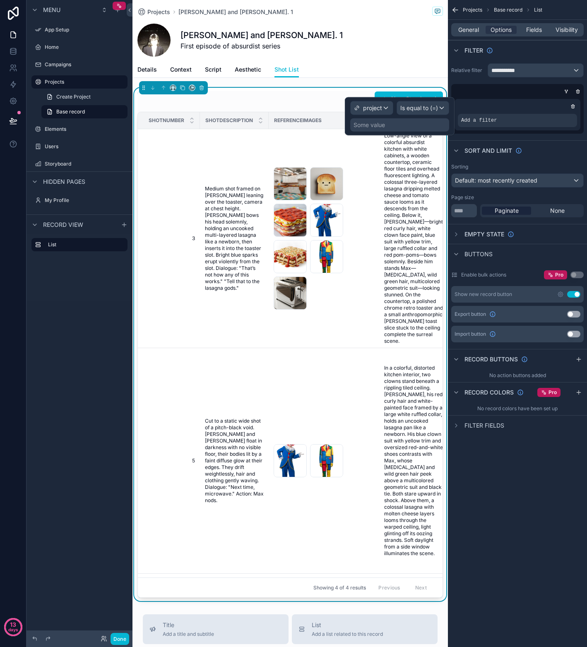
click at [416, 125] on div "Some value" at bounding box center [399, 124] width 99 height 13
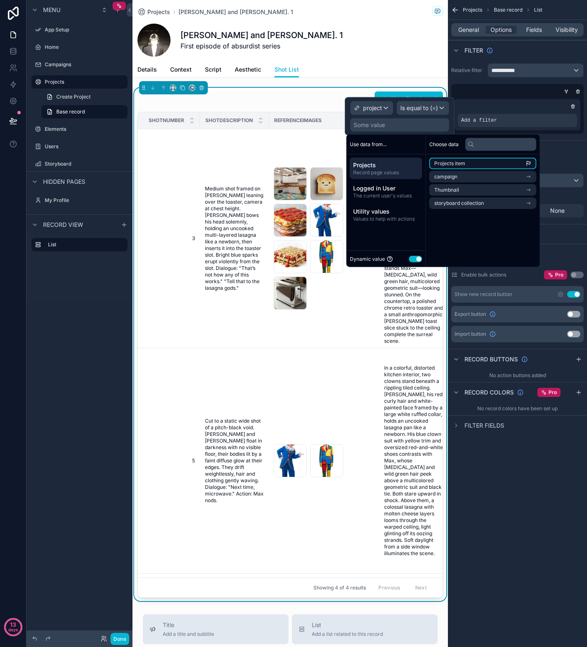
click at [461, 163] on span "Projects item" at bounding box center [449, 163] width 31 height 7
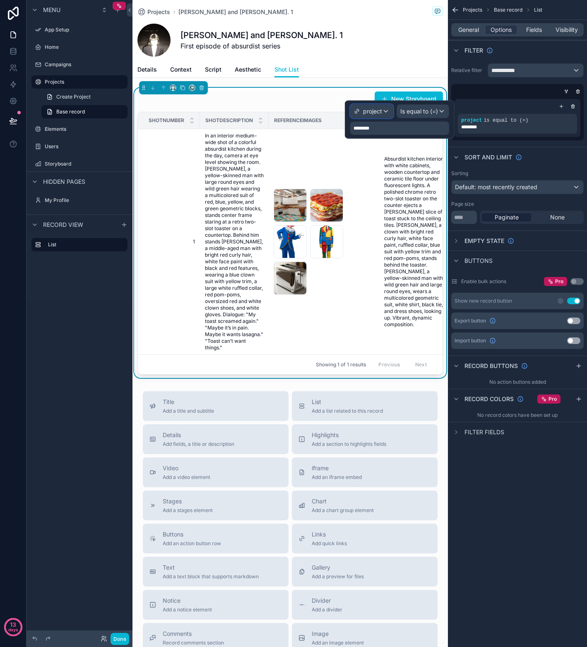
click at [387, 108] on div "project" at bounding box center [371, 111] width 42 height 13
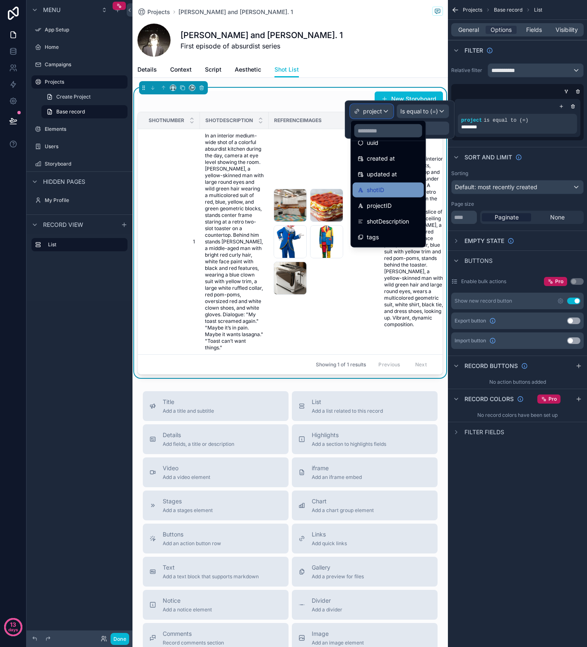
scroll to position [41, 0]
click at [408, 190] on div "projectID" at bounding box center [387, 192] width 61 height 10
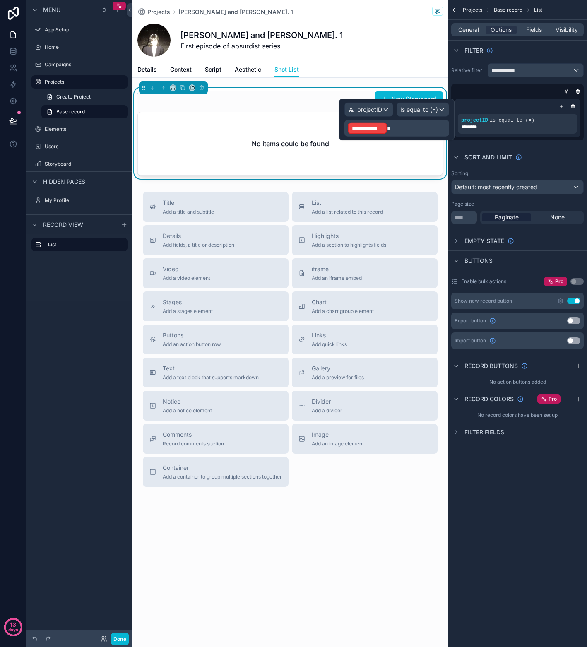
click at [393, 129] on p "**********" at bounding box center [397, 128] width 100 height 13
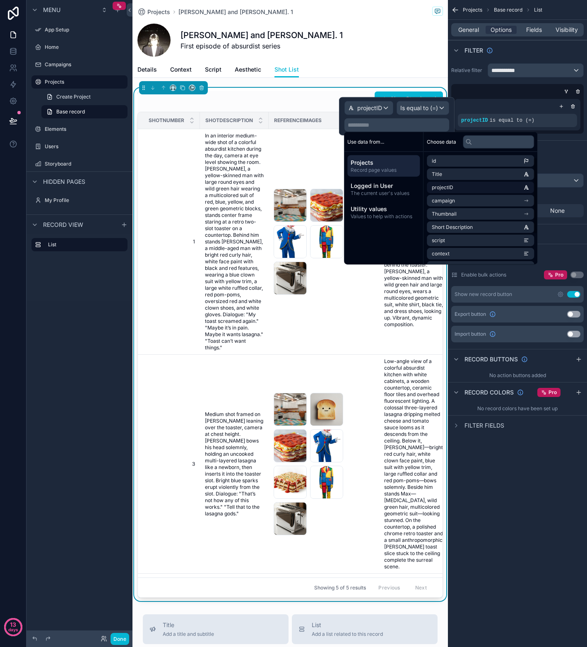
scroll to position [0, 0]
click at [470, 187] on li "projectID" at bounding box center [479, 188] width 107 height 12
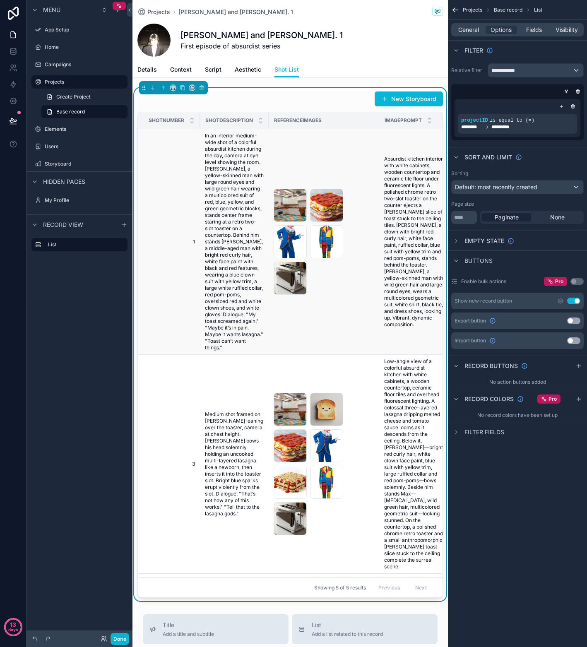
click at [170, 197] on td "1 1" at bounding box center [169, 241] width 62 height 225
click at [534, 188] on span "Default: most recently created" at bounding box center [496, 186] width 82 height 7
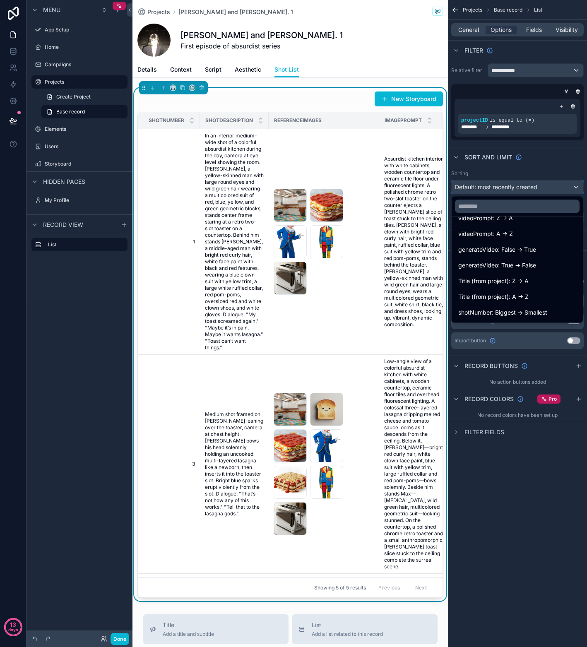
scroll to position [263, 0]
click at [520, 310] on span "shotNumber: Smallest -> Biggest" at bounding box center [502, 313] width 89 height 10
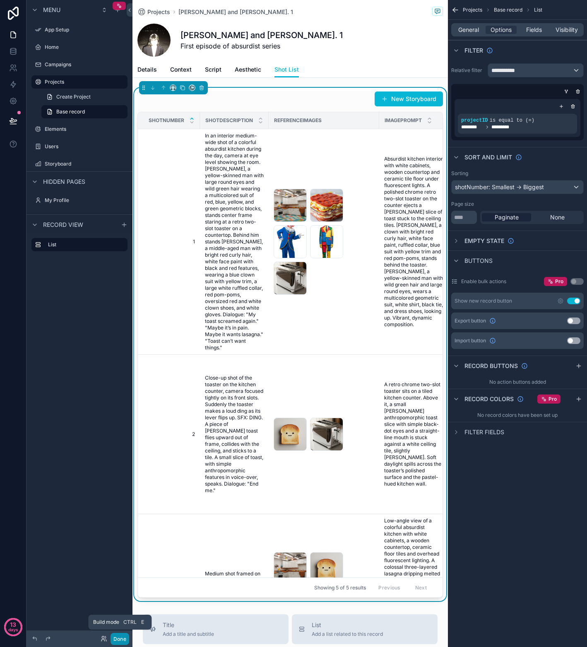
click at [125, 637] on button "Done" at bounding box center [119, 638] width 19 height 12
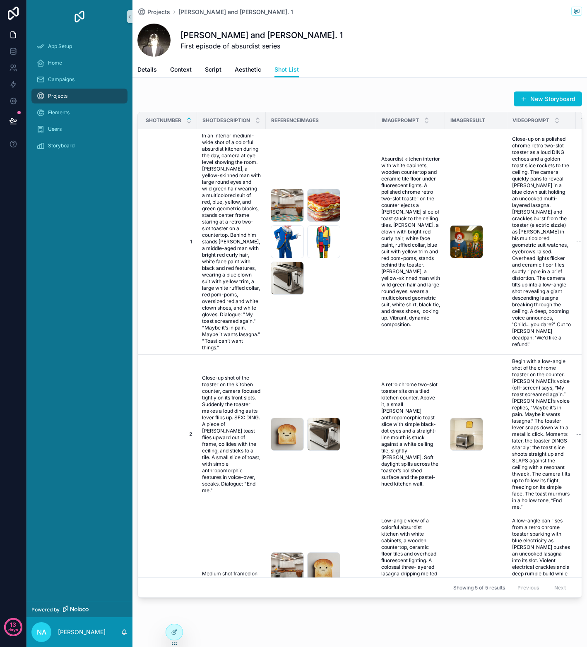
scroll to position [0, 0]
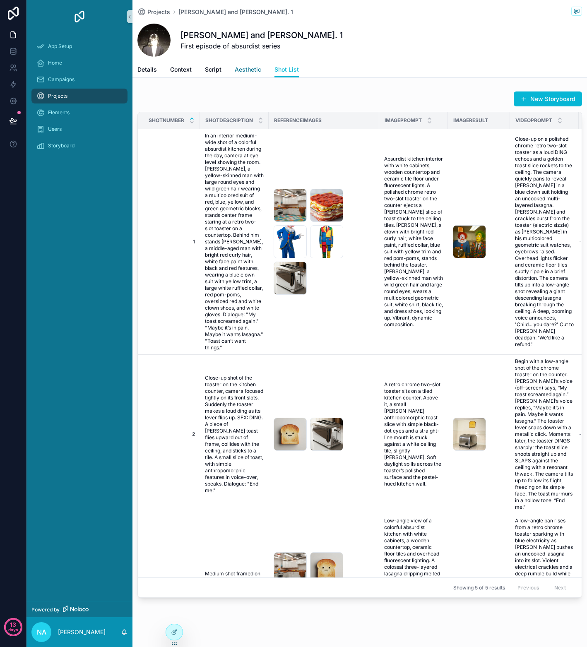
click at [252, 73] on span "Aesthetic" at bounding box center [248, 69] width 26 height 8
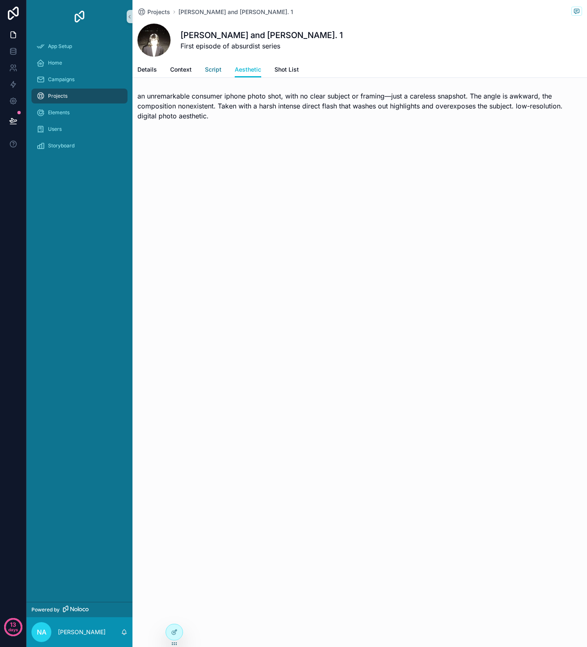
click at [213, 70] on span "Script" at bounding box center [213, 69] width 17 height 8
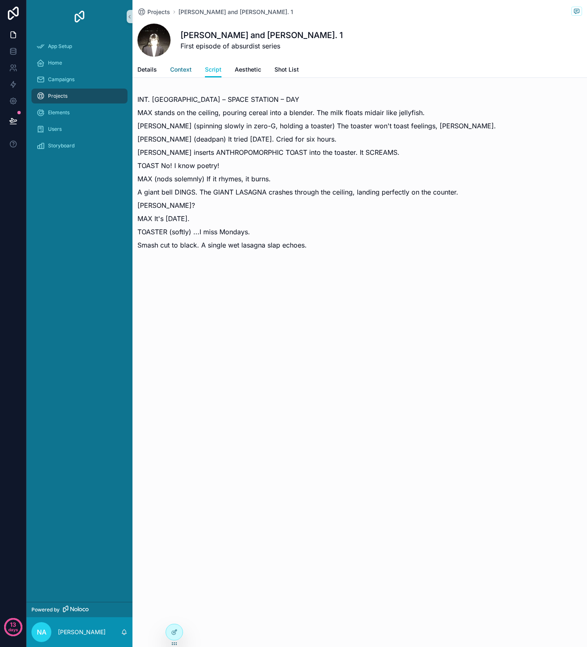
click at [180, 70] on span "Context" at bounding box center [181, 69] width 22 height 8
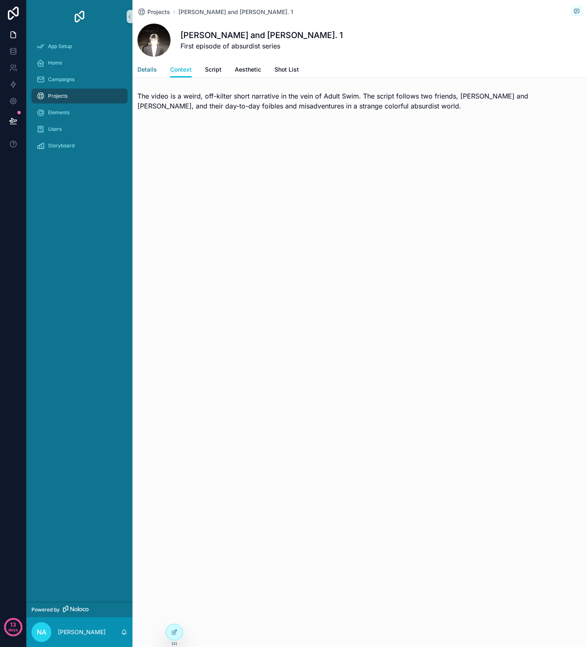
click at [145, 71] on span "Details" at bounding box center [146, 69] width 19 height 8
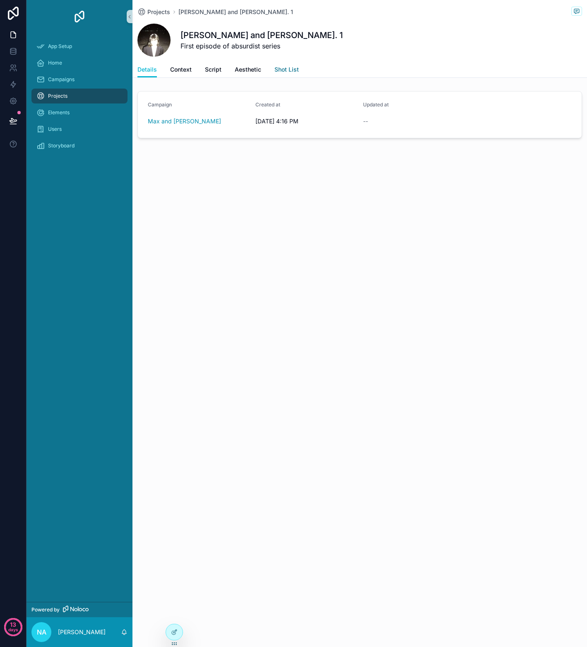
click at [283, 68] on span "Shot List" at bounding box center [286, 69] width 24 height 8
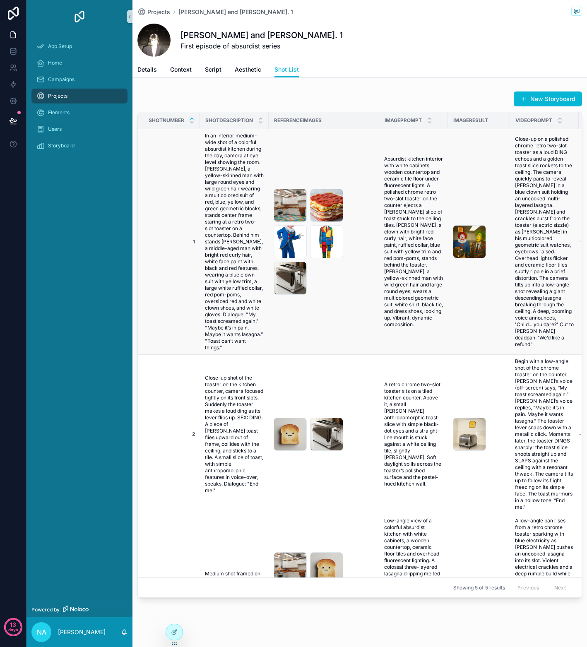
click at [224, 308] on span "In an interior medium-wide shot of a colorful absurdist kitchen during the day,…" at bounding box center [234, 241] width 59 height 218
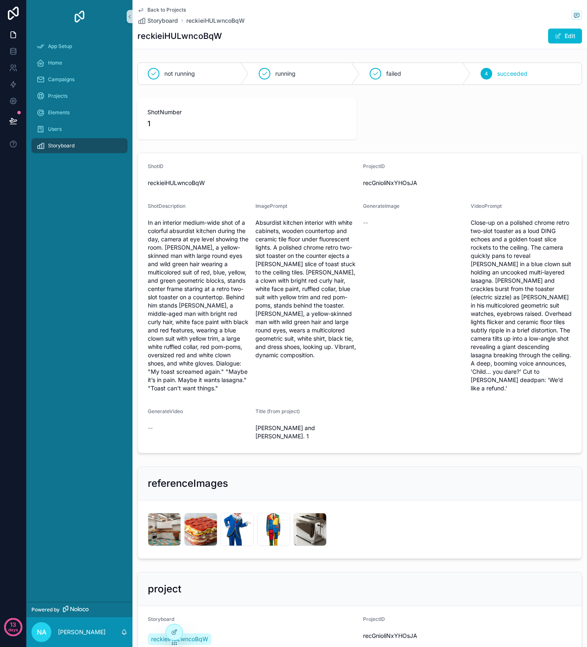
click at [69, 149] on div "Storyboard" at bounding box center [79, 145] width 86 height 13
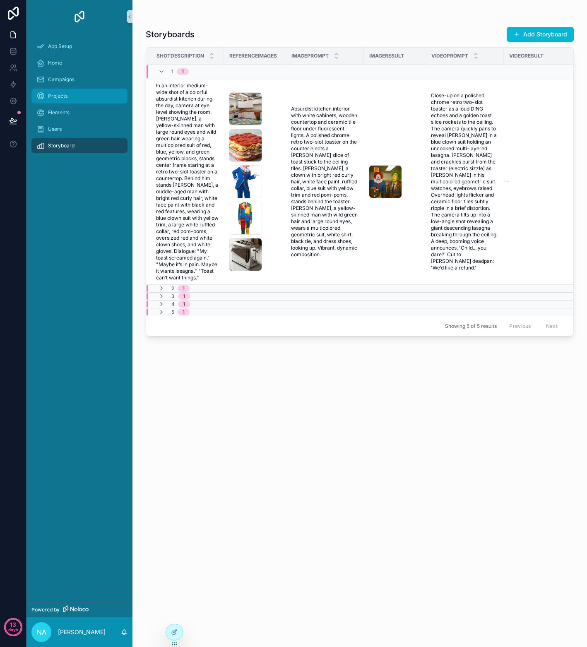
click at [74, 99] on div "Projects" at bounding box center [79, 95] width 86 height 13
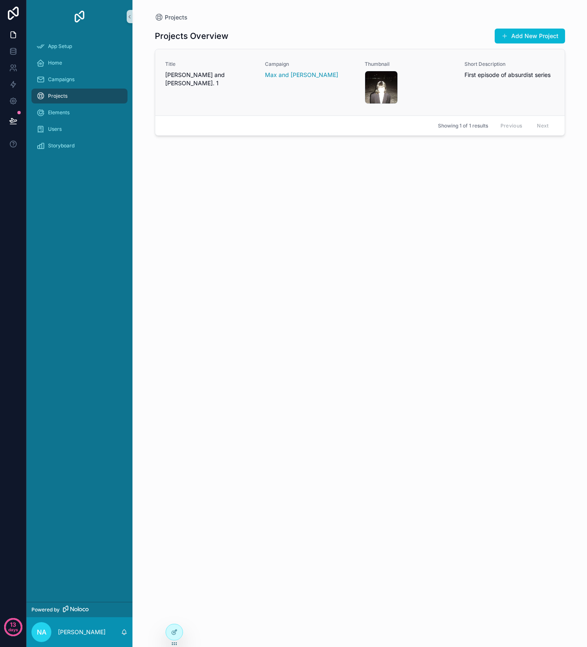
click at [222, 93] on div "Title [PERSON_NAME] and [PERSON_NAME]. 1" at bounding box center [210, 82] width 90 height 43
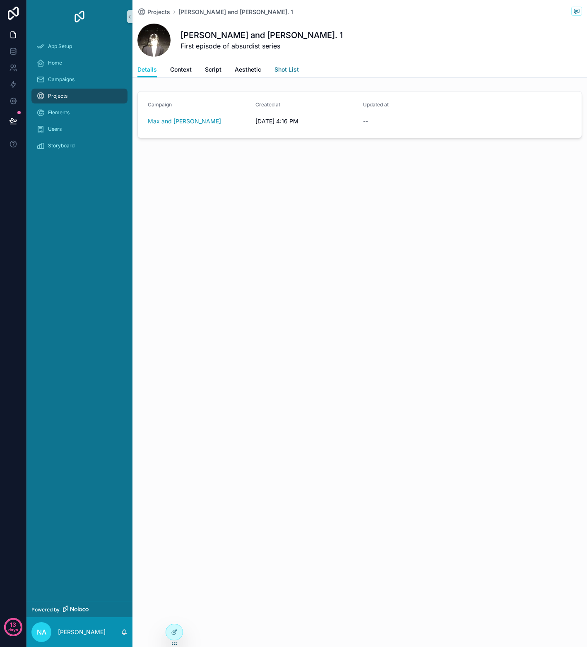
click at [281, 70] on span "Shot List" at bounding box center [286, 69] width 24 height 8
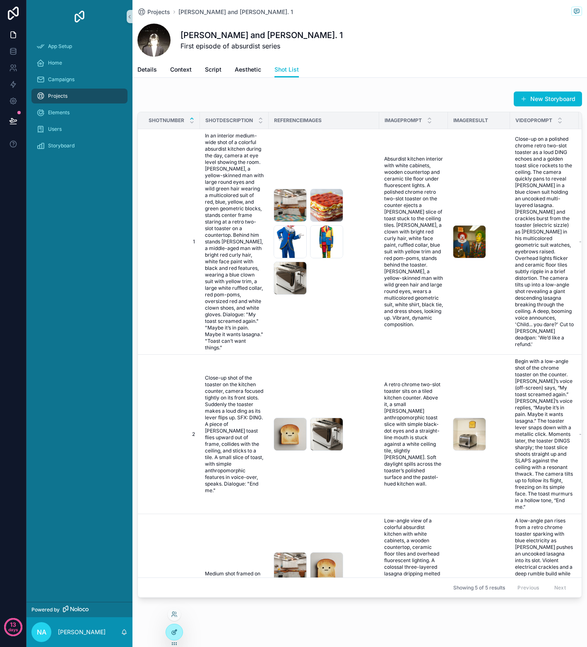
click at [176, 634] on icon at bounding box center [174, 631] width 7 height 7
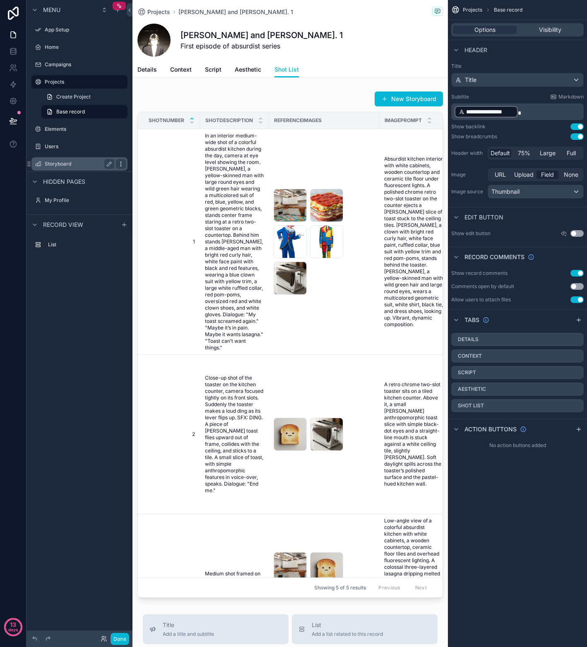
click at [119, 164] on icon "scrollable content" at bounding box center [120, 163] width 7 height 7
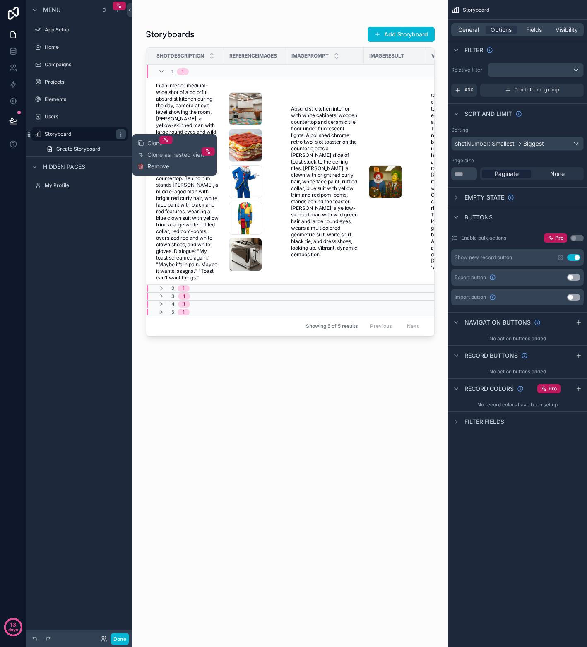
click at [154, 167] on span "Remove" at bounding box center [158, 166] width 22 height 8
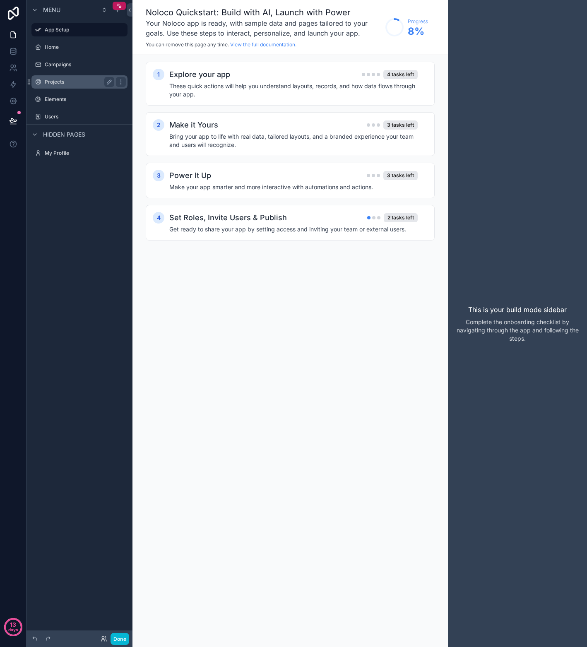
click at [76, 82] on label "Projects" at bounding box center [78, 82] width 66 height 7
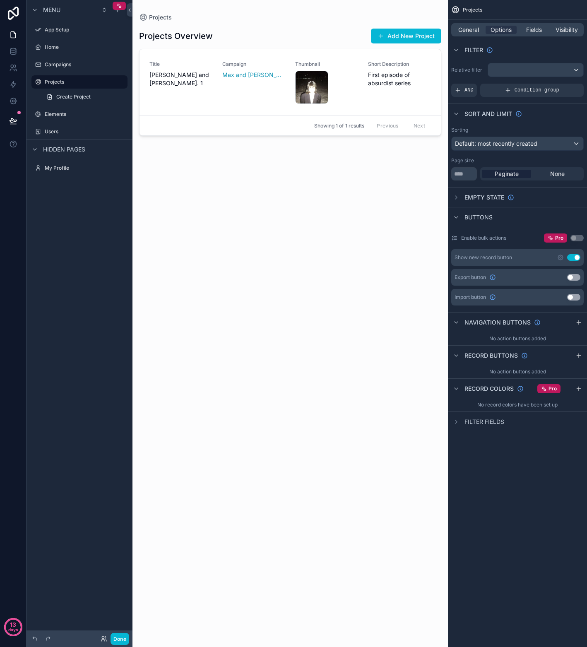
click at [213, 96] on div "scrollable content" at bounding box center [289, 318] width 315 height 637
click at [217, 100] on div "Title [PERSON_NAME] and [PERSON_NAME]. 1 Campaign [PERSON_NAME] and [PERSON_NAM…" at bounding box center [289, 82] width 281 height 43
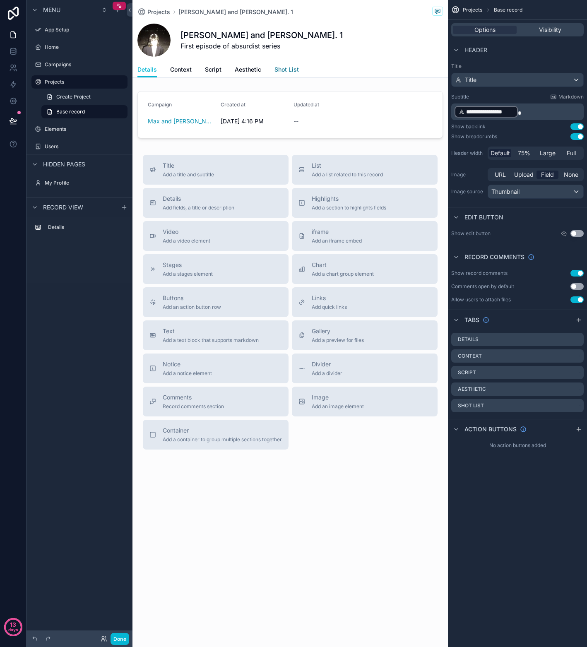
click at [278, 71] on span "Shot List" at bounding box center [286, 69] width 24 height 8
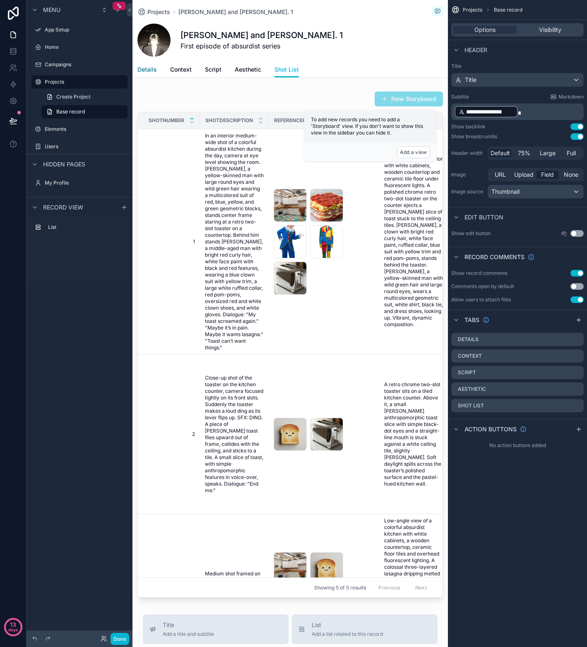
click at [151, 71] on span "Details" at bounding box center [146, 69] width 19 height 8
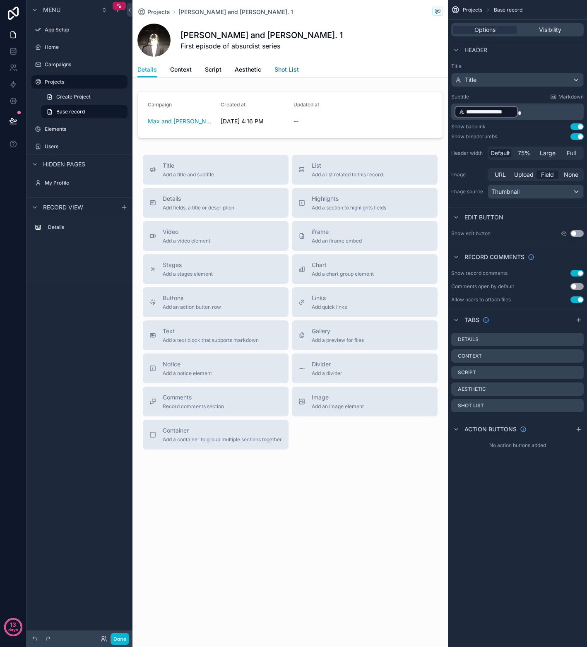
click at [285, 74] on link "Shot List" at bounding box center [286, 70] width 24 height 17
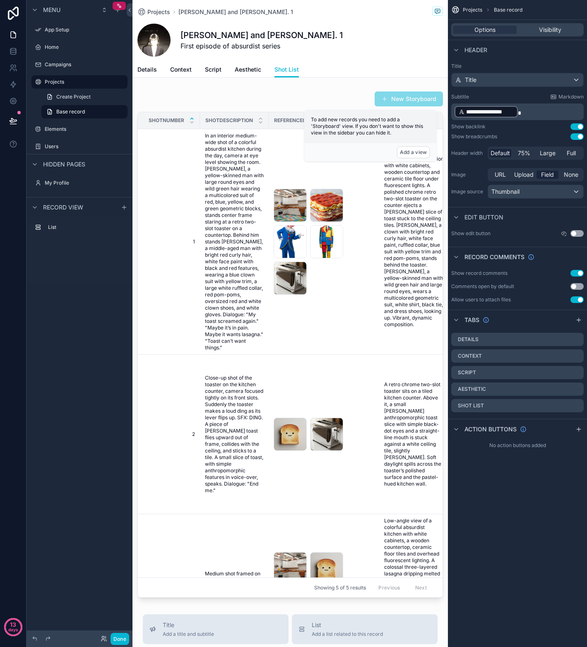
click at [366, 52] on div "[PERSON_NAME] and [PERSON_NAME]. 1 First episode of absurdist series" at bounding box center [289, 40] width 305 height 33
click at [76, 113] on span "Base record" at bounding box center [70, 111] width 29 height 7
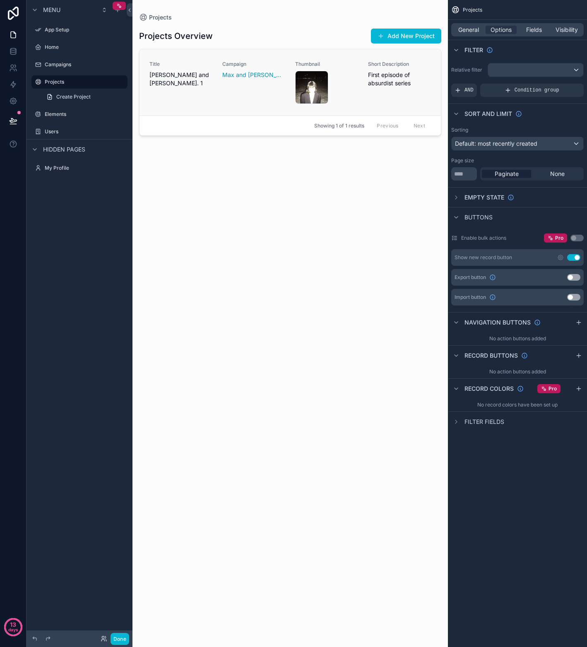
click at [254, 104] on link "Title [PERSON_NAME] and [PERSON_NAME]. 1 Campaign [PERSON_NAME] and [PERSON_NAM…" at bounding box center [289, 82] width 301 height 66
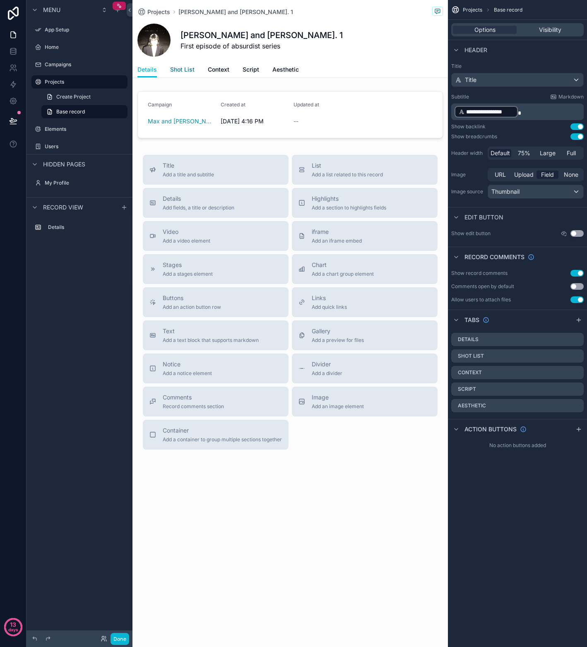
click at [185, 73] on span "Shot List" at bounding box center [182, 69] width 24 height 8
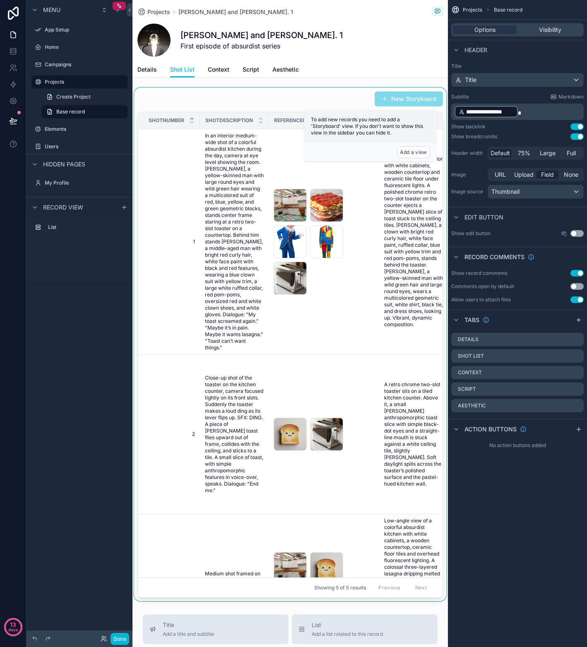
click at [316, 103] on div "scrollable content" at bounding box center [289, 344] width 315 height 513
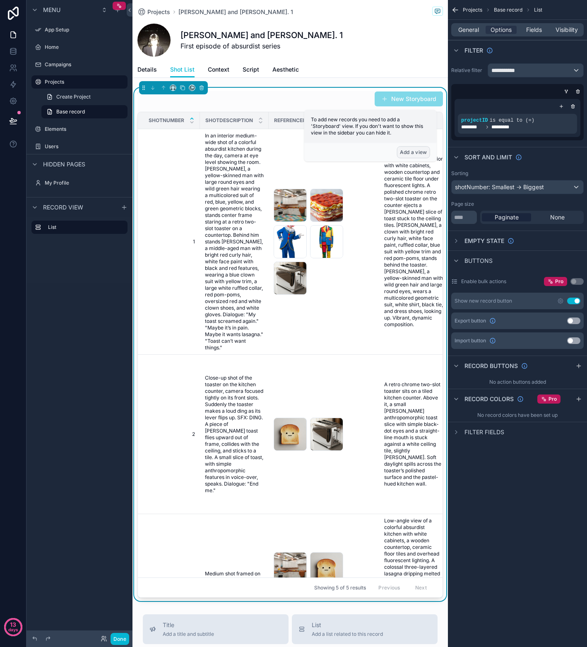
click at [412, 153] on button "Add a view" at bounding box center [413, 152] width 33 height 12
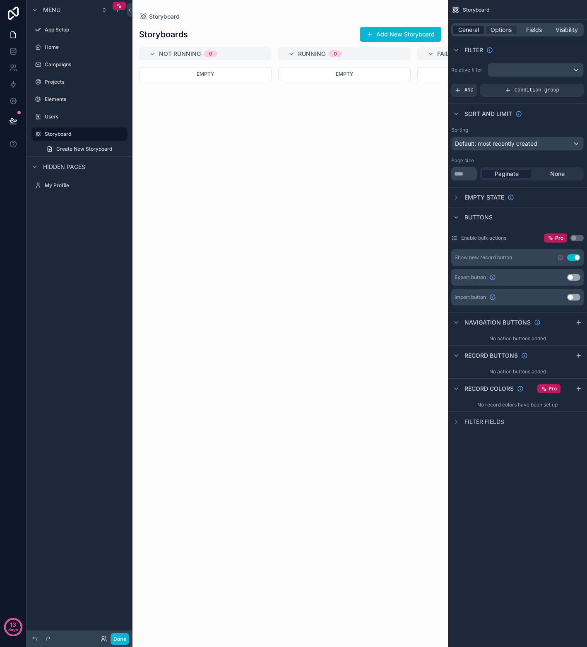
click at [463, 29] on span "General" at bounding box center [468, 30] width 21 height 8
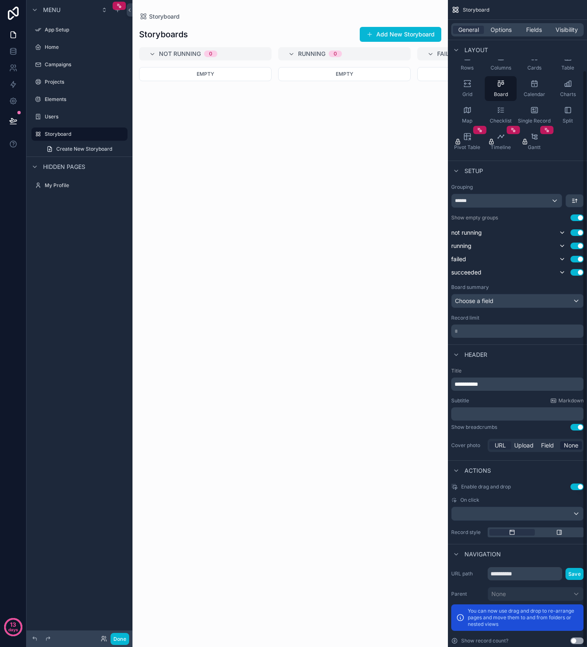
scroll to position [79, 0]
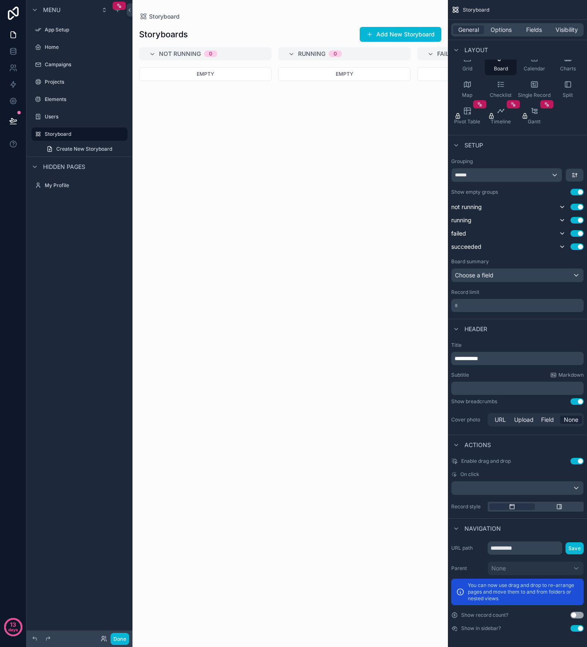
click at [572, 627] on button "Use setting" at bounding box center [576, 628] width 13 height 7
click at [116, 640] on button "Done" at bounding box center [119, 638] width 19 height 12
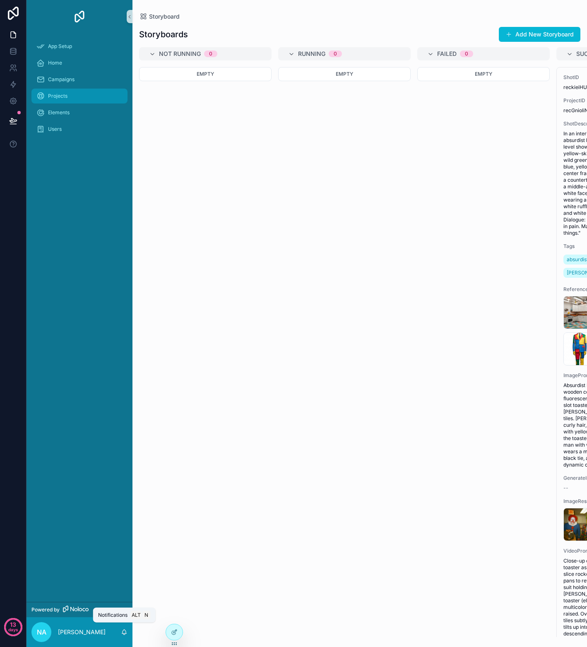
click at [79, 94] on div "Projects" at bounding box center [79, 95] width 86 height 13
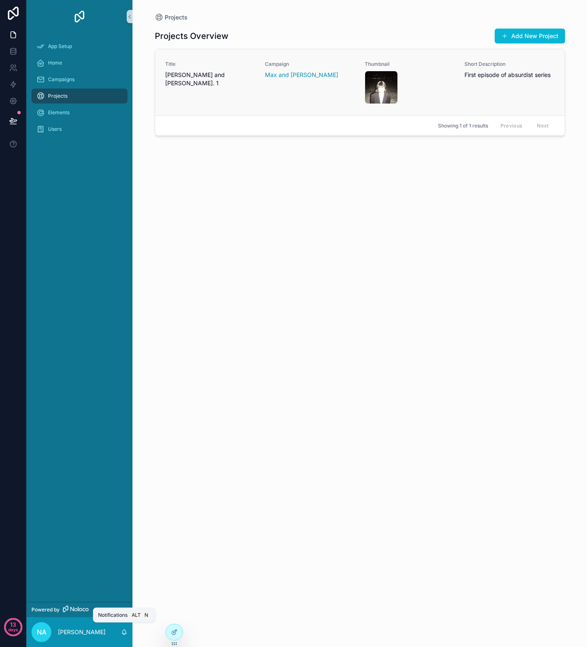
click at [242, 91] on div "Title [PERSON_NAME] and [PERSON_NAME]. 1" at bounding box center [210, 82] width 90 height 43
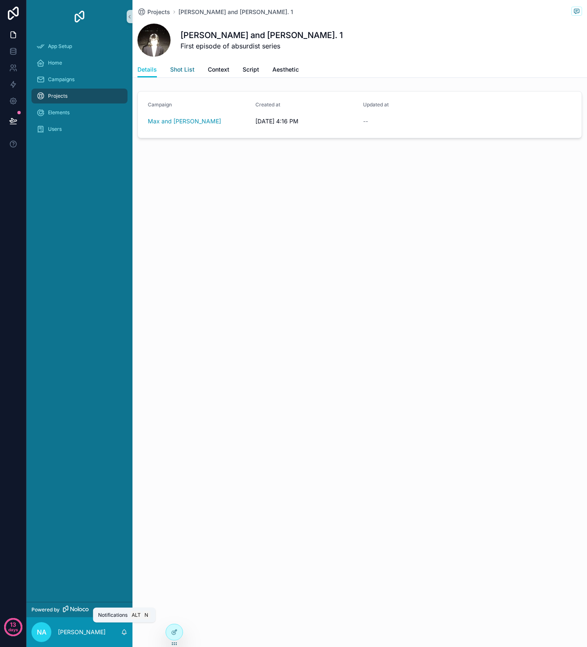
click at [189, 70] on span "Shot List" at bounding box center [182, 69] width 24 height 8
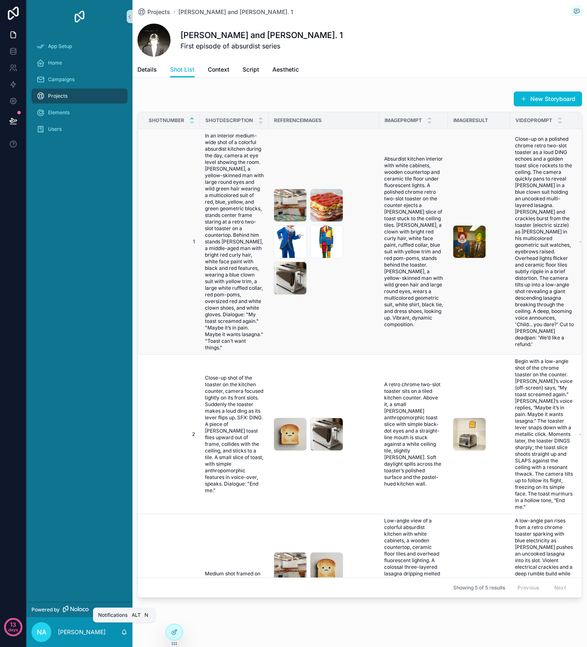
click at [230, 159] on span "In an interior medium-wide shot of a colorful absurdist kitchen during the day,…" at bounding box center [234, 241] width 59 height 218
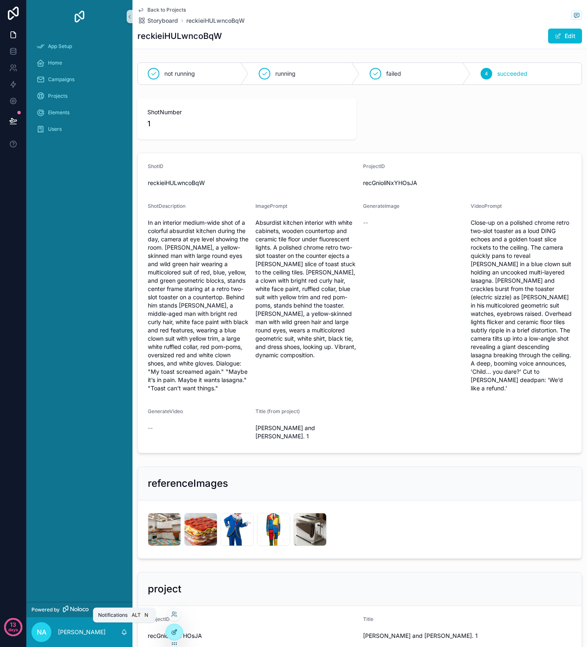
click at [175, 629] on icon at bounding box center [174, 631] width 7 height 7
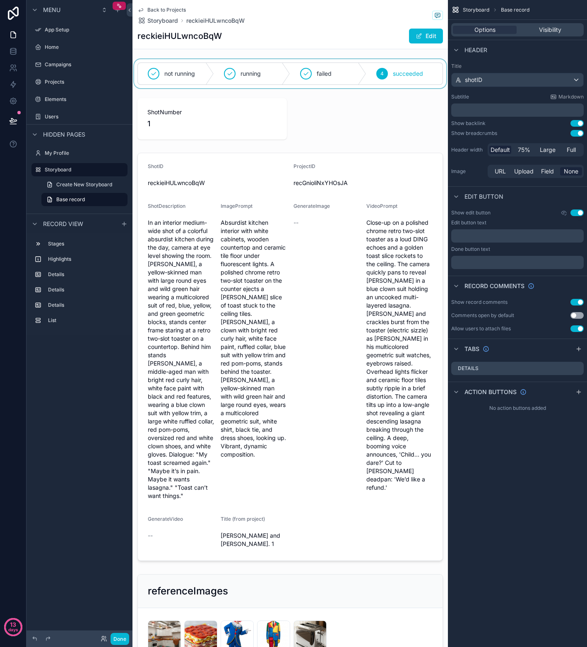
click at [335, 81] on div "scrollable content" at bounding box center [289, 73] width 315 height 29
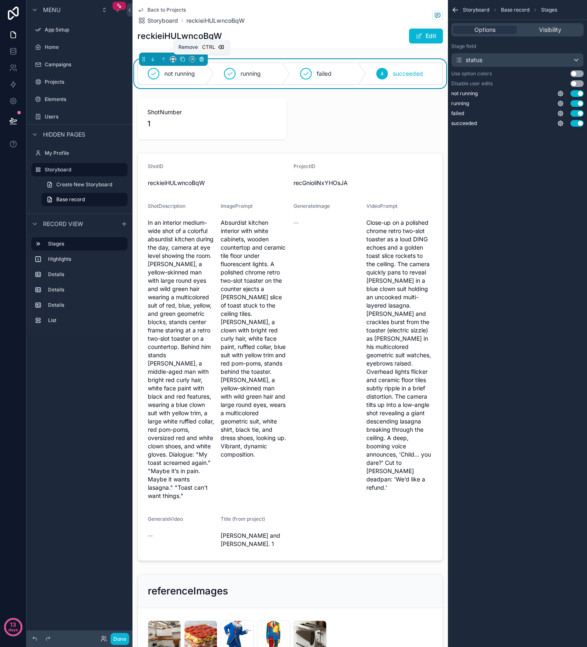
click at [201, 58] on icon "scrollable content" at bounding box center [201, 58] width 4 height 0
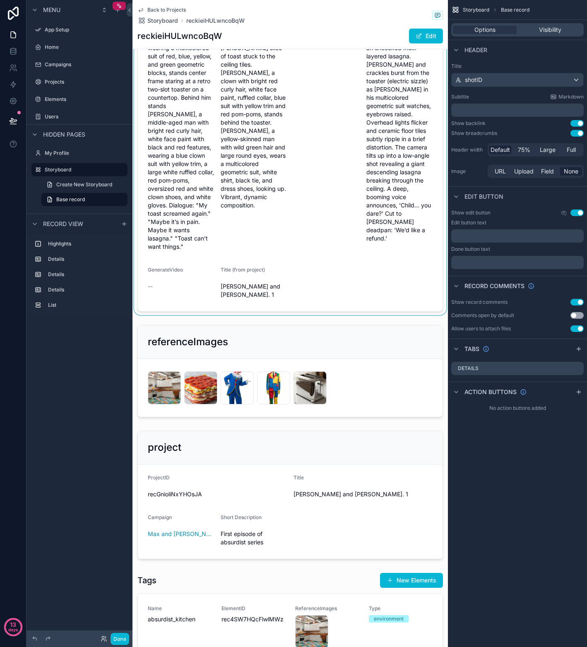
scroll to position [165, 0]
